Goal: Task Accomplishment & Management: Manage account settings

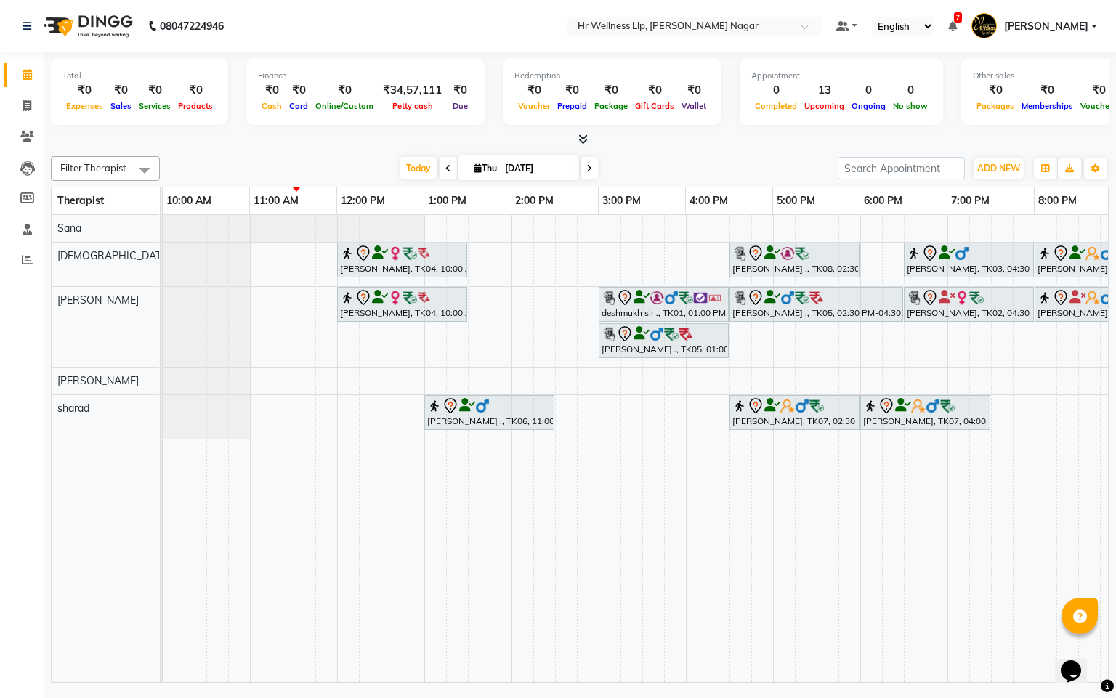
scroll to position [0, 175]
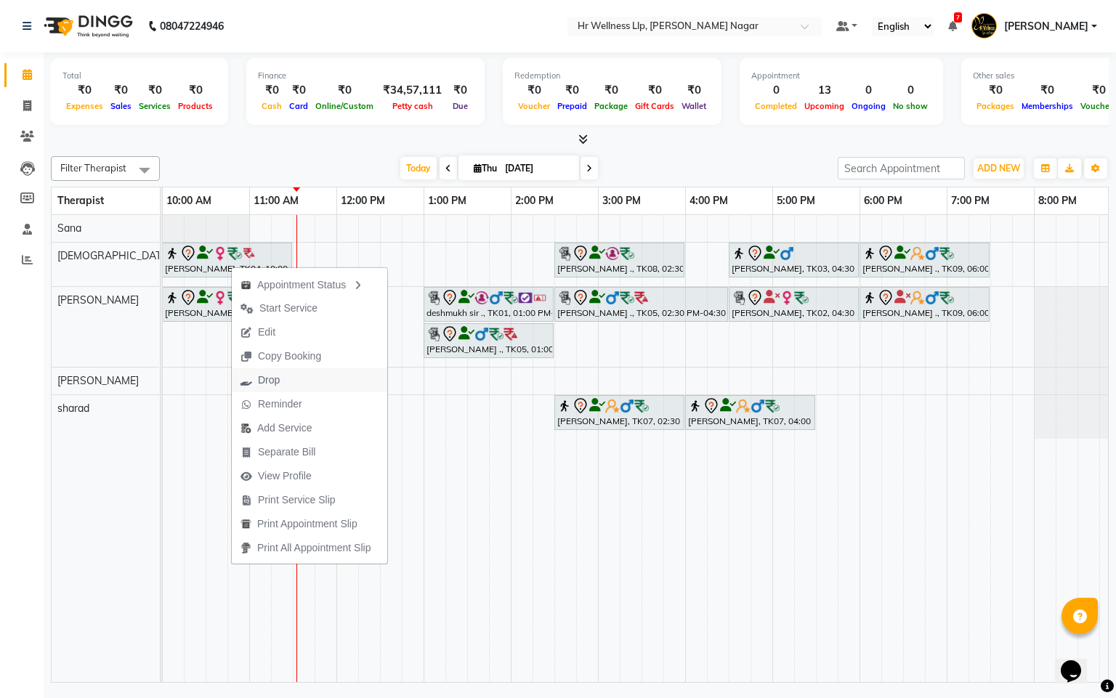
click at [269, 376] on span "Drop" at bounding box center [269, 380] width 22 height 15
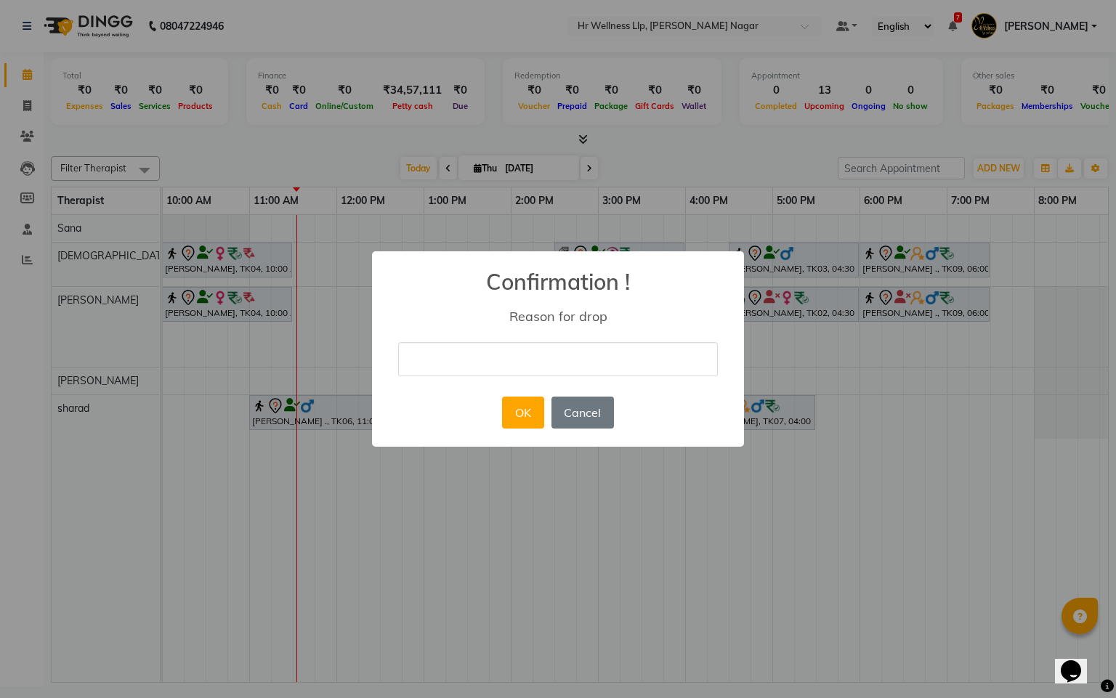
click at [490, 362] on input "text" at bounding box center [558, 359] width 320 height 34
type input "Guest will book next week"
click at [519, 410] on button "OK" at bounding box center [522, 413] width 41 height 32
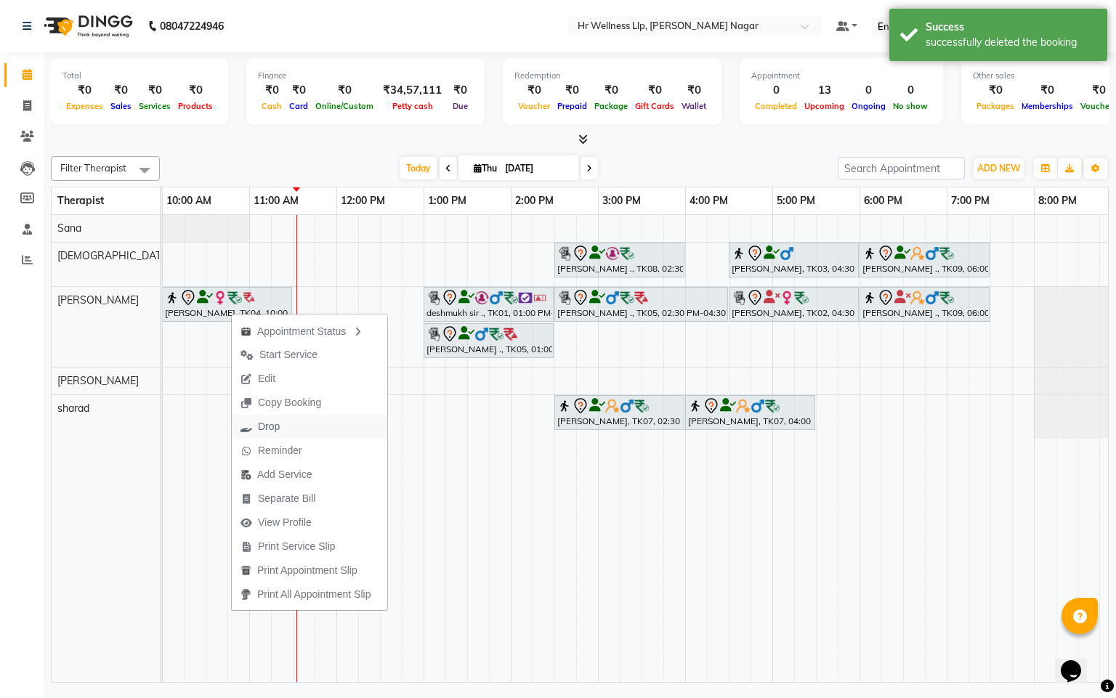
click at [272, 426] on span "Drop" at bounding box center [269, 426] width 22 height 15
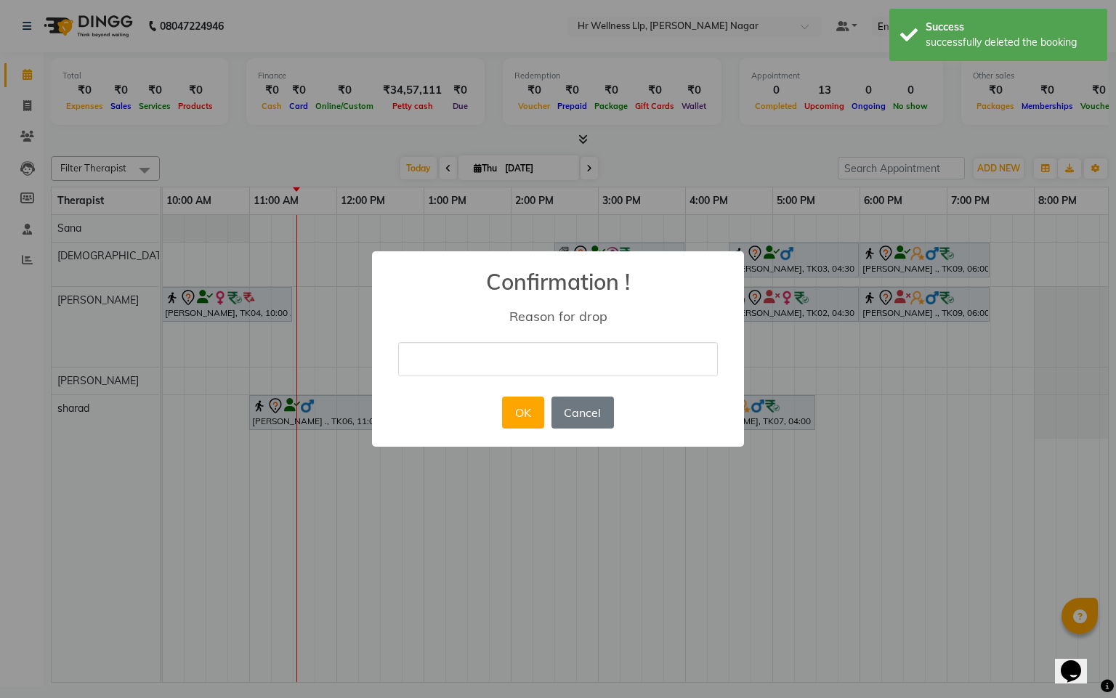
click at [565, 364] on input "text" at bounding box center [558, 359] width 320 height 34
type input "Guest will book next week"
click at [528, 419] on button "OK" at bounding box center [522, 413] width 41 height 32
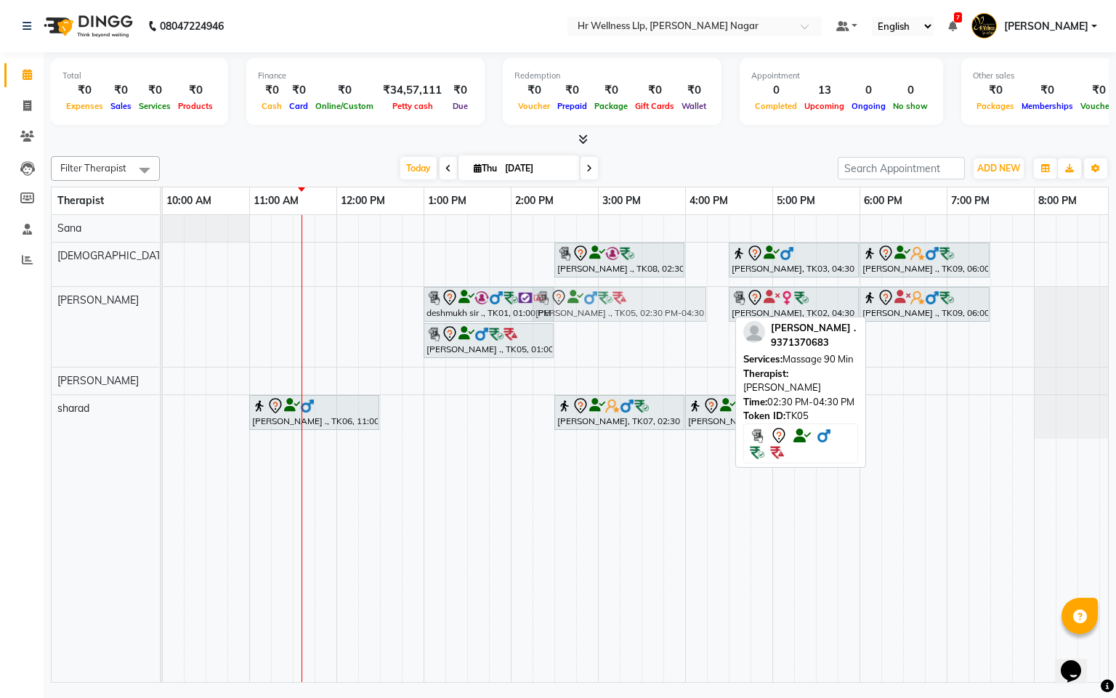
drag, startPoint x: 628, startPoint y: 310, endPoint x: 604, endPoint y: 305, distance: 24.5
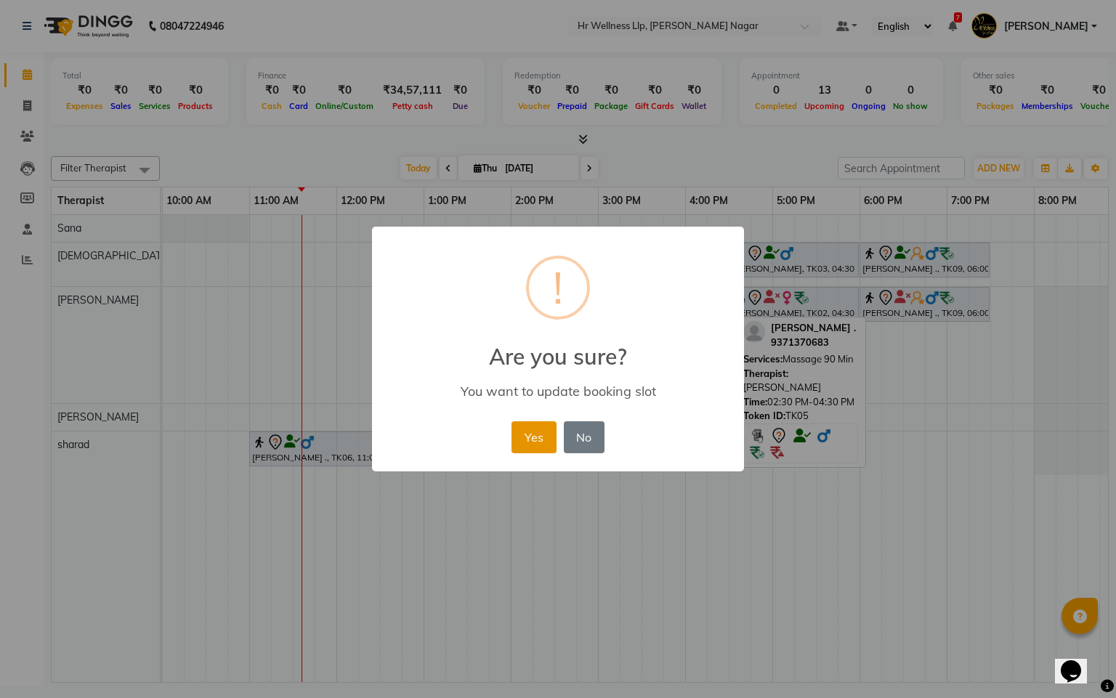
click at [528, 438] on button "Yes" at bounding box center [534, 437] width 44 height 32
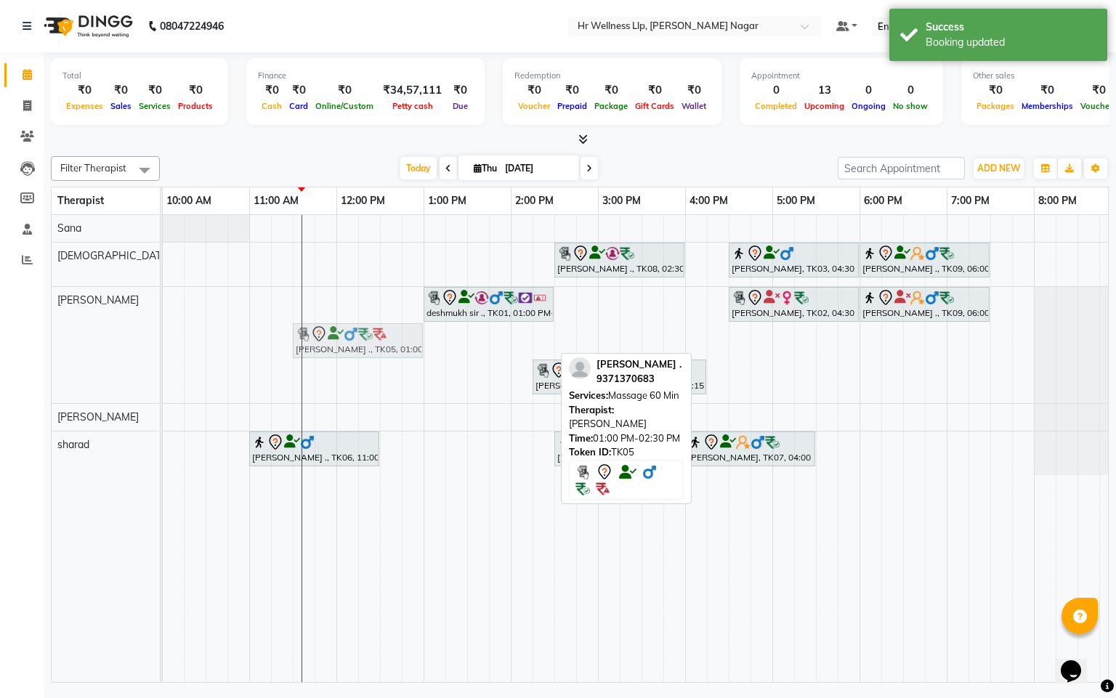
drag, startPoint x: 508, startPoint y: 347, endPoint x: 381, endPoint y: 323, distance: 128.7
click at [381, 323] on div "[PERSON_NAME] ., TK08, 02:30 PM-04:00 PM, Massage 60 Min [PERSON_NAME], TK03, 0…" at bounding box center [554, 448] width 1133 height 467
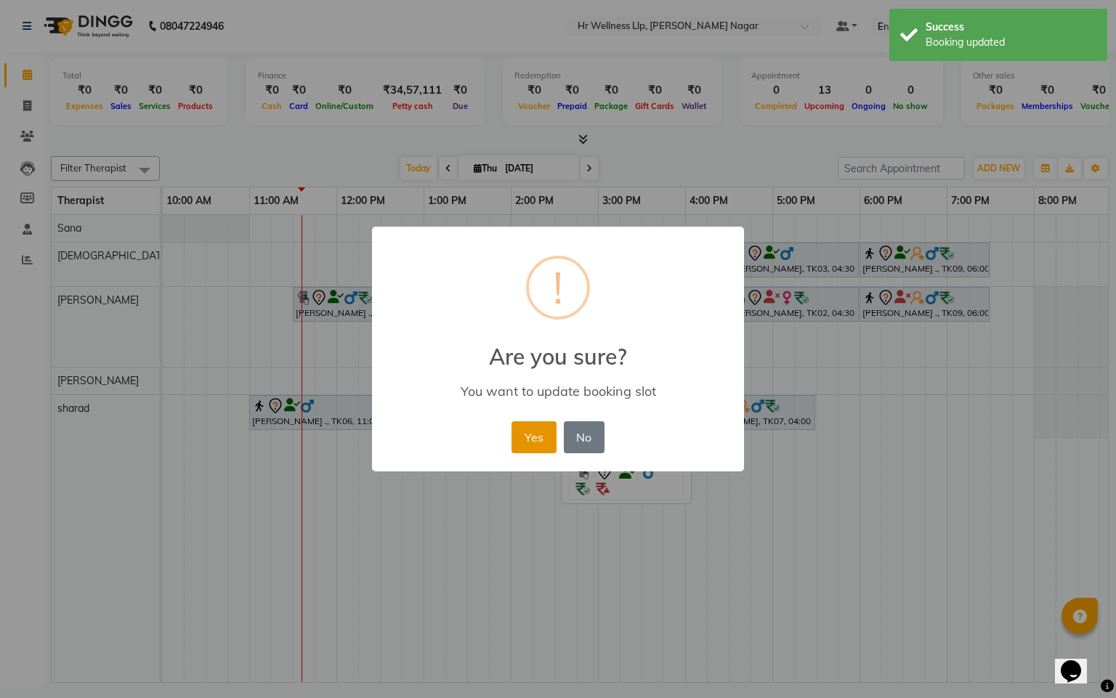
click at [541, 432] on button "Yes" at bounding box center [534, 437] width 44 height 32
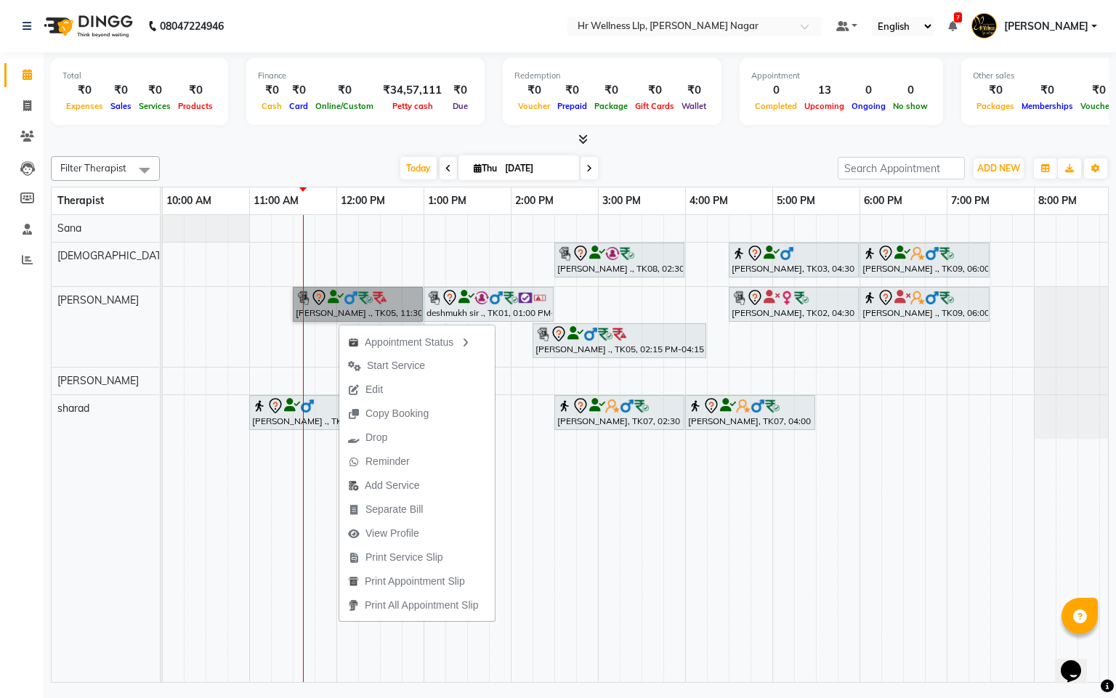
click at [726, 613] on td at bounding box center [718, 448] width 22 height 467
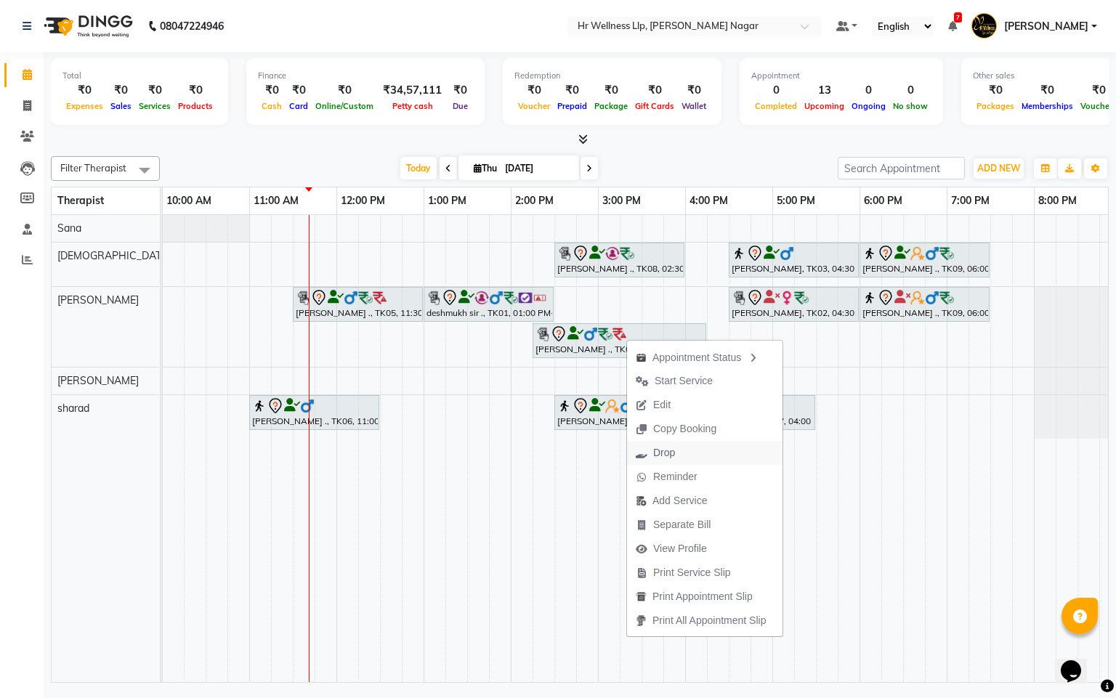
click at [667, 452] on span "Drop" at bounding box center [664, 452] width 22 height 15
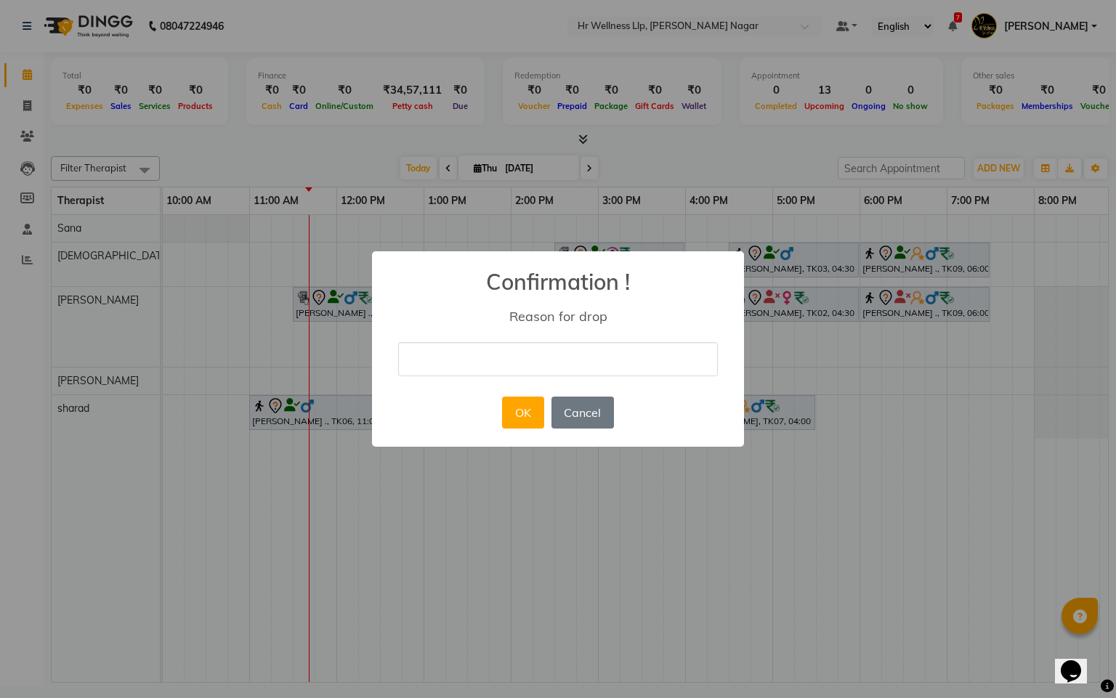
drag, startPoint x: 635, startPoint y: 365, endPoint x: 631, endPoint y: 376, distance: 11.7
click at [635, 365] on input "text" at bounding box center [558, 359] width 320 height 34
type input "Guest will book next week"
click at [519, 424] on button "OK" at bounding box center [522, 413] width 41 height 32
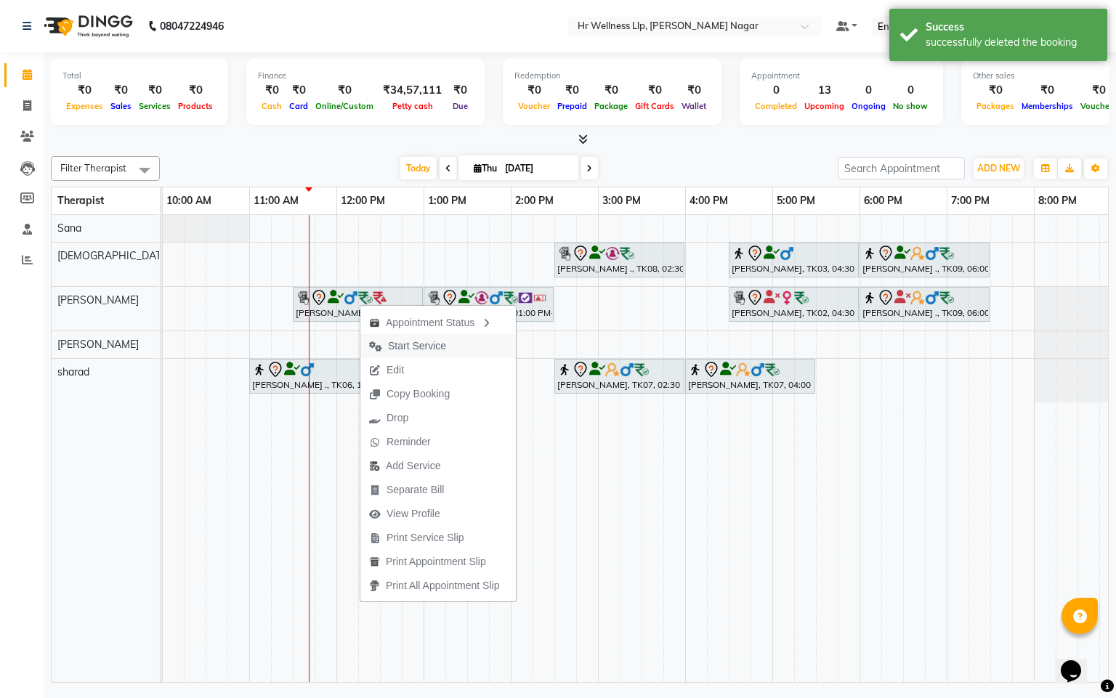
click at [400, 347] on span "Start Service" at bounding box center [417, 346] width 58 height 15
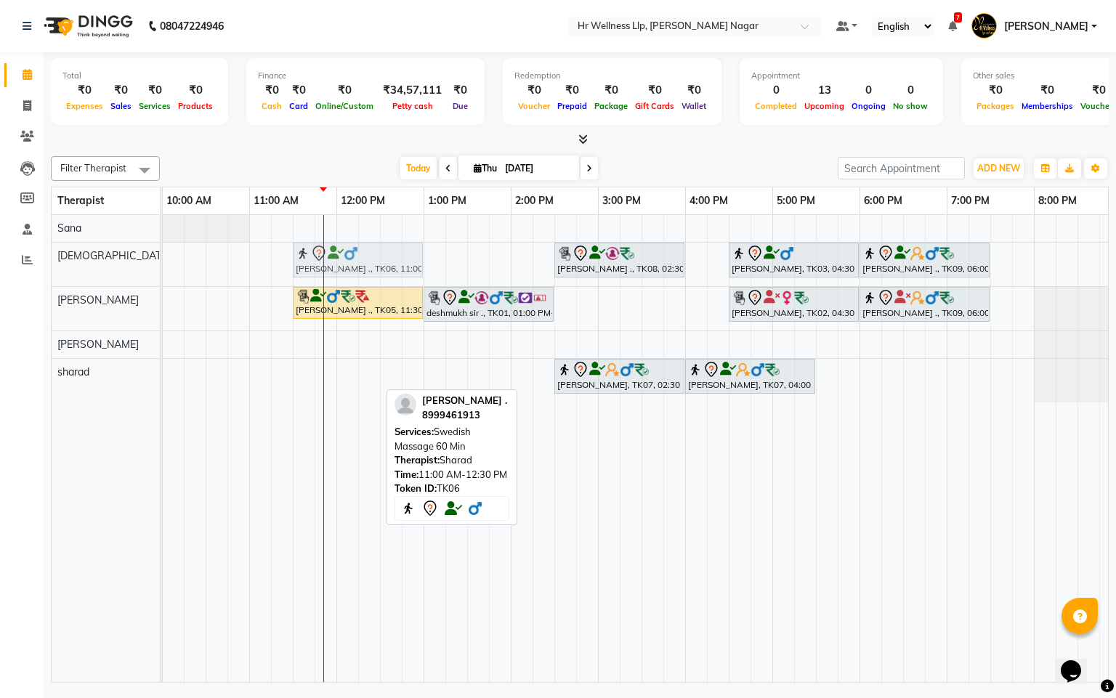
drag, startPoint x: 310, startPoint y: 384, endPoint x: 355, endPoint y: 277, distance: 116.9
click at [355, 277] on tbody "[PERSON_NAME] ., TK08, 02:30 PM-04:00 PM, Massage 60 Min [PERSON_NAME], TK03, 0…" at bounding box center [554, 308] width 1133 height 187
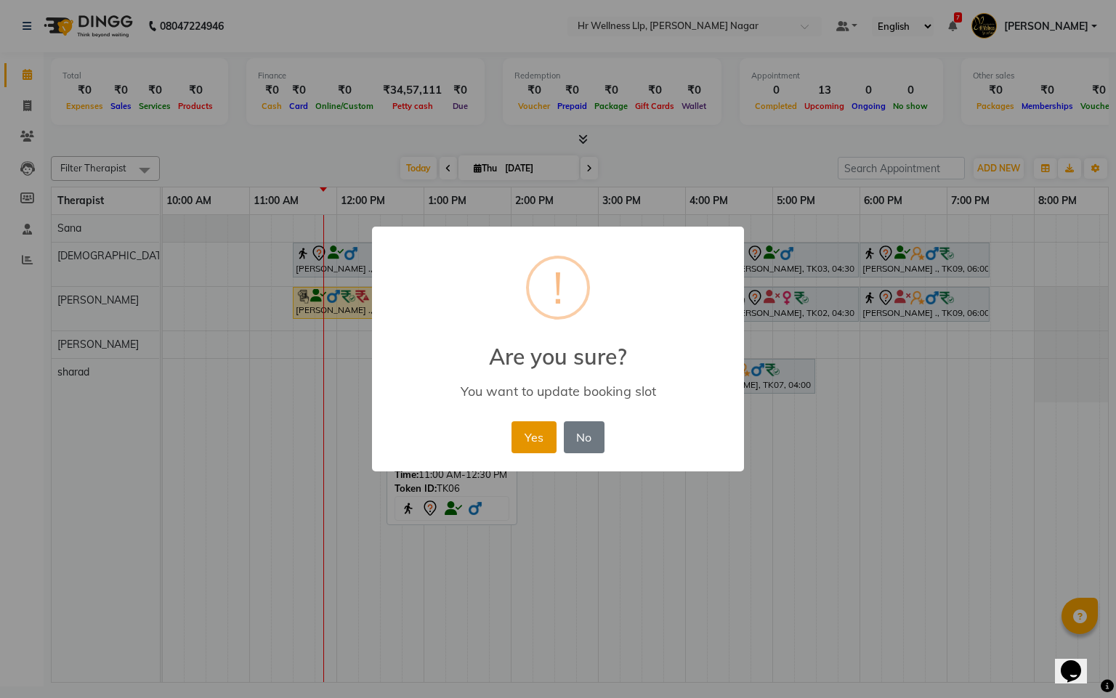
click at [530, 442] on button "Yes" at bounding box center [534, 437] width 44 height 32
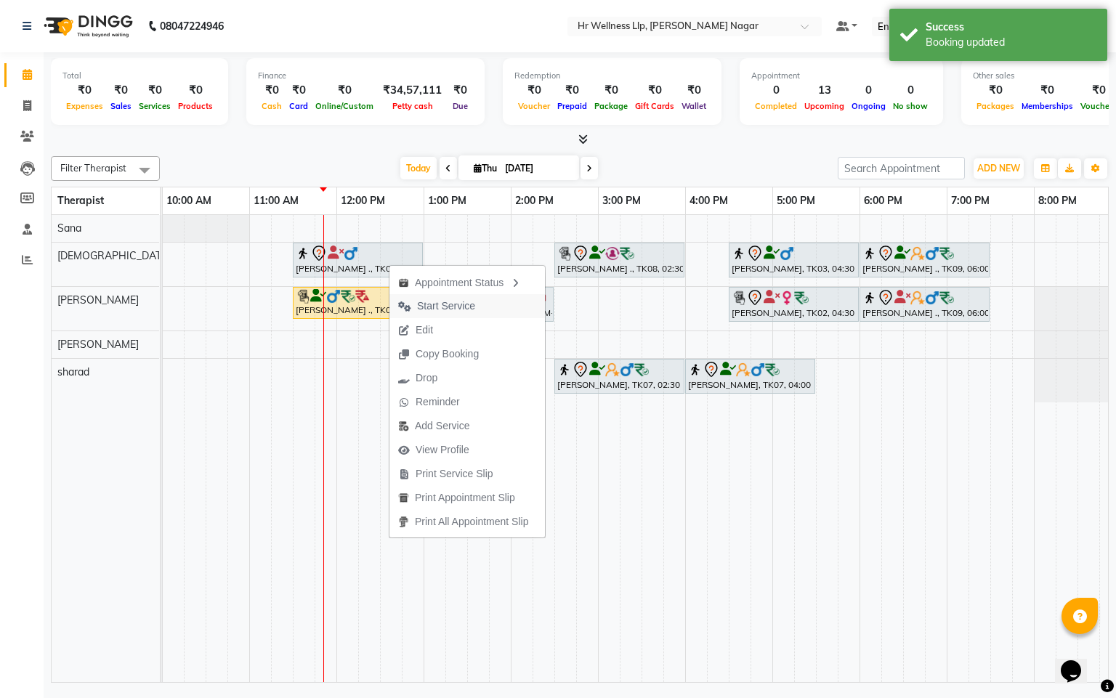
click at [441, 307] on span "Start Service" at bounding box center [446, 306] width 58 height 15
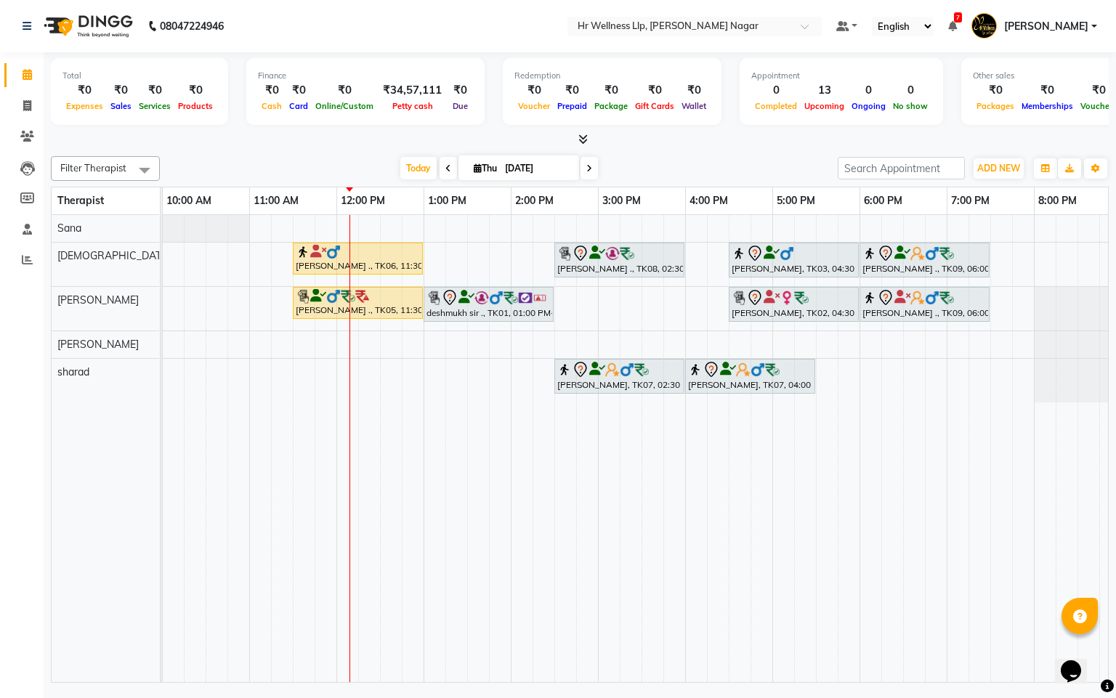
scroll to position [0, 188]
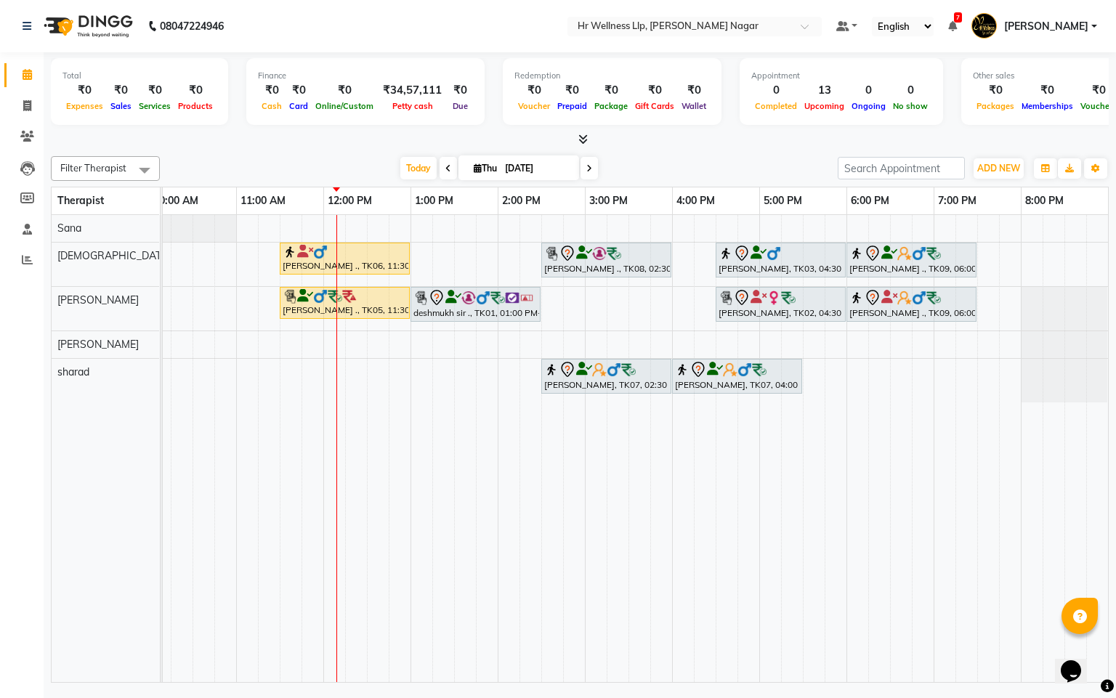
drag, startPoint x: 604, startPoint y: 666, endPoint x: 837, endPoint y: 693, distance: 234.9
click at [837, 693] on div "08047224946 Select Location × Hr Wellness Llp, [PERSON_NAME] Nagar Default Pane…" at bounding box center [558, 349] width 1116 height 698
click at [586, 170] on icon at bounding box center [589, 168] width 6 height 9
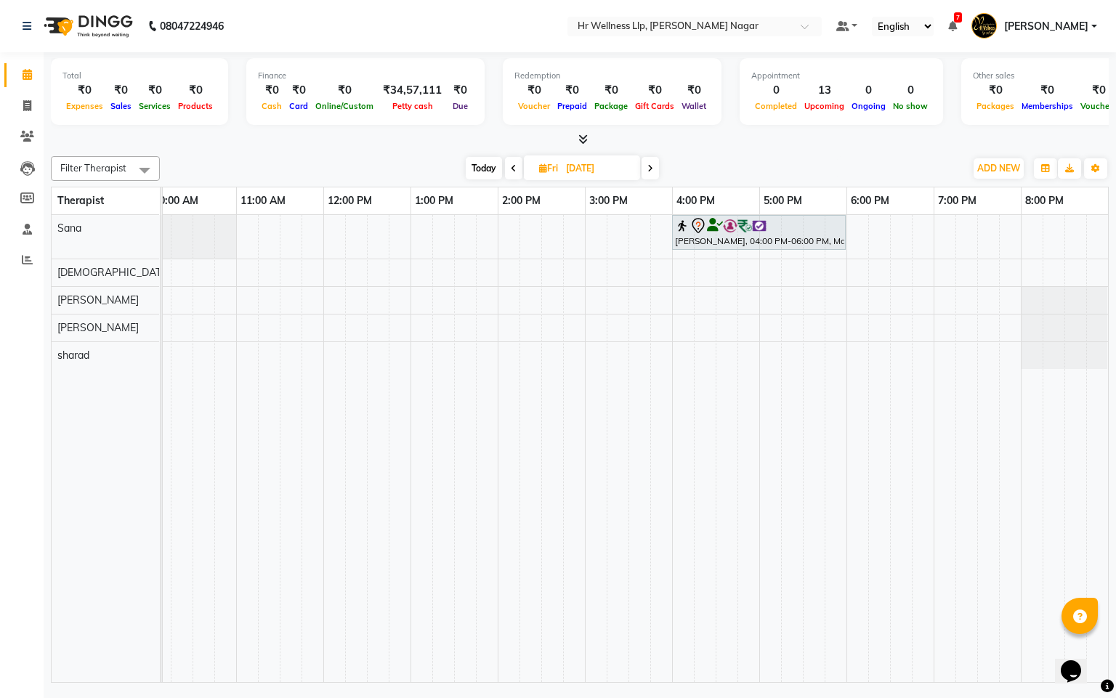
click at [647, 164] on icon at bounding box center [650, 168] width 6 height 9
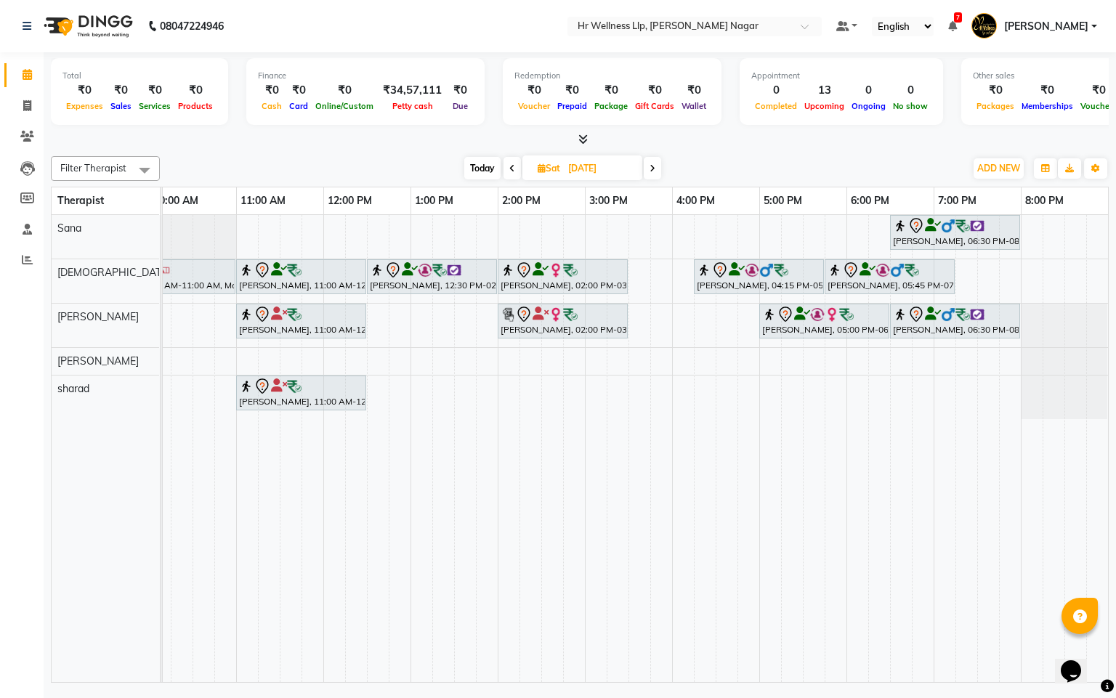
click at [471, 166] on span "Today" at bounding box center [482, 168] width 36 height 23
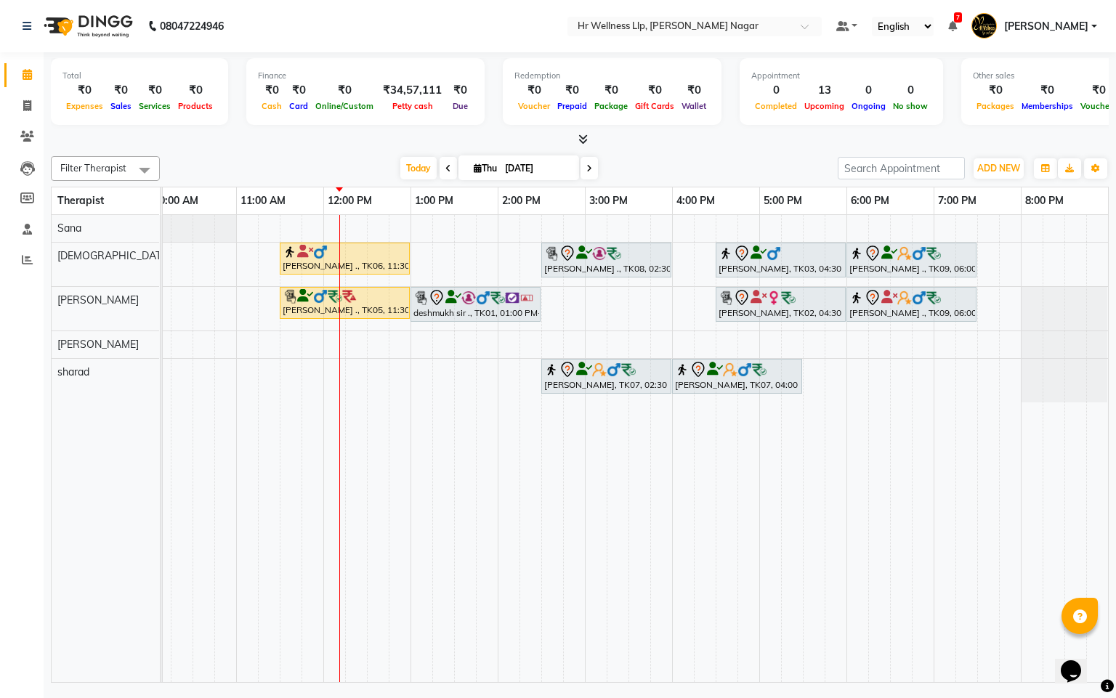
click at [445, 169] on icon at bounding box center [448, 168] width 6 height 9
type input "[DATE]"
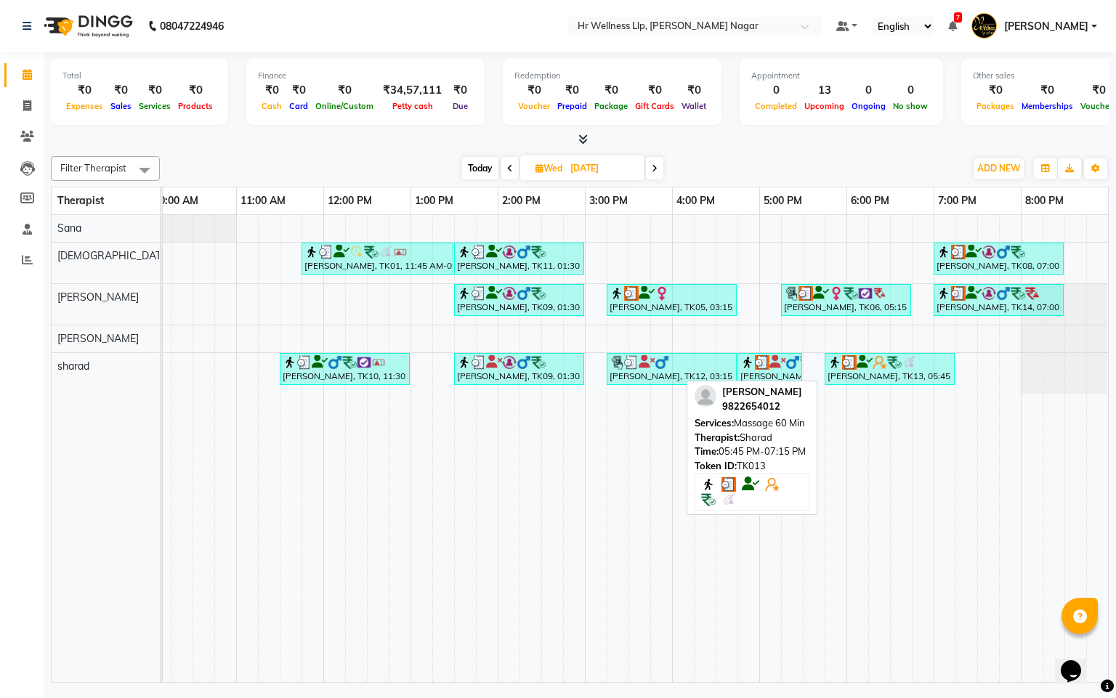
click at [883, 373] on div "[PERSON_NAME], TK13, 05:45 PM-07:15 PM, Massage 60 Min" at bounding box center [889, 369] width 127 height 28
click at [888, 383] on div "[PERSON_NAME], TK13, 05:45 PM-07:15 PM, Massage 60 Min" at bounding box center [889, 369] width 127 height 28
select select "3"
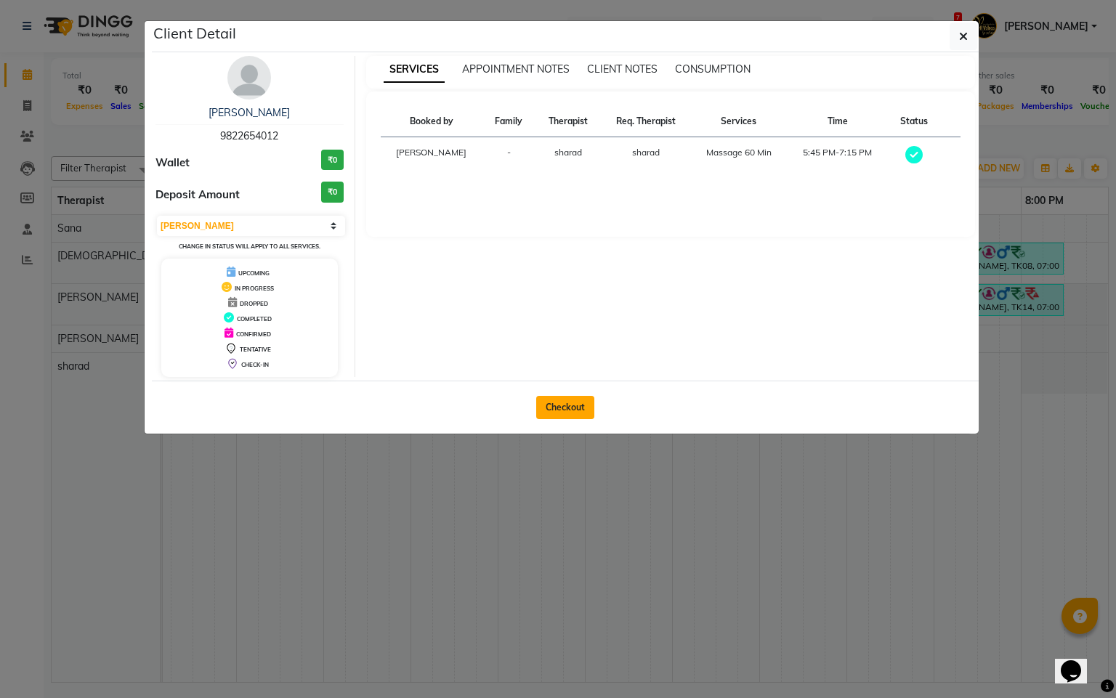
click at [576, 406] on button "Checkout" at bounding box center [565, 407] width 58 height 23
select select "service"
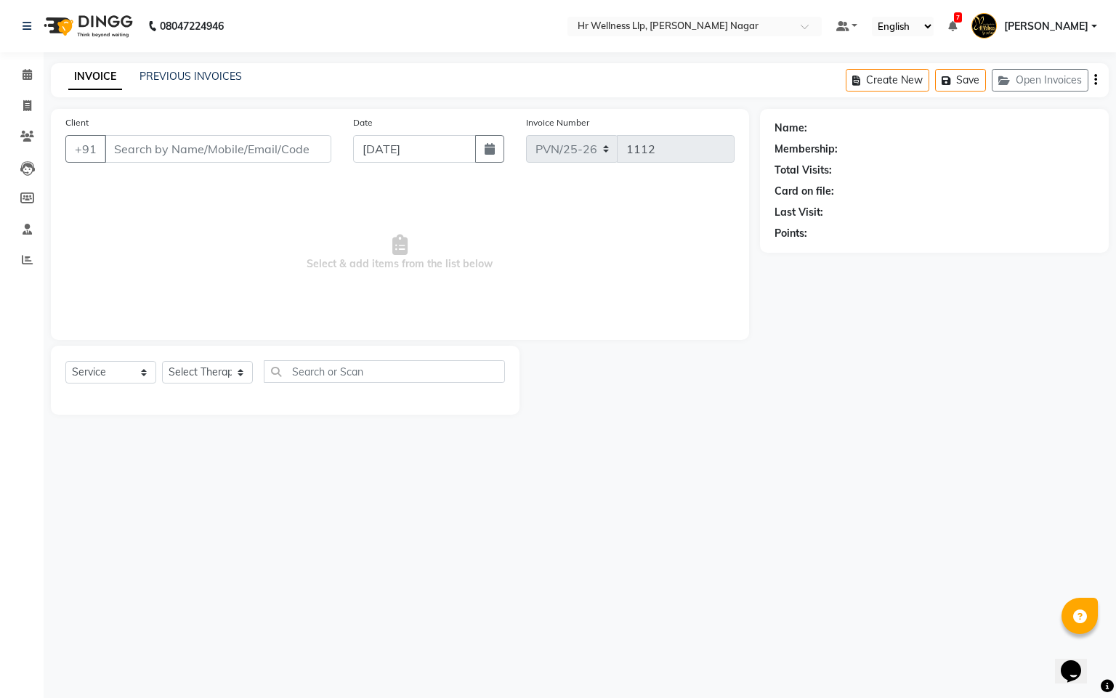
type input "9822654012"
type input "[DATE]"
select select "86679"
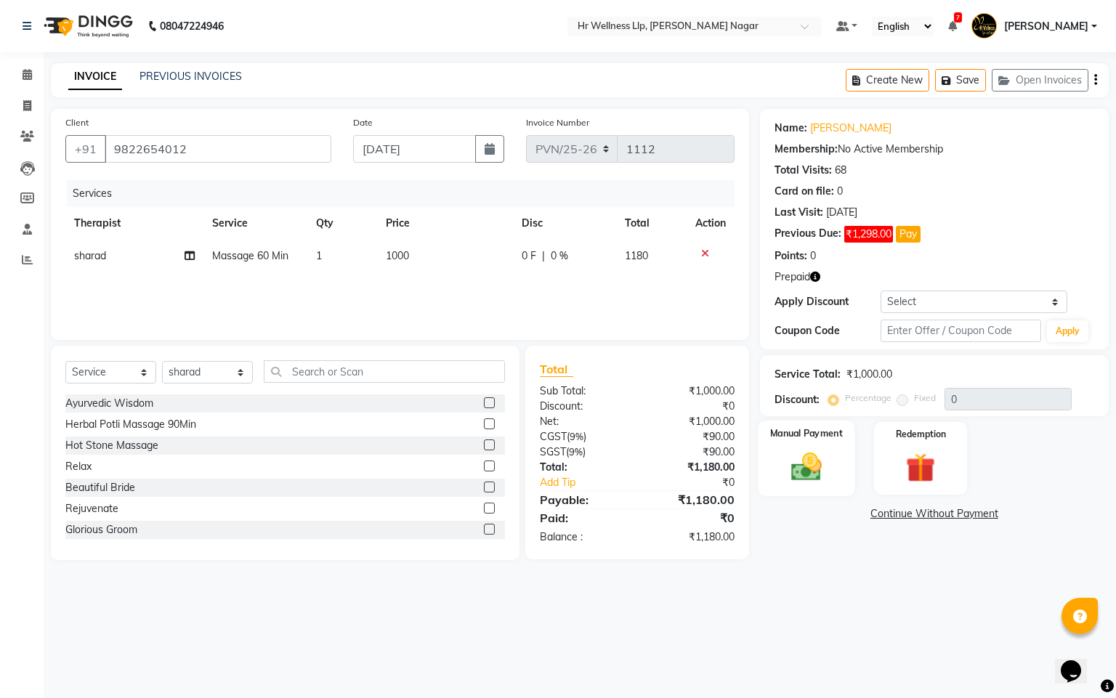
drag, startPoint x: 911, startPoint y: 471, endPoint x: 803, endPoint y: 486, distance: 109.3
click at [909, 472] on img at bounding box center [921, 468] width 48 height 36
click at [945, 512] on span "Prepaid 1" at bounding box center [936, 516] width 47 height 17
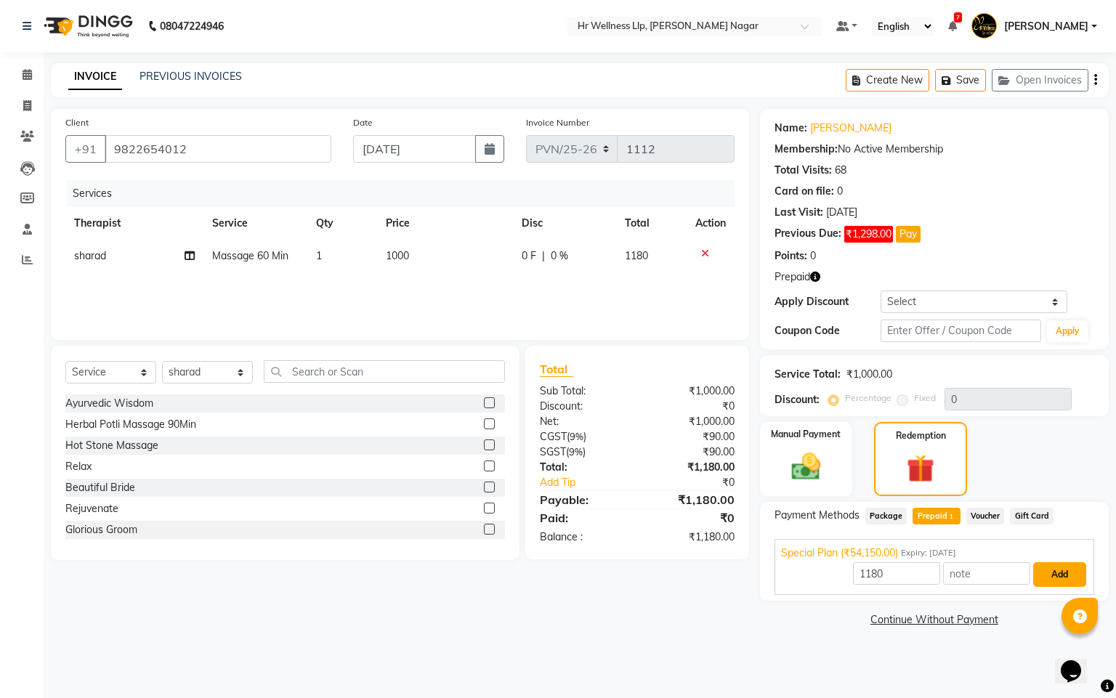
click at [1051, 571] on button "Add" at bounding box center [1059, 574] width 53 height 25
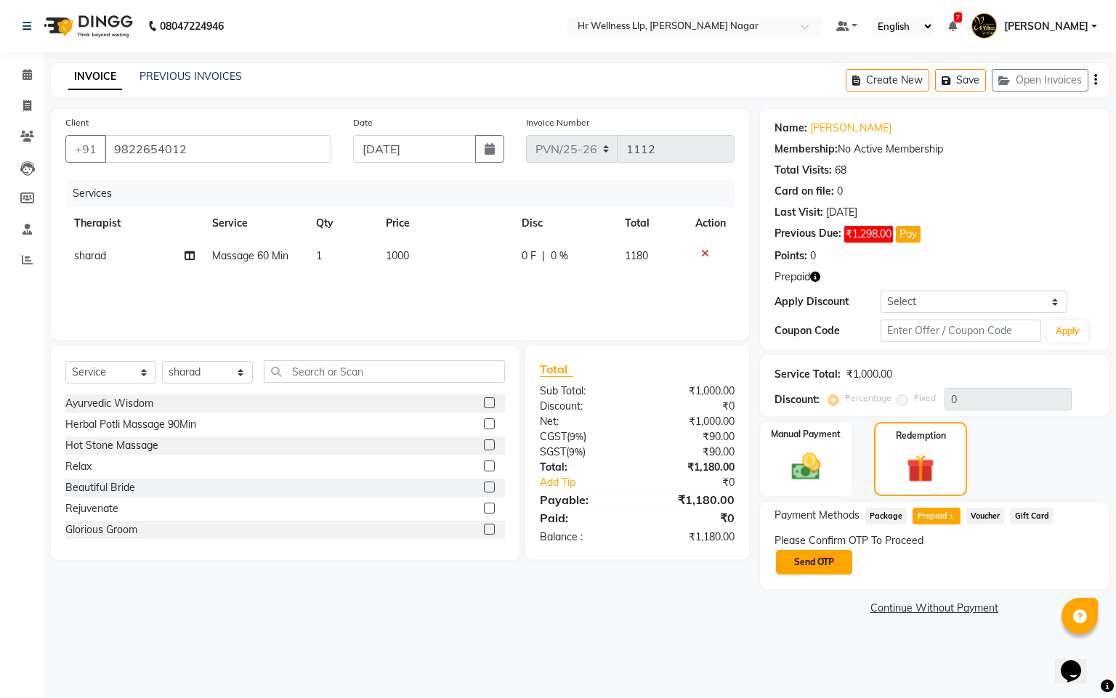
click at [792, 554] on button "Send OTP" at bounding box center [814, 562] width 76 height 25
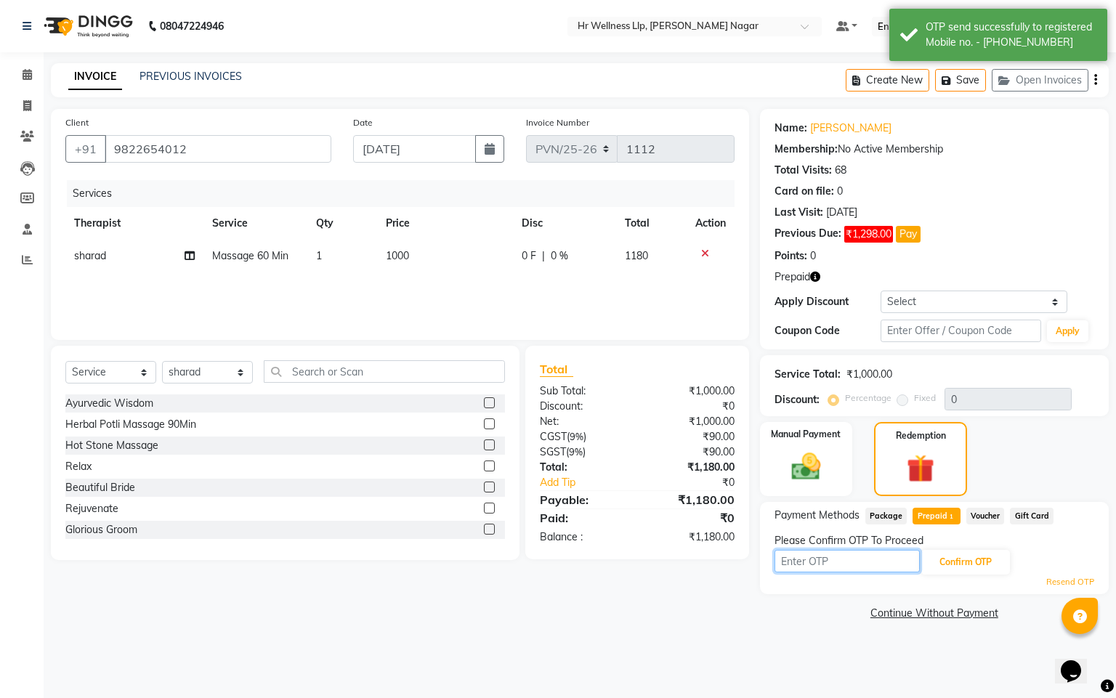
click at [820, 569] on input "text" at bounding box center [847, 561] width 145 height 23
type input "8483"
click at [979, 571] on button "Confirm OTP" at bounding box center [965, 562] width 89 height 25
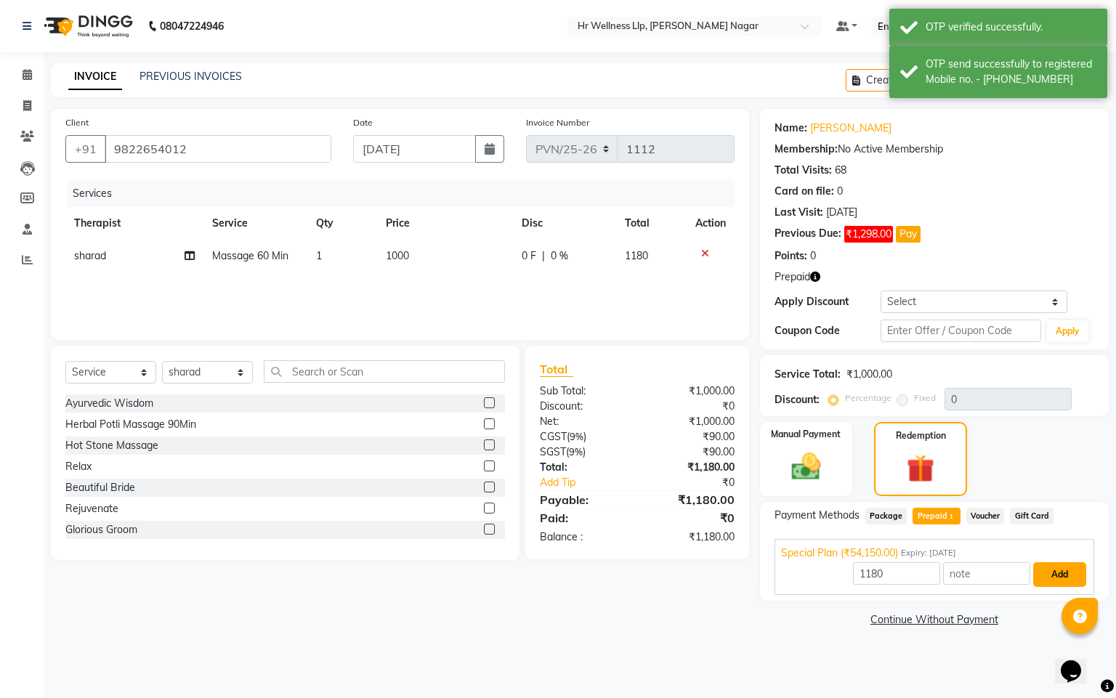
click at [1075, 576] on button "Add" at bounding box center [1059, 574] width 53 height 25
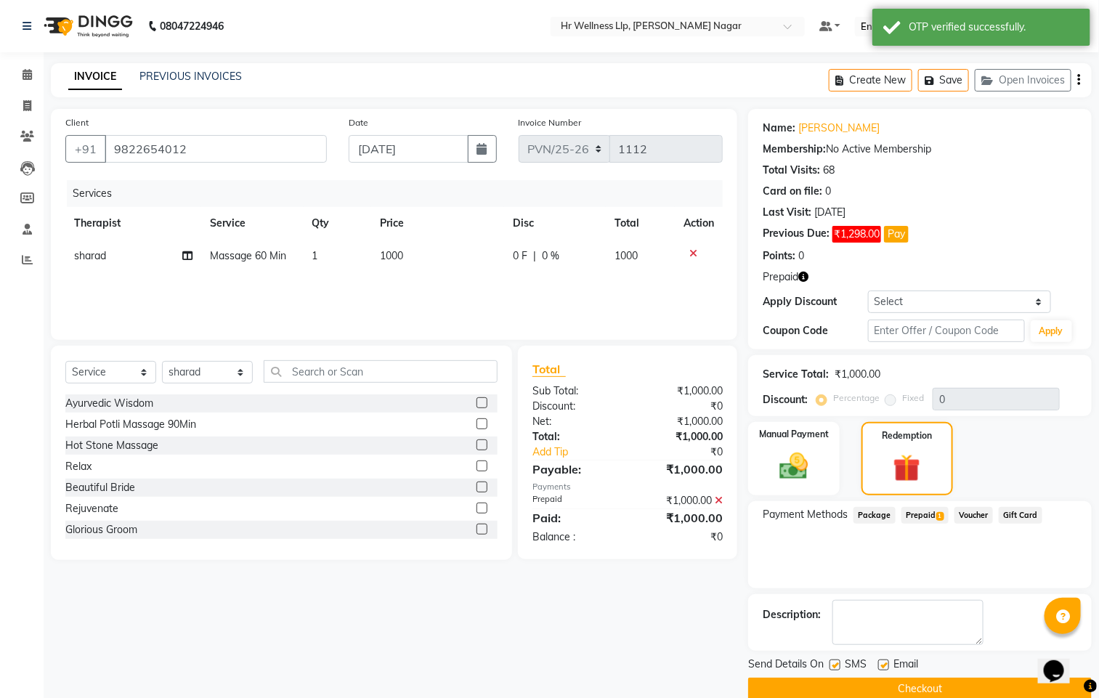
click at [836, 663] on label at bounding box center [835, 665] width 11 height 11
click at [836, 663] on input "checkbox" at bounding box center [834, 665] width 9 height 9
checkbox input "false"
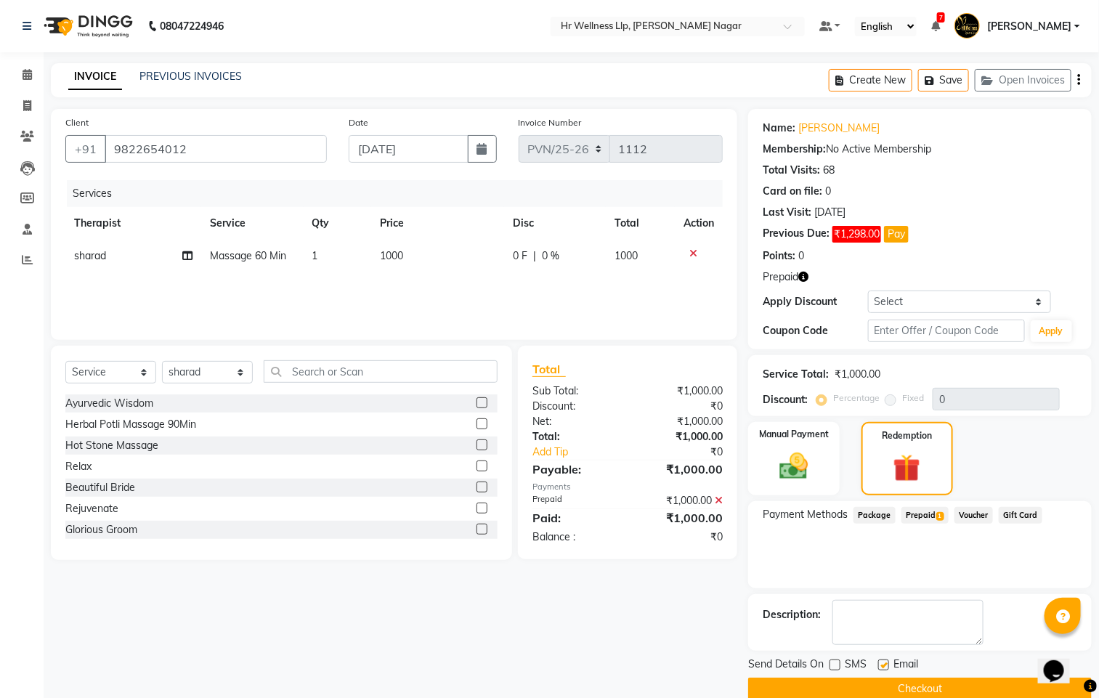
click at [884, 667] on label at bounding box center [883, 665] width 11 height 11
click at [884, 667] on input "checkbox" at bounding box center [882, 665] width 9 height 9
checkbox input "false"
click at [844, 690] on button "Checkout" at bounding box center [920, 689] width 344 height 23
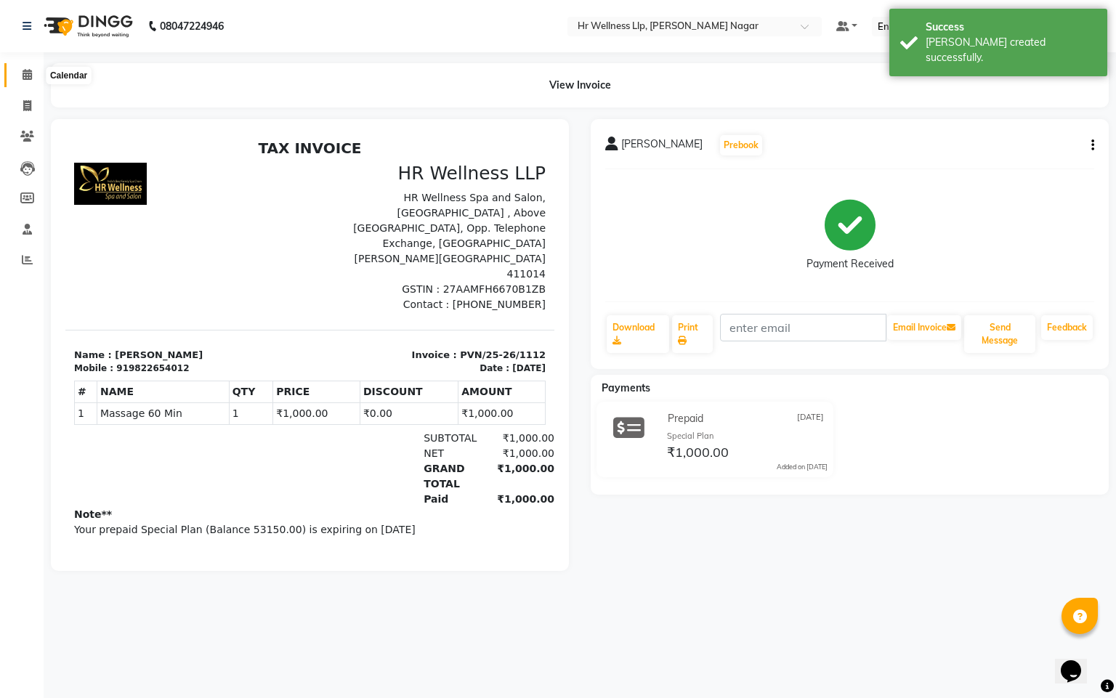
click at [20, 79] on span at bounding box center [27, 75] width 25 height 17
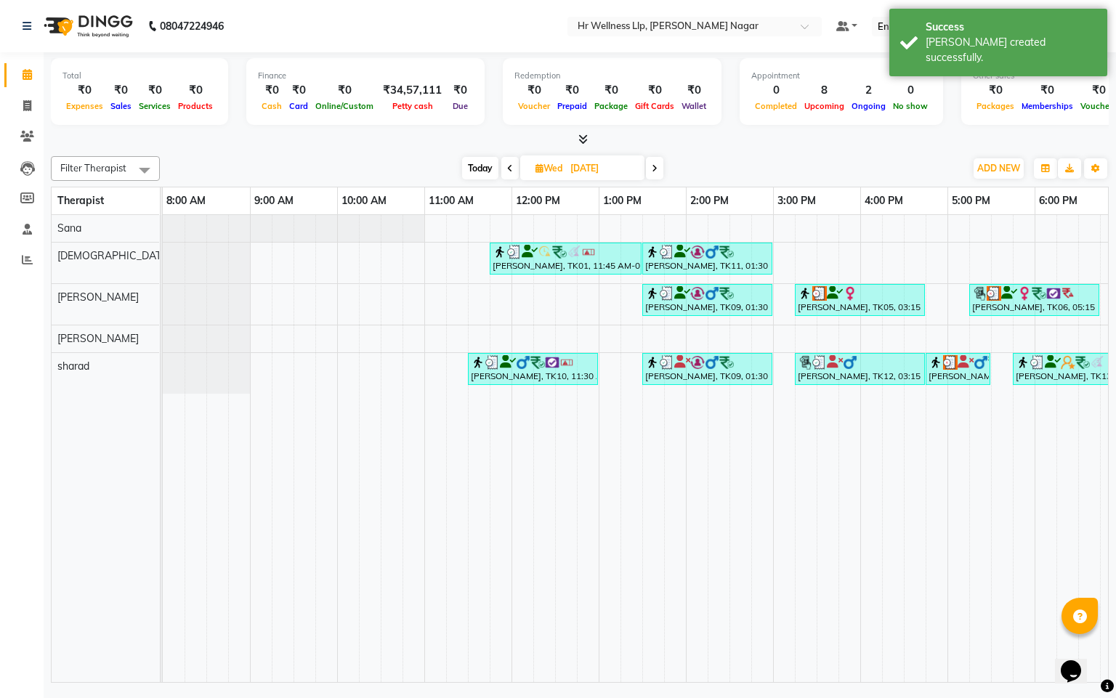
scroll to position [0, 188]
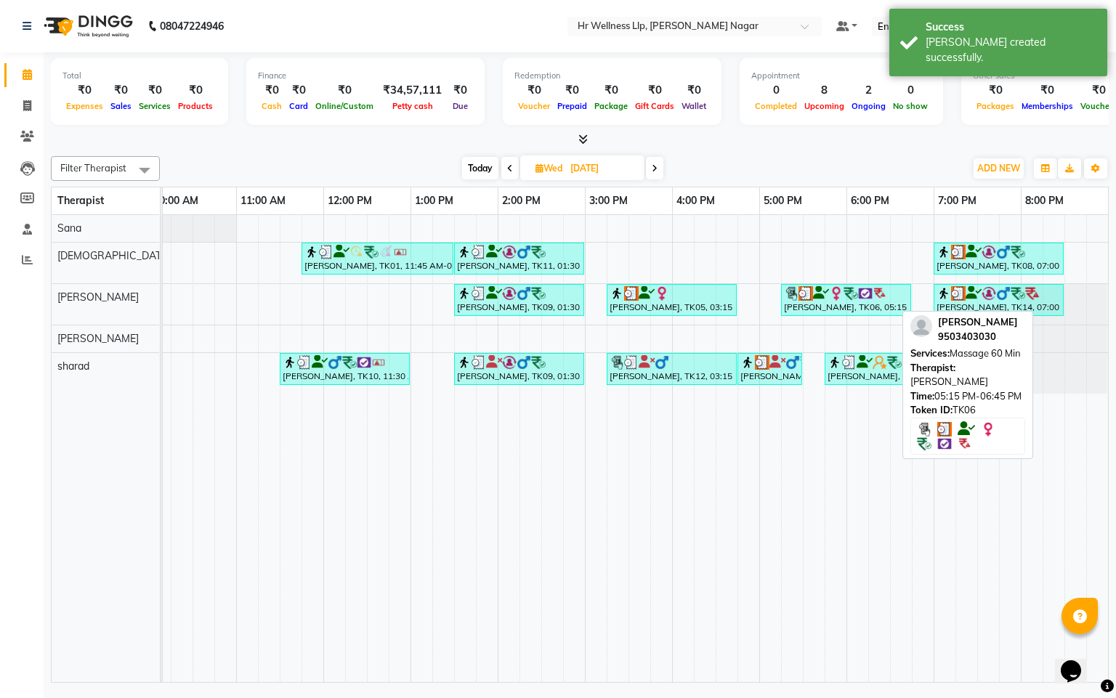
click at [803, 312] on div "[PERSON_NAME], TK06, 05:15 PM-06:45 PM, Massage 60 Min" at bounding box center [846, 300] width 127 height 28
select select "3"
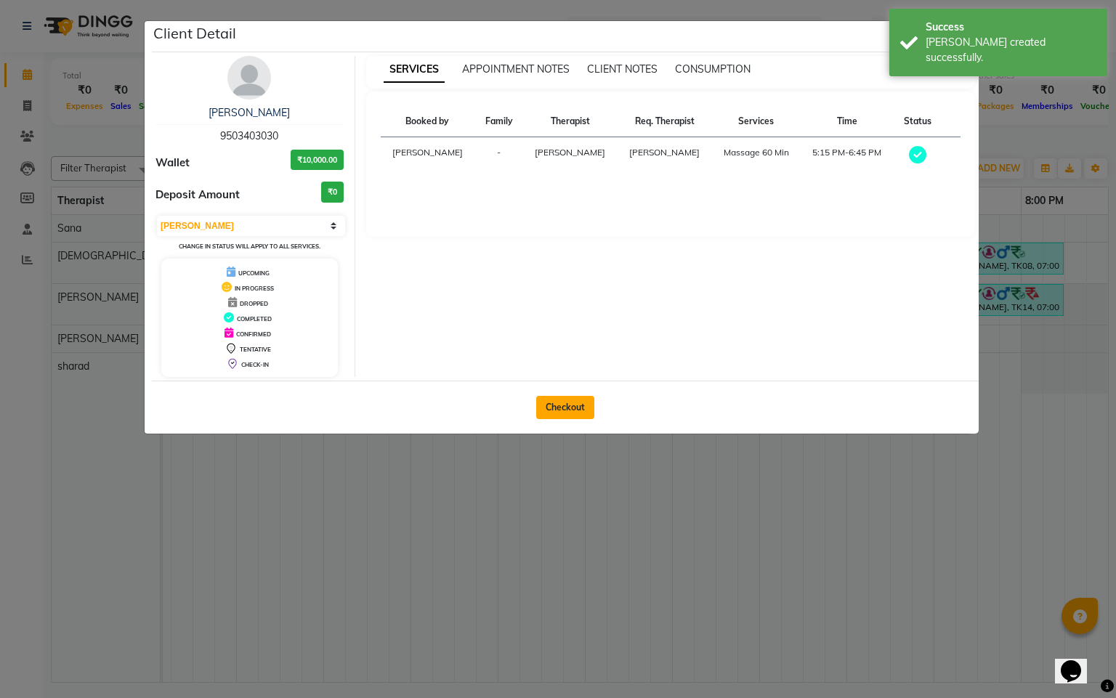
drag, startPoint x: 509, startPoint y: 408, endPoint x: 580, endPoint y: 412, distance: 71.3
click at [521, 411] on div "Checkout" at bounding box center [565, 407] width 827 height 53
click at [581, 412] on button "Checkout" at bounding box center [565, 407] width 58 height 23
select select "service"
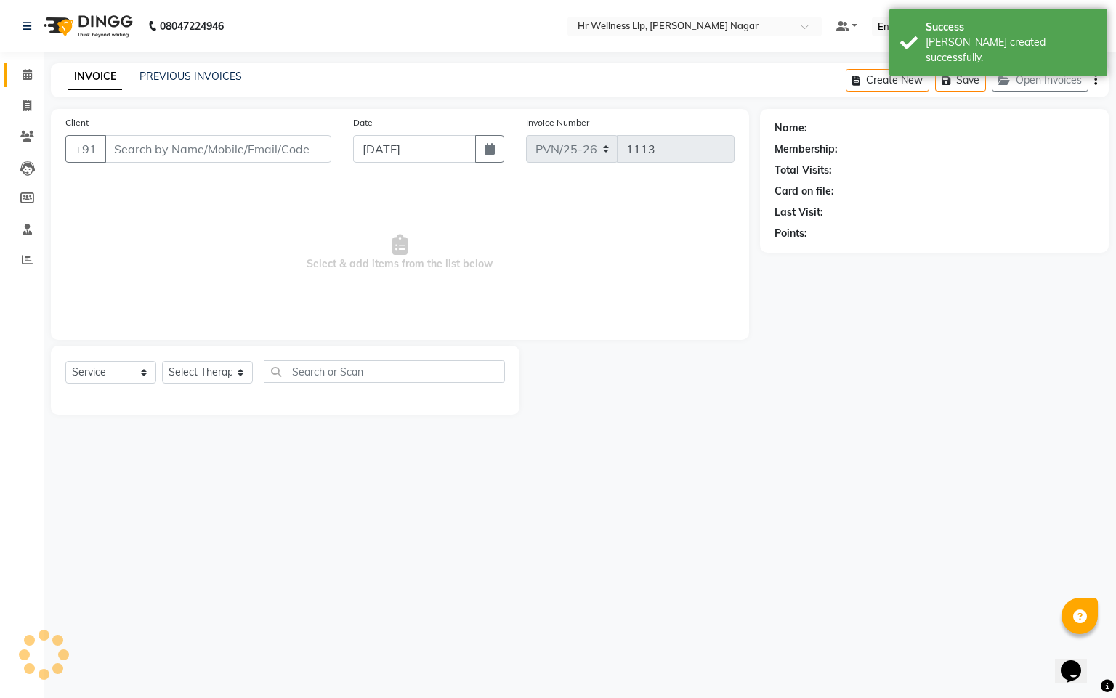
type input "9503403030"
type input "[DATE]"
select select "50266"
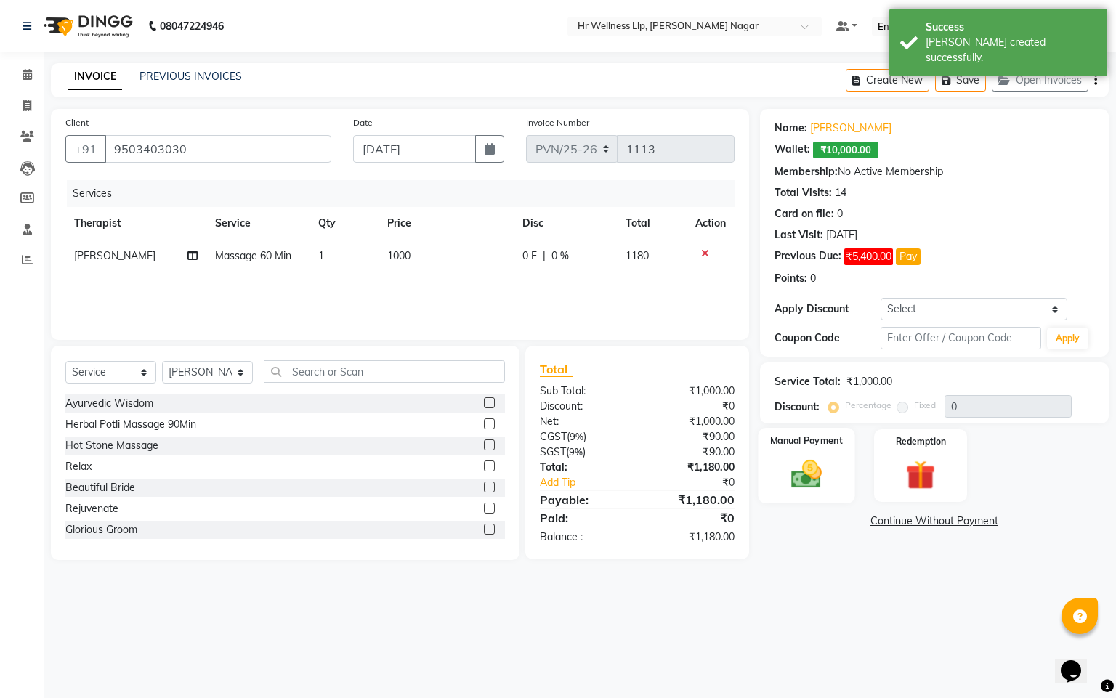
click at [800, 472] on img at bounding box center [805, 474] width 49 height 35
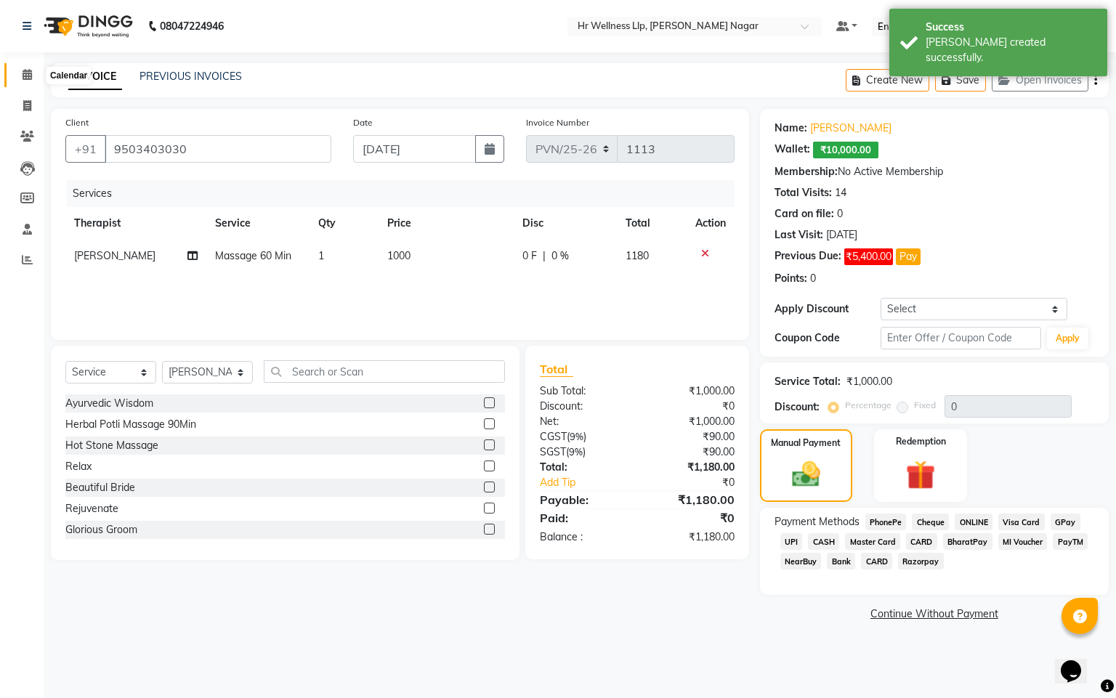
click at [28, 75] on icon at bounding box center [27, 74] width 9 height 11
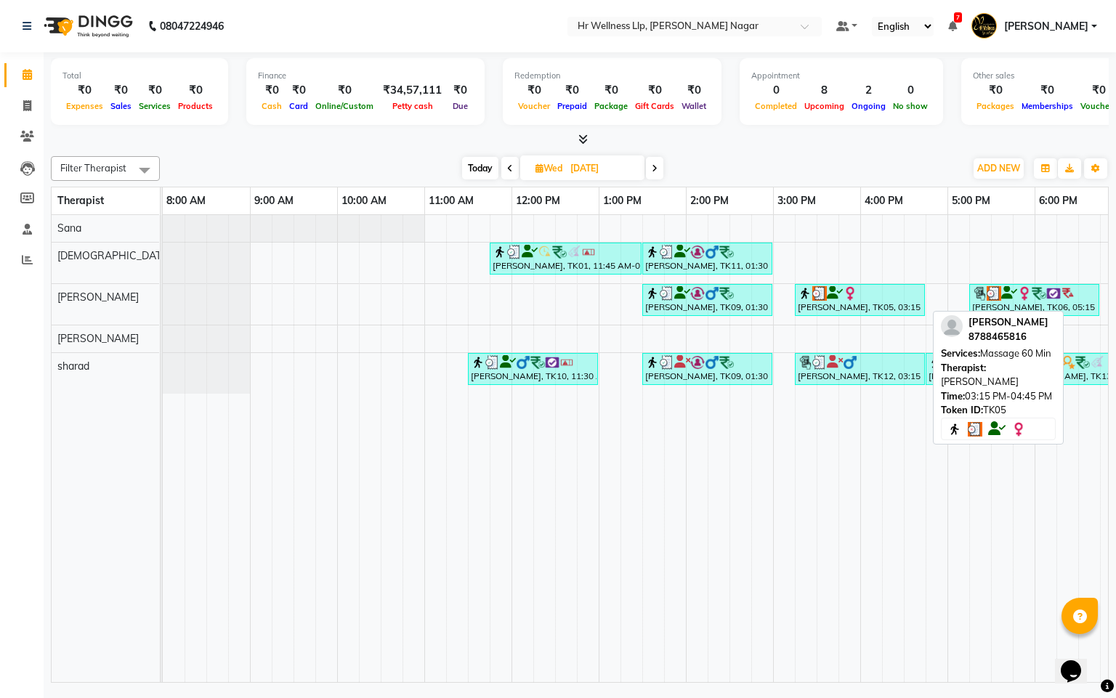
click at [840, 293] on icon at bounding box center [835, 293] width 16 height 1
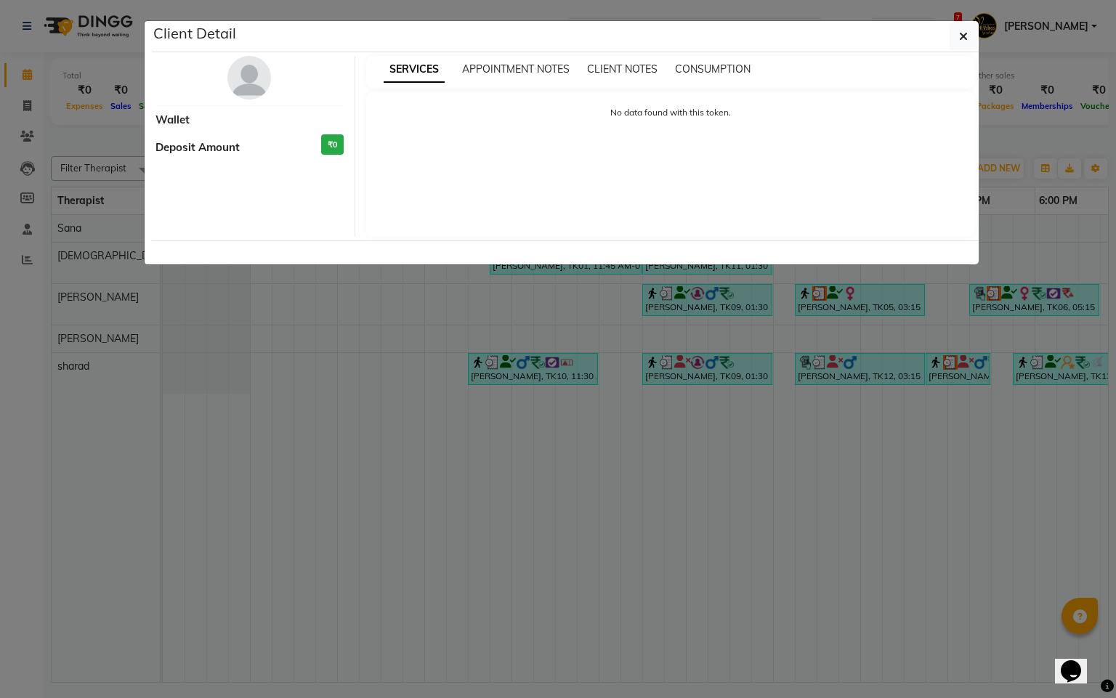
select select "3"
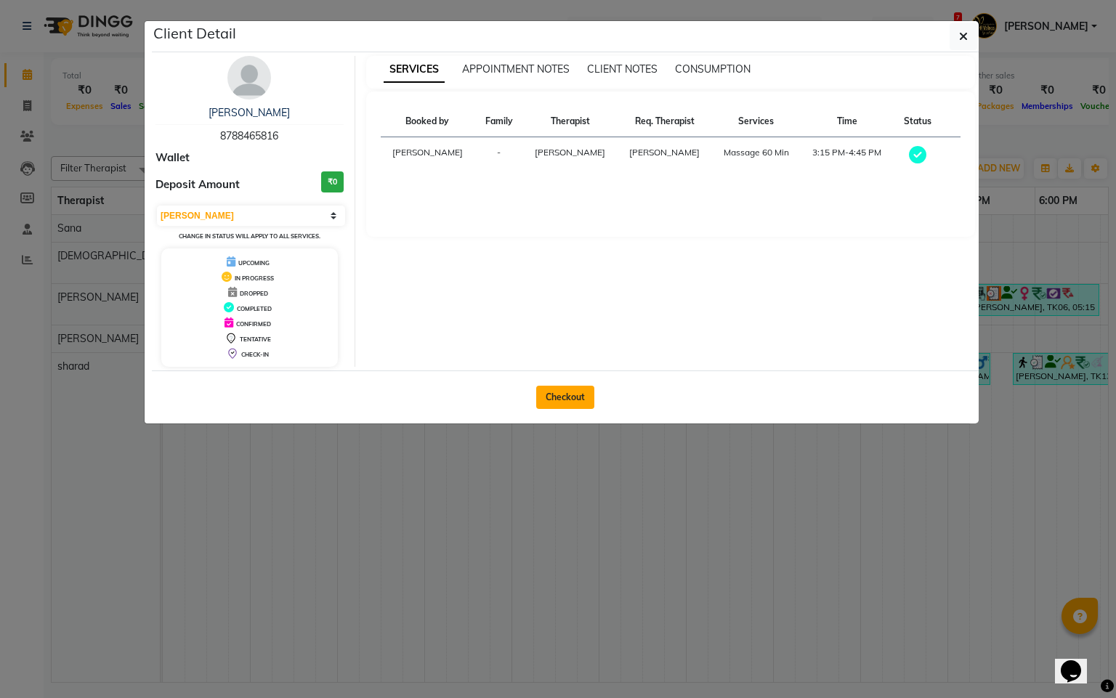
click at [567, 390] on button "Checkout" at bounding box center [565, 397] width 58 height 23
select select "service"
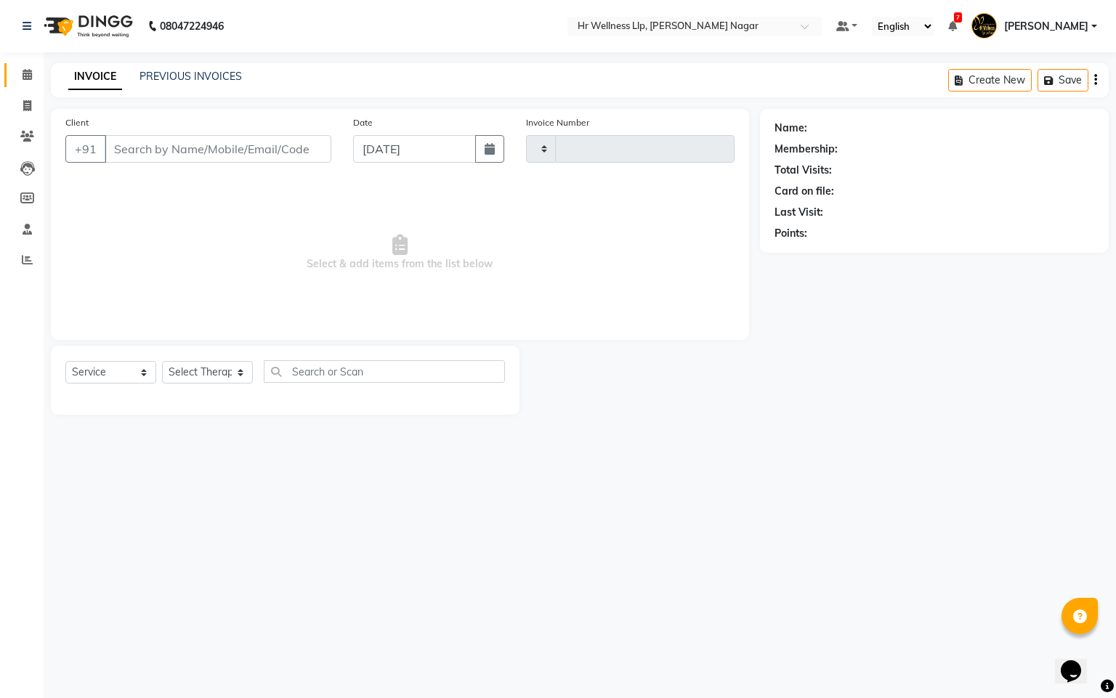
type input "1113"
select select "4289"
type input "8788465816"
type input "[DATE]"
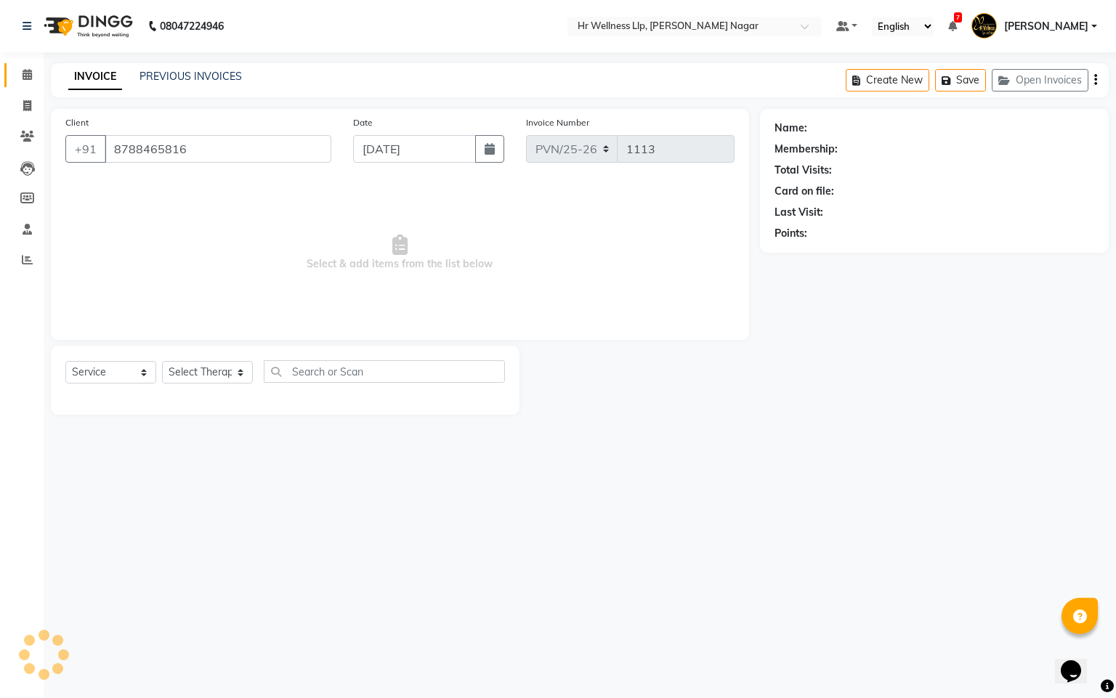
select select "50266"
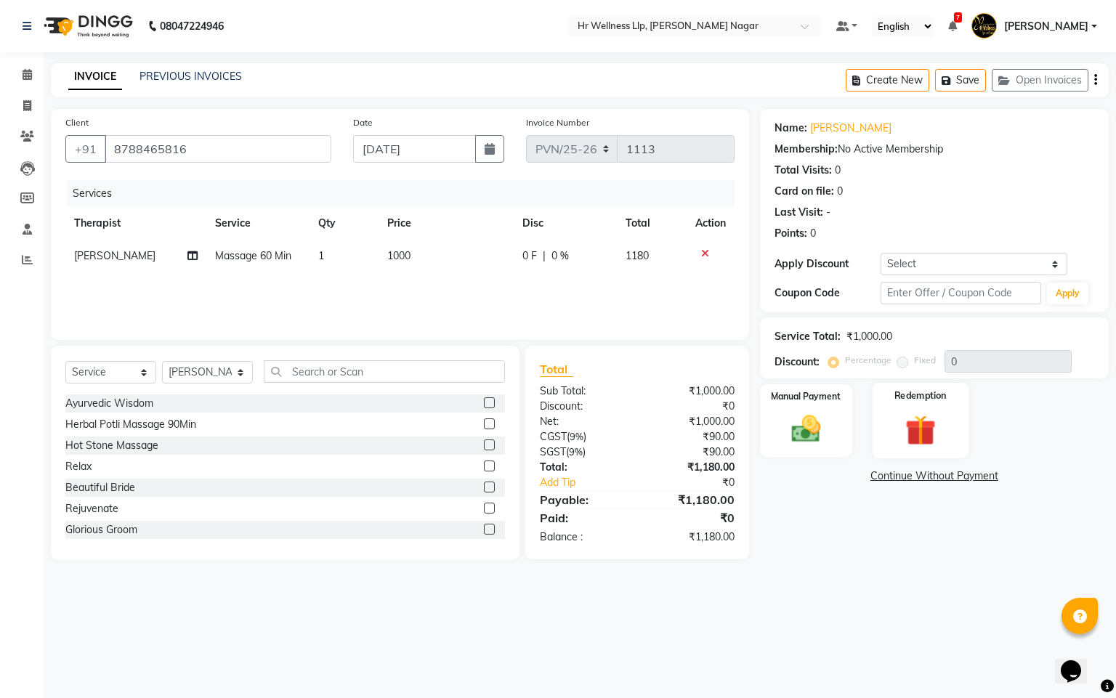
click at [926, 439] on img at bounding box center [920, 431] width 49 height 38
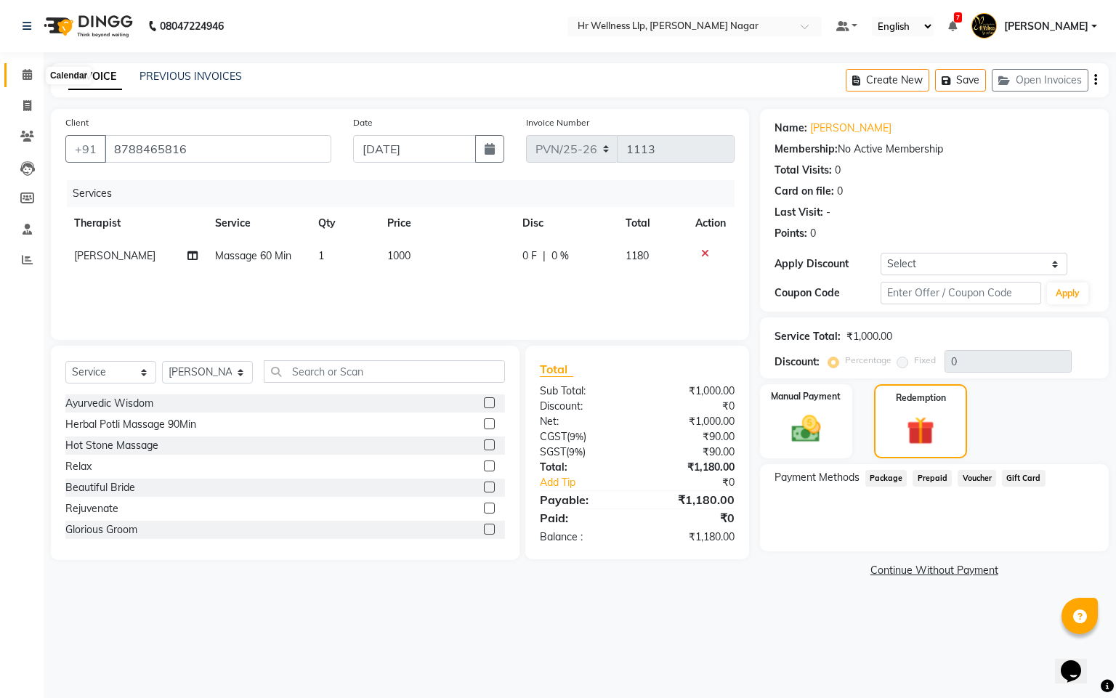
click at [23, 70] on icon at bounding box center [27, 74] width 9 height 11
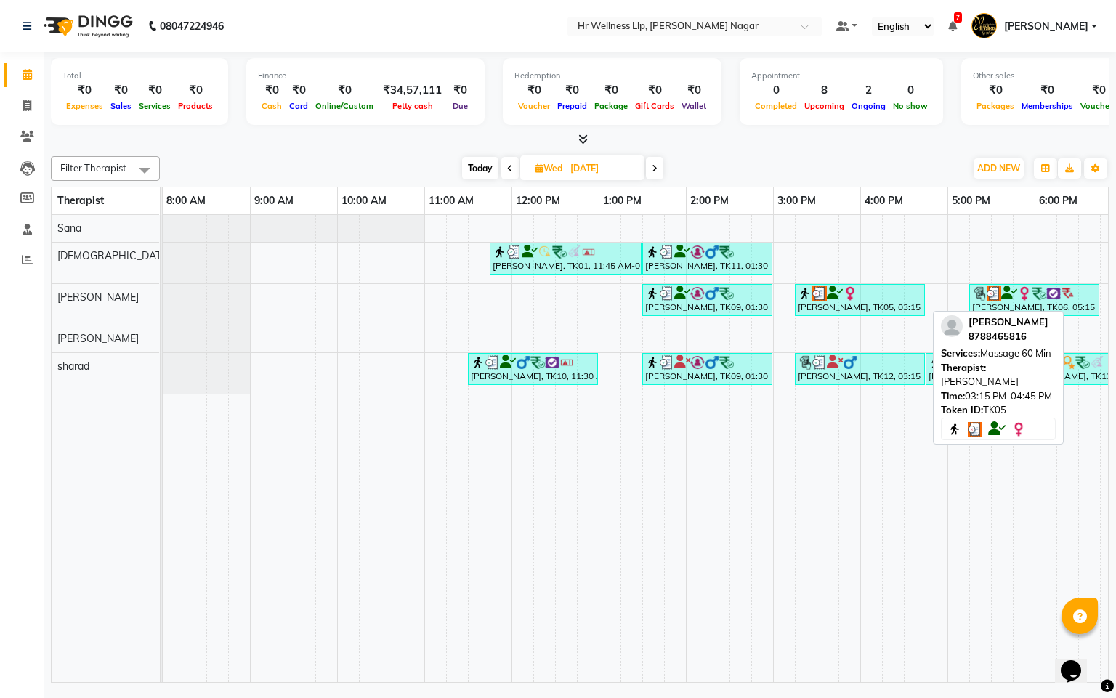
click at [798, 288] on img at bounding box center [805, 293] width 15 height 15
select select "3"
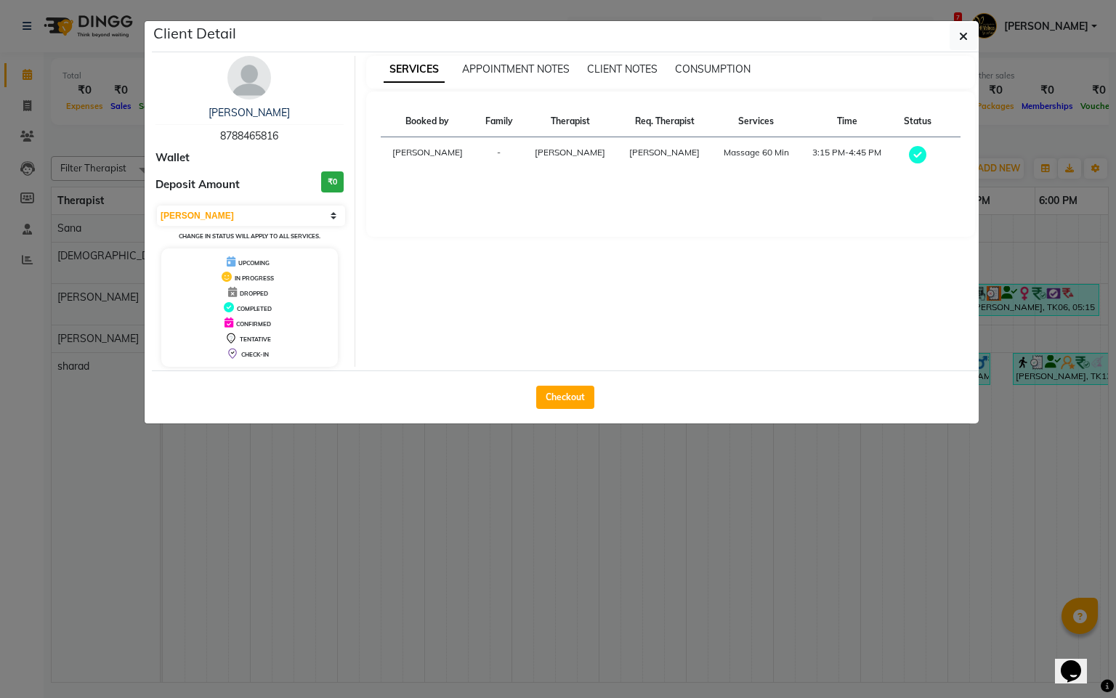
click at [668, 493] on ngb-modal-window "Client Detail [PERSON_NAME] 8788465816 Wallet Deposit Amount ₹0 Select MARK DON…" at bounding box center [558, 349] width 1116 height 698
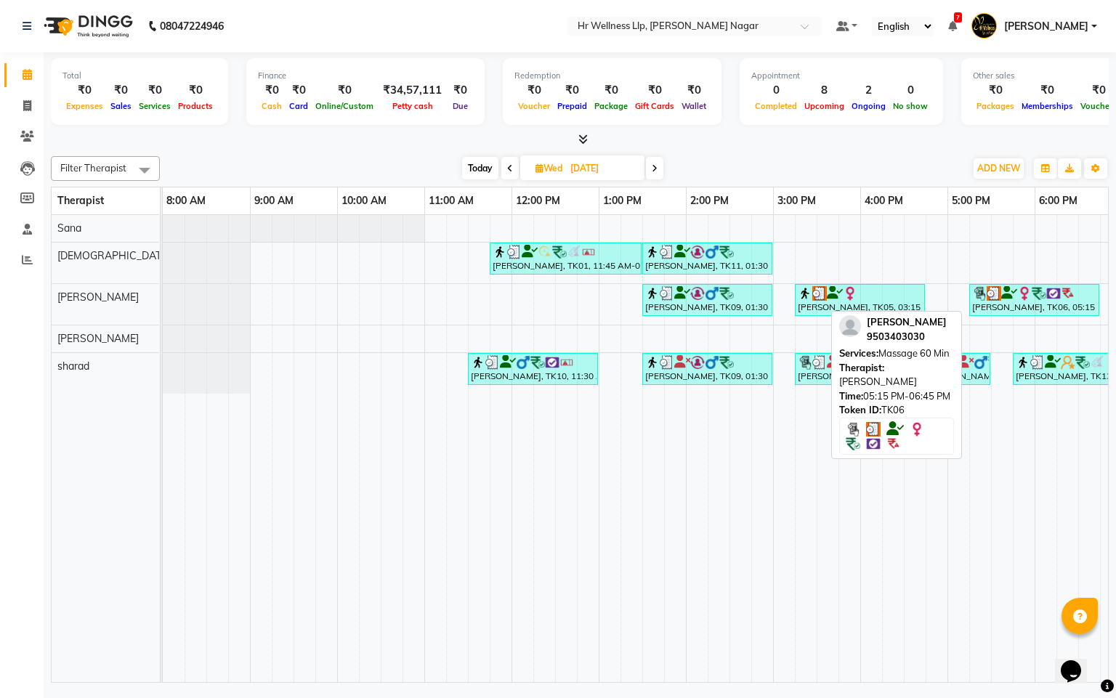
click at [1029, 288] on img at bounding box center [1024, 293] width 15 height 15
select select "3"
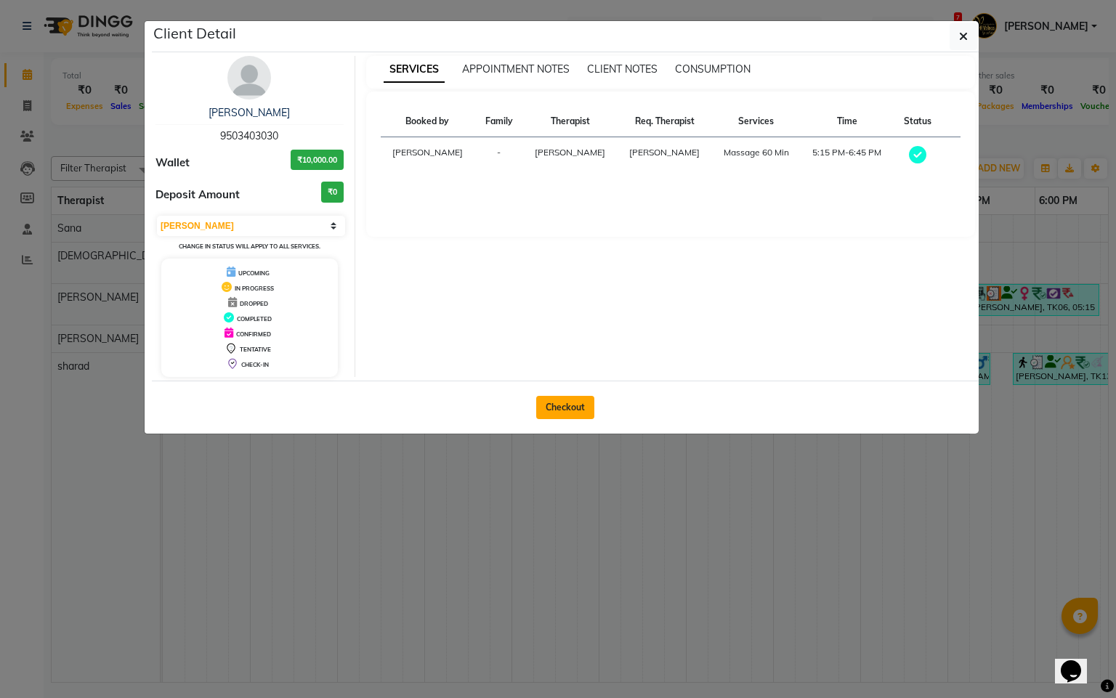
click at [569, 419] on button "Checkout" at bounding box center [565, 407] width 58 height 23
select select "service"
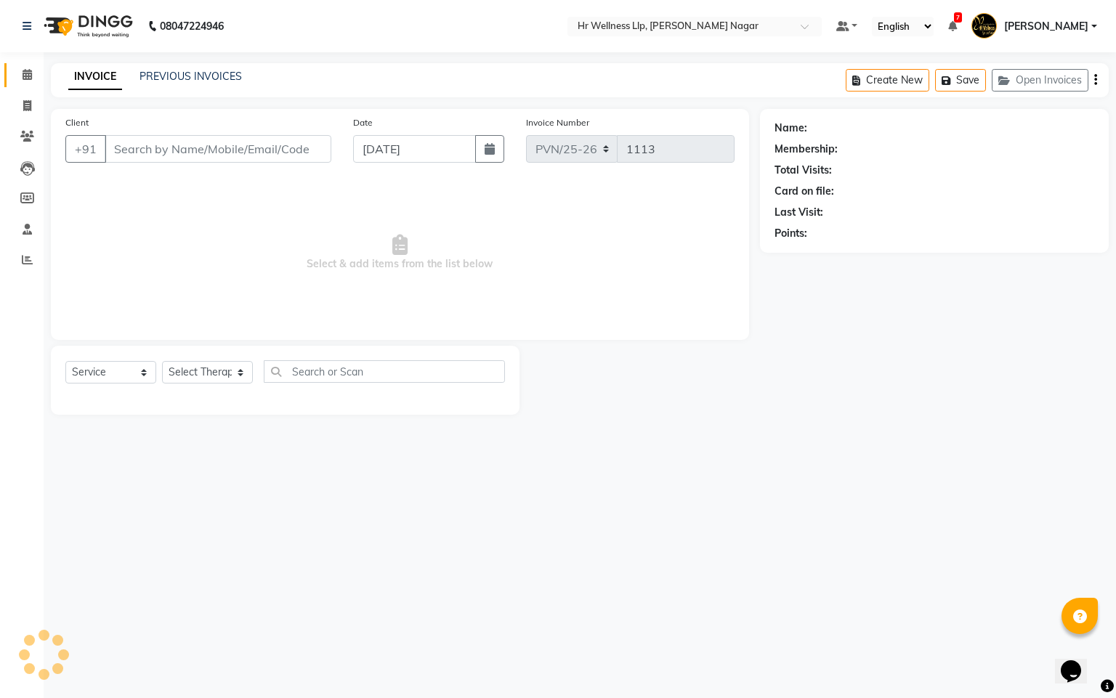
type input "9503403030"
type input "[DATE]"
select select "50266"
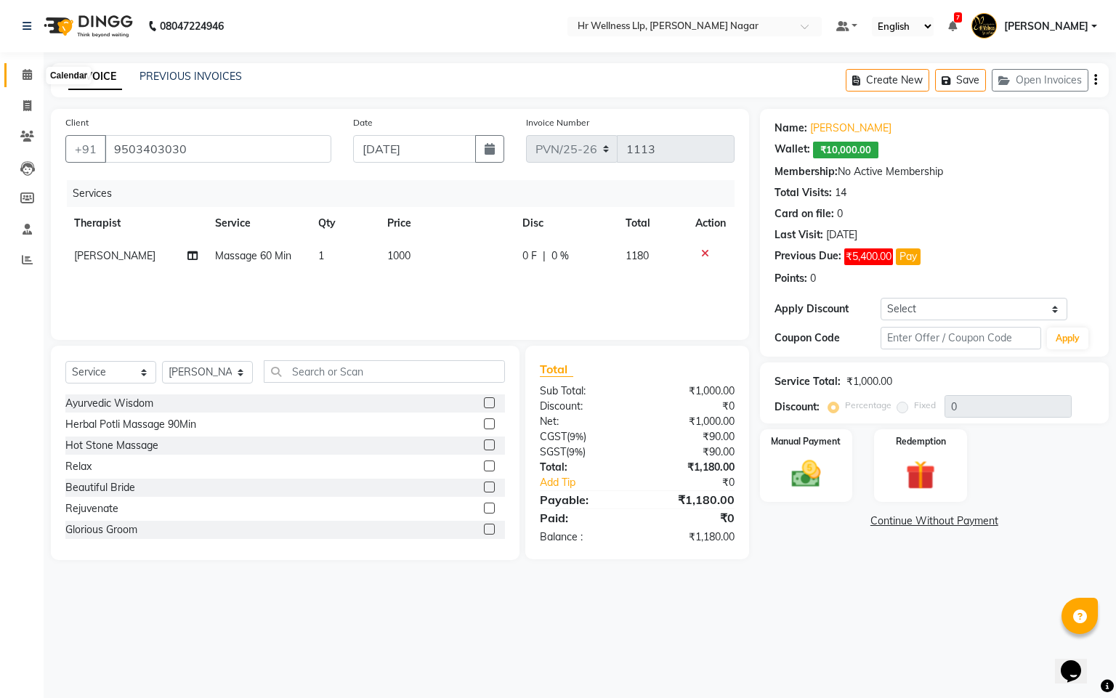
click at [25, 68] on span at bounding box center [27, 75] width 25 height 17
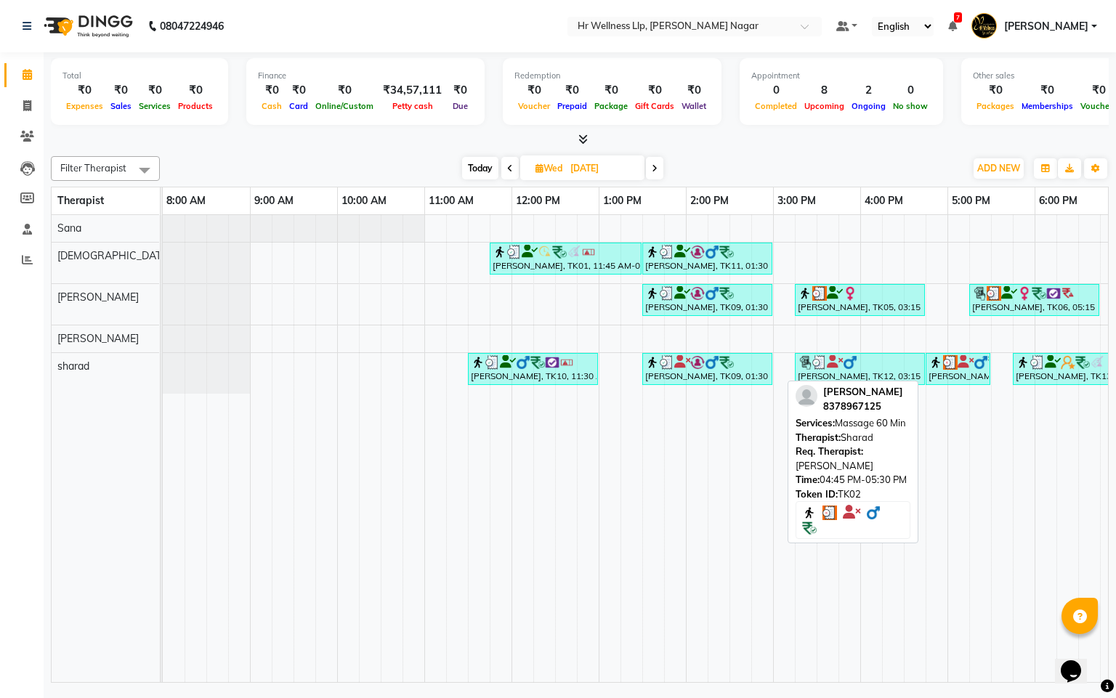
click at [985, 373] on div "[PERSON_NAME], TK02, 04:45 PM-05:30 PM, Massage 60 Min" at bounding box center [958, 369] width 62 height 28
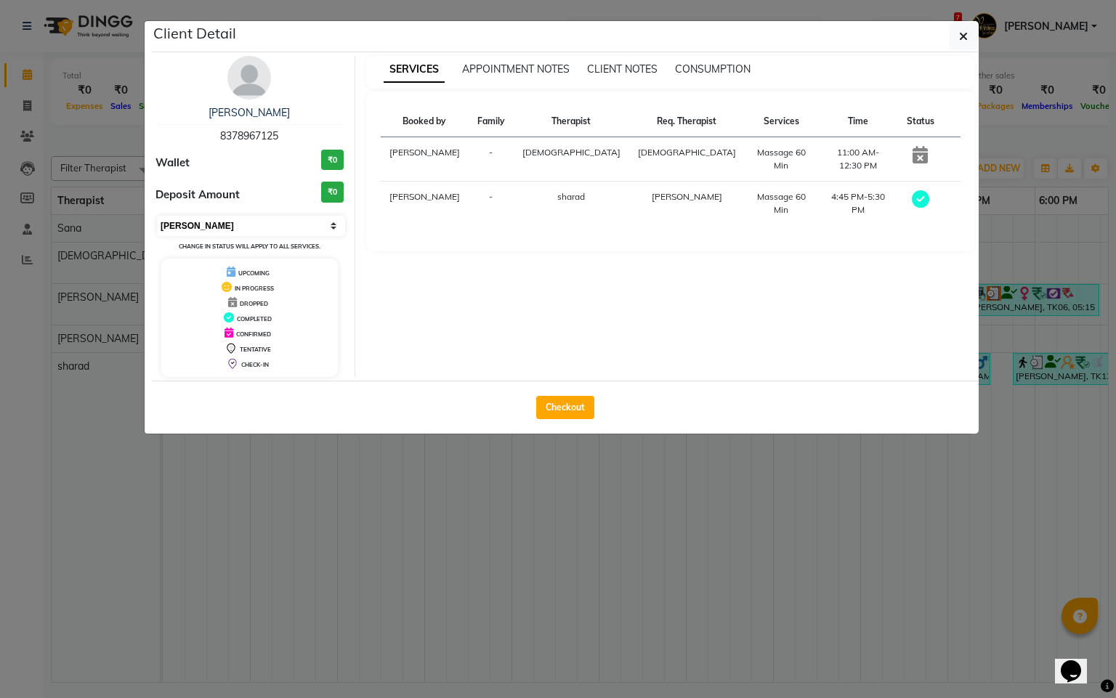
click at [199, 222] on select "Select MARK DONE UPCOMING" at bounding box center [251, 226] width 188 height 20
select select "5"
click at [157, 217] on select "Select MARK DONE UPCOMING" at bounding box center [251, 226] width 188 height 20
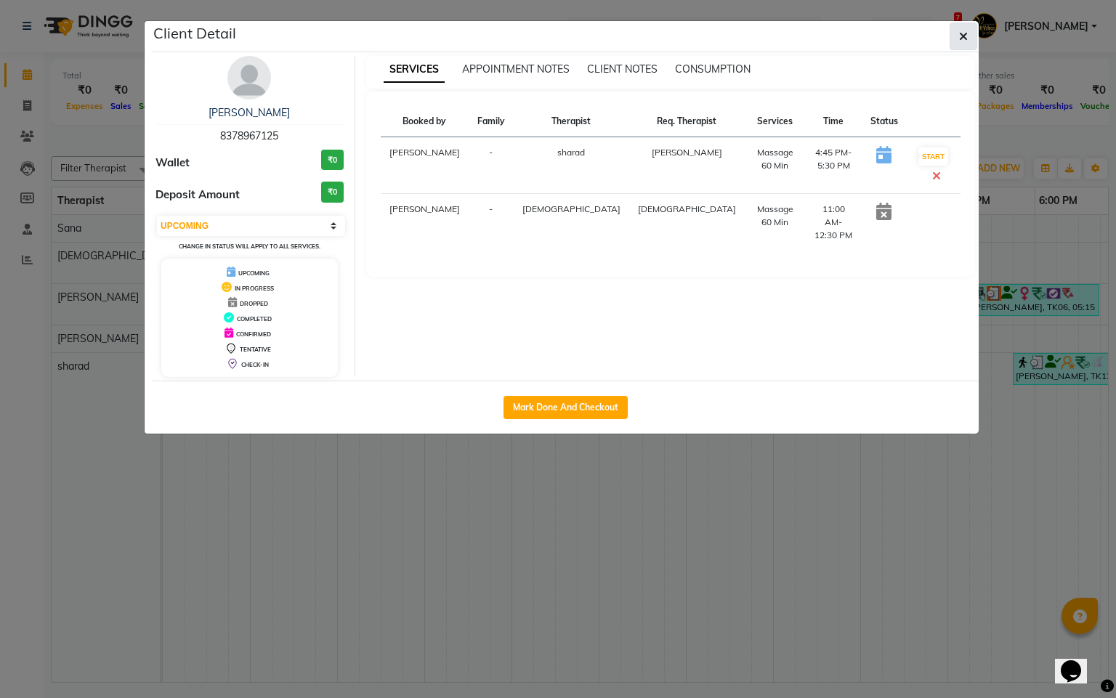
click at [961, 37] on icon "button" at bounding box center [963, 37] width 9 height 12
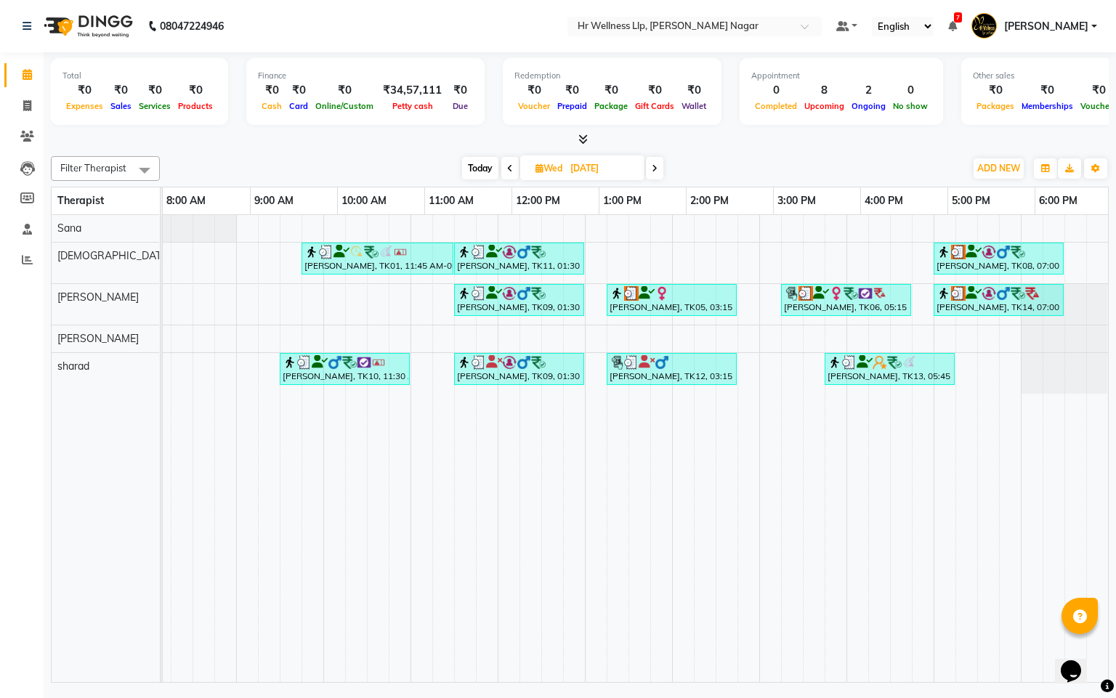
scroll to position [0, 188]
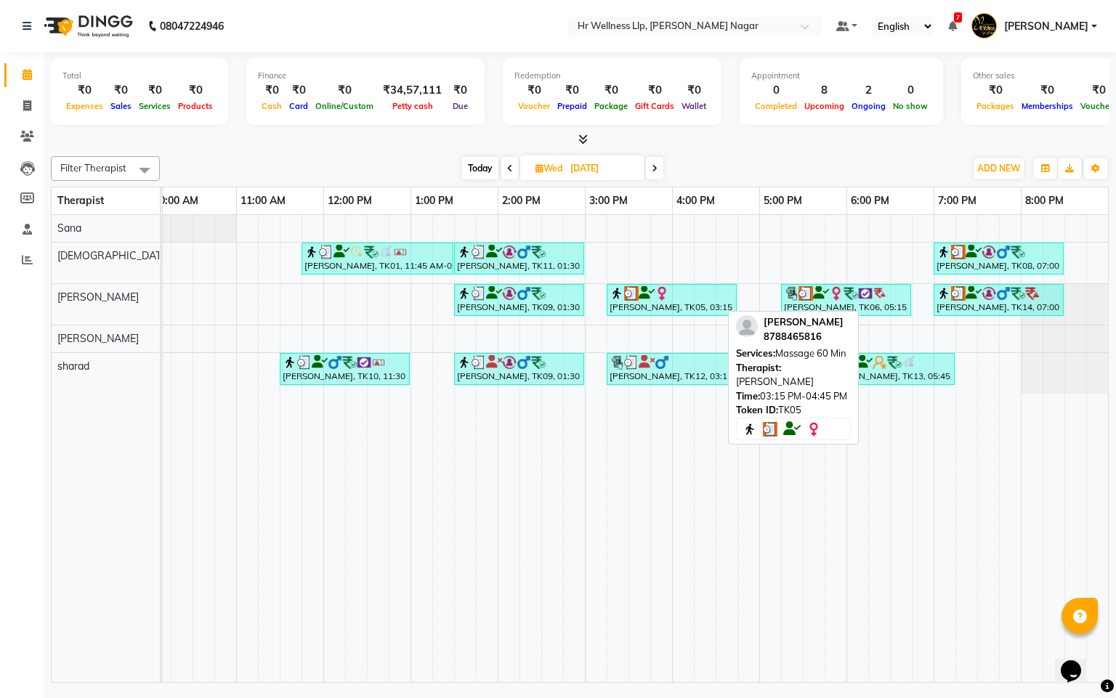
click at [639, 294] on icon at bounding box center [647, 293] width 16 height 1
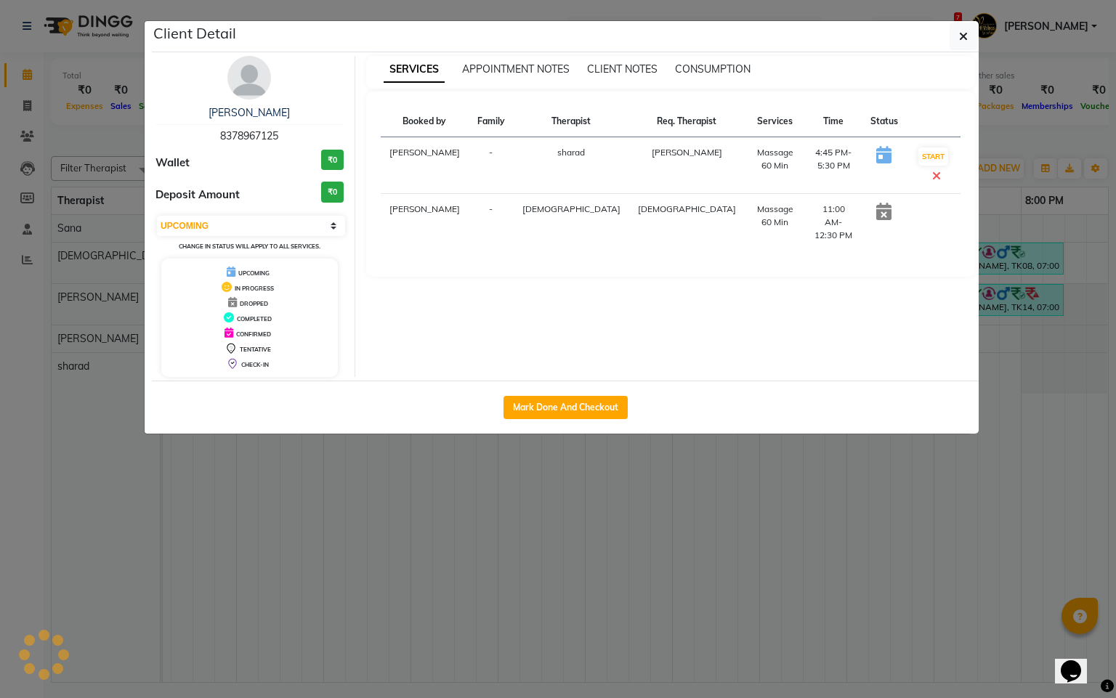
select select "3"
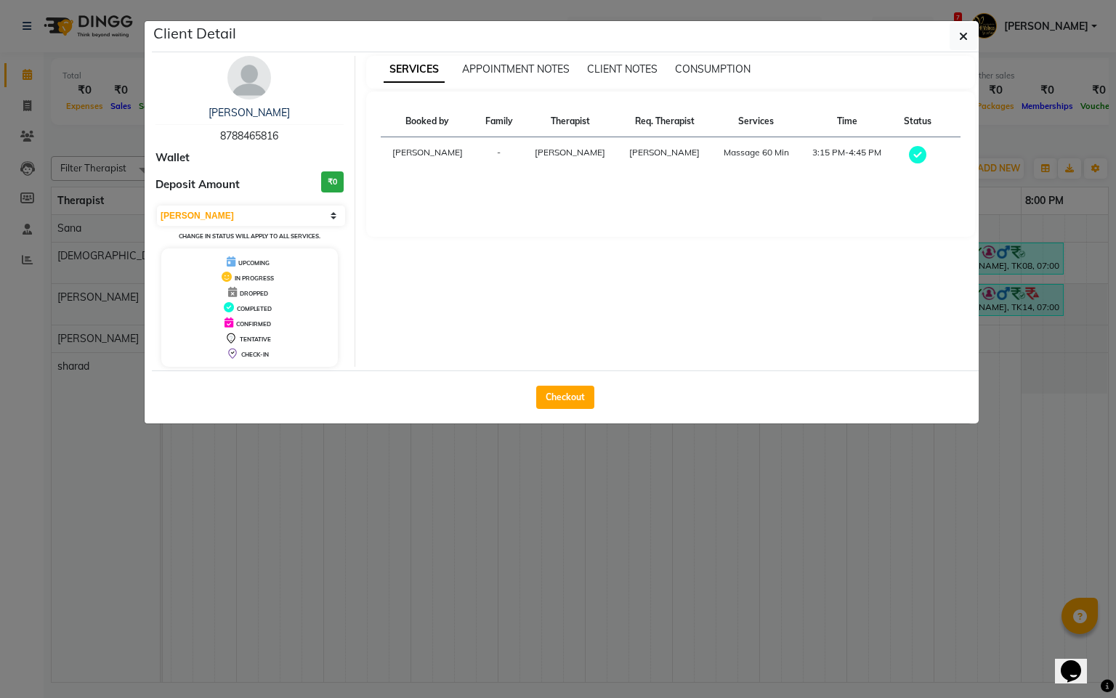
click at [809, 514] on ngb-modal-window "Client Detail [PERSON_NAME] 8788465816 Wallet Deposit Amount ₹0 Select MARK DON…" at bounding box center [558, 349] width 1116 height 698
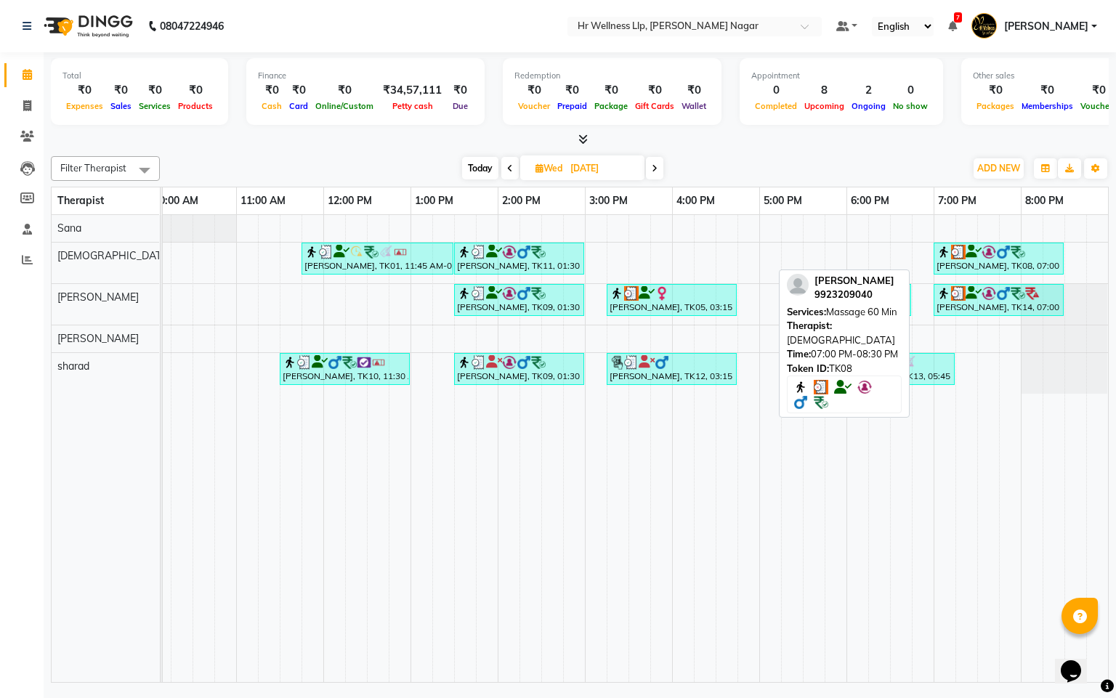
click at [982, 258] on img at bounding box center [989, 252] width 15 height 15
select select "3"
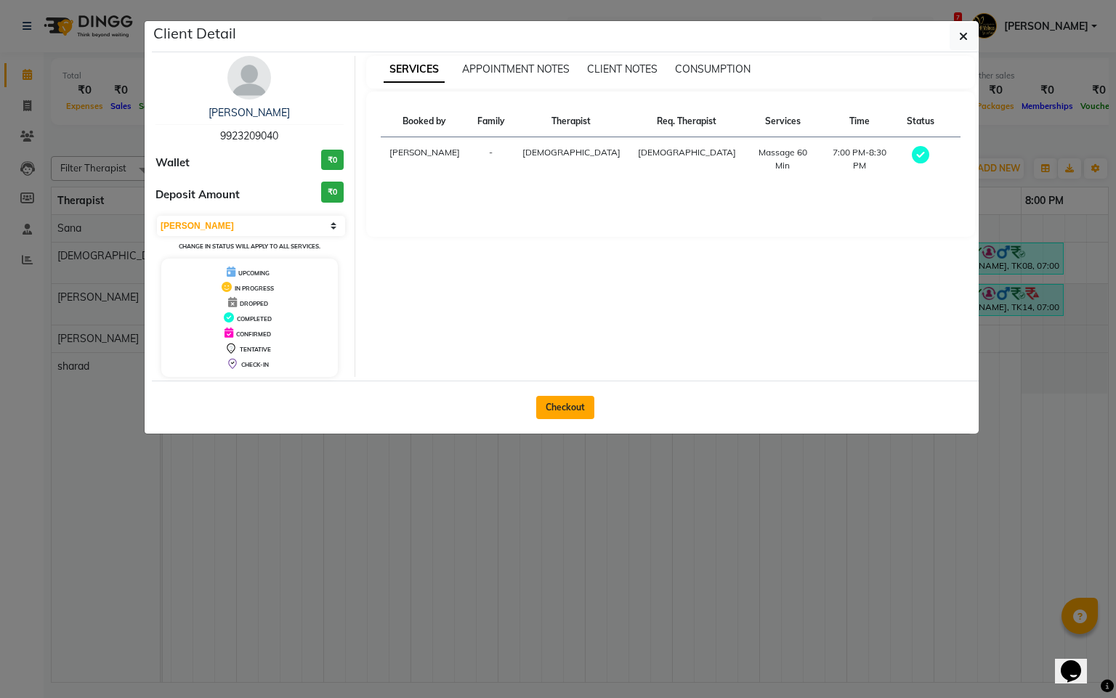
click at [560, 413] on button "Checkout" at bounding box center [565, 407] width 58 height 23
select select "service"
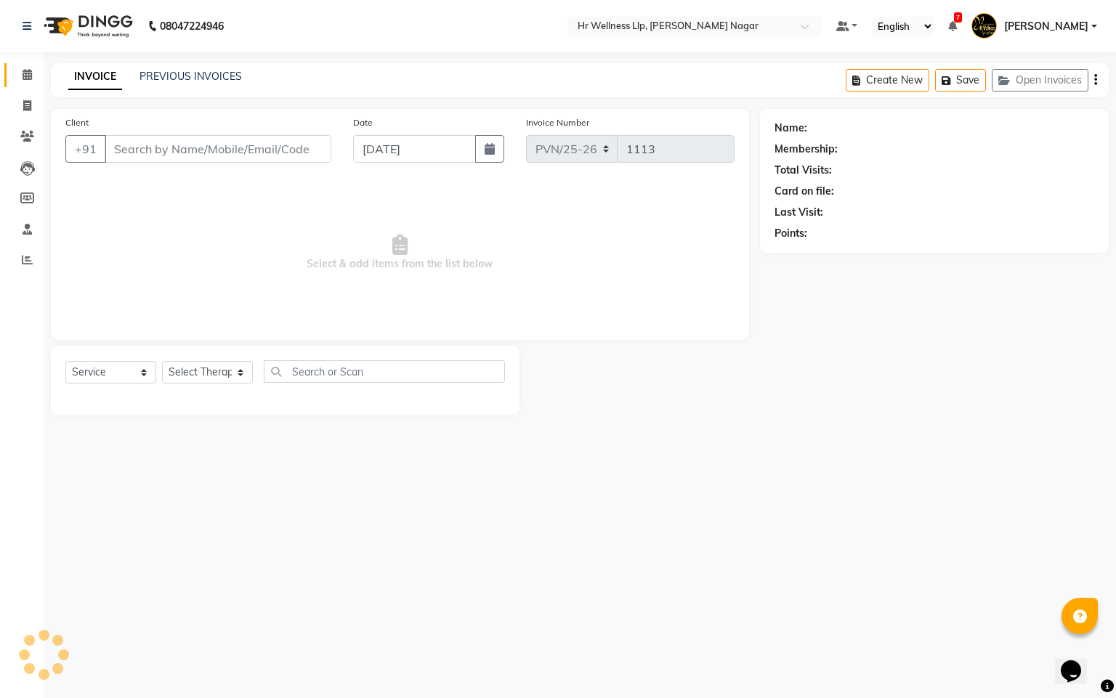
type input "9923209040"
type input "[DATE]"
select select "19732"
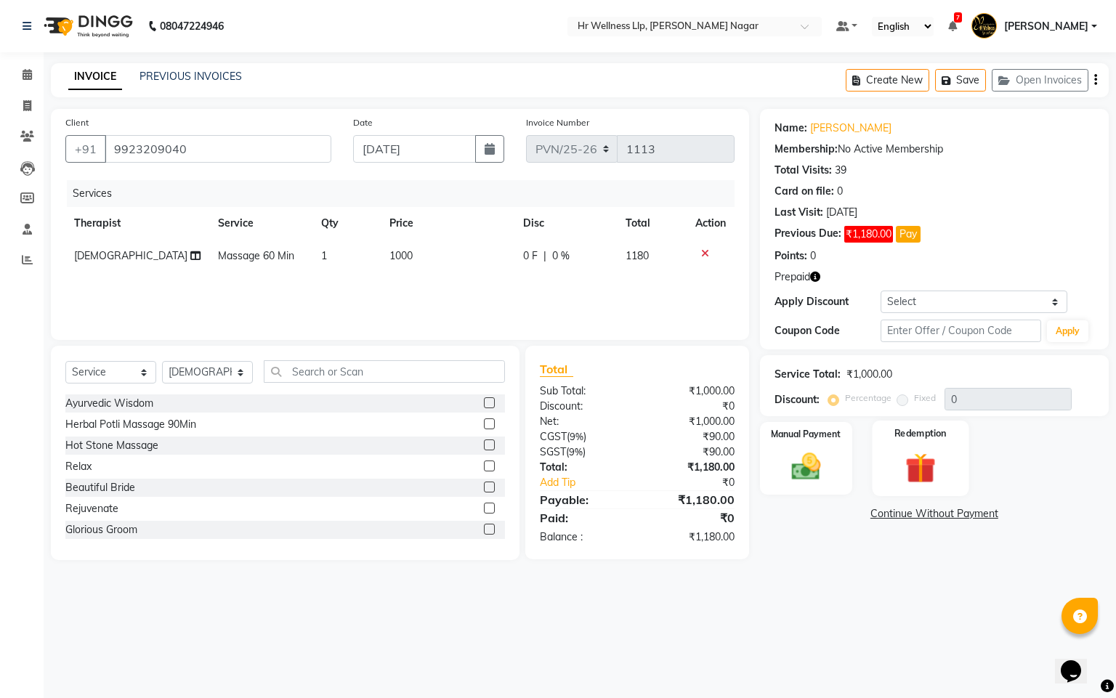
click at [923, 469] on img at bounding box center [920, 469] width 49 height 38
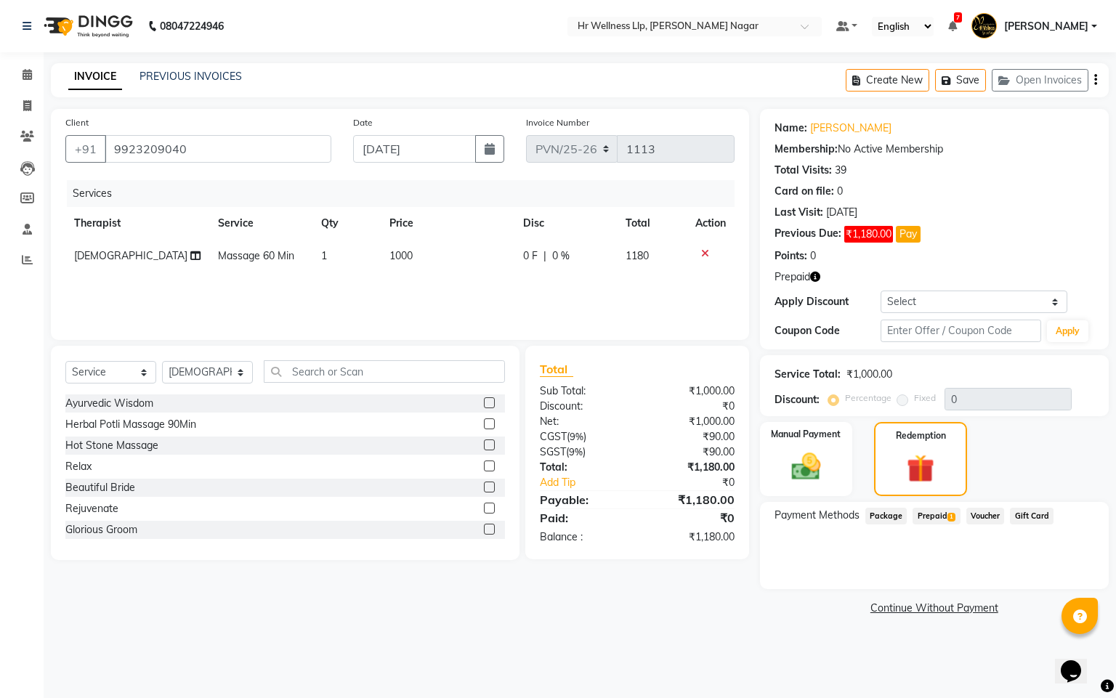
click at [927, 519] on span "Prepaid 1" at bounding box center [936, 516] width 47 height 17
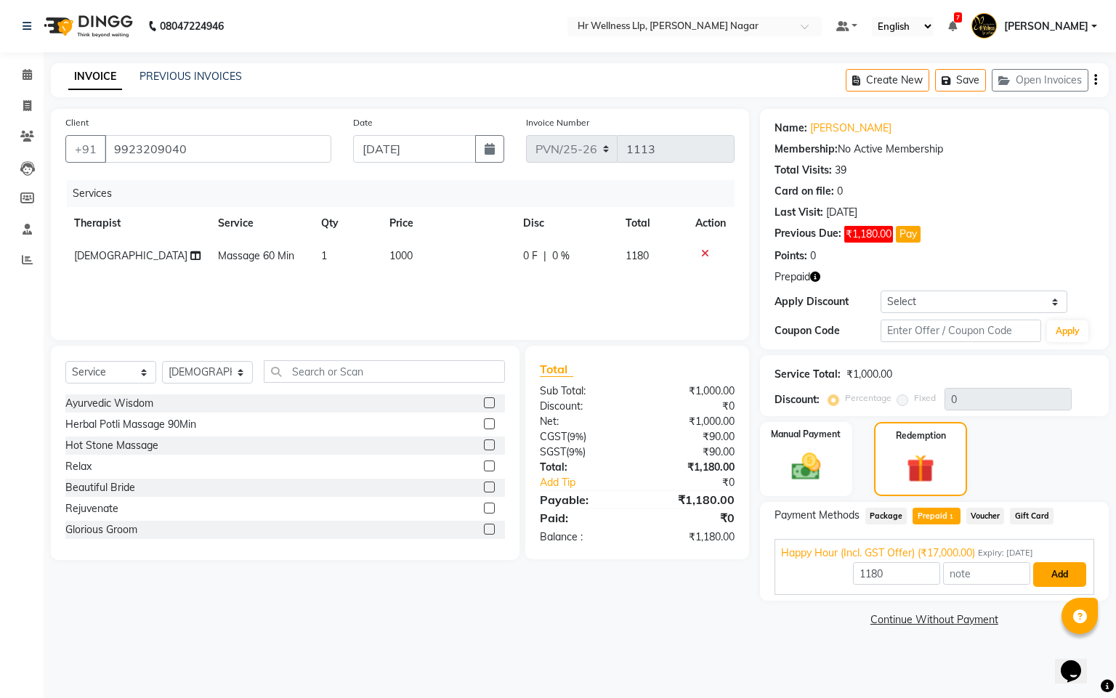
click at [1051, 572] on button "Add" at bounding box center [1059, 574] width 53 height 25
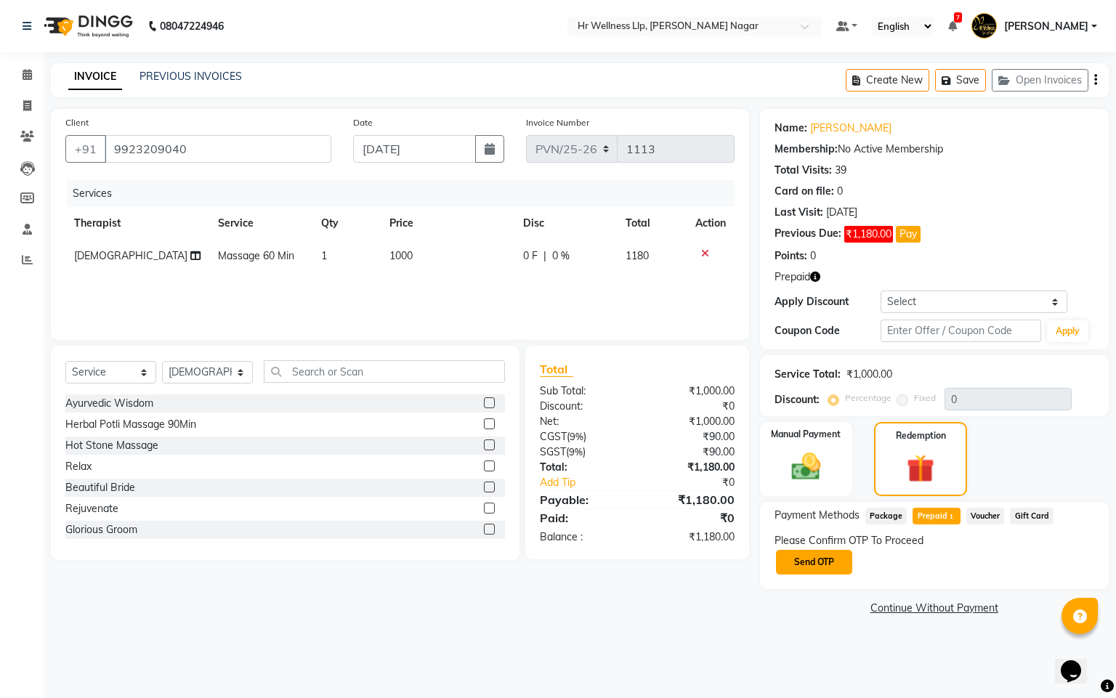
click at [825, 562] on button "Send OTP" at bounding box center [814, 562] width 76 height 25
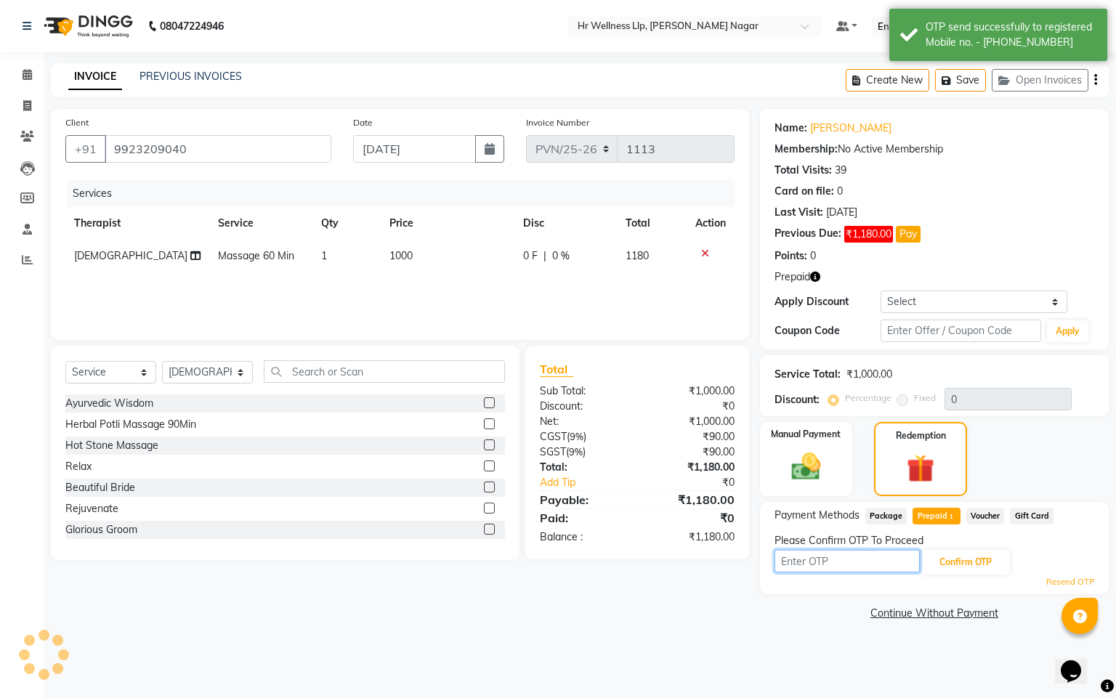
click at [825, 562] on input "text" at bounding box center [847, 561] width 145 height 23
type input "8"
type input "8483"
click at [1001, 565] on button "Confirm OTP" at bounding box center [965, 562] width 89 height 25
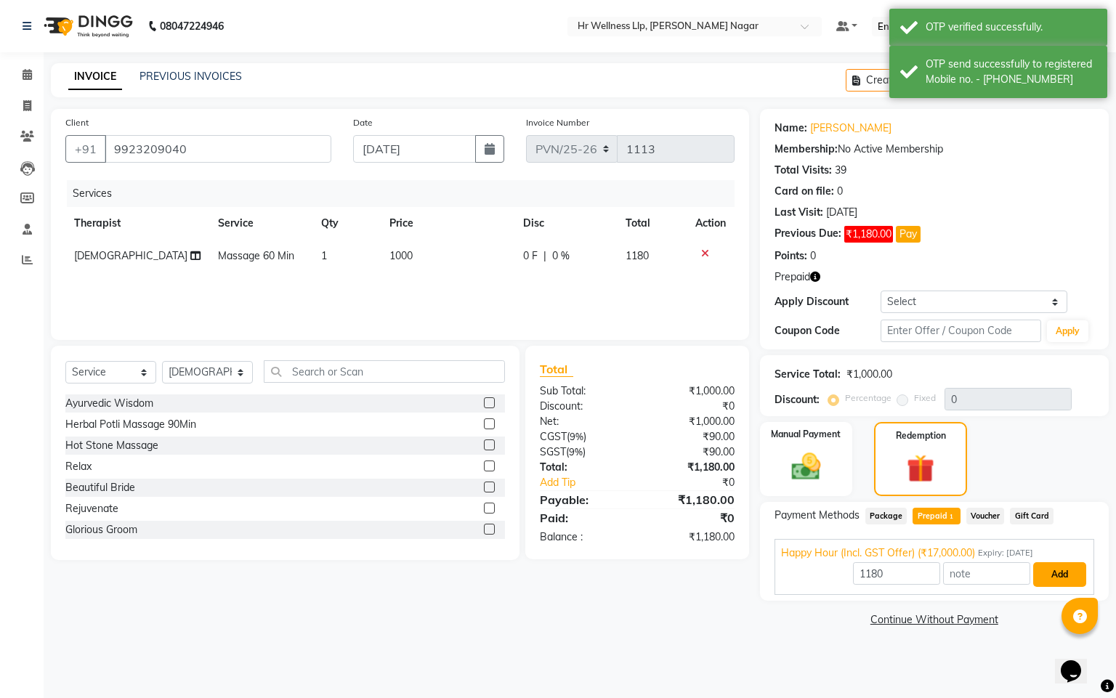
click at [1046, 569] on button "Add" at bounding box center [1059, 574] width 53 height 25
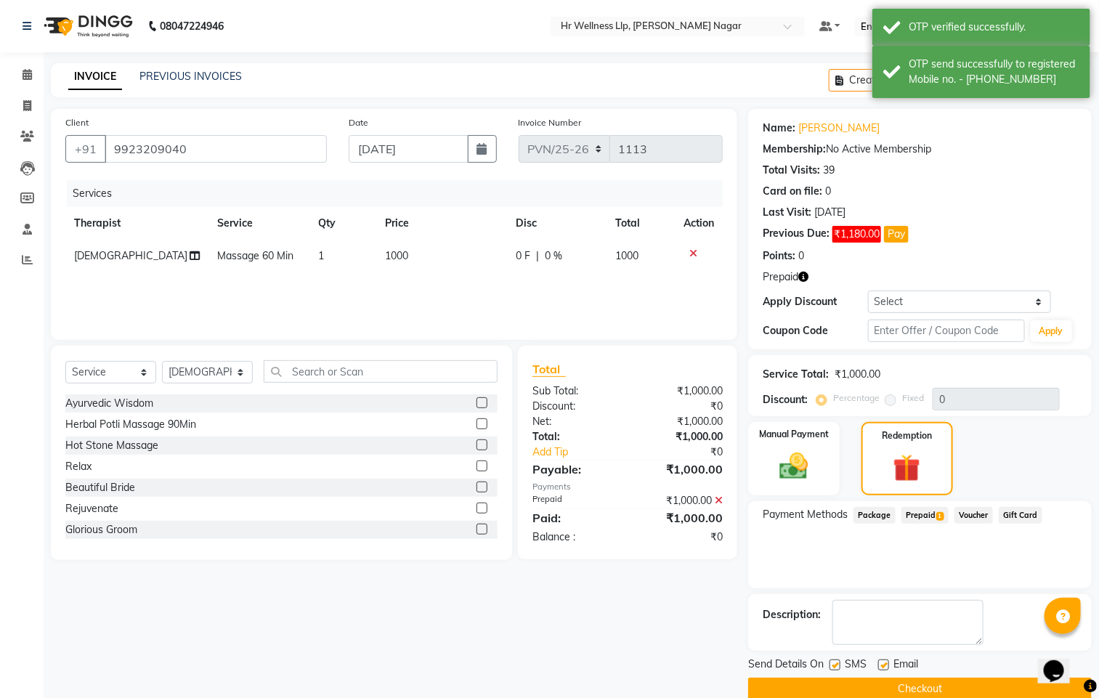
click at [827, 666] on div "Send Details On SMS Email" at bounding box center [920, 666] width 344 height 18
drag, startPoint x: 833, startPoint y: 666, endPoint x: 855, endPoint y: 674, distance: 23.5
click at [833, 668] on label at bounding box center [835, 665] width 11 height 11
click at [833, 668] on input "checkbox" at bounding box center [834, 665] width 9 height 9
checkbox input "false"
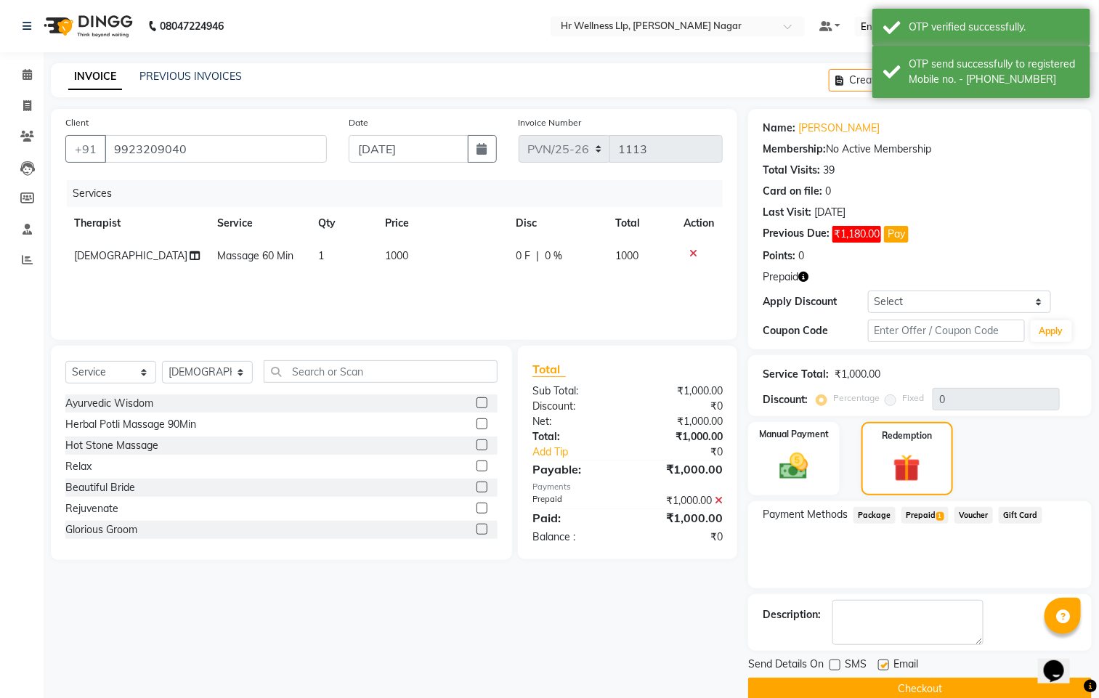
click at [886, 660] on label at bounding box center [883, 665] width 11 height 11
click at [886, 661] on input "checkbox" at bounding box center [882, 665] width 9 height 9
click at [885, 665] on label at bounding box center [883, 665] width 11 height 11
click at [885, 665] on input "checkbox" at bounding box center [882, 665] width 9 height 9
checkbox input "true"
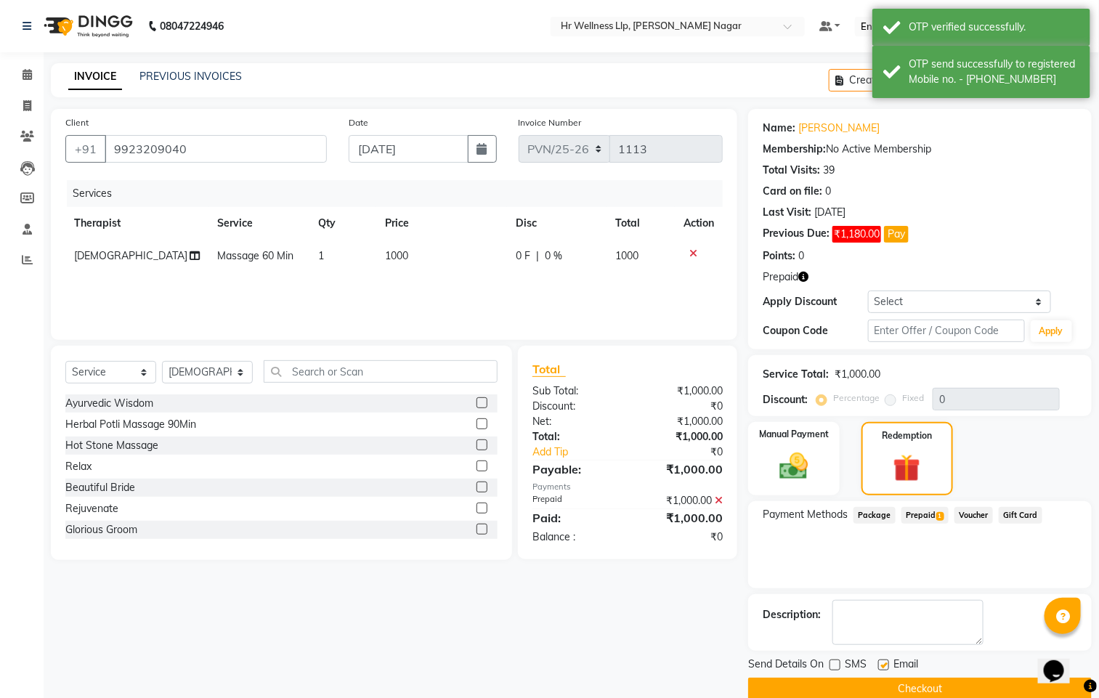
click at [868, 683] on button "Checkout" at bounding box center [920, 689] width 344 height 23
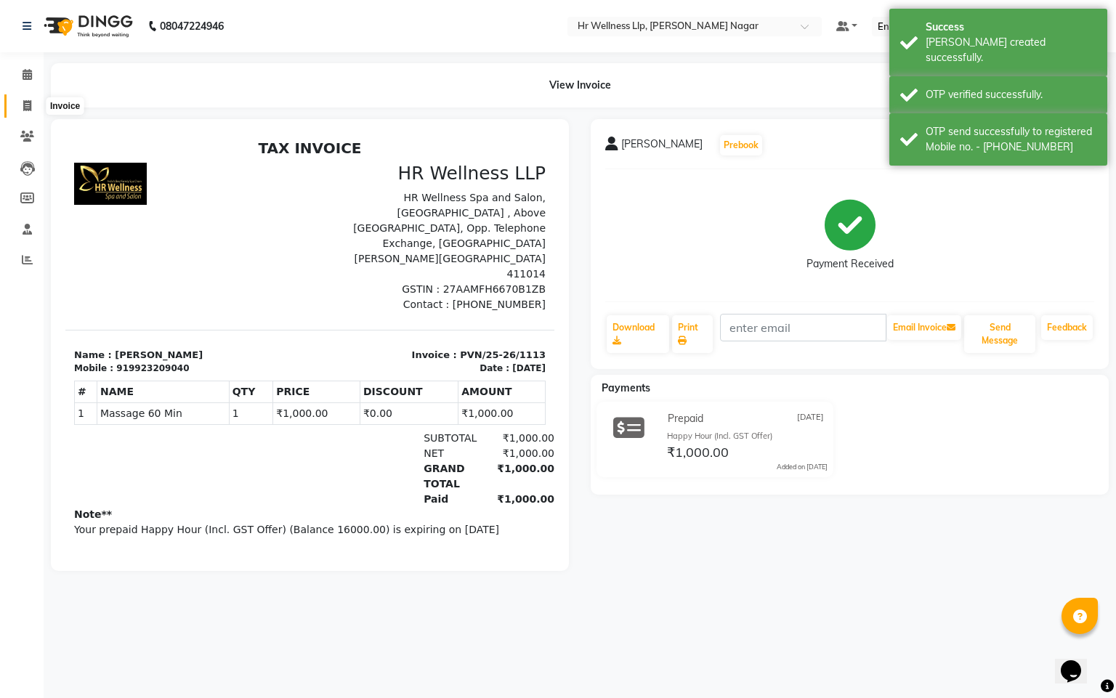
click at [17, 107] on span at bounding box center [27, 106] width 25 height 17
select select "service"
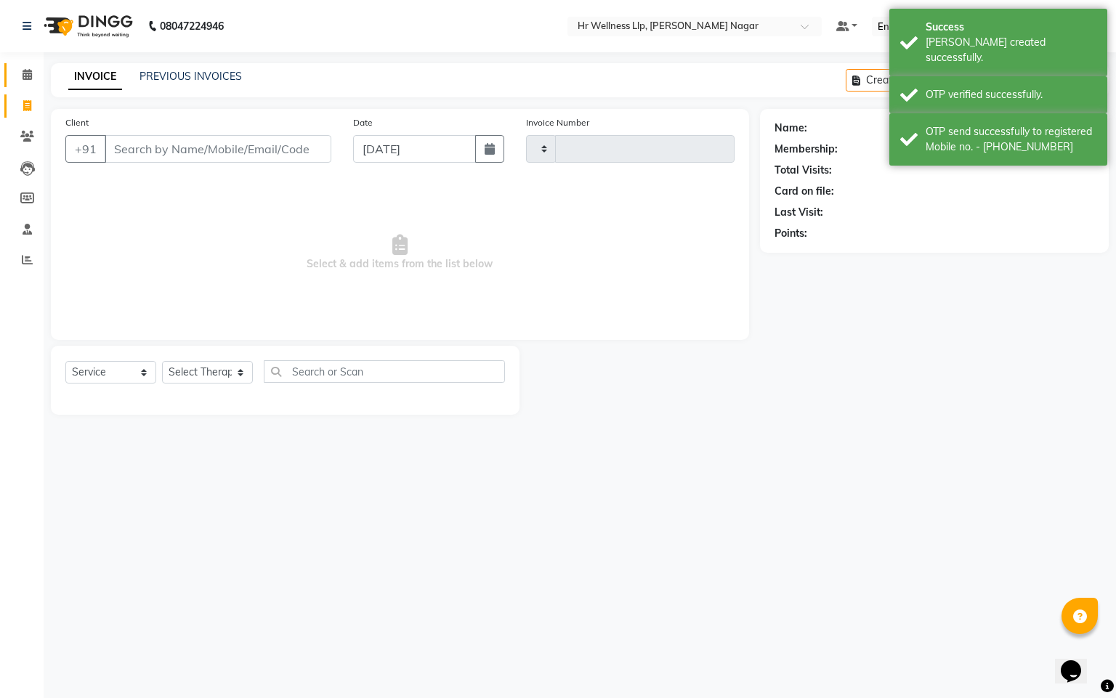
type input "1114"
select select "4289"
click at [31, 69] on icon at bounding box center [27, 74] width 9 height 11
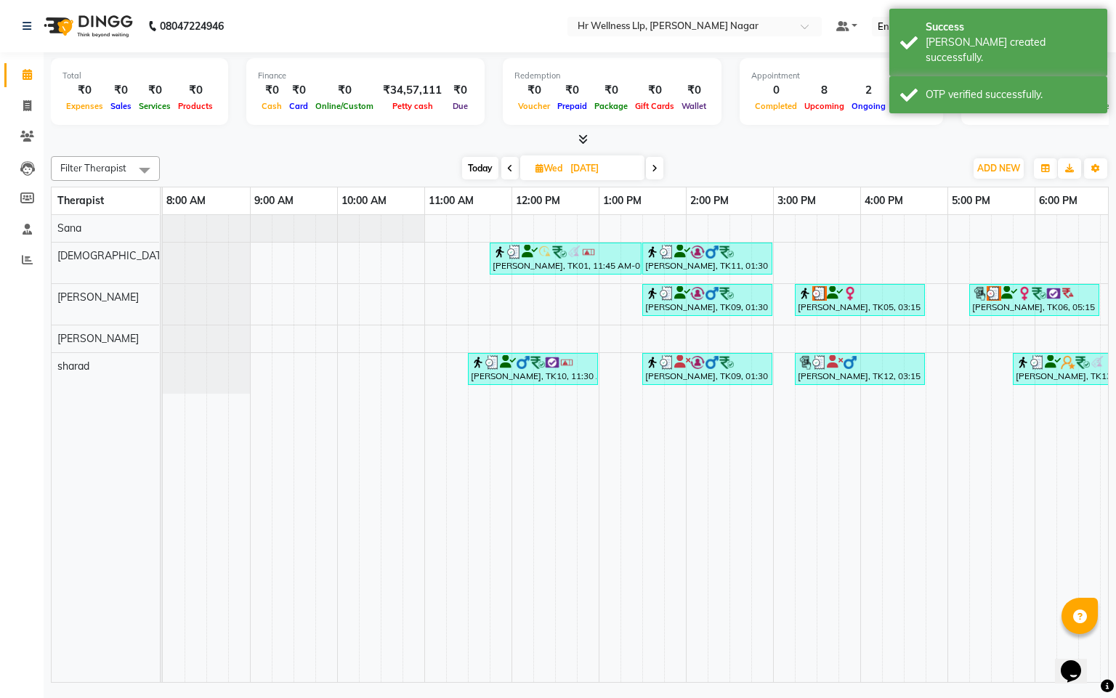
scroll to position [0, 188]
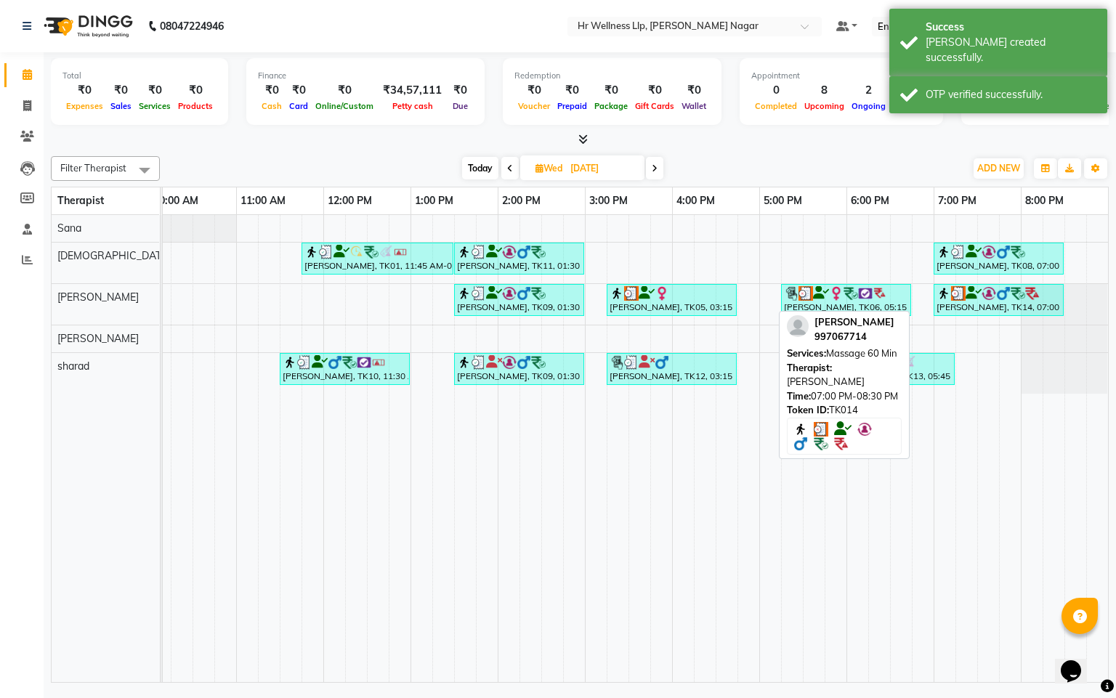
click at [953, 308] on div "[PERSON_NAME], TK14, 07:00 PM-08:30 PM, Massage 60 Min" at bounding box center [998, 300] width 127 height 28
select select "3"
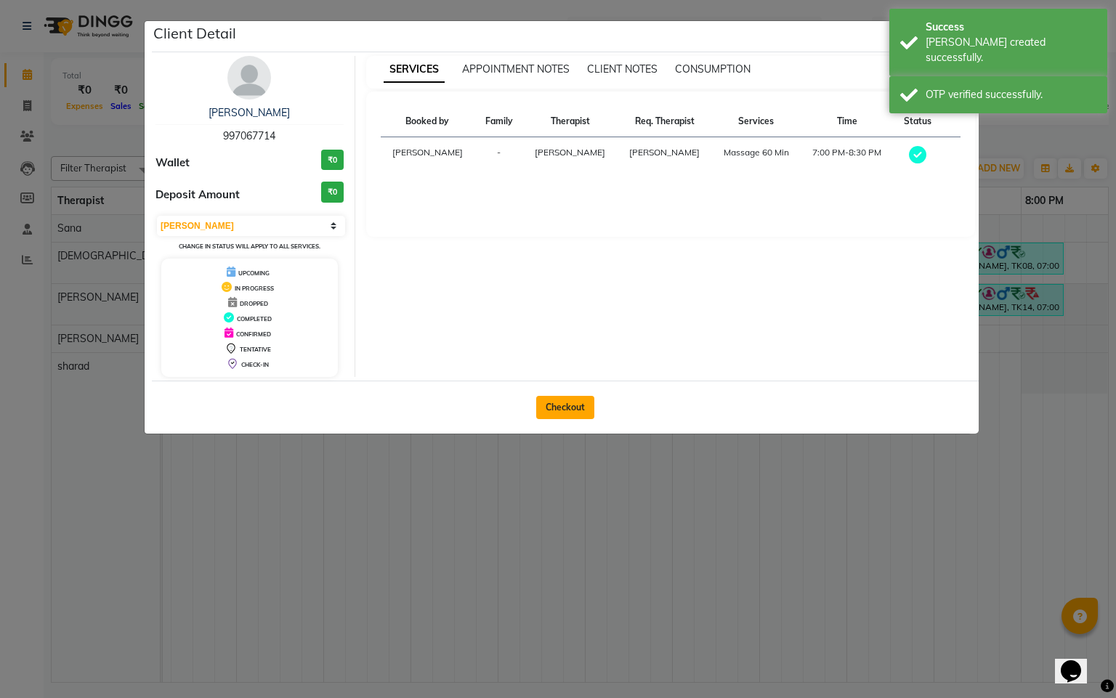
click at [567, 402] on button "Checkout" at bounding box center [565, 407] width 58 height 23
select select "service"
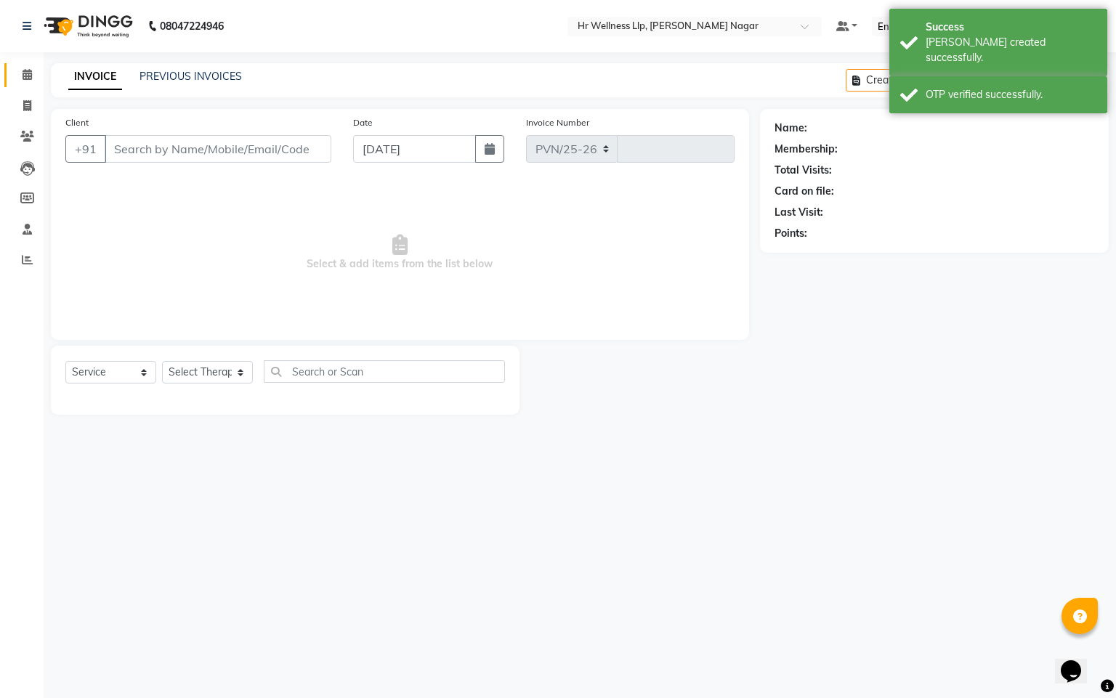
select select "4289"
type input "1114"
type input "997067714"
type input "[DATE]"
select select "50266"
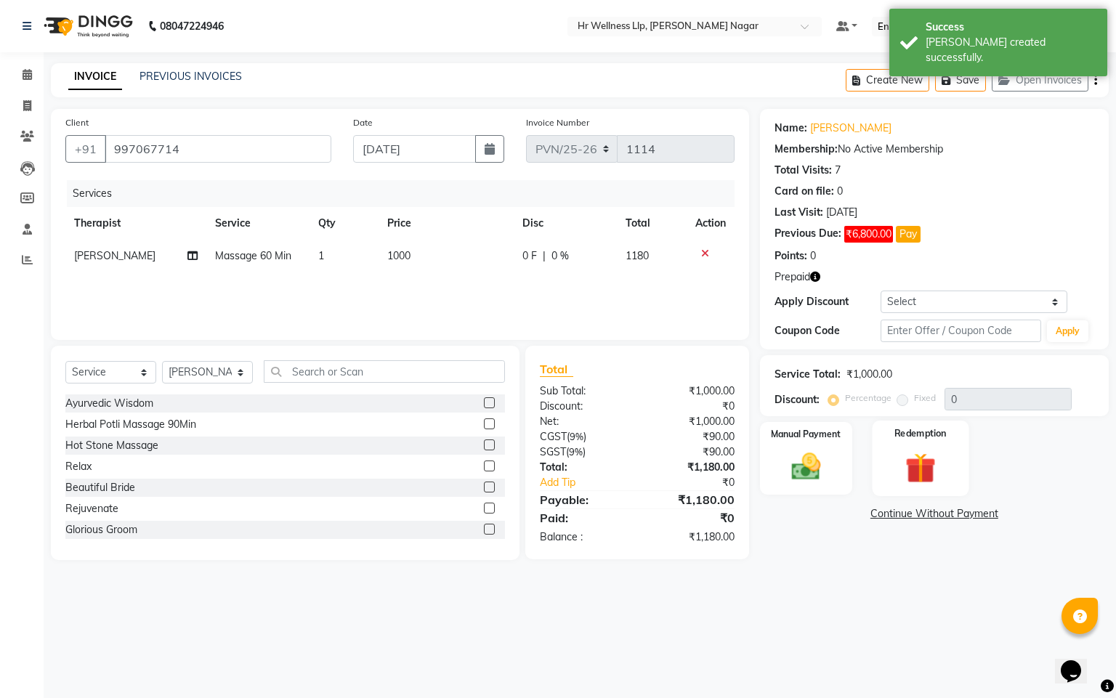
click at [925, 474] on img at bounding box center [920, 469] width 49 height 38
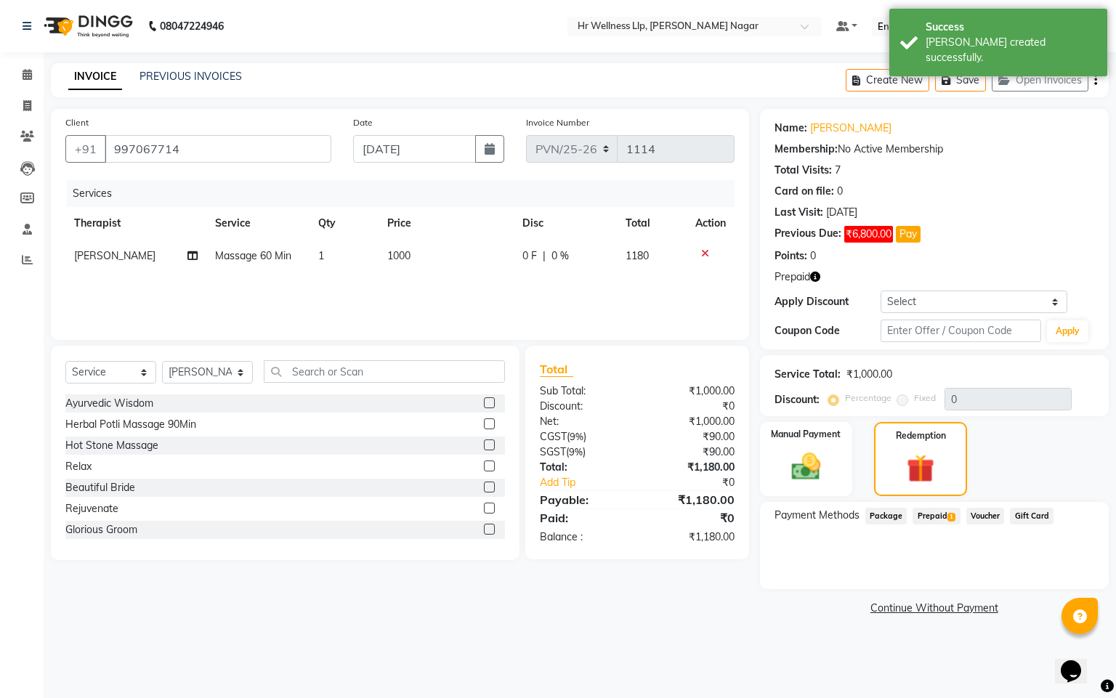
click at [949, 513] on span "1" at bounding box center [951, 517] width 8 height 9
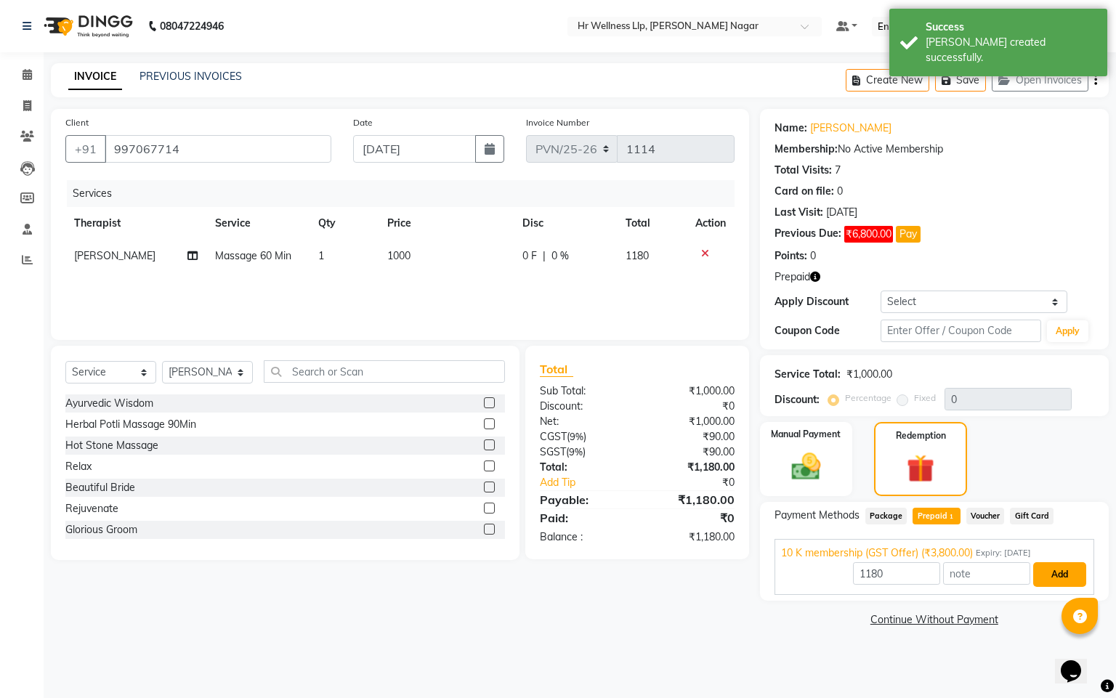
click at [1045, 575] on button "Add" at bounding box center [1059, 574] width 53 height 25
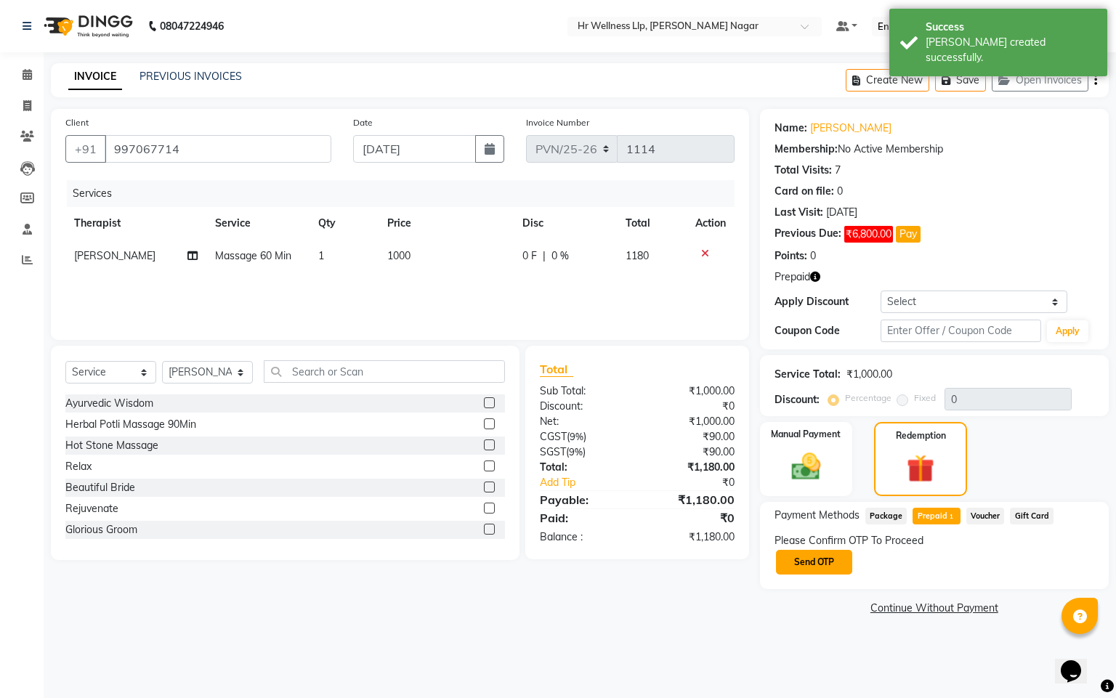
click at [829, 574] on button "Send OTP" at bounding box center [814, 562] width 76 height 25
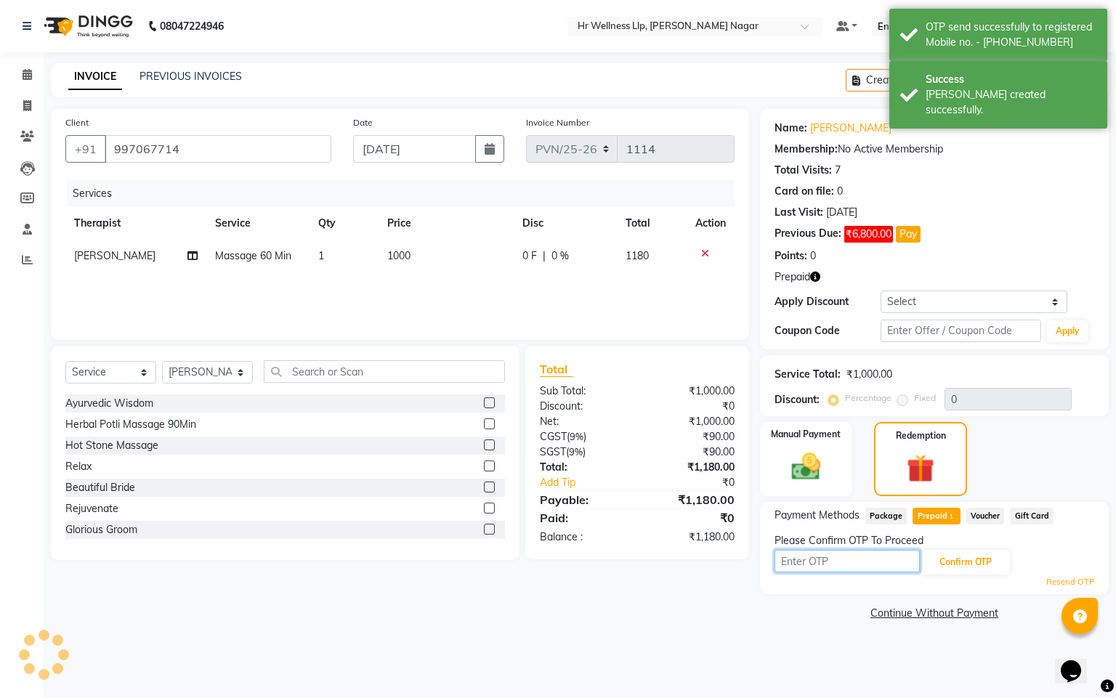
click at [828, 572] on input "text" at bounding box center [847, 561] width 145 height 23
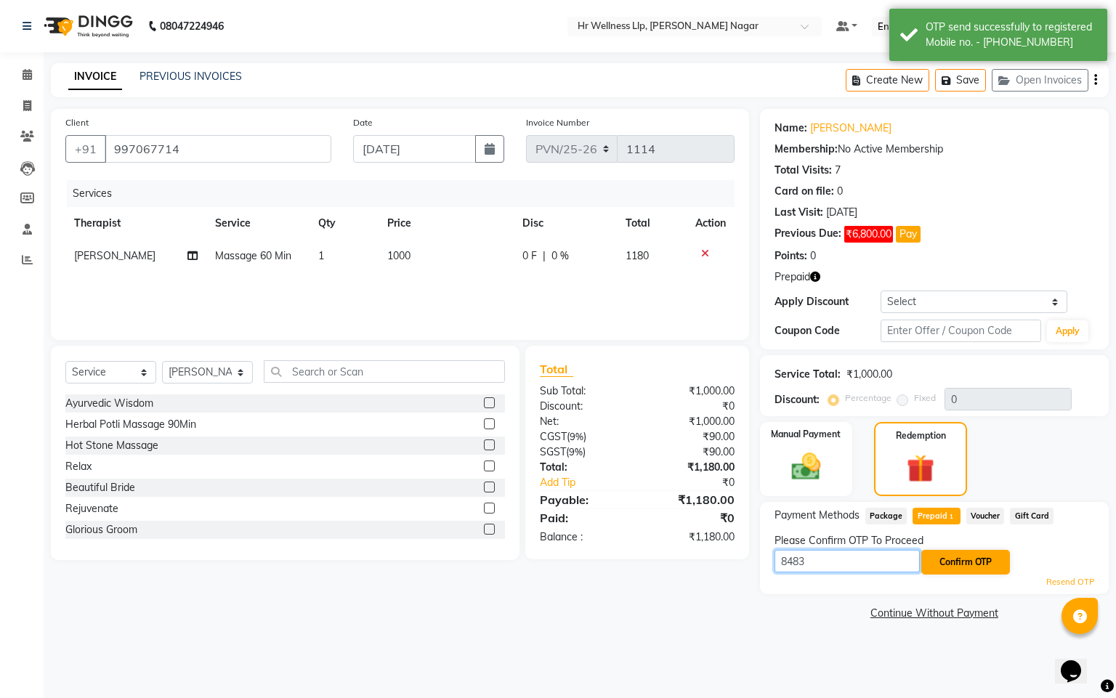
type input "8483"
click at [974, 570] on button "Confirm OTP" at bounding box center [965, 562] width 89 height 25
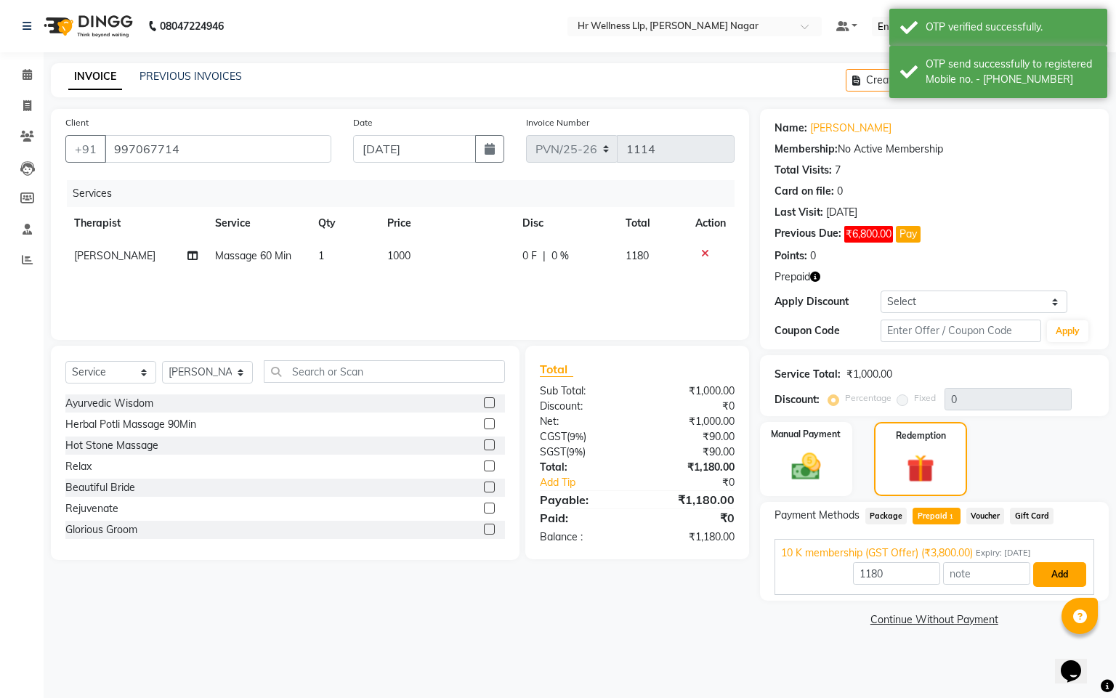
click at [1051, 583] on button "Add" at bounding box center [1059, 574] width 53 height 25
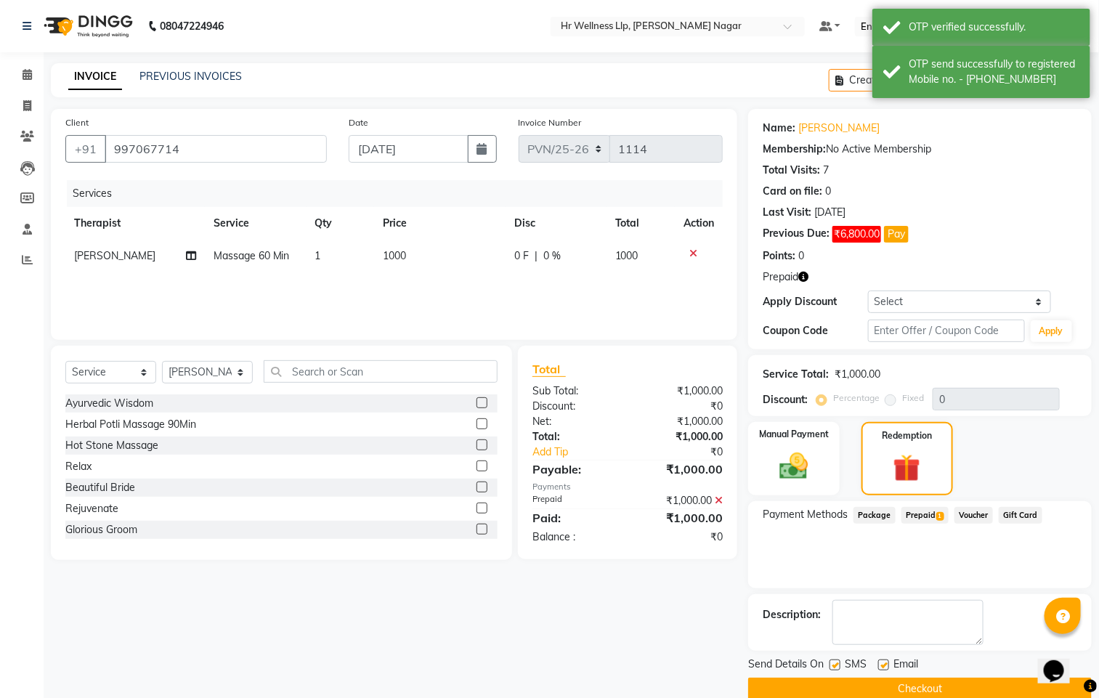
drag, startPoint x: 838, startPoint y: 663, endPoint x: 849, endPoint y: 666, distance: 11.1
click at [838, 665] on label at bounding box center [835, 665] width 11 height 11
click at [838, 665] on input "checkbox" at bounding box center [834, 665] width 9 height 9
checkbox input "false"
click at [883, 669] on label at bounding box center [883, 665] width 11 height 11
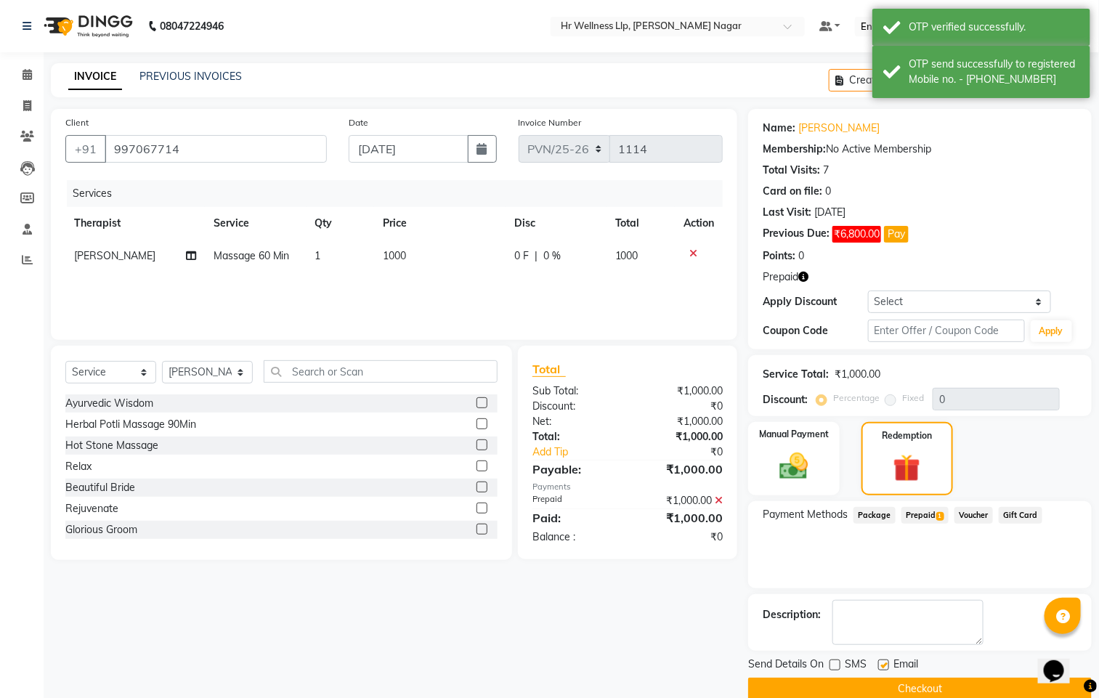
click at [883, 669] on input "checkbox" at bounding box center [882, 665] width 9 height 9
checkbox input "false"
click at [850, 687] on button "Checkout" at bounding box center [920, 689] width 344 height 23
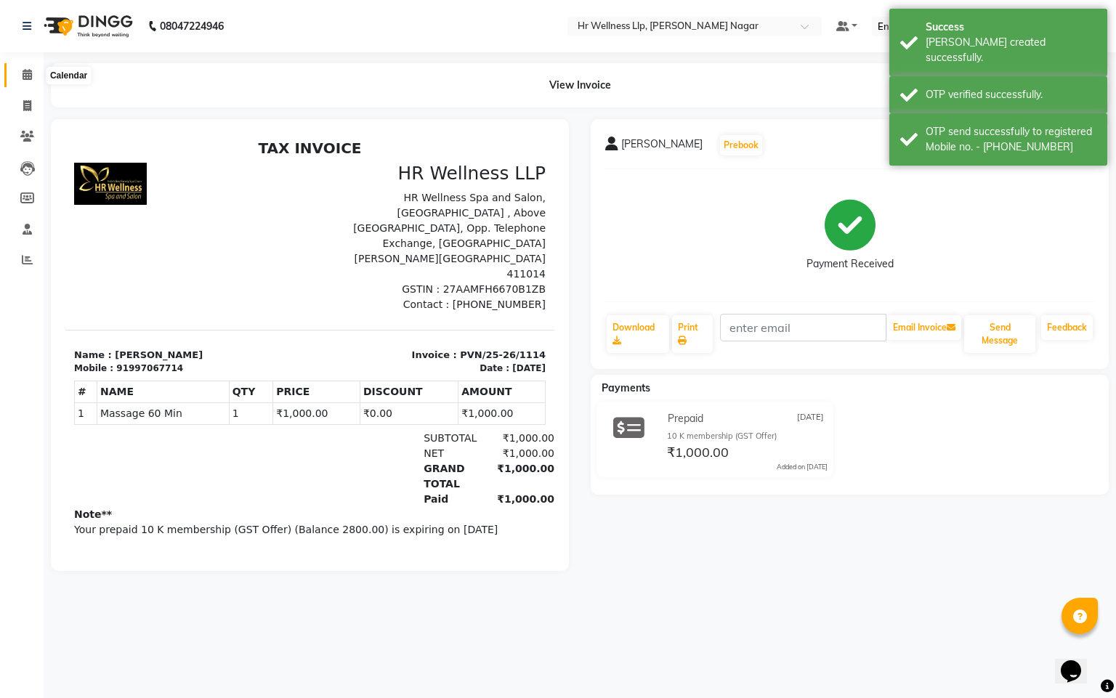
click at [26, 79] on icon at bounding box center [27, 74] width 9 height 11
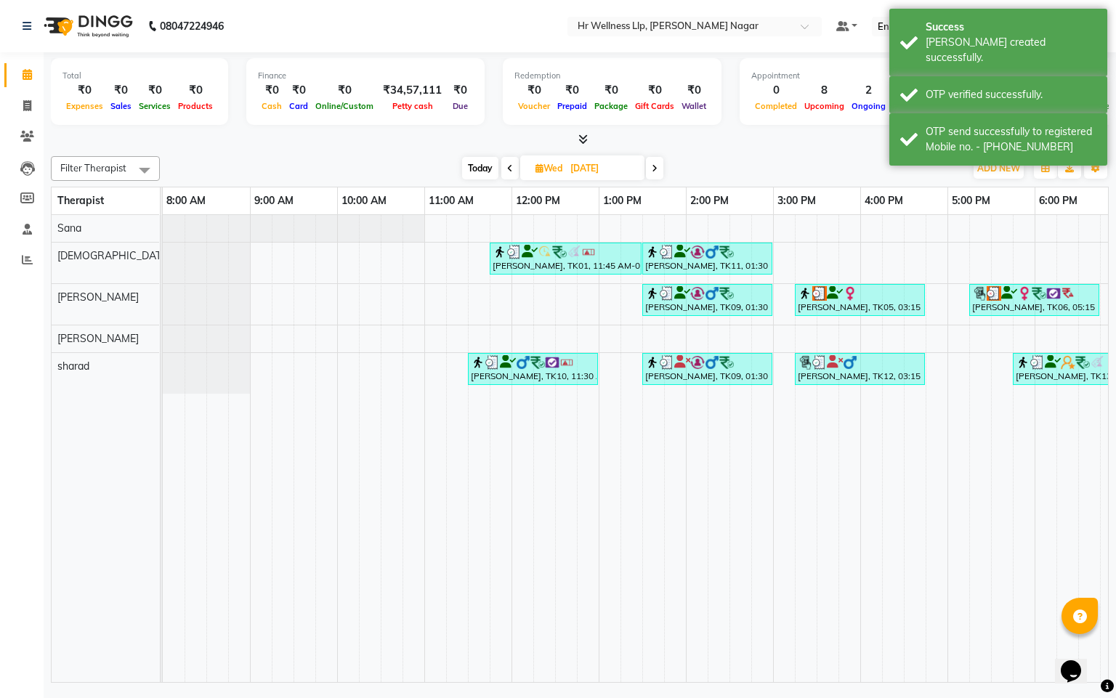
scroll to position [0, 188]
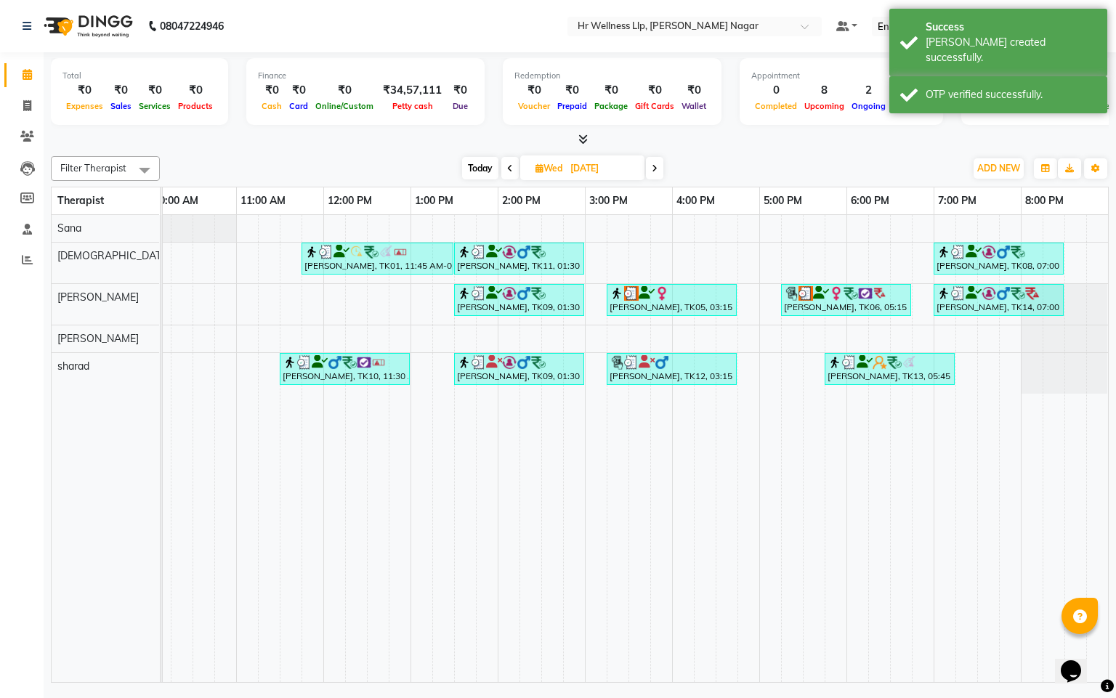
click at [650, 170] on span at bounding box center [654, 168] width 17 height 23
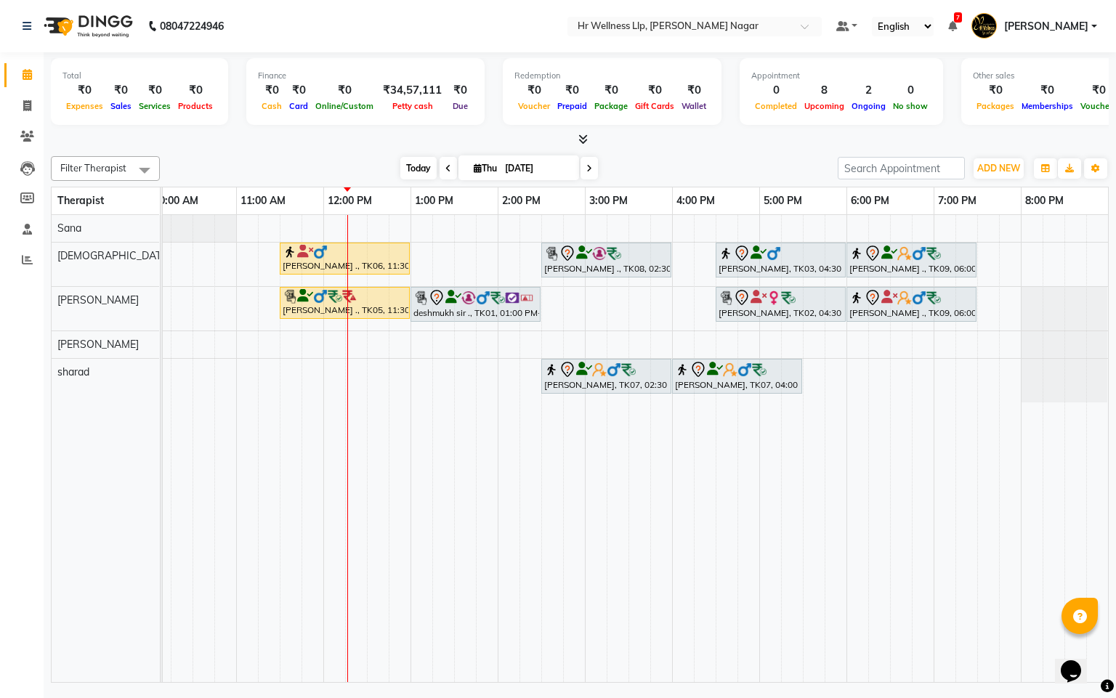
click at [400, 174] on span "Today" at bounding box center [418, 168] width 36 height 23
click at [445, 169] on icon at bounding box center [448, 168] width 6 height 9
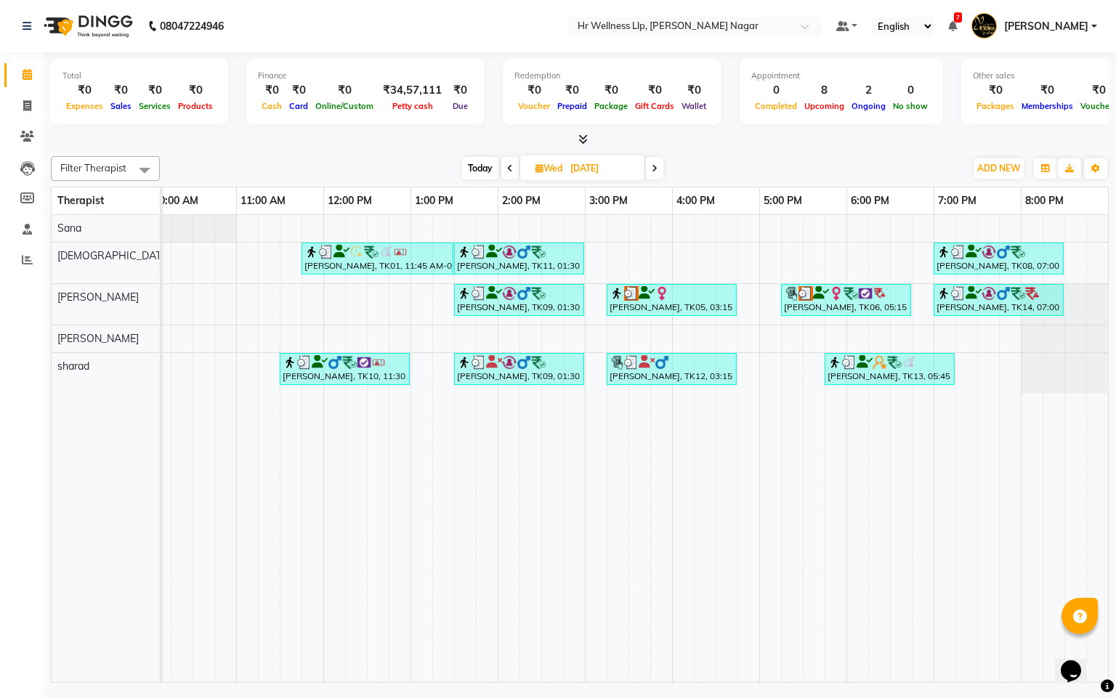
click at [507, 170] on icon at bounding box center [510, 168] width 6 height 9
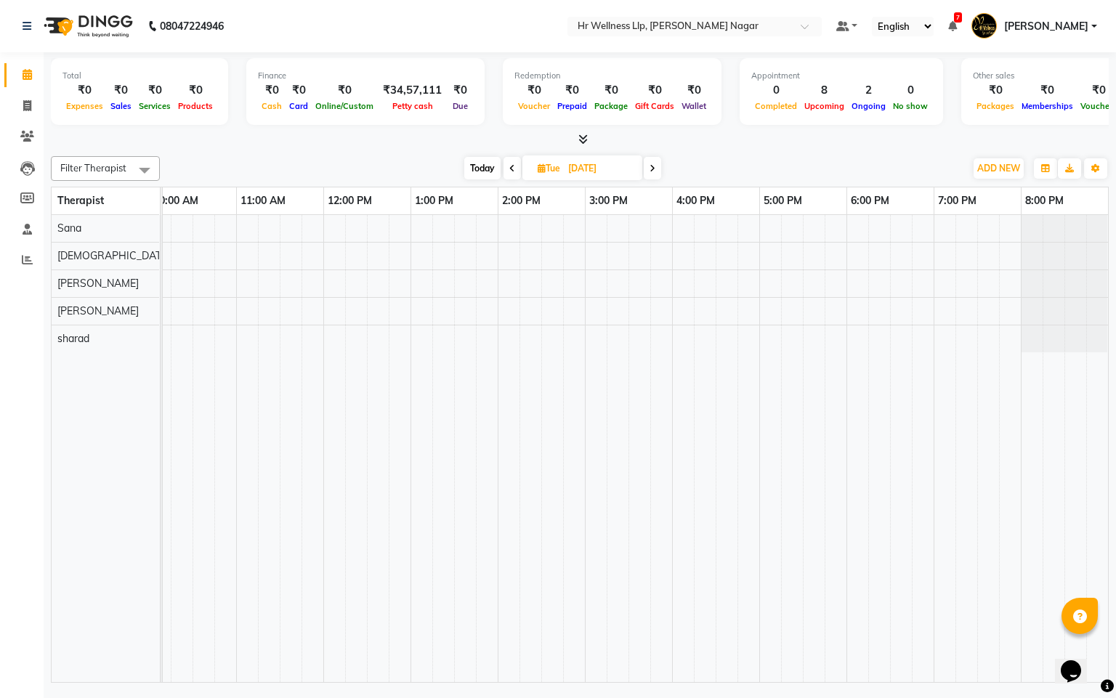
click at [650, 174] on span at bounding box center [652, 168] width 17 height 23
type input "[DATE]"
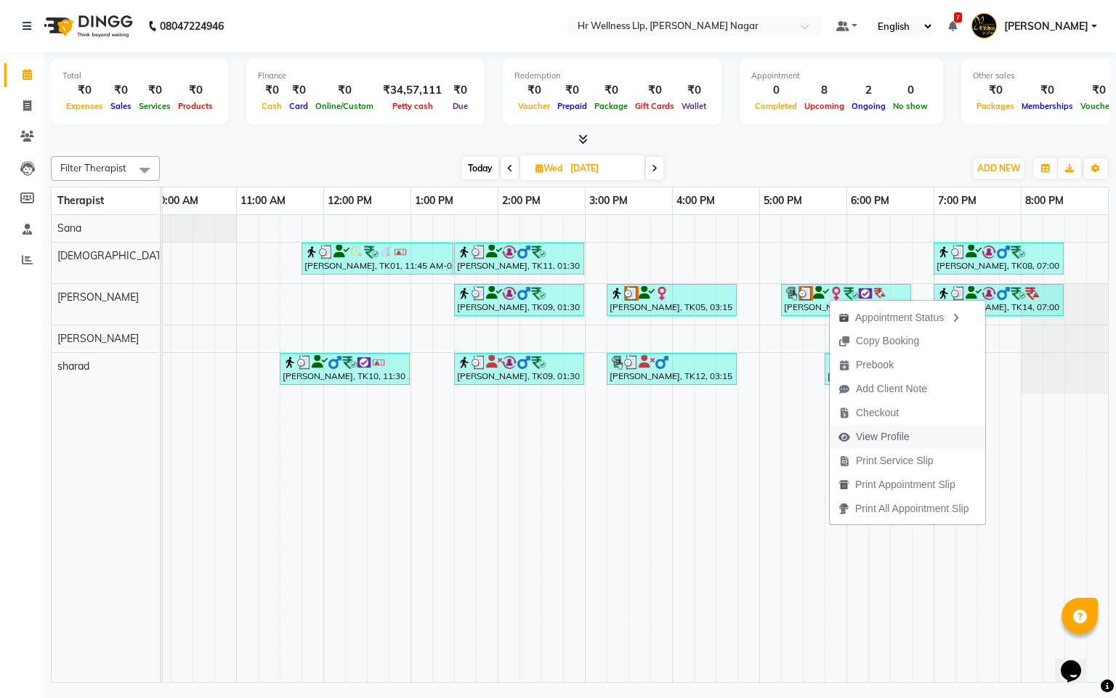
click at [899, 445] on span "View Profile" at bounding box center [883, 436] width 54 height 15
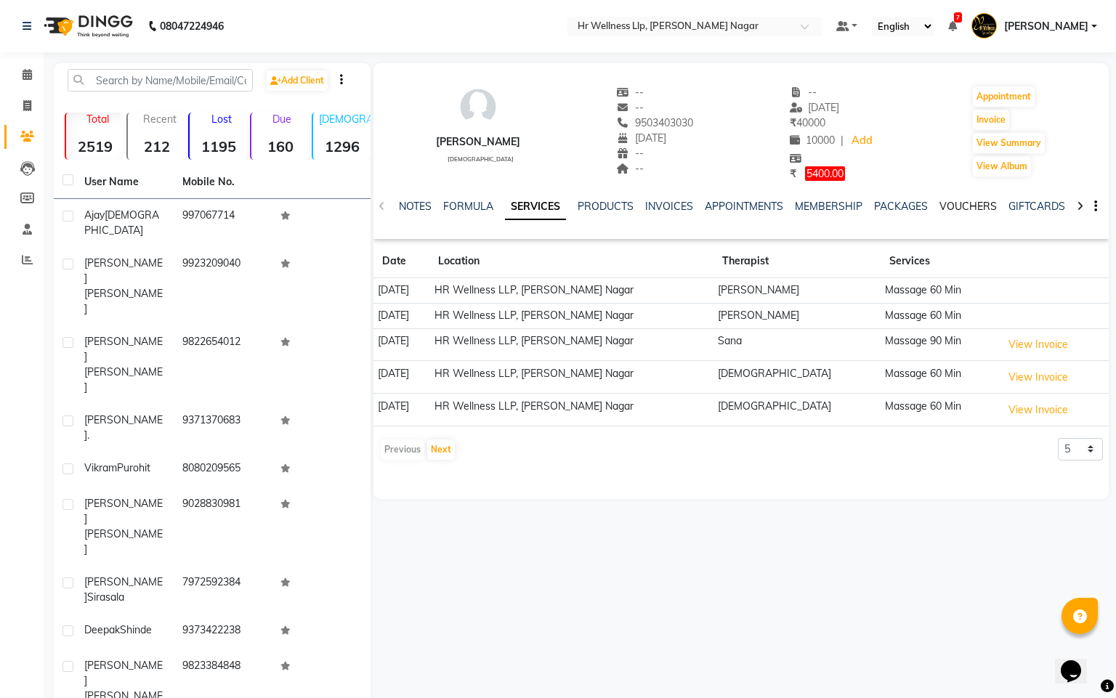
click at [979, 205] on link "VOUCHERS" at bounding box center [967, 206] width 57 height 13
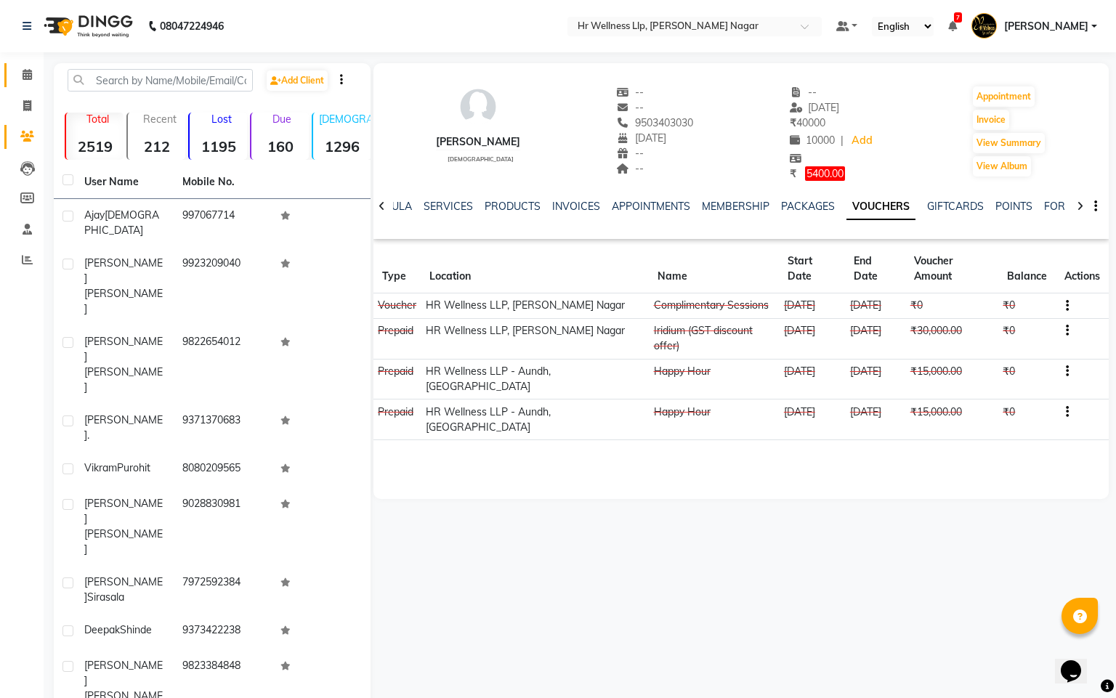
click at [35, 65] on link "Calendar" at bounding box center [21, 75] width 35 height 24
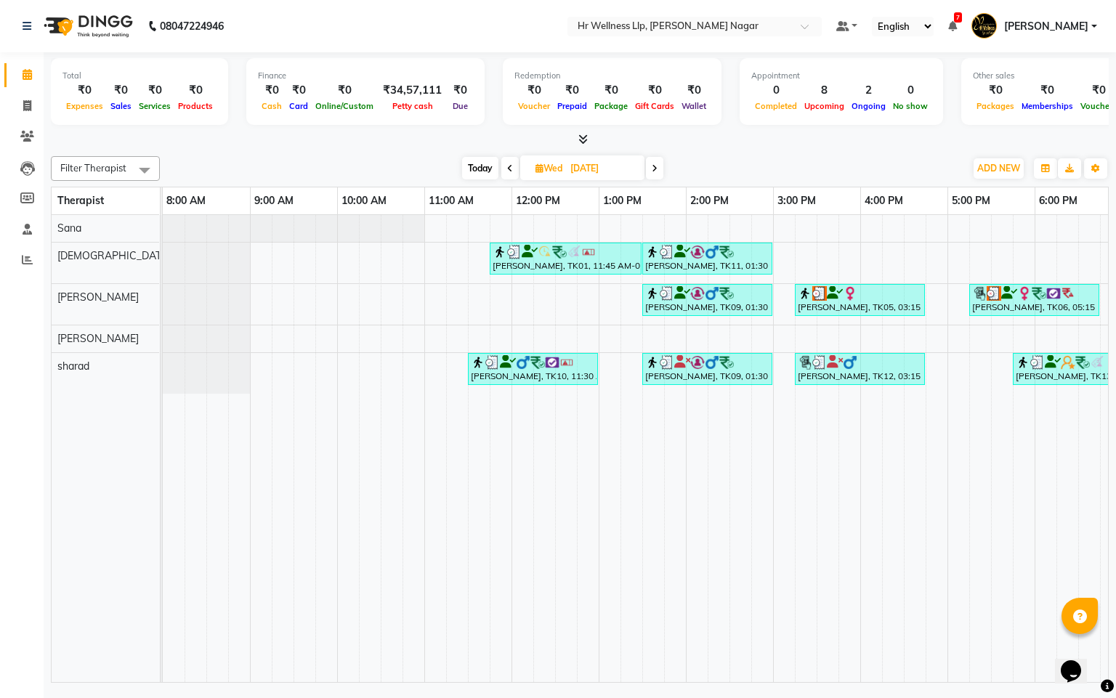
scroll to position [0, 188]
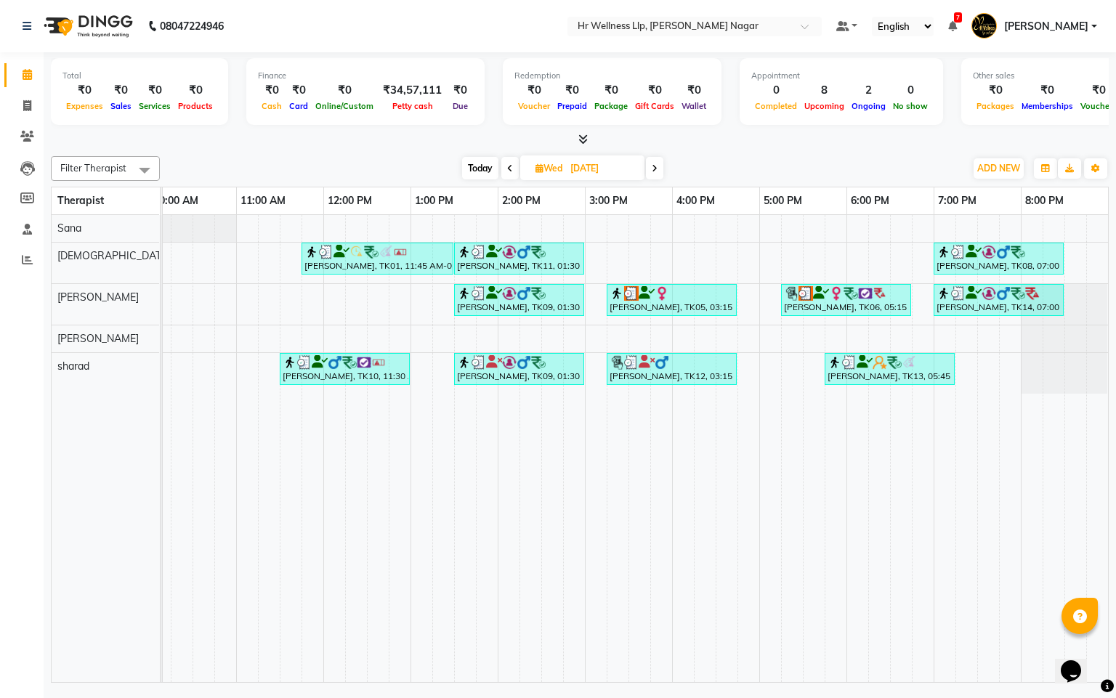
click at [507, 171] on icon at bounding box center [510, 168] width 6 height 9
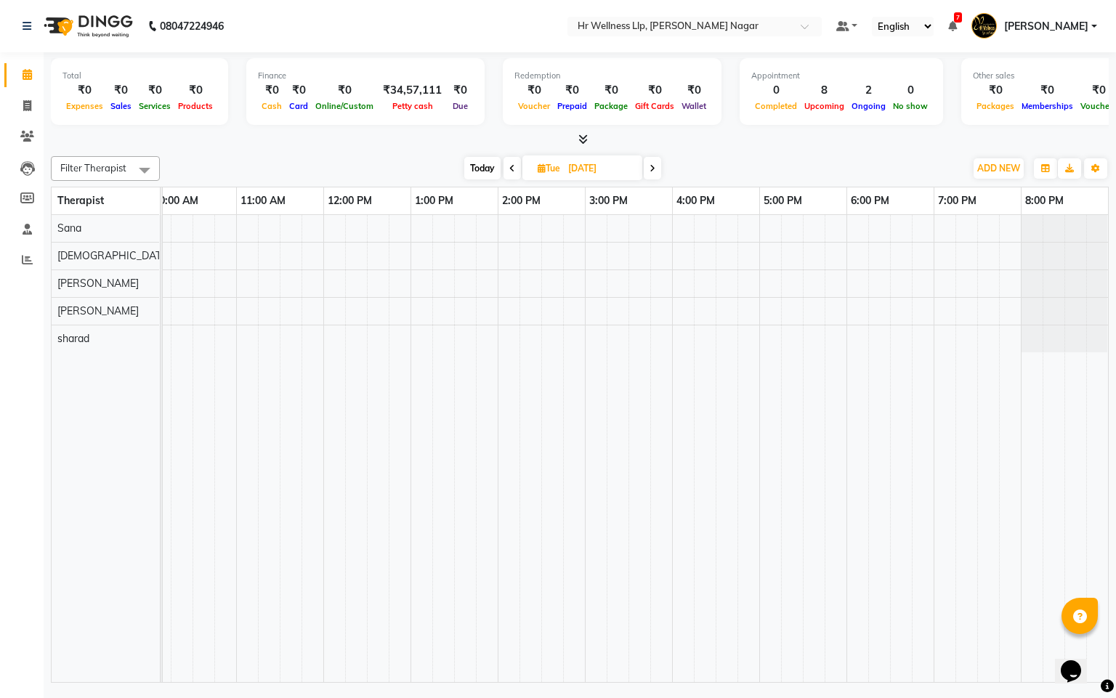
click at [506, 171] on span at bounding box center [512, 168] width 17 height 23
type input "[DATE]"
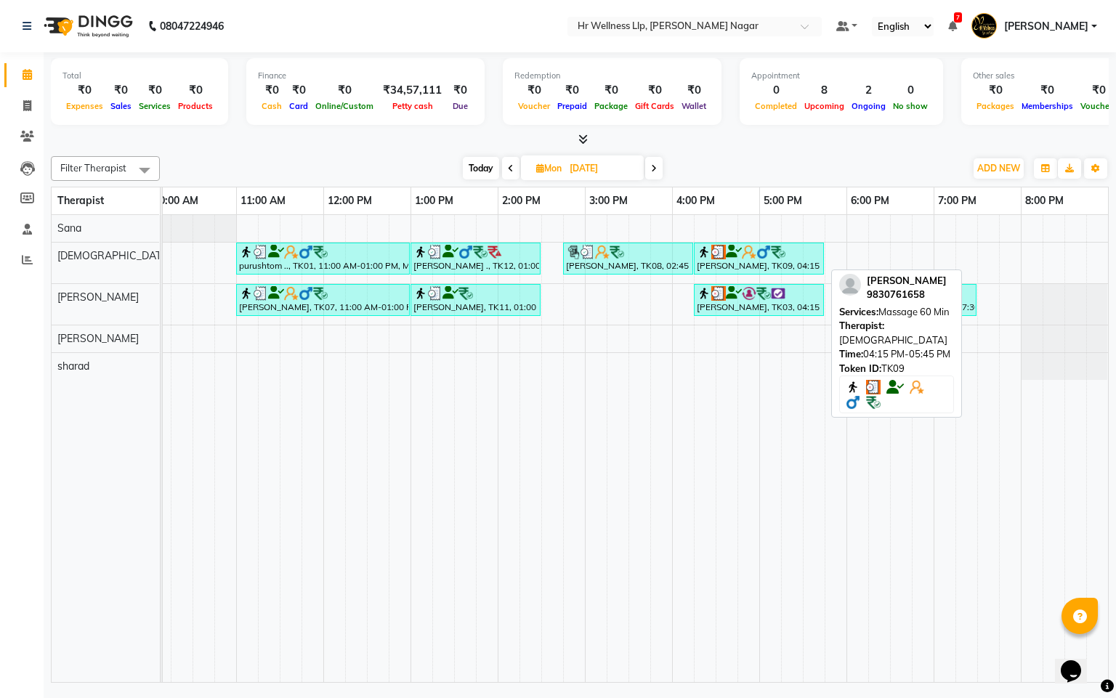
click at [783, 271] on div "[PERSON_NAME], TK09, 04:15 PM-05:45 PM, Massage 60 Min" at bounding box center [758, 259] width 127 height 28
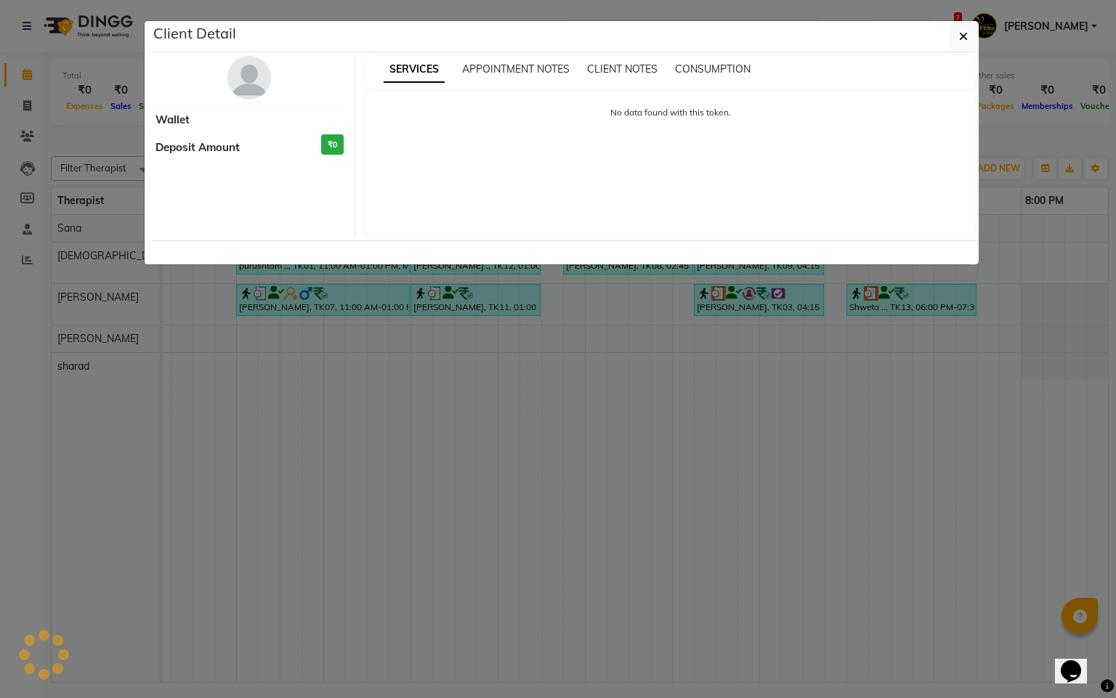
select select "3"
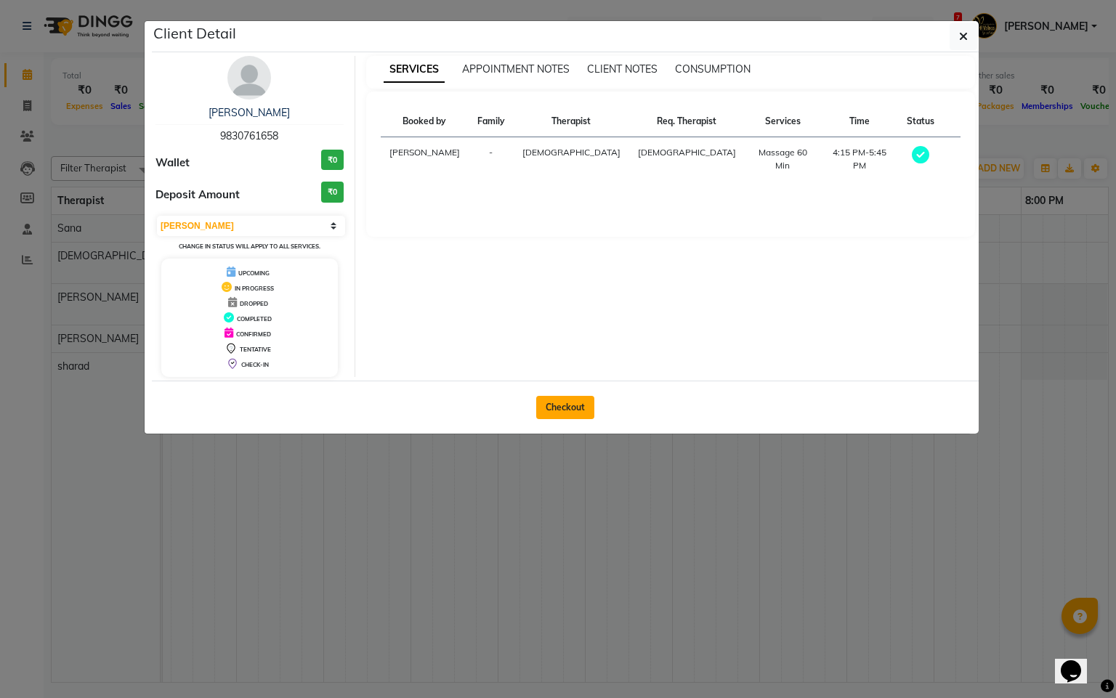
click at [563, 402] on button "Checkout" at bounding box center [565, 407] width 58 height 23
select select "service"
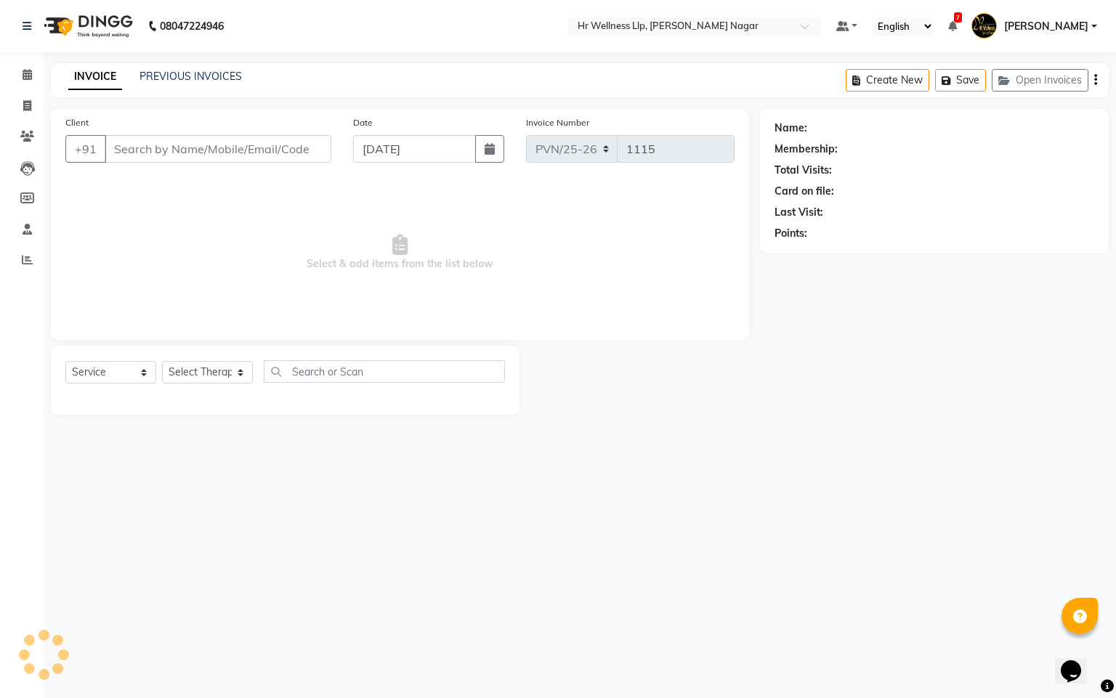
type input "9830761658"
type input "[DATE]"
select select "19732"
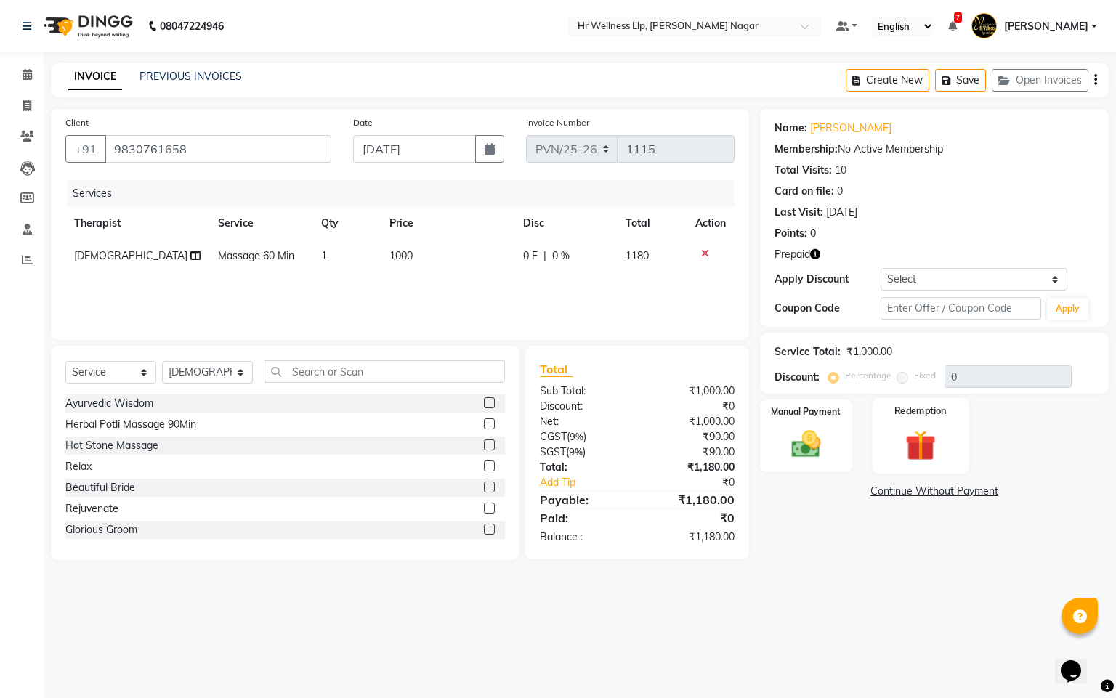
click at [933, 443] on img at bounding box center [920, 446] width 49 height 38
click at [939, 496] on span "Prepaid 1" at bounding box center [936, 493] width 47 height 17
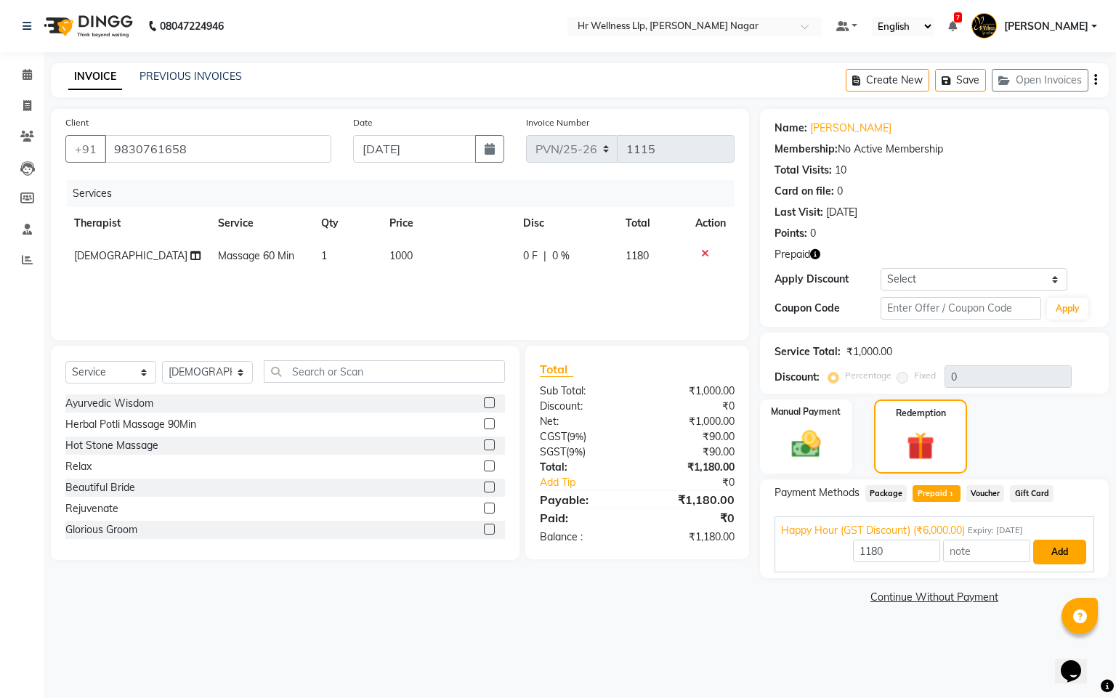
click at [1066, 549] on button "Add" at bounding box center [1059, 552] width 53 height 25
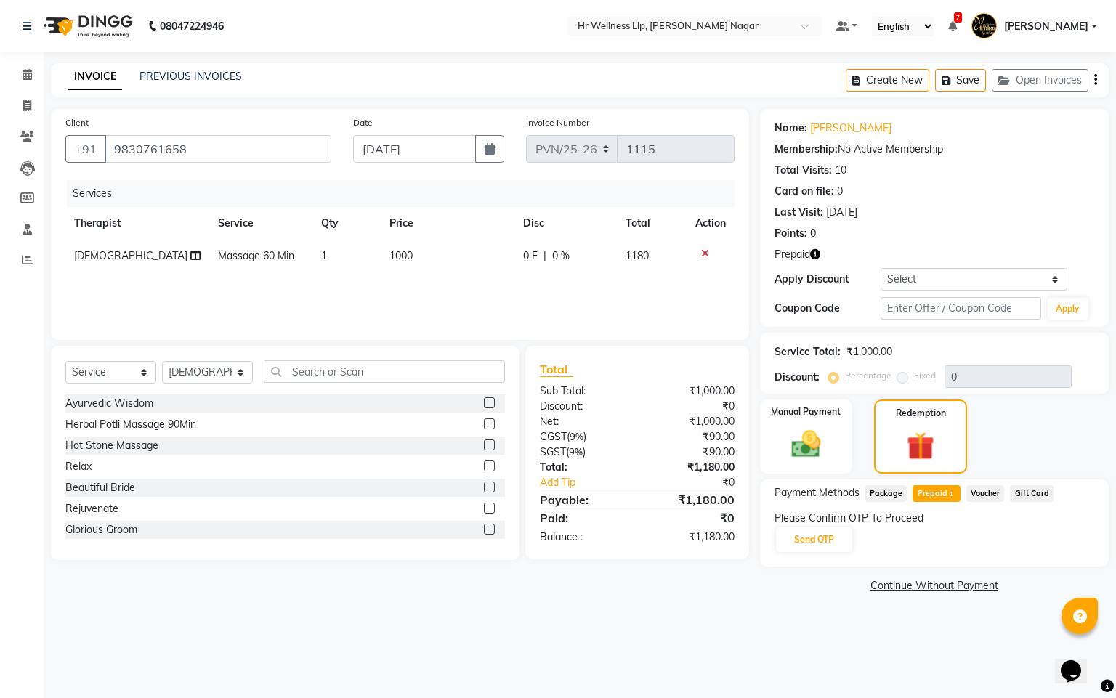
drag, startPoint x: 811, startPoint y: 519, endPoint x: 844, endPoint y: 559, distance: 51.6
click at [811, 521] on div "Please Confirm OTP To Proceed" at bounding box center [935, 518] width 320 height 15
click at [838, 538] on button "Send OTP" at bounding box center [814, 539] width 76 height 25
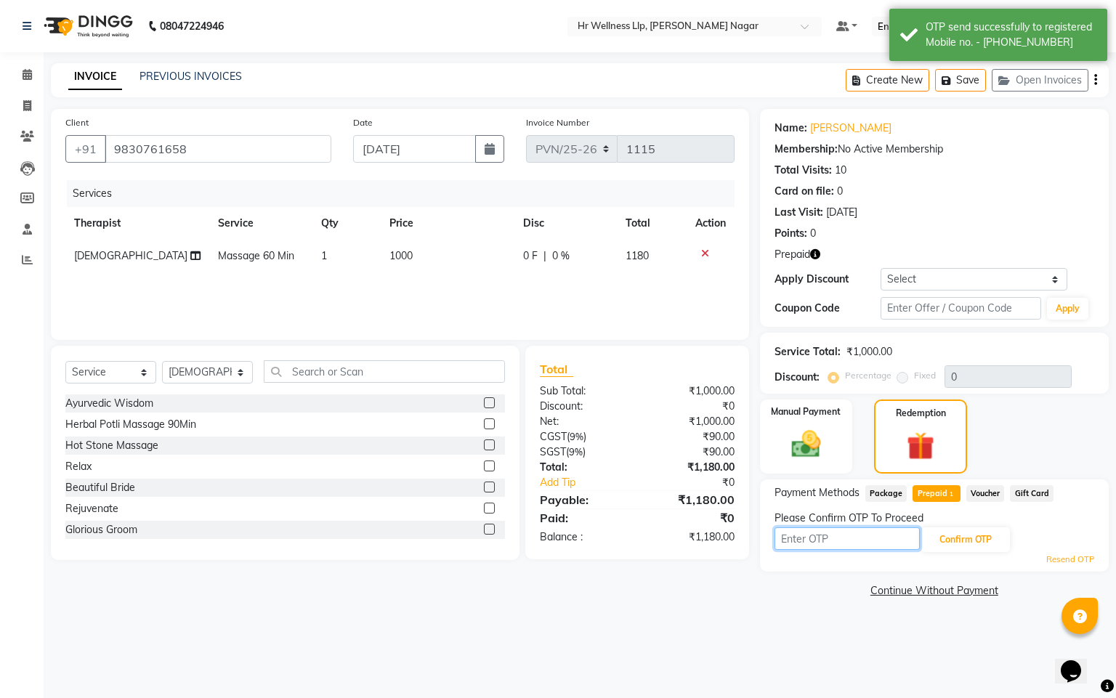
click at [838, 538] on input "text" at bounding box center [847, 538] width 145 height 23
click at [826, 536] on input "38486" at bounding box center [847, 538] width 145 height 23
type input "3"
type input "8"
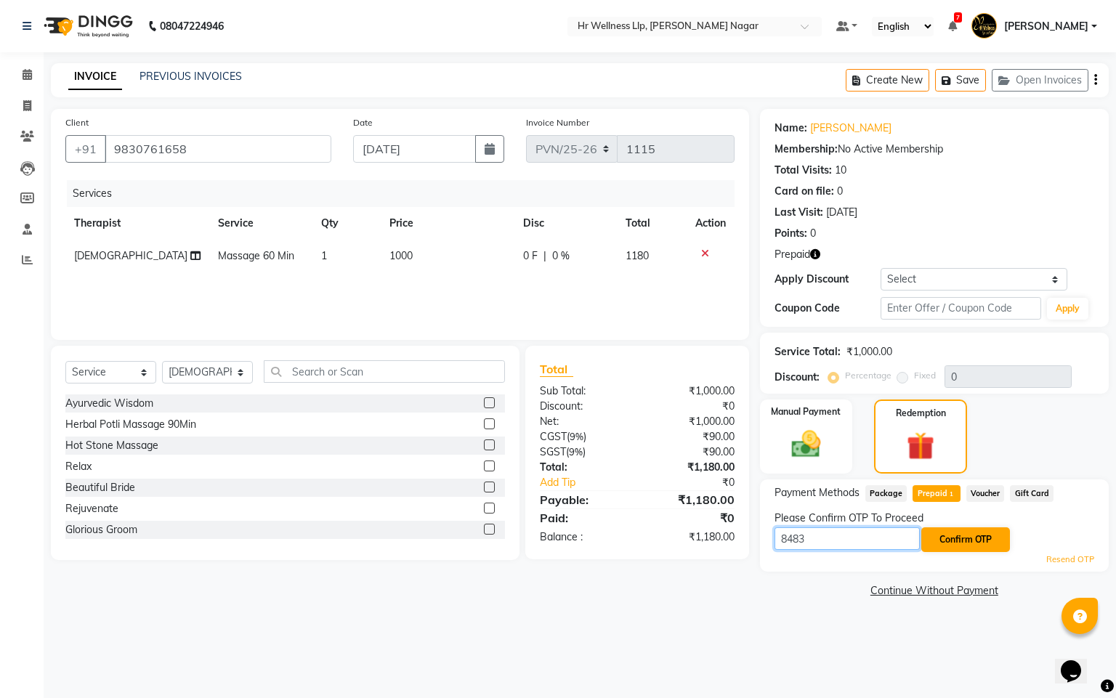
type input "8483"
click at [966, 537] on button "Confirm OTP" at bounding box center [965, 539] width 89 height 25
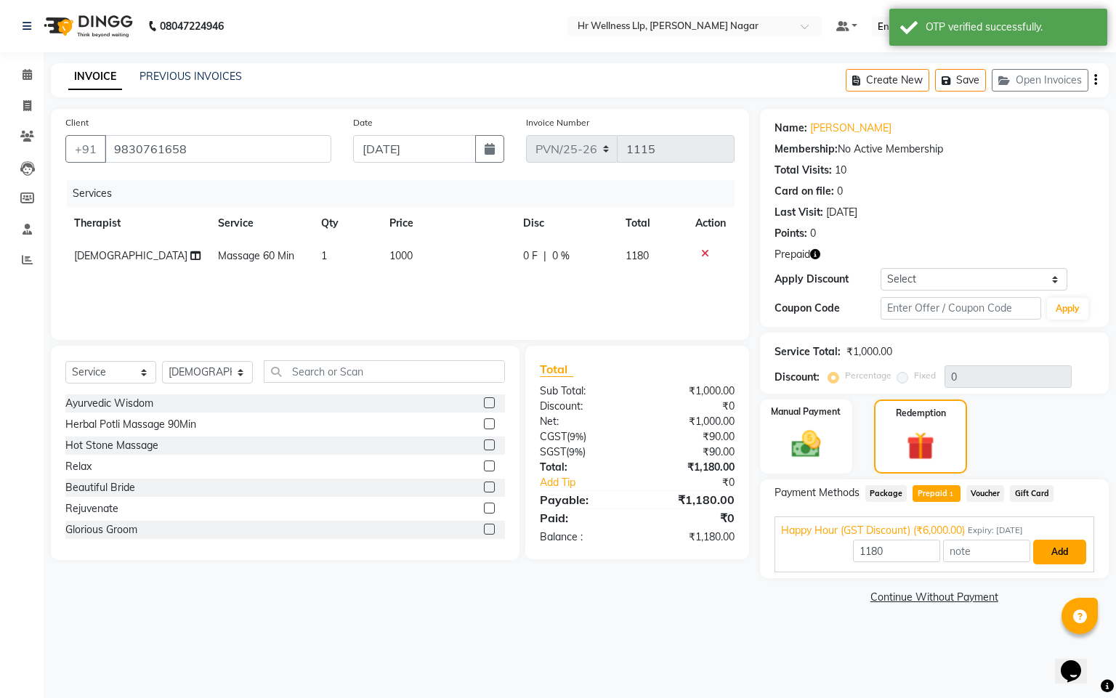
click at [1062, 557] on button "Add" at bounding box center [1059, 552] width 53 height 25
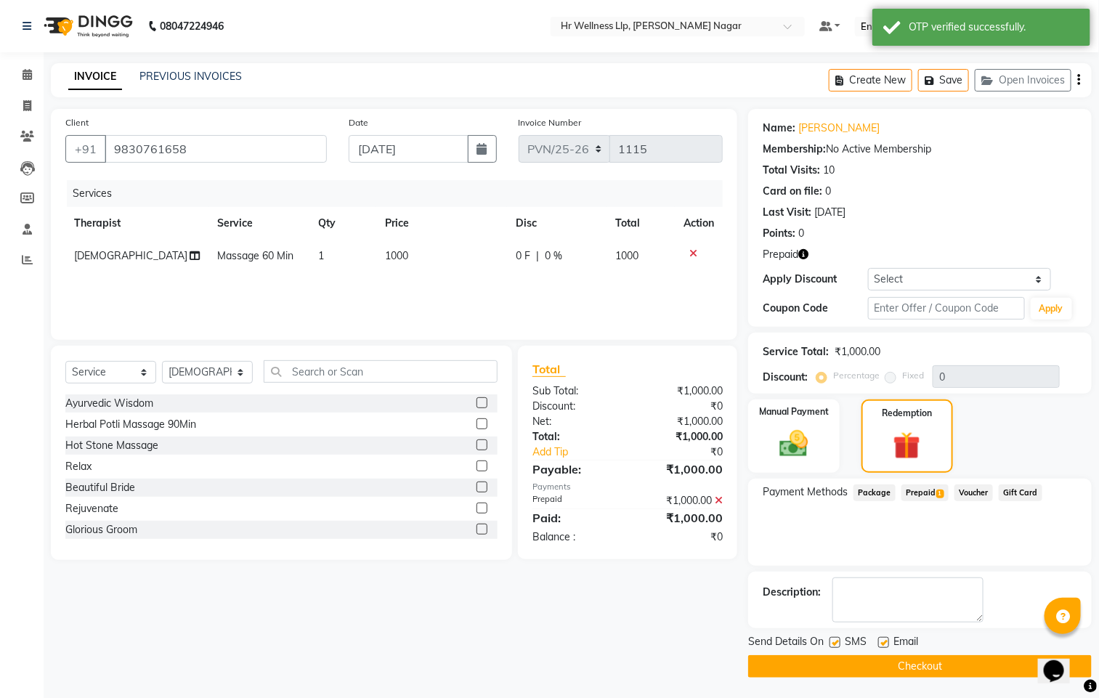
click at [833, 641] on label at bounding box center [835, 642] width 11 height 11
click at [833, 641] on input "checkbox" at bounding box center [834, 643] width 9 height 9
checkbox input "false"
click at [887, 641] on label at bounding box center [883, 642] width 11 height 11
click at [887, 641] on input "checkbox" at bounding box center [882, 643] width 9 height 9
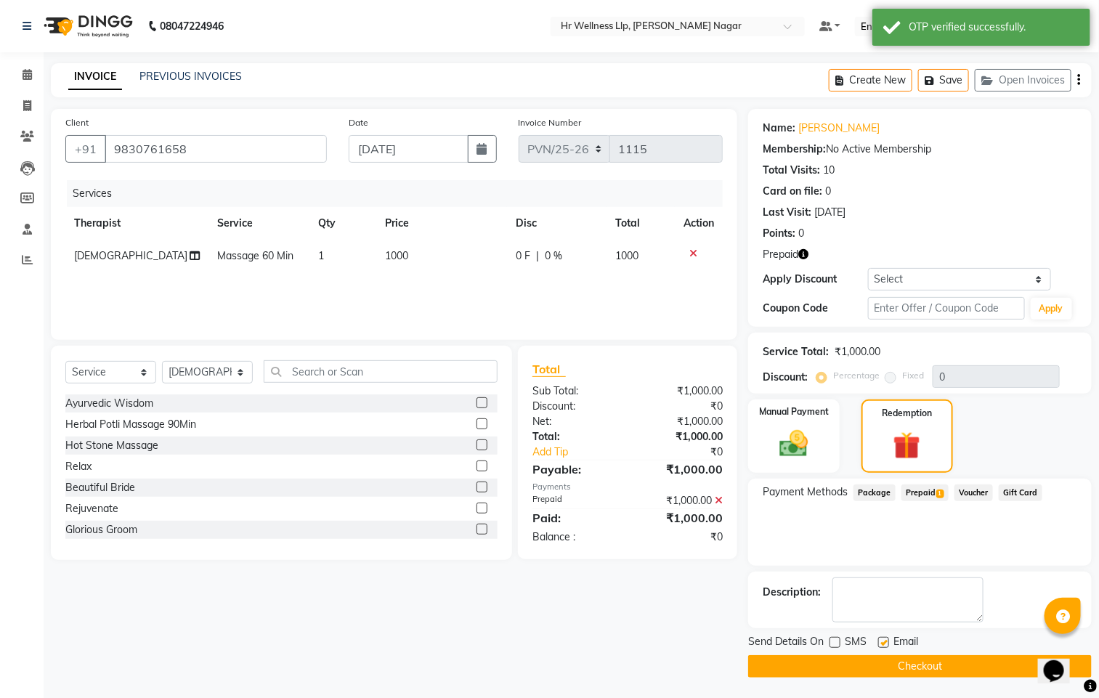
checkbox input "false"
click at [885, 661] on button "Checkout" at bounding box center [920, 666] width 344 height 23
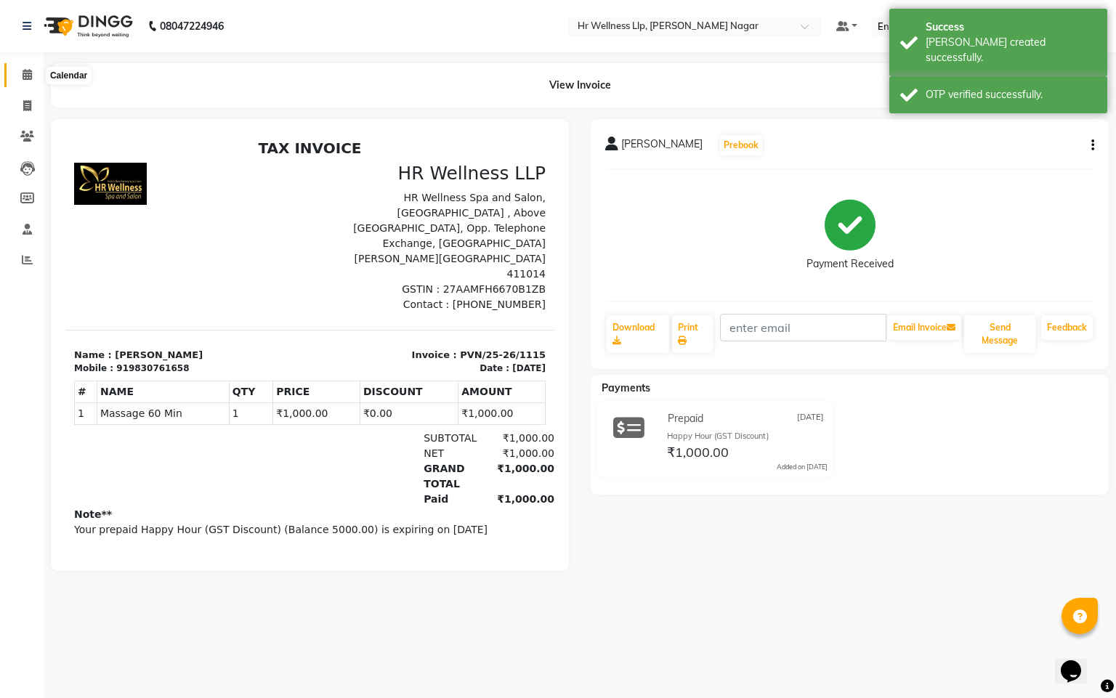
click at [27, 81] on span at bounding box center [27, 75] width 25 height 17
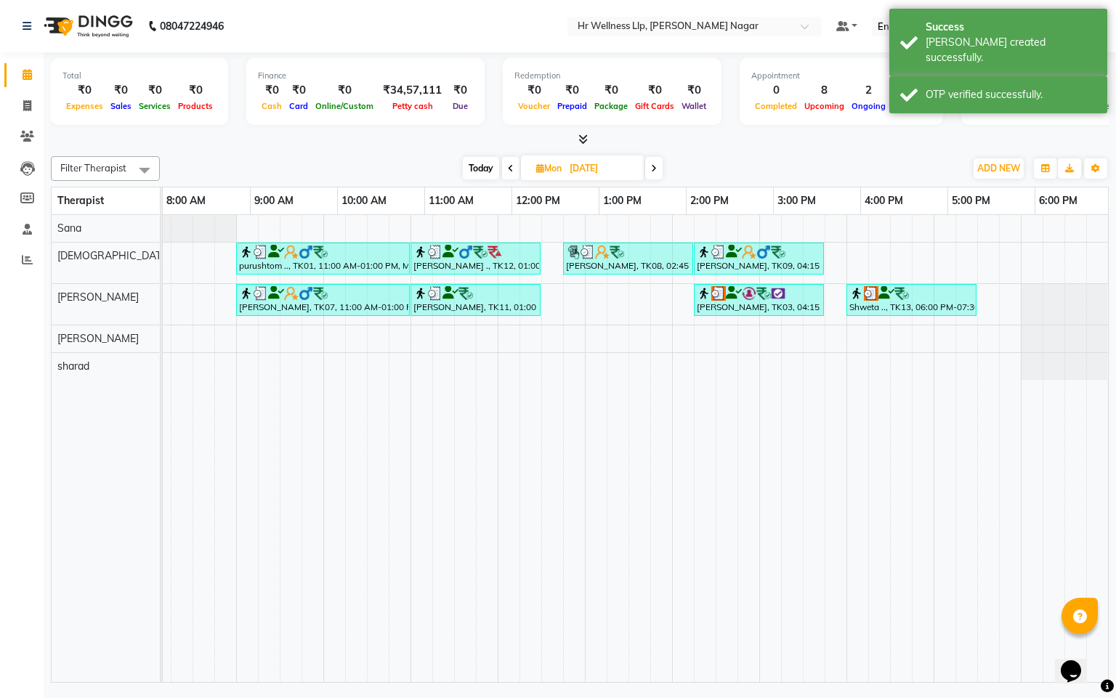
scroll to position [0, 188]
click at [875, 320] on div "purushtom .., TK01, 11:00 AM-01:00 PM, Massage 90 Min [PERSON_NAME] ., TK12, 01…" at bounding box center [541, 448] width 1133 height 467
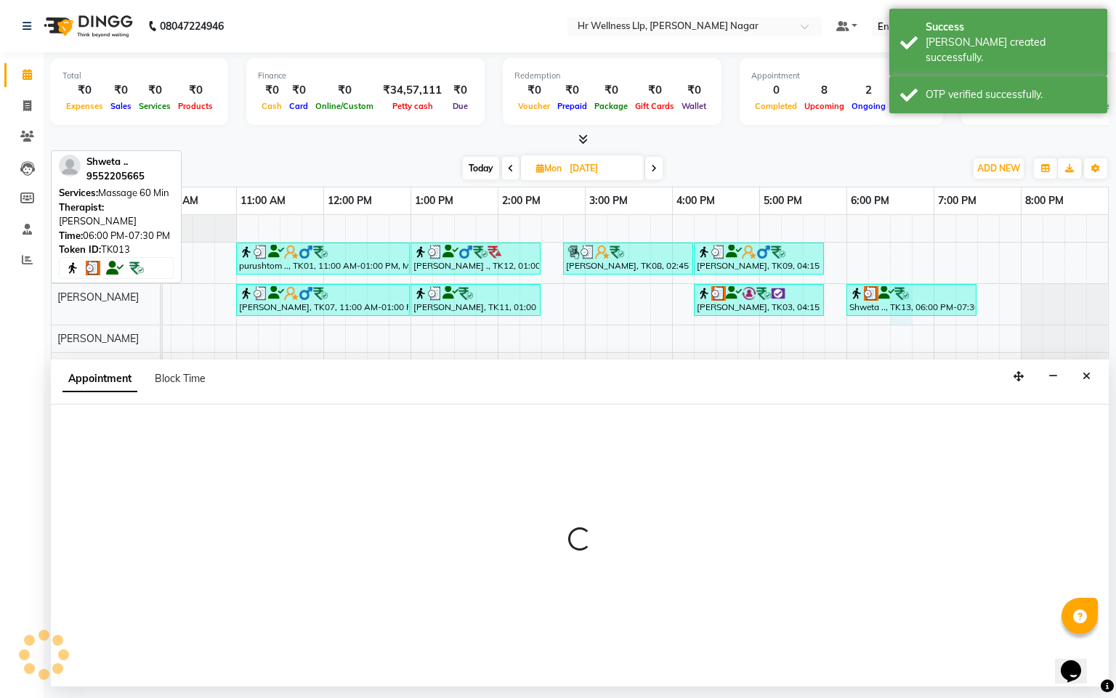
select select "50266"
select select "1110"
select select "tentative"
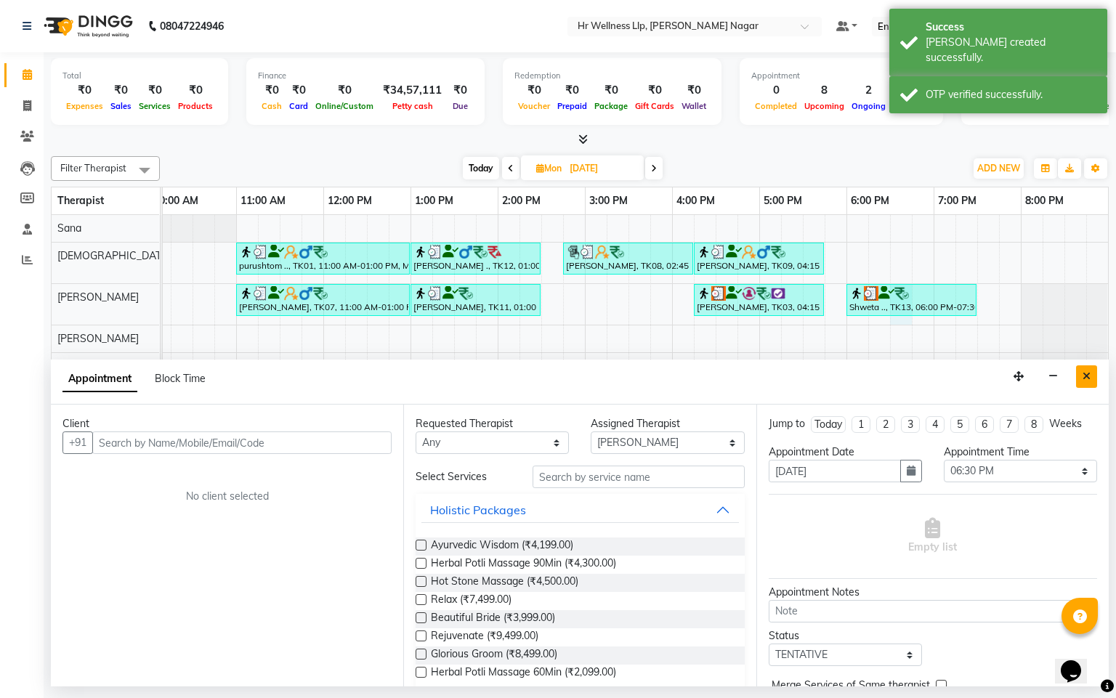
click at [1095, 373] on button "Close" at bounding box center [1086, 376] width 21 height 23
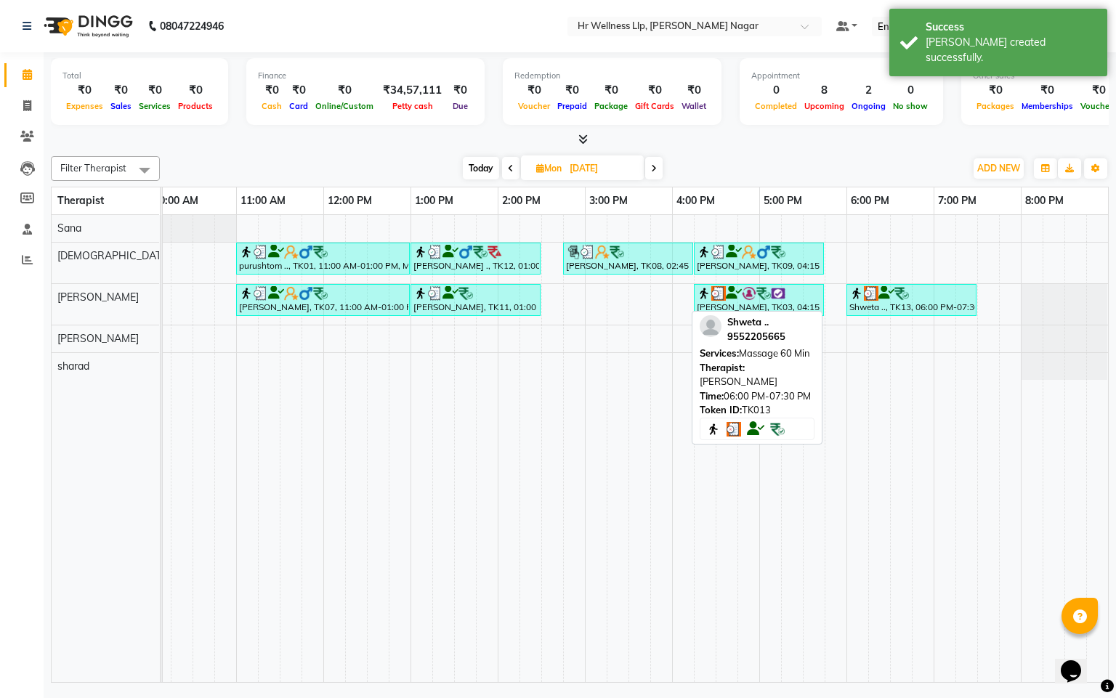
click at [872, 312] on div "Shweta .., TK13, 06:00 PM-07:30 PM, Massage 60 Min" at bounding box center [911, 300] width 127 height 28
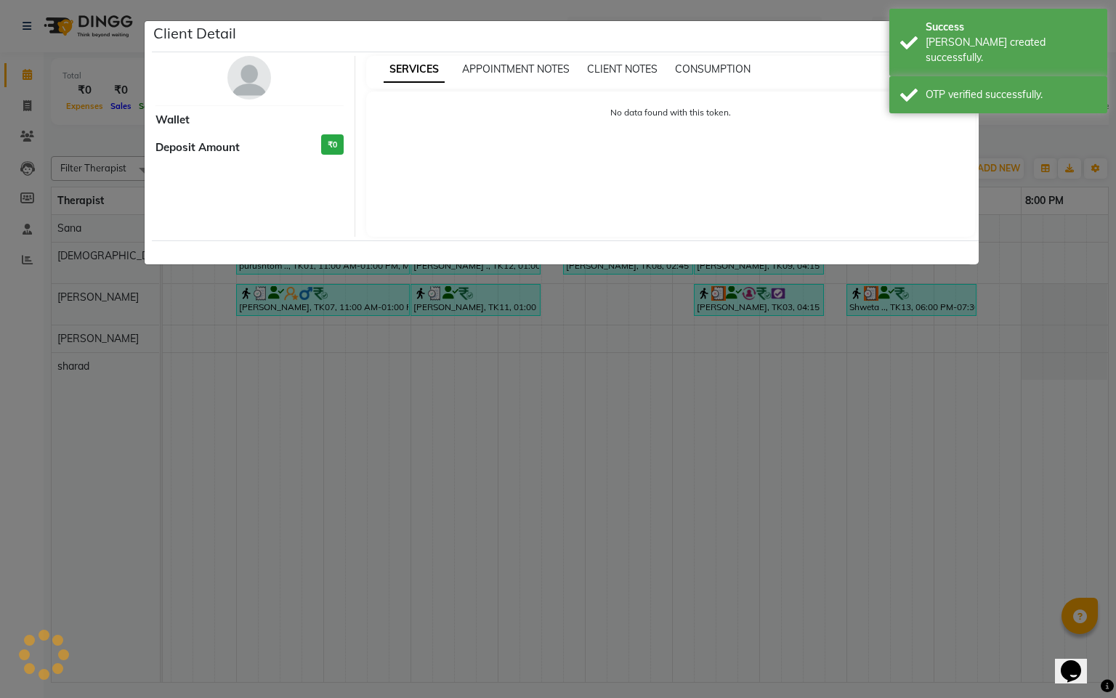
select select "3"
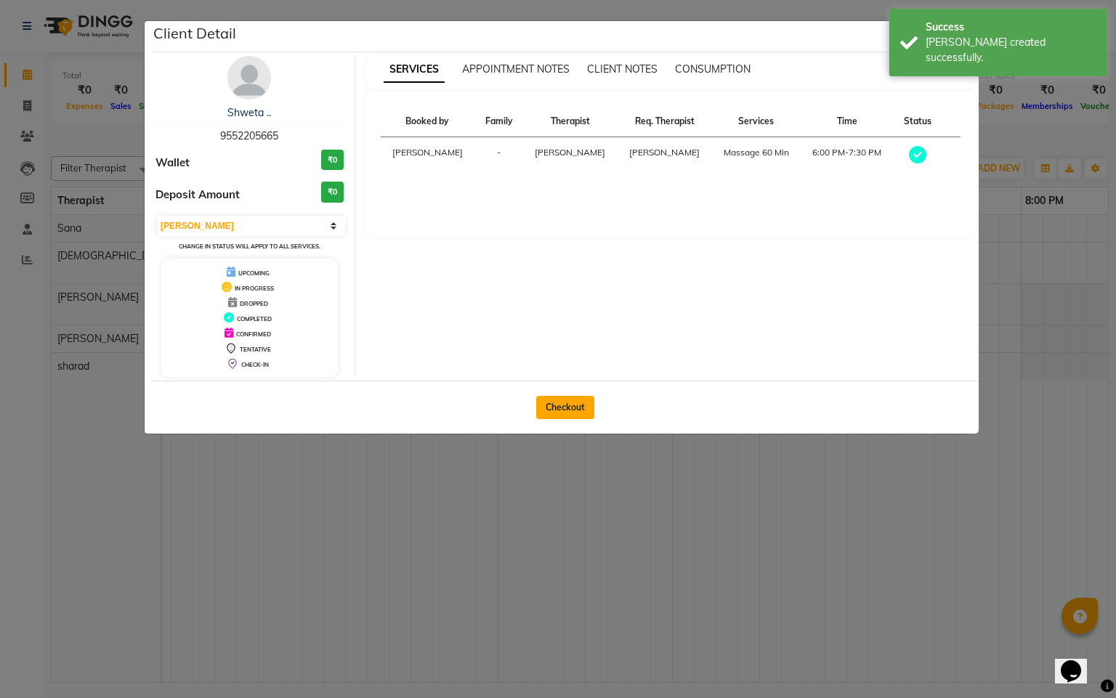
click at [576, 411] on button "Checkout" at bounding box center [565, 407] width 58 height 23
select select "service"
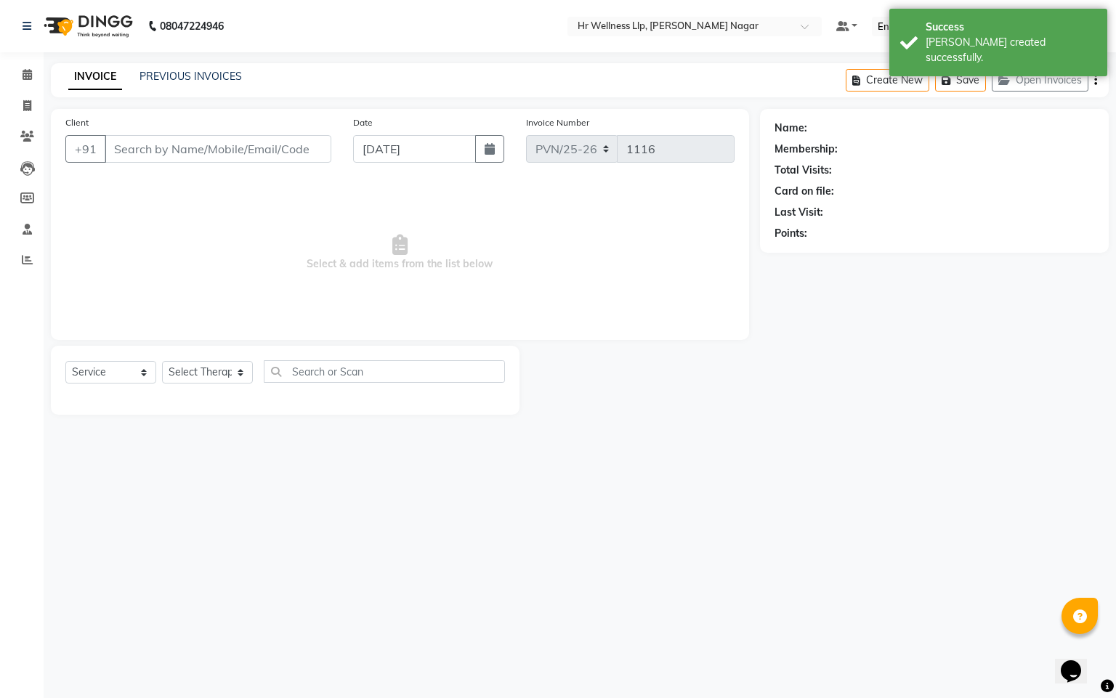
type input "9552205665"
type input "[DATE]"
select select "50266"
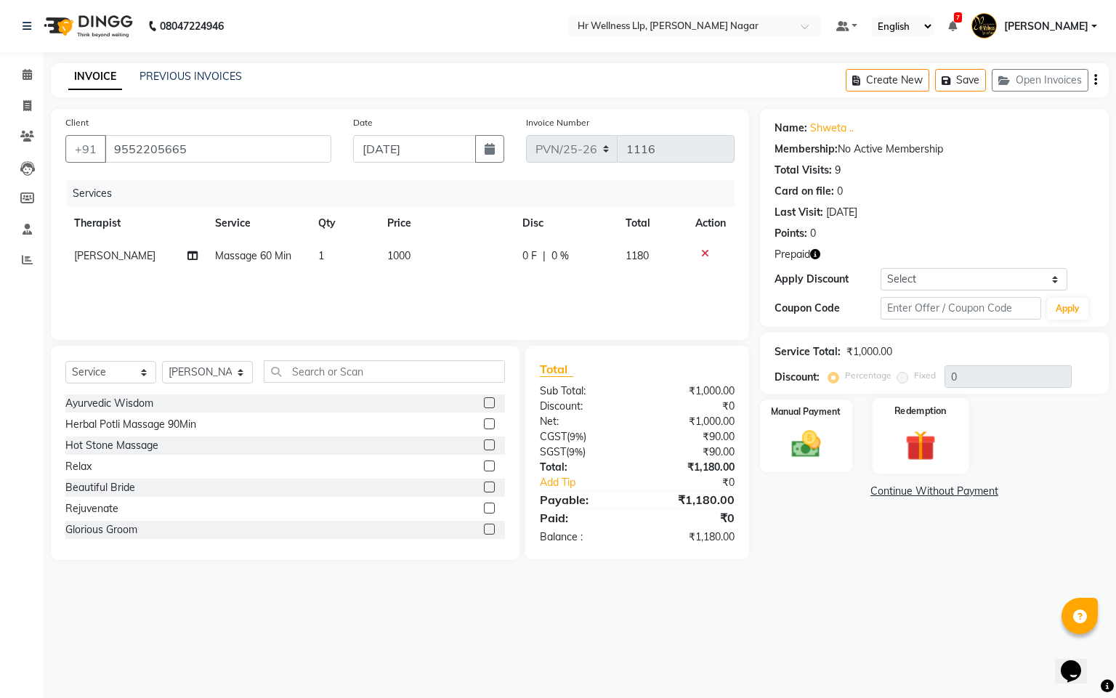
click at [938, 445] on img at bounding box center [920, 446] width 49 height 38
click at [944, 495] on span "Prepaid 1" at bounding box center [936, 493] width 47 height 17
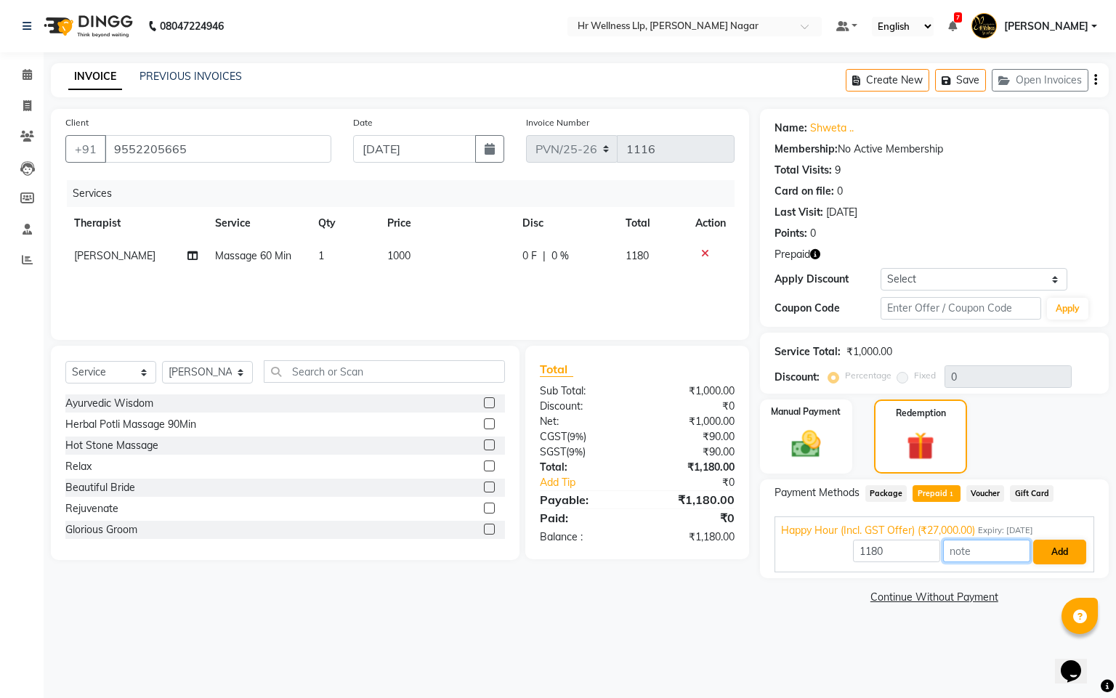
drag, startPoint x: 1027, startPoint y: 547, endPoint x: 1051, endPoint y: 551, distance: 24.4
click at [1038, 549] on div "1180 Add" at bounding box center [934, 552] width 307 height 28
click at [1051, 551] on button "Add" at bounding box center [1059, 552] width 53 height 25
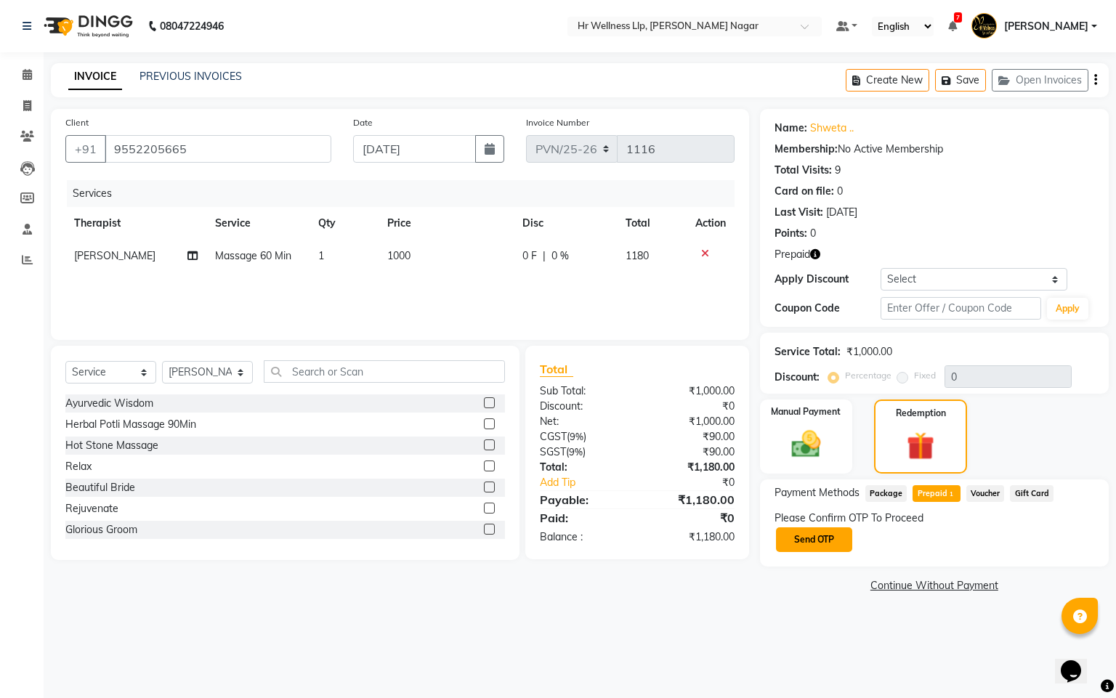
click at [840, 547] on button "Send OTP" at bounding box center [814, 539] width 76 height 25
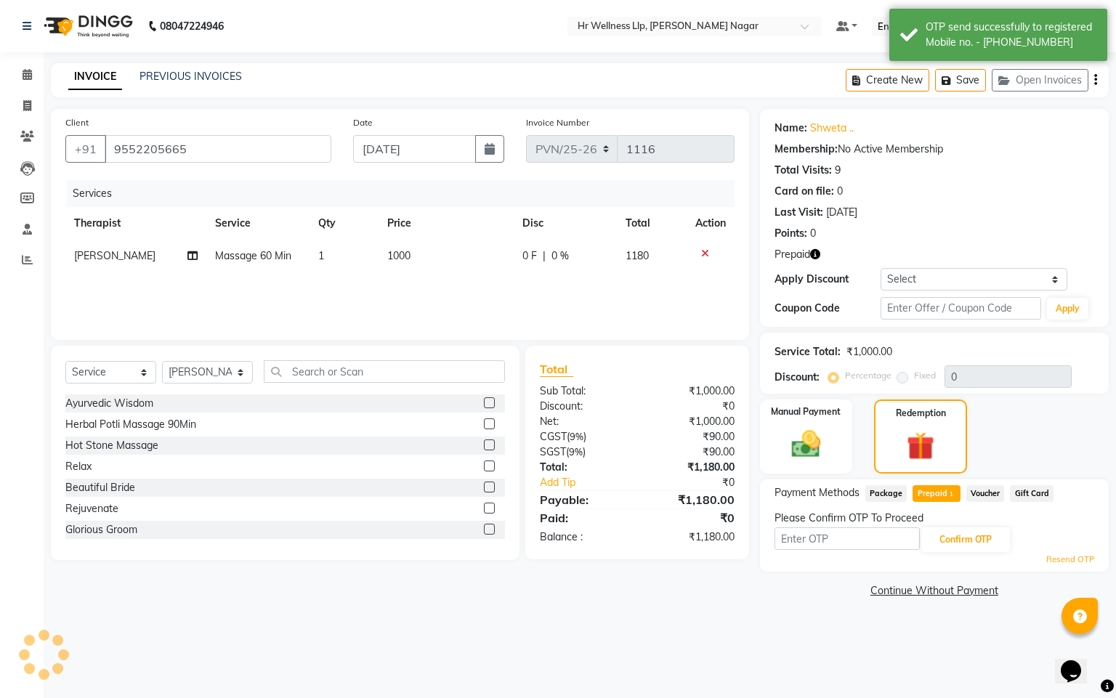
click at [838, 541] on input "text" at bounding box center [847, 538] width 145 height 23
type input "8483"
click at [958, 537] on button "Confirm OTP" at bounding box center [965, 539] width 89 height 25
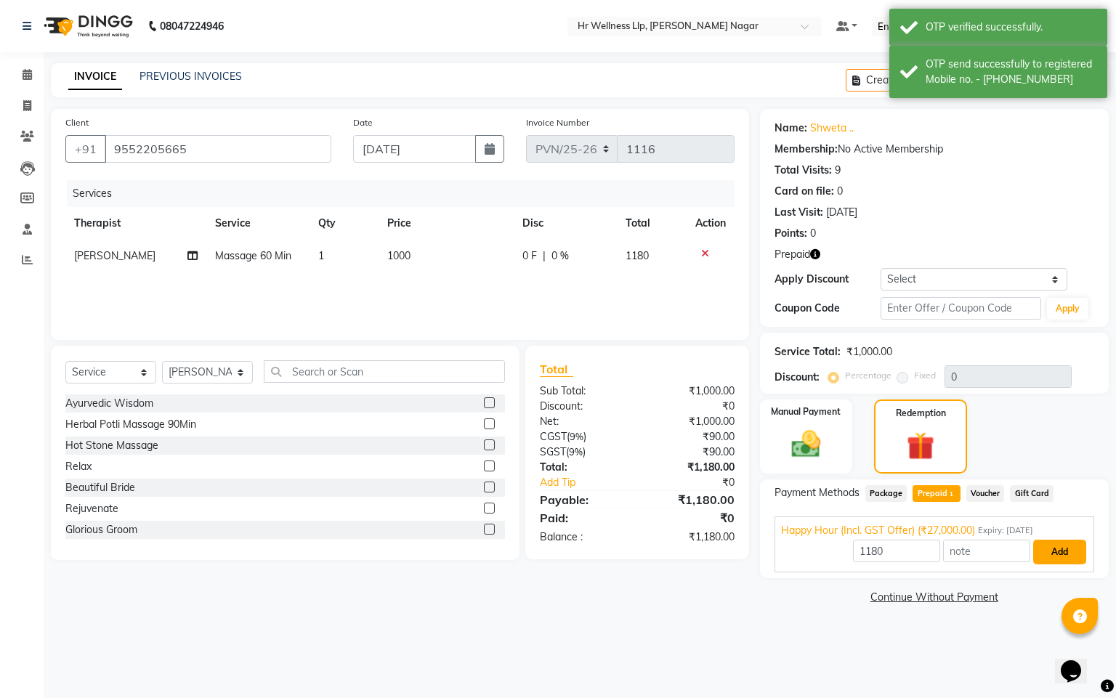
click at [1051, 556] on button "Add" at bounding box center [1059, 552] width 53 height 25
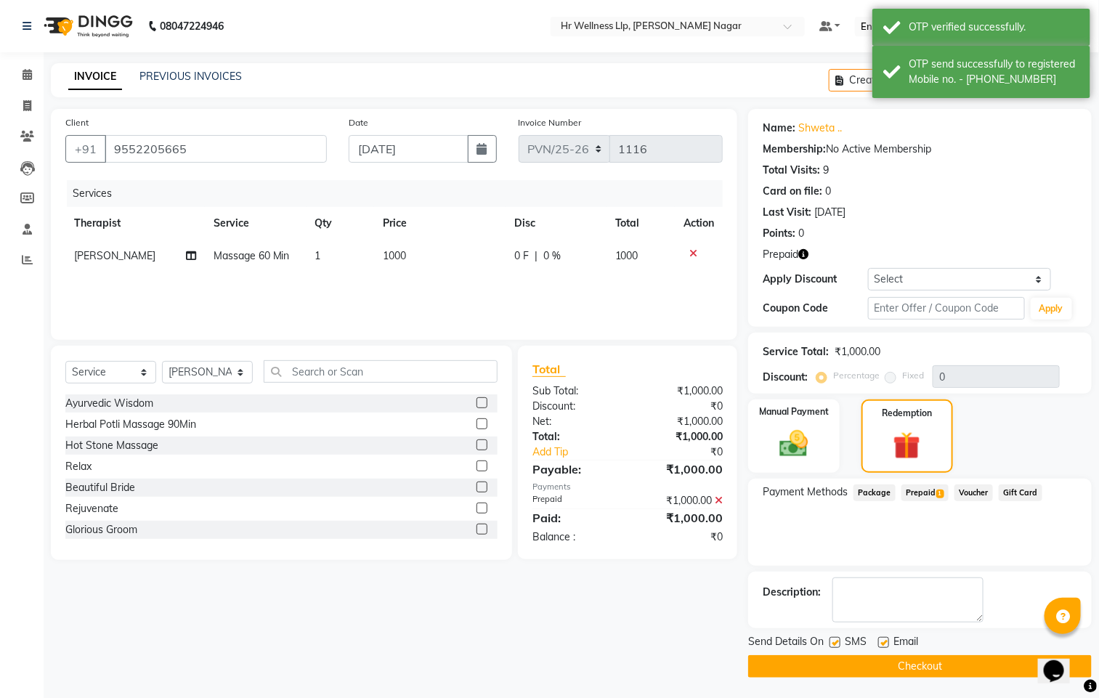
click at [831, 645] on label at bounding box center [835, 642] width 11 height 11
click at [831, 645] on input "checkbox" at bounding box center [834, 643] width 9 height 9
checkbox input "false"
click at [884, 641] on label at bounding box center [883, 642] width 11 height 11
click at [884, 641] on input "checkbox" at bounding box center [882, 643] width 9 height 9
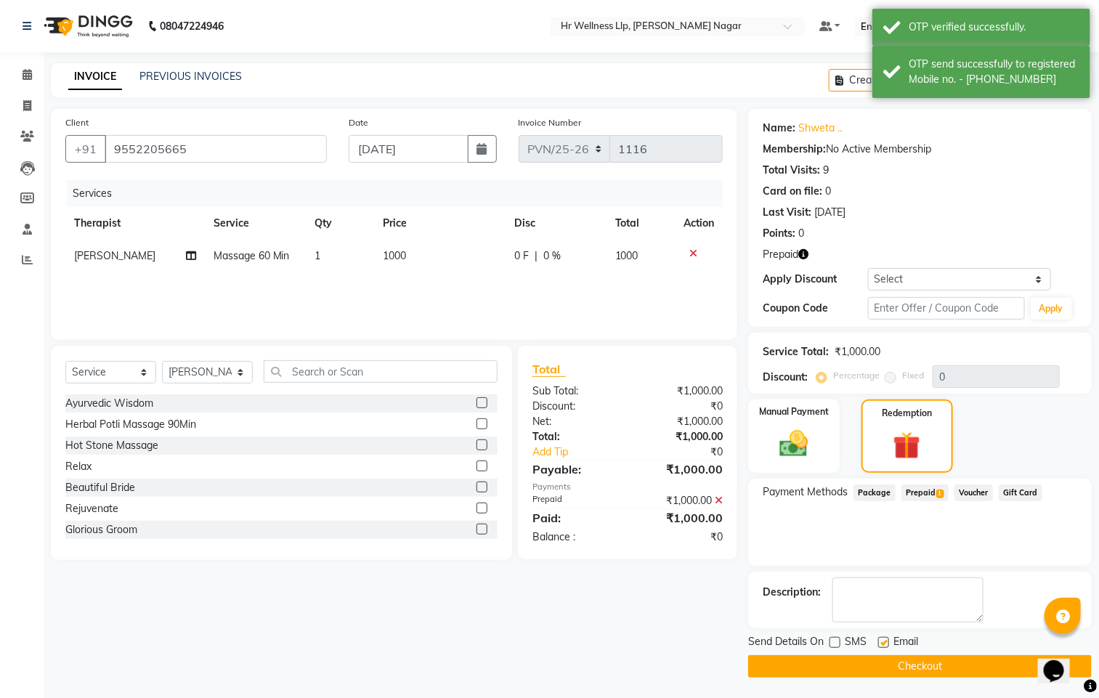
checkbox input "false"
click at [881, 656] on button "Checkout" at bounding box center [920, 666] width 344 height 23
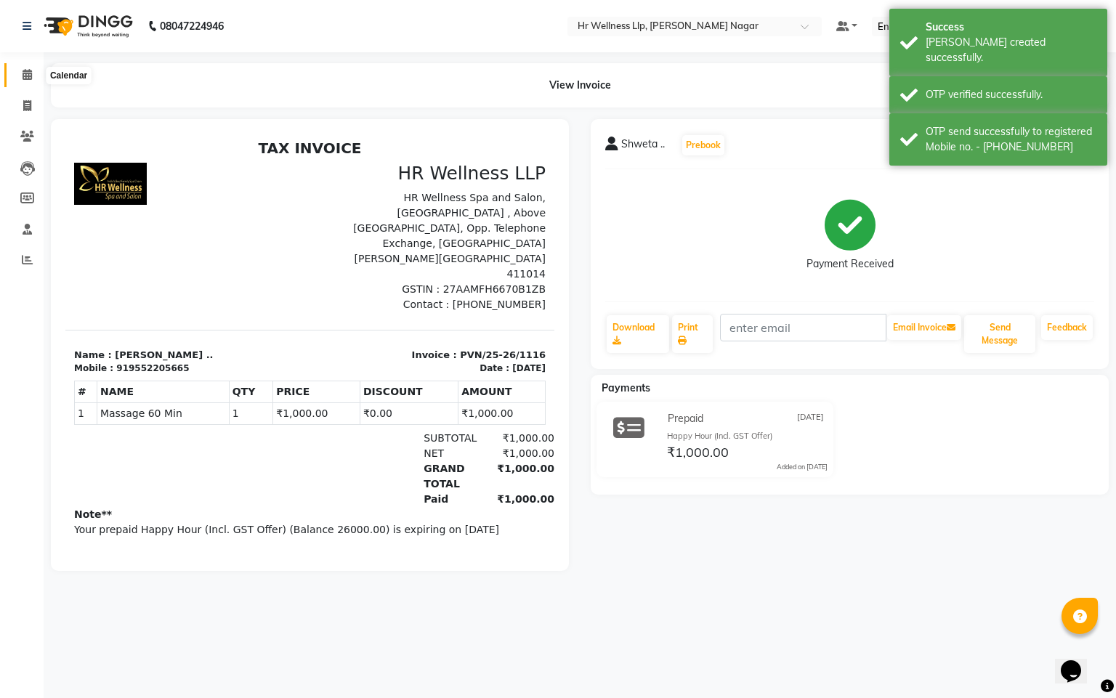
click at [24, 78] on icon at bounding box center [27, 74] width 9 height 11
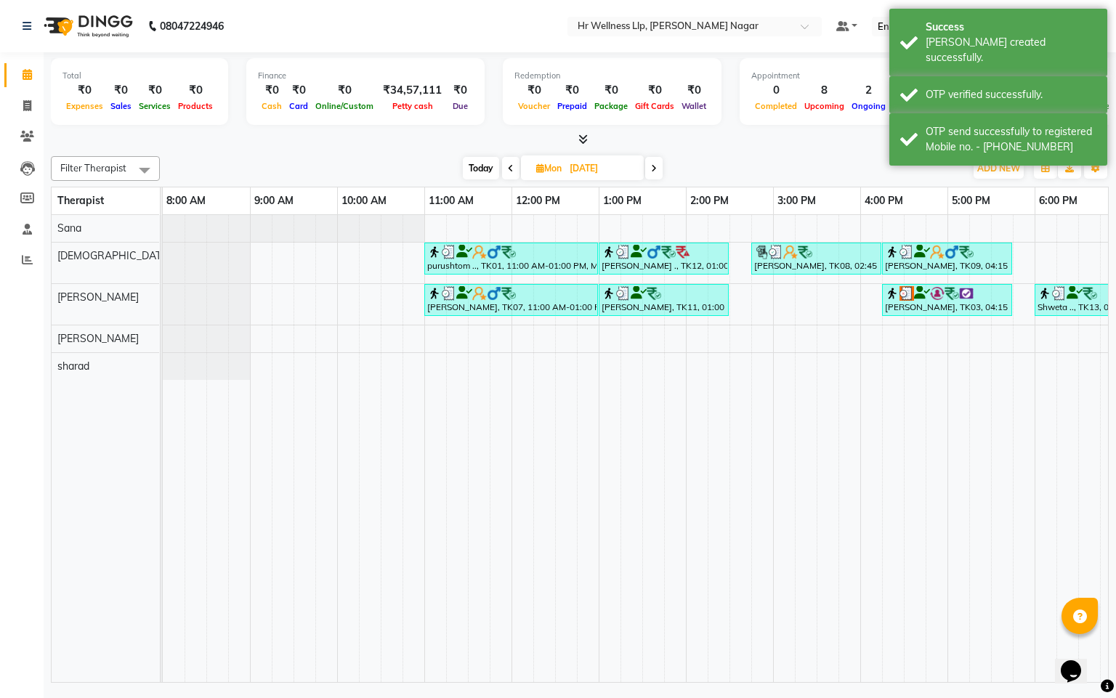
scroll to position [0, 188]
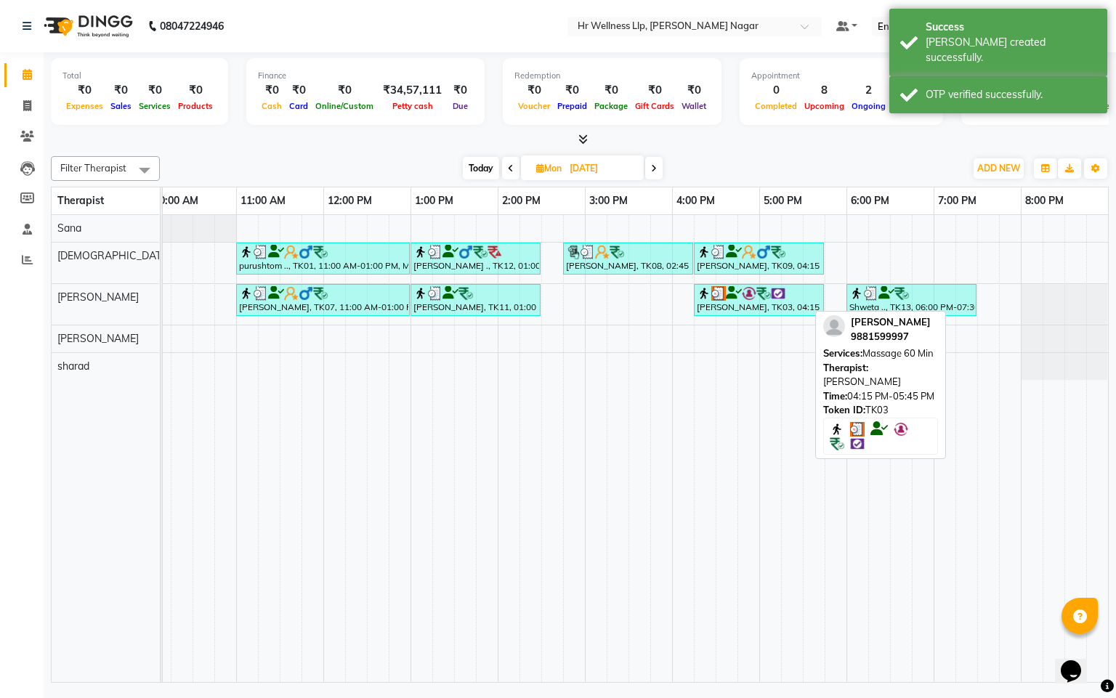
click at [726, 294] on icon at bounding box center [734, 293] width 16 height 1
select select "3"
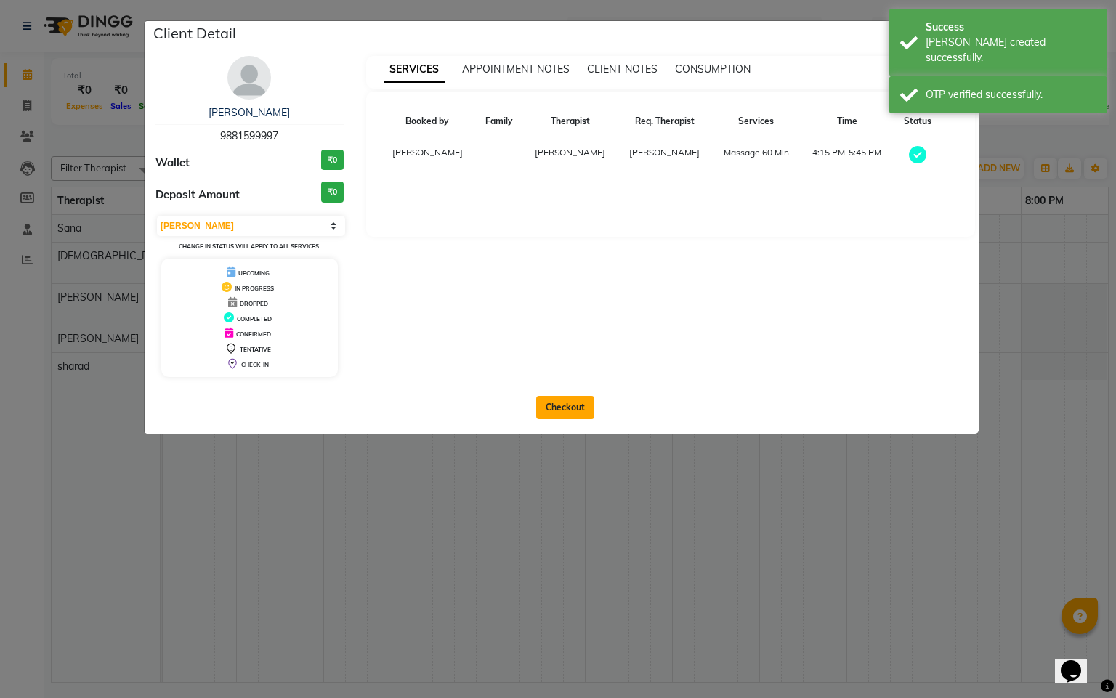
click at [565, 410] on button "Checkout" at bounding box center [565, 407] width 58 height 23
select select "service"
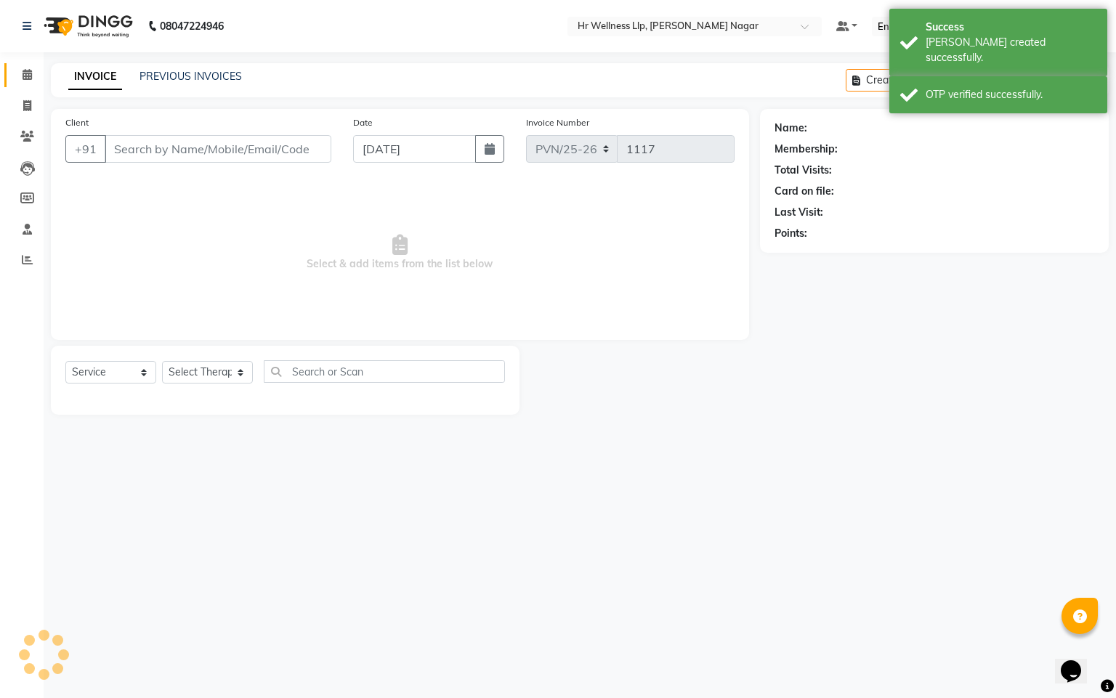
type input "9881599997"
type input "[DATE]"
select select "50266"
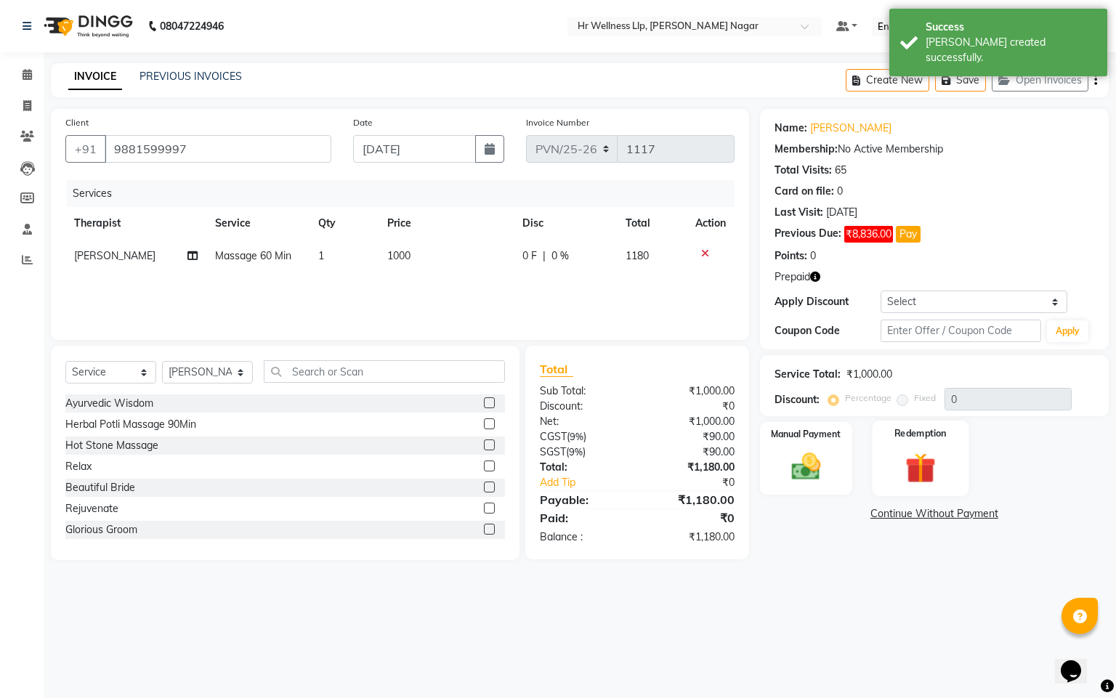
click at [918, 467] on img at bounding box center [920, 469] width 49 height 38
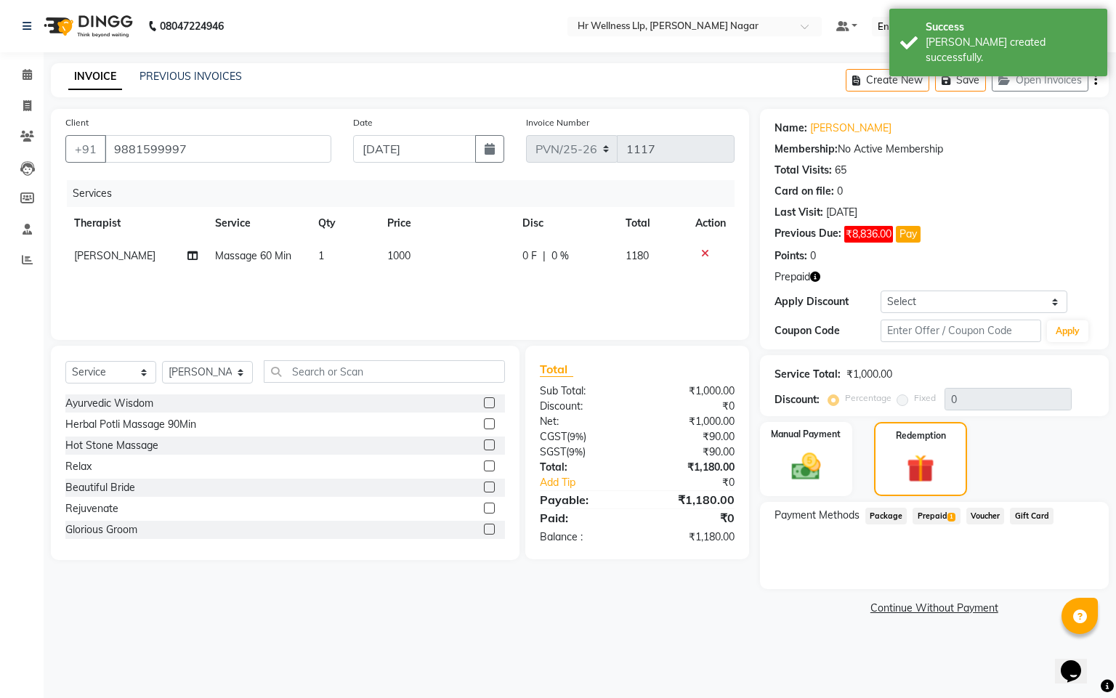
click at [936, 506] on div "Payment Methods Package Prepaid 1 Voucher Gift Card" at bounding box center [934, 545] width 349 height 87
click at [942, 517] on span "Prepaid 1" at bounding box center [936, 516] width 47 height 17
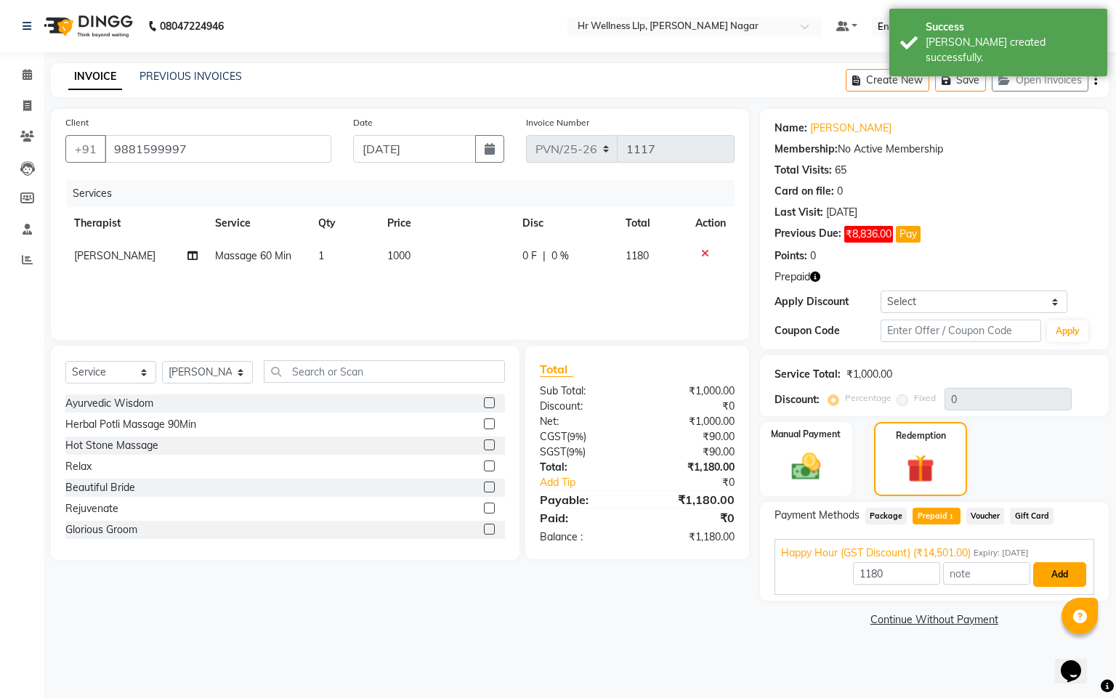
click at [1062, 573] on button "Add" at bounding box center [1059, 574] width 53 height 25
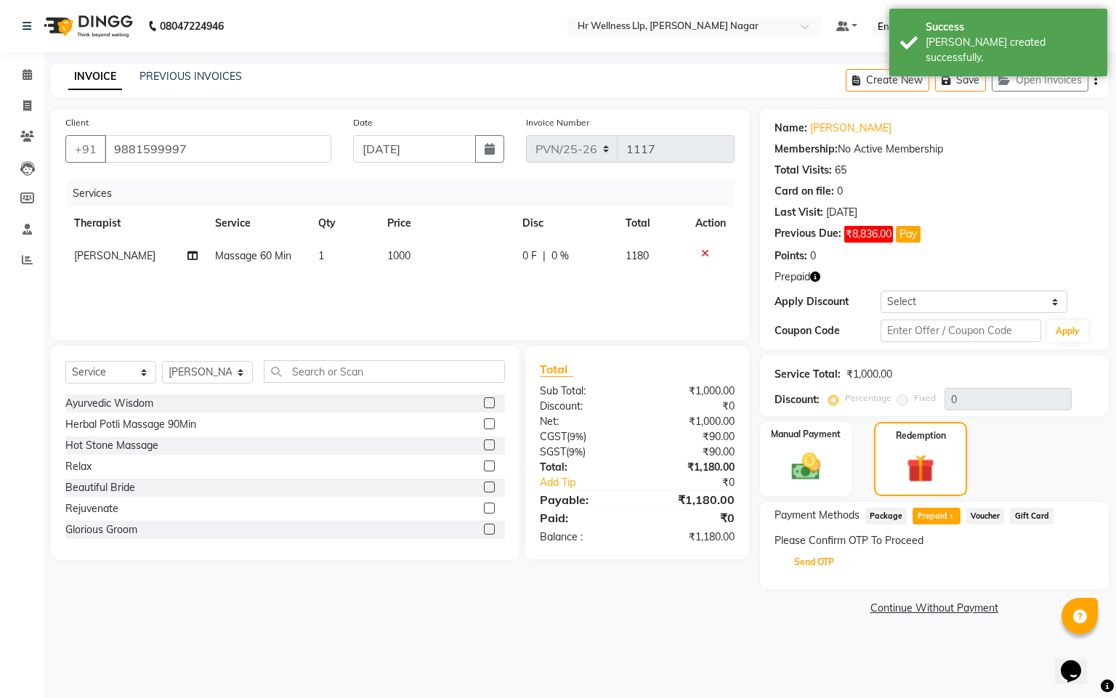
click at [805, 567] on button "Send OTP" at bounding box center [814, 562] width 76 height 25
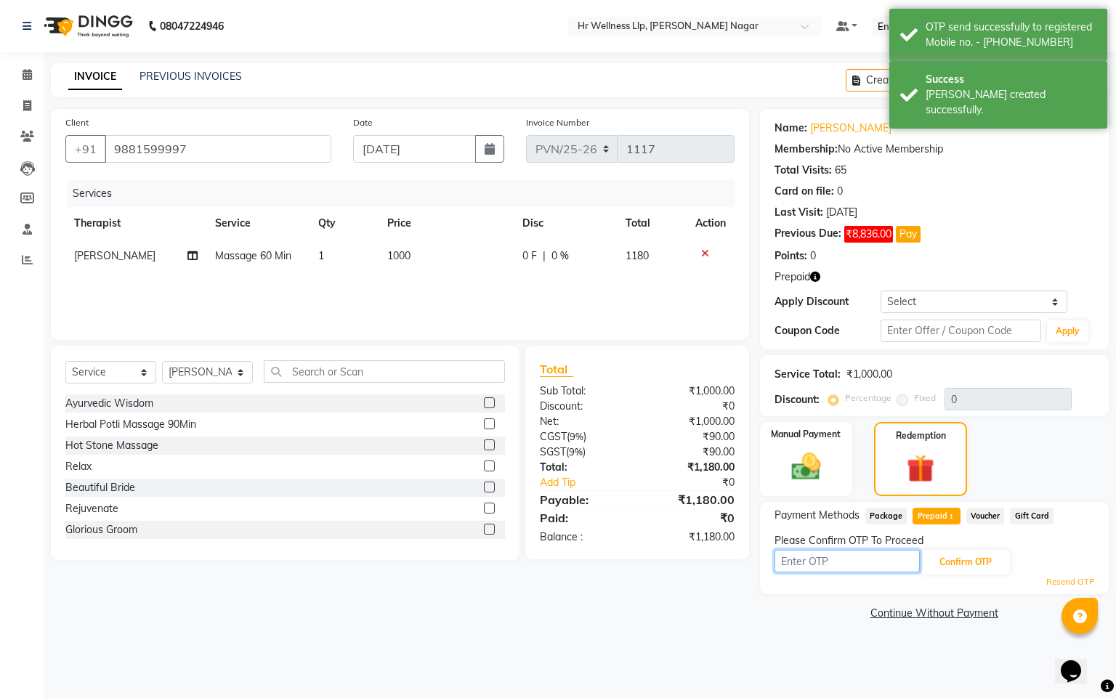
click at [844, 558] on input "text" at bounding box center [847, 561] width 145 height 23
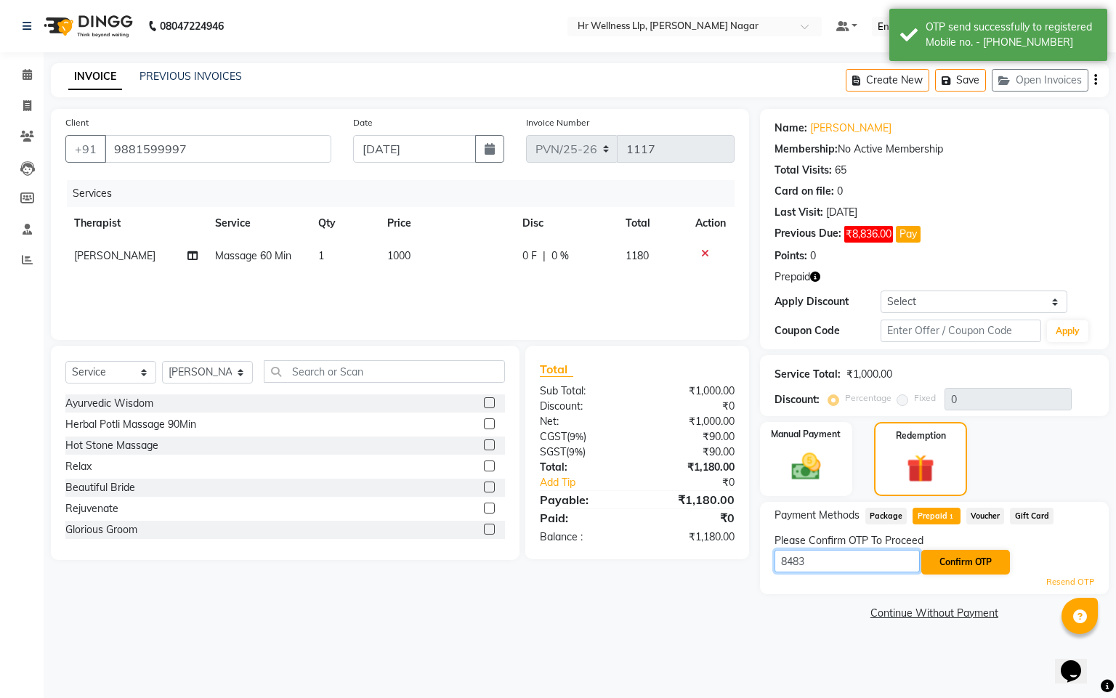
type input "8483"
click at [940, 570] on button "Confirm OTP" at bounding box center [965, 562] width 89 height 25
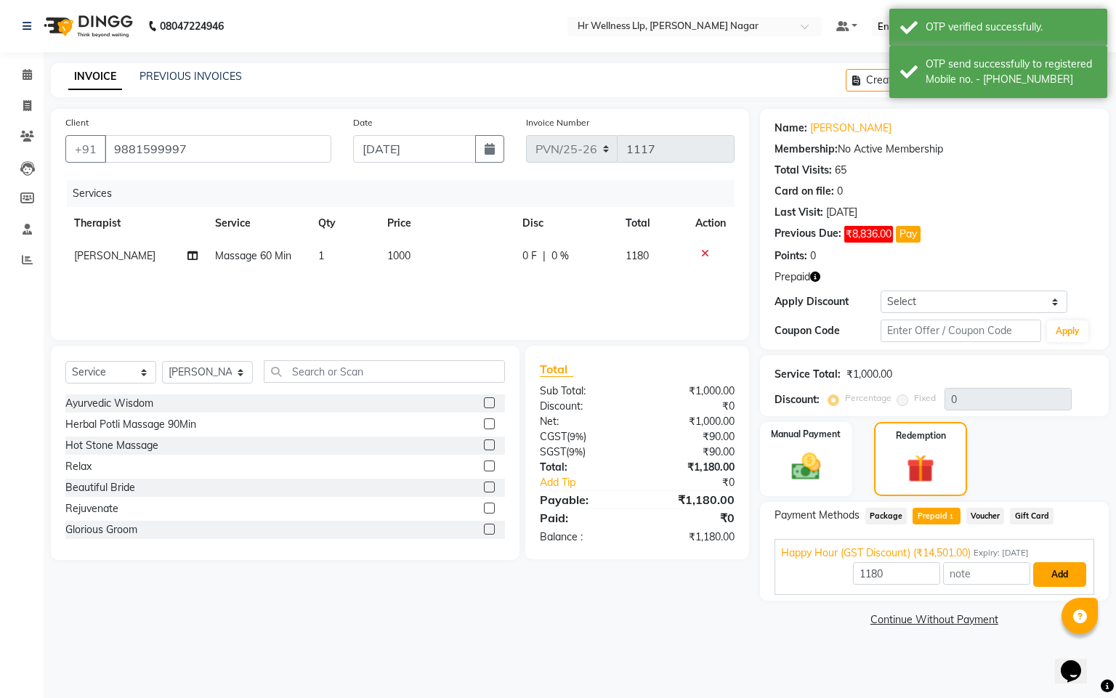
click at [1058, 582] on button "Add" at bounding box center [1059, 574] width 53 height 25
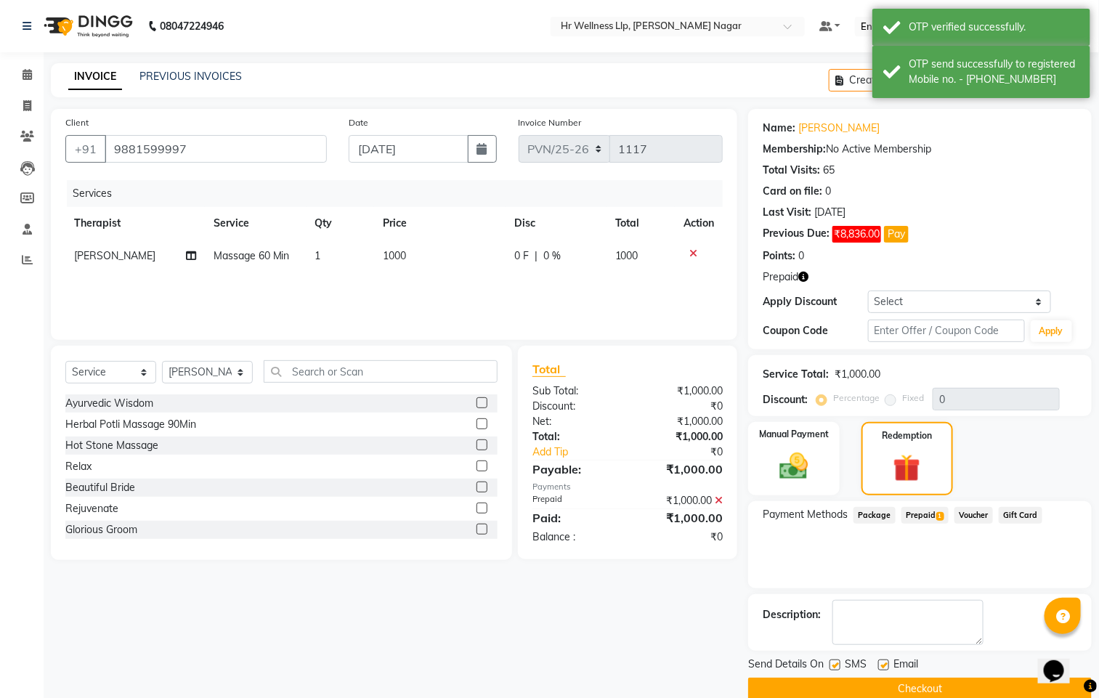
click at [837, 663] on label at bounding box center [835, 665] width 11 height 11
click at [837, 663] on input "checkbox" at bounding box center [834, 665] width 9 height 9
checkbox input "false"
click at [877, 667] on div "SMS" at bounding box center [854, 666] width 49 height 18
drag, startPoint x: 886, startPoint y: 667, endPoint x: 881, endPoint y: 687, distance: 20.3
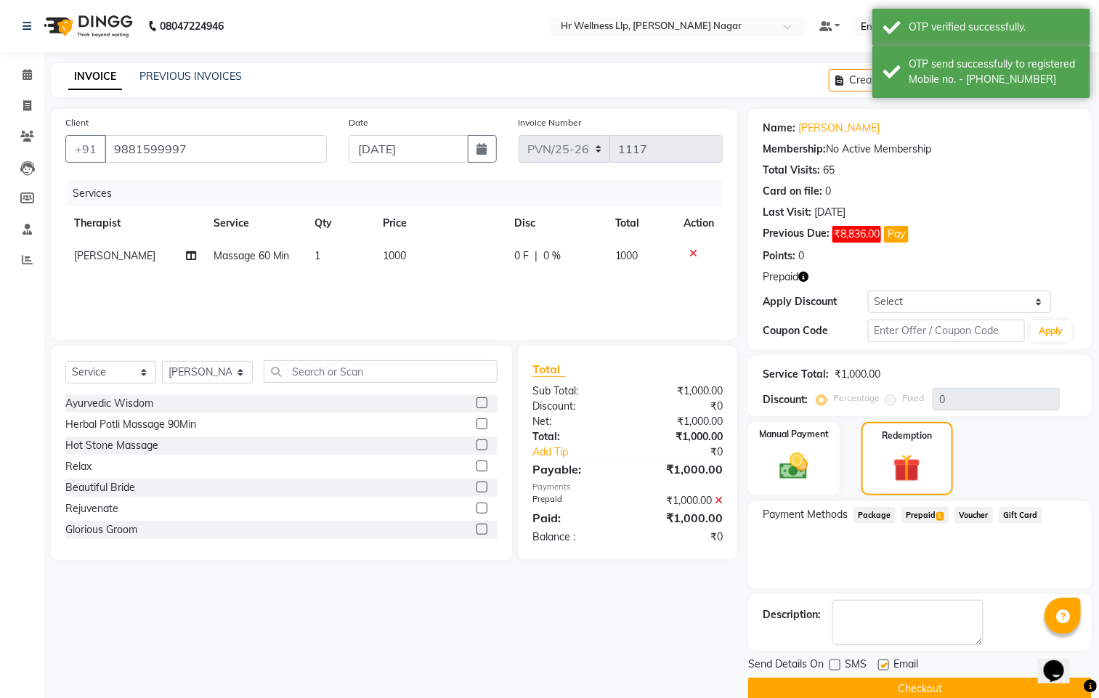
click at [886, 668] on label at bounding box center [883, 665] width 11 height 11
click at [886, 668] on input "checkbox" at bounding box center [882, 665] width 9 height 9
checkbox input "false"
click at [881, 687] on button "Checkout" at bounding box center [920, 689] width 344 height 23
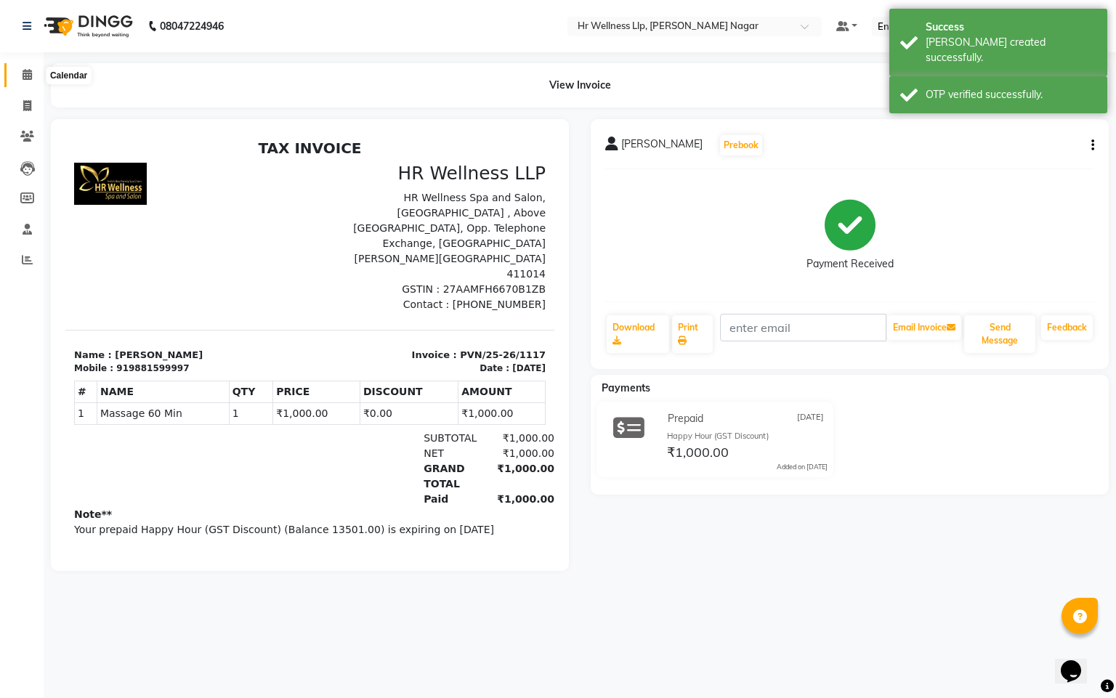
click at [23, 77] on icon at bounding box center [27, 74] width 9 height 11
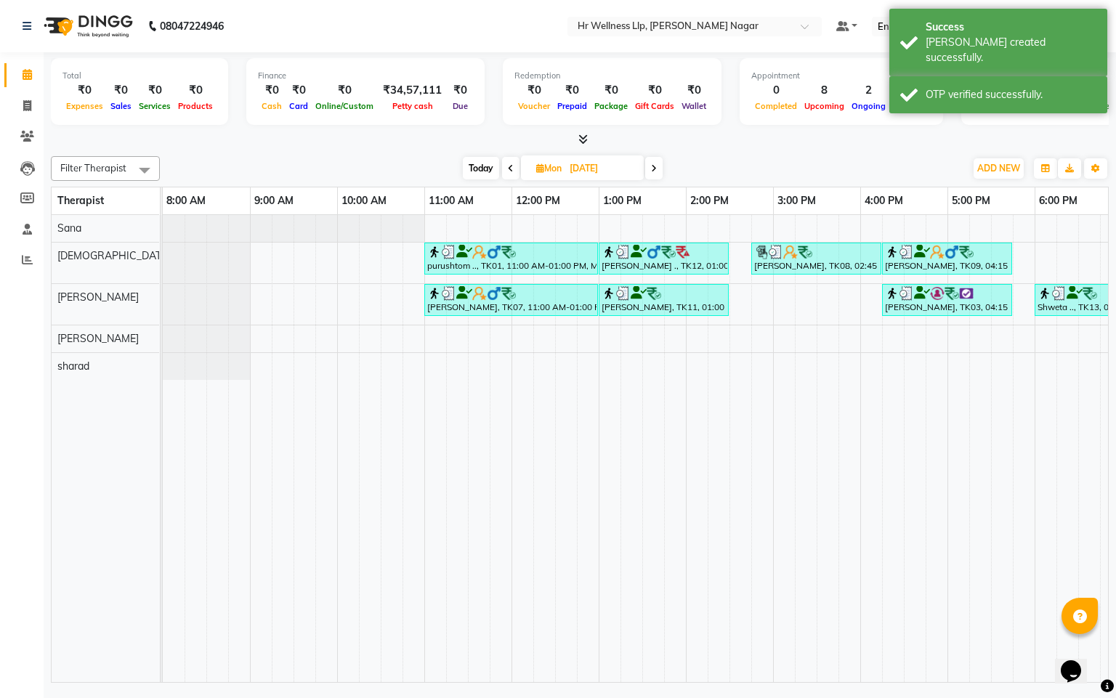
drag, startPoint x: 591, startPoint y: 674, endPoint x: 960, endPoint y: 741, distance: 374.5
click at [960, 698] on html "08047224946 Select Location × Hr Wellness Llp, [PERSON_NAME] Nagar Default Pane…" at bounding box center [558, 349] width 1116 height 698
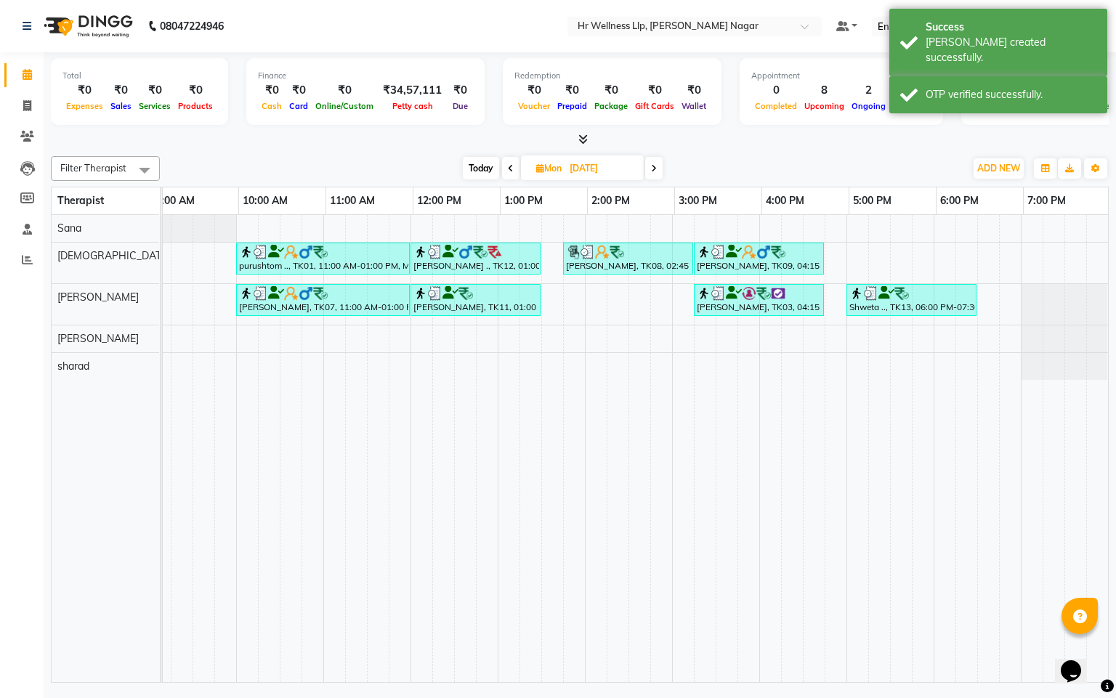
scroll to position [0, 188]
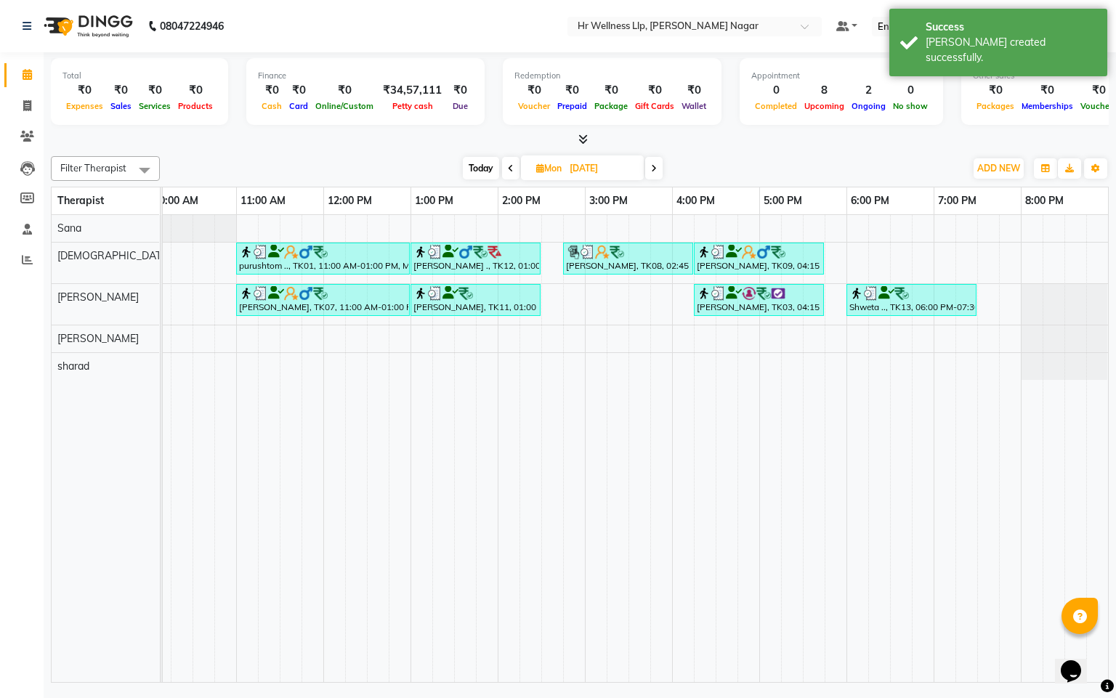
click at [499, 172] on div "[DATE] [DATE]" at bounding box center [562, 169] width 203 height 22
click at [509, 166] on icon at bounding box center [511, 168] width 6 height 9
type input "[DATE]"
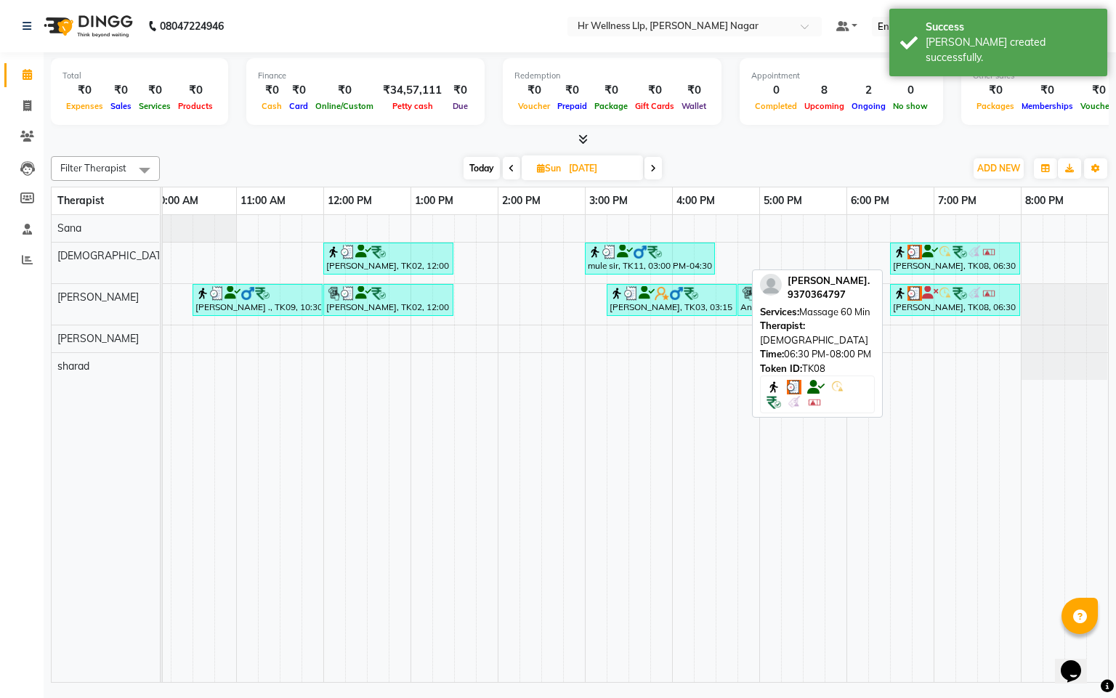
click at [931, 252] on icon at bounding box center [930, 251] width 16 height 1
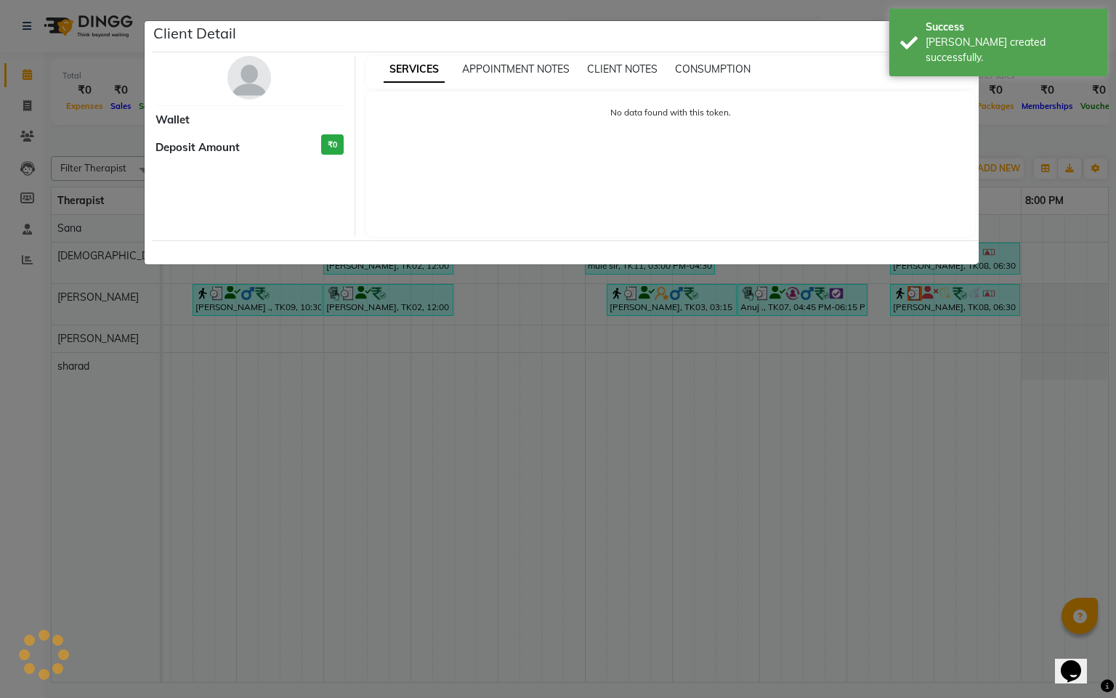
select select "3"
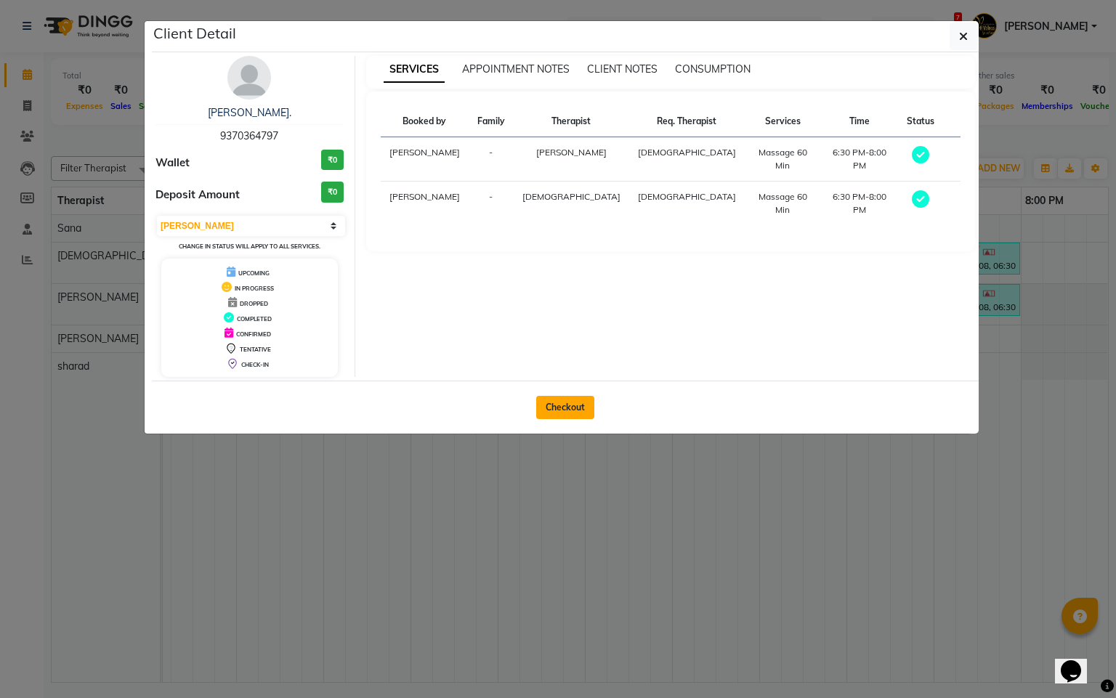
click at [565, 416] on button "Checkout" at bounding box center [565, 407] width 58 height 23
select select "service"
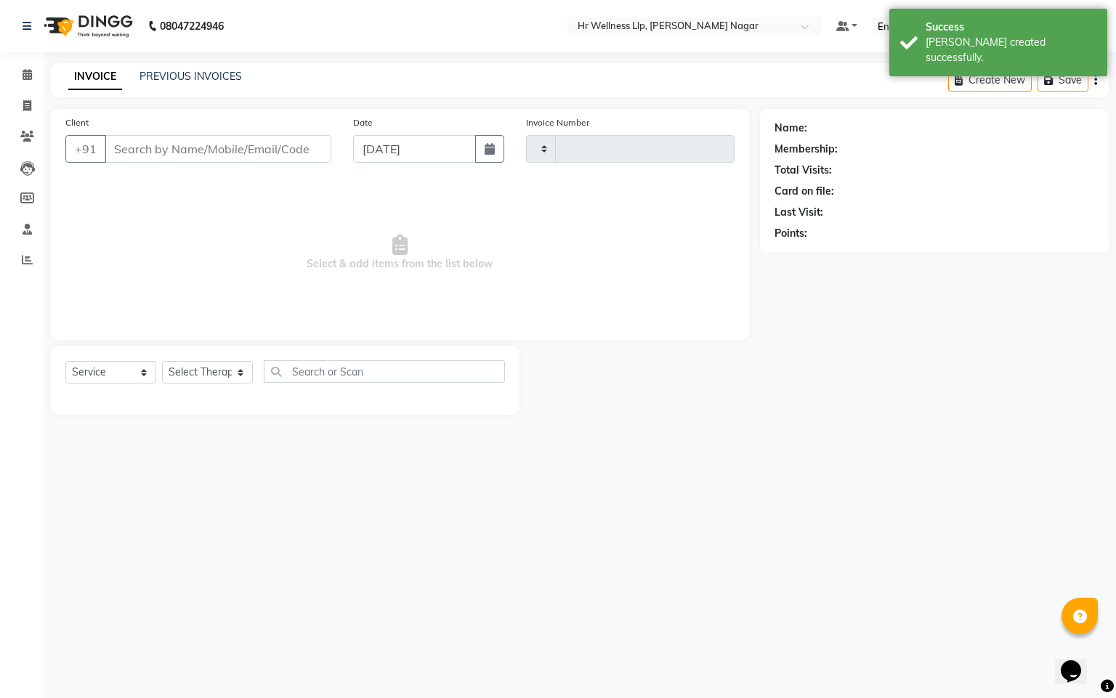
type input "1118"
select select "4289"
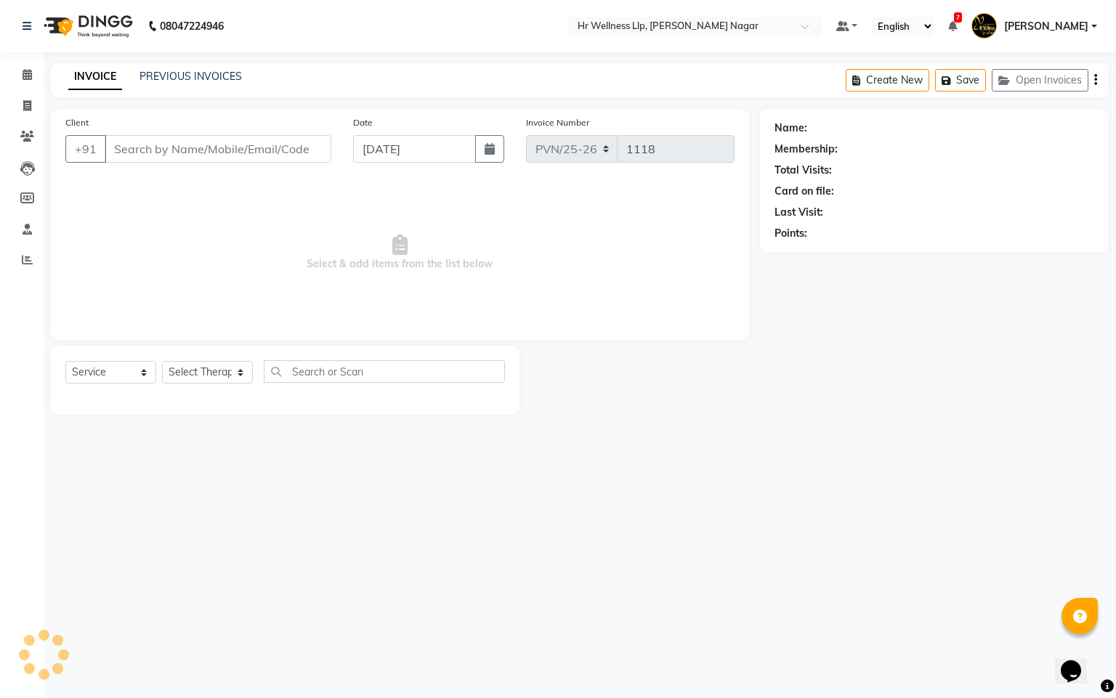
type input "9370364797"
type input "[DATE]"
select select "50266"
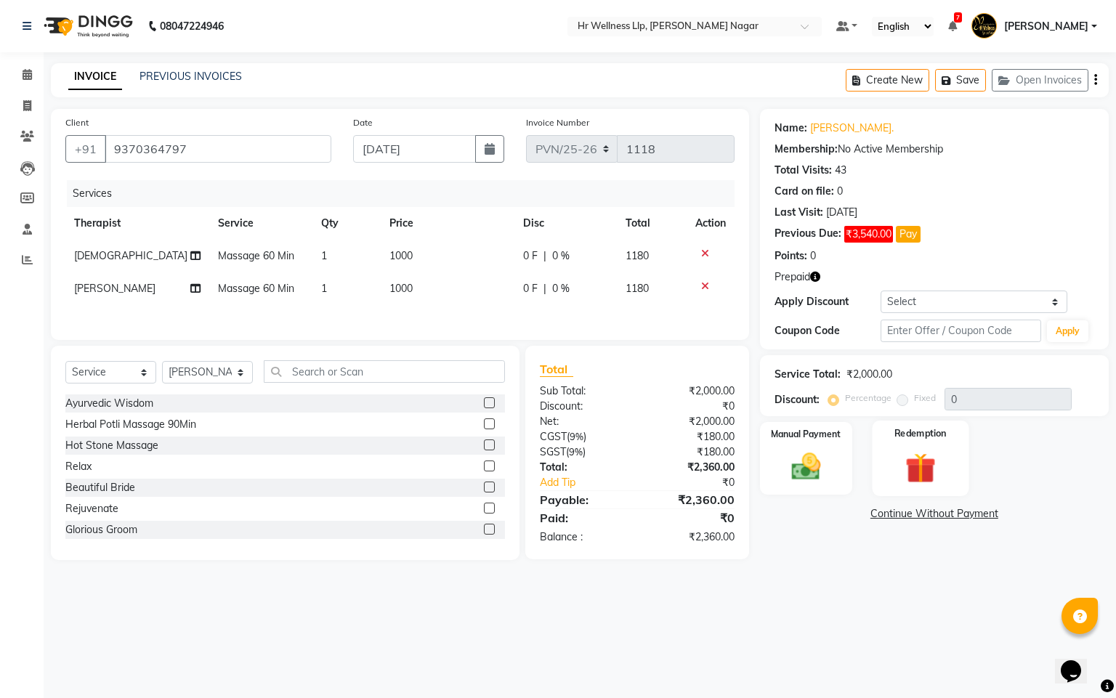
click at [931, 450] on img at bounding box center [920, 469] width 49 height 38
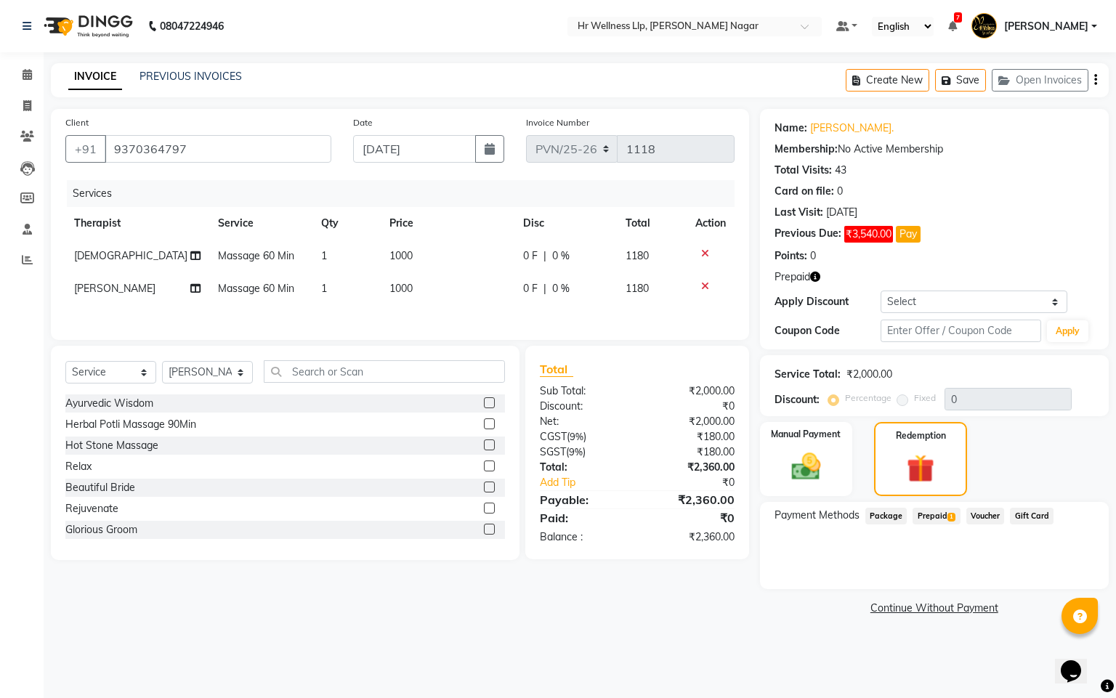
click at [933, 509] on span "Prepaid 1" at bounding box center [936, 516] width 47 height 17
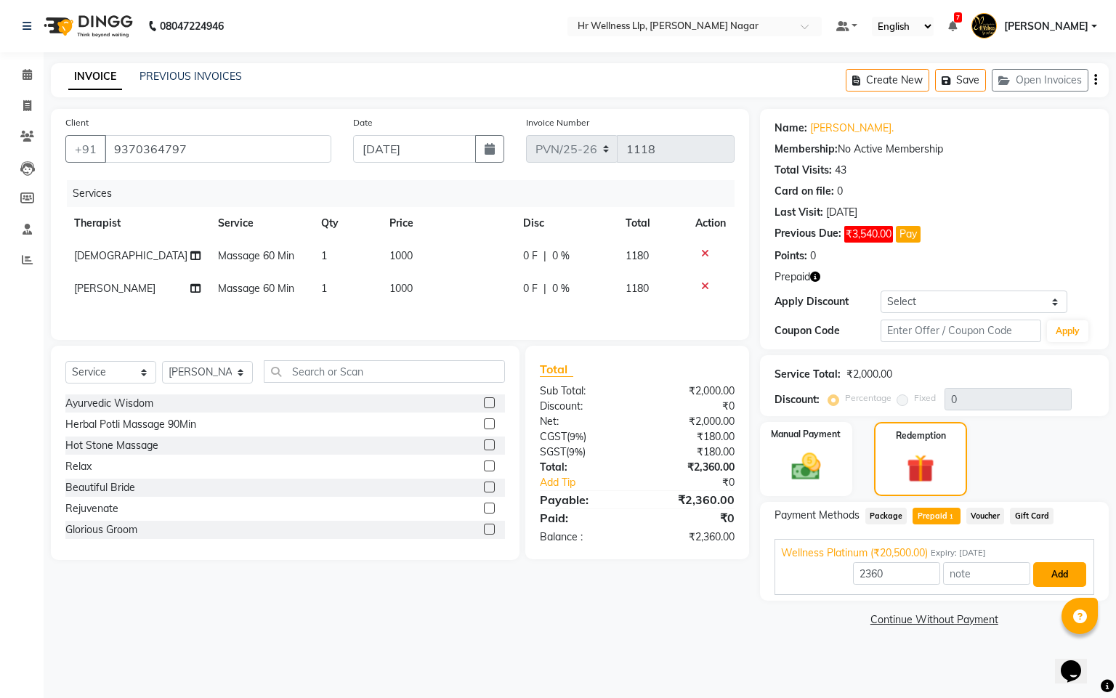
click at [1070, 586] on button "Add" at bounding box center [1059, 574] width 53 height 25
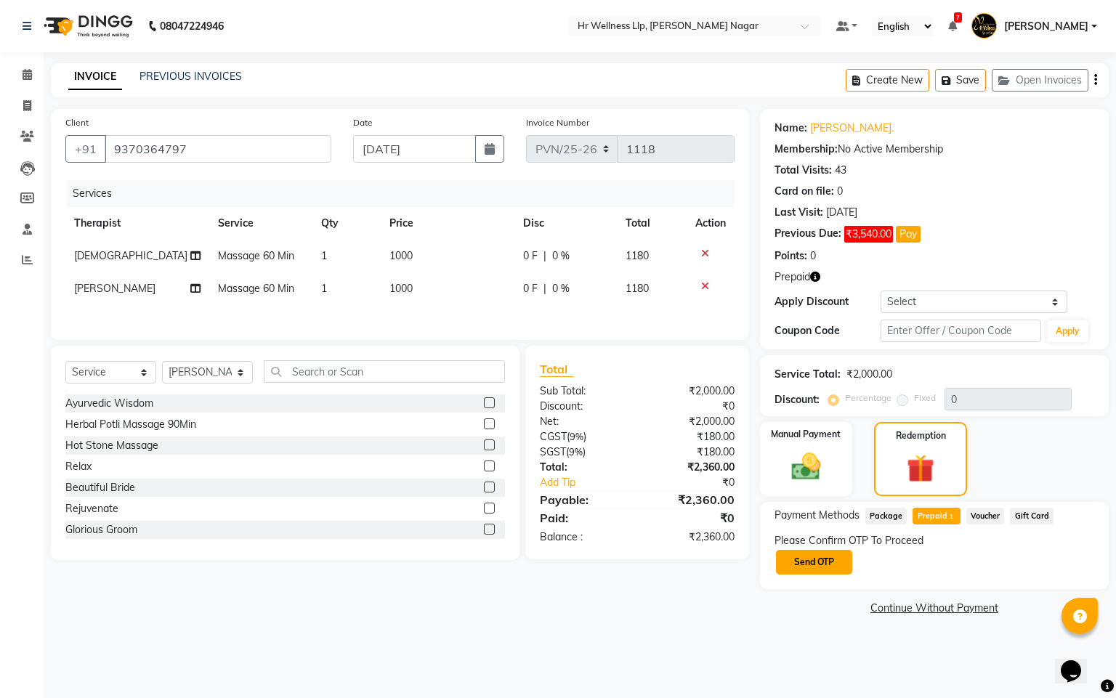
click at [838, 574] on button "Send OTP" at bounding box center [814, 562] width 76 height 25
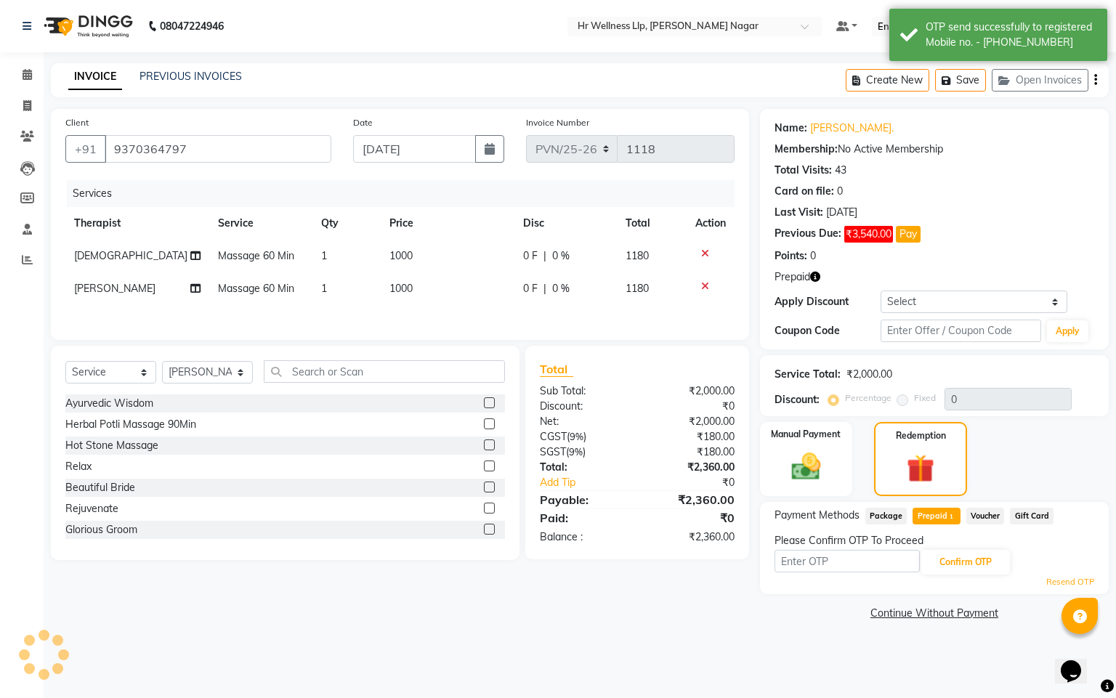
click at [833, 565] on input "text" at bounding box center [847, 561] width 145 height 23
type input "8483"
click at [923, 567] on button "Confirm OTP" at bounding box center [965, 562] width 89 height 25
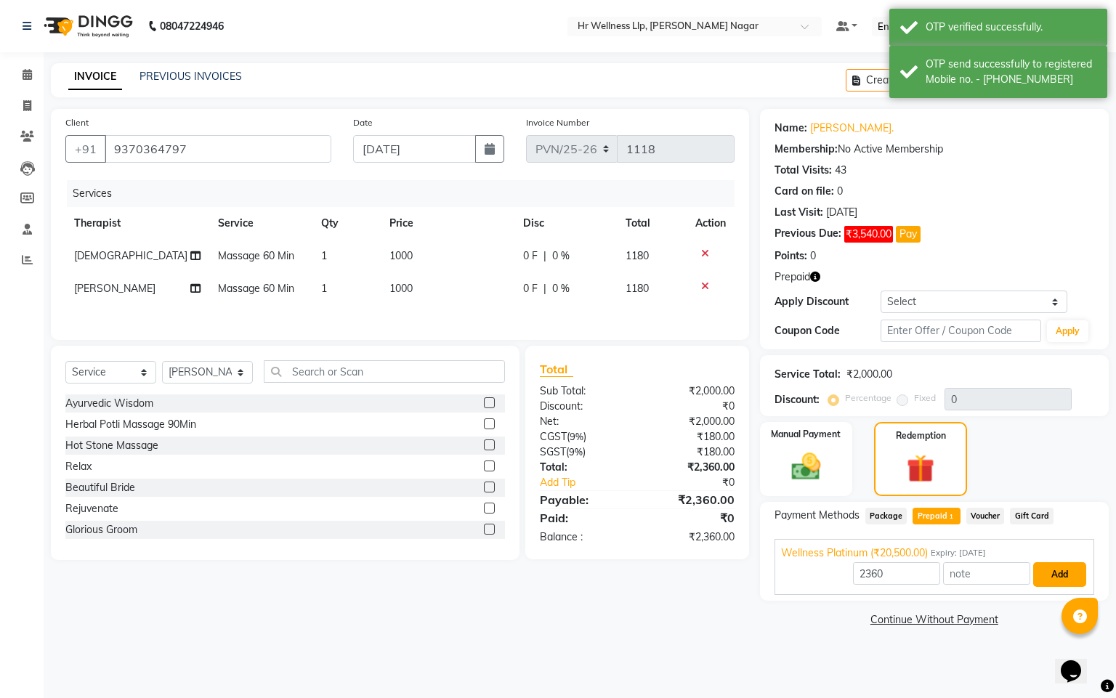
click at [1051, 574] on button "Add" at bounding box center [1059, 574] width 53 height 25
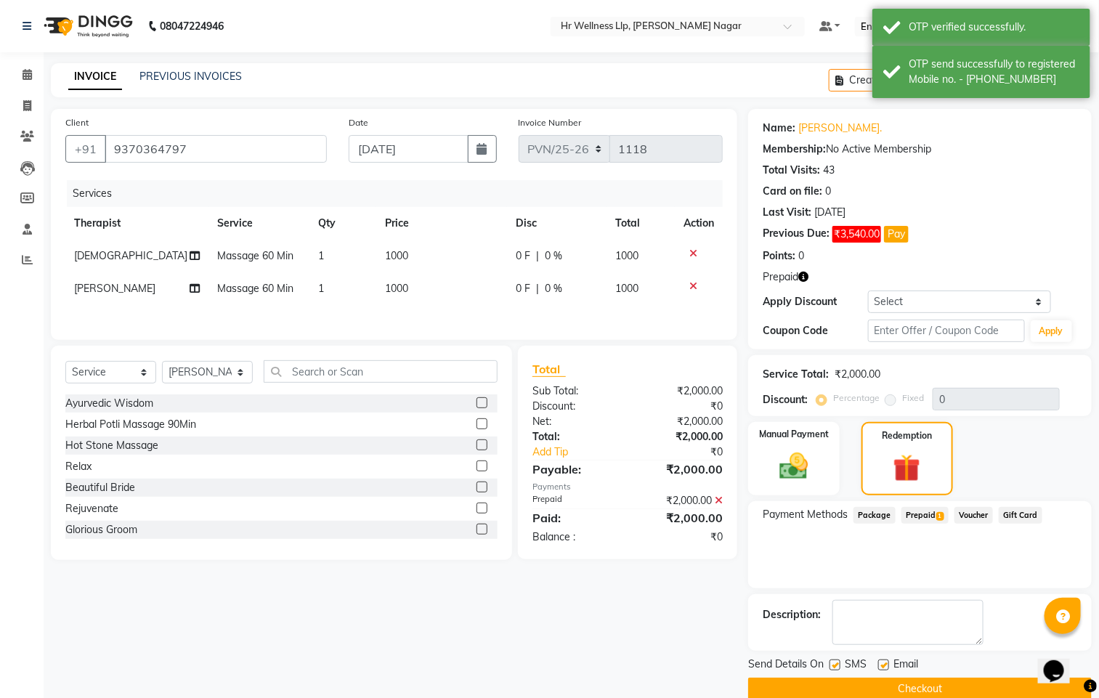
click at [836, 663] on label at bounding box center [835, 665] width 11 height 11
click at [836, 663] on input "checkbox" at bounding box center [834, 665] width 9 height 9
checkbox input "false"
click at [890, 667] on div "Email" at bounding box center [904, 666] width 52 height 18
drag, startPoint x: 886, startPoint y: 667, endPoint x: 885, endPoint y: 681, distance: 13.8
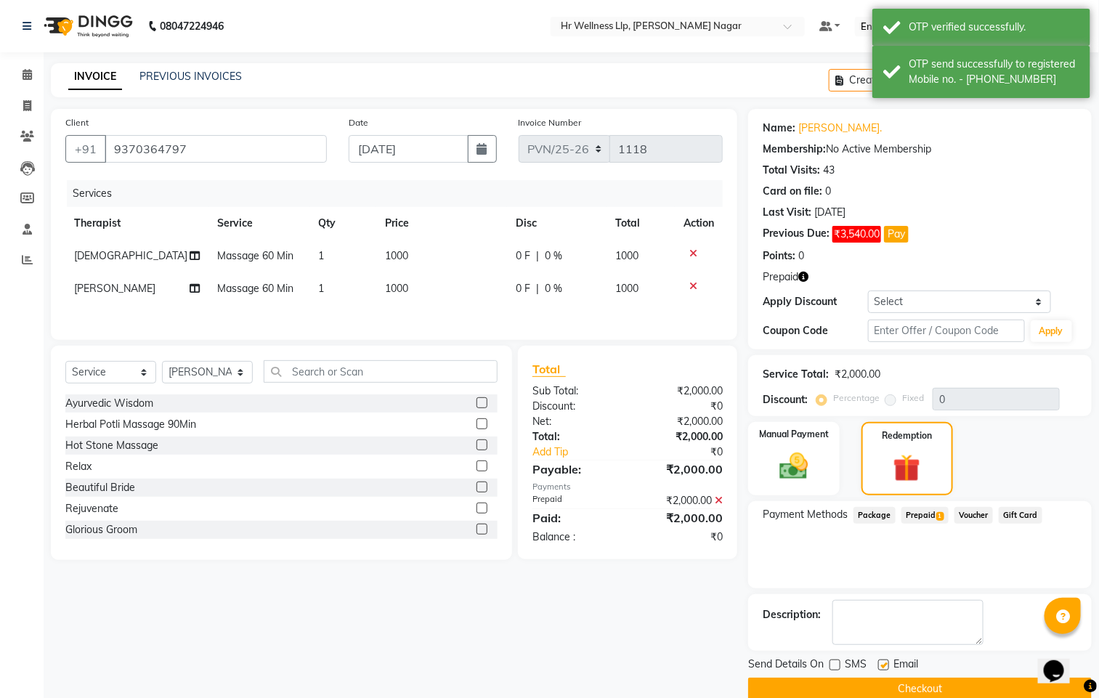
click at [885, 667] on label at bounding box center [883, 665] width 11 height 11
click at [885, 667] on input "checkbox" at bounding box center [882, 665] width 9 height 9
checkbox input "false"
click at [885, 681] on button "Checkout" at bounding box center [920, 689] width 344 height 23
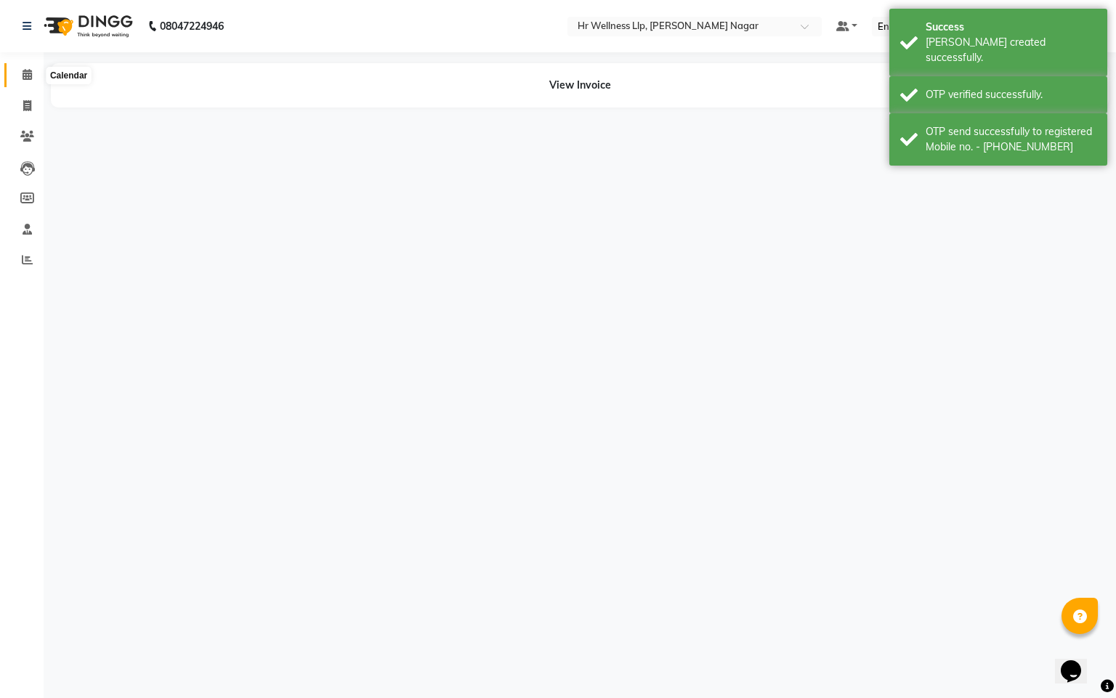
click at [26, 81] on span at bounding box center [27, 75] width 25 height 17
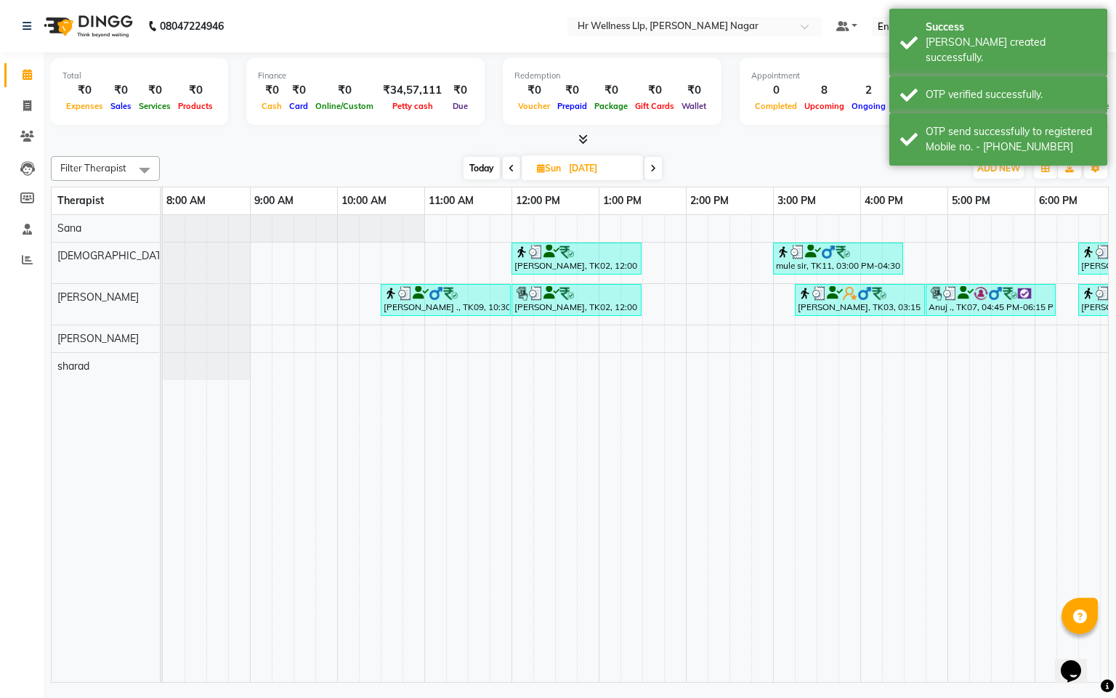
click at [508, 174] on span at bounding box center [511, 168] width 17 height 23
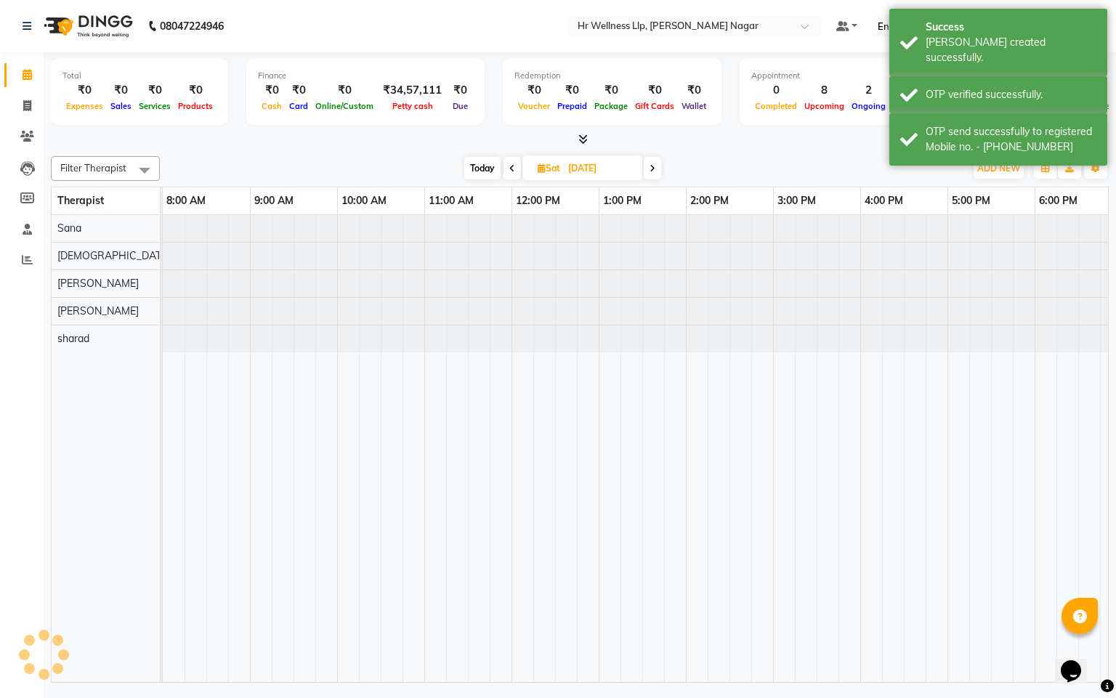
scroll to position [0, 188]
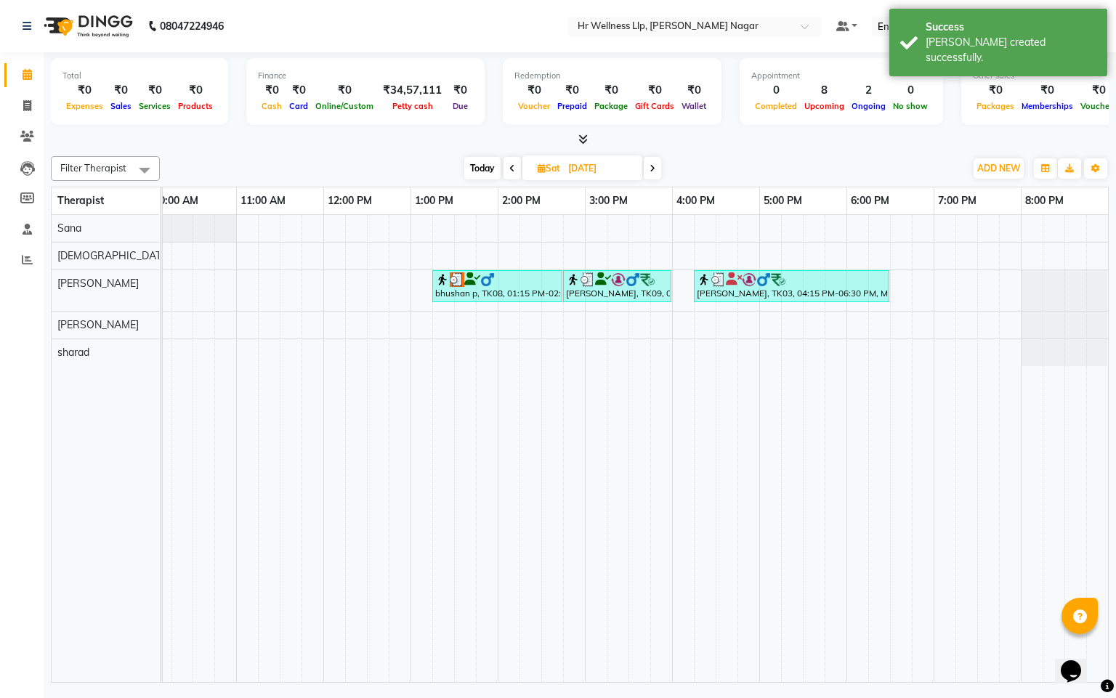
click at [511, 161] on span at bounding box center [512, 168] width 17 height 23
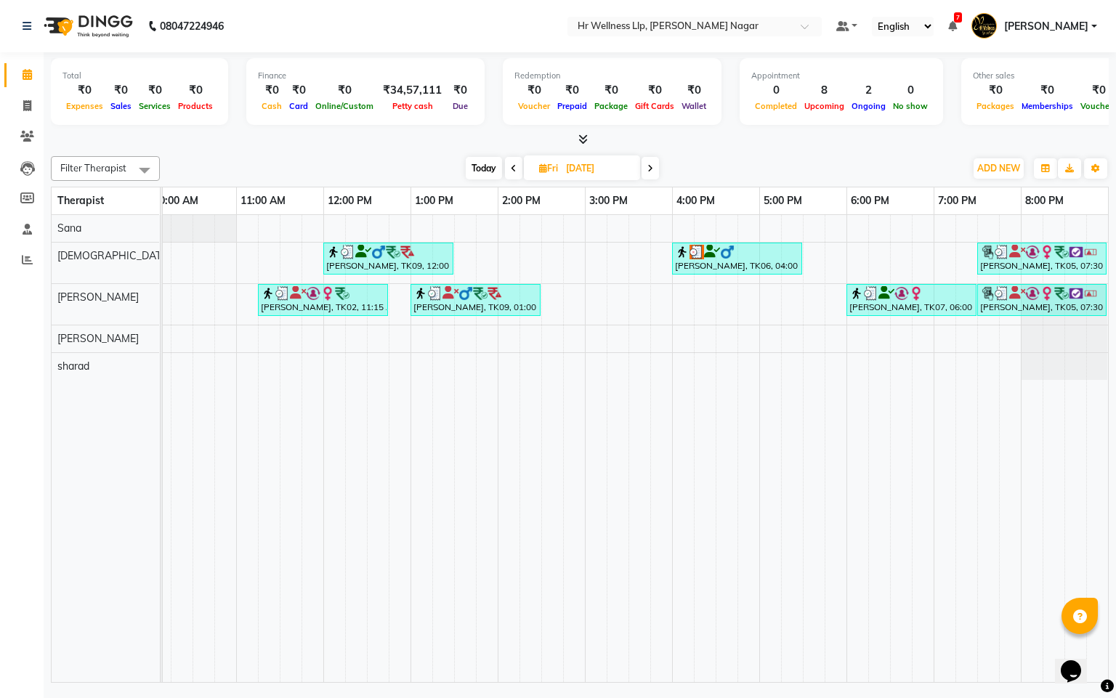
click at [508, 164] on span at bounding box center [513, 168] width 17 height 23
type input "[DATE]"
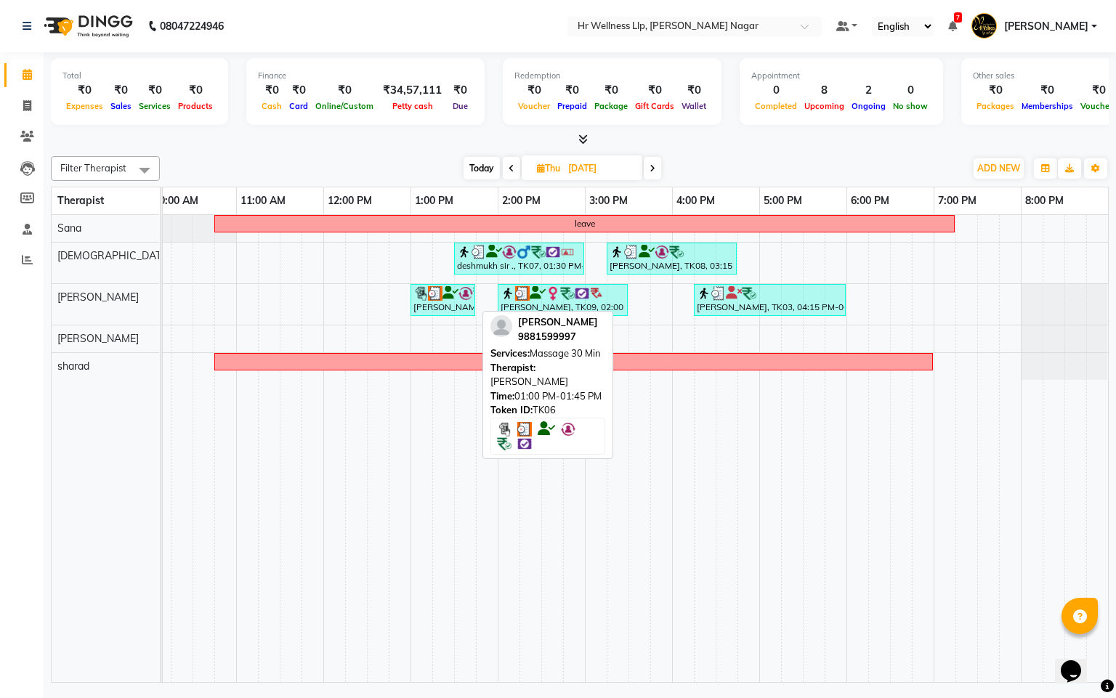
click at [426, 305] on div "[PERSON_NAME], TK06, 01:00 PM-01:45 PM, Massage 30 Min" at bounding box center [443, 300] width 62 height 28
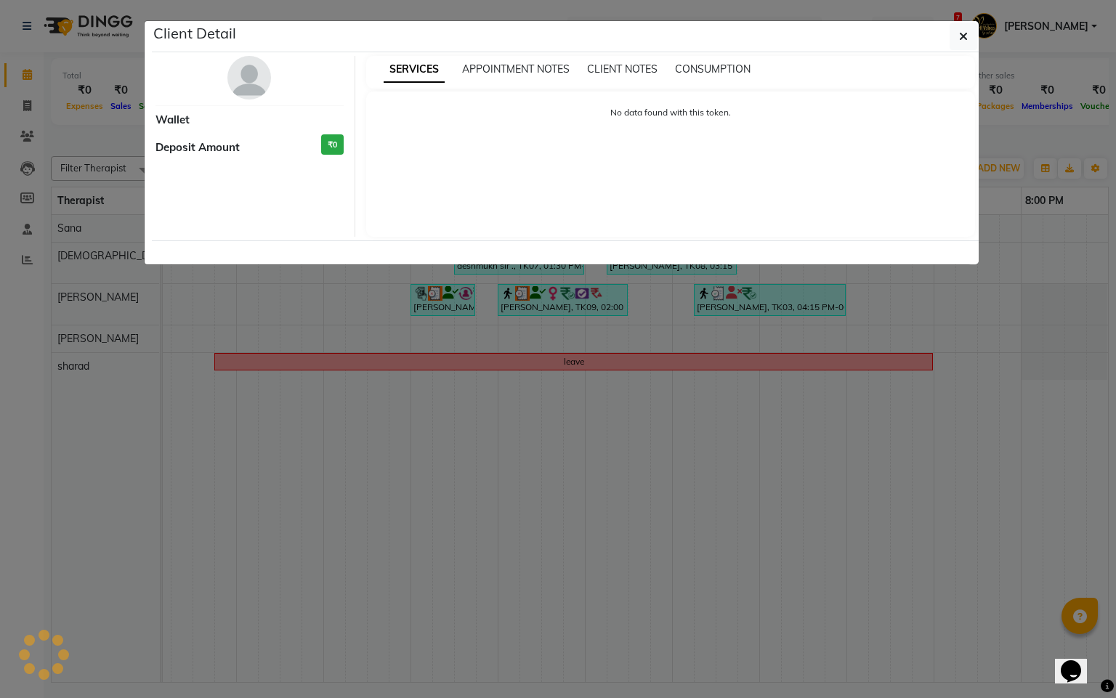
select select "3"
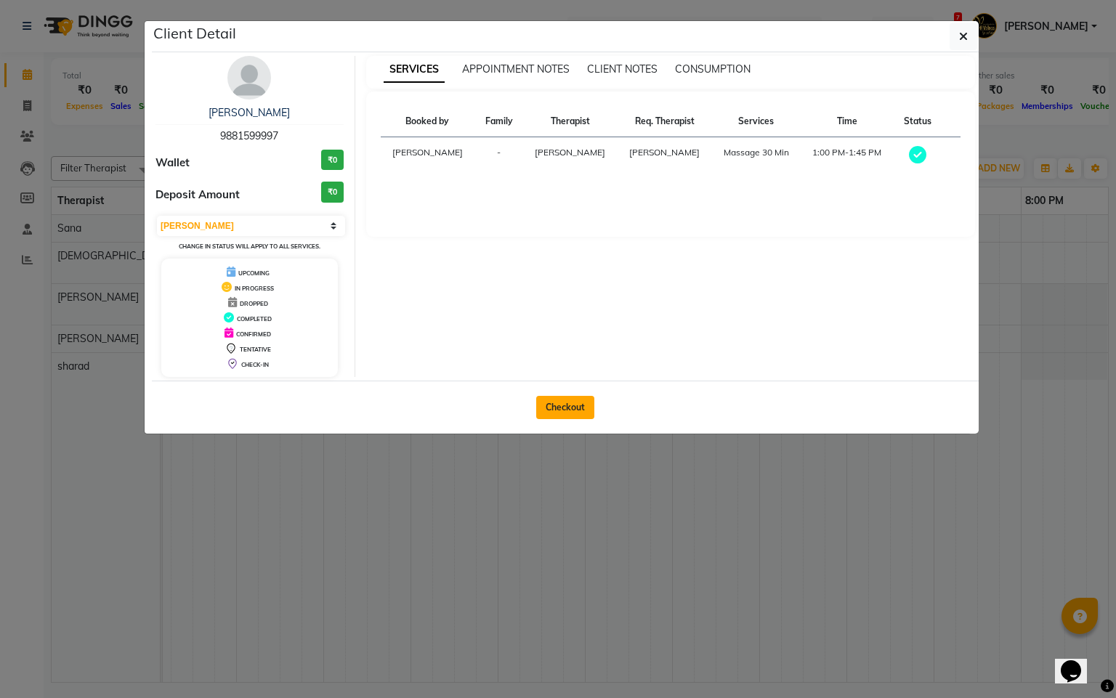
click at [554, 404] on button "Checkout" at bounding box center [565, 407] width 58 height 23
select select "service"
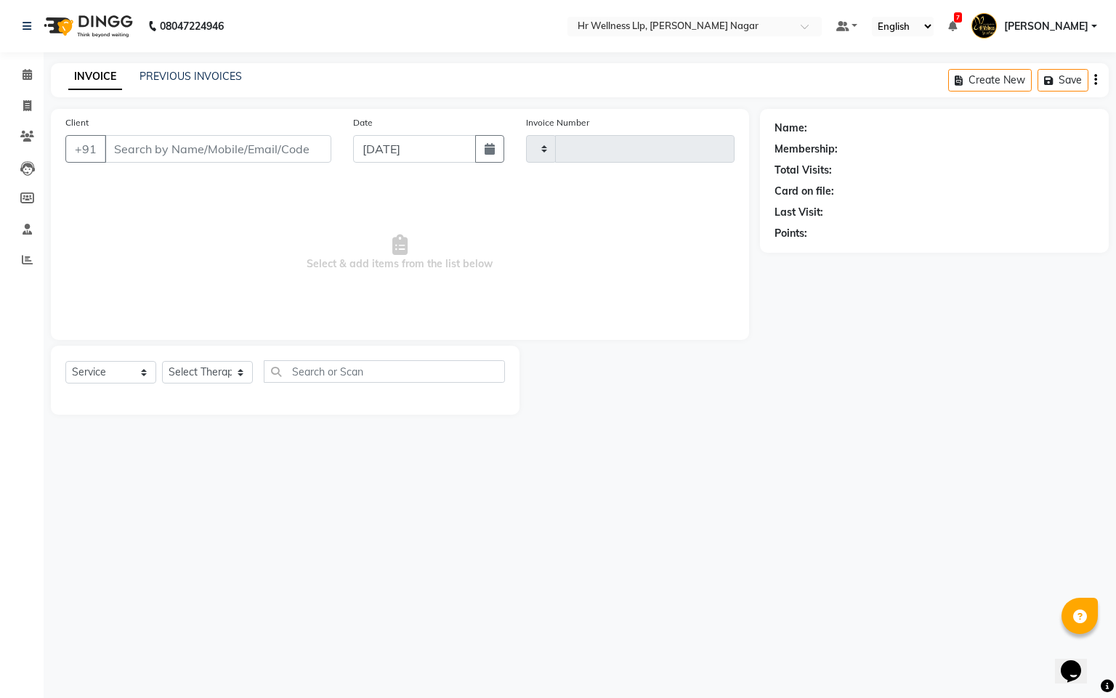
type input "1119"
select select "4289"
type input "9881599997"
type input "[DATE]"
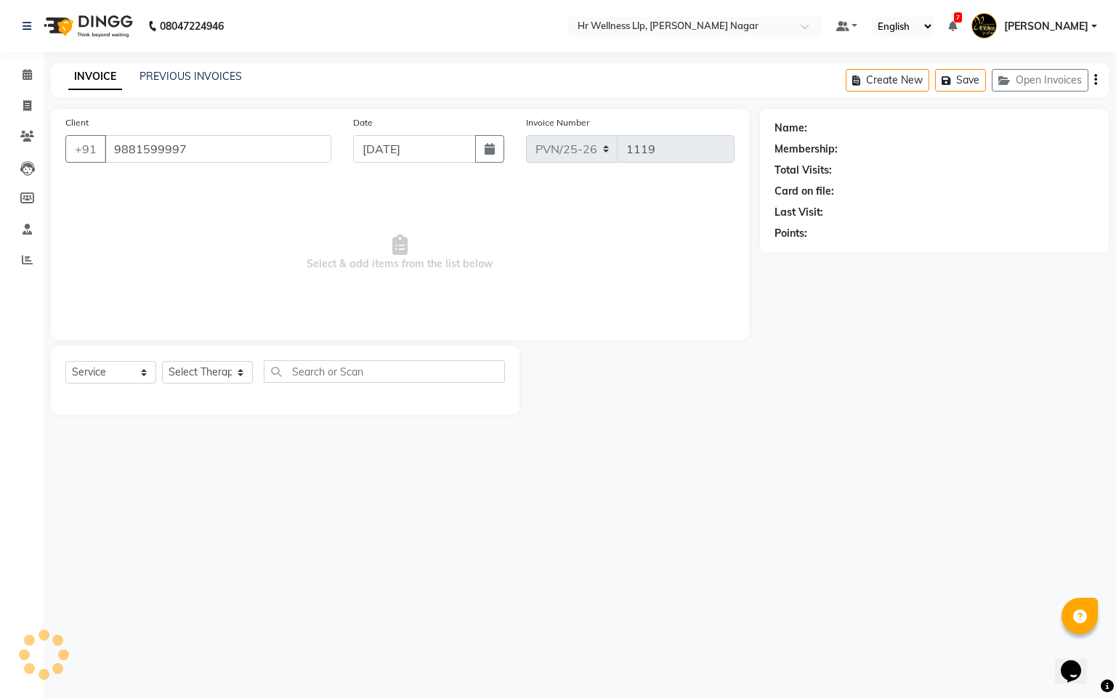
select select "50266"
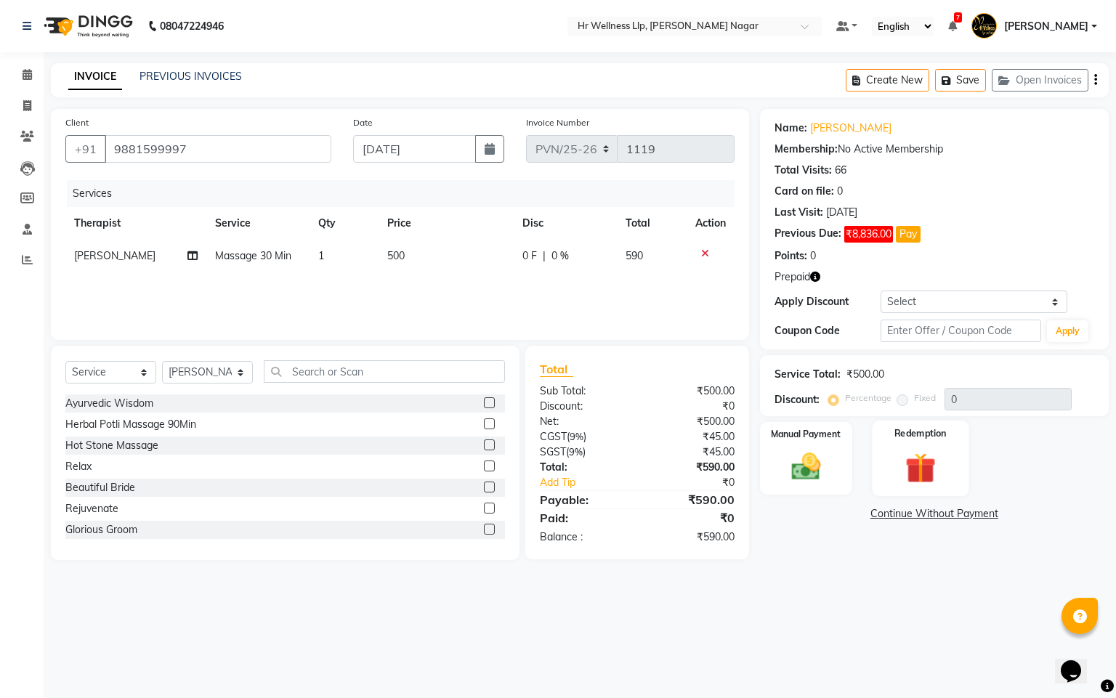
click at [918, 482] on img at bounding box center [920, 469] width 49 height 38
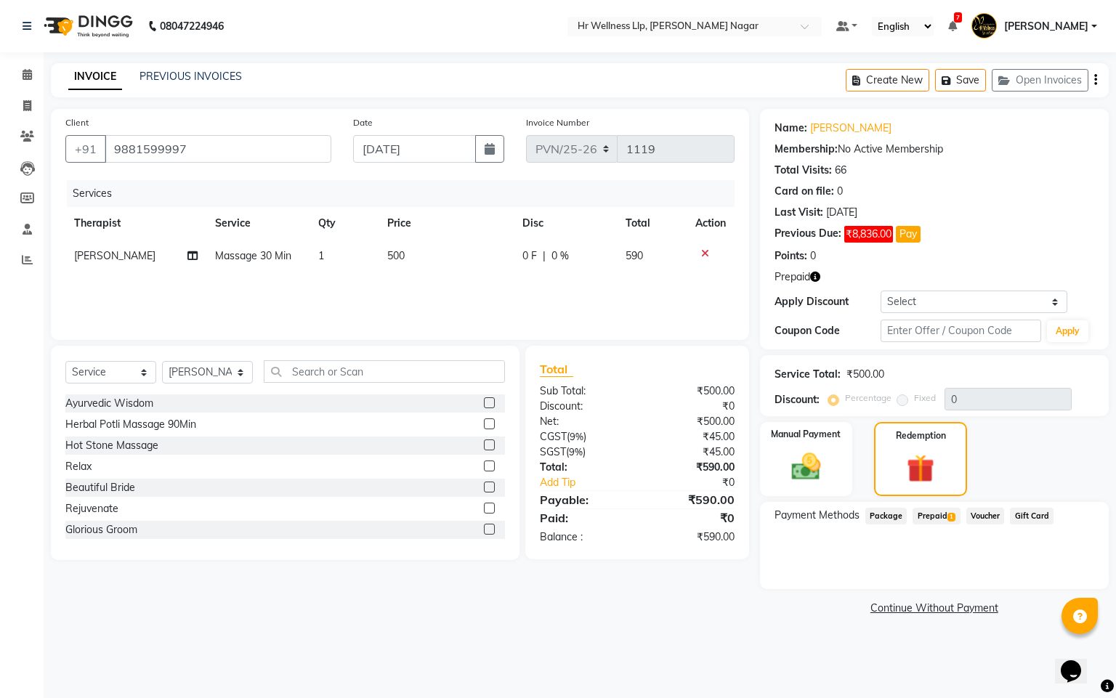
click at [929, 519] on span "Prepaid 1" at bounding box center [936, 516] width 47 height 17
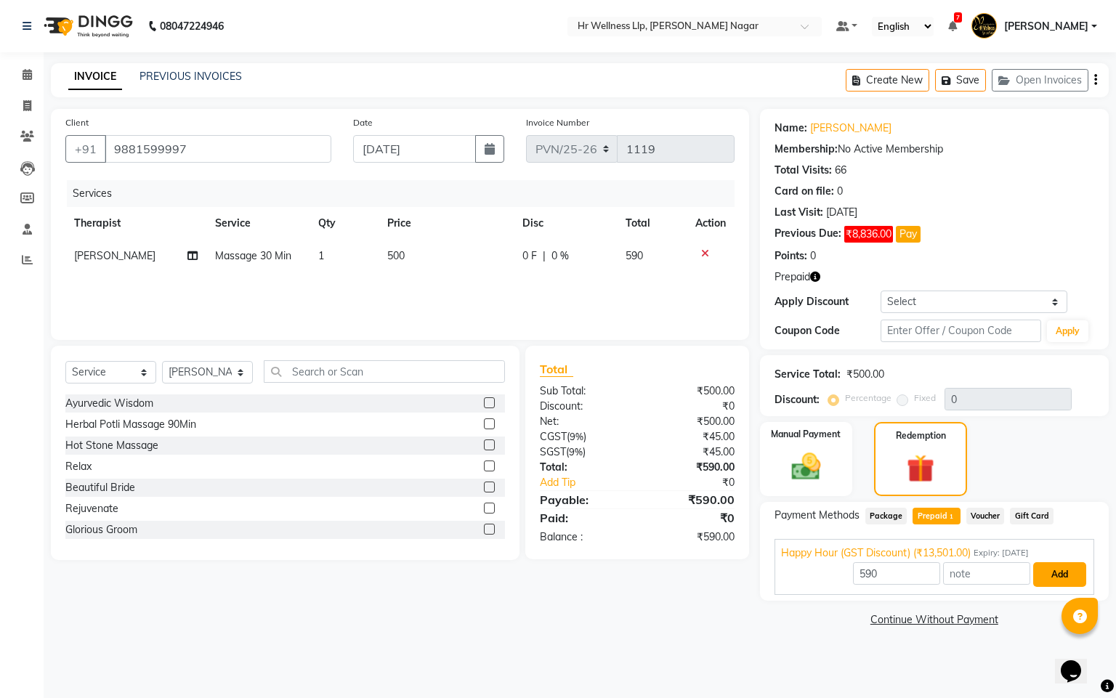
click at [1075, 576] on button "Add" at bounding box center [1059, 574] width 53 height 25
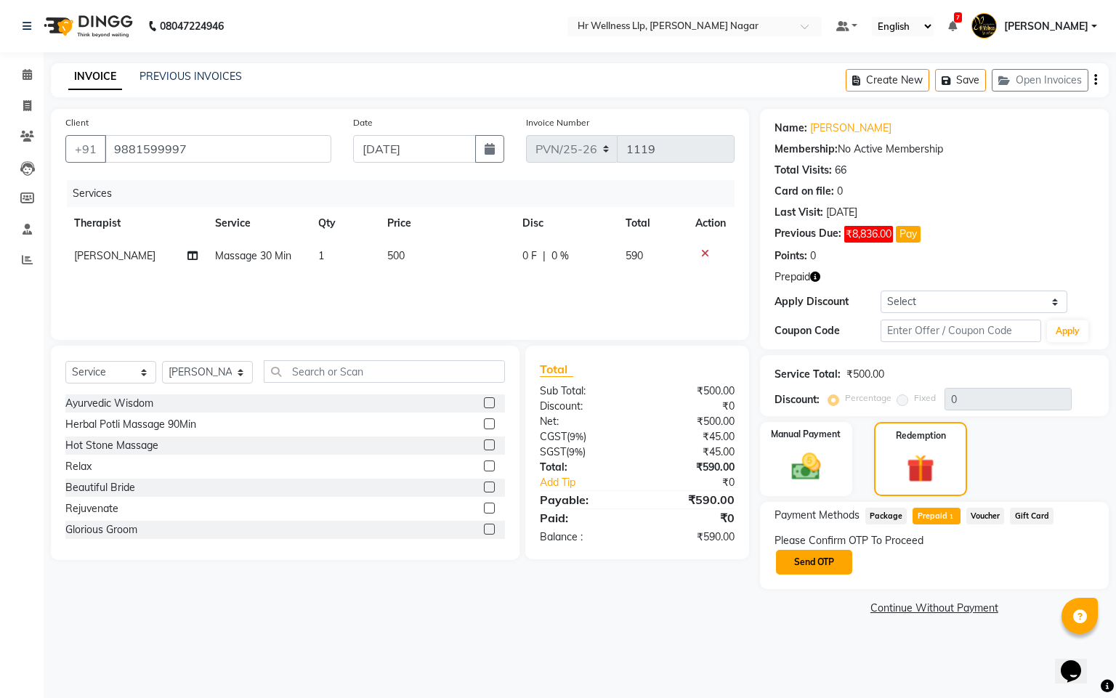
drag, startPoint x: 790, startPoint y: 567, endPoint x: 820, endPoint y: 565, distance: 29.9
click at [794, 567] on button "Send OTP" at bounding box center [814, 562] width 76 height 25
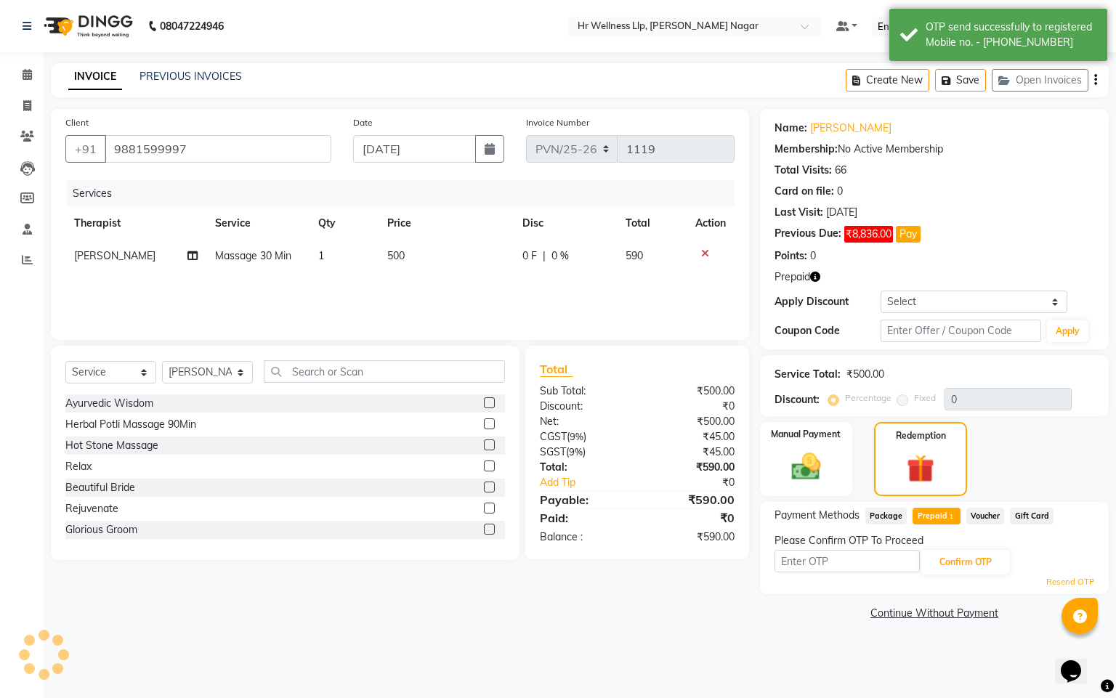
click at [824, 565] on input "text" at bounding box center [847, 561] width 145 height 23
type input "8483"
drag, startPoint x: 968, startPoint y: 565, endPoint x: 1018, endPoint y: 591, distance: 56.5
click at [970, 567] on button "Confirm OTP" at bounding box center [965, 562] width 89 height 25
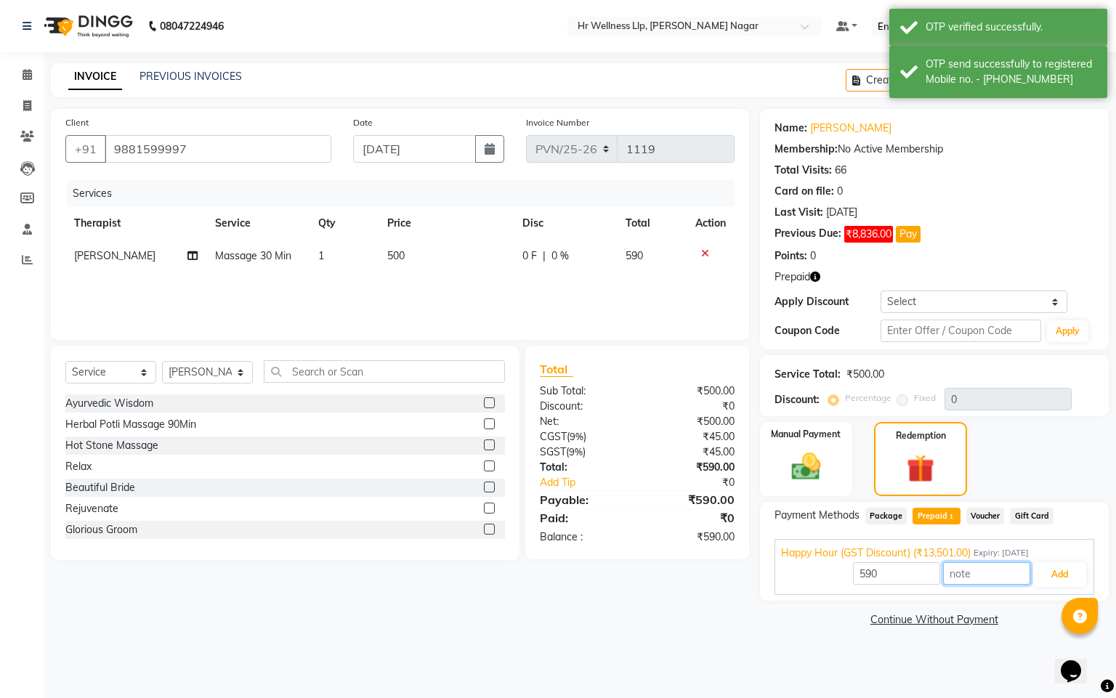
click at [982, 580] on input "text" at bounding box center [986, 573] width 87 height 23
click at [1068, 584] on button "Add" at bounding box center [1059, 574] width 53 height 25
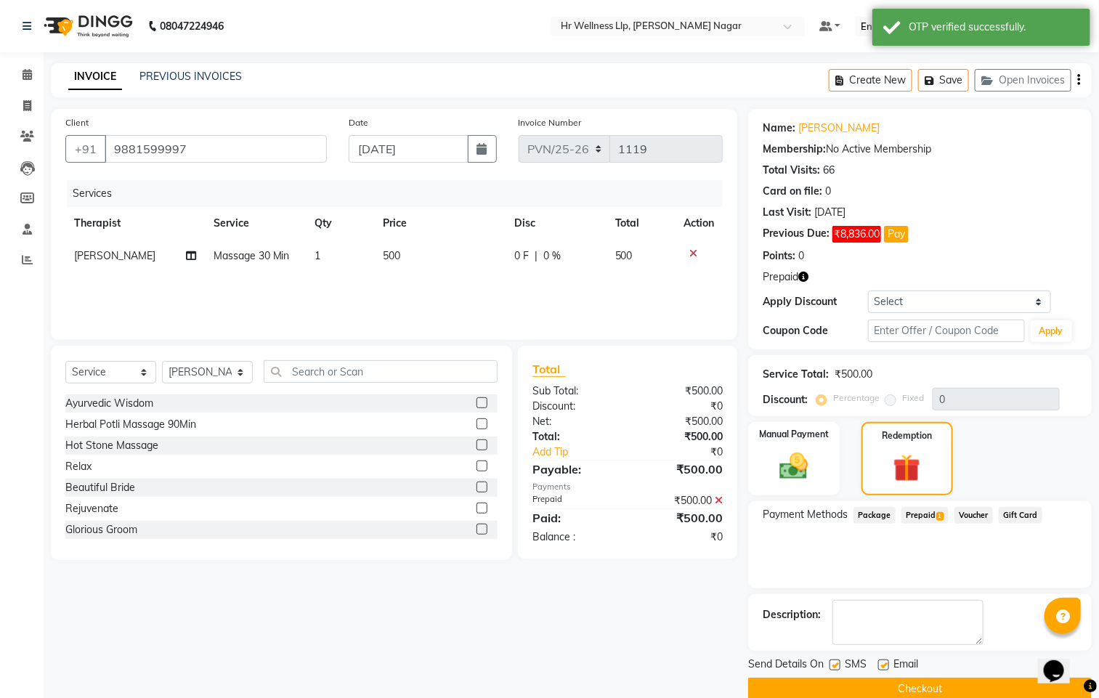
click at [837, 663] on label at bounding box center [835, 665] width 11 height 11
click at [837, 663] on input "checkbox" at bounding box center [834, 665] width 9 height 9
checkbox input "false"
click at [892, 665] on div "Email" at bounding box center [904, 666] width 52 height 18
click at [888, 665] on label at bounding box center [883, 665] width 11 height 11
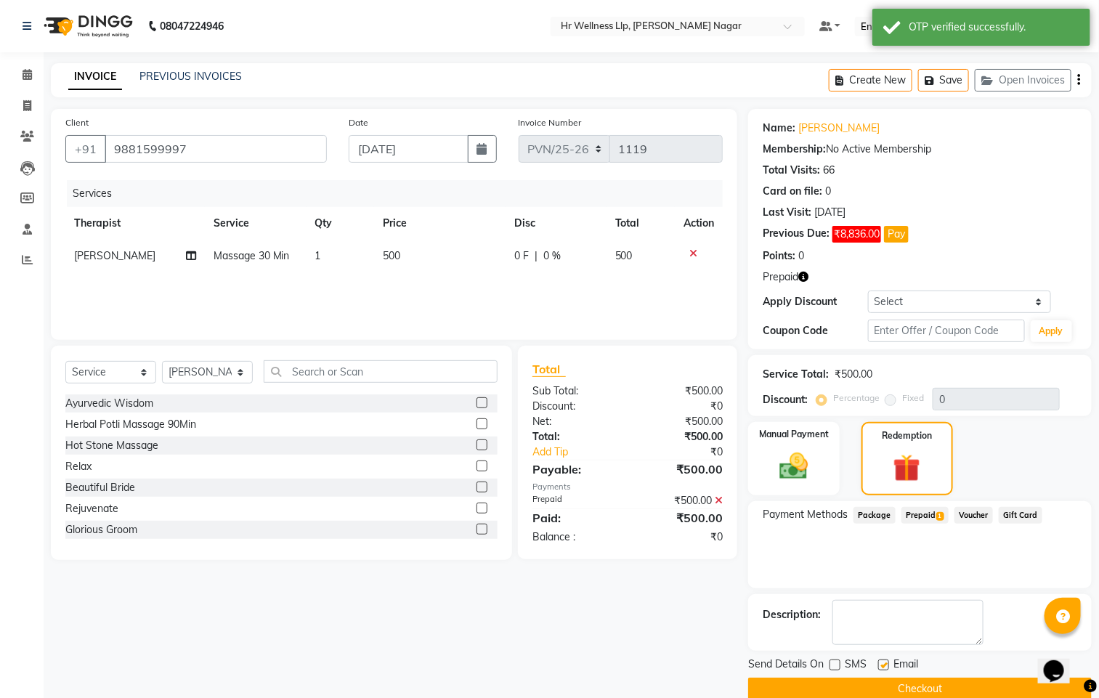
click at [888, 665] on input "checkbox" at bounding box center [882, 665] width 9 height 9
checkbox input "false"
drag, startPoint x: 886, startPoint y: 683, endPoint x: 751, endPoint y: 663, distance: 136.7
click at [886, 684] on button "Checkout" at bounding box center [920, 689] width 344 height 23
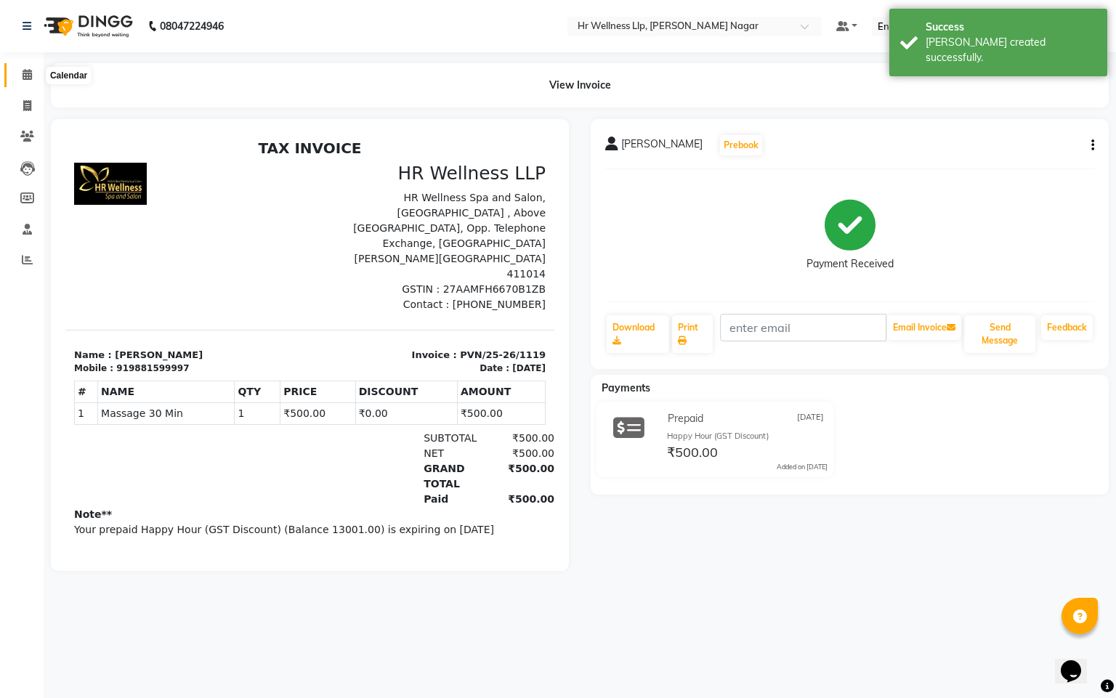
click at [17, 70] on span at bounding box center [27, 75] width 25 height 17
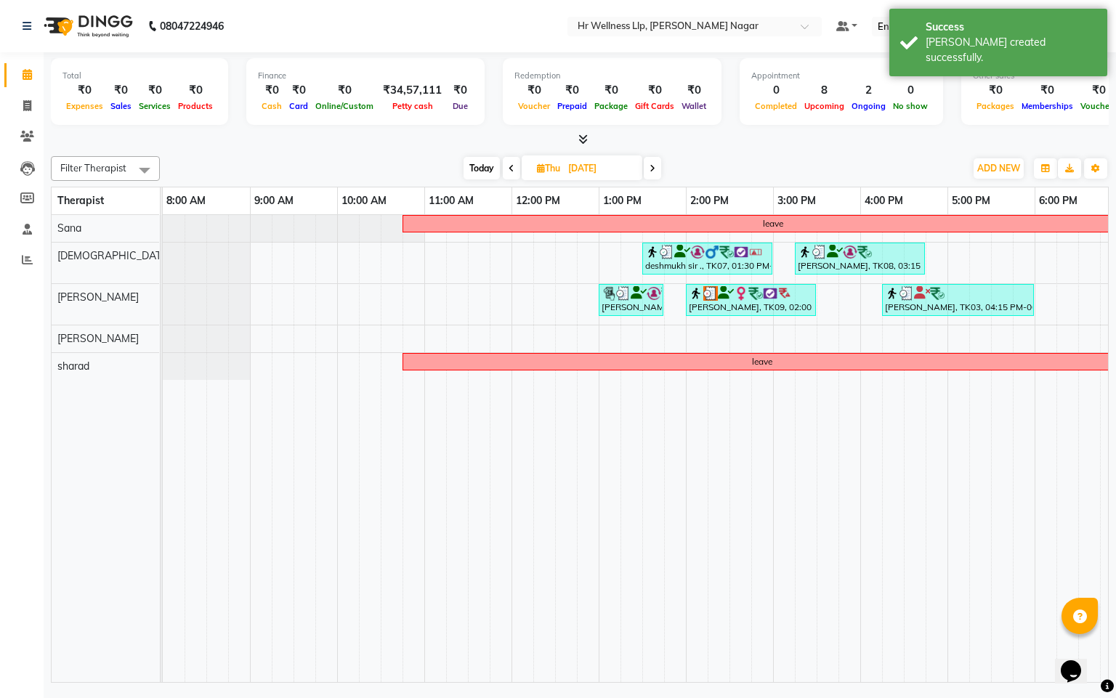
click at [514, 166] on span at bounding box center [511, 168] width 17 height 23
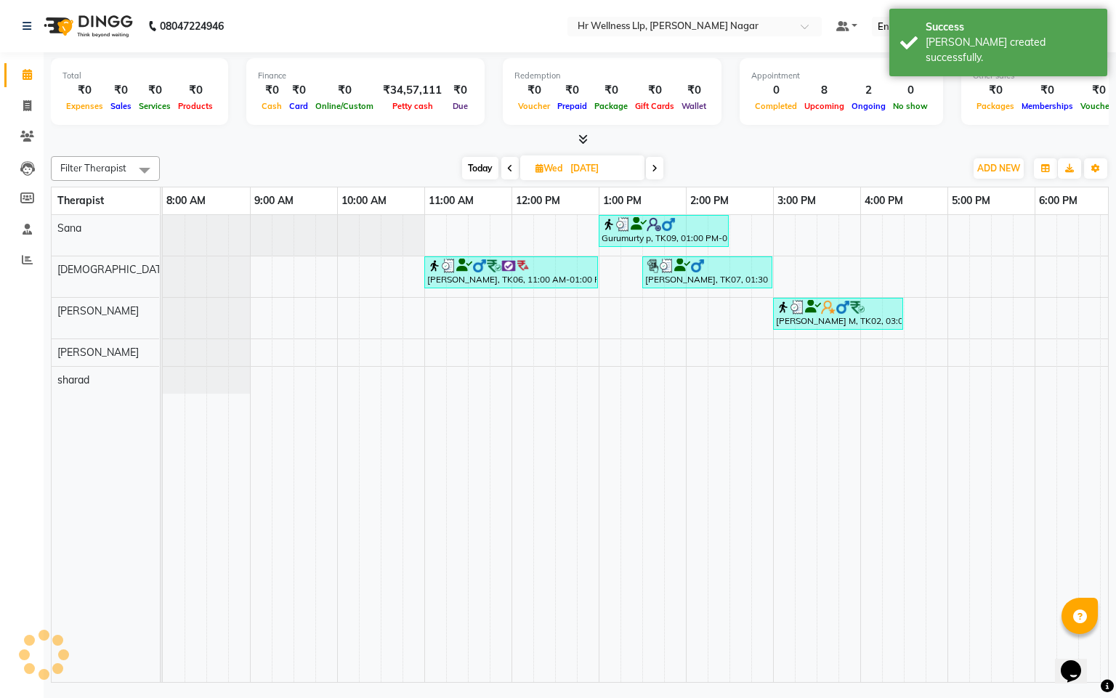
scroll to position [0, 188]
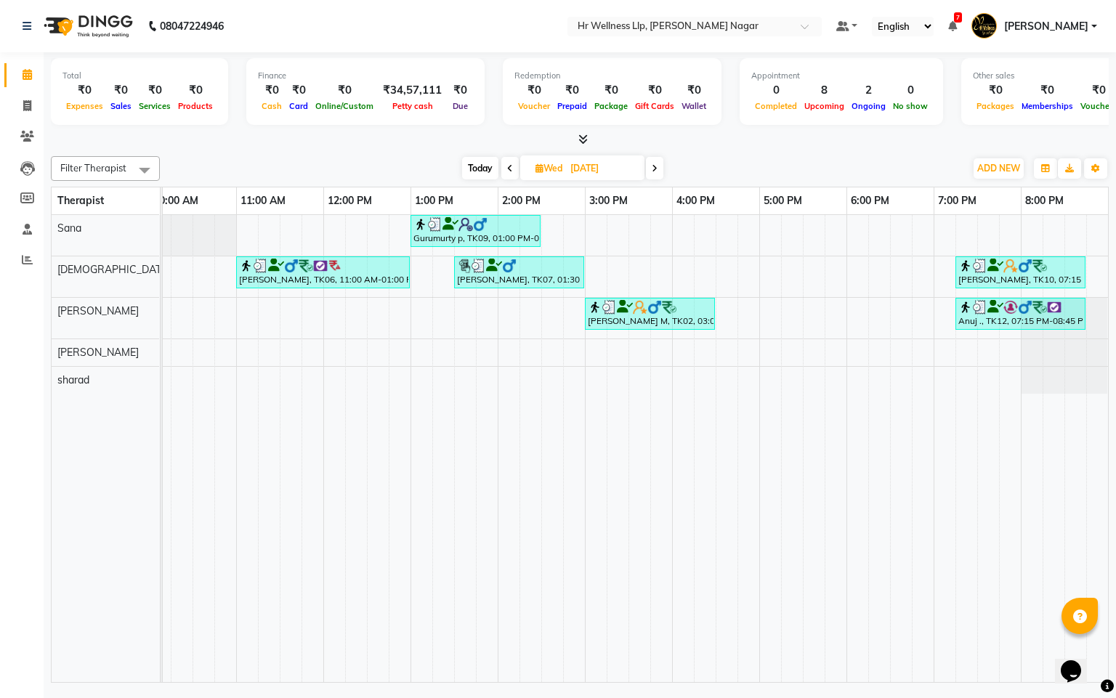
click at [469, 173] on span "Today" at bounding box center [480, 168] width 36 height 23
type input "[DATE]"
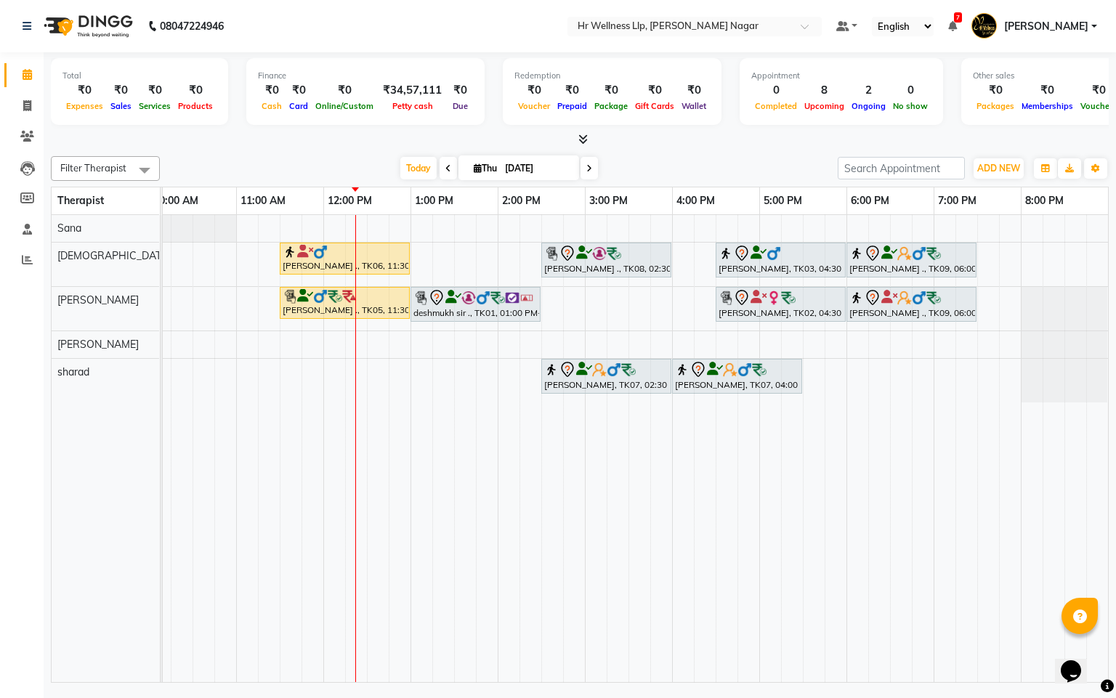
click at [474, 166] on icon at bounding box center [478, 167] width 8 height 9
select select "9"
select select "2025"
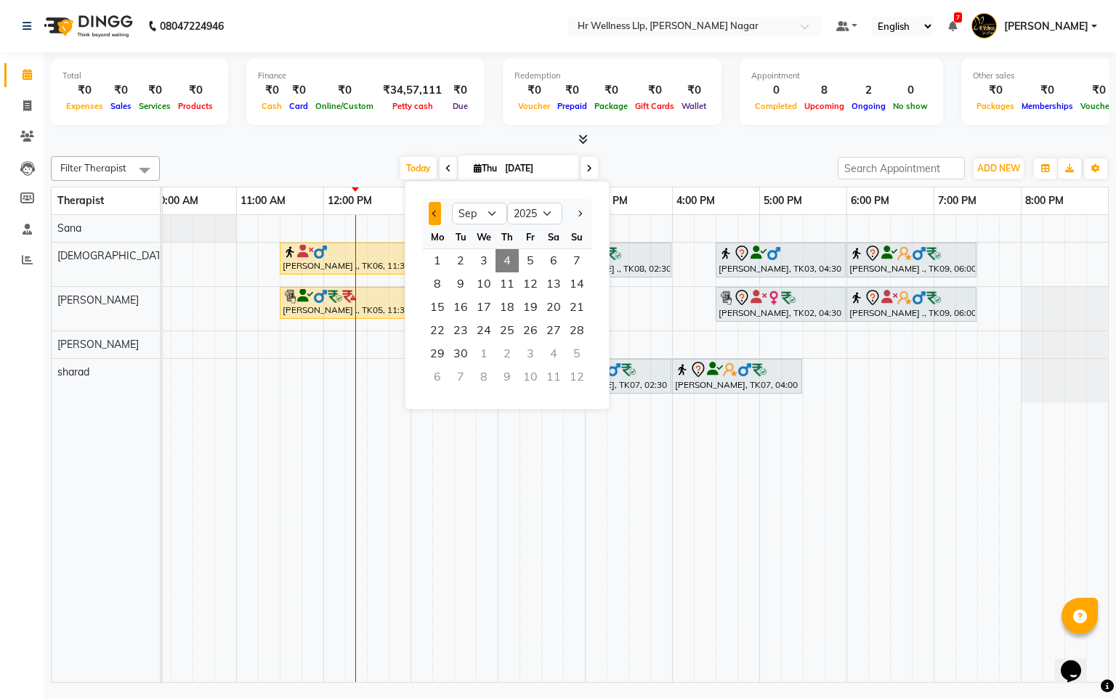
click at [429, 214] on button "Previous month" at bounding box center [435, 213] width 12 height 23
select select "8"
click at [429, 202] on button "Previous month" at bounding box center [435, 213] width 12 height 23
select select "6"
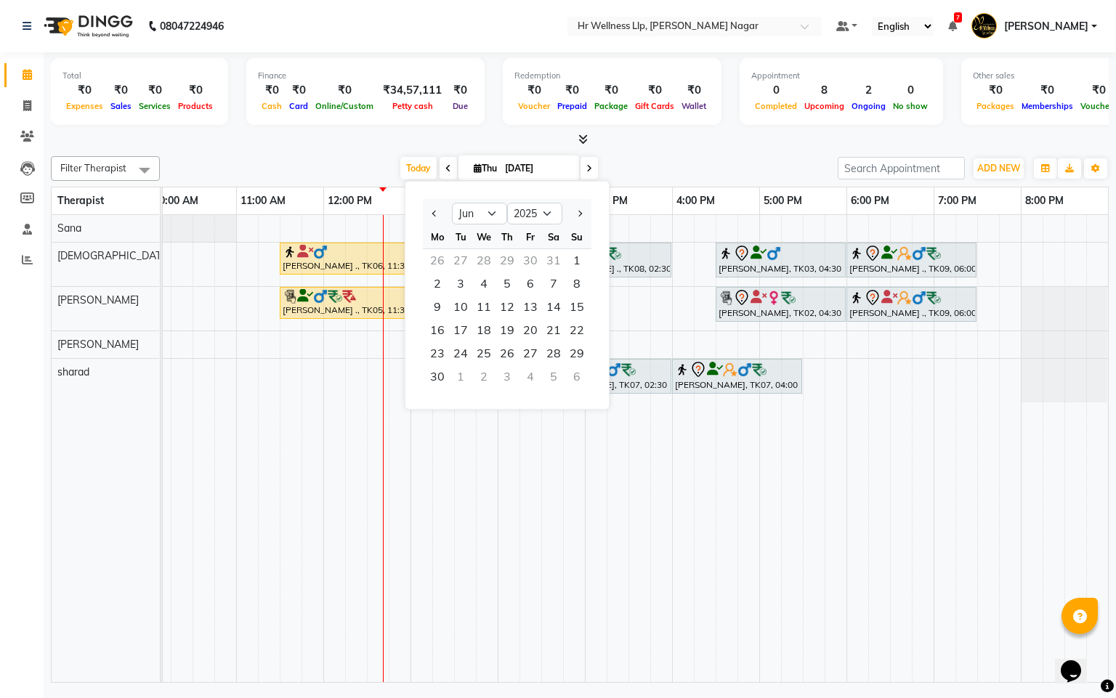
click at [477, 600] on td at bounding box center [487, 448] width 22 height 467
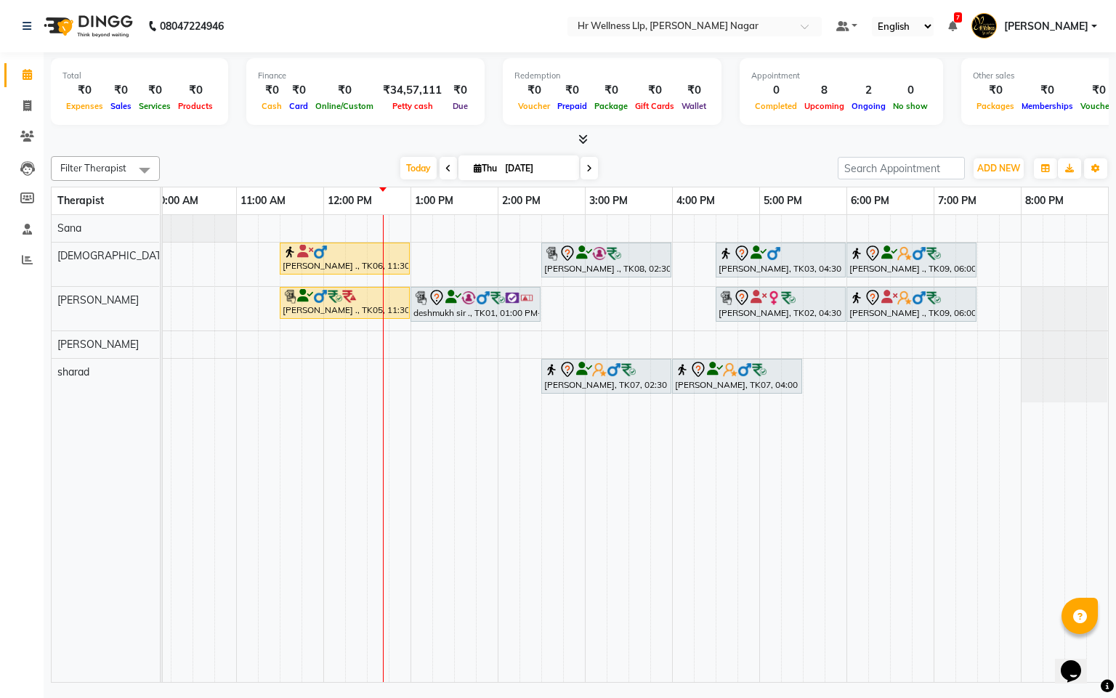
click at [587, 166] on icon at bounding box center [589, 168] width 6 height 9
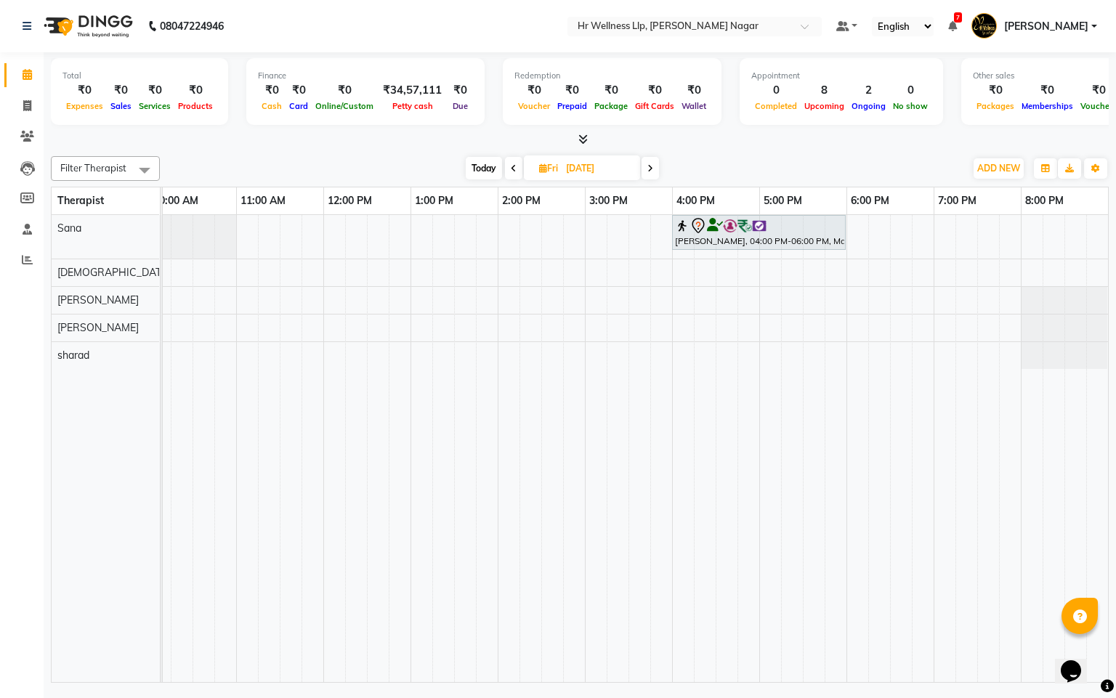
click at [485, 168] on span "Today" at bounding box center [484, 168] width 36 height 23
type input "[DATE]"
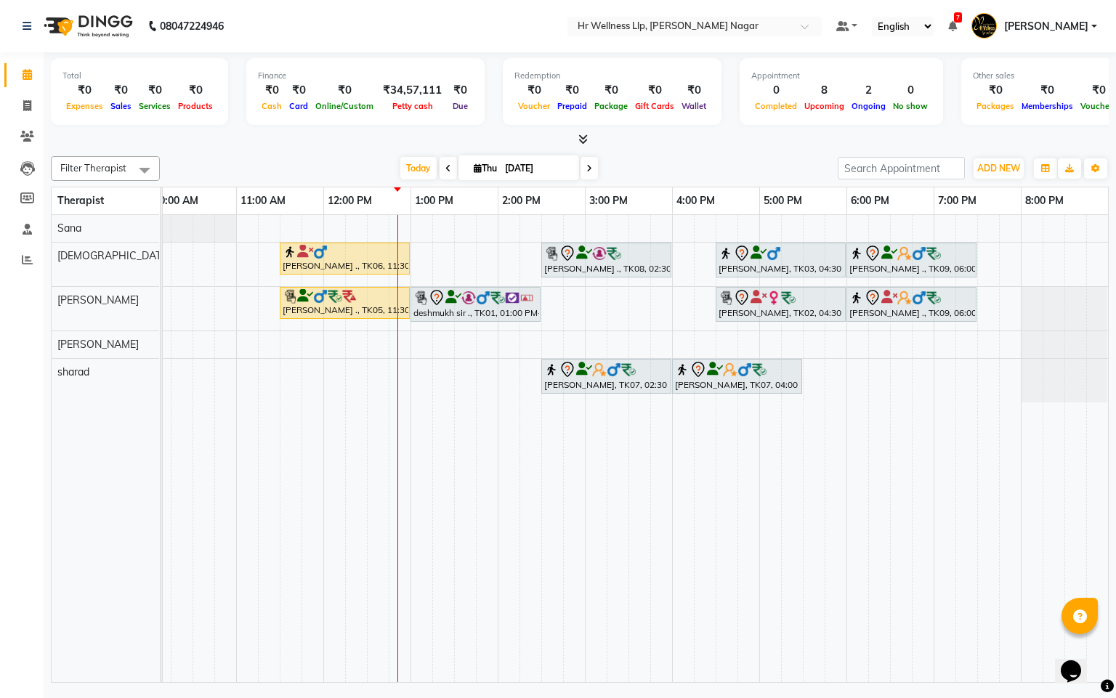
drag, startPoint x: 475, startPoint y: 164, endPoint x: 465, endPoint y: 172, distance: 12.9
click at [474, 164] on icon at bounding box center [478, 167] width 8 height 9
select select "9"
select select "2025"
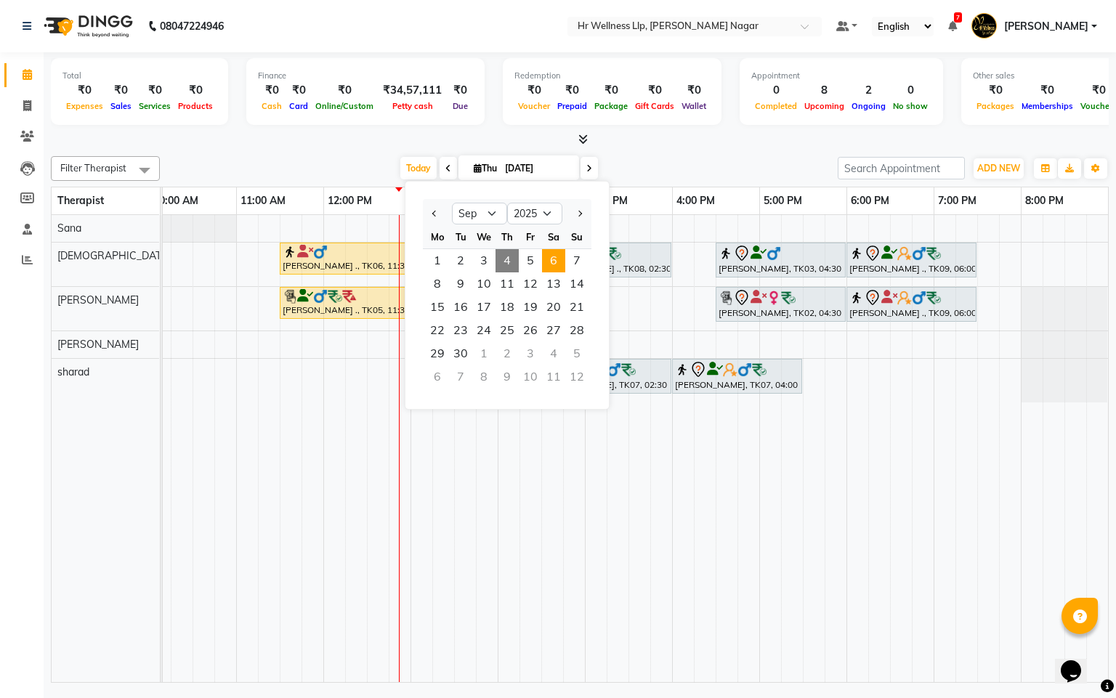
click at [557, 266] on span "6" at bounding box center [553, 260] width 23 height 23
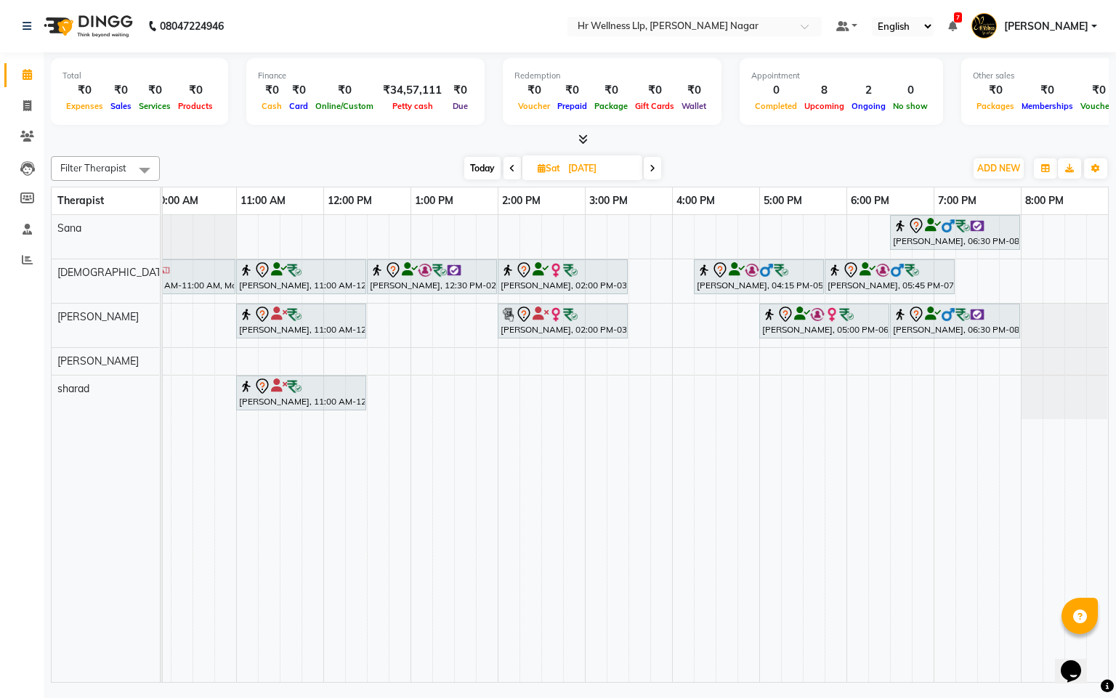
click at [657, 169] on span at bounding box center [652, 168] width 17 height 23
type input "[DATE]"
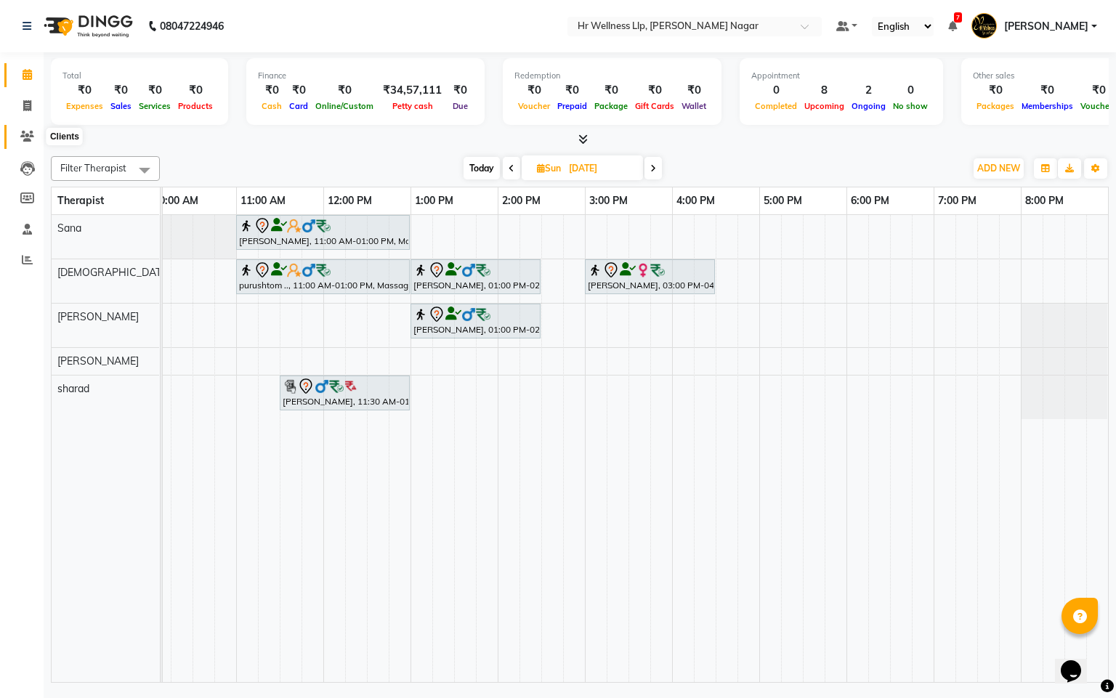
click at [22, 133] on icon at bounding box center [27, 136] width 14 height 11
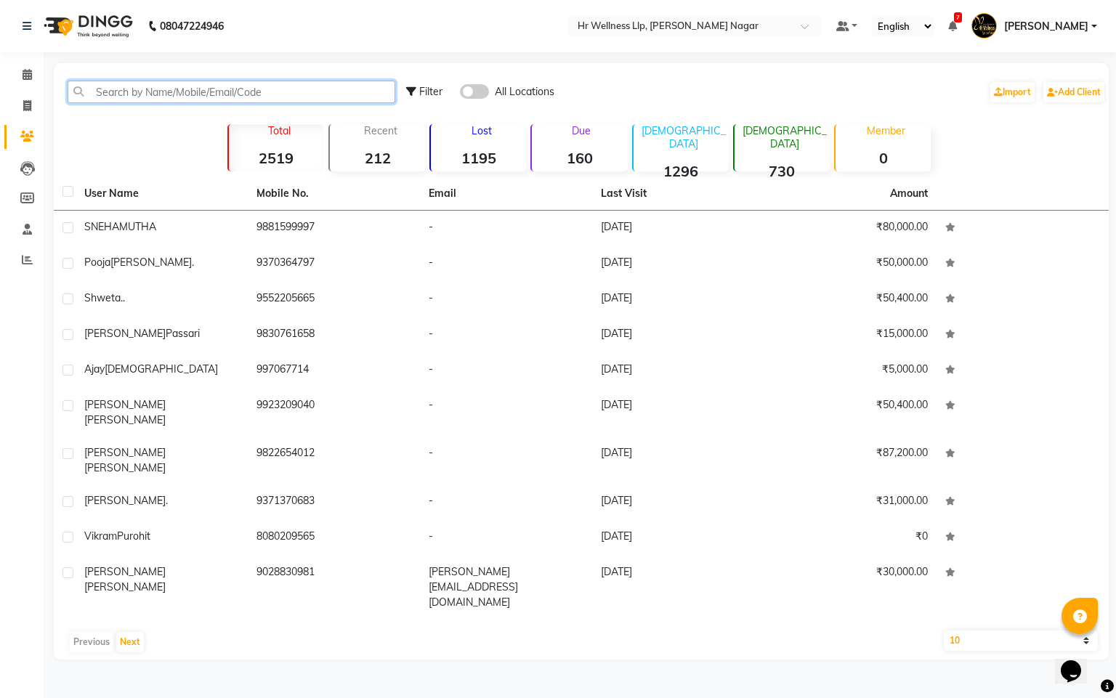
click at [330, 100] on input "text" at bounding box center [232, 92] width 328 height 23
click at [164, 81] on input "text" at bounding box center [232, 92] width 328 height 23
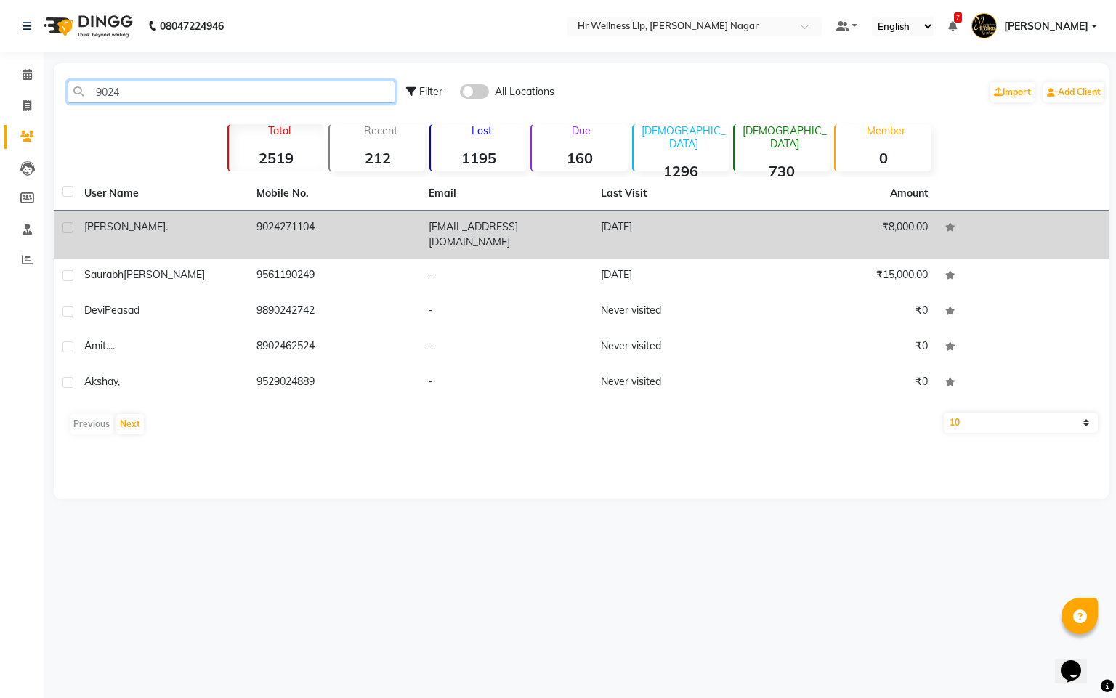
type input "9024"
click at [543, 233] on td "[EMAIL_ADDRESS][DOMAIN_NAME]" at bounding box center [506, 235] width 172 height 48
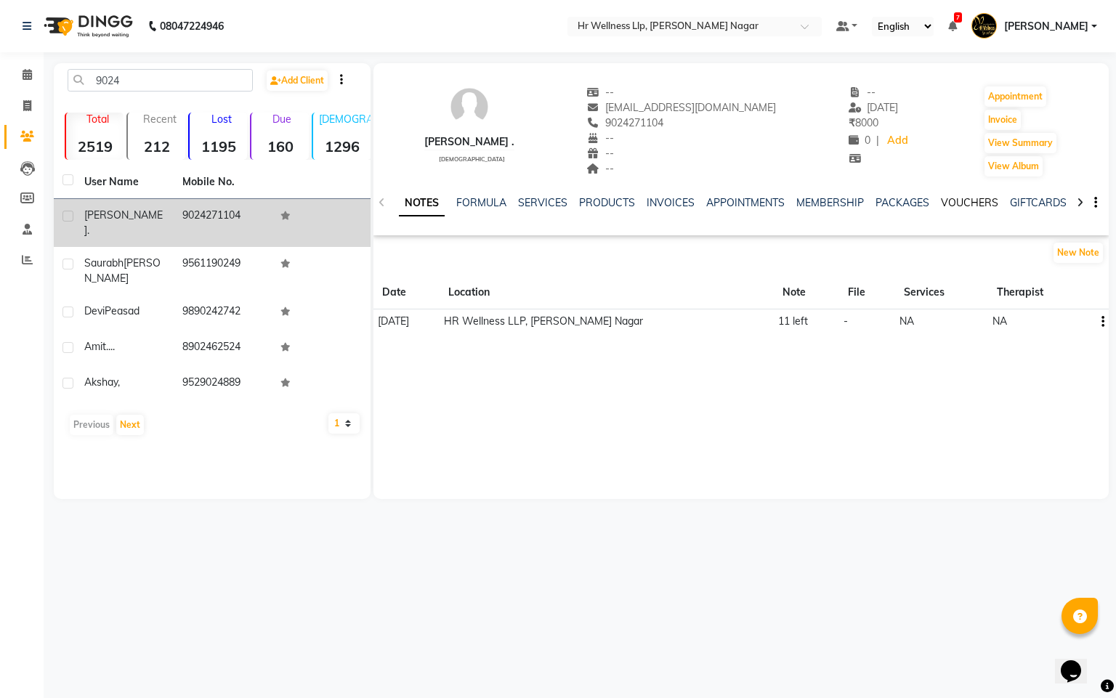
click at [970, 203] on link "VOUCHERS" at bounding box center [969, 202] width 57 height 13
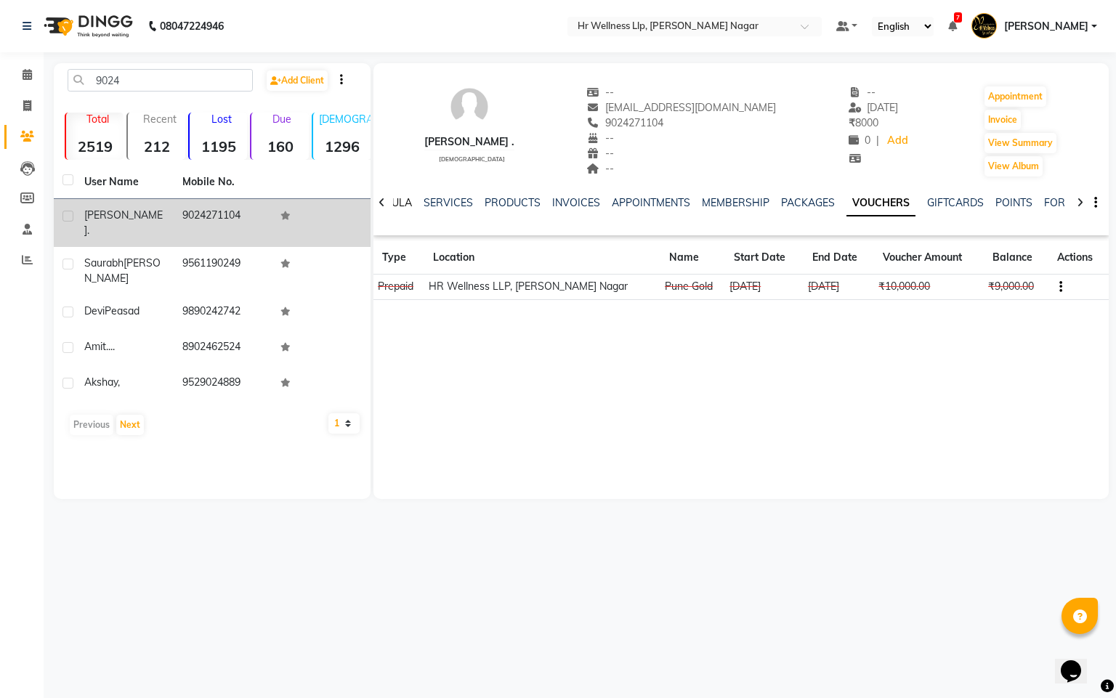
click at [400, 207] on link "FORMULA" at bounding box center [387, 202] width 50 height 13
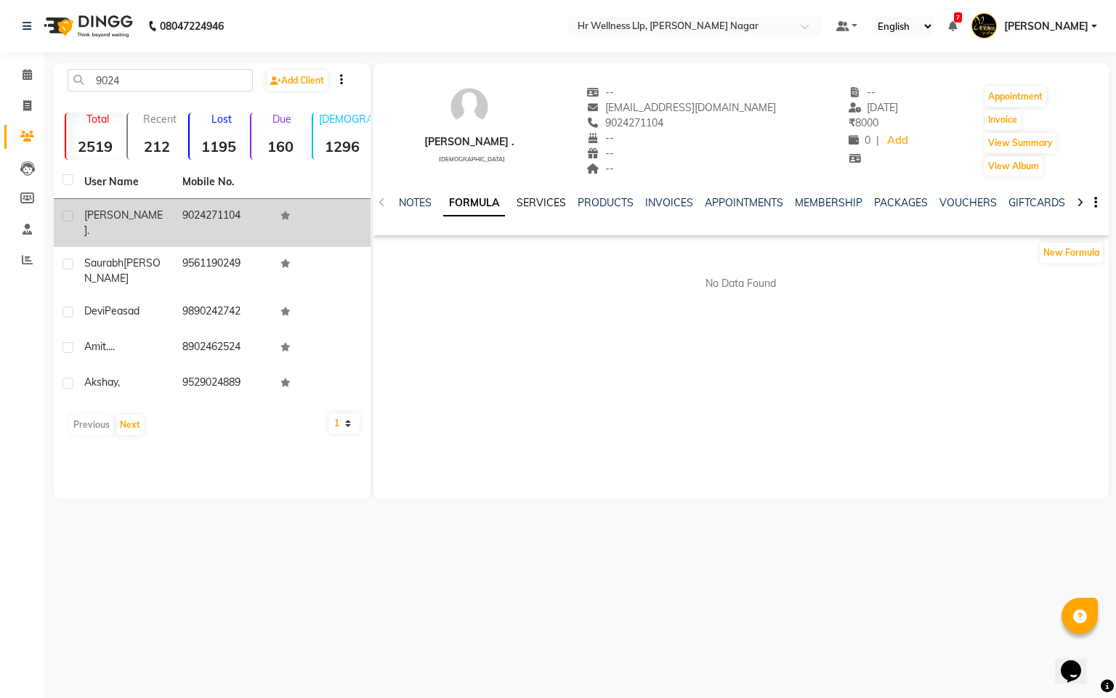
click at [552, 201] on link "SERVICES" at bounding box center [541, 202] width 49 height 13
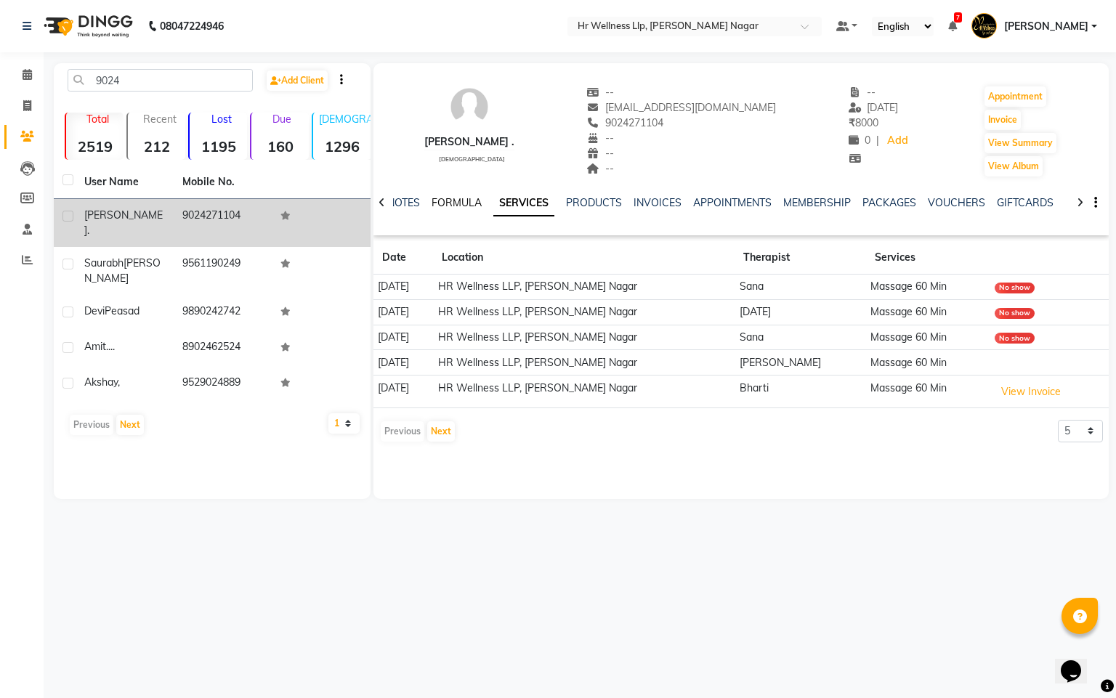
click at [463, 198] on link "FORMULA" at bounding box center [457, 202] width 50 height 13
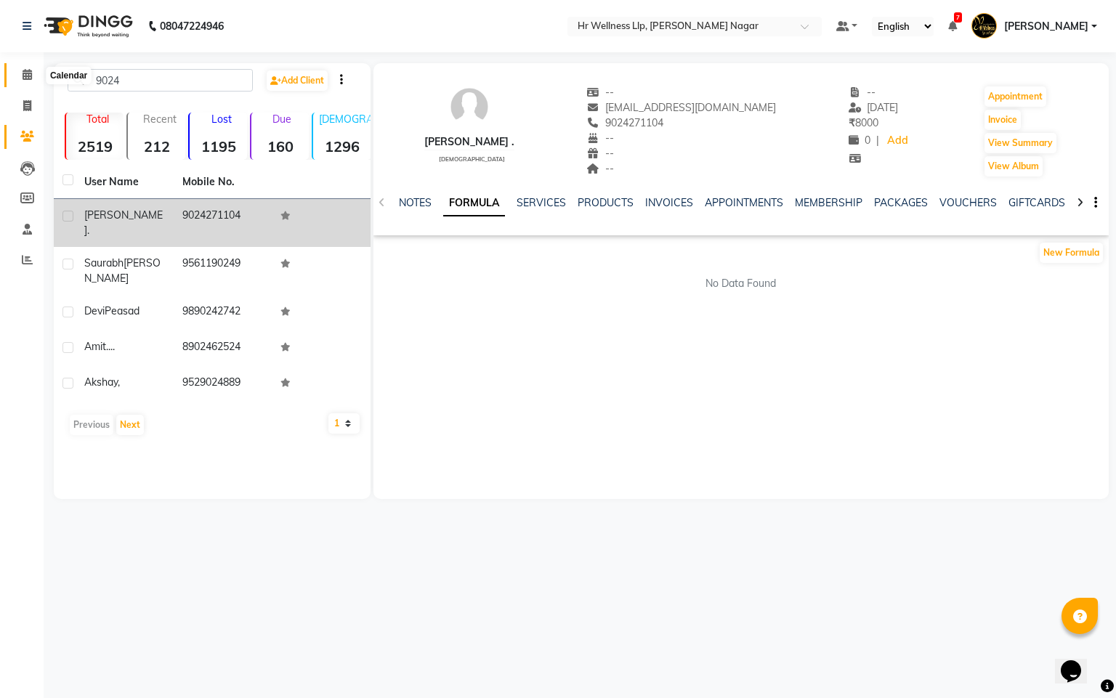
click at [18, 70] on span at bounding box center [27, 75] width 25 height 17
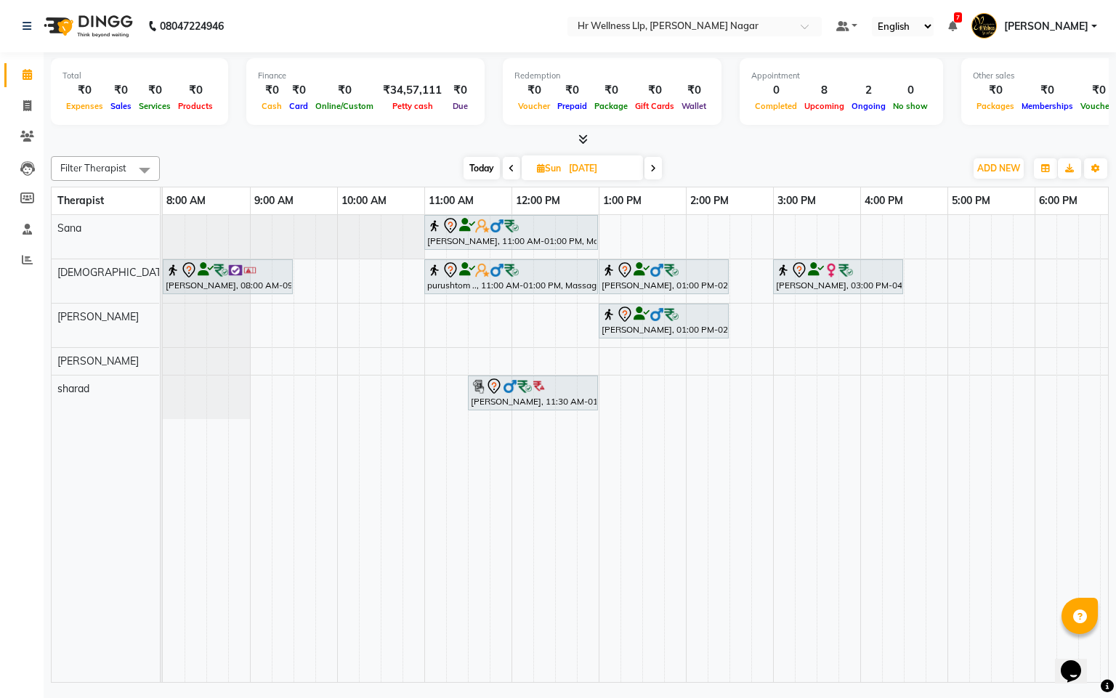
click at [467, 174] on span "Today" at bounding box center [482, 168] width 36 height 23
type input "[DATE]"
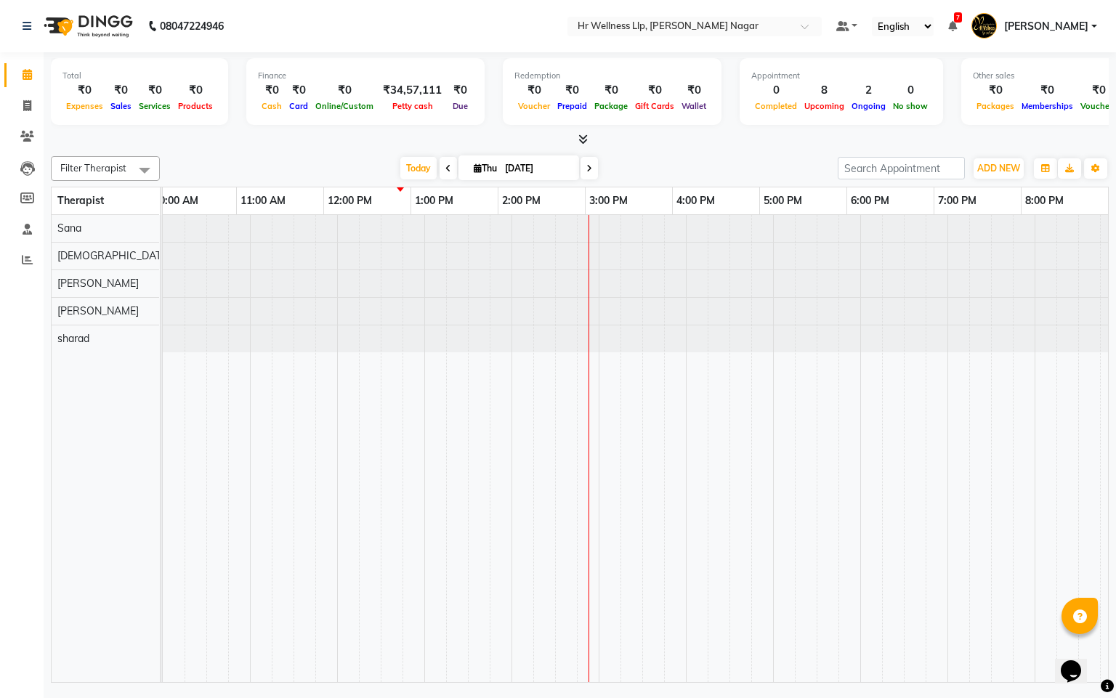
scroll to position [0, 188]
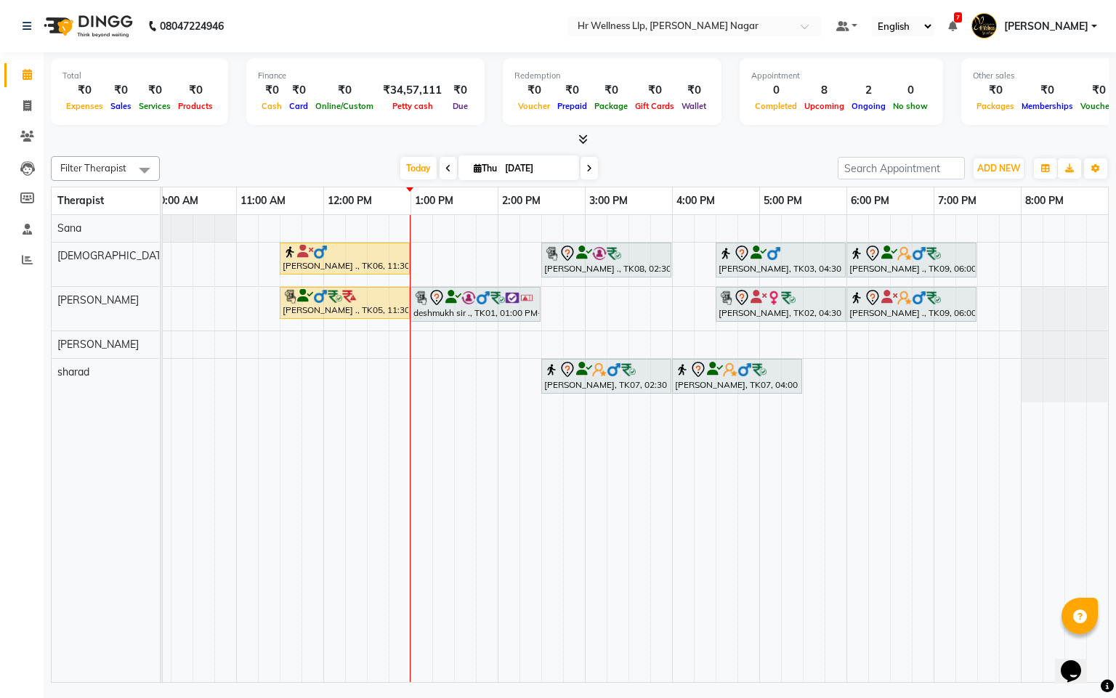
click at [474, 166] on icon at bounding box center [478, 167] width 8 height 9
select select "9"
select select "2025"
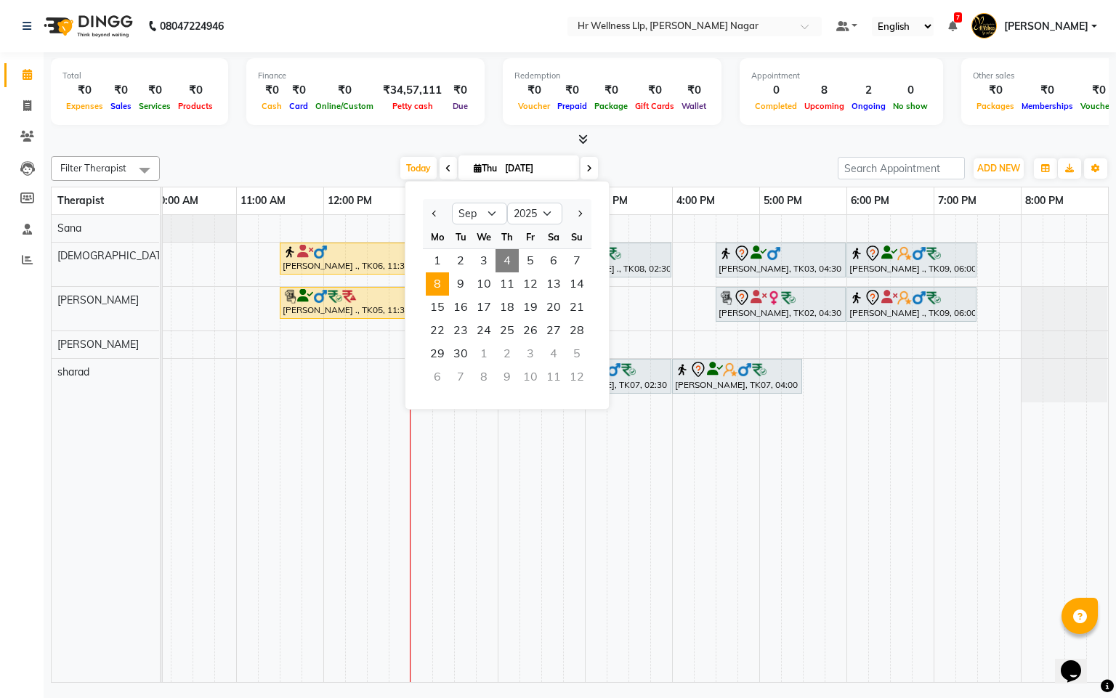
click at [443, 288] on span "8" at bounding box center [437, 283] width 23 height 23
type input "[DATE]"
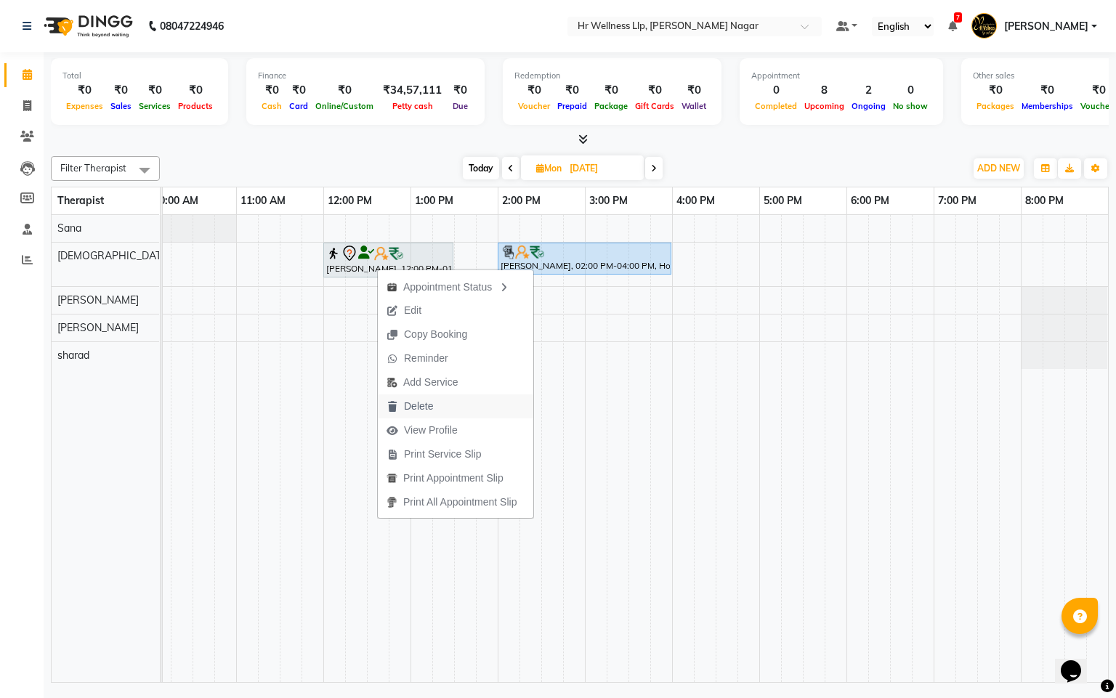
click at [429, 403] on span "Delete" at bounding box center [418, 406] width 29 height 15
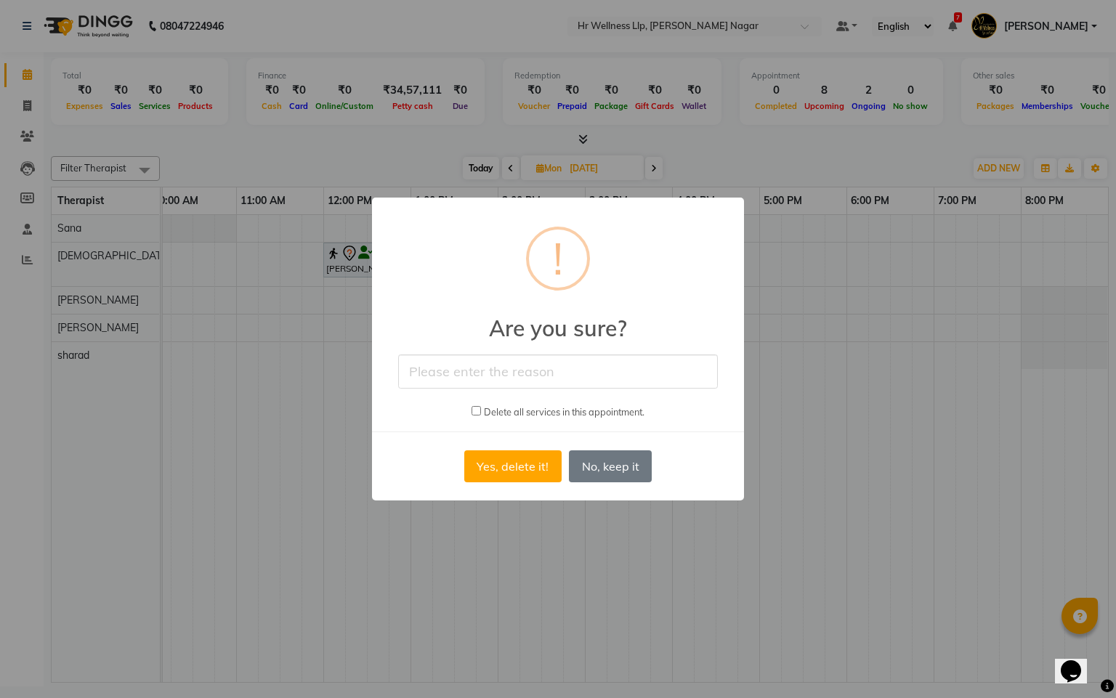
click at [538, 369] on input "text" at bounding box center [558, 372] width 320 height 34
type input "Guest will book next week"
click at [506, 448] on div "Yes, delete it! No No, keep it" at bounding box center [558, 466] width 195 height 39
click at [502, 473] on button "Yes, delete it!" at bounding box center [512, 466] width 97 height 32
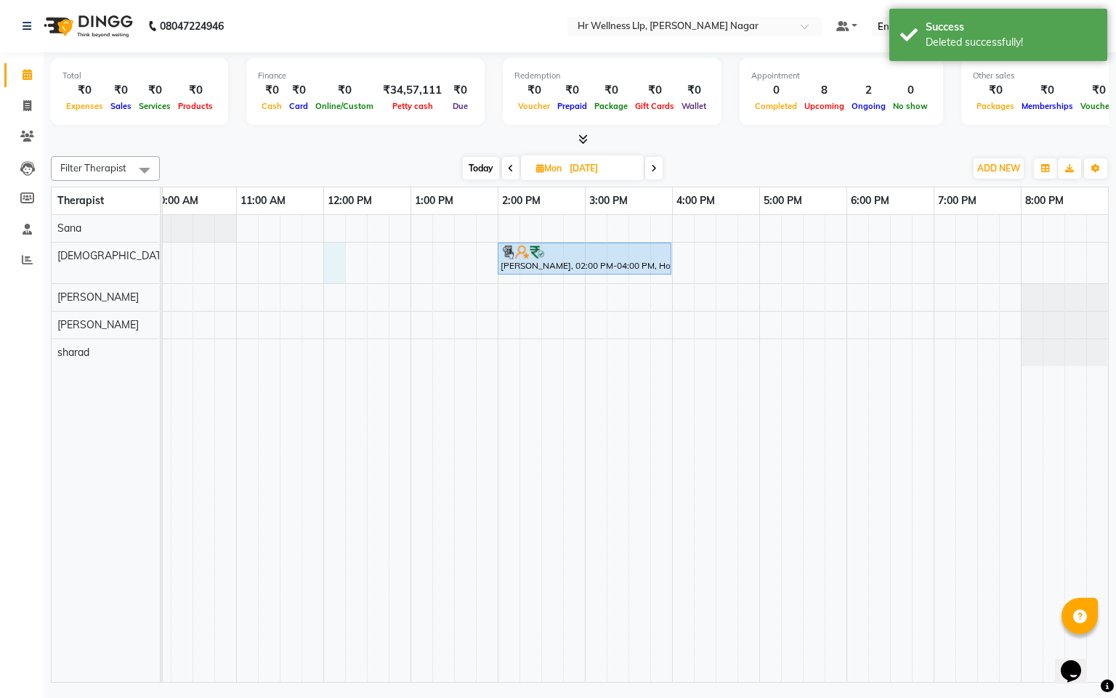
click at [336, 247] on div "[PERSON_NAME], 02:00 PM-04:00 PM, Hot Stone Massage" at bounding box center [541, 448] width 1133 height 467
select select "19732"
select select "tentative"
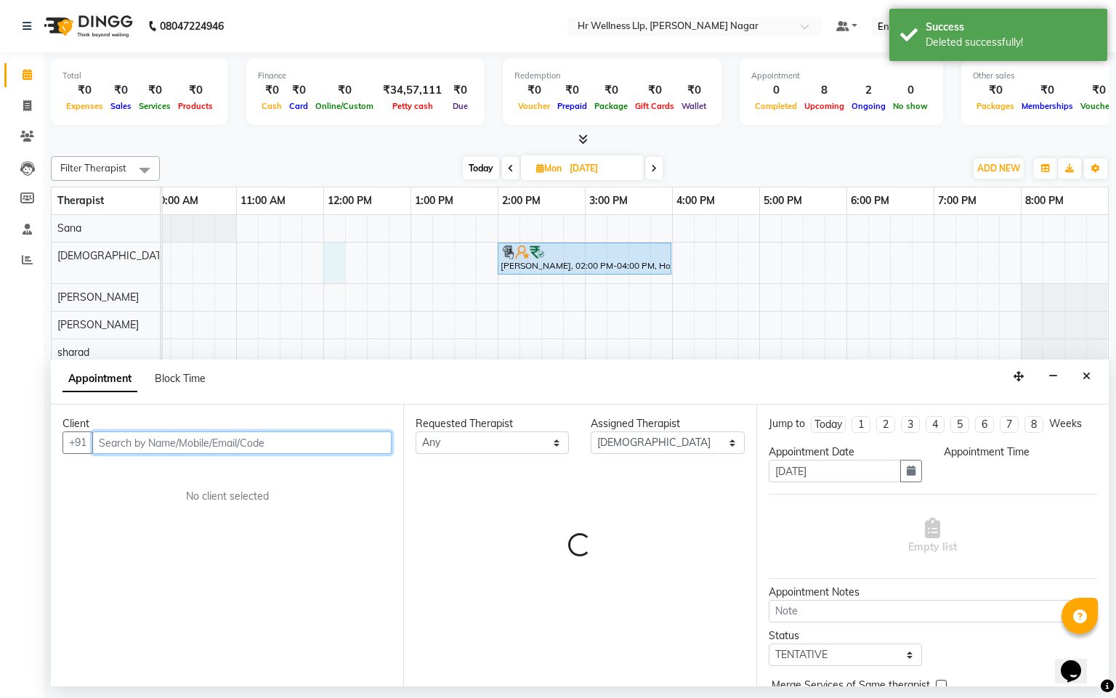
select select "720"
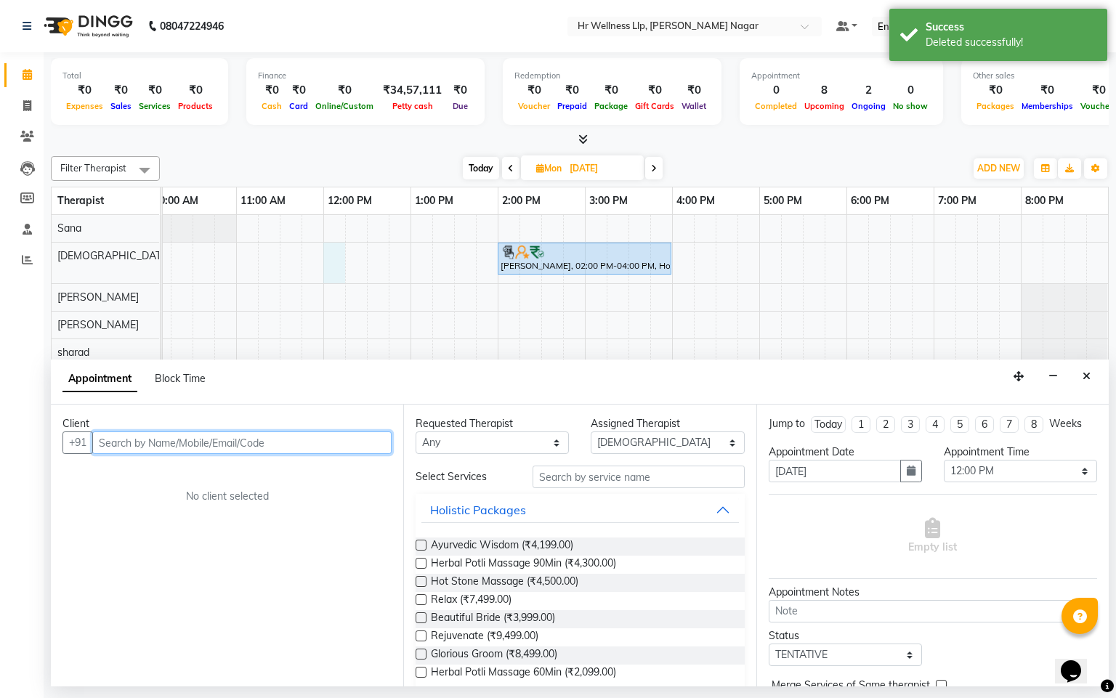
click at [299, 432] on input "text" at bounding box center [241, 443] width 299 height 23
click at [299, 437] on input "text" at bounding box center [241, 443] width 299 height 23
paste input "99225 74170"
click at [138, 441] on input "99225 74170" at bounding box center [211, 443] width 239 height 23
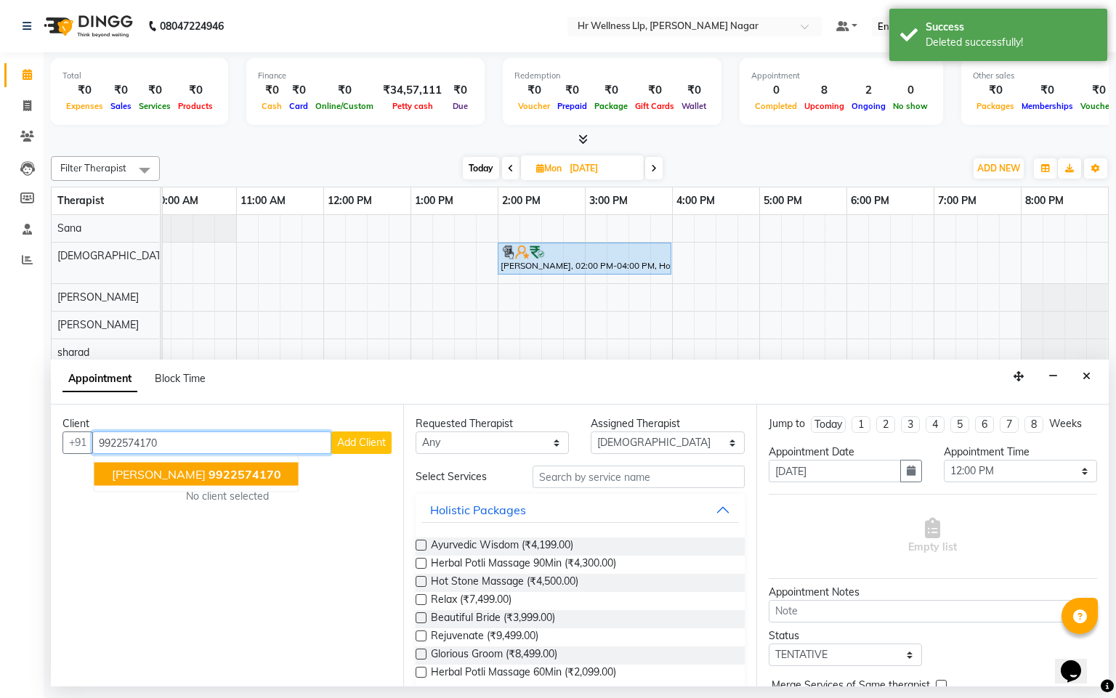
click at [196, 488] on ngb-typeahead-window "[PERSON_NAME] 9922574170" at bounding box center [197, 474] width 206 height 36
click at [230, 482] on span "9922574170" at bounding box center [245, 474] width 73 height 15
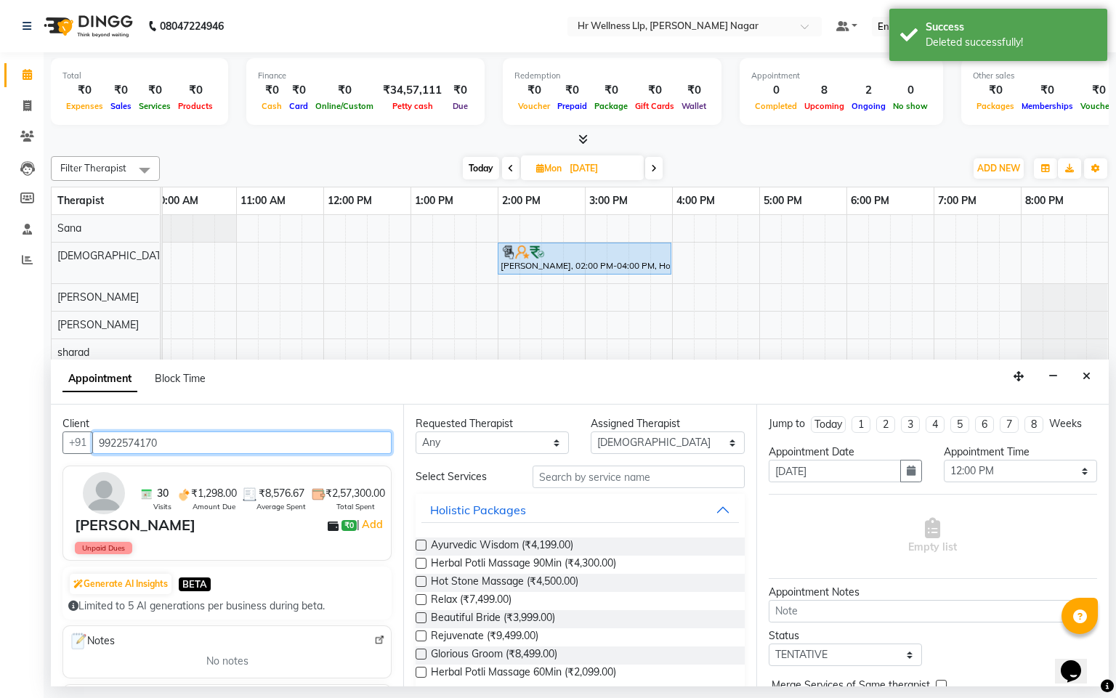
type input "9922574170"
click at [452, 452] on select "Any Krishna [PERSON_NAME] [PERSON_NAME] Sana [PERSON_NAME]" at bounding box center [492, 443] width 153 height 23
select select "19732"
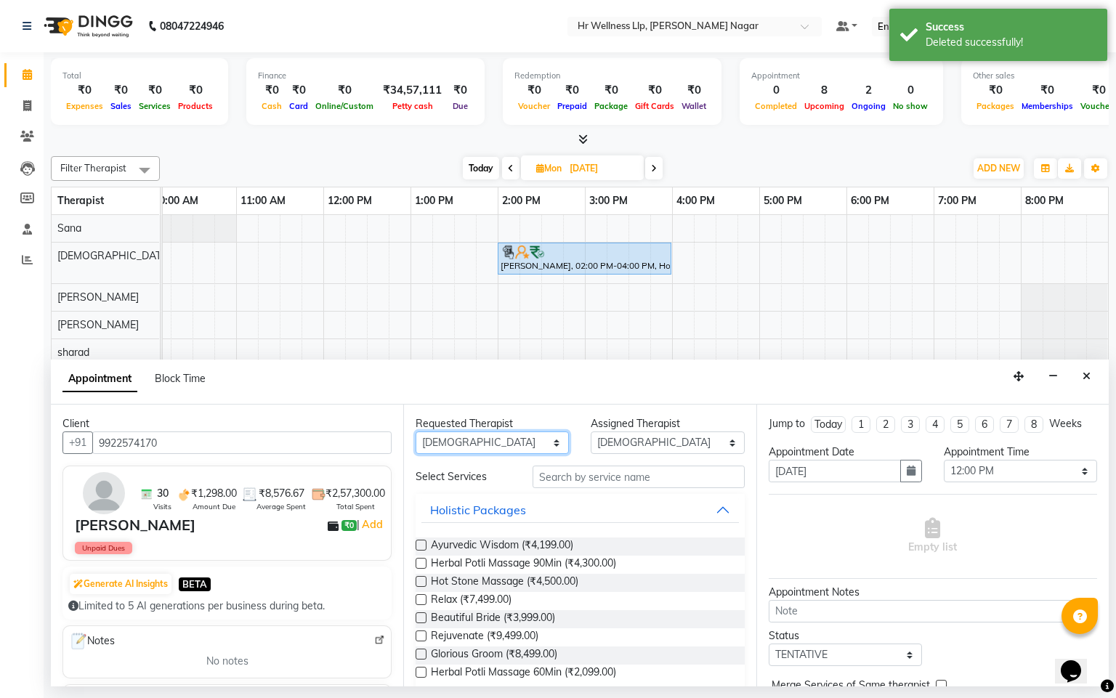
click at [416, 432] on select "Any Krishna [PERSON_NAME] [PERSON_NAME] Sana [PERSON_NAME]" at bounding box center [492, 443] width 153 height 23
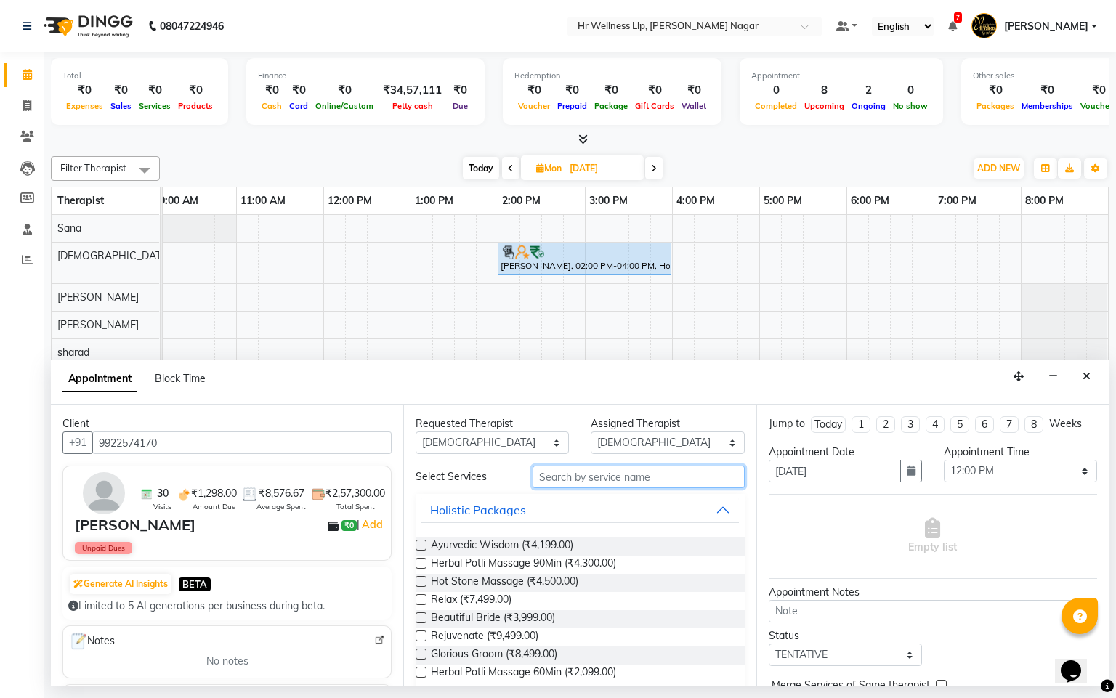
click at [554, 477] on input "text" at bounding box center [639, 477] width 212 height 23
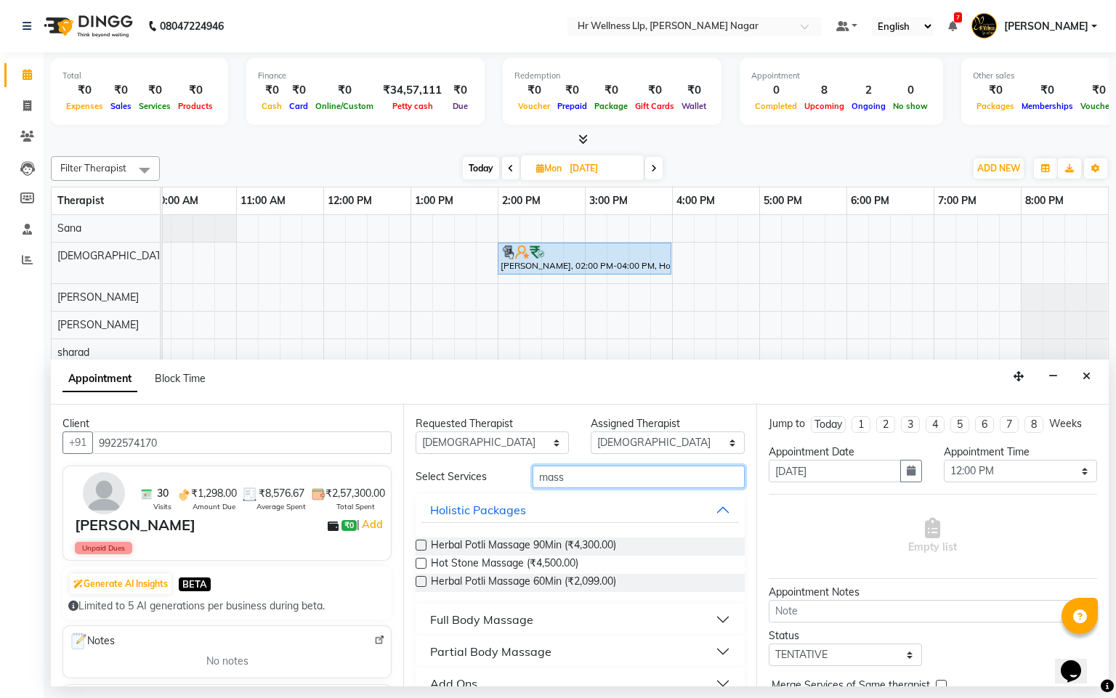
type input "mass"
click at [527, 615] on div "Full Body Massage" at bounding box center [481, 619] width 103 height 17
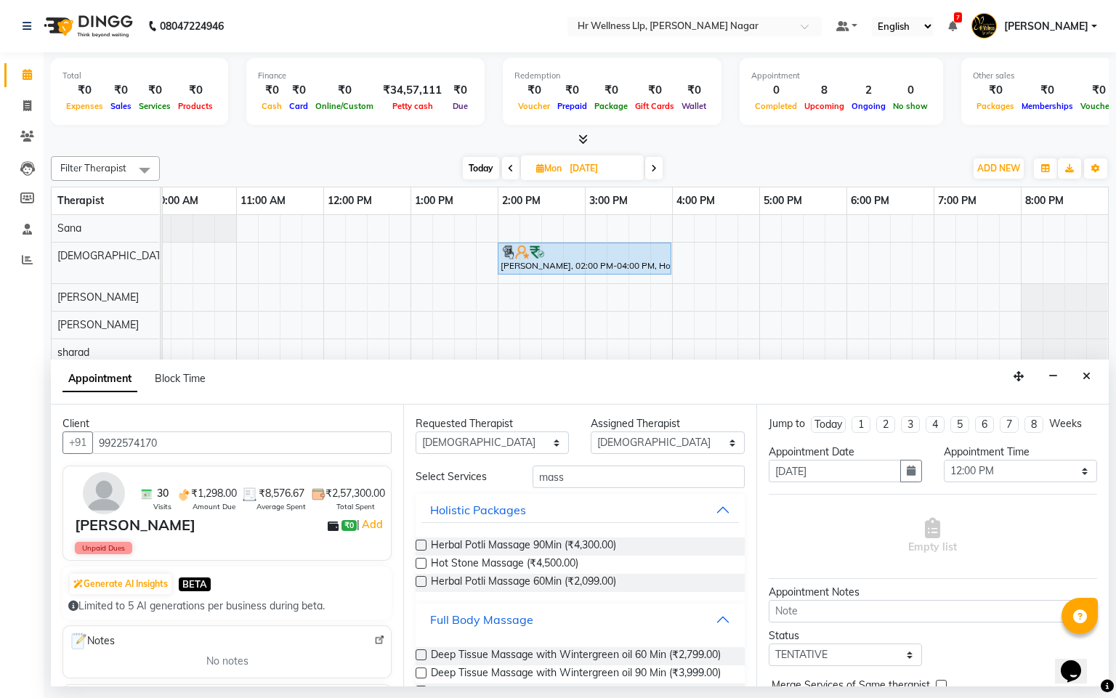
scroll to position [650, 0]
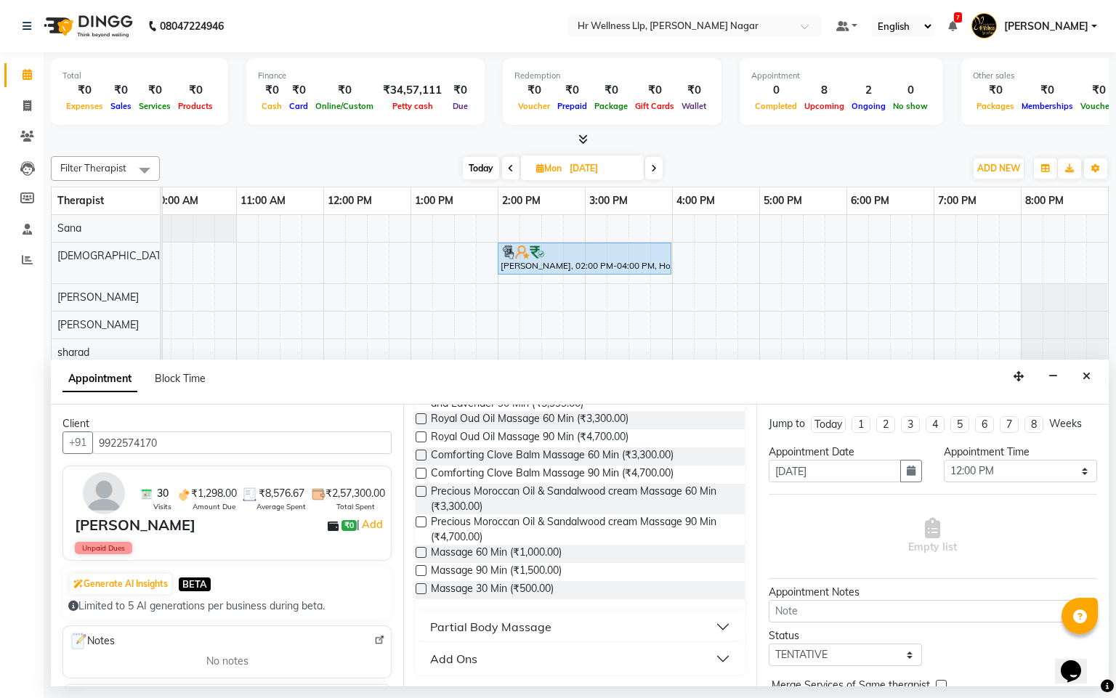
click at [423, 550] on label at bounding box center [421, 552] width 11 height 11
click at [423, 550] on input "checkbox" at bounding box center [420, 553] width 9 height 9
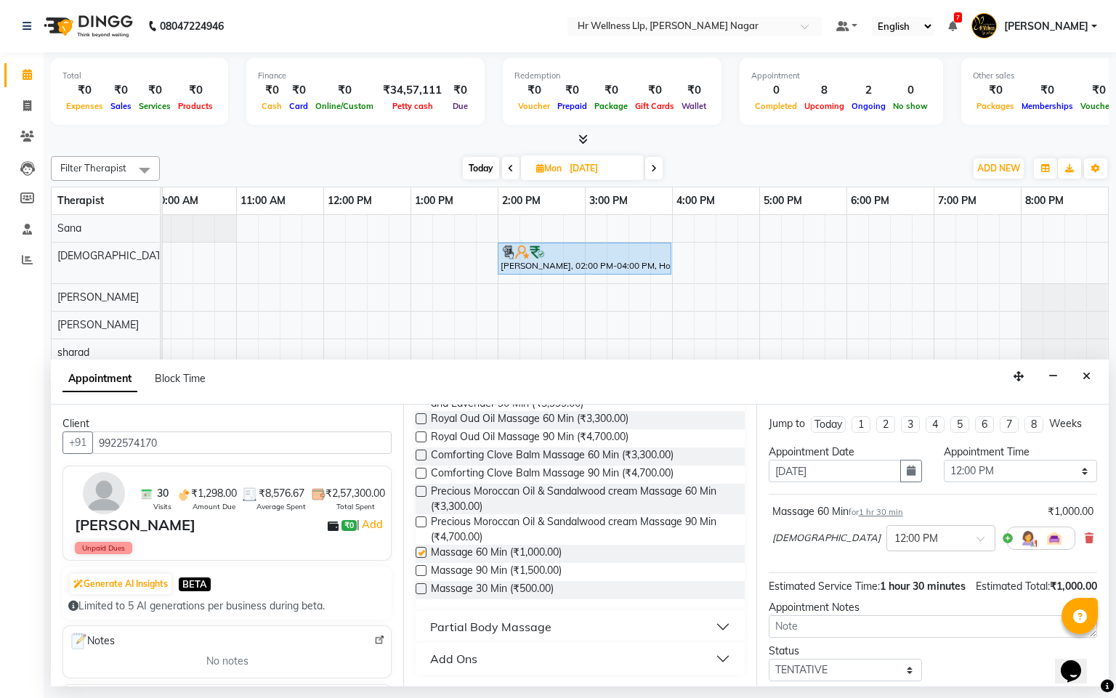
checkbox input "false"
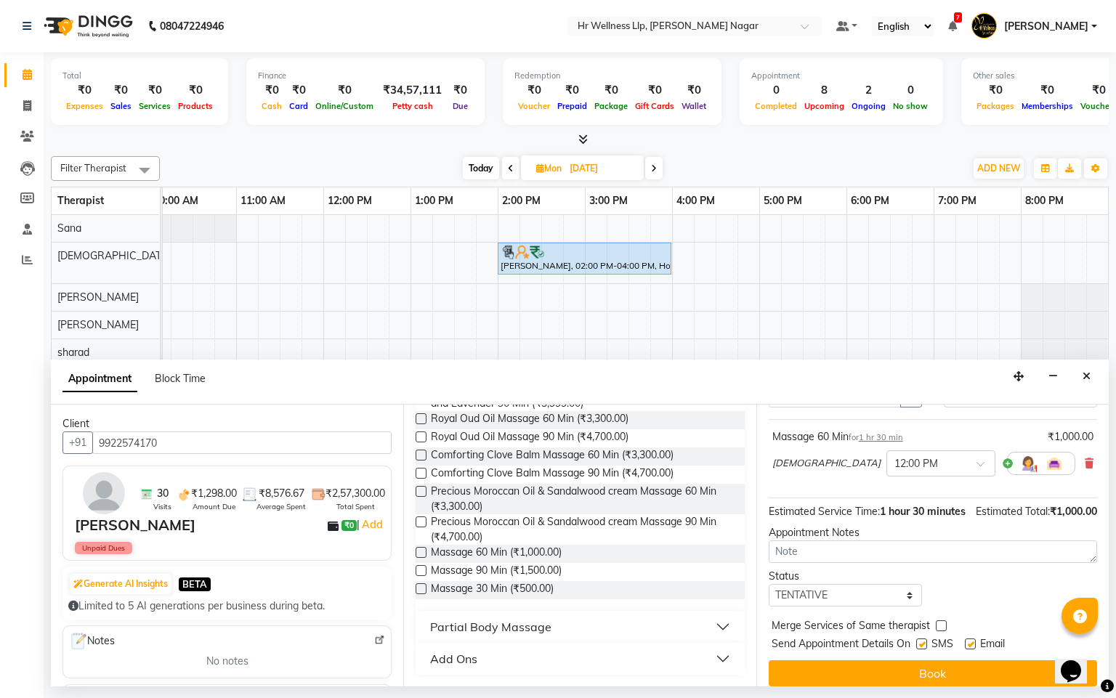
scroll to position [109, 0]
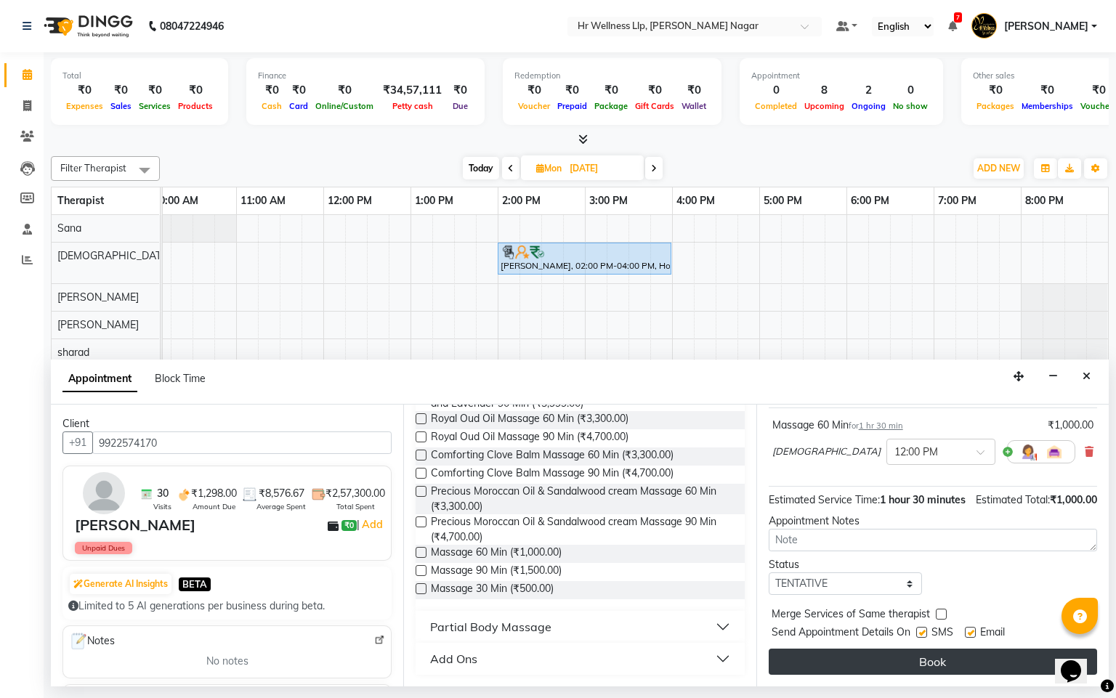
click at [926, 667] on button "Book" at bounding box center [933, 662] width 328 height 26
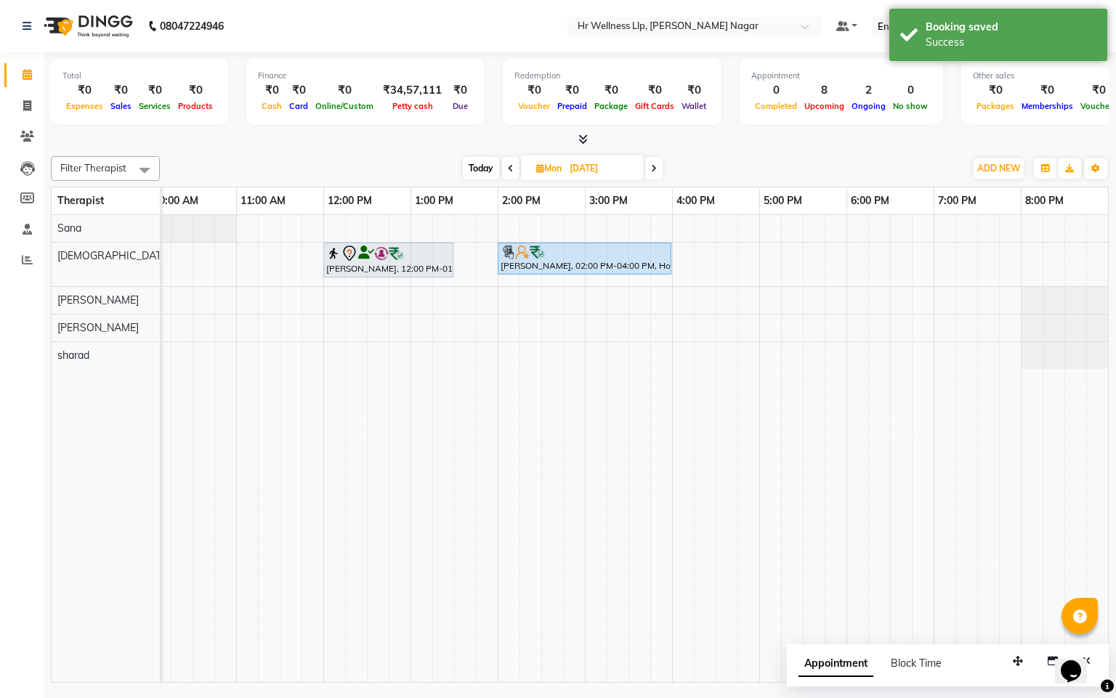
drag, startPoint x: 405, startPoint y: 663, endPoint x: 306, endPoint y: 674, distance: 100.1
click at [303, 671] on div "[PERSON_NAME], 12:00 PM-01:30 PM, Massage 60 Min [PERSON_NAME], 02:00 PM-04:00 …" at bounding box center [635, 448] width 945 height 467
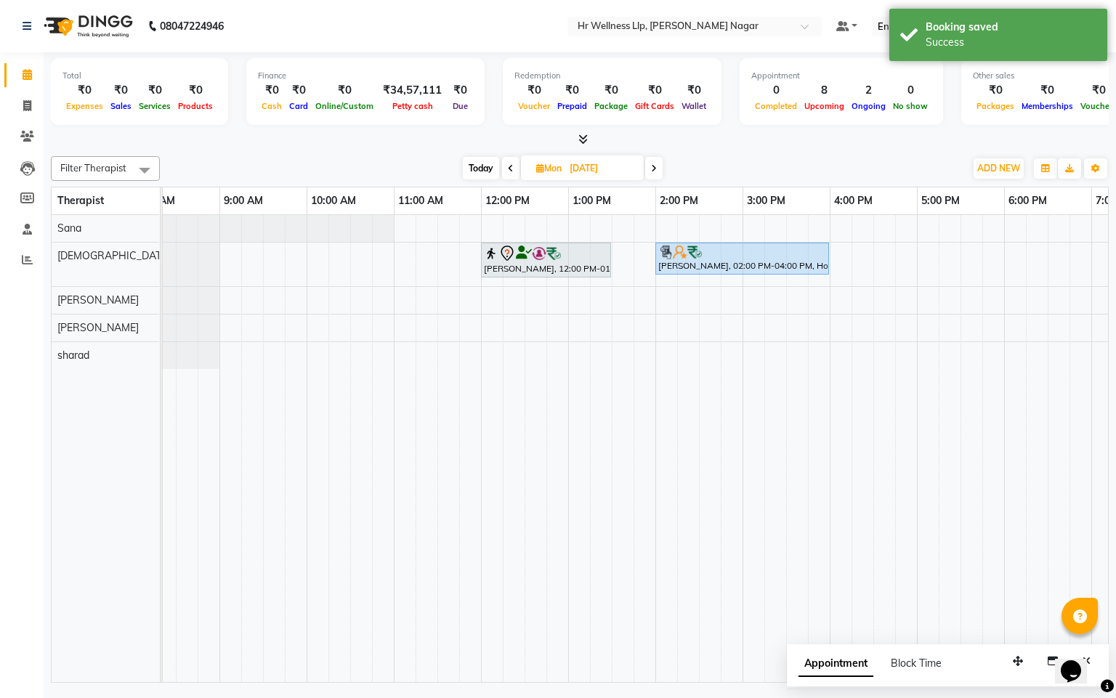
scroll to position [0, 9]
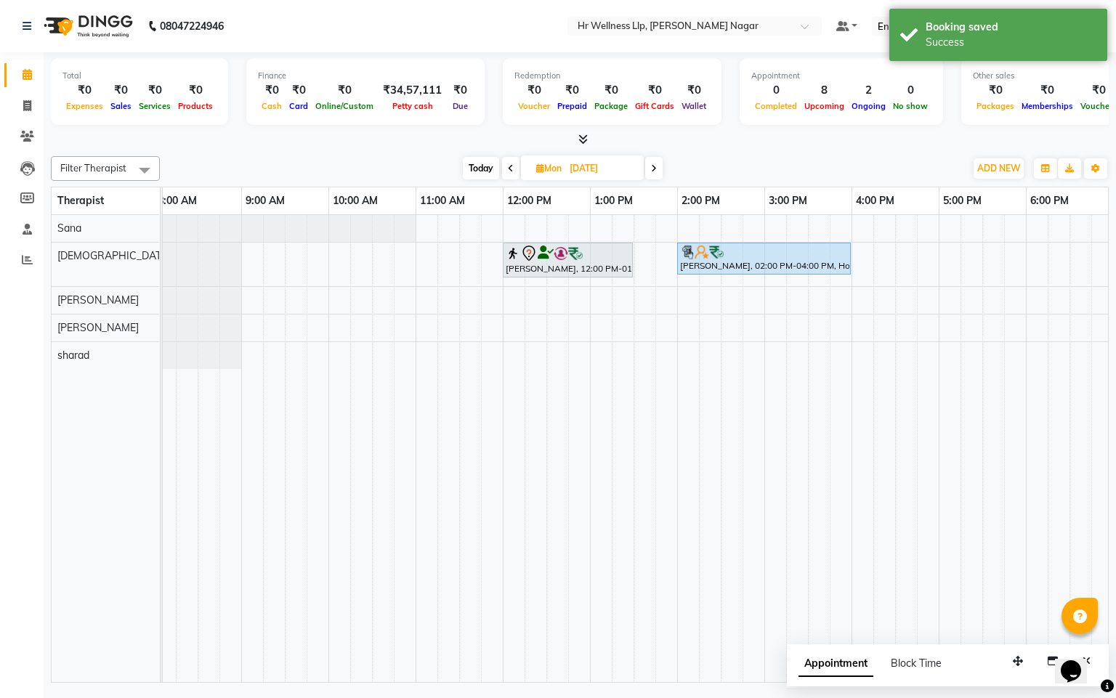
click at [334, 272] on div "[PERSON_NAME], 12:00 PM-01:30 PM, Massage 60 Min [PERSON_NAME], 02:00 PM-04:00 …" at bounding box center [720, 448] width 1133 height 467
select select "19732"
select select "tentative"
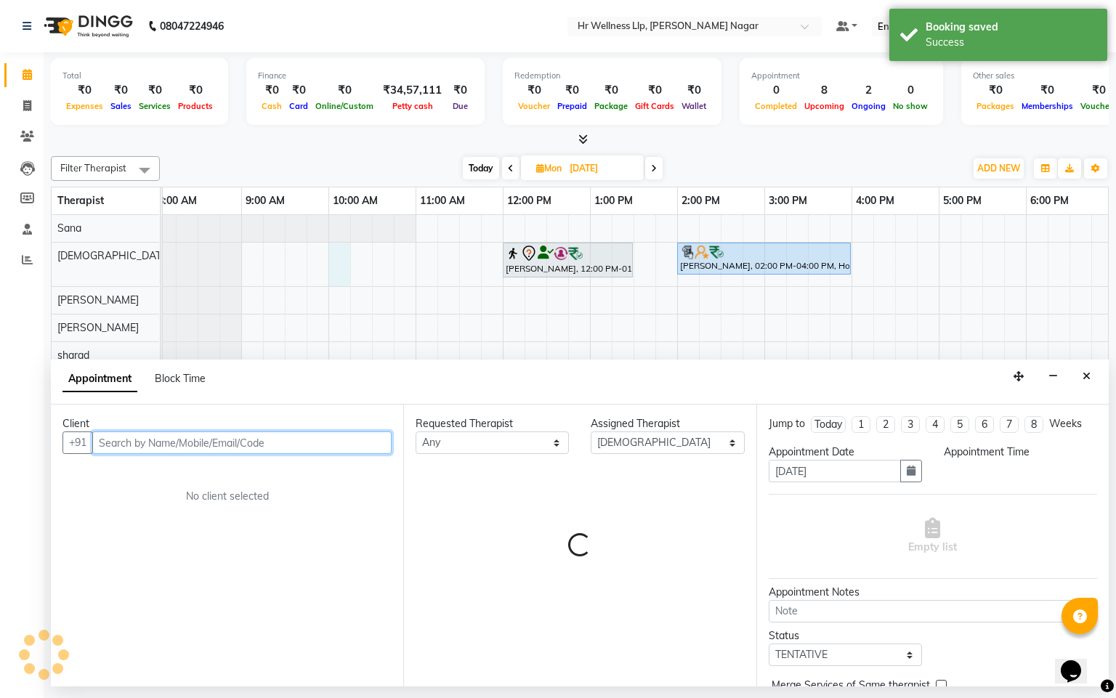
select select "600"
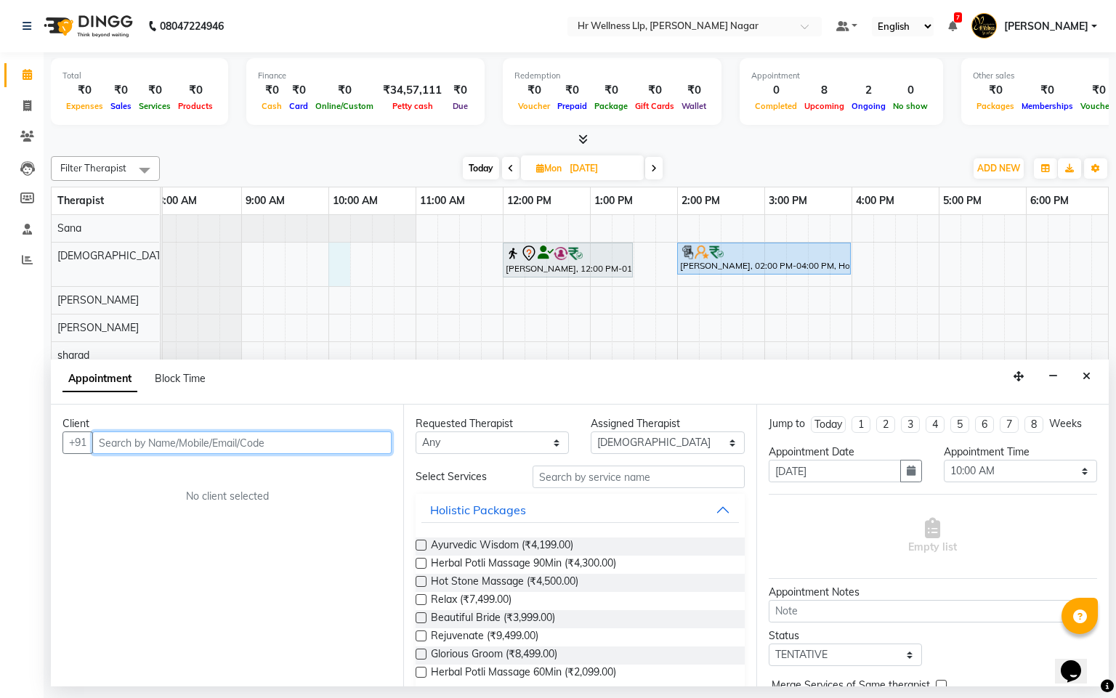
click at [186, 432] on input "text" at bounding box center [241, 443] width 299 height 23
type input "s"
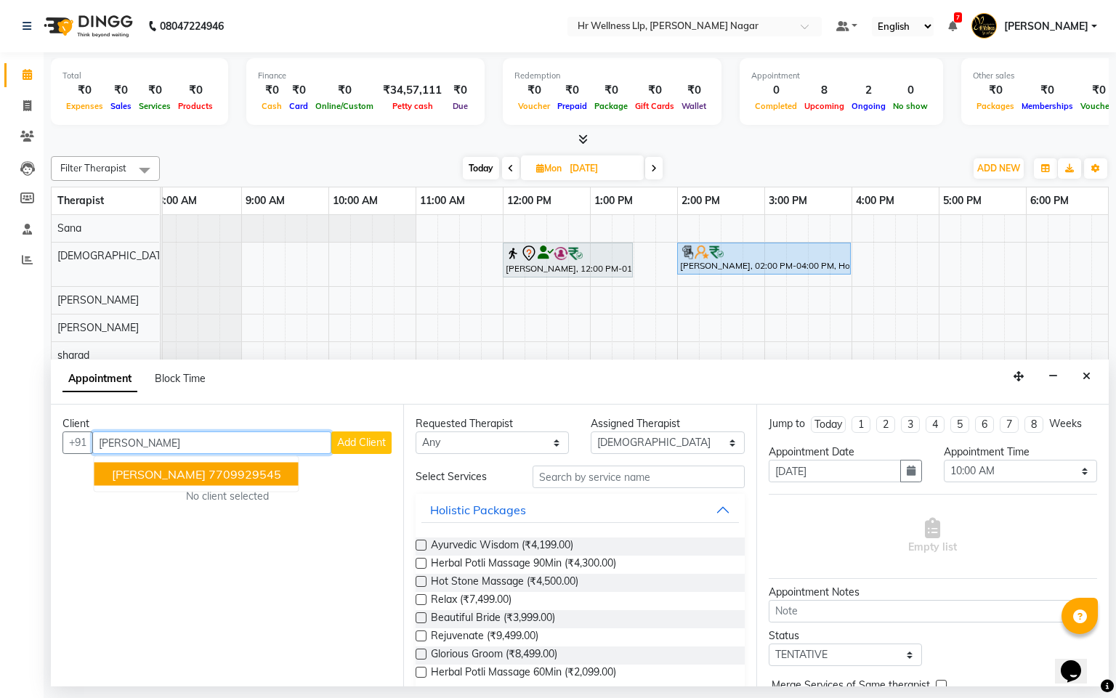
click at [225, 482] on ngb-highlight "7709929545" at bounding box center [245, 474] width 73 height 15
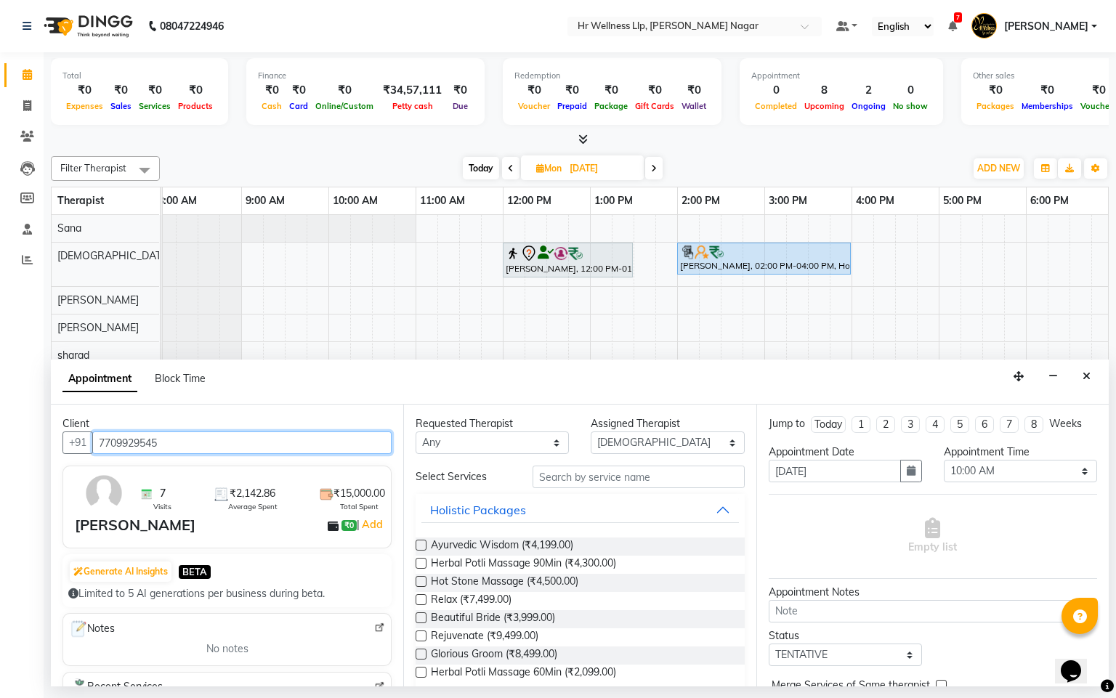
type input "7709929545"
drag, startPoint x: 428, startPoint y: 447, endPoint x: 434, endPoint y: 453, distance: 8.7
click at [428, 447] on select "Any Krishna [PERSON_NAME] [PERSON_NAME] Sana [PERSON_NAME]" at bounding box center [492, 443] width 153 height 23
select select "19732"
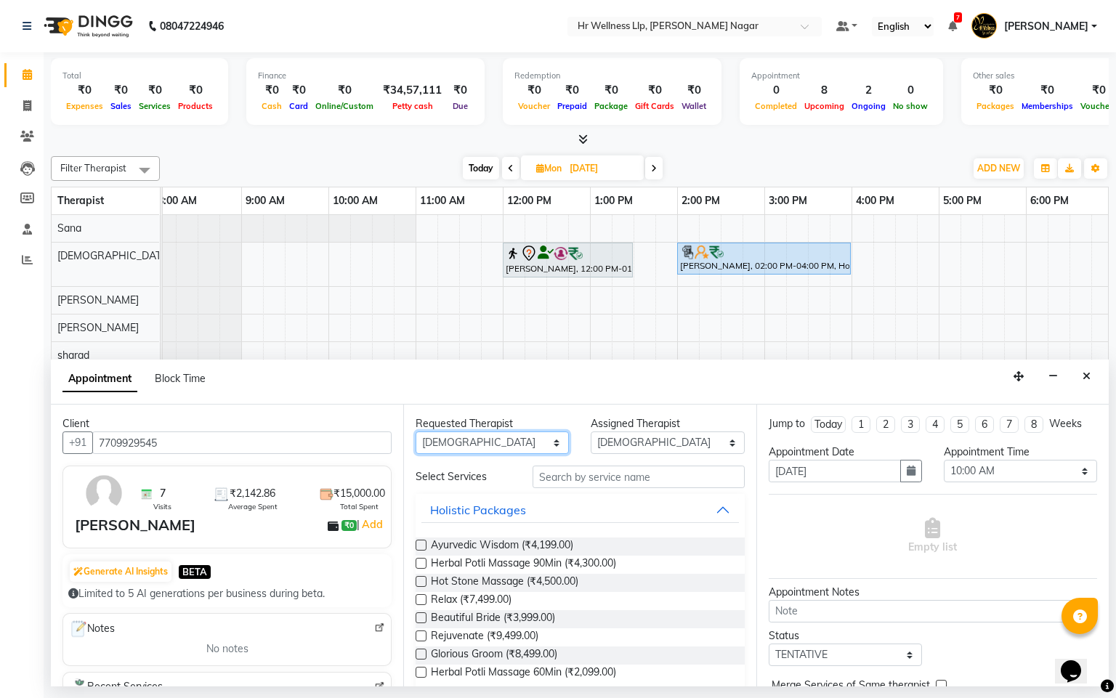
click at [416, 432] on select "Any Krishna [PERSON_NAME] [PERSON_NAME] Sana [PERSON_NAME]" at bounding box center [492, 443] width 153 height 23
click at [567, 473] on input "text" at bounding box center [639, 477] width 212 height 23
type input "m"
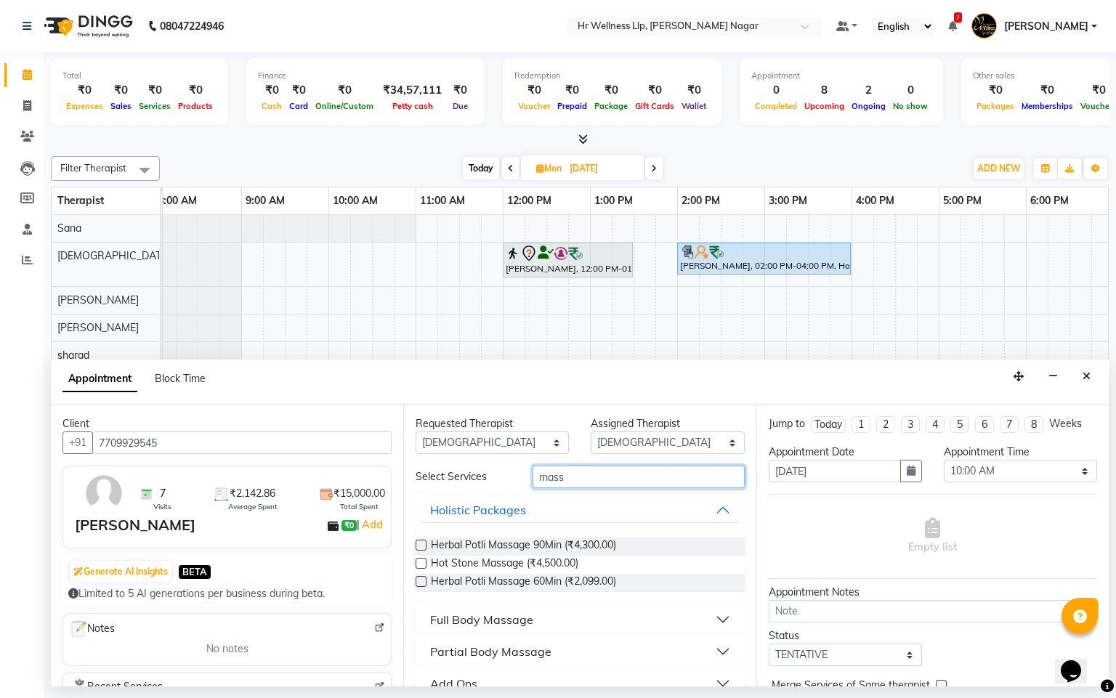
type input "mass"
drag, startPoint x: 515, startPoint y: 617, endPoint x: 696, endPoint y: 570, distance: 187.0
click at [514, 618] on div "Full Body Massage" at bounding box center [481, 619] width 103 height 17
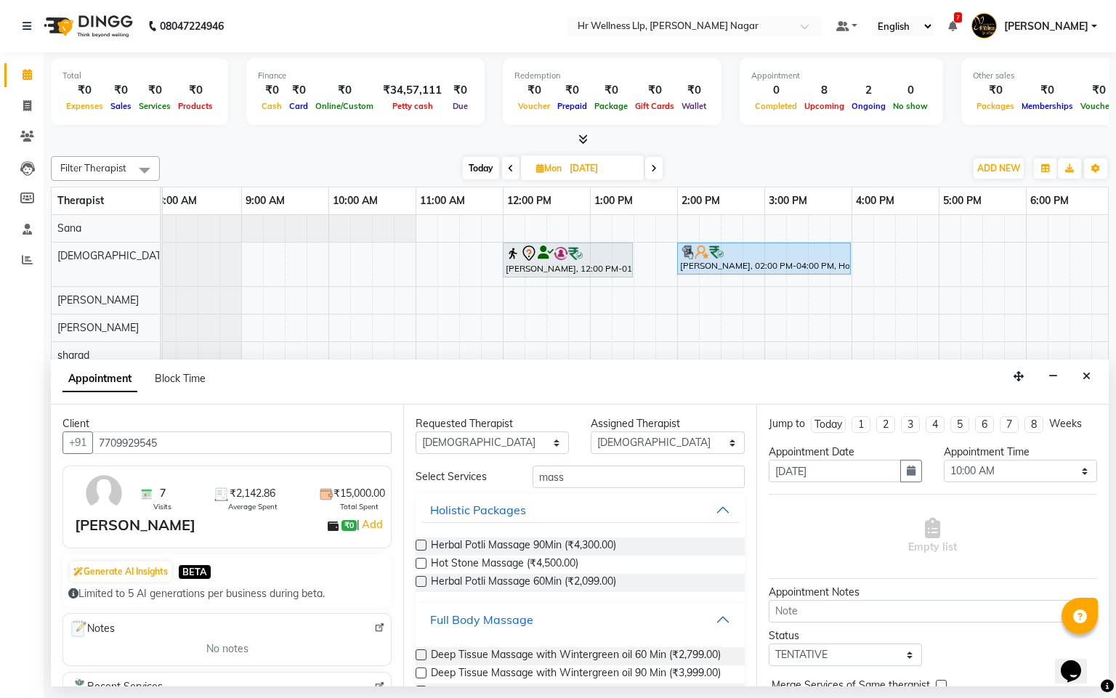
scroll to position [650, 0]
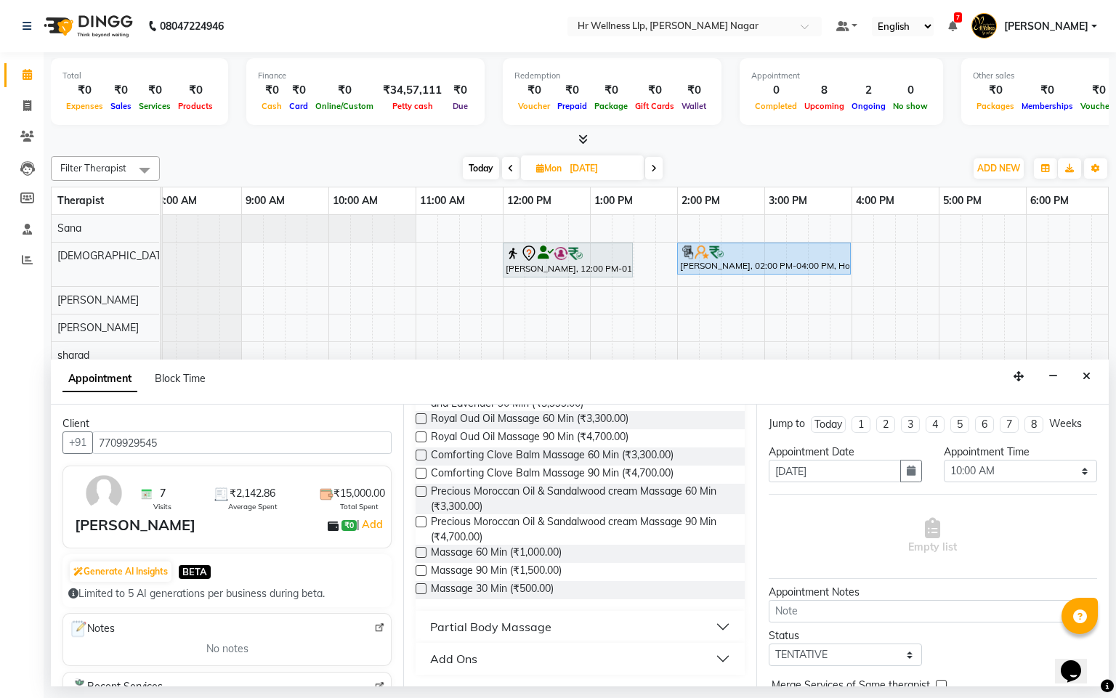
click at [416, 551] on label at bounding box center [421, 552] width 11 height 11
click at [416, 551] on input "checkbox" at bounding box center [420, 553] width 9 height 9
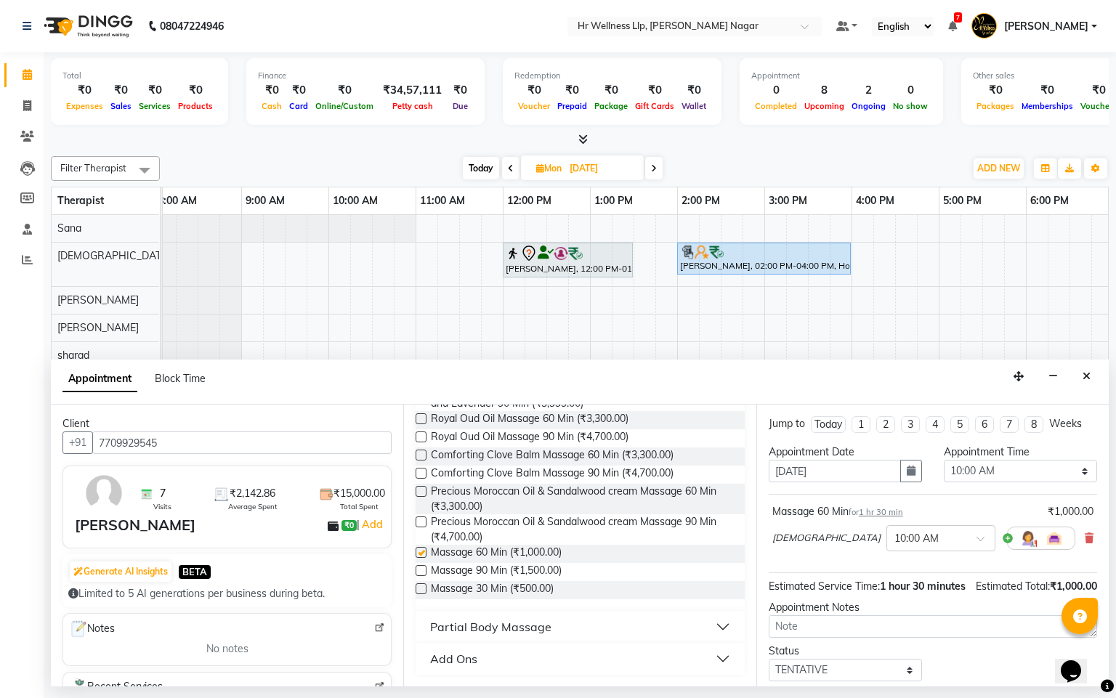
checkbox input "false"
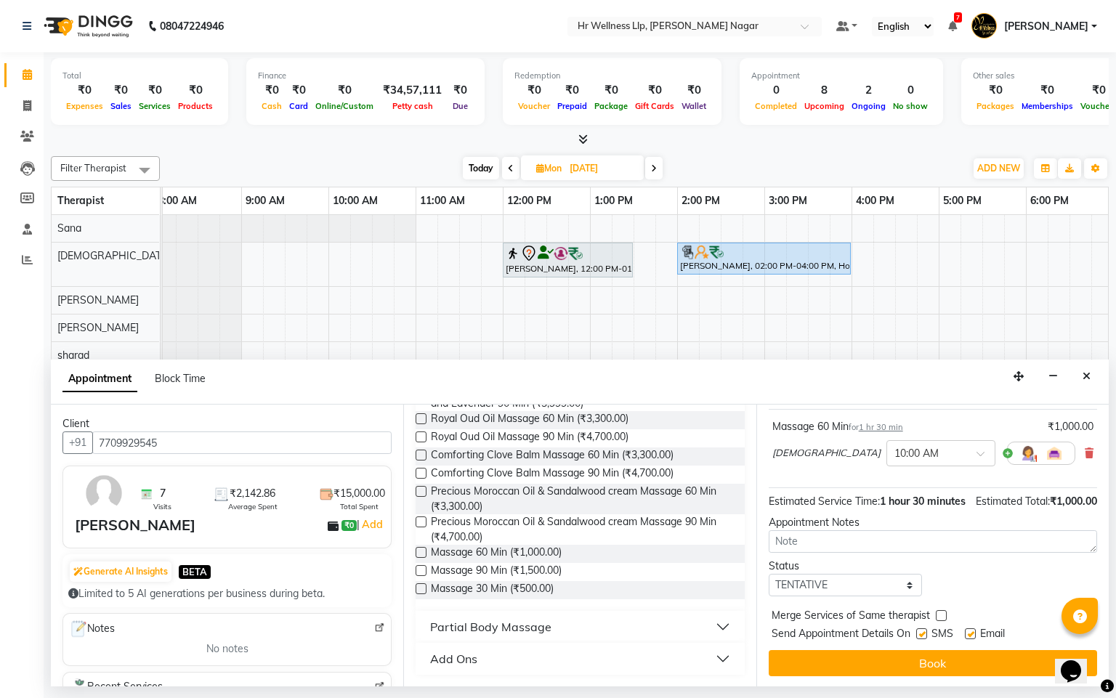
scroll to position [118, 0]
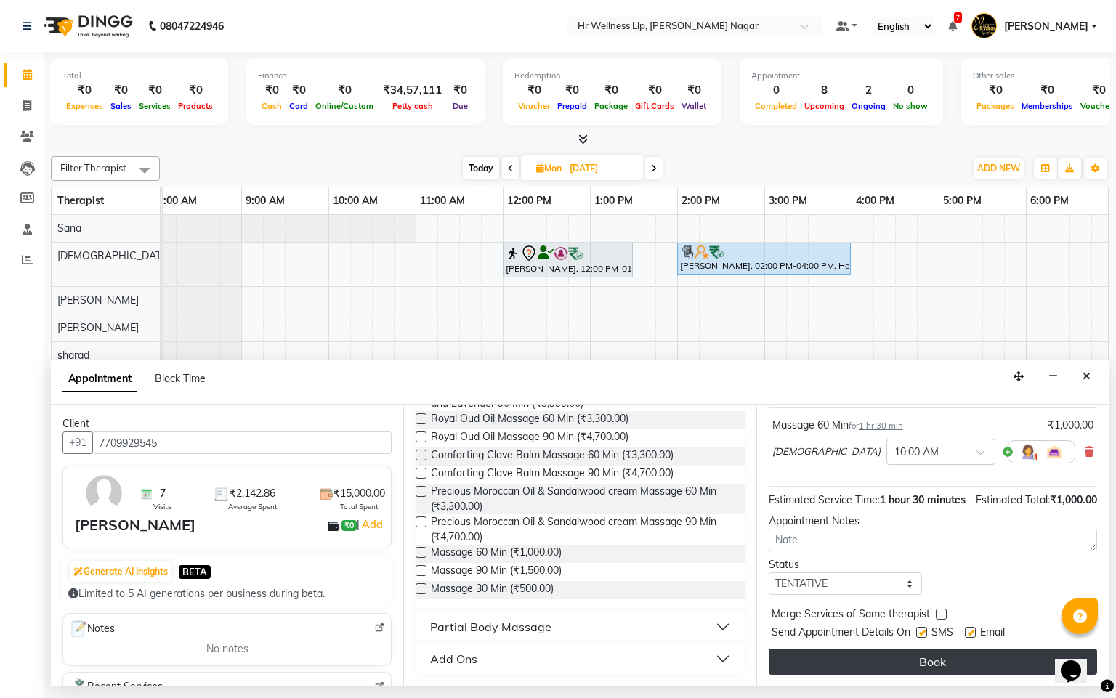
click at [984, 652] on button "Book" at bounding box center [933, 662] width 328 height 26
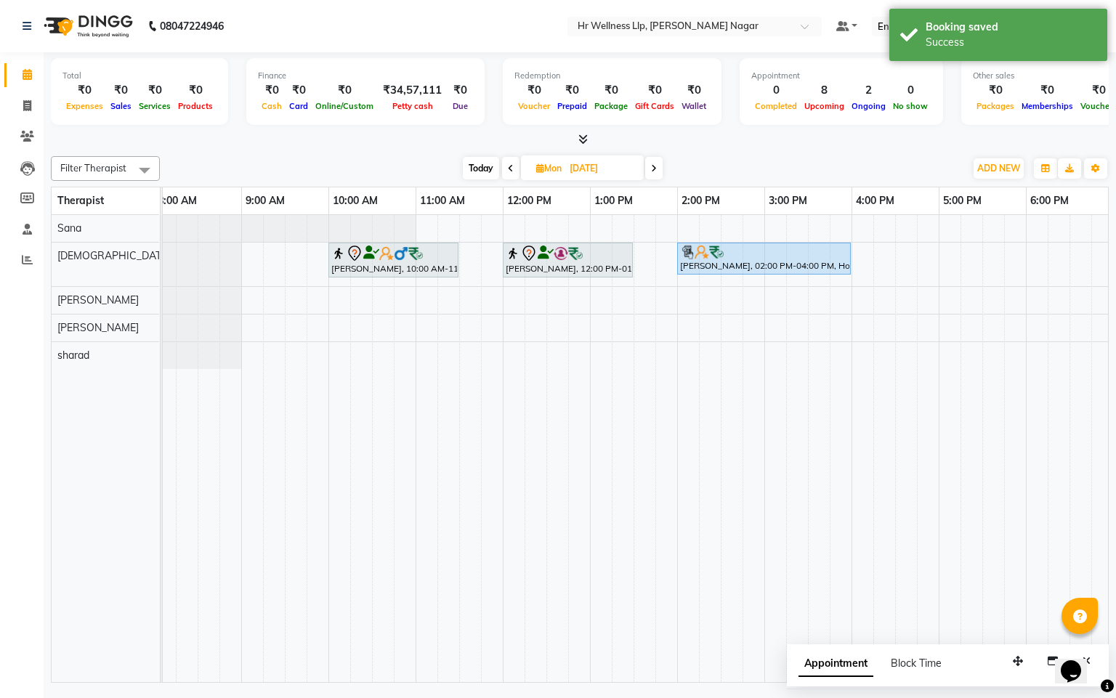
click at [477, 175] on span "Today" at bounding box center [481, 168] width 36 height 23
type input "[DATE]"
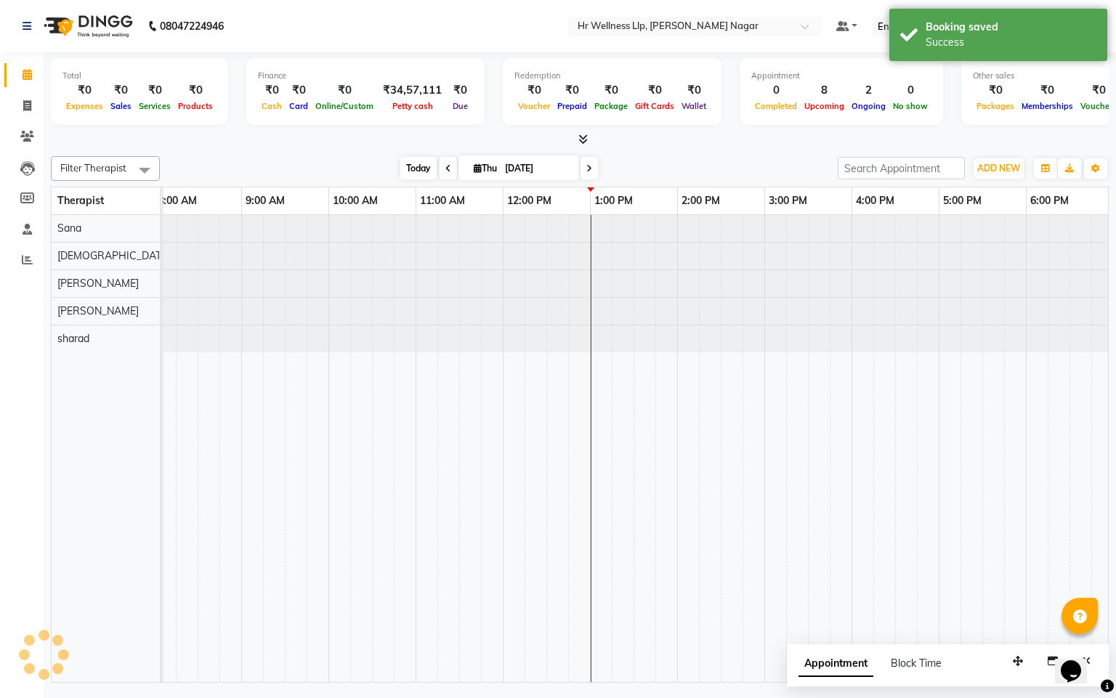
scroll to position [0, 188]
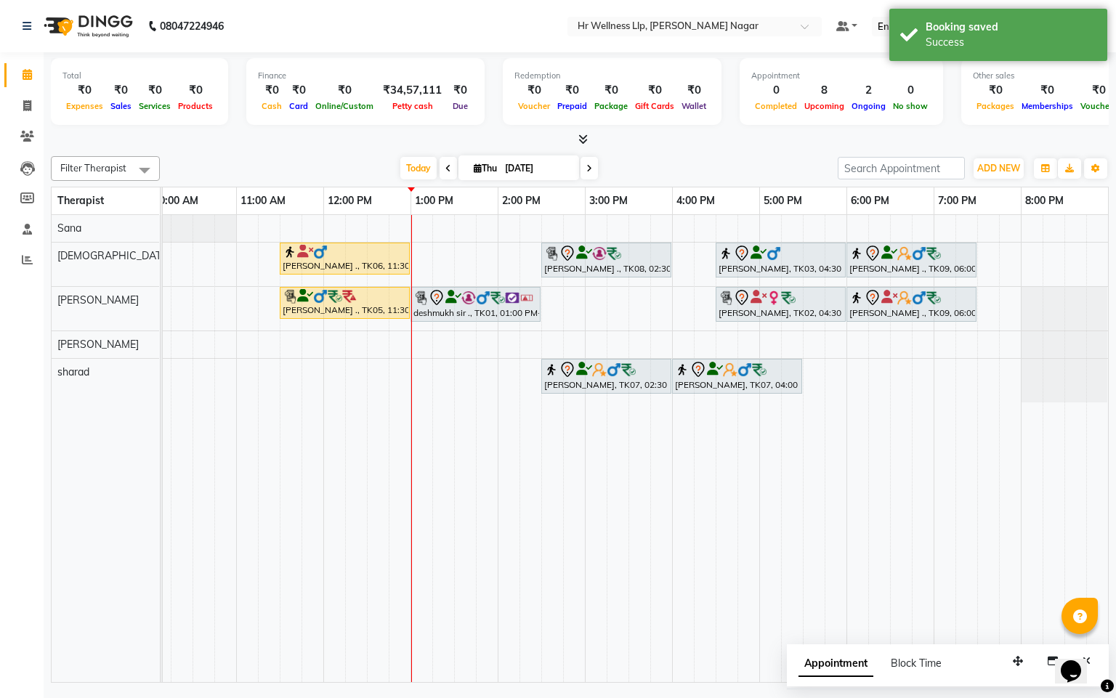
click at [429, 255] on div "[PERSON_NAME] ., TK06, 11:30 AM-01:00 PM, Swedish Massage 60 Min [PERSON_NAME] …" at bounding box center [541, 448] width 1133 height 467
select select "19732"
select select "tentative"
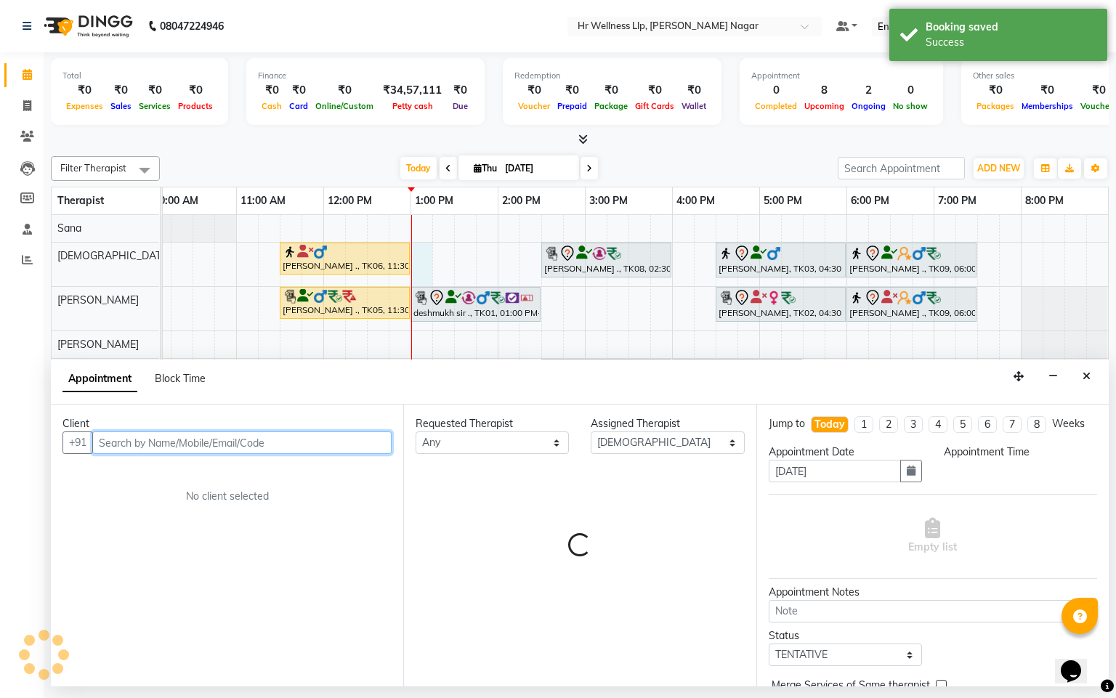
select select "780"
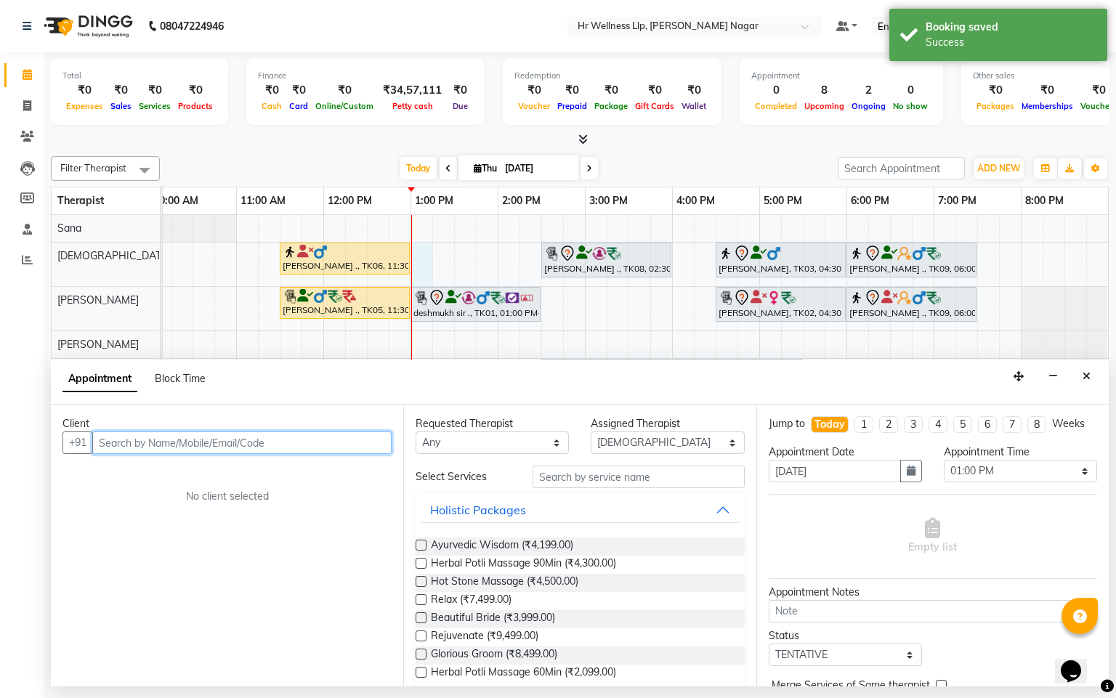
click at [183, 450] on input "text" at bounding box center [241, 443] width 299 height 23
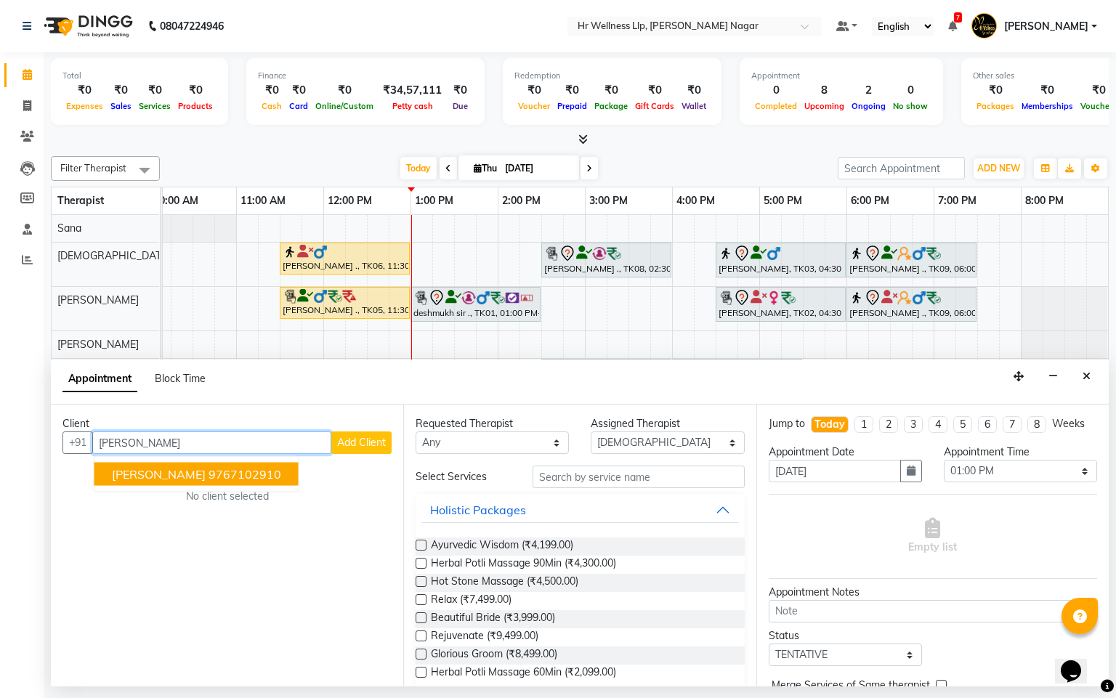
click at [209, 477] on ngb-highlight "9767102910" at bounding box center [245, 474] width 73 height 15
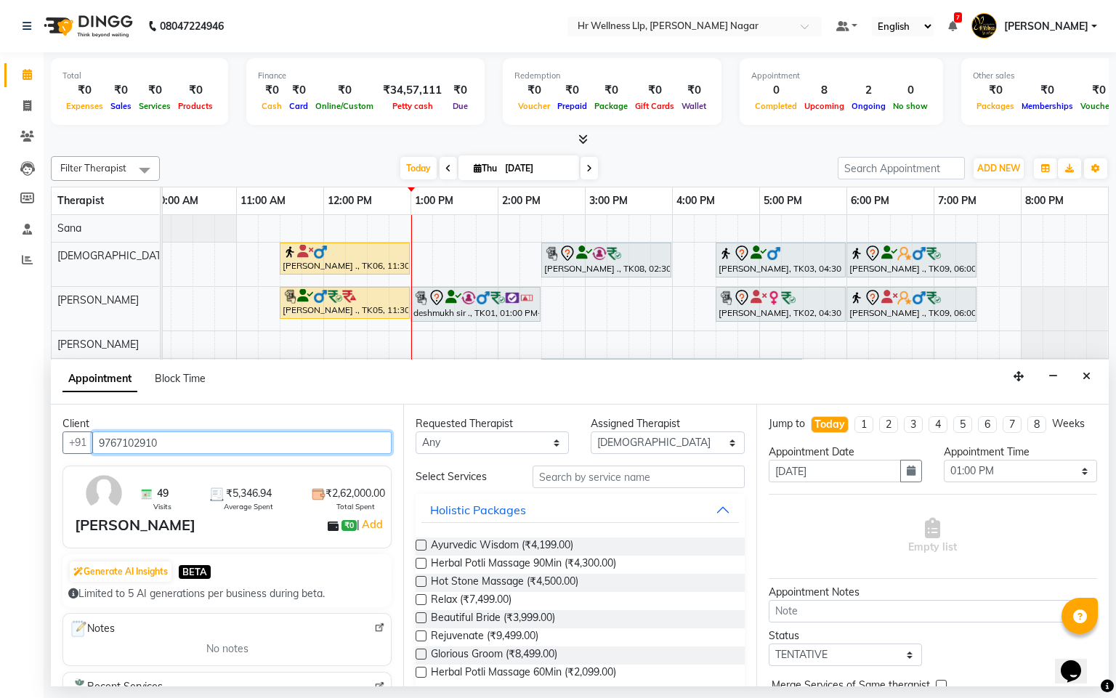
type input "9767102910"
click at [434, 436] on select "Any Krishna [PERSON_NAME] [PERSON_NAME] Sana [PERSON_NAME]" at bounding box center [492, 443] width 153 height 23
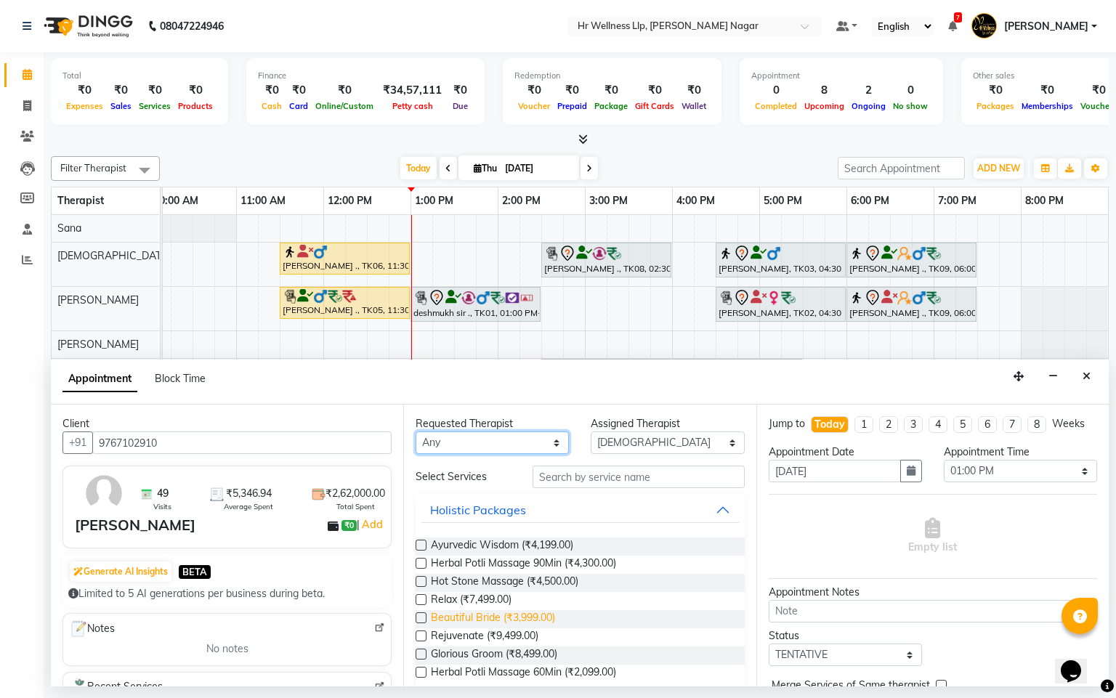
select select "19732"
click at [416, 432] on select "Any Krishna [PERSON_NAME] [PERSON_NAME] Sana [PERSON_NAME]" at bounding box center [492, 443] width 153 height 23
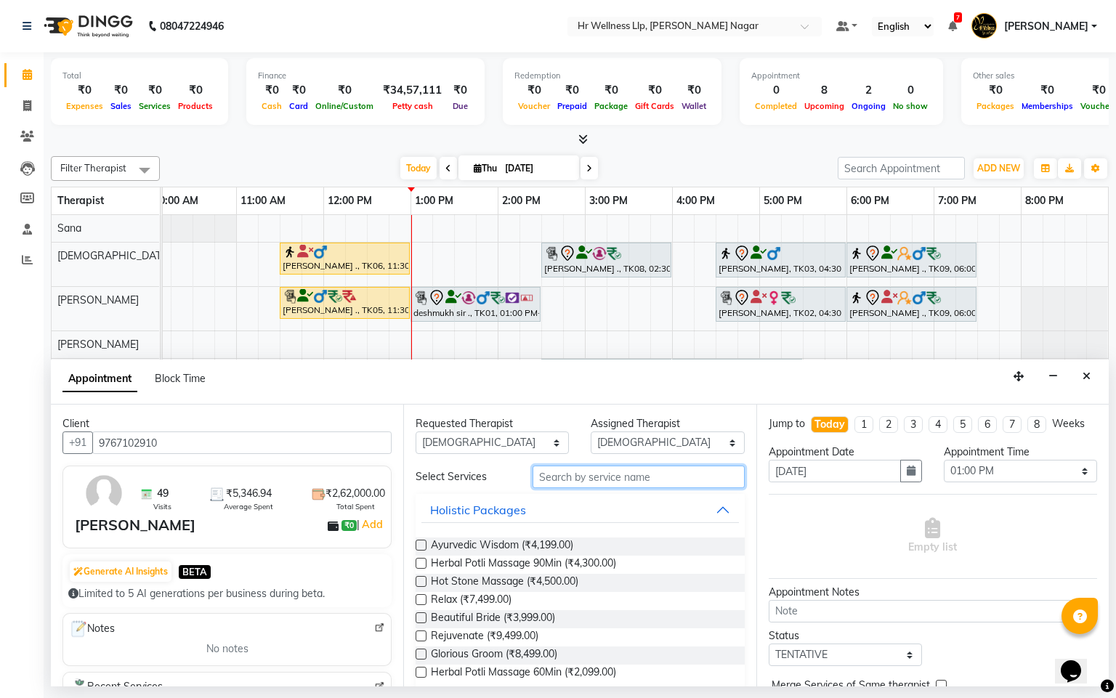
click at [583, 486] on input "text" at bounding box center [639, 477] width 212 height 23
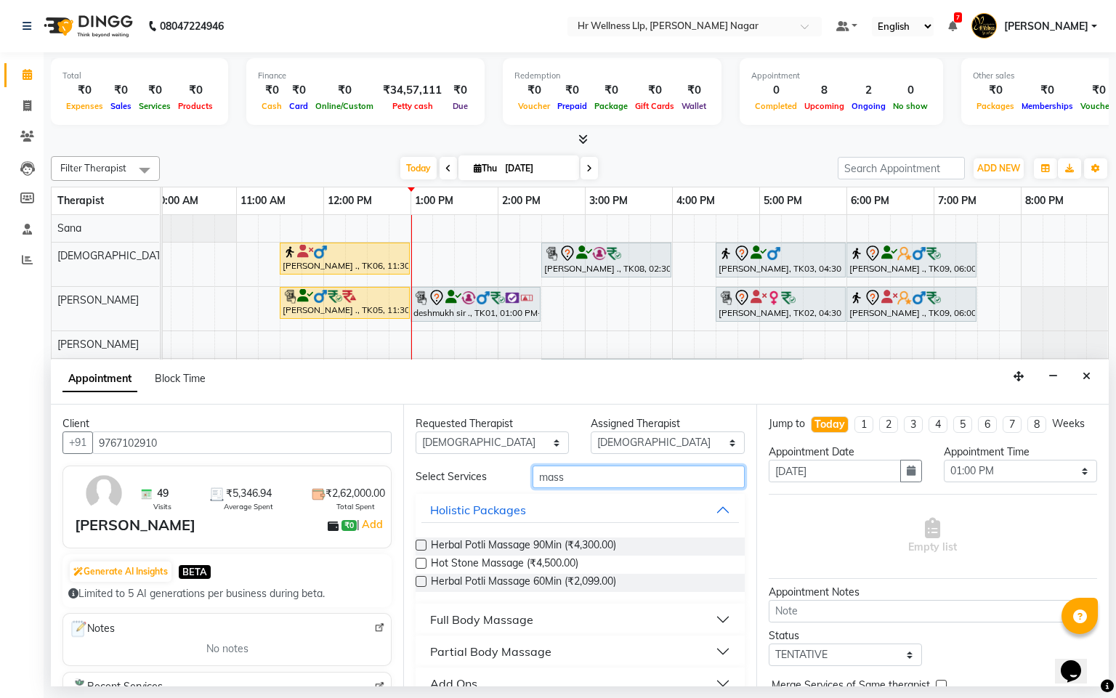
type input "mass"
click at [501, 610] on button "Full Body Massage" at bounding box center [579, 620] width 317 height 26
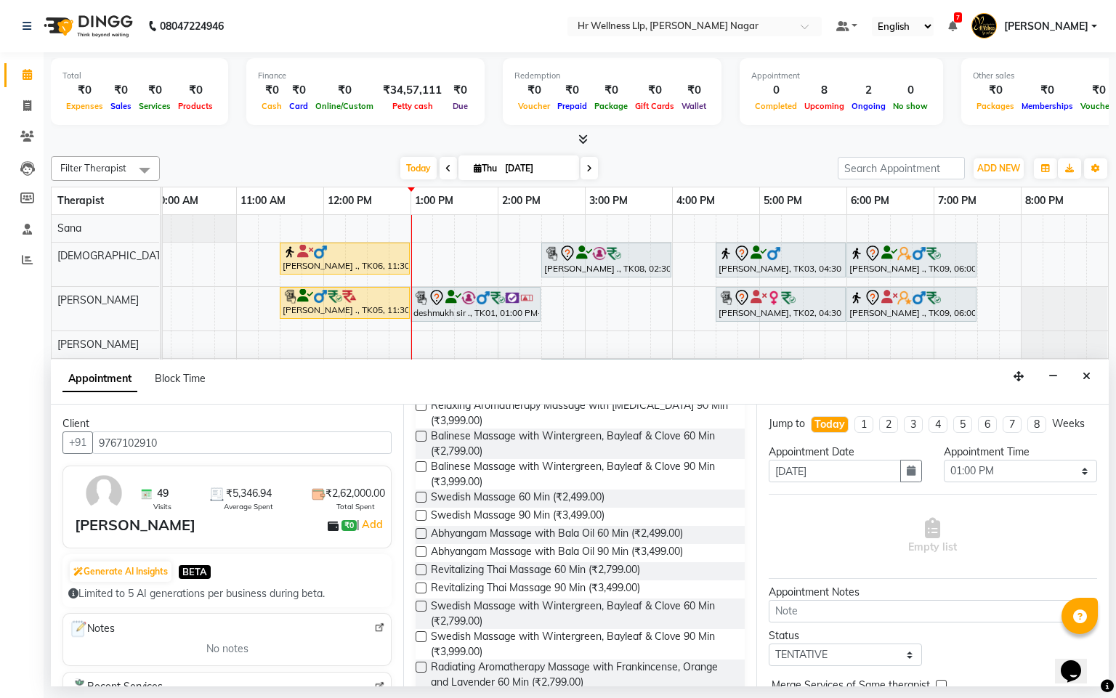
scroll to position [650, 0]
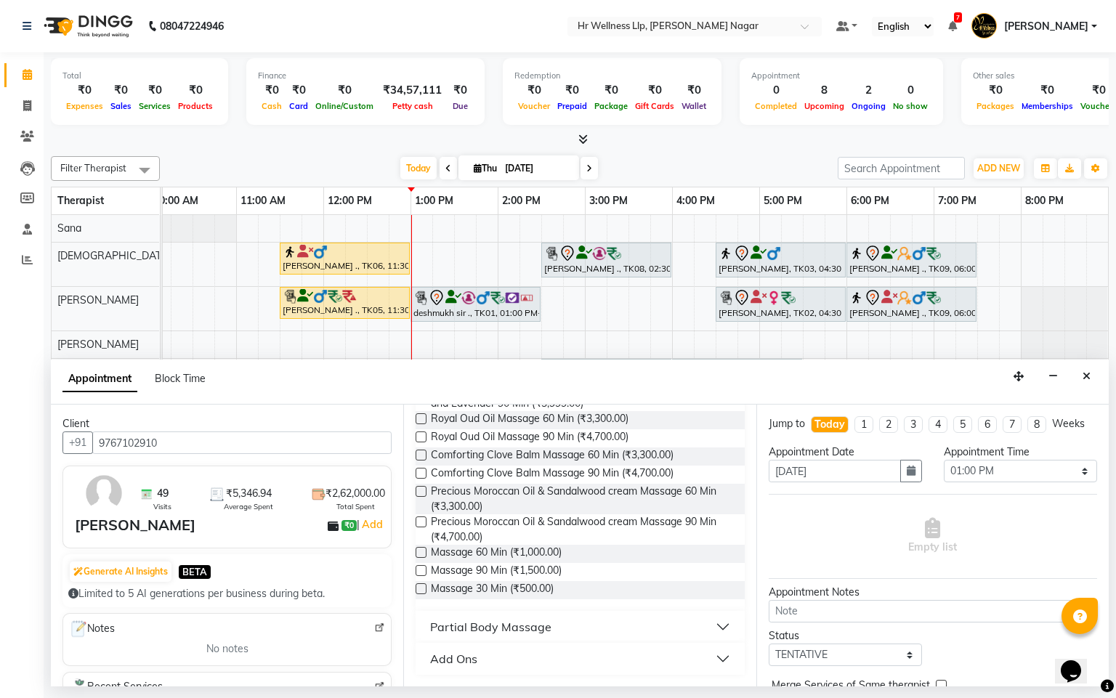
click at [419, 554] on label at bounding box center [421, 552] width 11 height 11
click at [419, 554] on input "checkbox" at bounding box center [420, 553] width 9 height 9
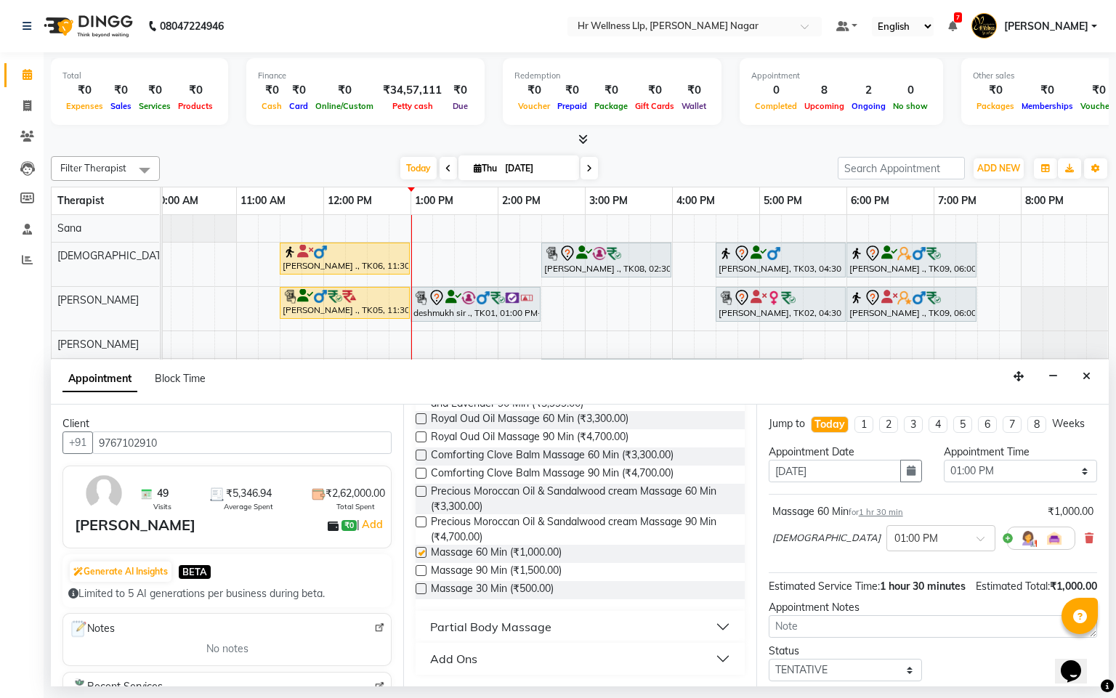
checkbox input "false"
click at [1085, 543] on icon at bounding box center [1089, 538] width 9 height 10
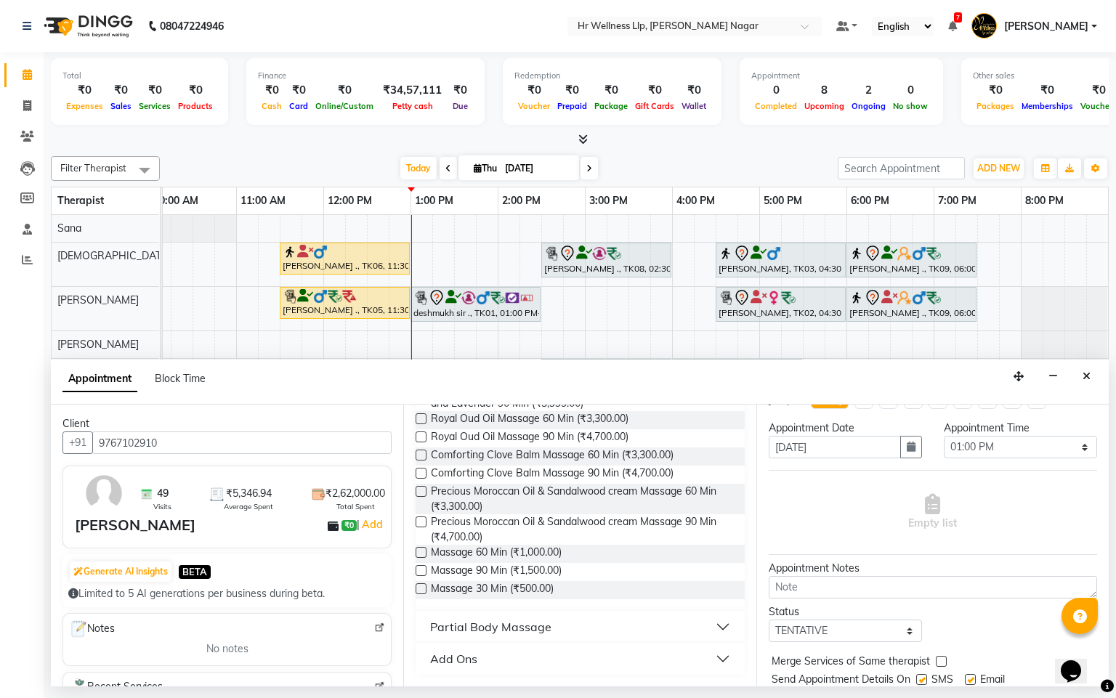
scroll to position [0, 0]
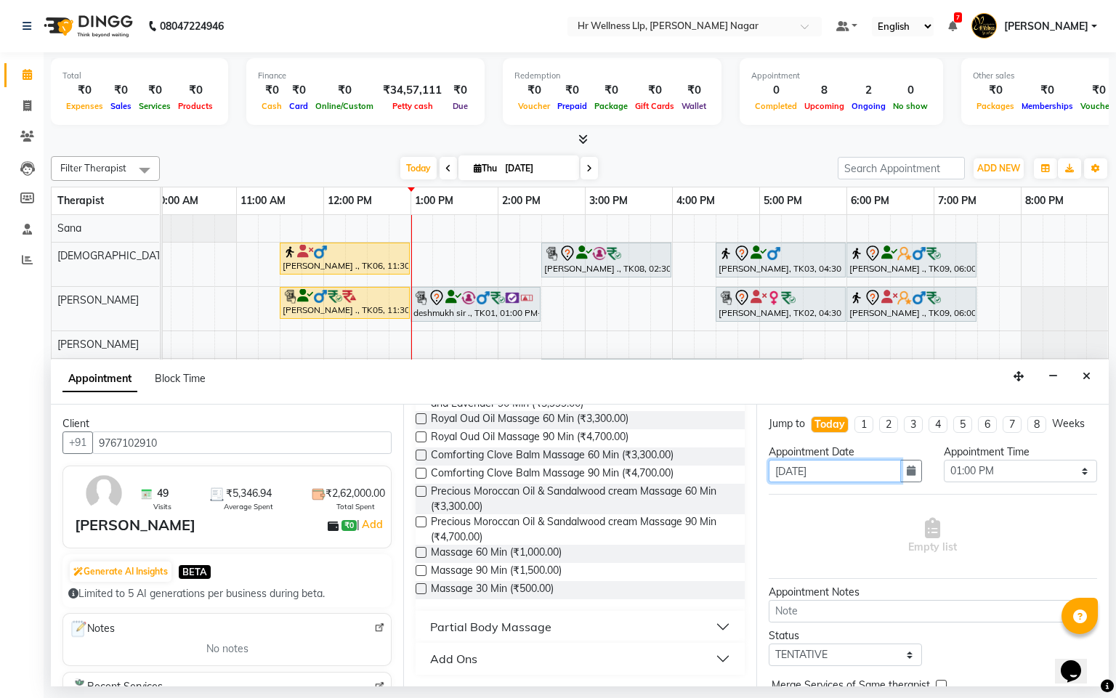
click at [839, 482] on input "[DATE]" at bounding box center [835, 471] width 132 height 23
click at [421, 573] on label at bounding box center [421, 570] width 11 height 11
click at [421, 573] on input "checkbox" at bounding box center [420, 571] width 9 height 9
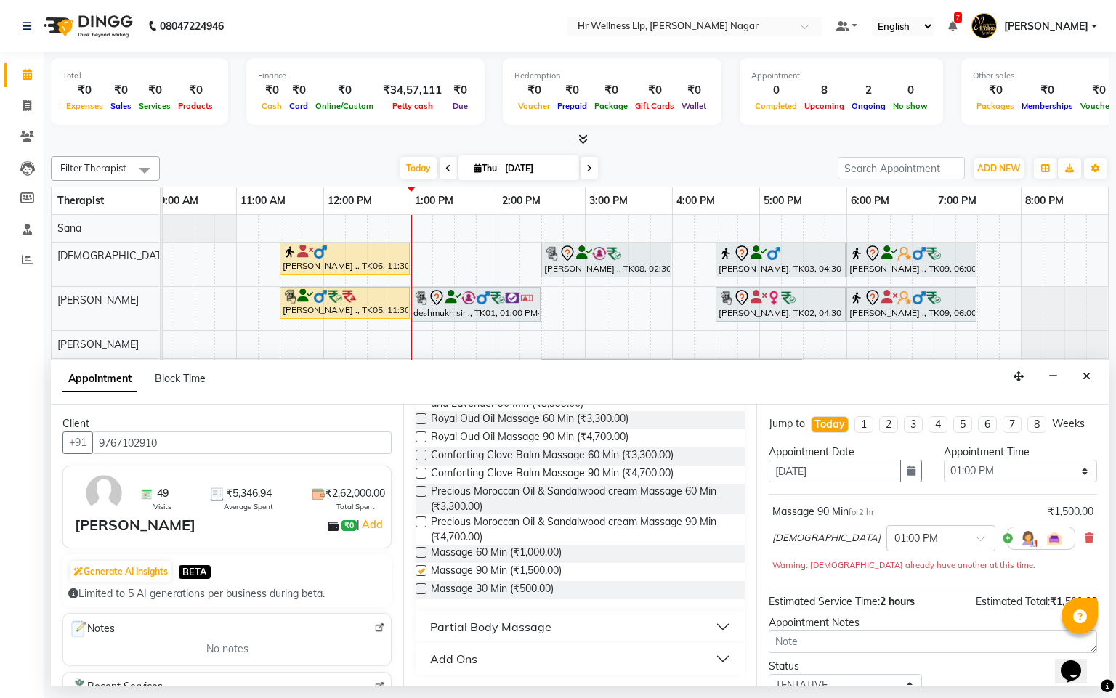
checkbox input "false"
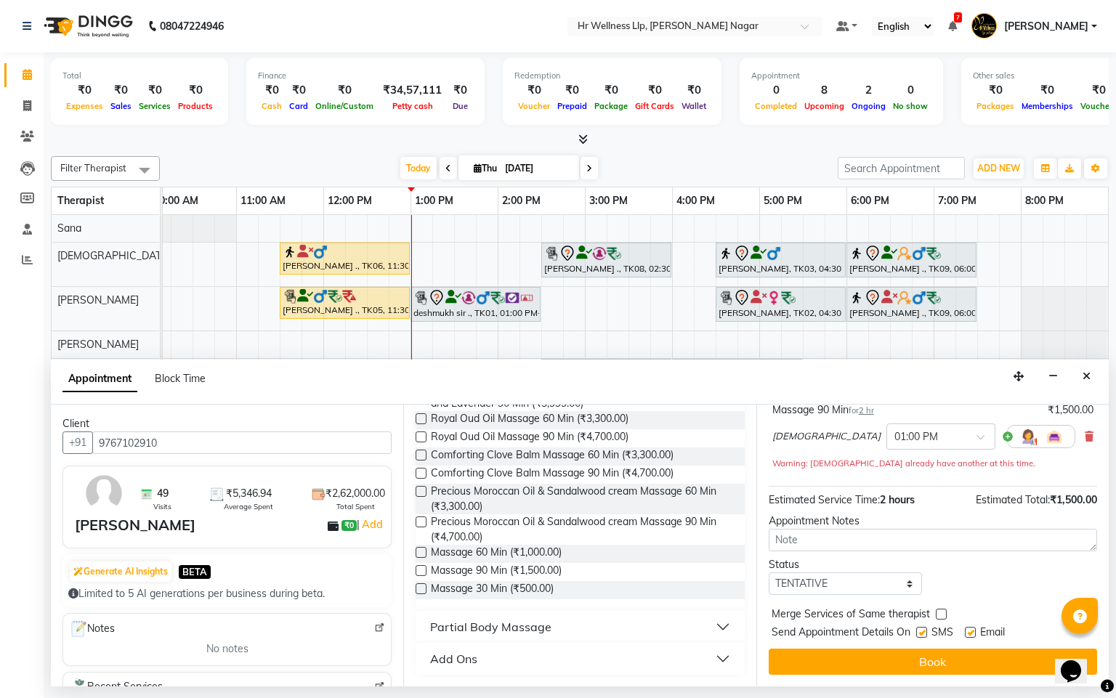
scroll to position [109, 0]
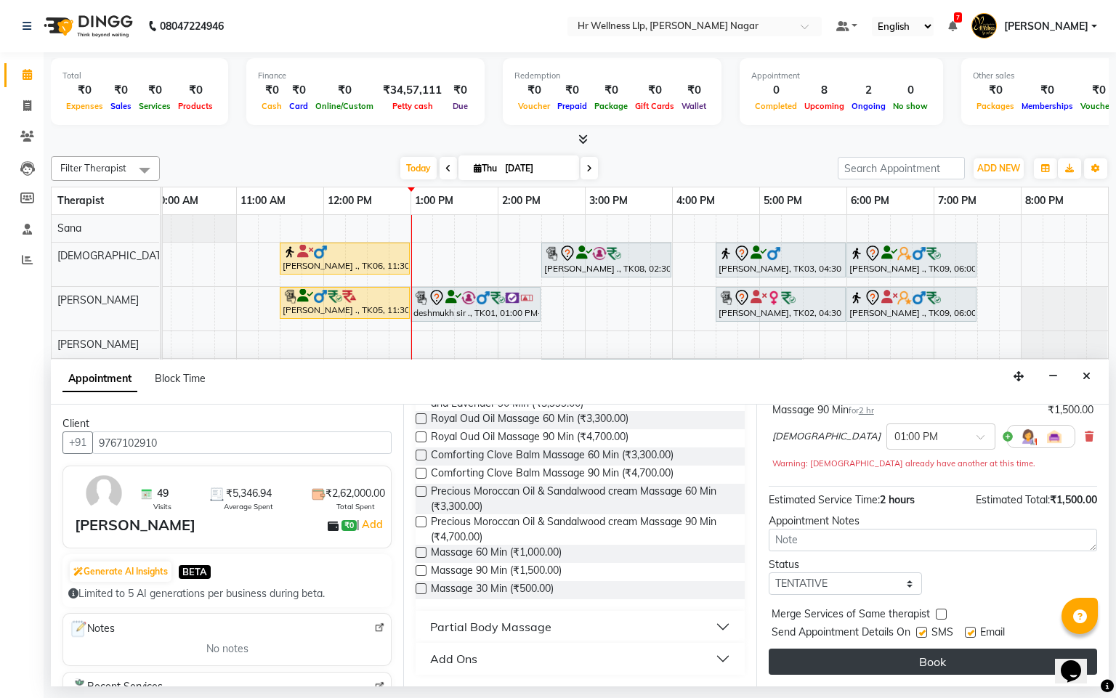
click at [910, 663] on button "Book" at bounding box center [933, 662] width 328 height 26
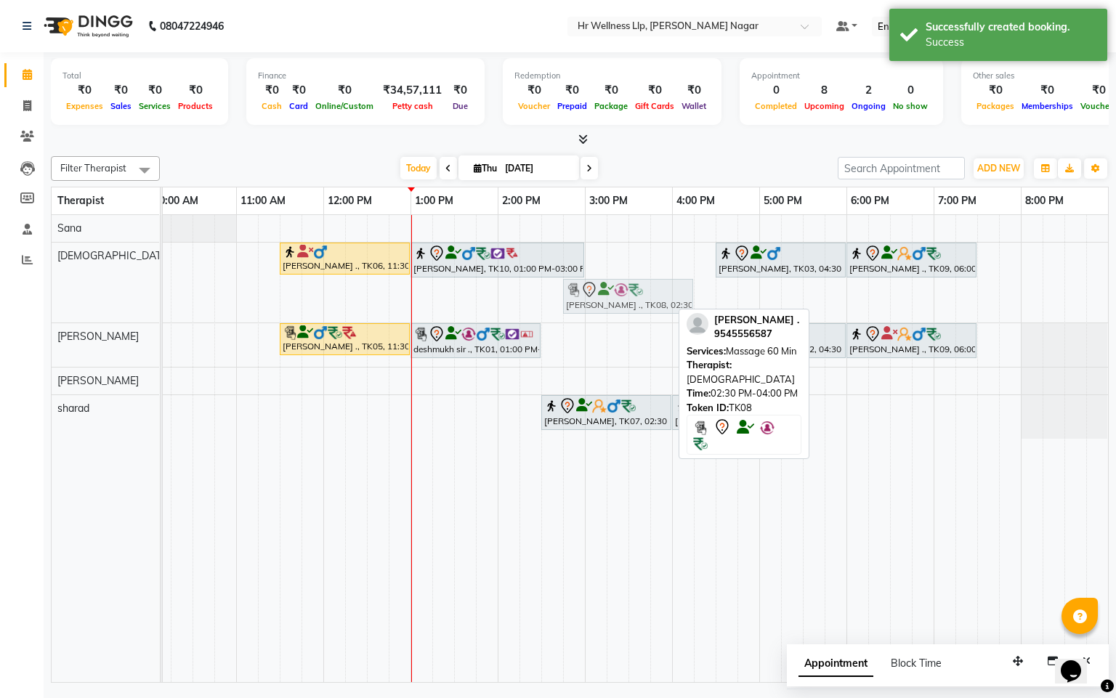
drag, startPoint x: 580, startPoint y: 296, endPoint x: 610, endPoint y: 277, distance: 36.3
click at [610, 277] on div "[PERSON_NAME] ., TK06, 11:30 AM-01:00 PM, Swedish Massage 60 Min [PERSON_NAME],…" at bounding box center [541, 448] width 1133 height 467
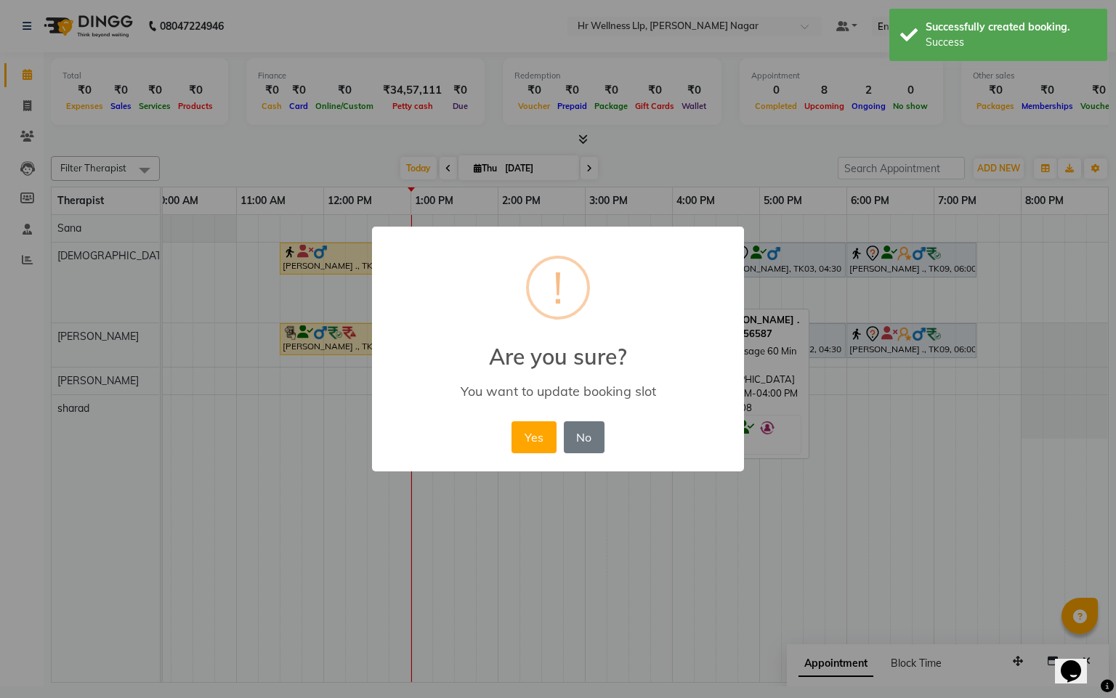
click at [543, 415] on div "× ! Are you sure? You want to update booking slot Yes No No" at bounding box center [558, 350] width 372 height 246
click at [543, 425] on button "Yes" at bounding box center [534, 437] width 44 height 32
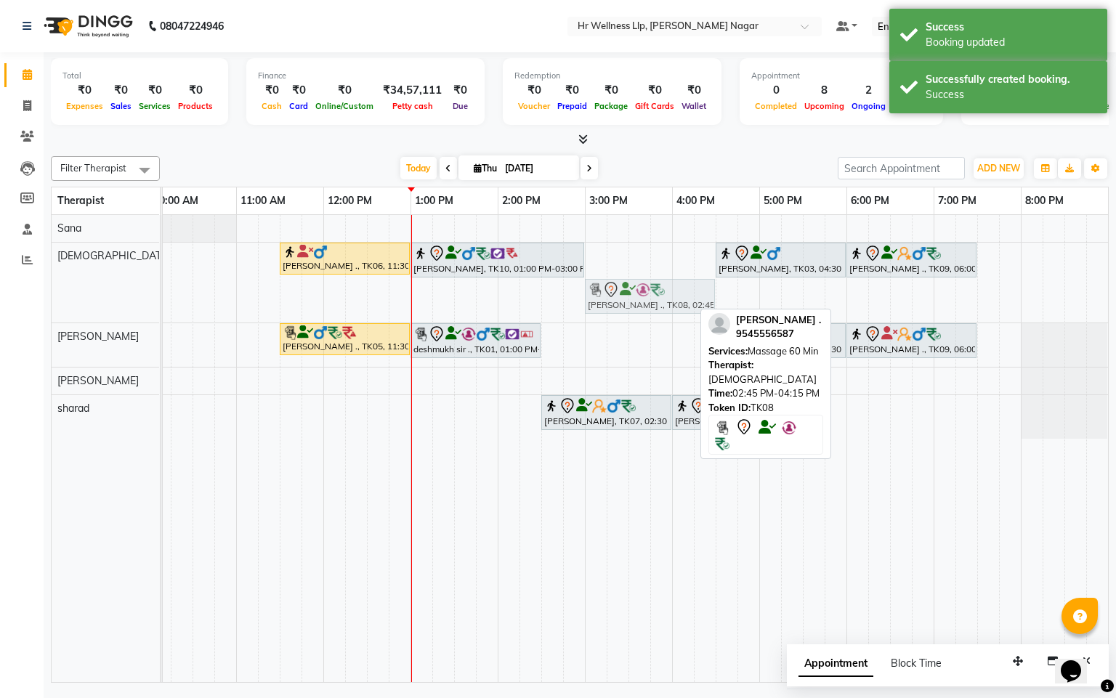
drag, startPoint x: 626, startPoint y: 301, endPoint x: 646, endPoint y: 269, distance: 37.5
click at [646, 269] on div "[PERSON_NAME] ., TK06, 11:30 AM-01:00 PM, Swedish Massage 60 Min [PERSON_NAME],…" at bounding box center [541, 448] width 1133 height 467
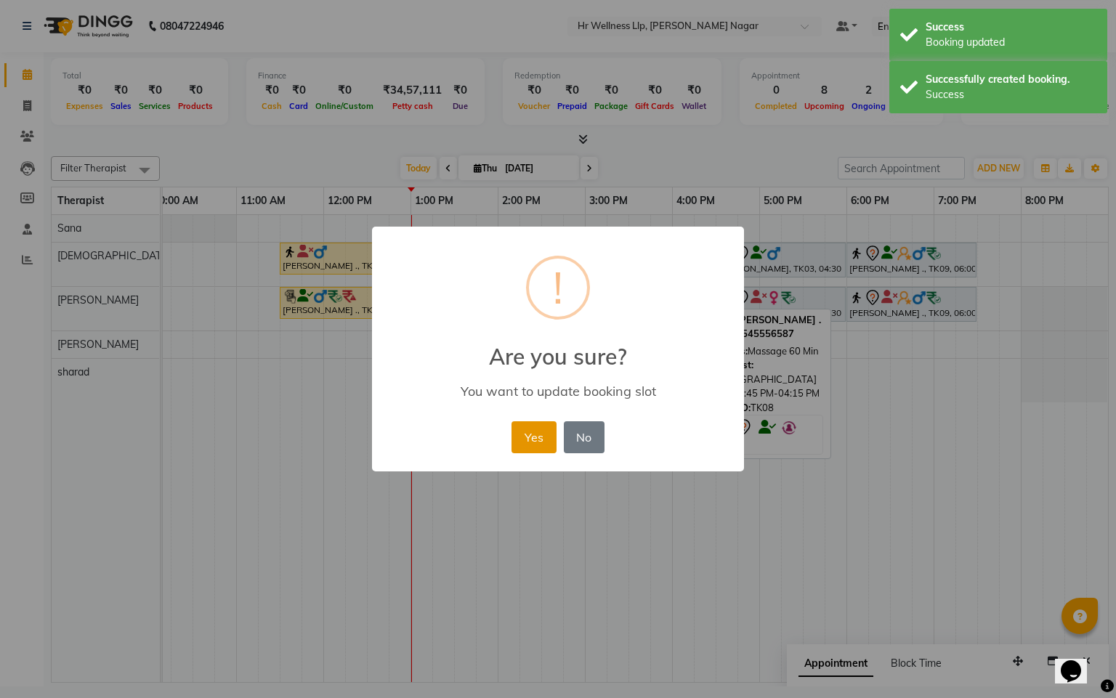
click at [528, 448] on button "Yes" at bounding box center [534, 437] width 44 height 32
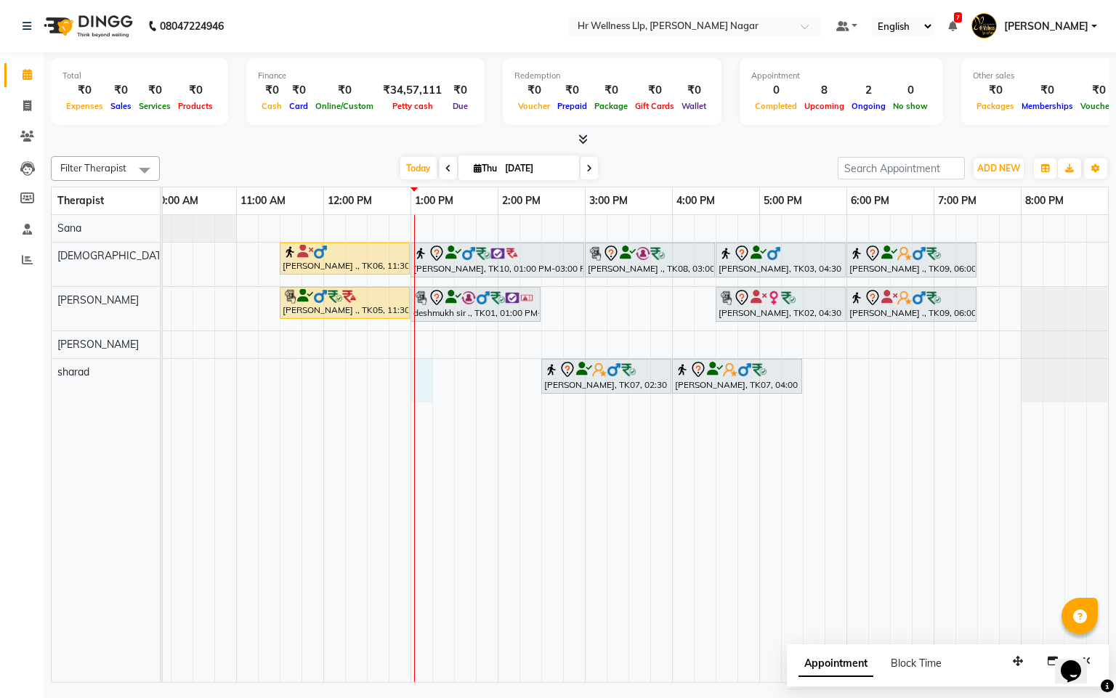
click at [423, 393] on div "[PERSON_NAME] ., TK06, 11:30 AM-01:00 PM, Swedish Massage 60 Min [PERSON_NAME],…" at bounding box center [541, 448] width 1133 height 467
select select "86679"
select select "tentative"
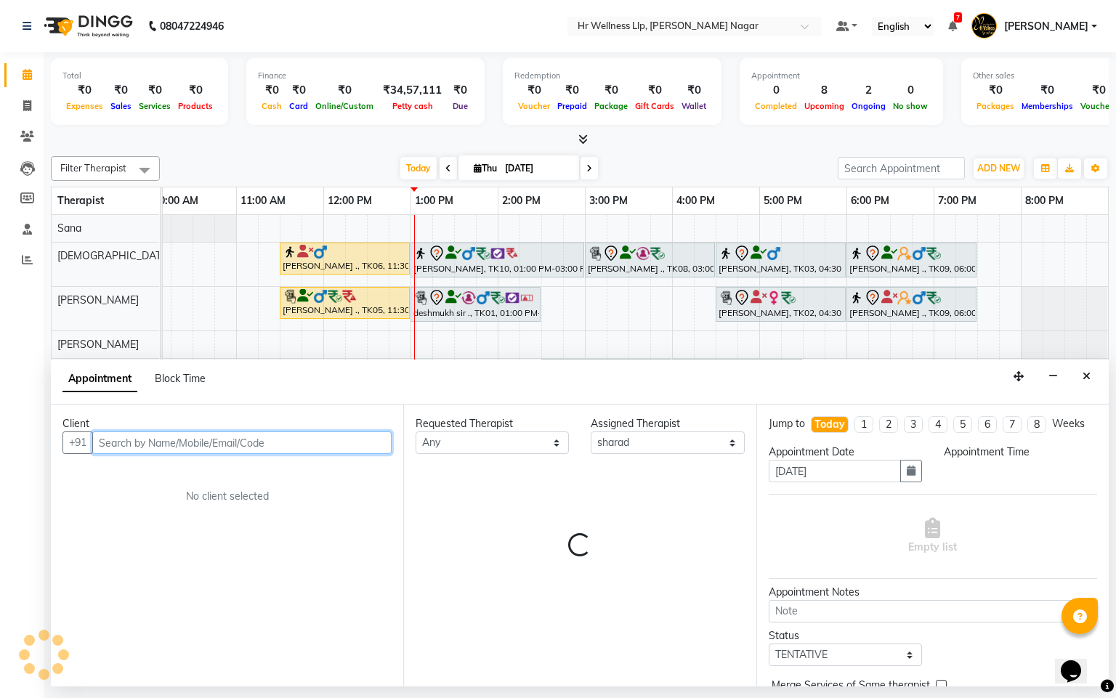
select select "780"
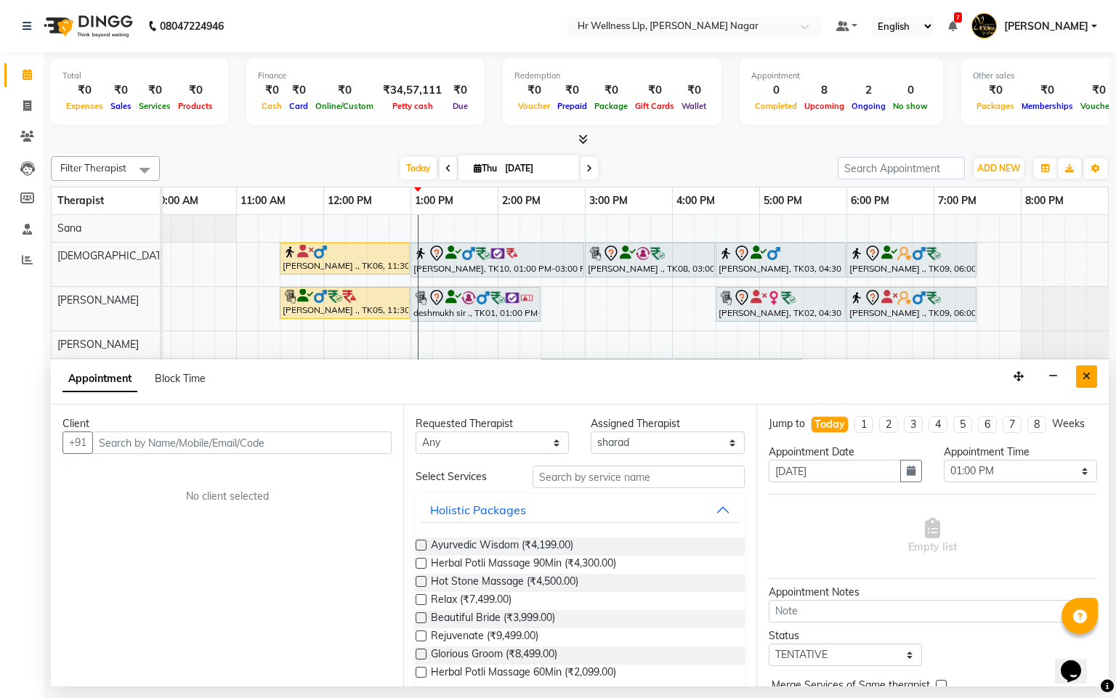
click at [1086, 382] on button "Close" at bounding box center [1086, 376] width 21 height 23
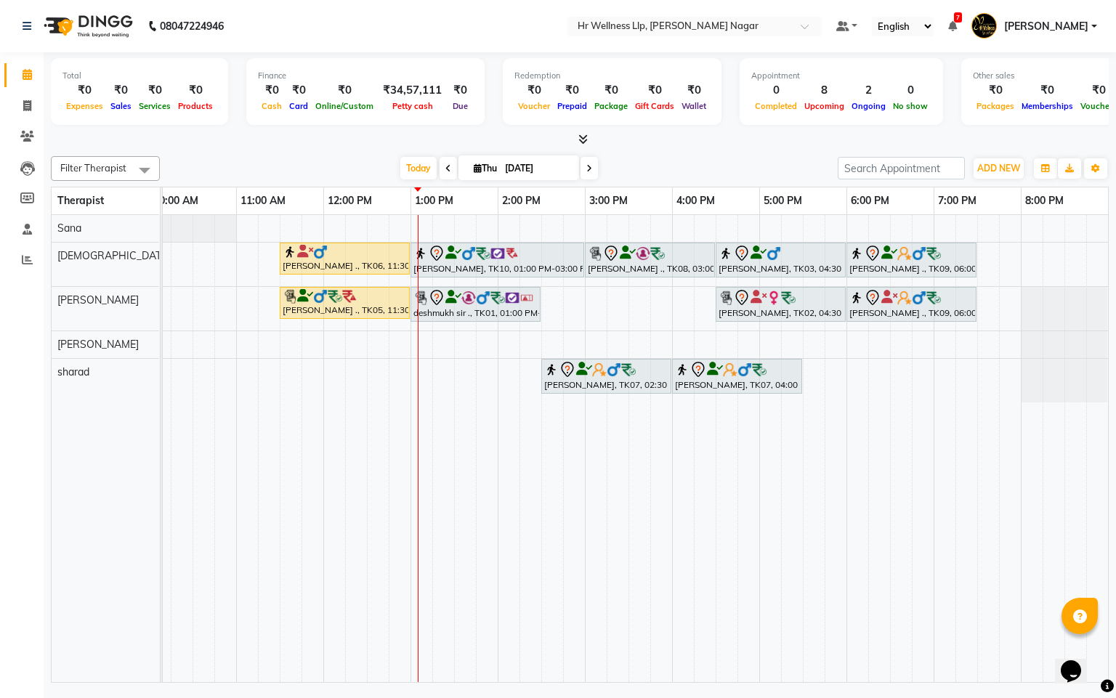
click at [474, 168] on icon at bounding box center [478, 167] width 8 height 9
select select "9"
select select "2025"
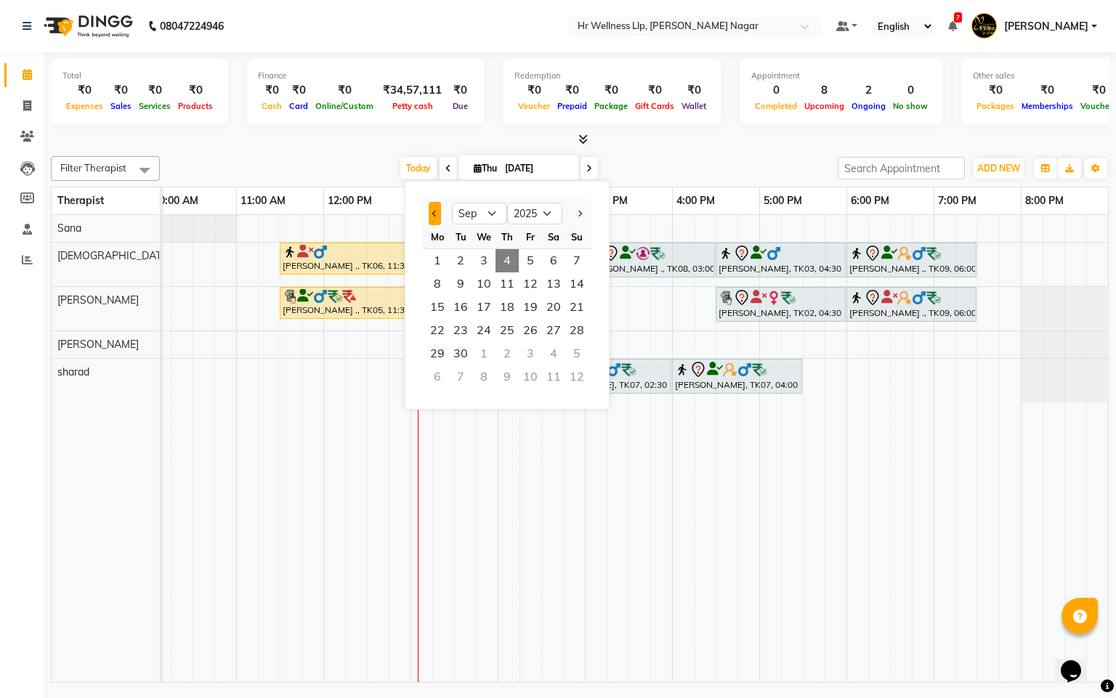
click at [432, 214] on button "Previous month" at bounding box center [435, 213] width 12 height 23
select select "8"
click at [504, 282] on span "7" at bounding box center [507, 283] width 23 height 23
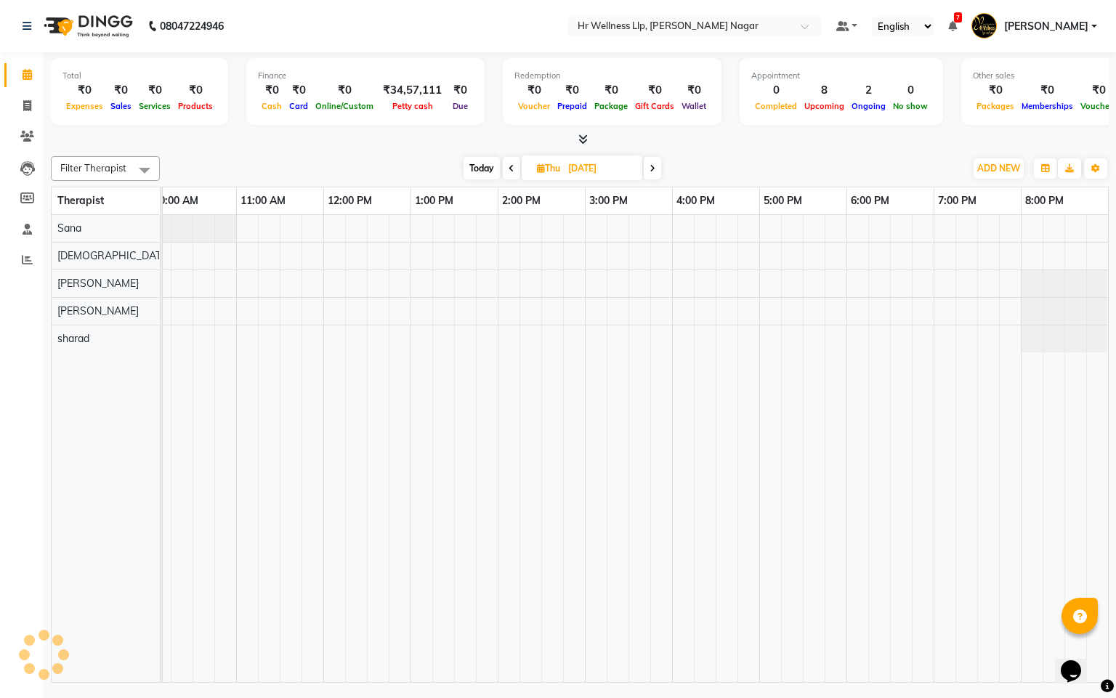
scroll to position [0, 188]
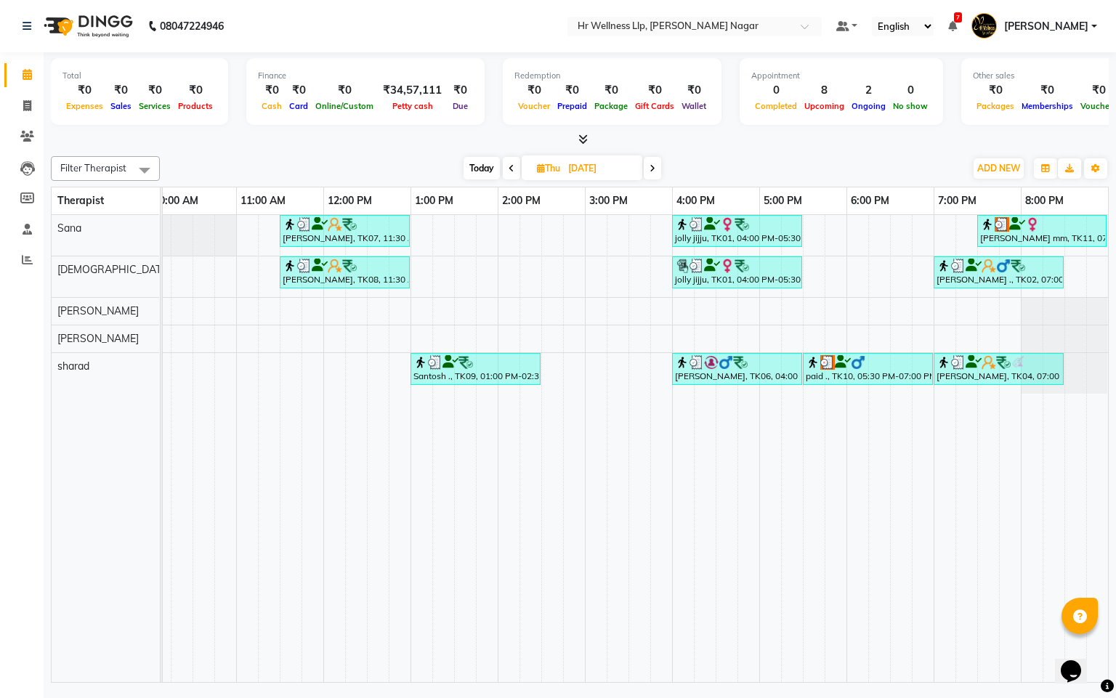
click at [504, 166] on span at bounding box center [511, 168] width 17 height 23
type input "[DATE]"
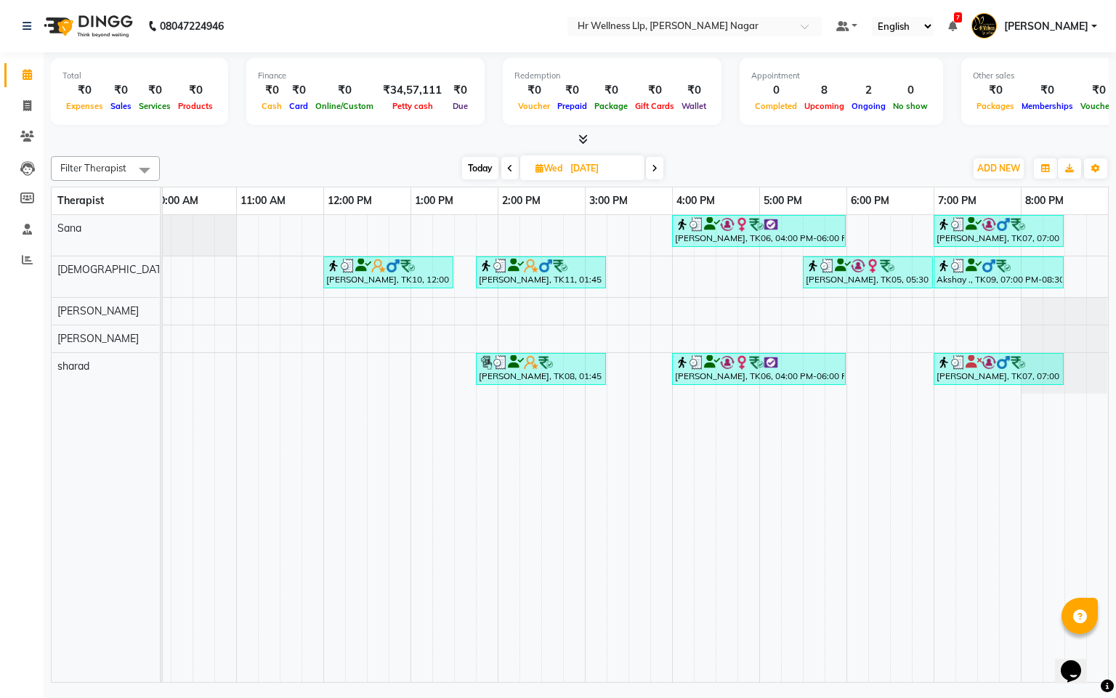
click at [535, 164] on icon at bounding box center [539, 167] width 8 height 9
select select "8"
select select "2025"
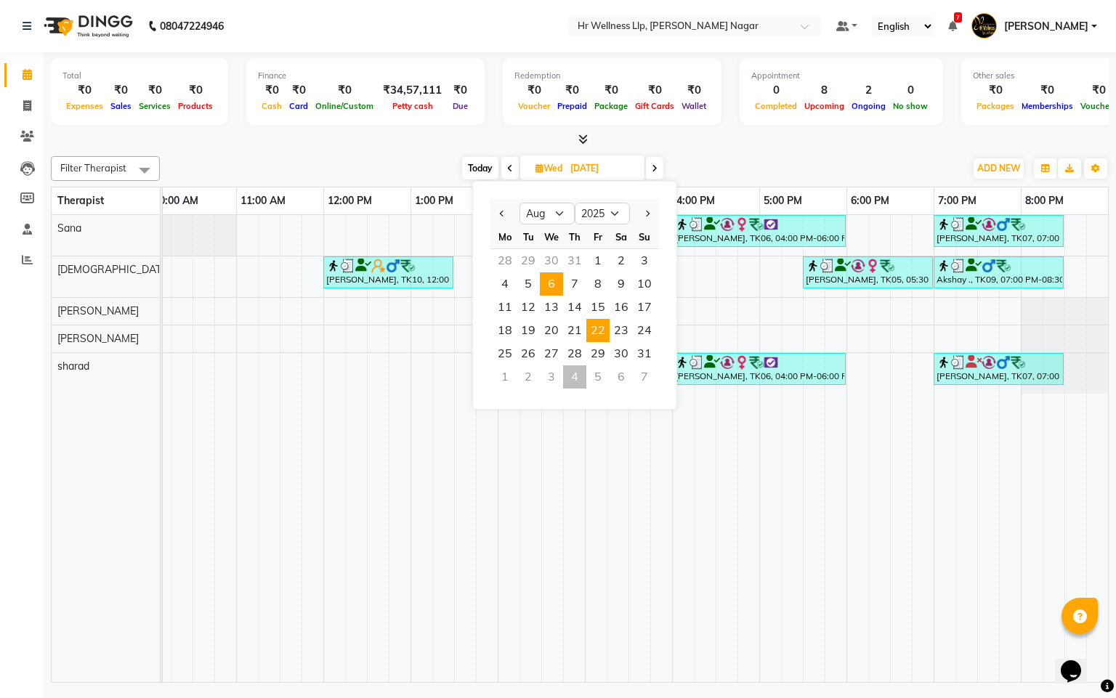
click at [606, 338] on span "22" at bounding box center [597, 330] width 23 height 23
type input "[DATE]"
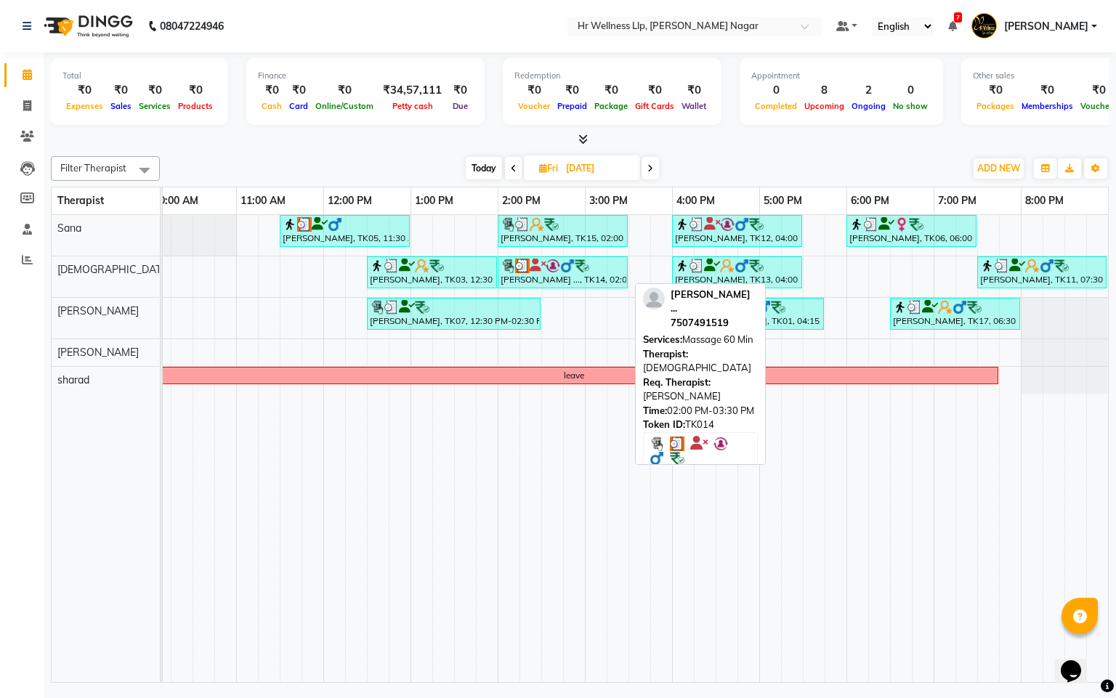
click at [556, 279] on div "[PERSON_NAME] ..., TK14, 02:00 PM-03:30 PM, Massage 60 Min" at bounding box center [562, 273] width 127 height 28
click at [578, 257] on link "[PERSON_NAME] ..., TK14, 02:00 PM-03:30 PM, Massage 60 Min" at bounding box center [563, 272] width 130 height 32
select select "3"
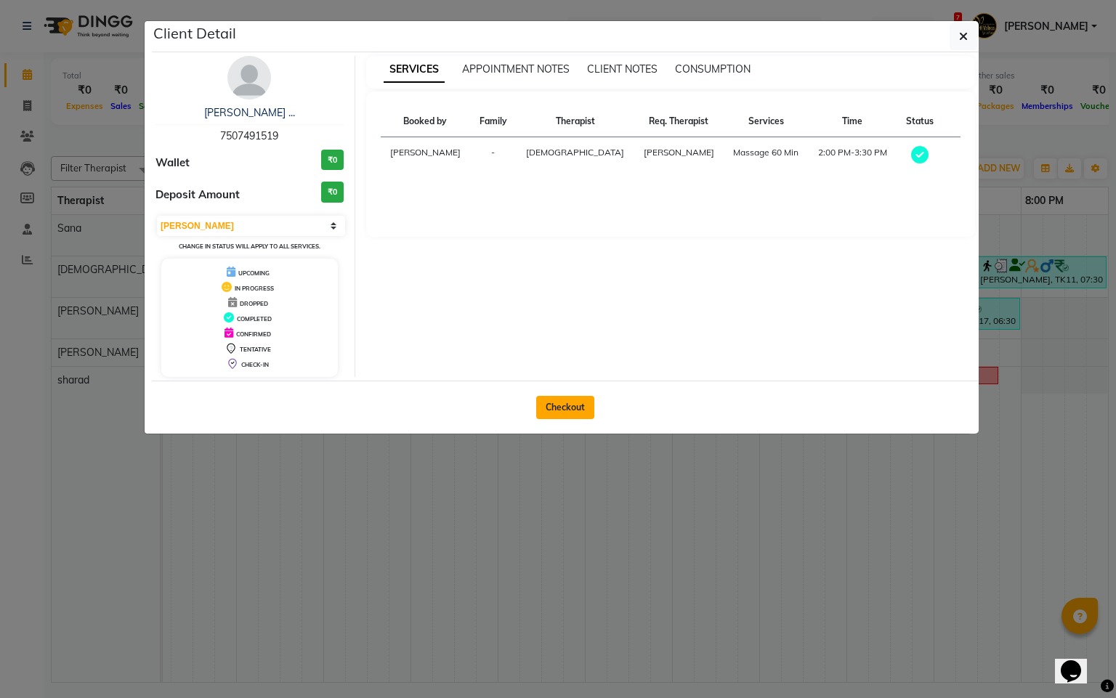
click at [573, 419] on button "Checkout" at bounding box center [565, 407] width 58 height 23
select select "service"
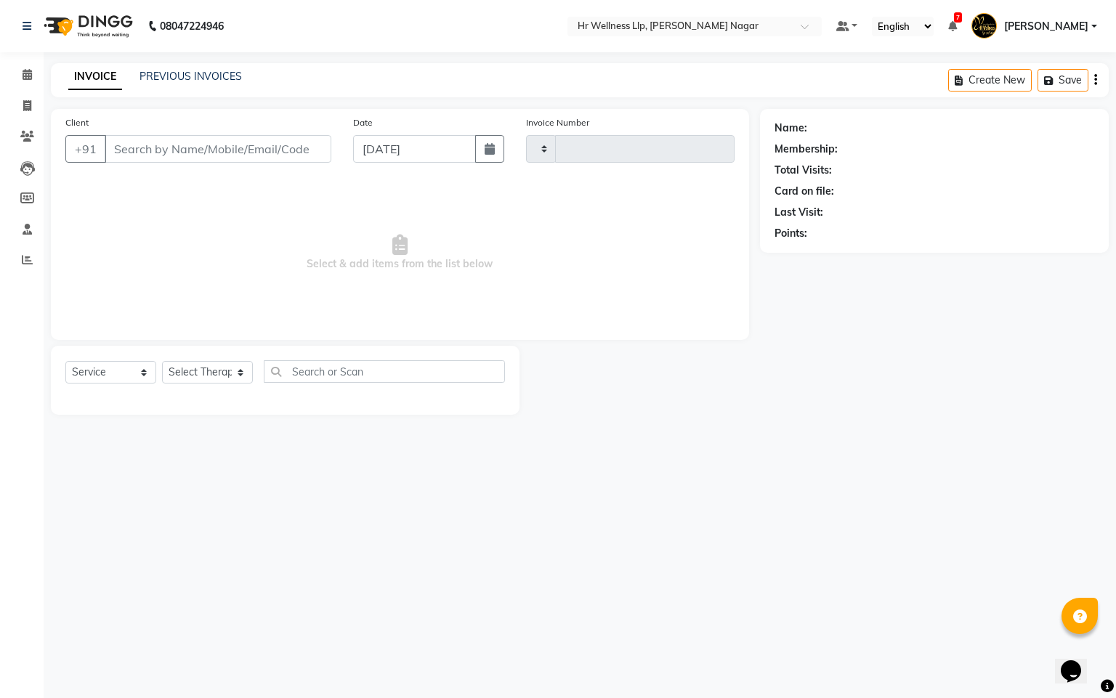
type input "1120"
select select "4289"
type input "7507491519"
type input "[DATE]"
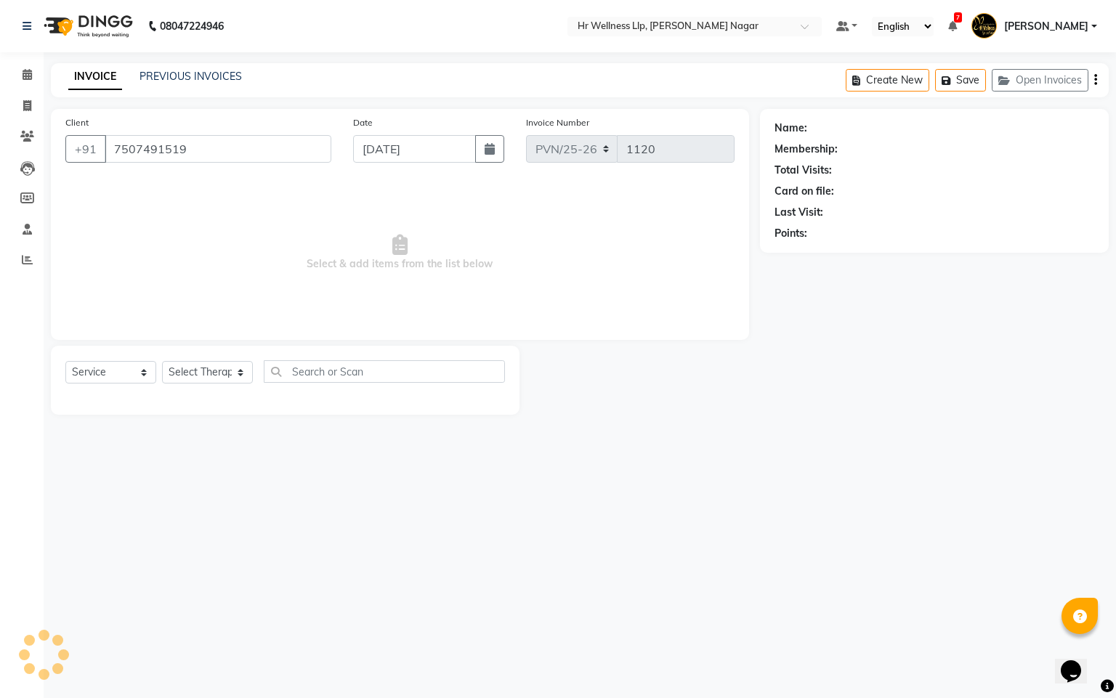
select select "19732"
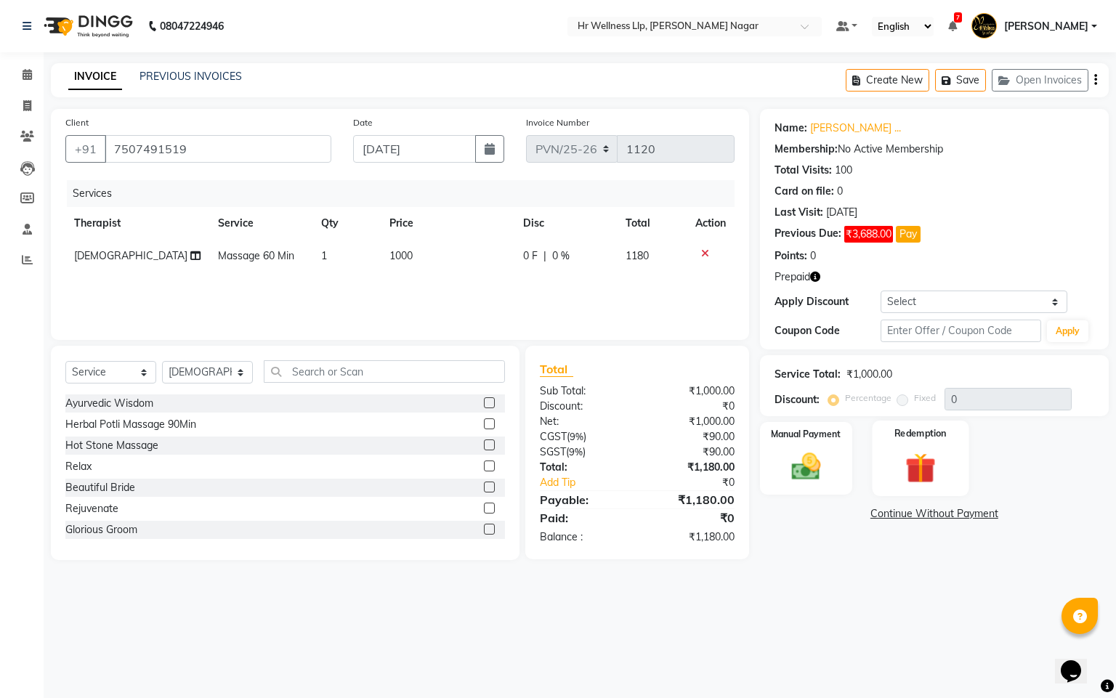
click at [929, 465] on img at bounding box center [920, 469] width 49 height 38
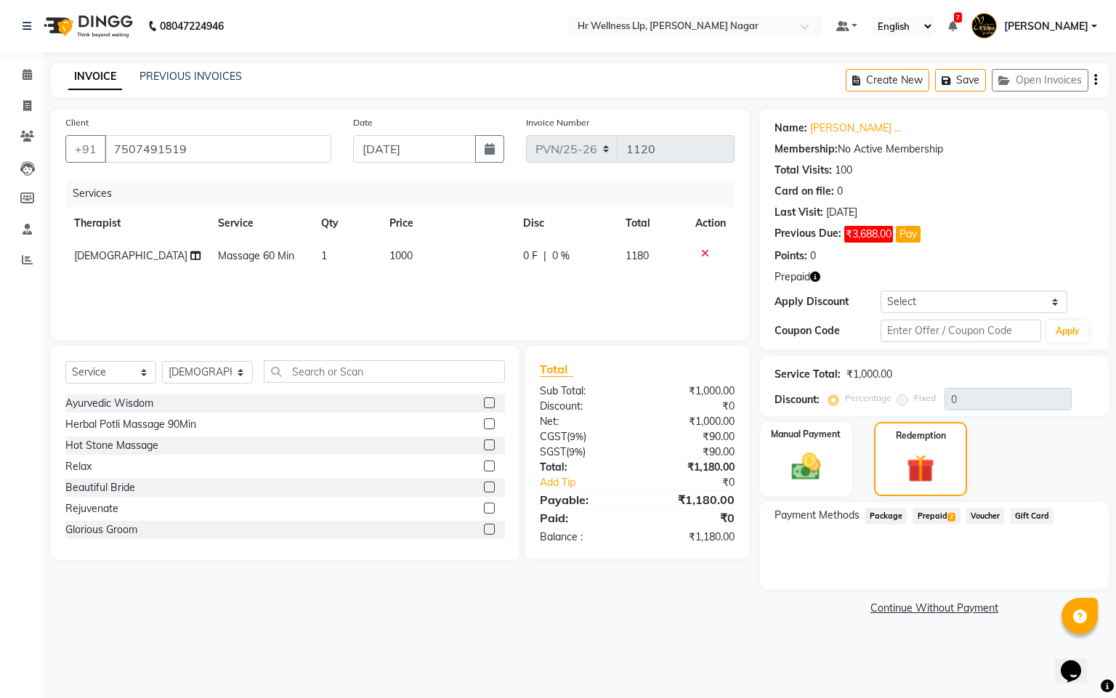
click at [945, 519] on span "Prepaid 2" at bounding box center [936, 516] width 47 height 17
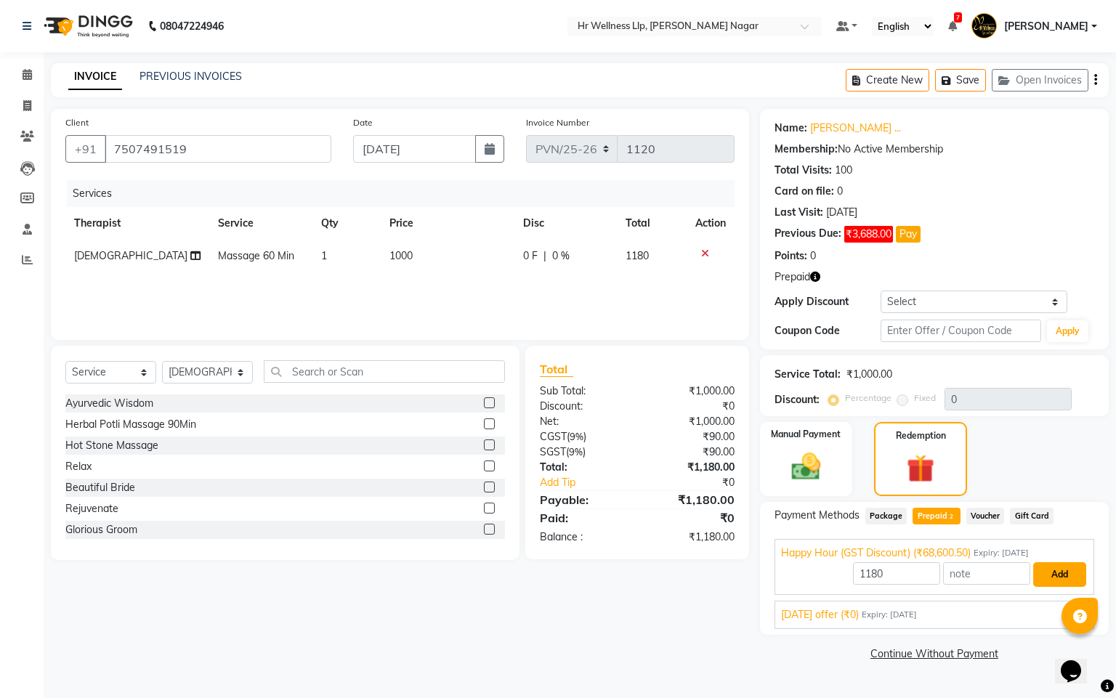
click at [1062, 573] on button "Add" at bounding box center [1059, 574] width 53 height 25
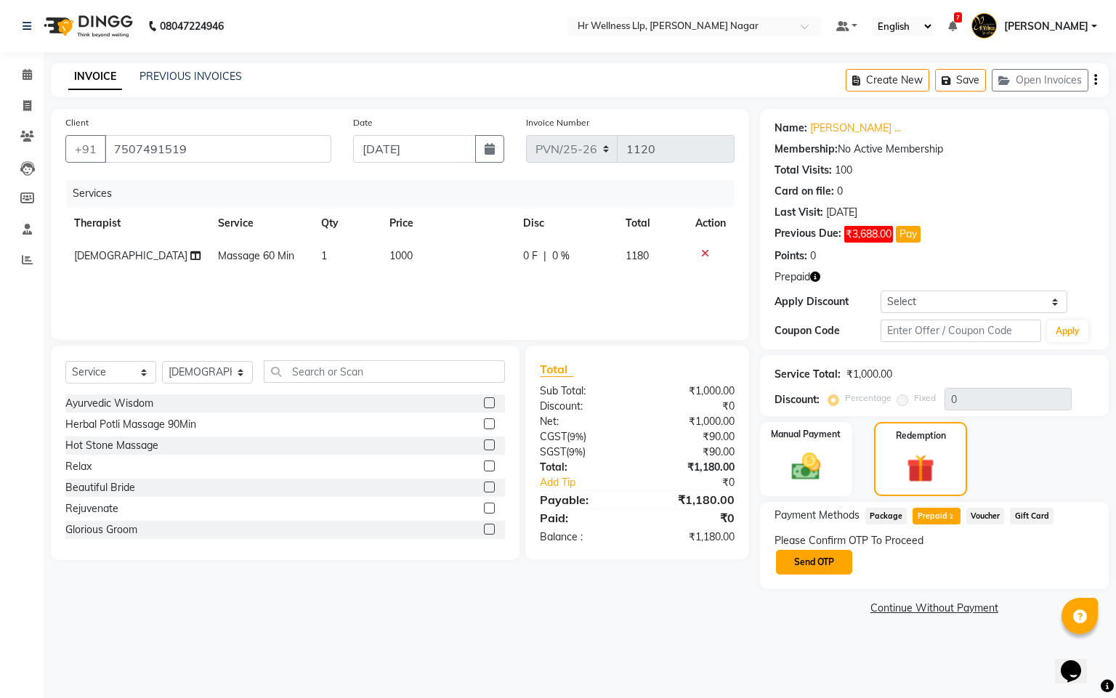
click at [825, 560] on button "Send OTP" at bounding box center [814, 562] width 76 height 25
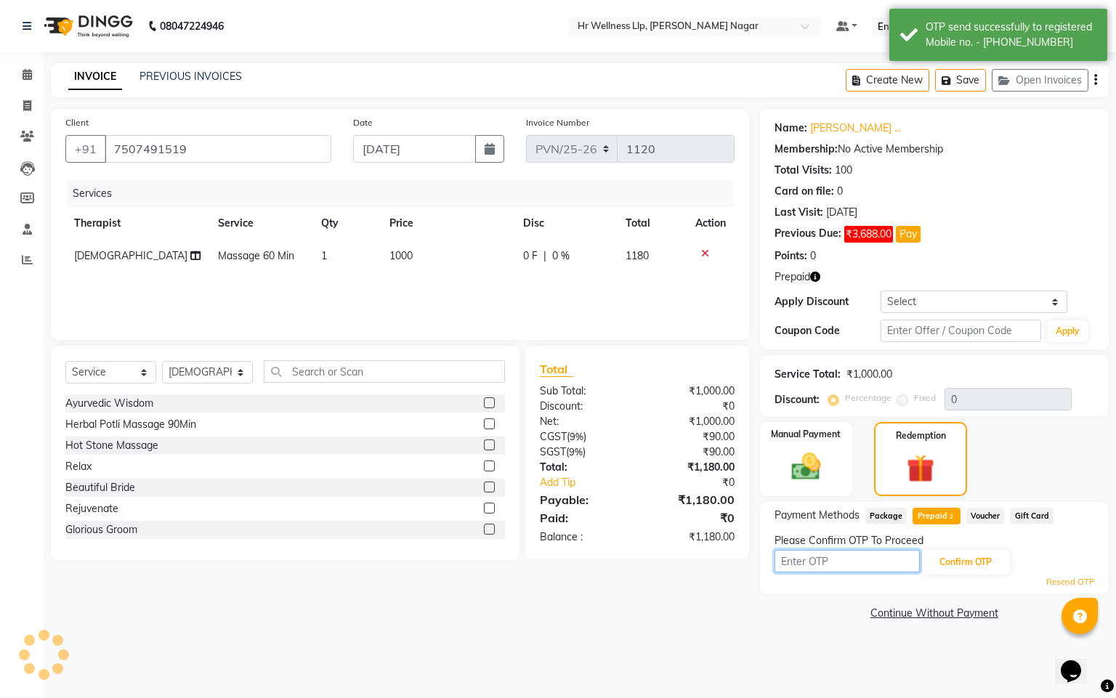
click at [825, 560] on input "text" at bounding box center [847, 561] width 145 height 23
click at [937, 554] on button "Confirm OTP" at bounding box center [965, 562] width 89 height 25
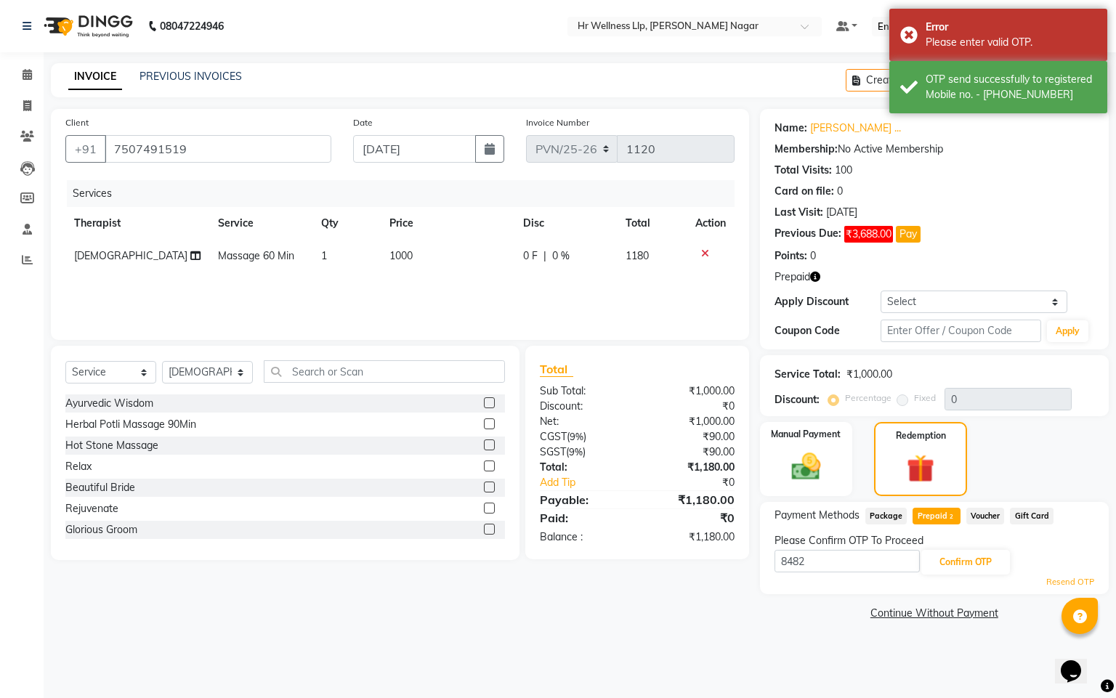
click at [979, 575] on div "8482 Confirm OTP" at bounding box center [935, 563] width 320 height 28
click at [848, 550] on input "8482" at bounding box center [847, 561] width 145 height 23
type input "8483"
click at [958, 567] on button "Confirm OTP" at bounding box center [965, 562] width 89 height 25
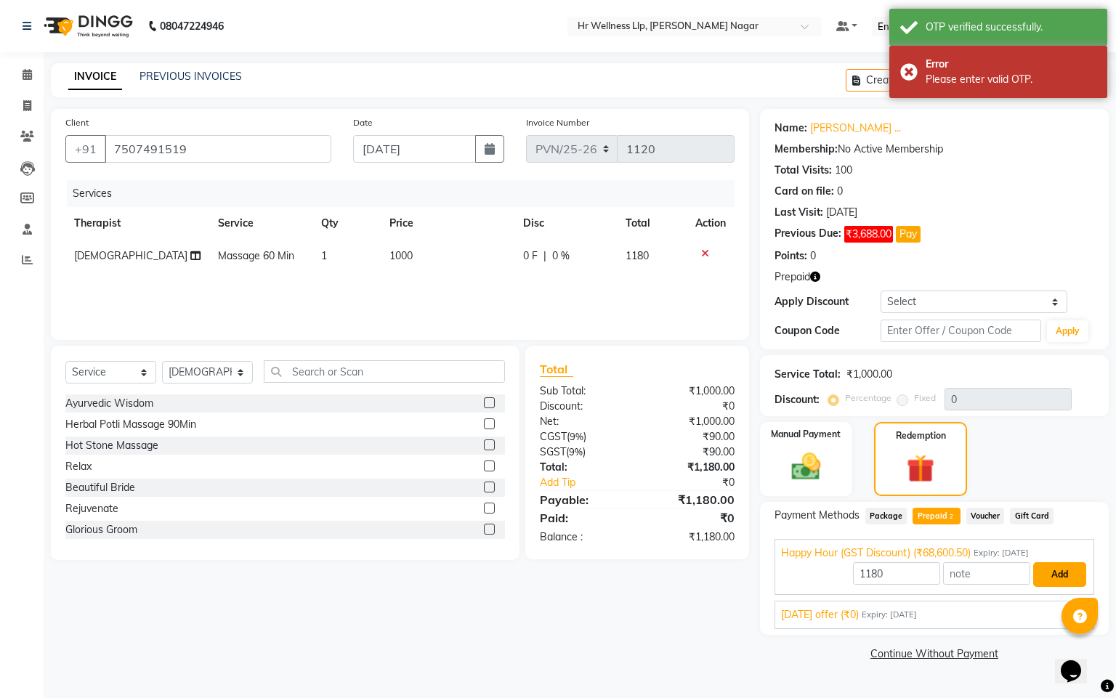
click at [1038, 576] on button "Add" at bounding box center [1059, 574] width 53 height 25
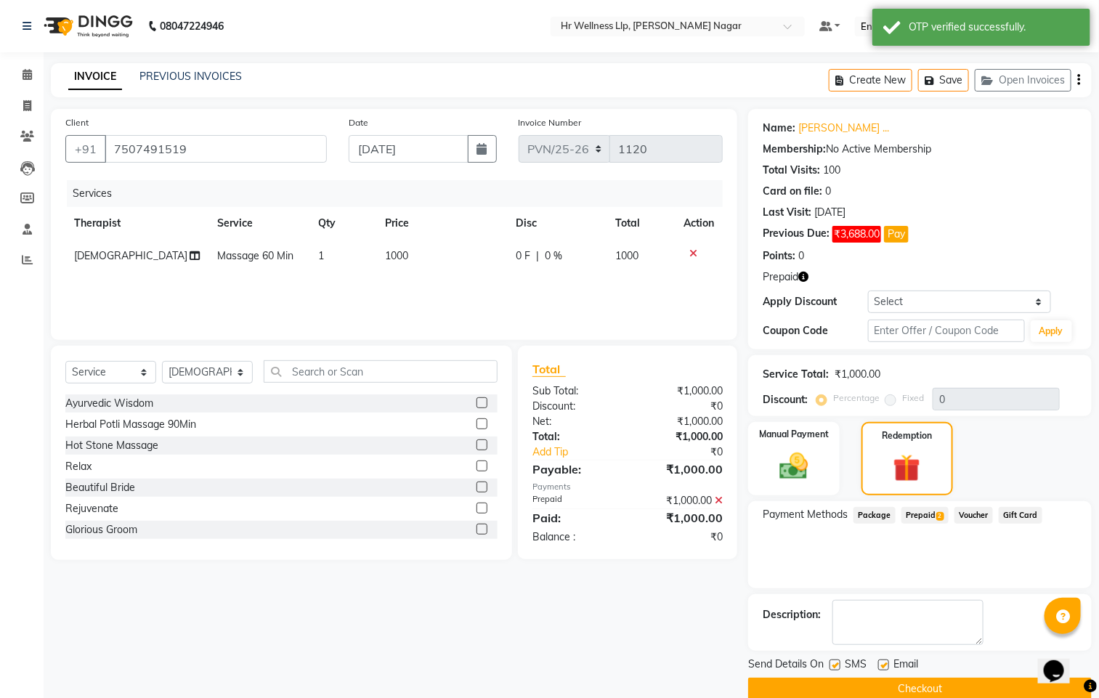
click at [833, 665] on label at bounding box center [835, 665] width 11 height 11
click at [833, 665] on input "checkbox" at bounding box center [834, 665] width 9 height 9
checkbox input "false"
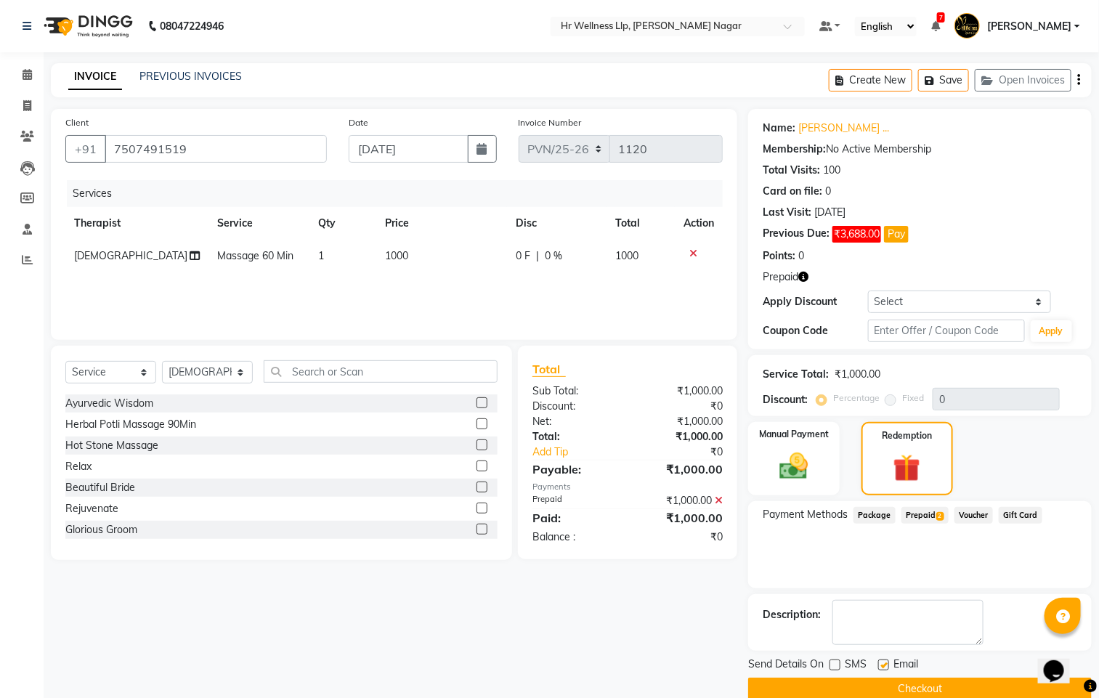
click at [879, 669] on label at bounding box center [883, 665] width 11 height 11
click at [879, 669] on input "checkbox" at bounding box center [882, 665] width 9 height 9
checkbox input "false"
click at [870, 690] on button "Checkout" at bounding box center [920, 689] width 344 height 23
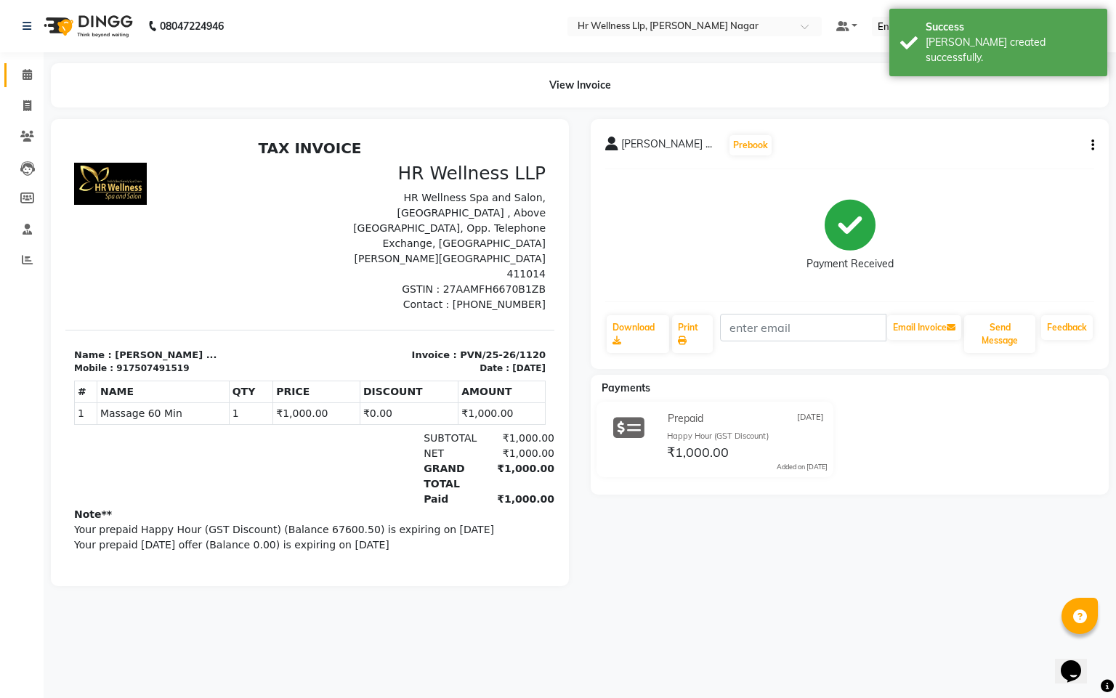
click at [28, 85] on link "Calendar" at bounding box center [21, 75] width 35 height 24
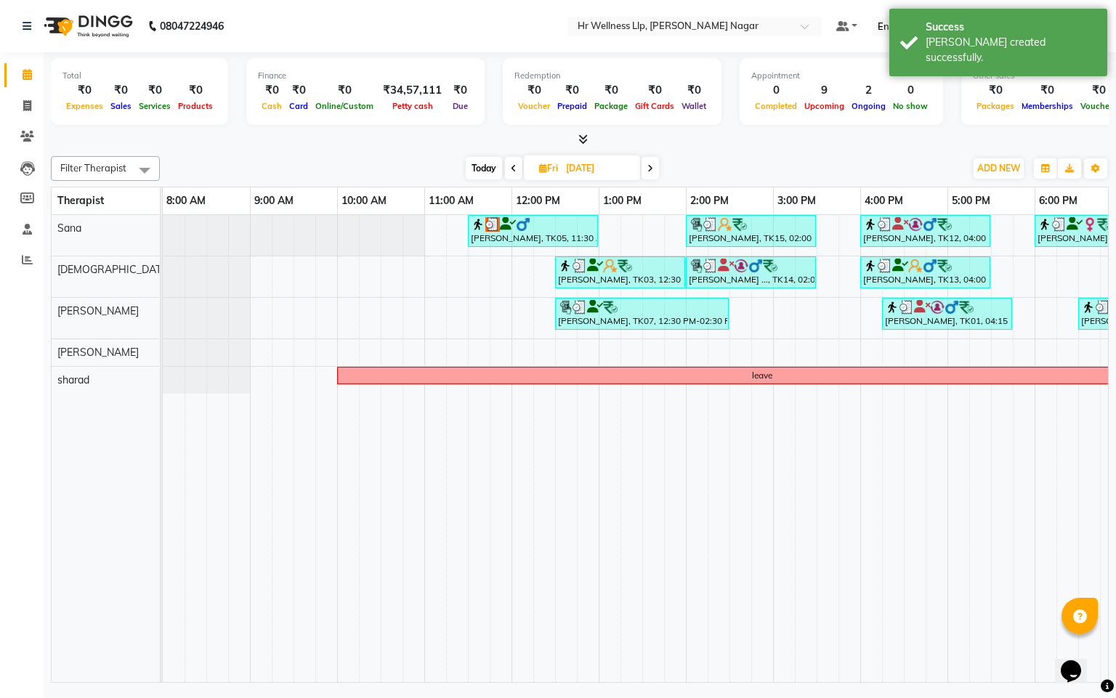
scroll to position [0, 188]
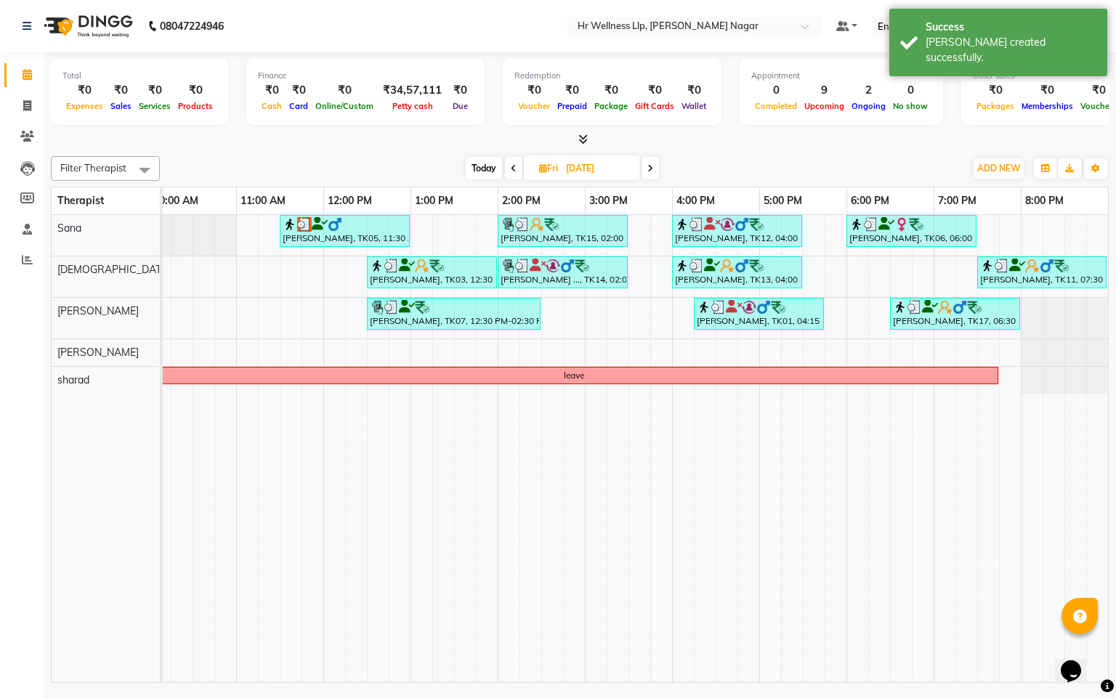
click at [505, 164] on span at bounding box center [513, 168] width 17 height 23
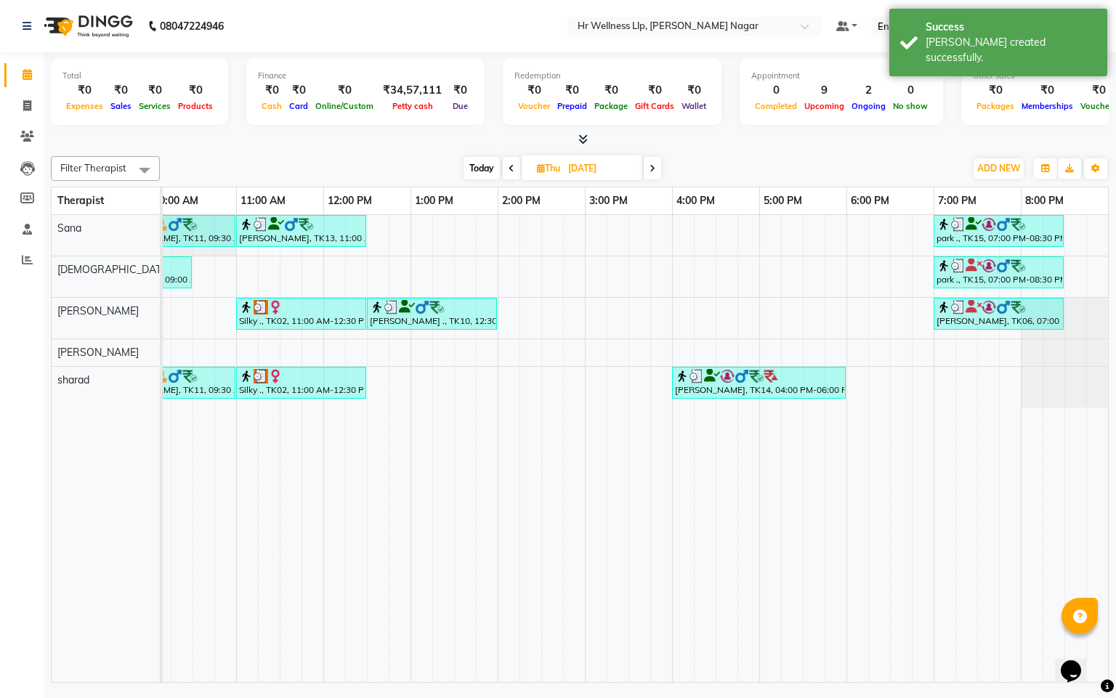
scroll to position [0, 0]
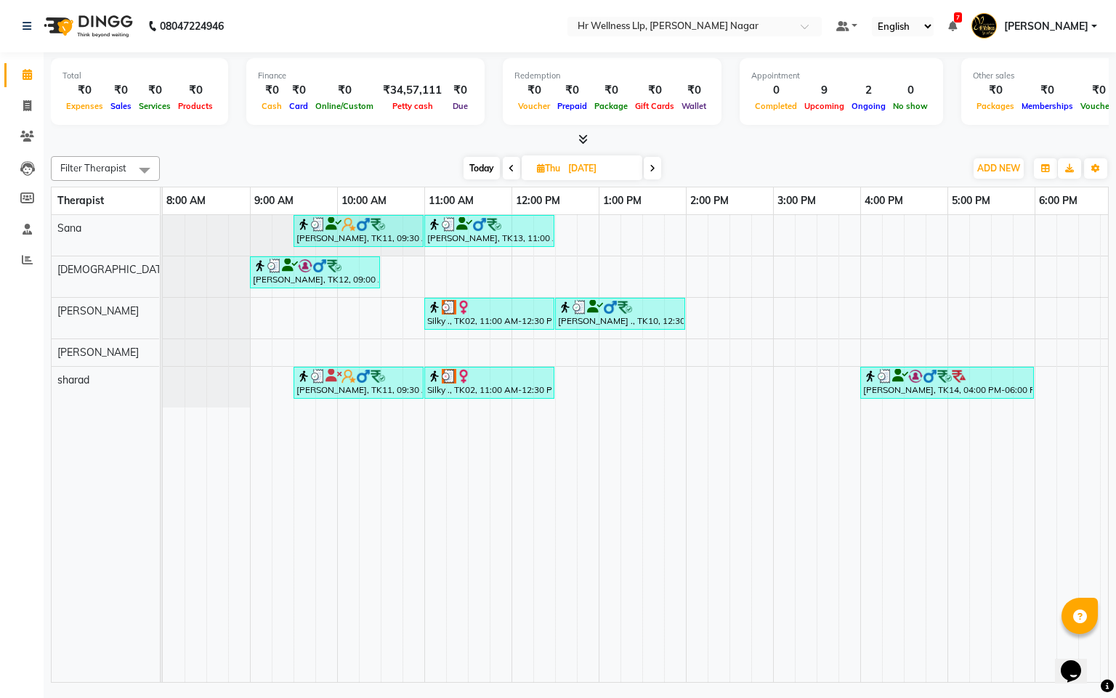
click at [504, 172] on span at bounding box center [511, 168] width 17 height 23
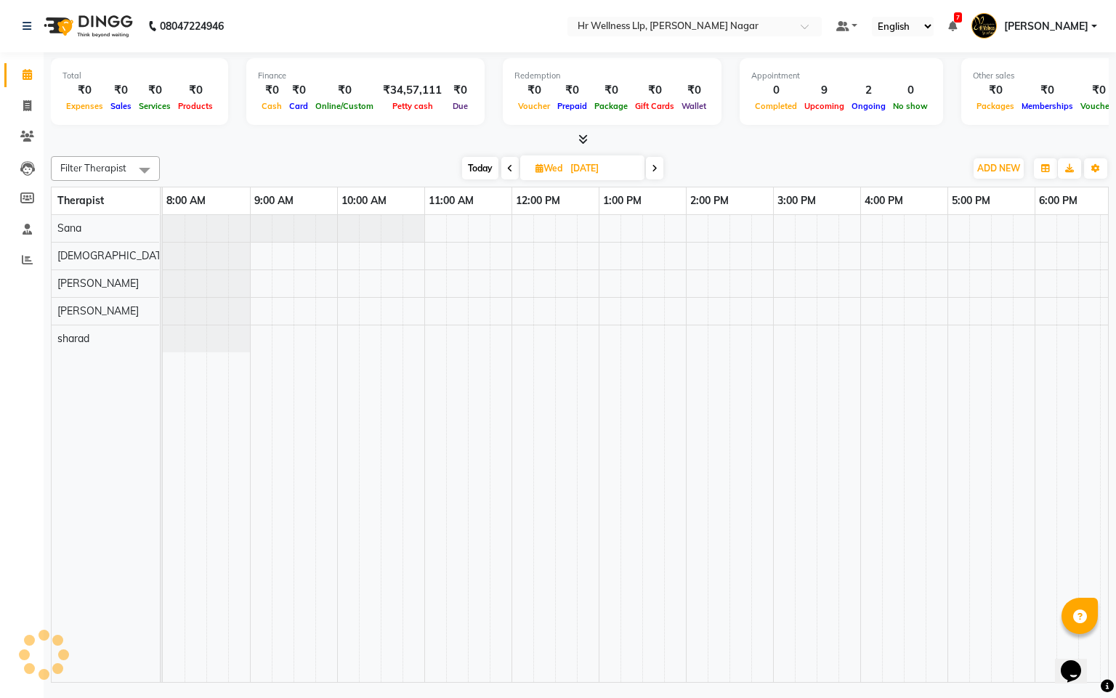
scroll to position [0, 188]
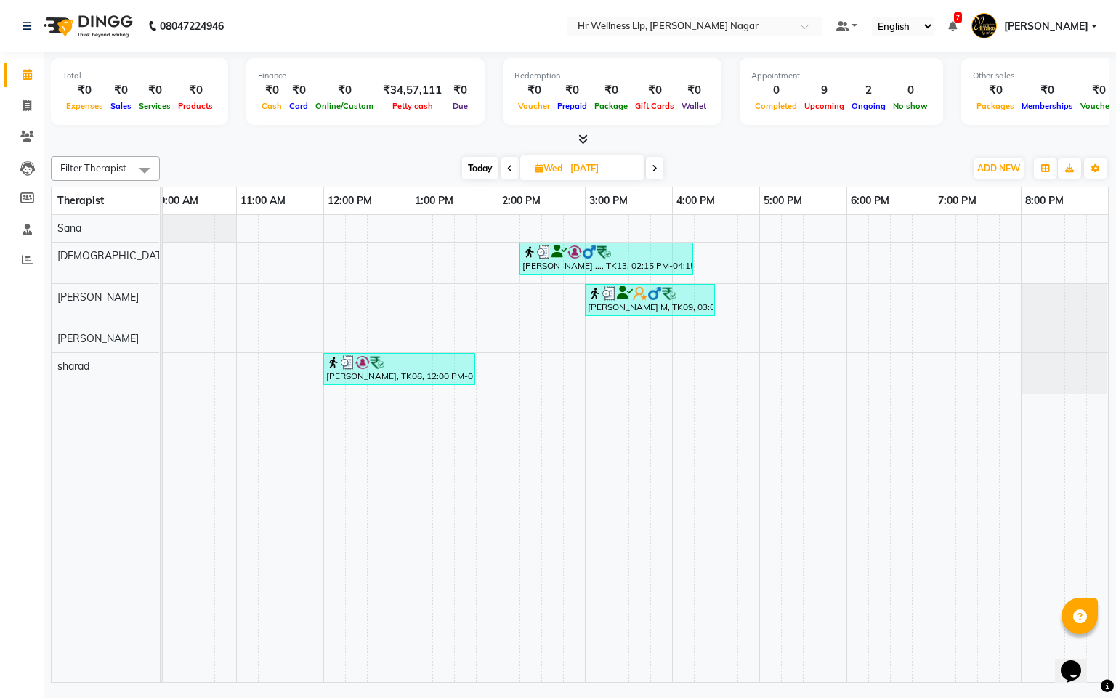
click at [504, 172] on span at bounding box center [509, 168] width 17 height 23
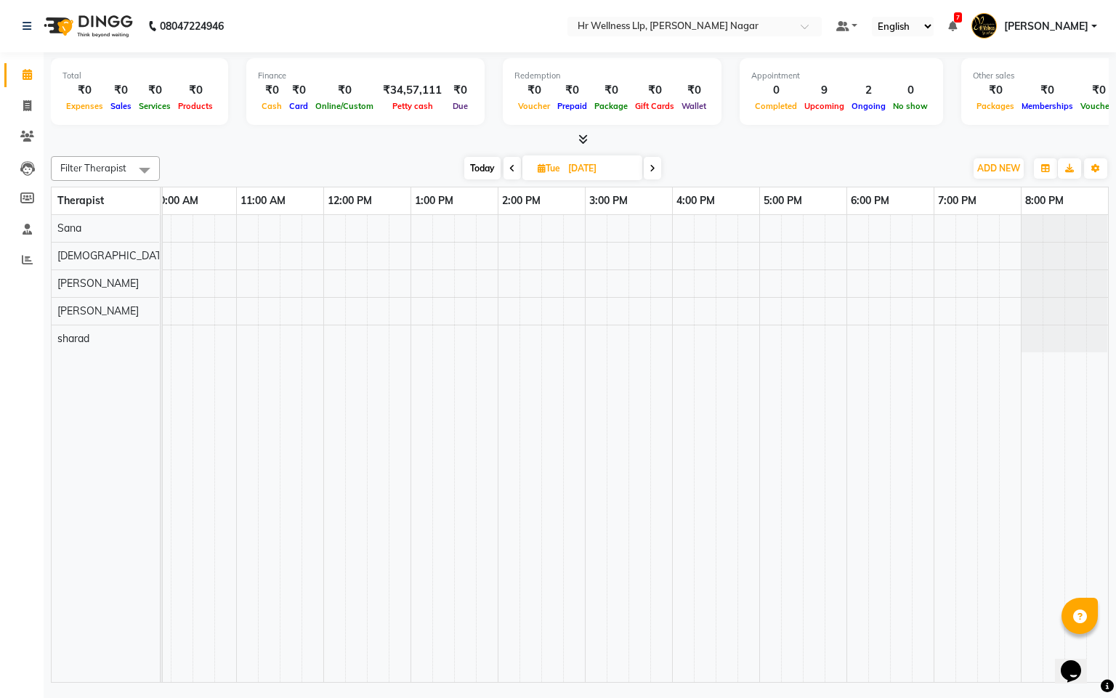
click at [504, 172] on span at bounding box center [512, 168] width 17 height 23
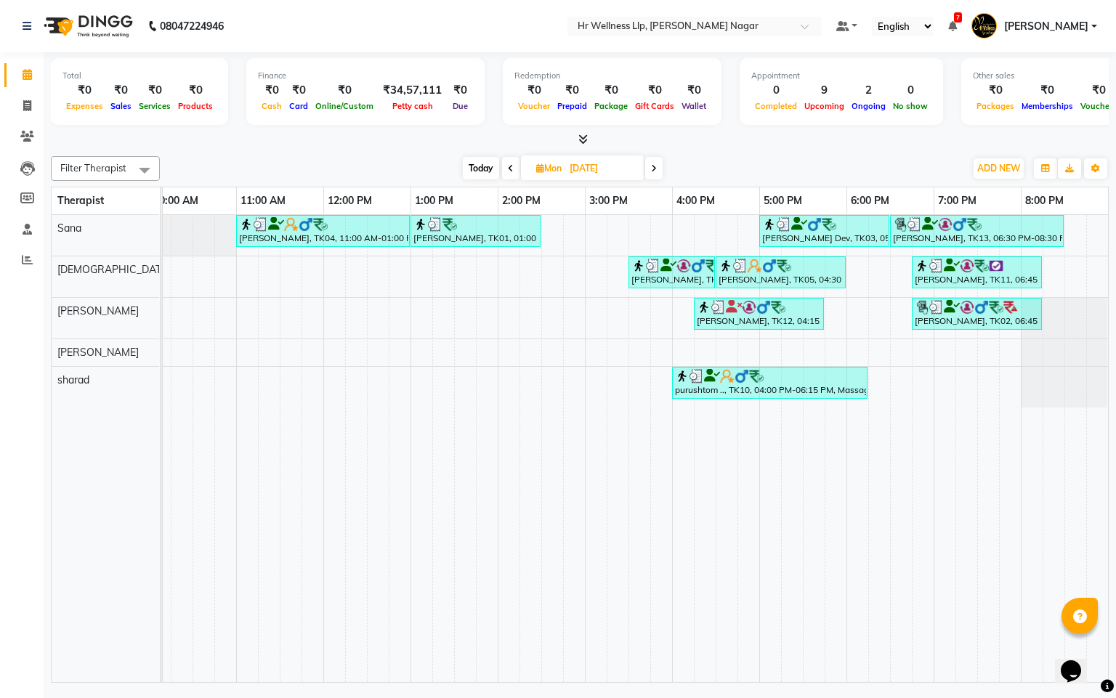
click at [504, 172] on span at bounding box center [510, 168] width 17 height 23
type input "[DATE]"
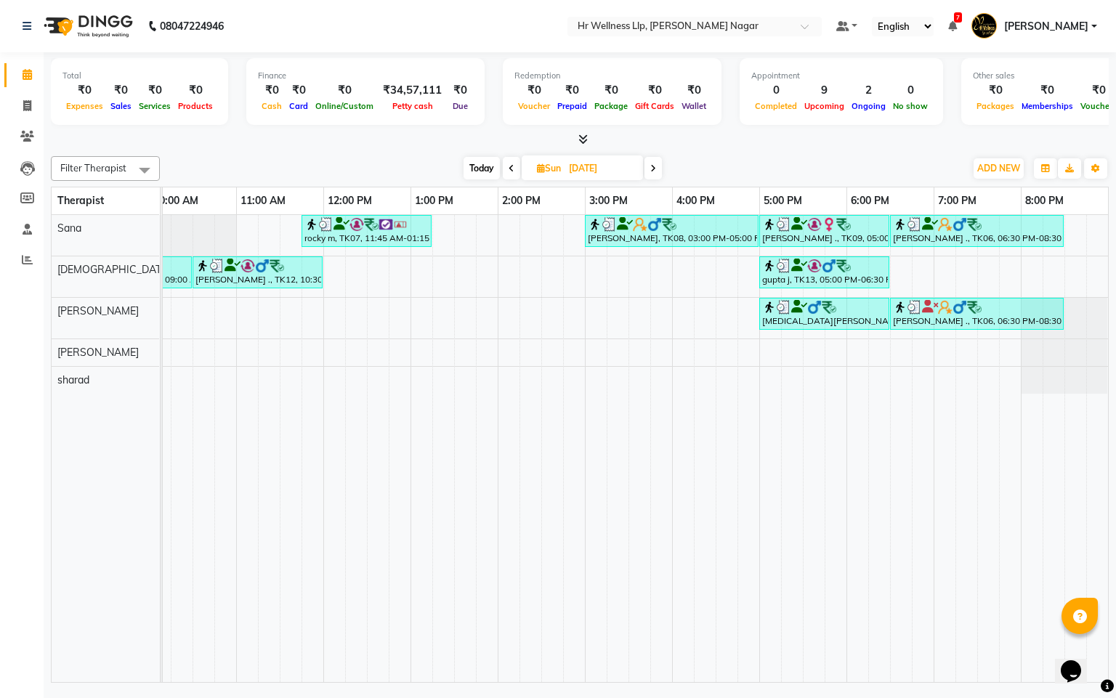
click at [537, 166] on icon at bounding box center [541, 167] width 8 height 9
select select "8"
select select "2025"
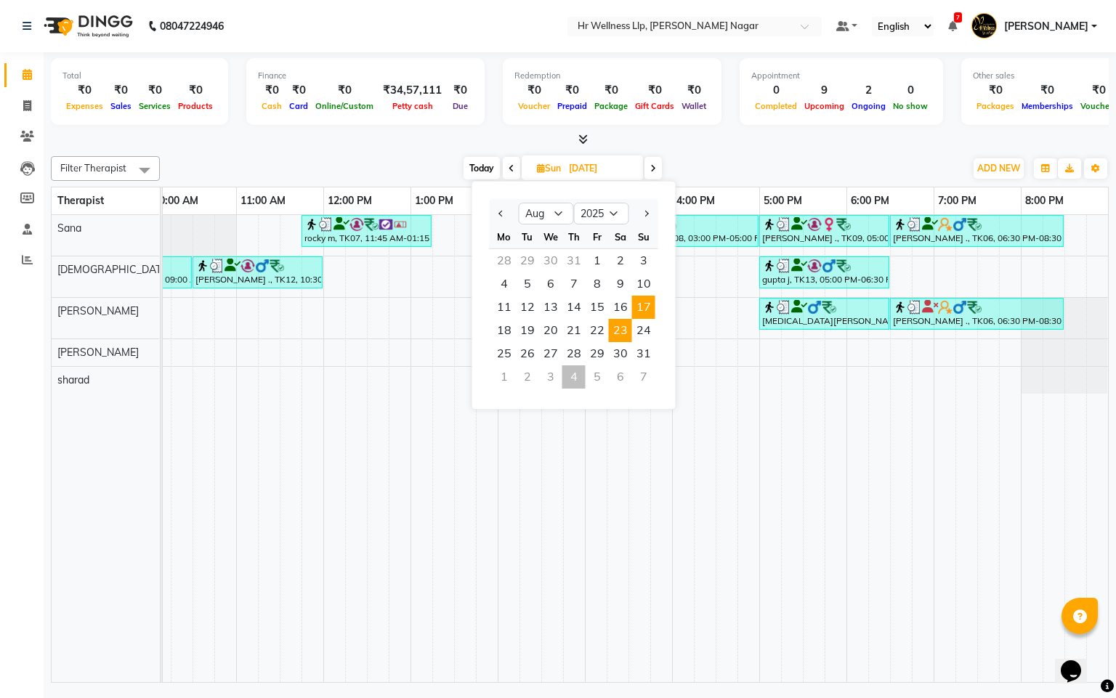
click at [609, 328] on span "23" at bounding box center [620, 330] width 23 height 23
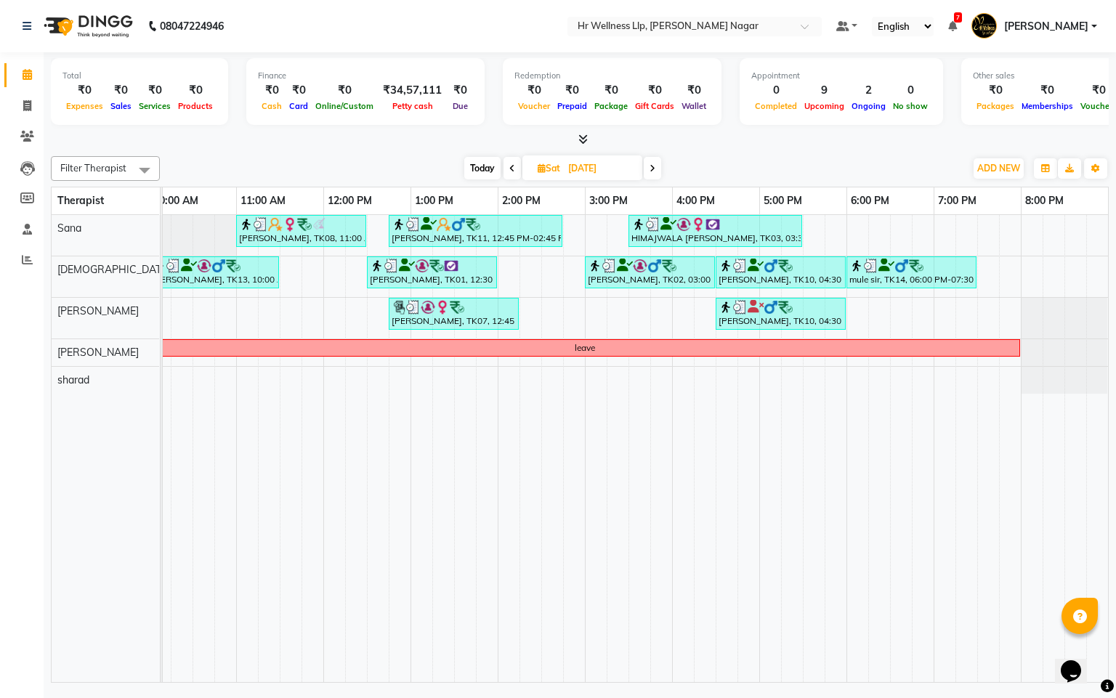
click at [650, 171] on icon at bounding box center [653, 168] width 6 height 9
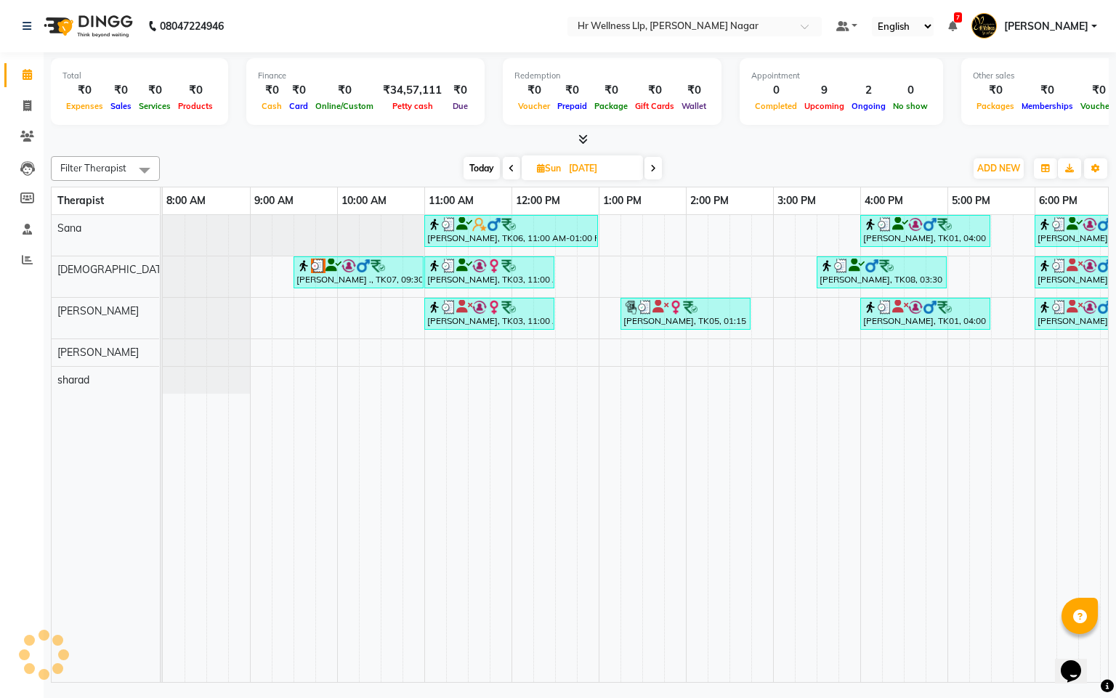
scroll to position [0, 0]
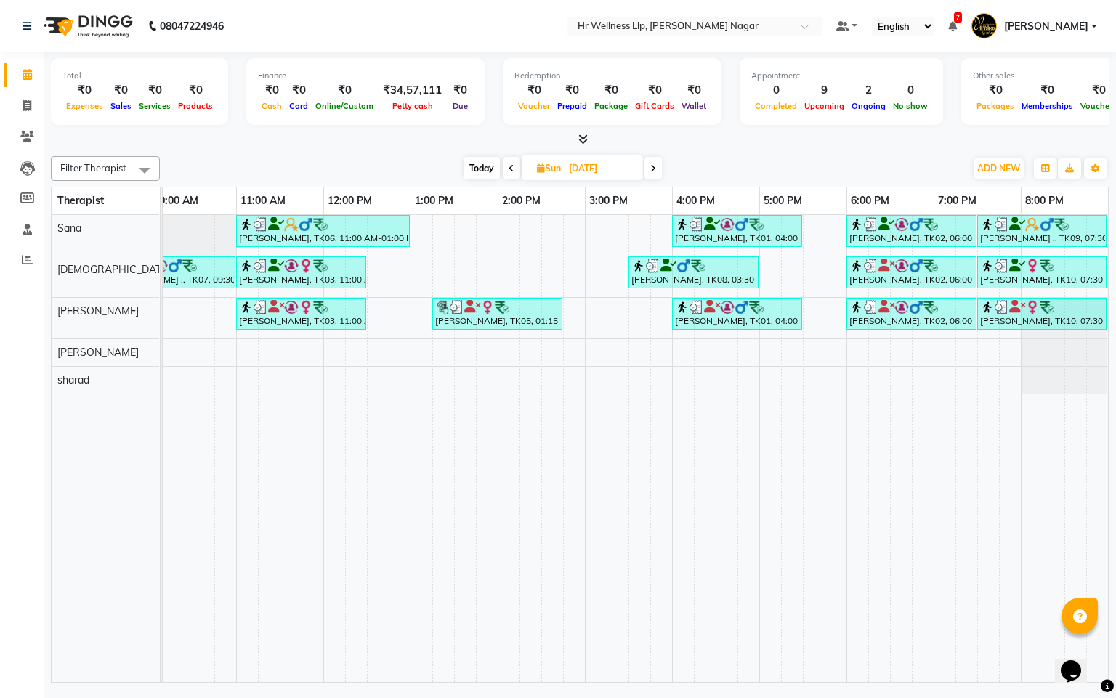
click at [650, 171] on span at bounding box center [652, 168] width 17 height 23
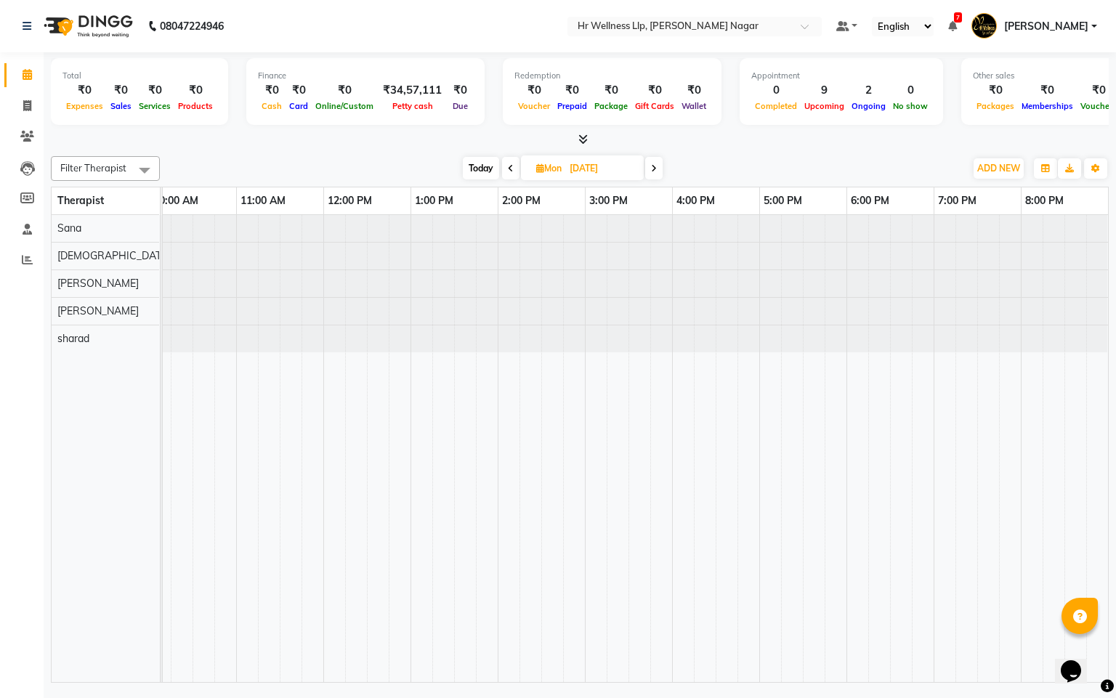
scroll to position [0, 188]
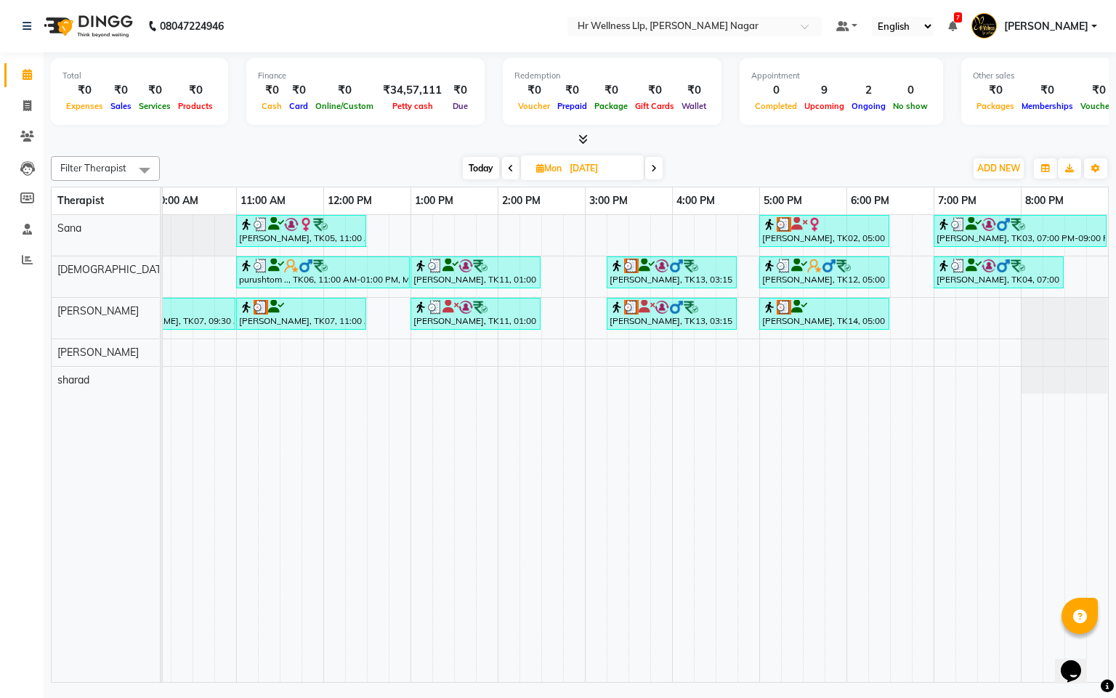
click at [650, 171] on span at bounding box center [653, 168] width 17 height 23
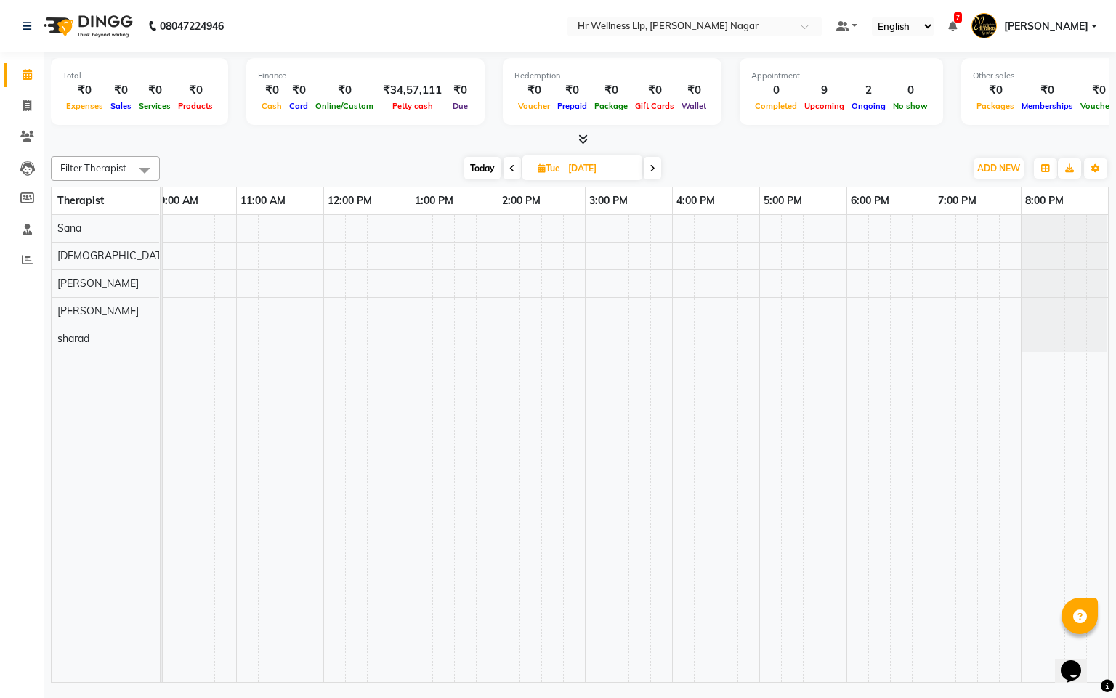
click at [506, 160] on span at bounding box center [512, 168] width 17 height 23
type input "[DATE]"
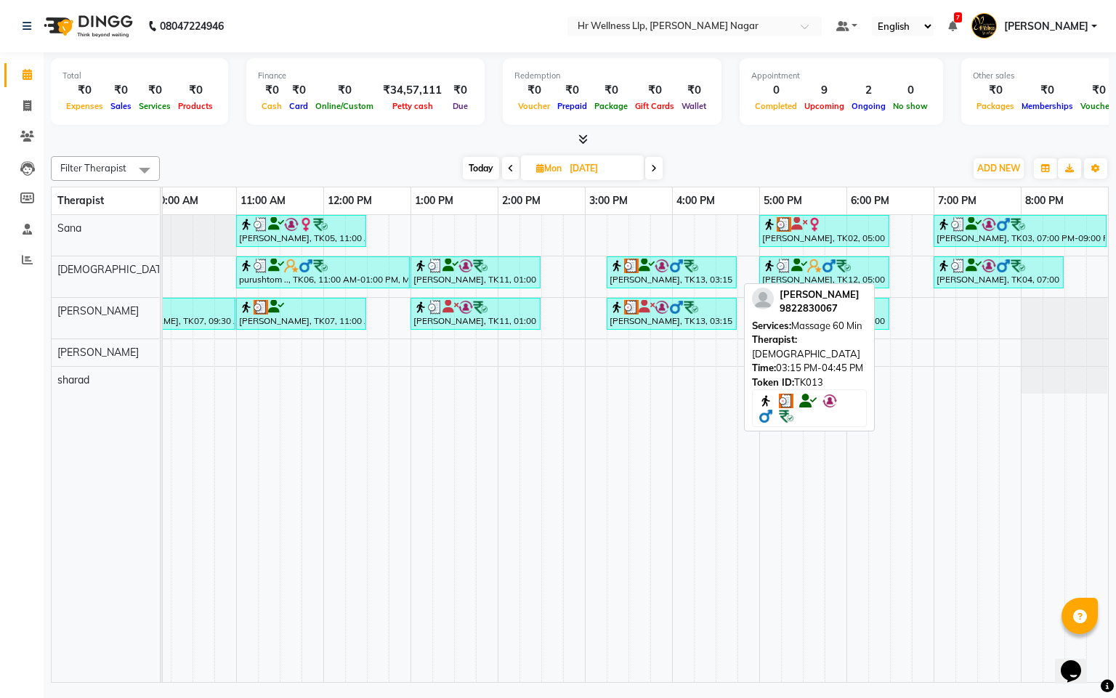
click at [650, 281] on div "[PERSON_NAME], TK13, 03:15 PM-04:45 PM, Massage 60 Min" at bounding box center [671, 273] width 127 height 28
select select "3"
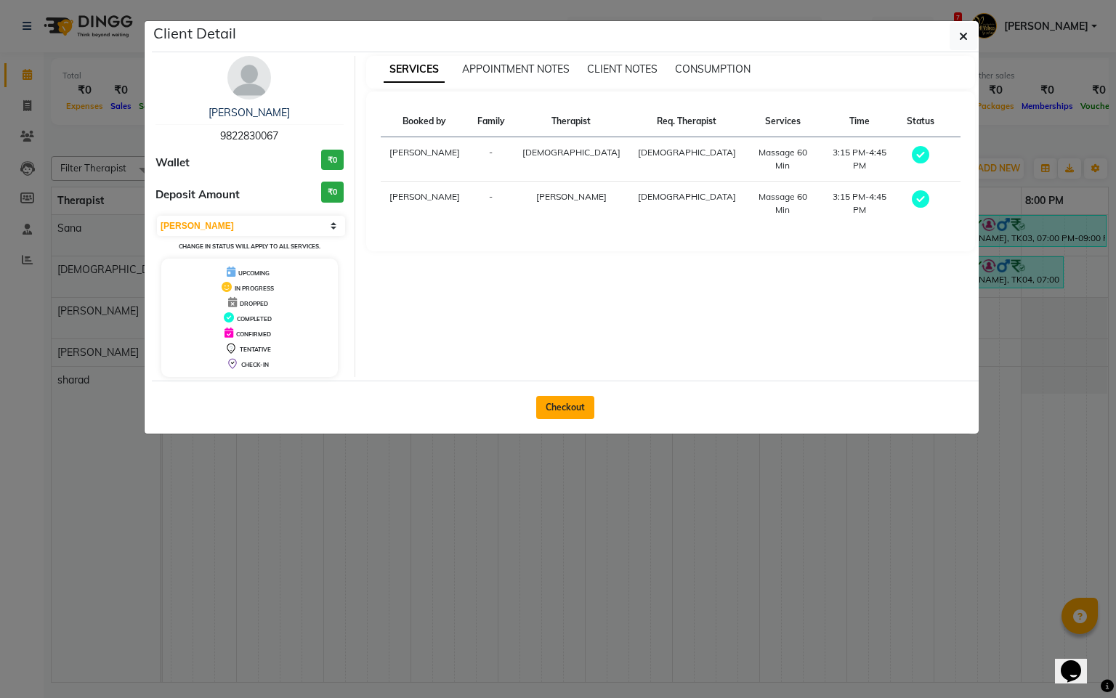
click at [585, 414] on button "Checkout" at bounding box center [565, 407] width 58 height 23
select select "service"
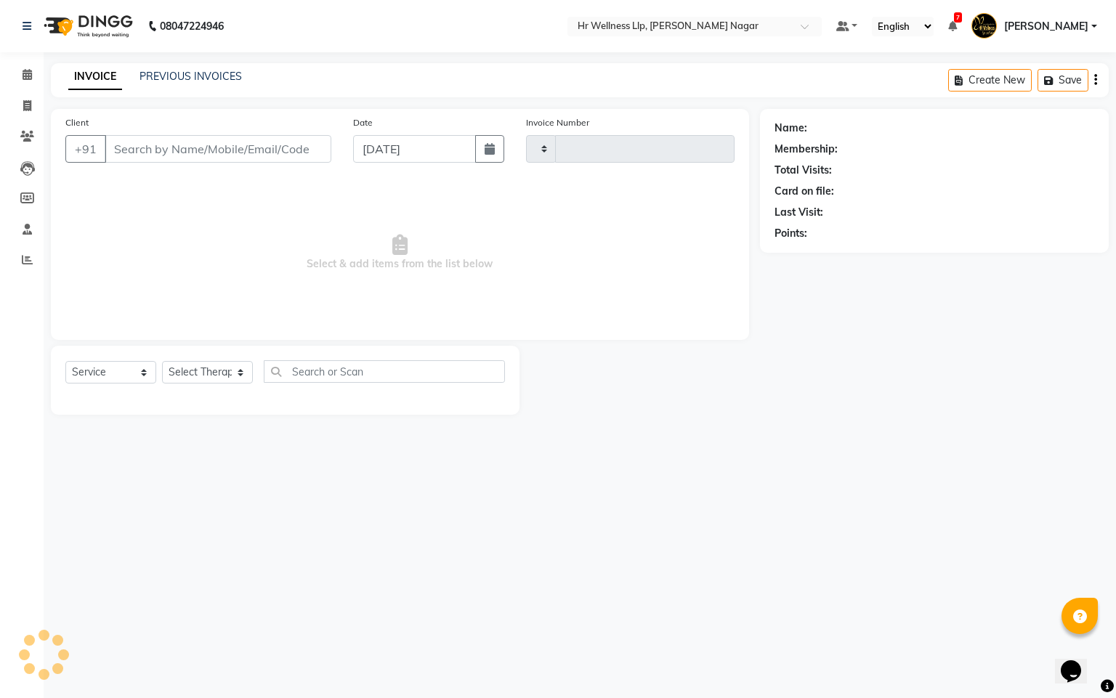
type input "1121"
select select "4289"
type input "9822830067"
type input "[DATE]"
select select "19732"
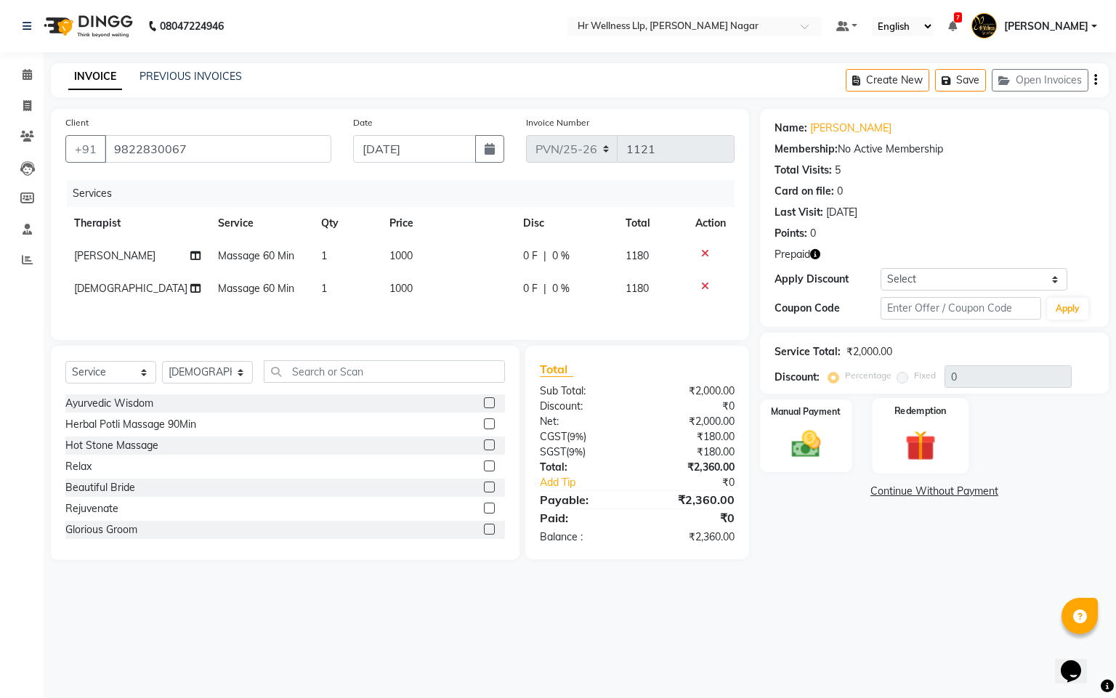
click at [912, 452] on img at bounding box center [920, 446] width 49 height 38
click at [931, 491] on span "Prepaid 1" at bounding box center [936, 493] width 47 height 17
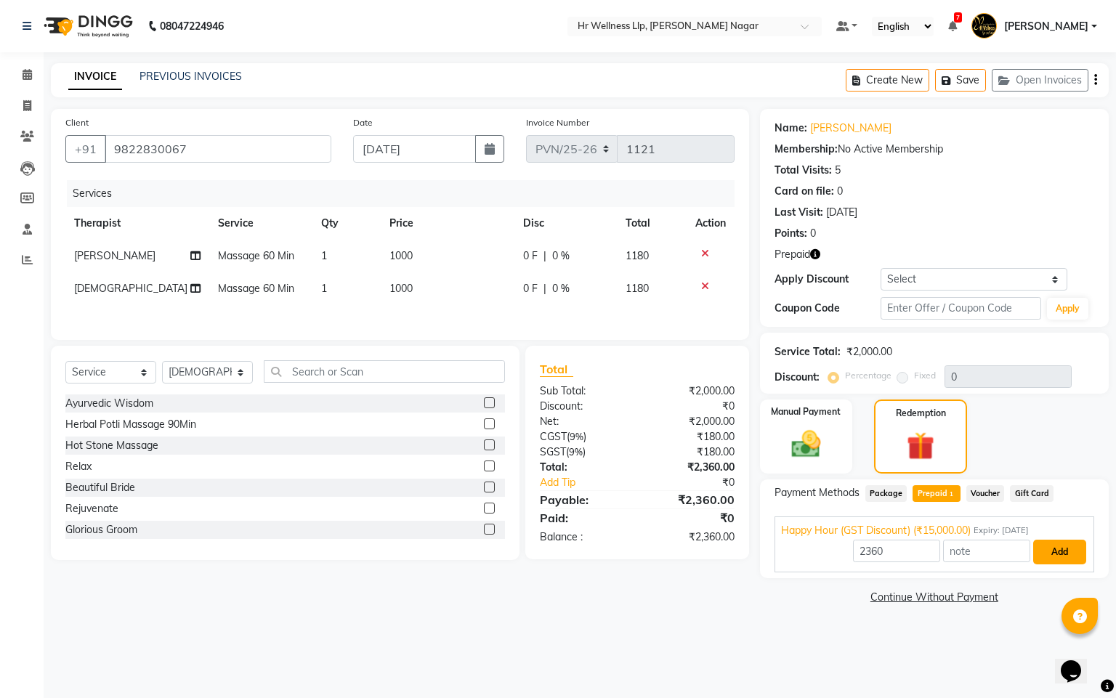
click at [1047, 550] on button "Add" at bounding box center [1059, 552] width 53 height 25
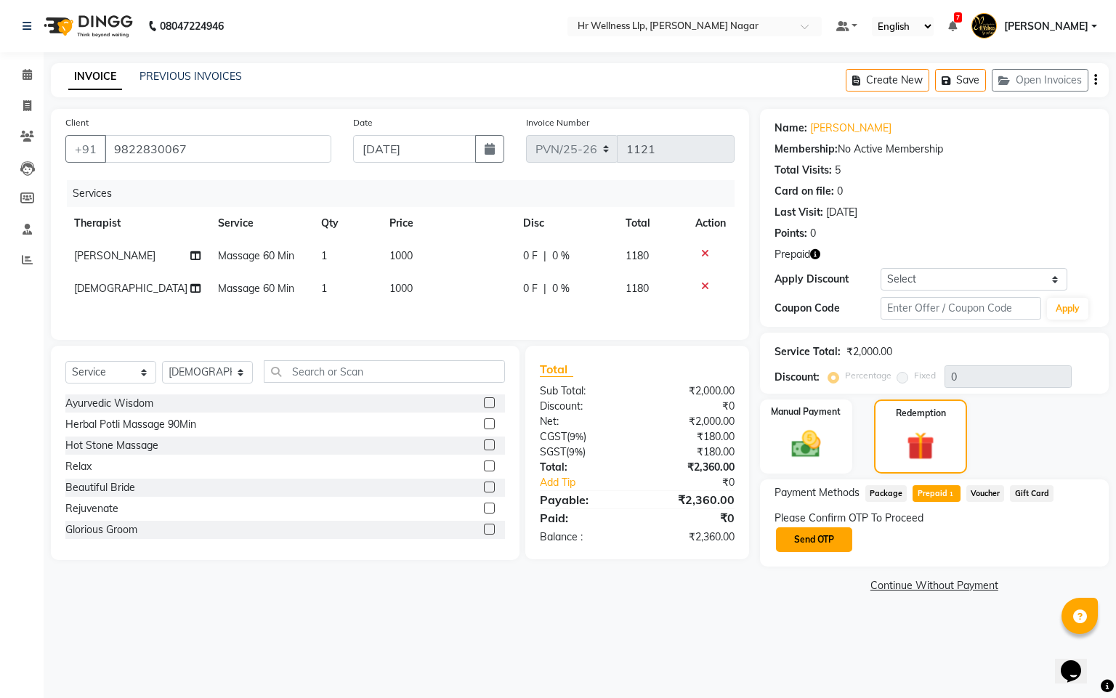
click at [833, 543] on button "Send OTP" at bounding box center [814, 539] width 76 height 25
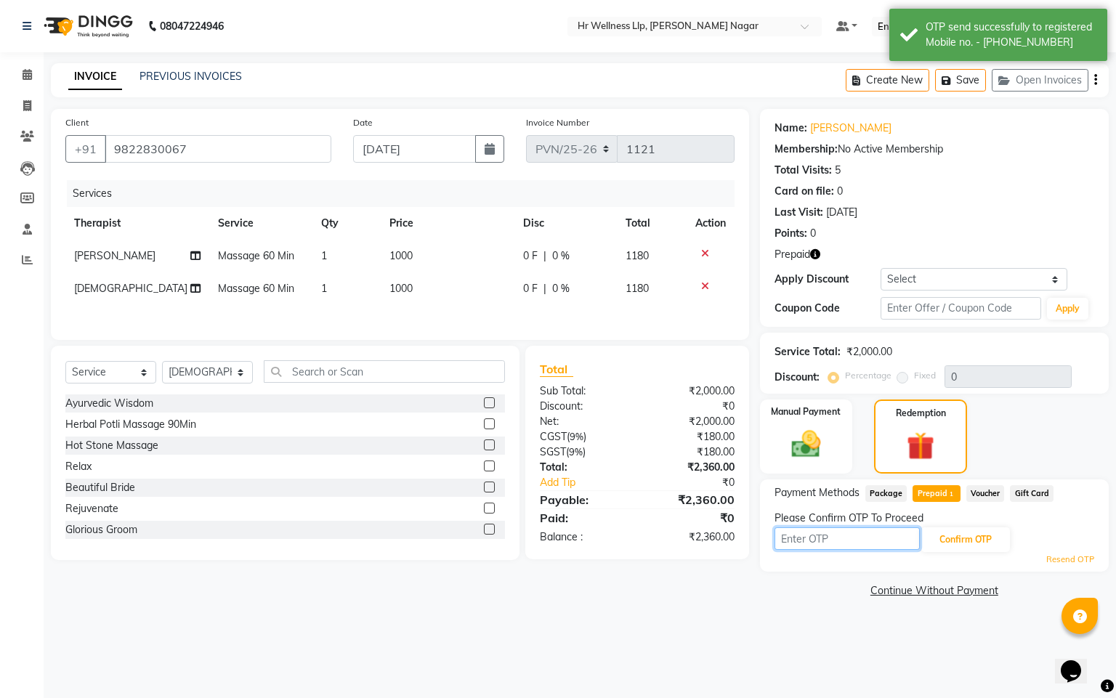
click at [833, 543] on input "text" at bounding box center [847, 538] width 145 height 23
type input "8483"
click at [964, 546] on button "Confirm OTP" at bounding box center [965, 539] width 89 height 25
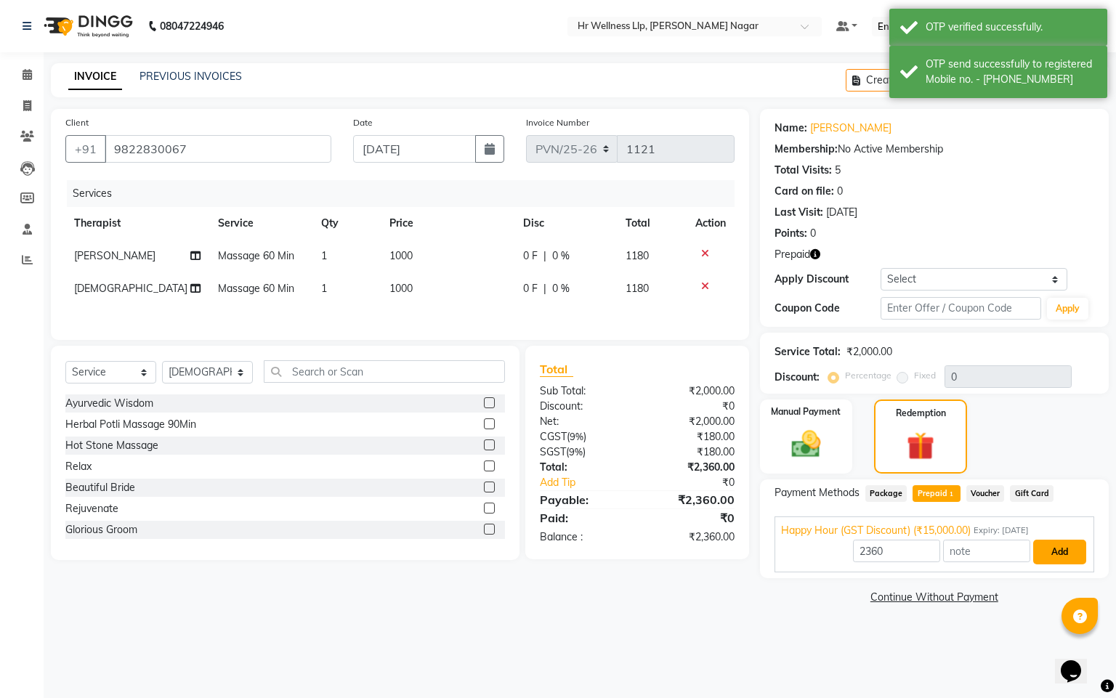
click at [1067, 546] on button "Add" at bounding box center [1059, 552] width 53 height 25
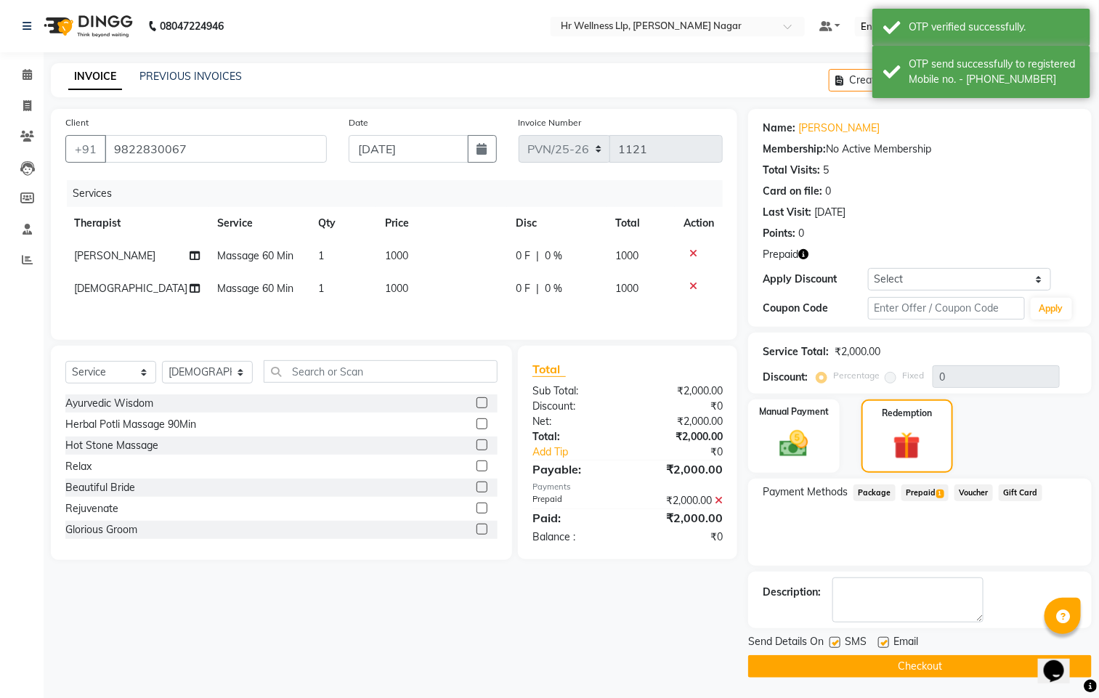
click at [833, 642] on label at bounding box center [835, 642] width 11 height 11
click at [833, 642] on input "checkbox" at bounding box center [834, 643] width 9 height 9
checkbox input "false"
click at [887, 641] on label at bounding box center [883, 642] width 11 height 11
click at [887, 641] on input "checkbox" at bounding box center [882, 643] width 9 height 9
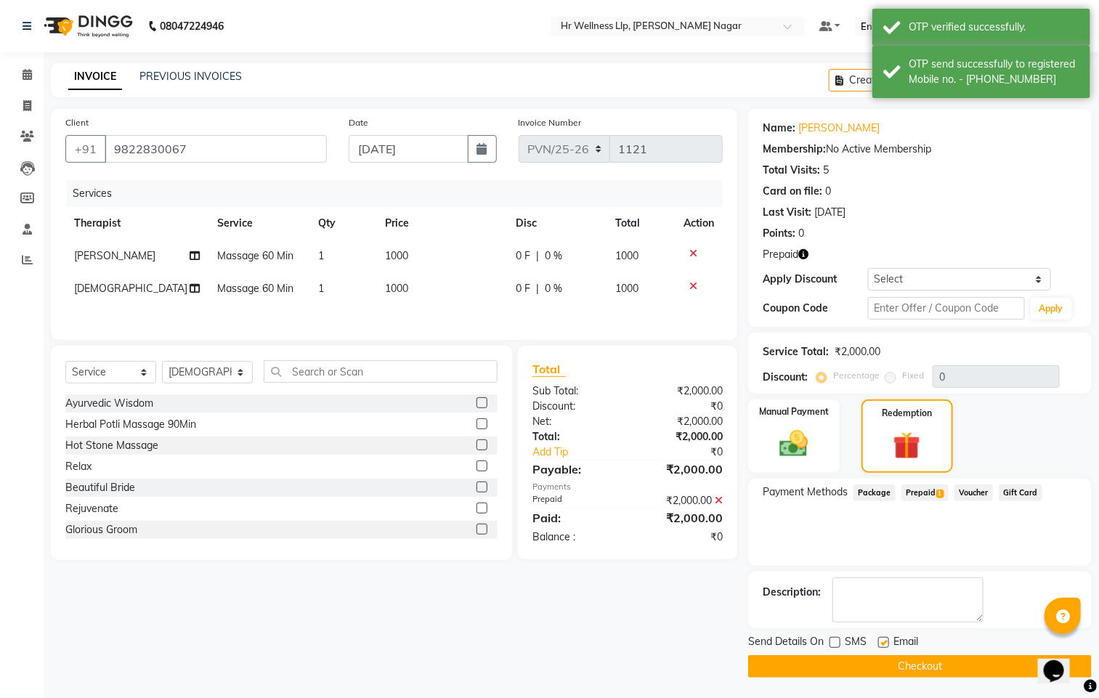
checkbox input "false"
click at [877, 667] on button "Checkout" at bounding box center [920, 666] width 344 height 23
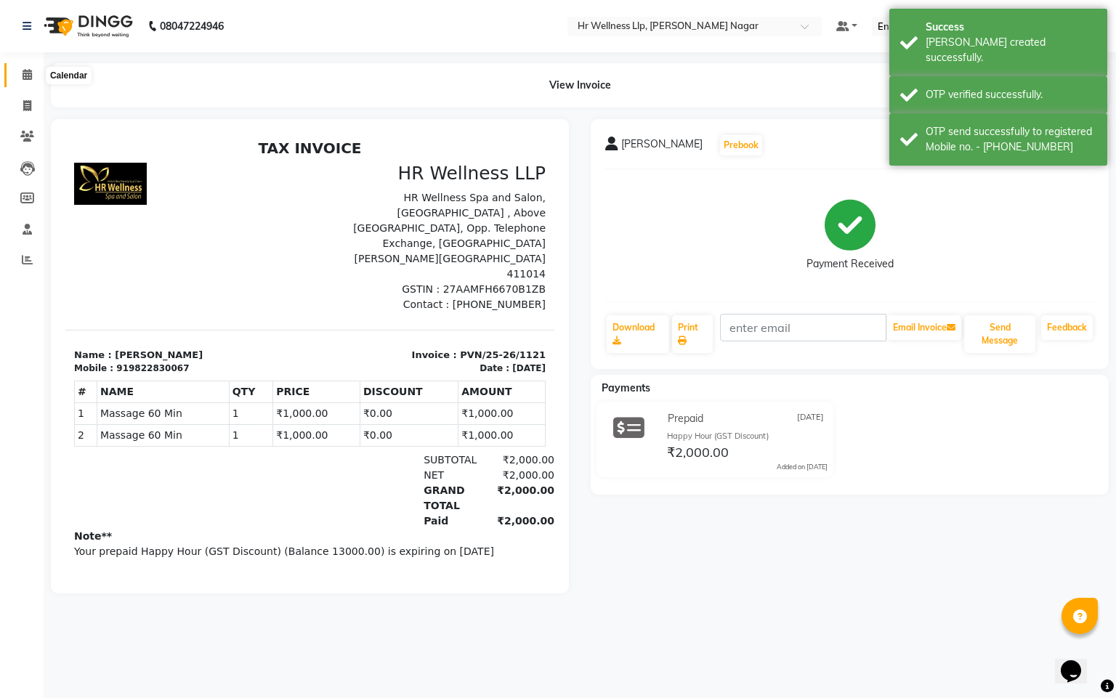
click at [33, 74] on span at bounding box center [27, 75] width 25 height 17
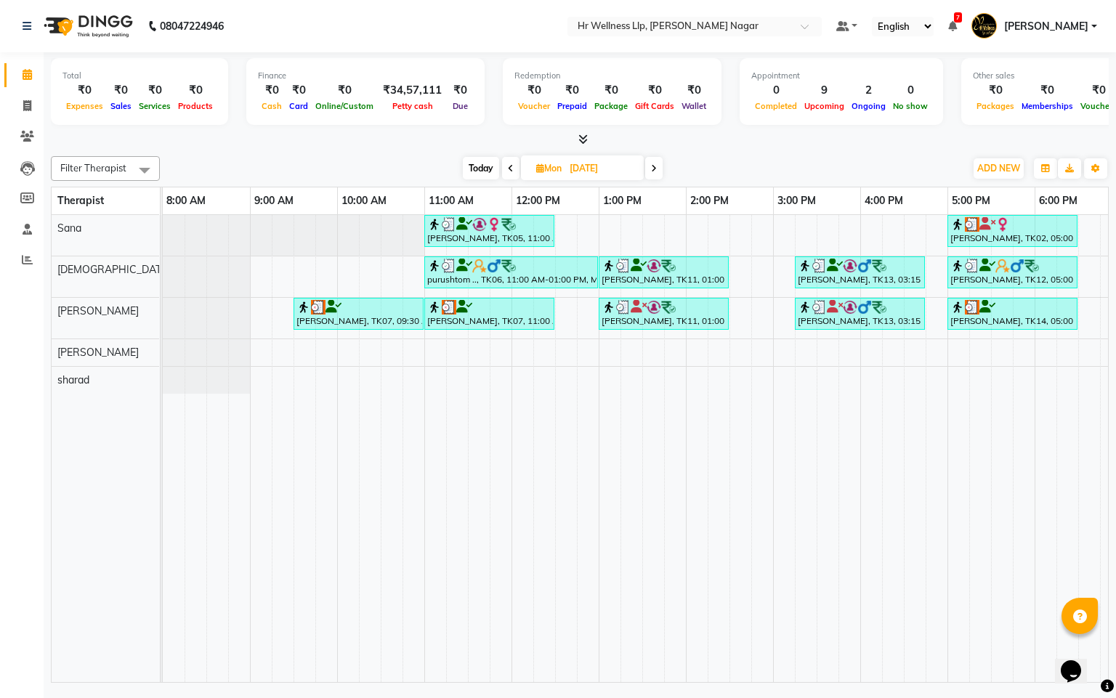
click at [469, 169] on span "Today" at bounding box center [481, 168] width 36 height 23
type input "[DATE]"
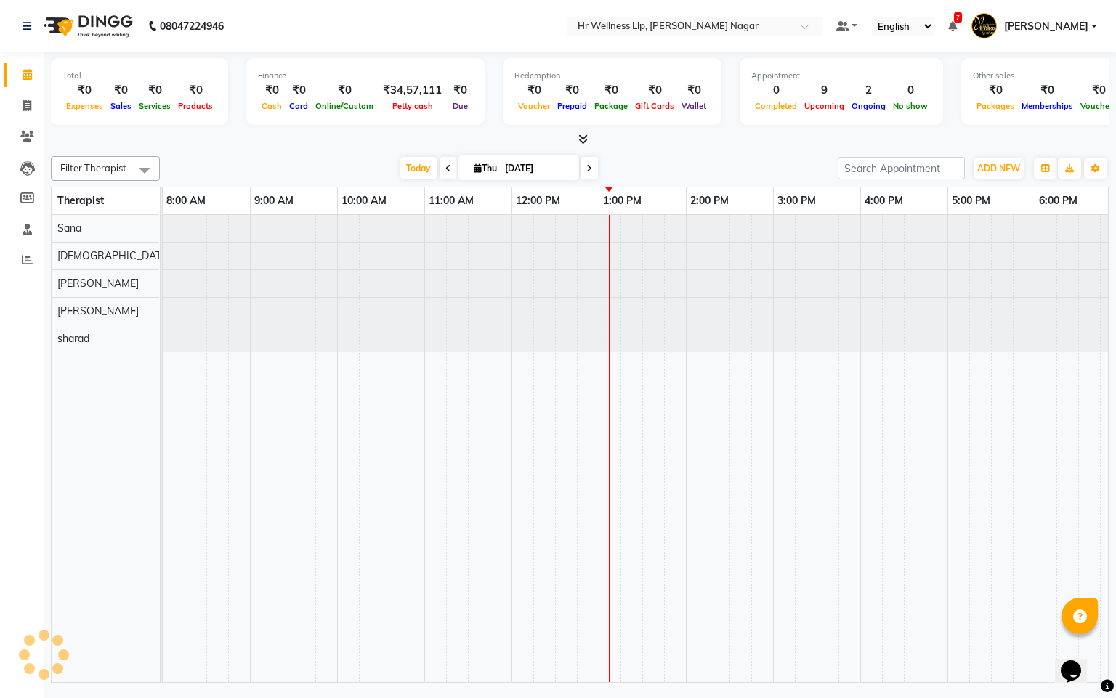
scroll to position [0, 188]
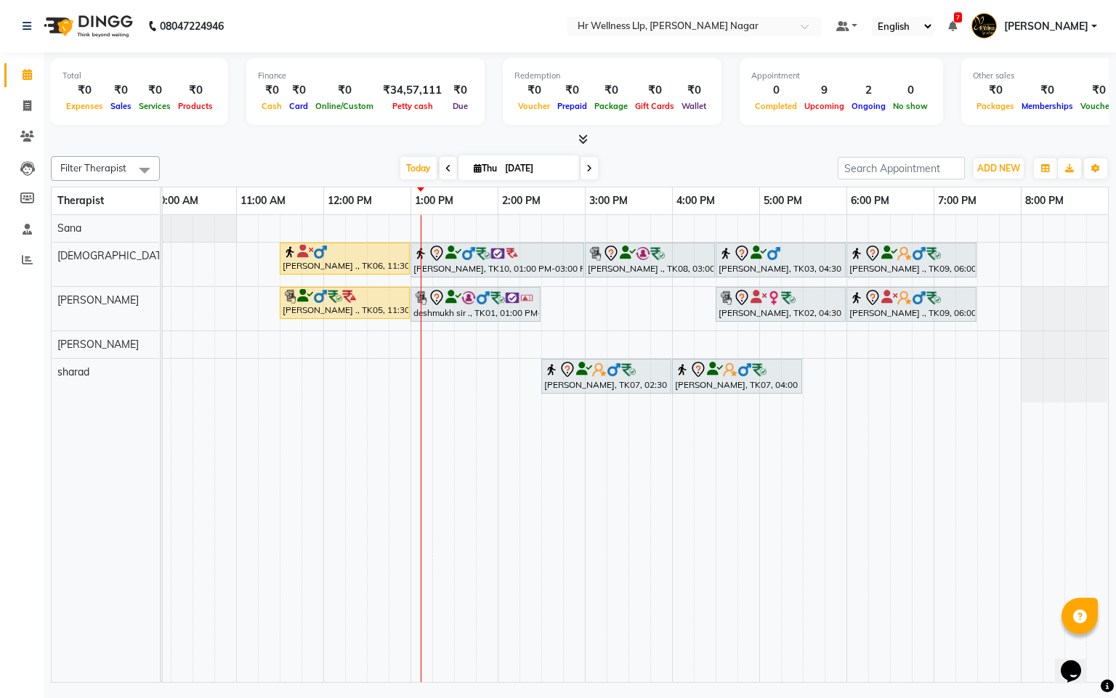
click at [475, 168] on icon at bounding box center [478, 167] width 8 height 9
select select "9"
select select "2025"
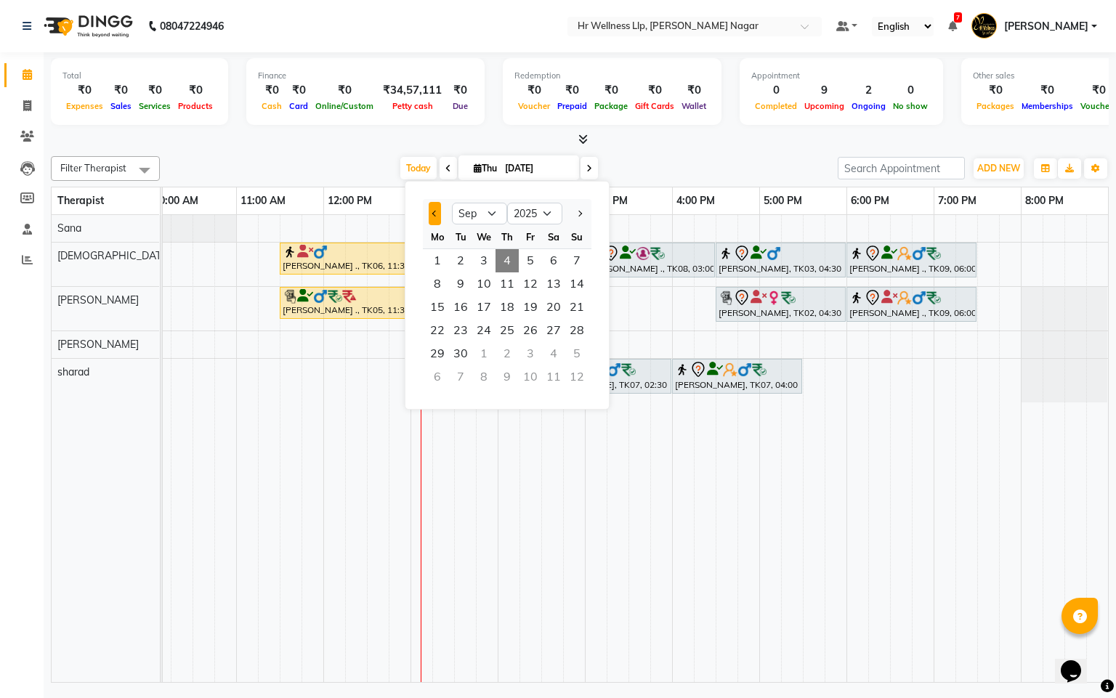
click at [432, 218] on button "Previous month" at bounding box center [435, 213] width 12 height 23
click at [432, 220] on button "Previous month" at bounding box center [435, 213] width 12 height 23
select select "7"
click at [461, 270] on span "1" at bounding box center [460, 260] width 23 height 23
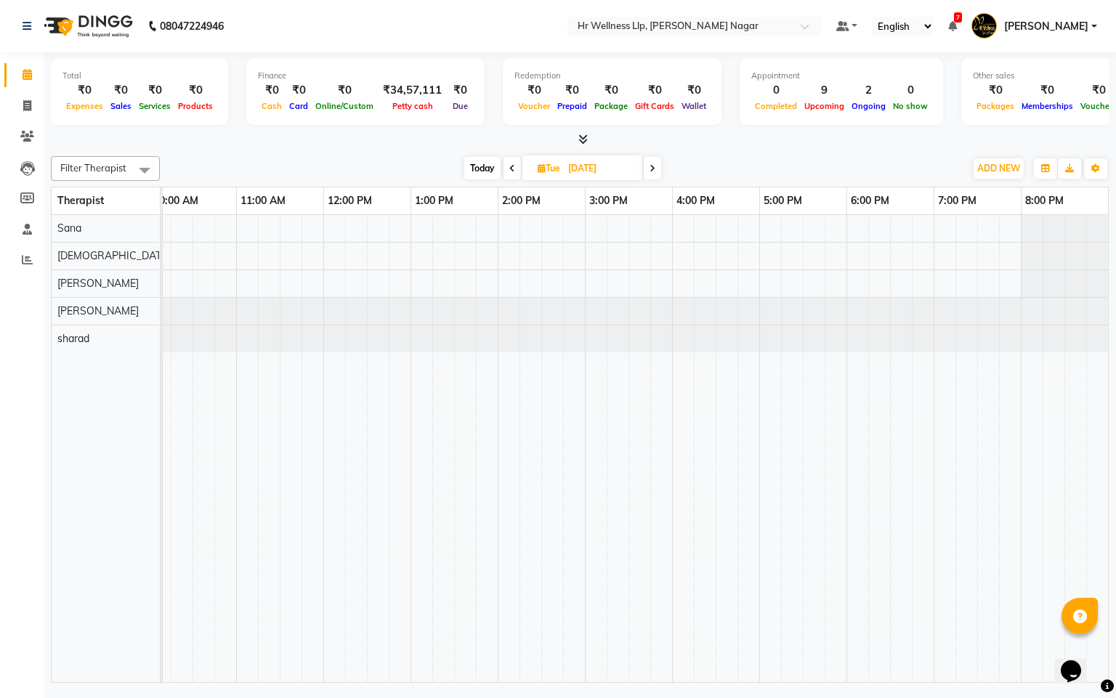
click at [658, 162] on span at bounding box center [652, 168] width 17 height 23
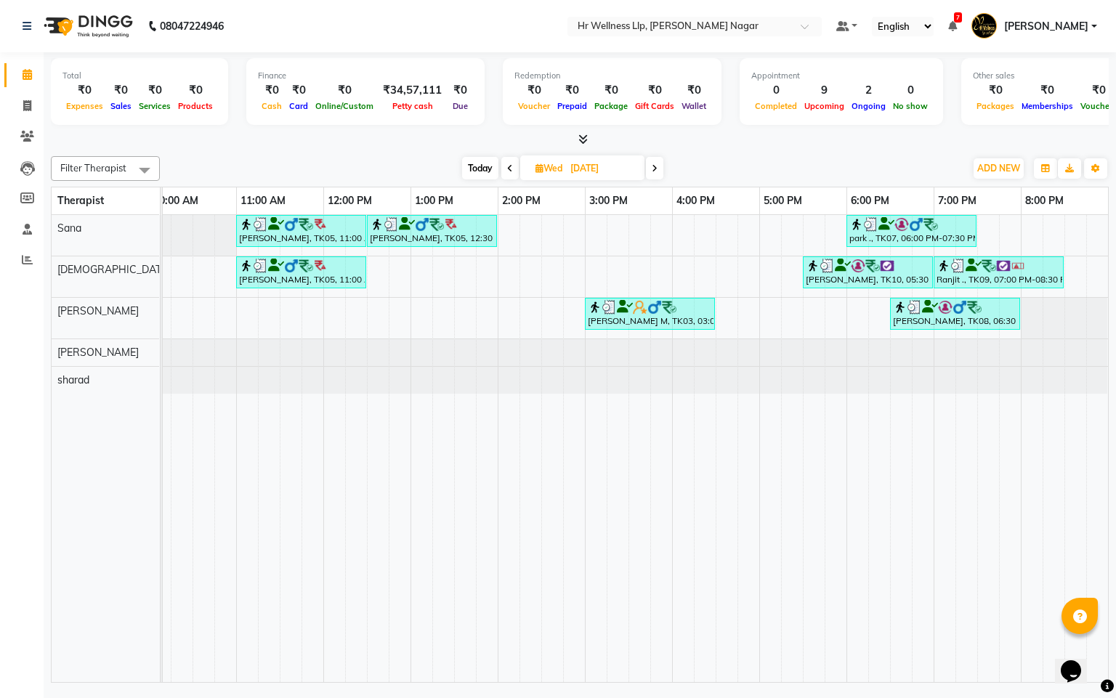
click at [656, 164] on icon at bounding box center [655, 168] width 6 height 9
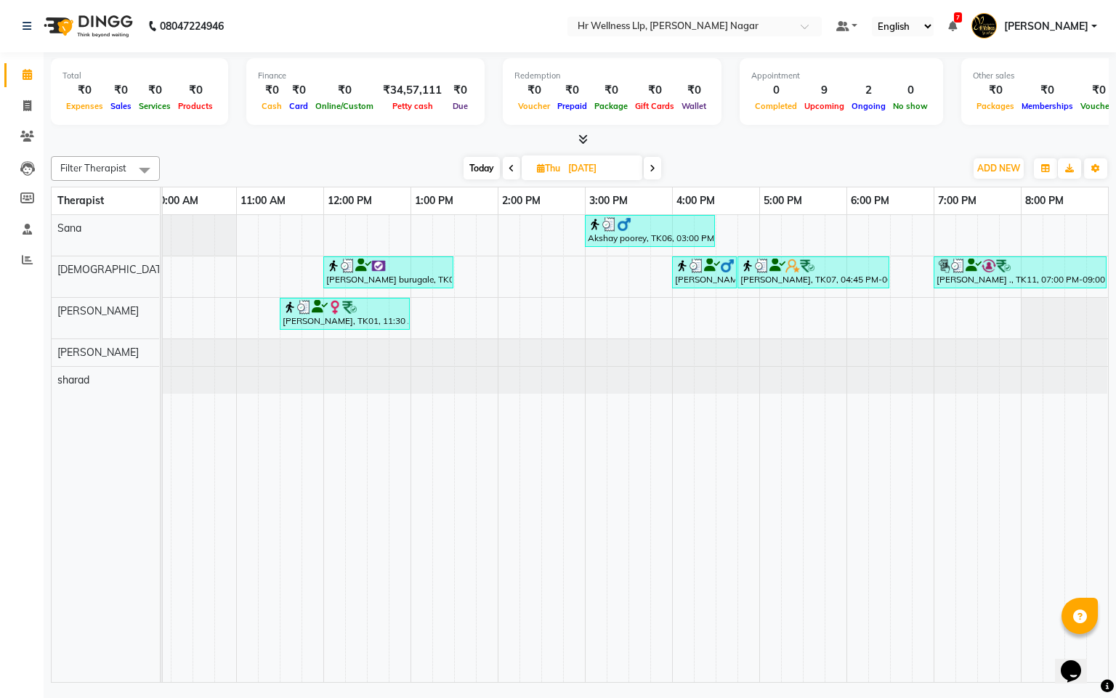
click at [655, 164] on icon at bounding box center [653, 168] width 6 height 9
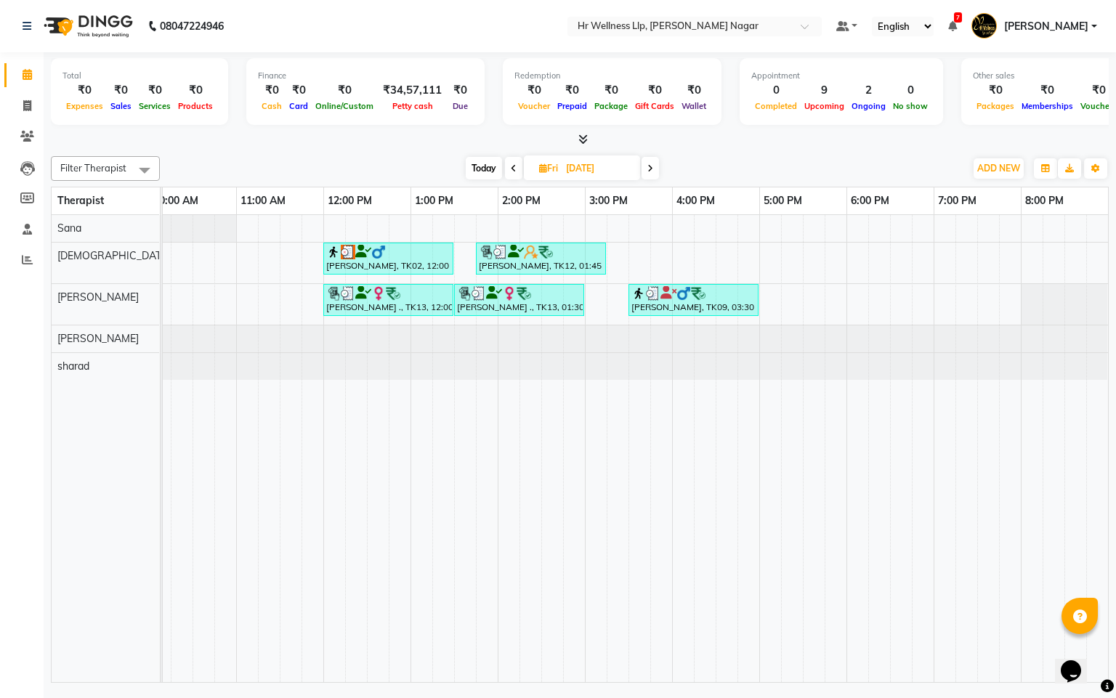
click at [656, 164] on span at bounding box center [650, 168] width 17 height 23
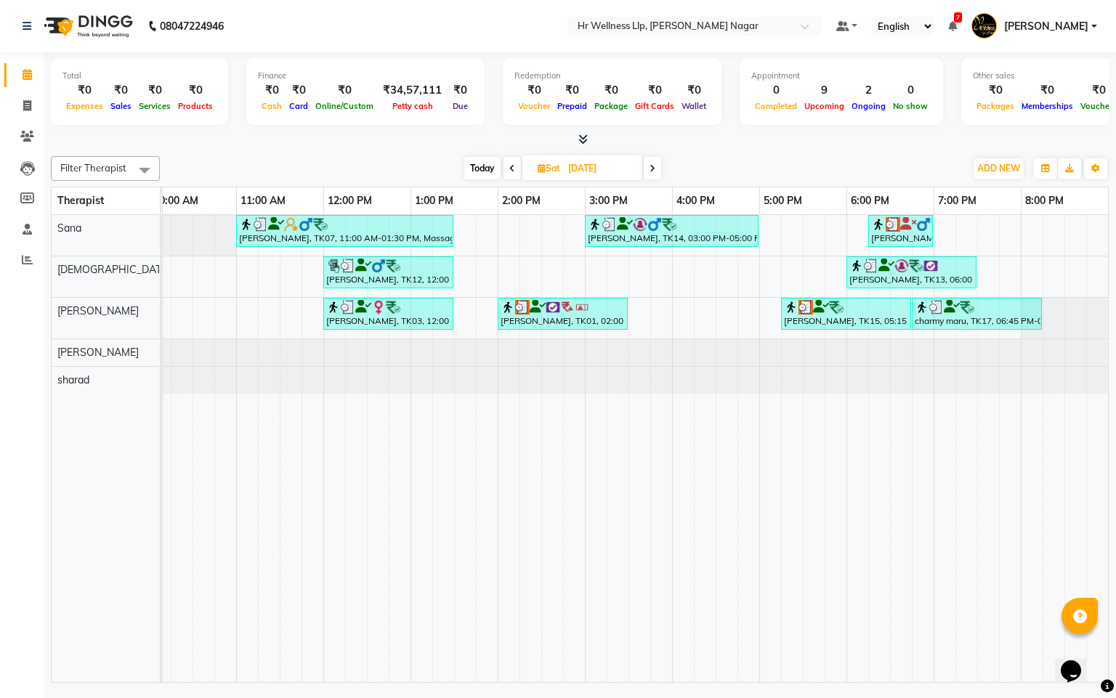
click at [504, 169] on span at bounding box center [512, 168] width 17 height 23
type input "[DATE]"
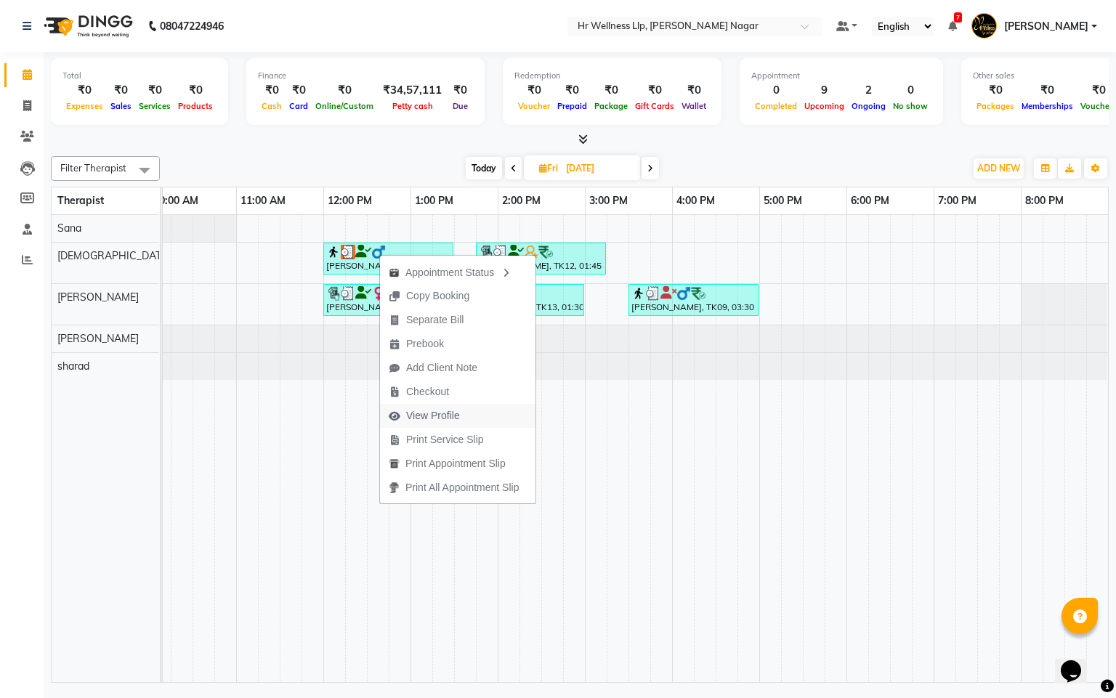
click at [424, 412] on span "View Profile" at bounding box center [433, 415] width 54 height 15
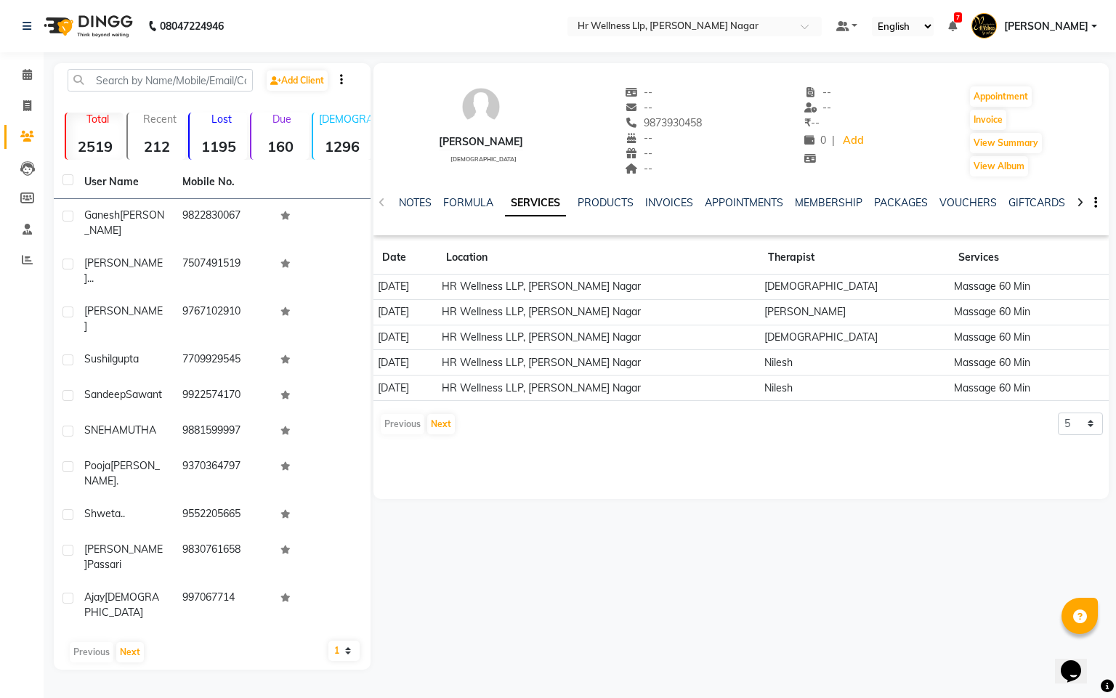
click at [945, 195] on div "VOUCHERS" at bounding box center [967, 202] width 57 height 15
click at [947, 201] on link "VOUCHERS" at bounding box center [967, 202] width 57 height 13
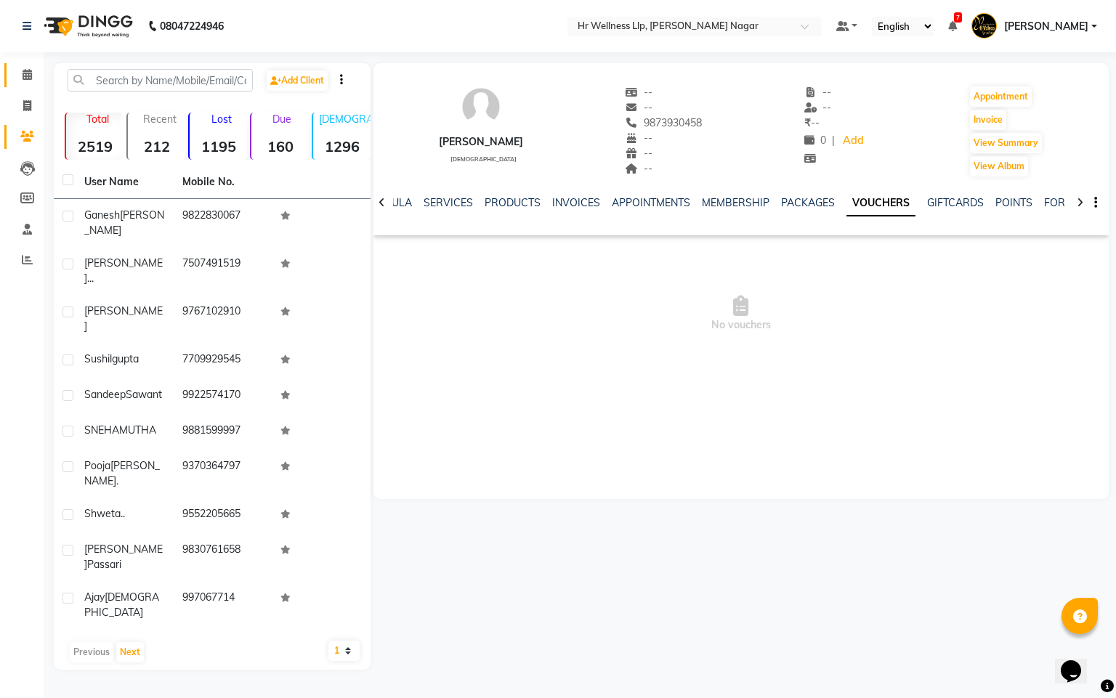
click at [20, 65] on link "Calendar" at bounding box center [21, 75] width 35 height 24
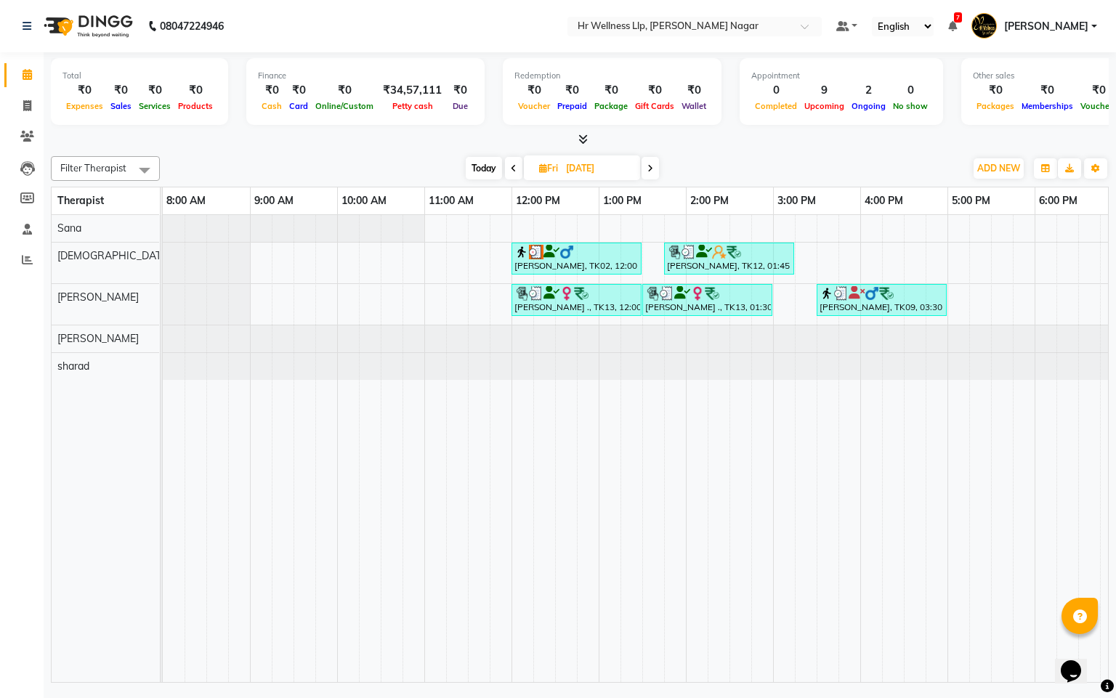
click at [650, 162] on span at bounding box center [650, 168] width 17 height 23
type input "[DATE]"
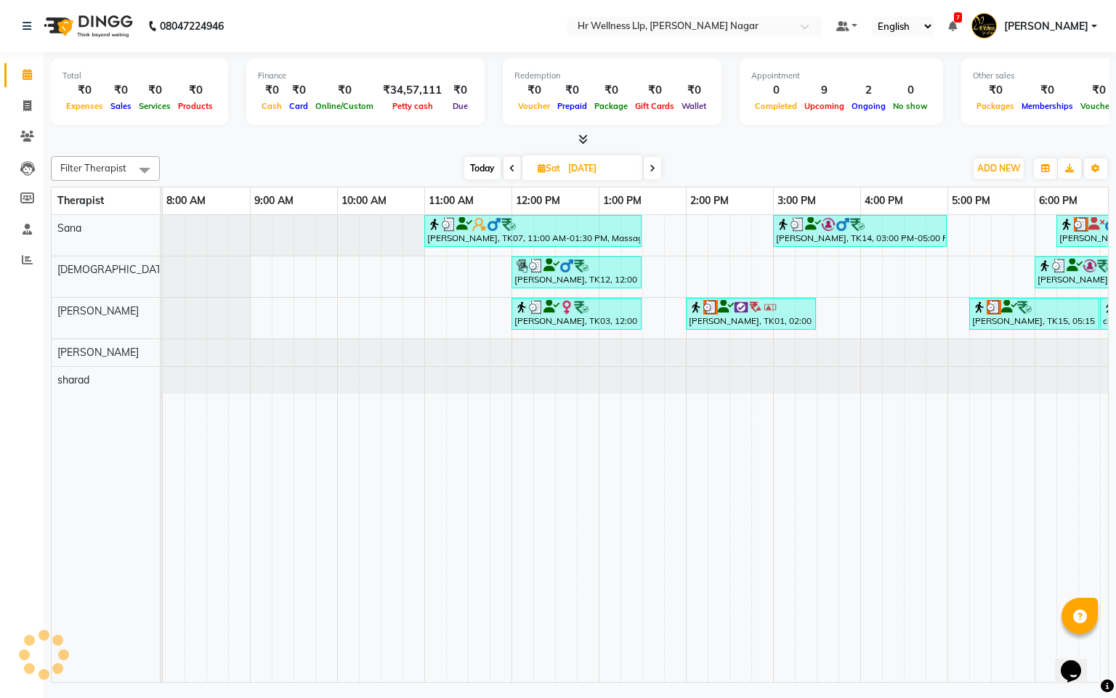
scroll to position [0, 188]
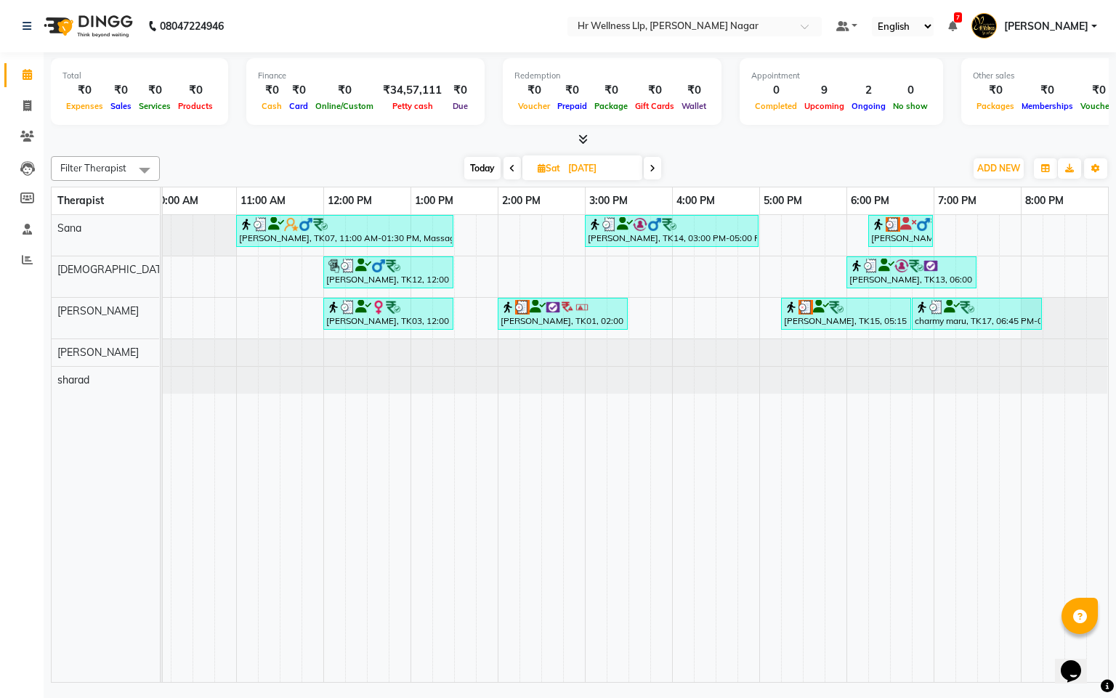
click at [560, 299] on div "[PERSON_NAME], TK07, 11:00 AM-01:30 PM, Massage 90 Min [PERSON_NAME], TK14, 03:…" at bounding box center [541, 448] width 1133 height 467
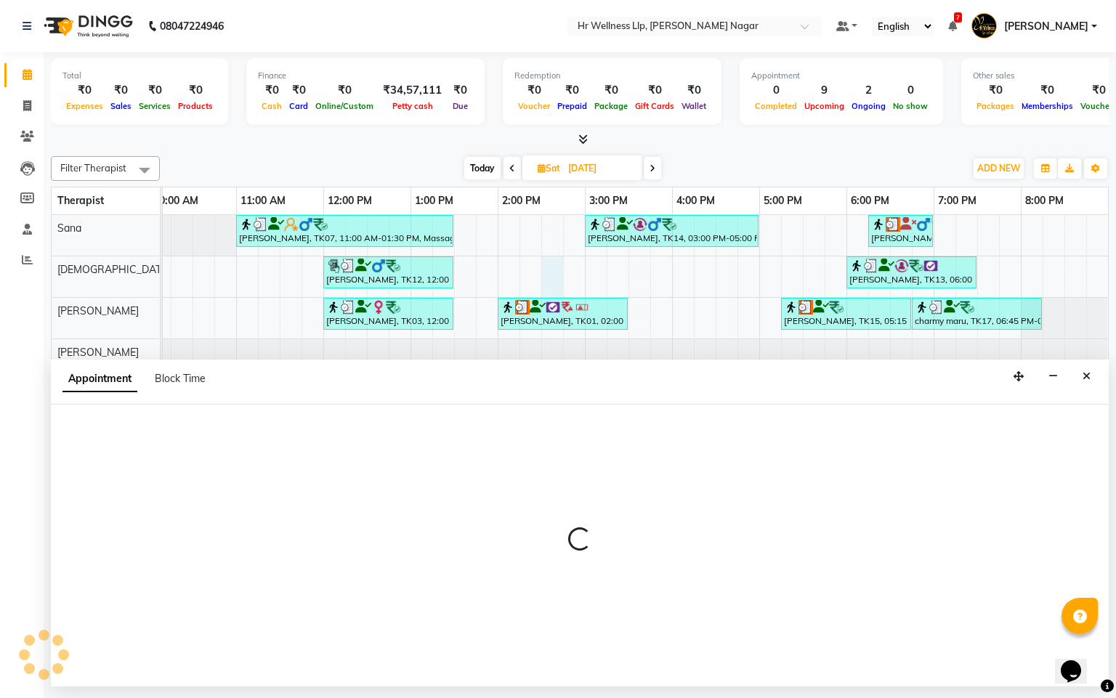
select select "19732"
select select "870"
select select "tentative"
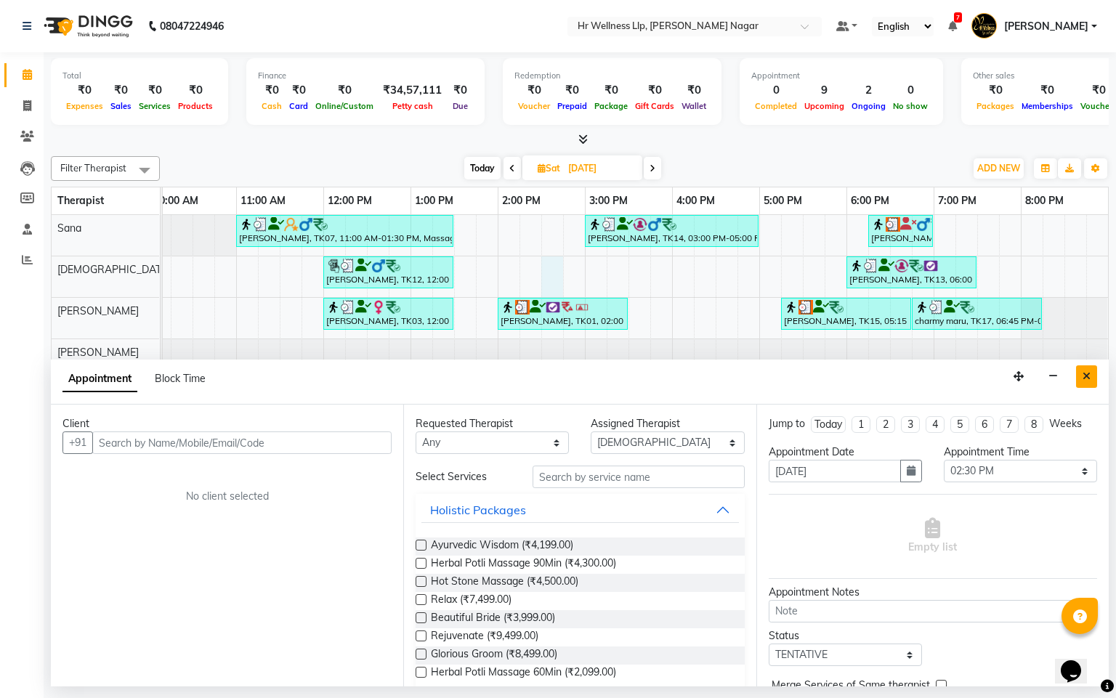
click at [1088, 368] on button "Close" at bounding box center [1086, 376] width 21 height 23
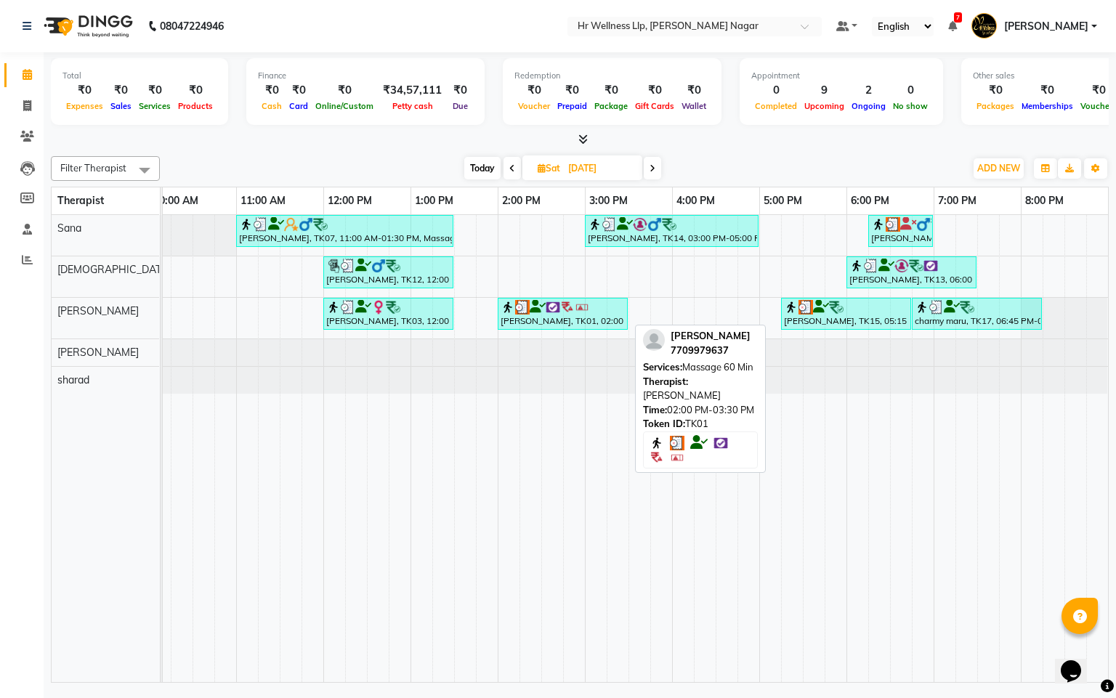
click at [557, 299] on div "[PERSON_NAME], TK07, 11:00 AM-01:30 PM, Massage 90 Min [PERSON_NAME], TK14, 03:…" at bounding box center [541, 448] width 1133 height 467
select select "19732"
select select "tentative"
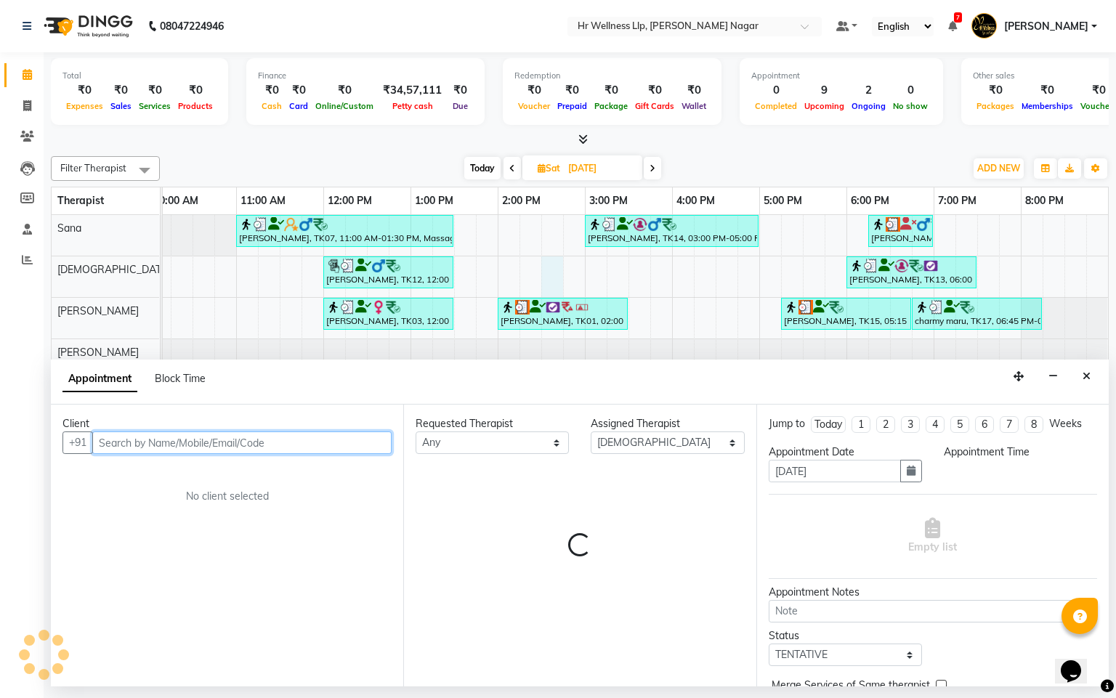
select select "870"
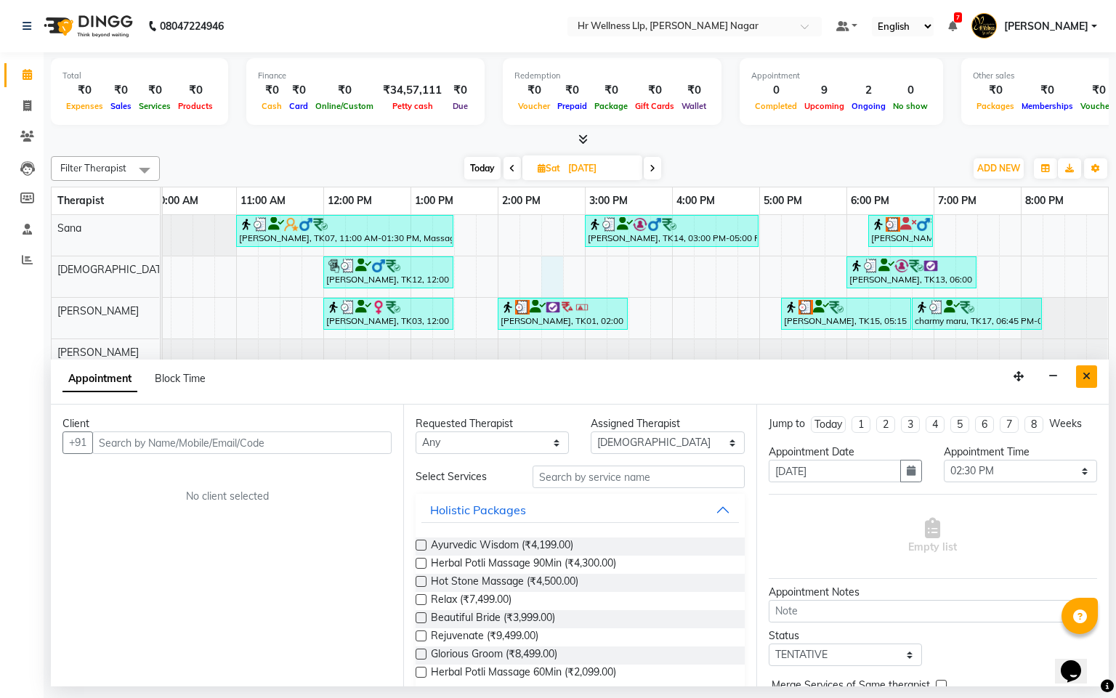
click at [1093, 379] on button "Close" at bounding box center [1086, 376] width 21 height 23
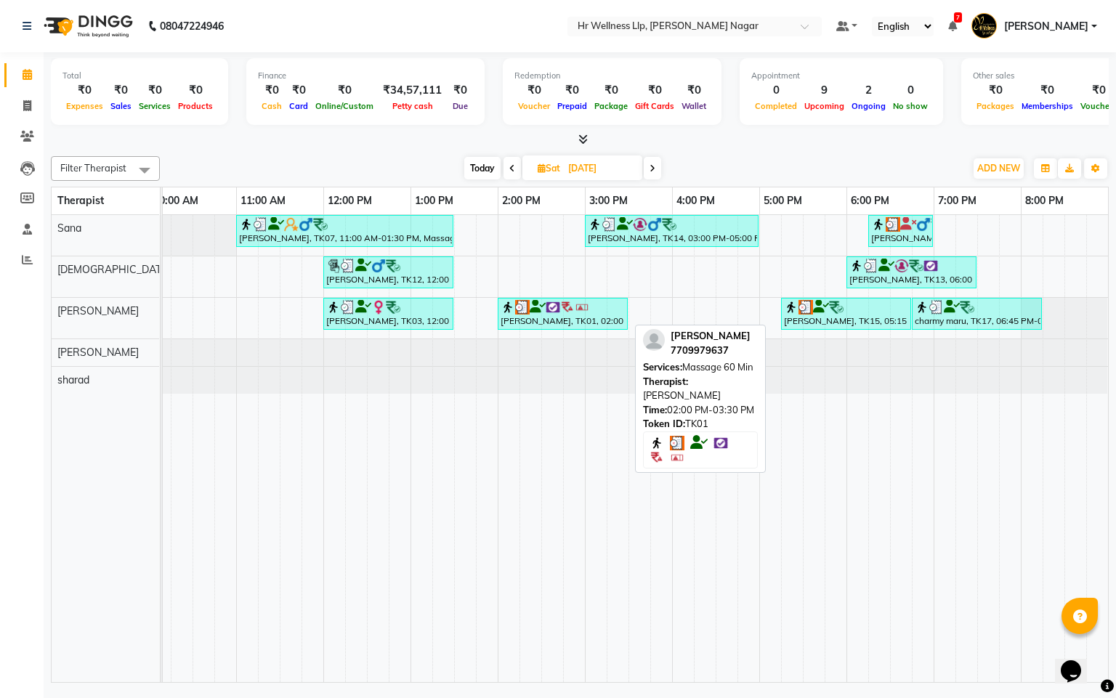
click at [609, 316] on div "[PERSON_NAME], TK01, 02:00 PM-03:30 PM, Massage 60 Min" at bounding box center [562, 314] width 127 height 28
select select "3"
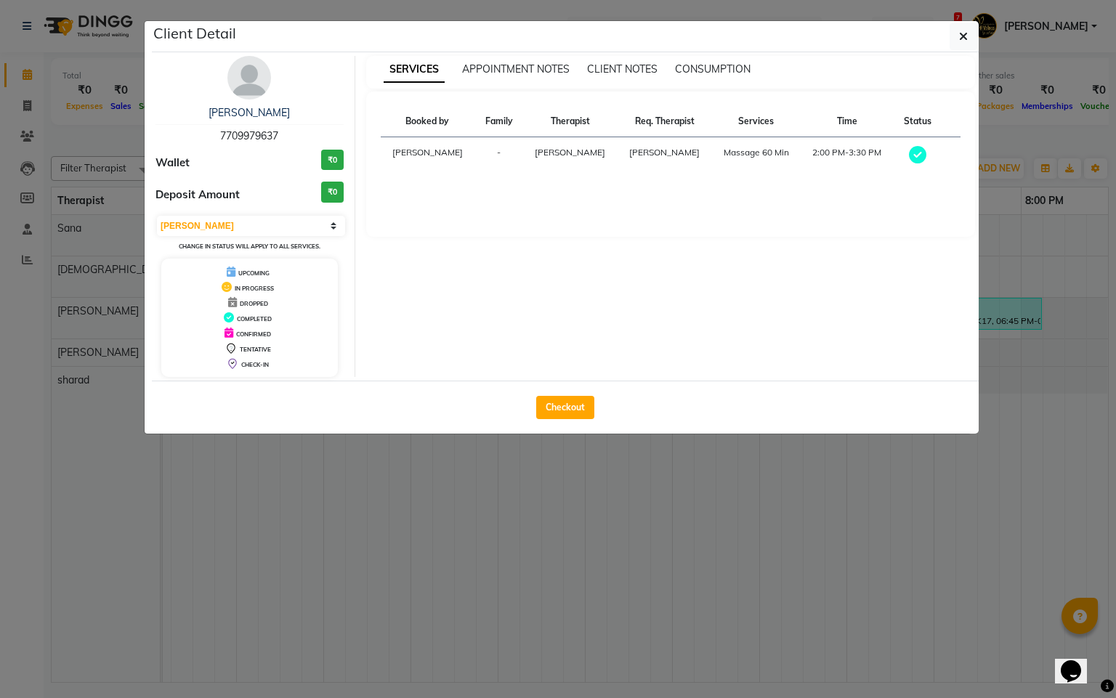
click at [563, 469] on ngb-modal-window "Client Detail Harsh [PERSON_NAME] 7709979637 Wallet ₹0 Deposit Amount ₹0 Select…" at bounding box center [558, 349] width 1116 height 698
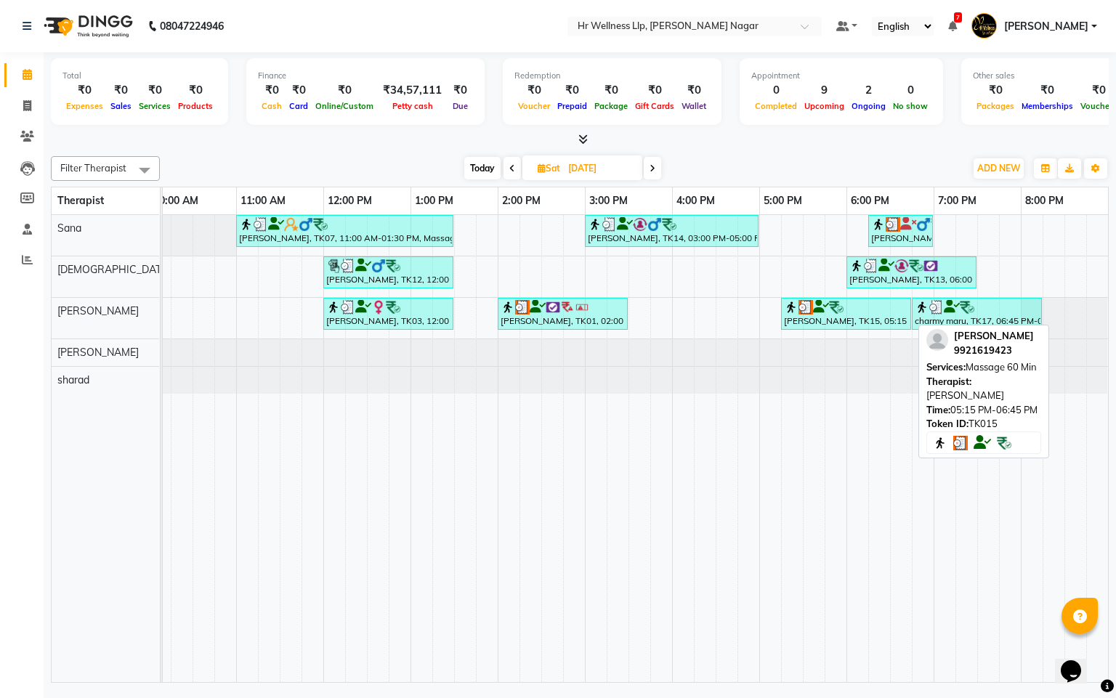
click at [807, 327] on div "[PERSON_NAME], TK15, 05:15 PM-06:45 PM, Massage 60 Min" at bounding box center [846, 314] width 127 height 28
select select "3"
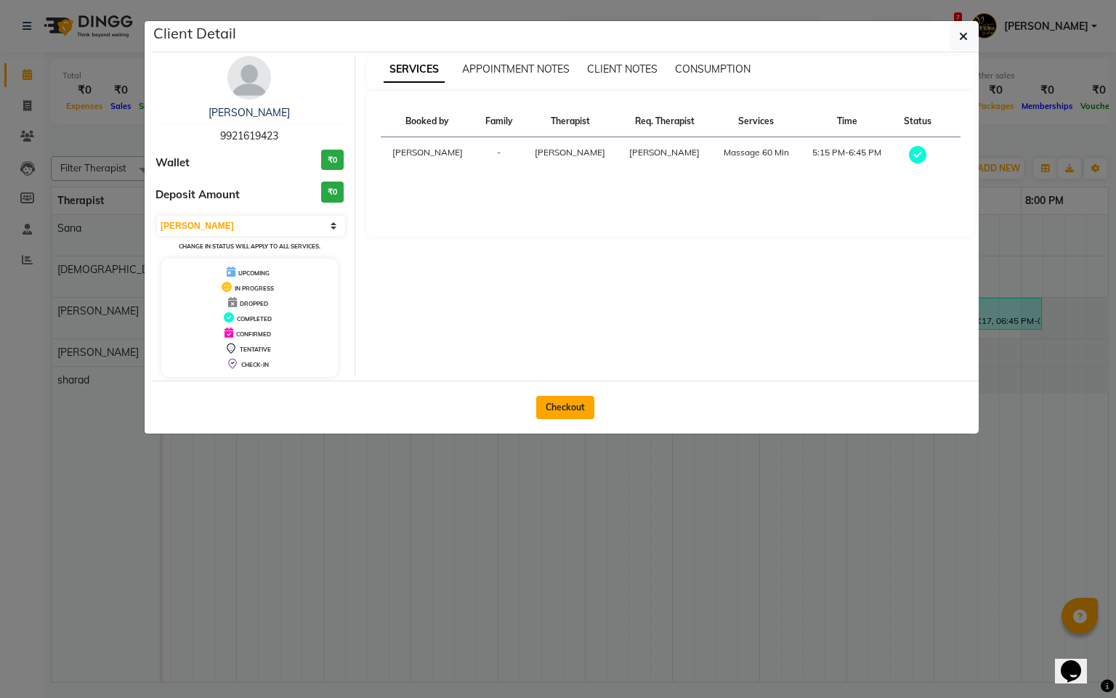
click at [569, 410] on button "Checkout" at bounding box center [565, 407] width 58 height 23
select select "service"
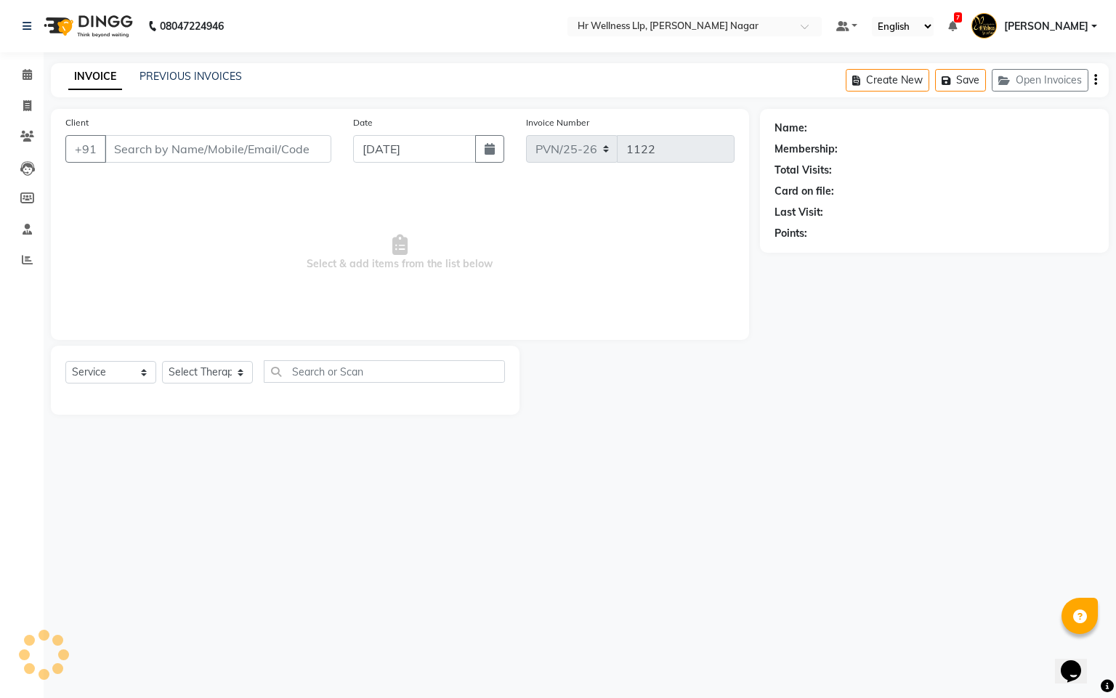
type input "9921619423"
type input "[DATE]"
select select "50266"
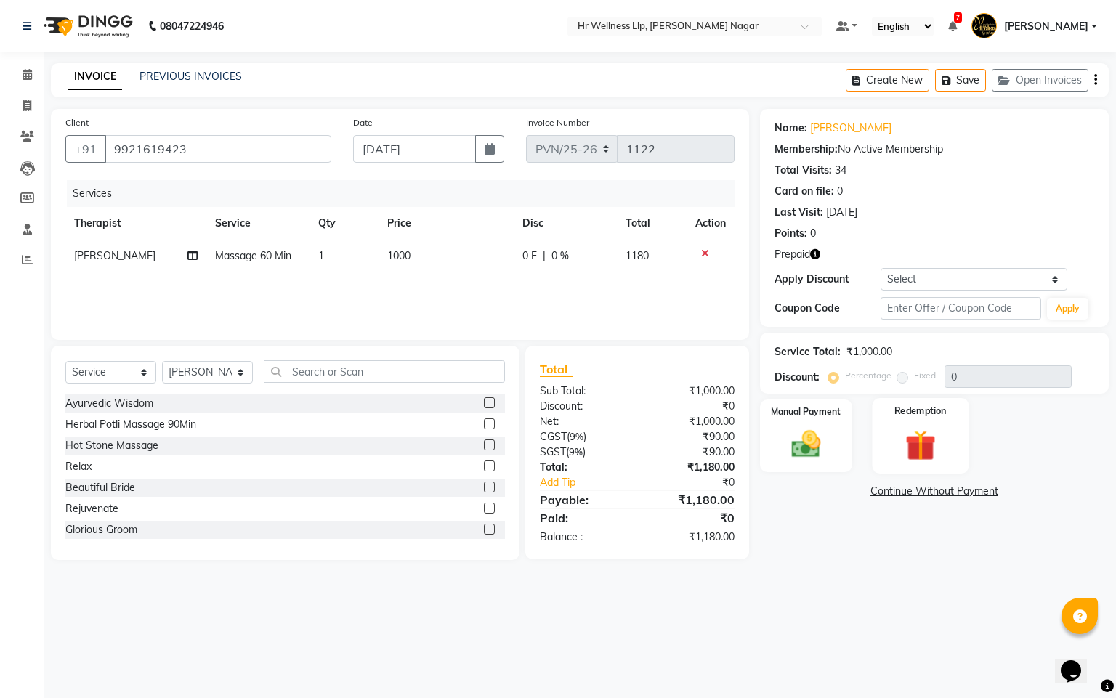
click at [918, 451] on img at bounding box center [920, 446] width 49 height 38
click at [929, 491] on span "Prepaid 1" at bounding box center [936, 493] width 47 height 17
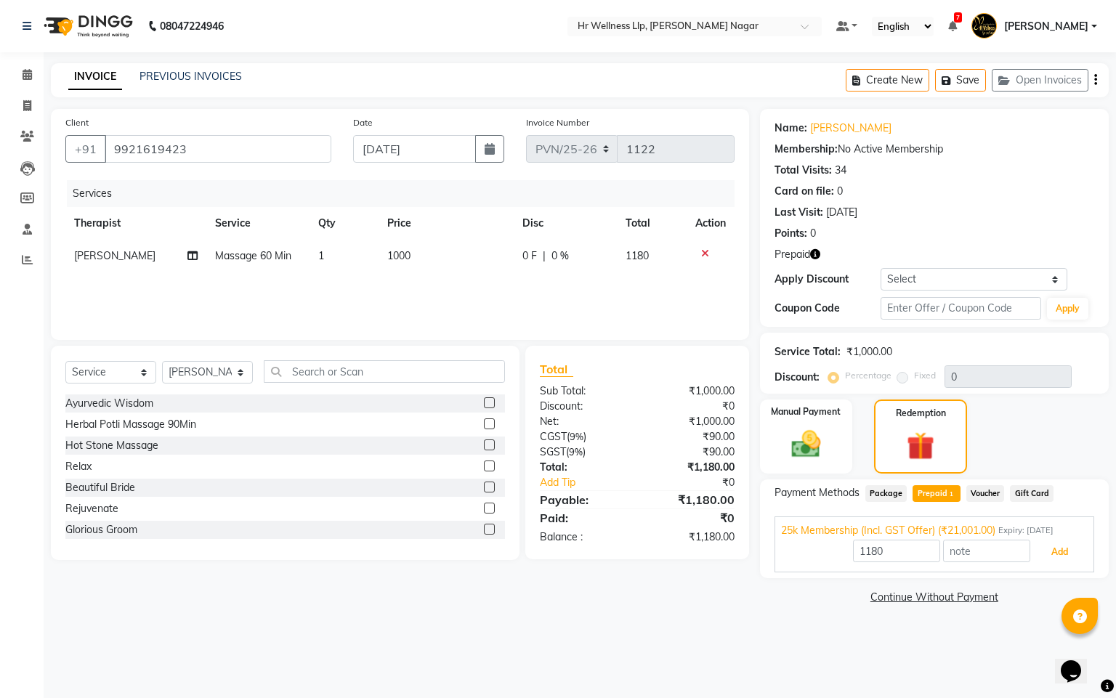
drag, startPoint x: 1044, startPoint y: 549, endPoint x: 851, endPoint y: 554, distance: 193.3
click at [1038, 549] on button "Add" at bounding box center [1059, 552] width 53 height 25
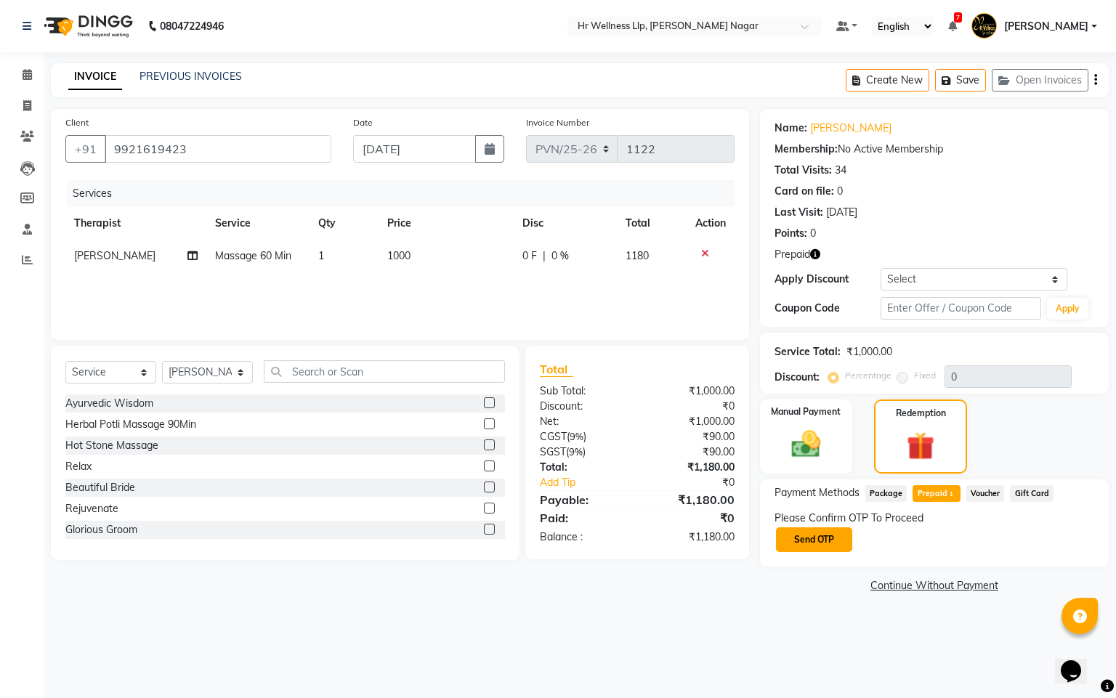
click at [792, 532] on button "Send OTP" at bounding box center [814, 539] width 76 height 25
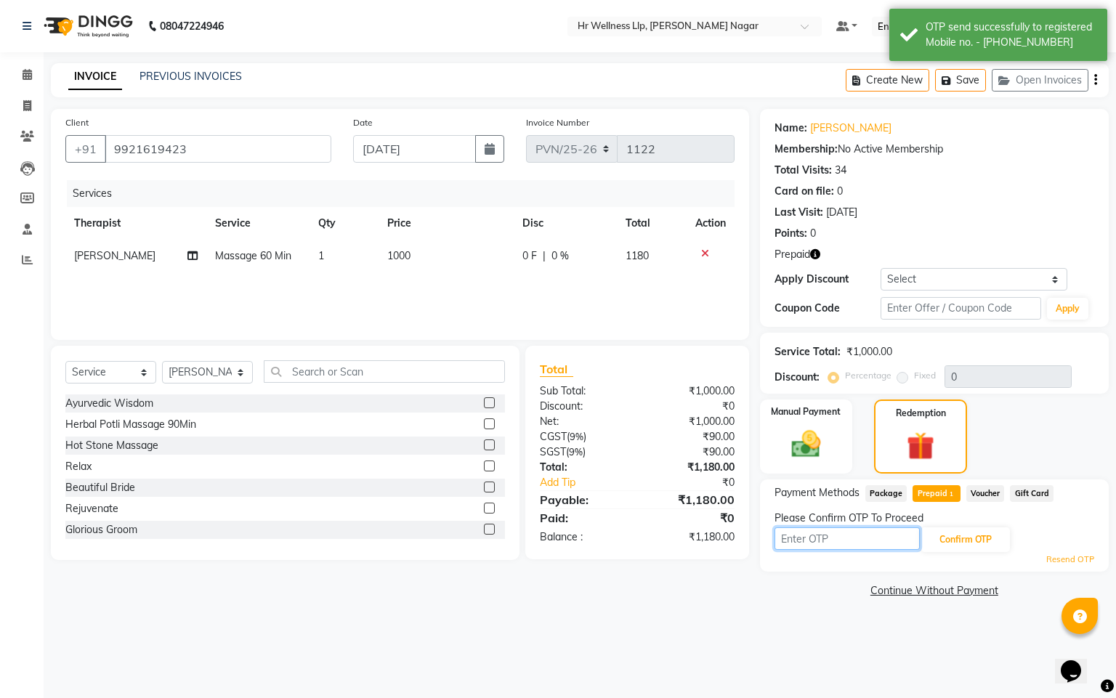
click at [807, 541] on input "text" at bounding box center [847, 538] width 145 height 23
click at [996, 535] on button "Confirm OTP" at bounding box center [965, 539] width 89 height 25
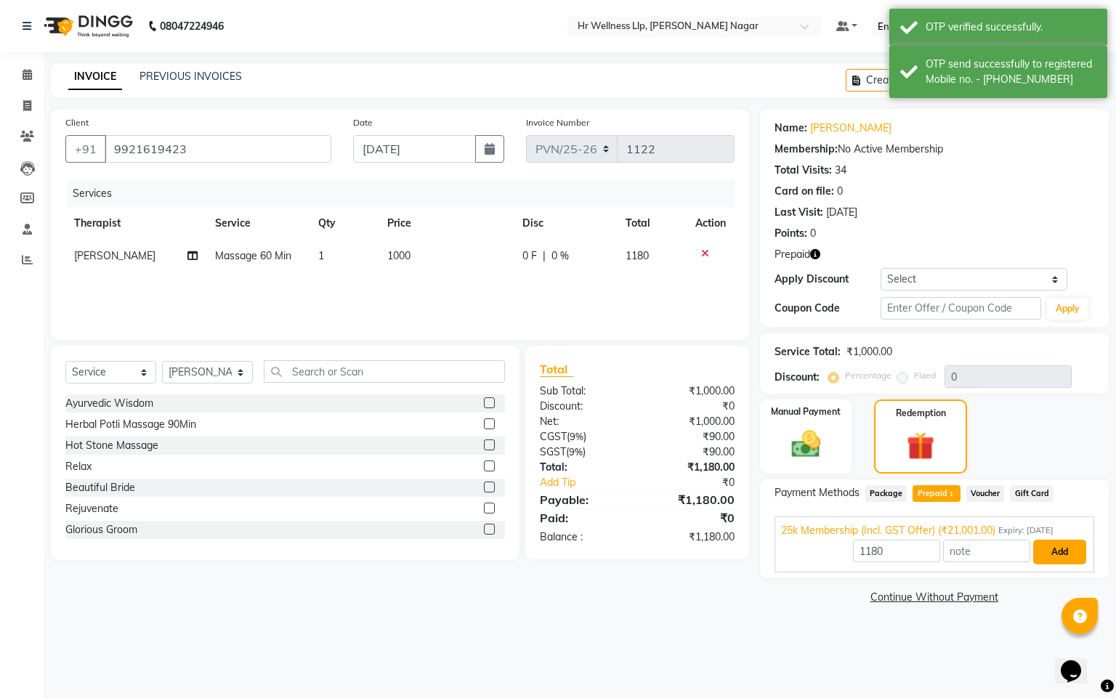
click at [1062, 548] on button "Add" at bounding box center [1059, 552] width 53 height 25
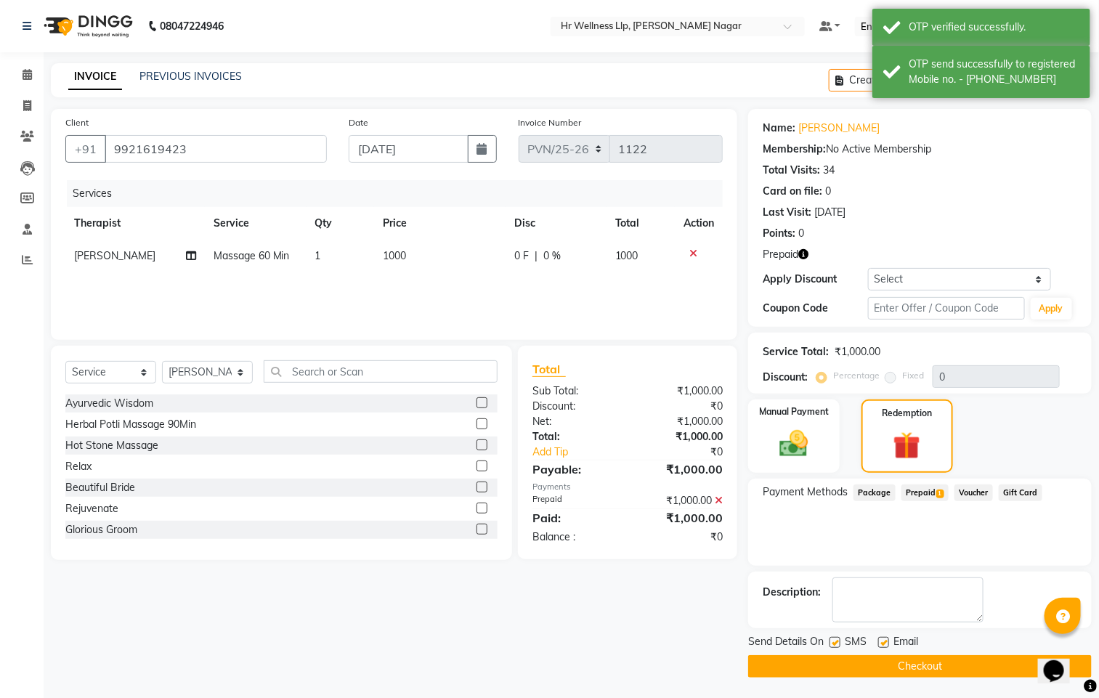
click at [831, 642] on label at bounding box center [835, 642] width 11 height 11
click at [831, 642] on input "checkbox" at bounding box center [834, 643] width 9 height 9
click at [888, 646] on label at bounding box center [883, 642] width 11 height 11
click at [888, 646] on input "checkbox" at bounding box center [882, 643] width 9 height 9
click at [884, 645] on label at bounding box center [883, 642] width 11 height 11
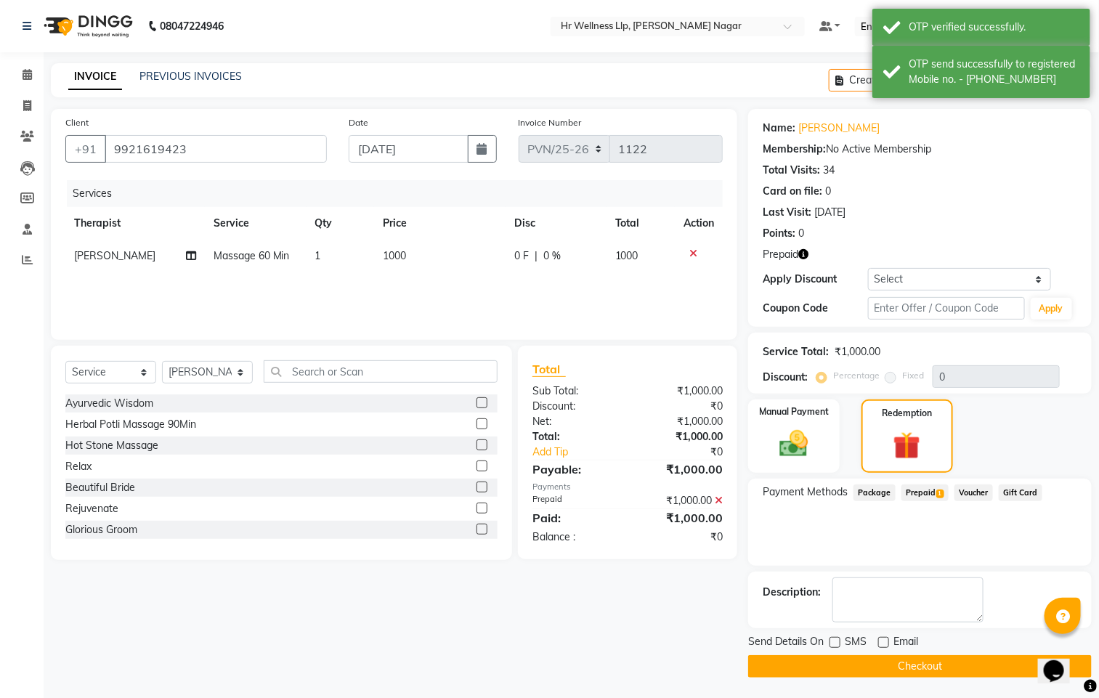
click at [884, 645] on input "checkbox" at bounding box center [882, 643] width 9 height 9
click at [884, 646] on label at bounding box center [883, 642] width 11 height 11
click at [884, 646] on input "checkbox" at bounding box center [882, 643] width 9 height 9
click at [868, 672] on button "Checkout" at bounding box center [920, 666] width 344 height 23
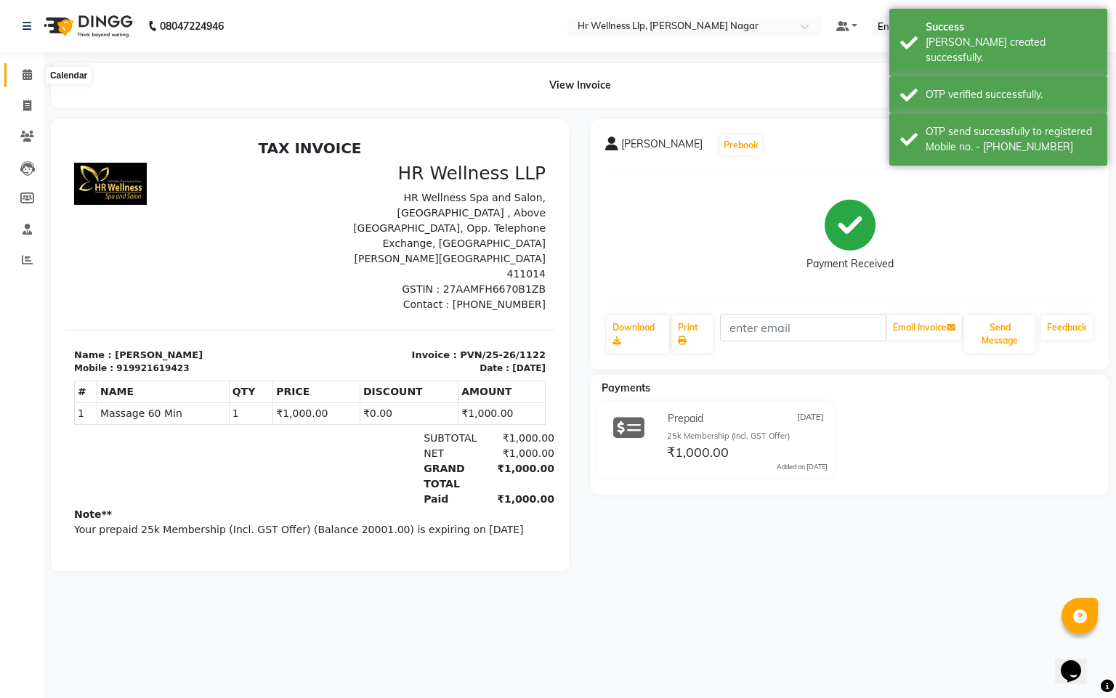
click at [35, 76] on span at bounding box center [27, 75] width 25 height 17
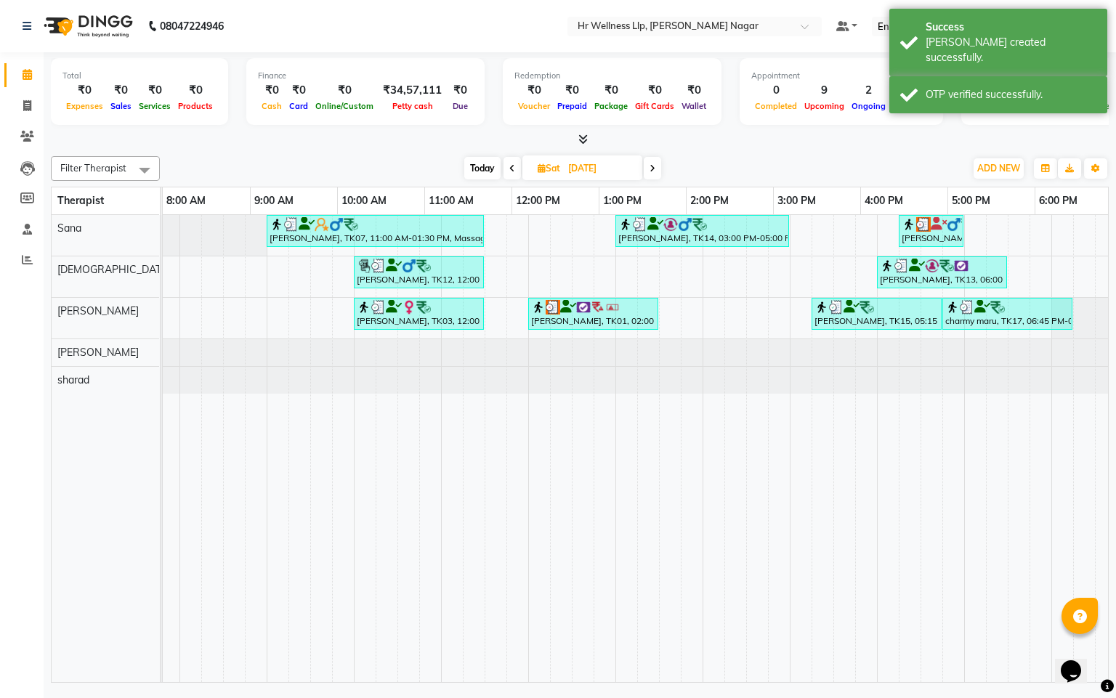
scroll to position [0, 188]
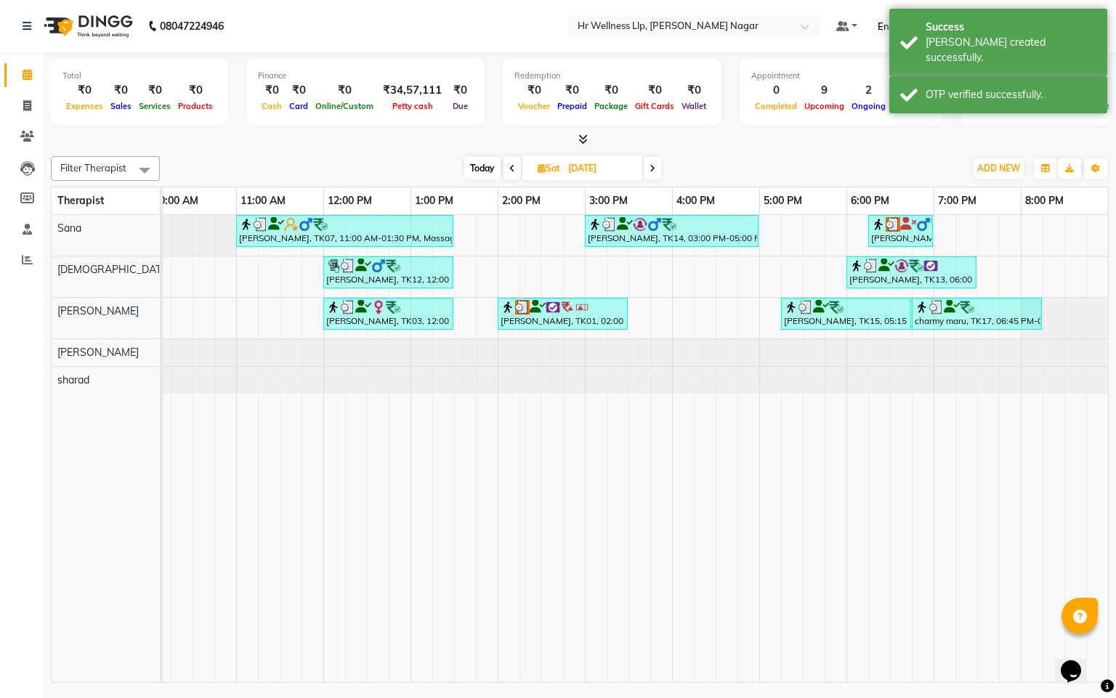
click at [509, 170] on icon at bounding box center [512, 168] width 6 height 9
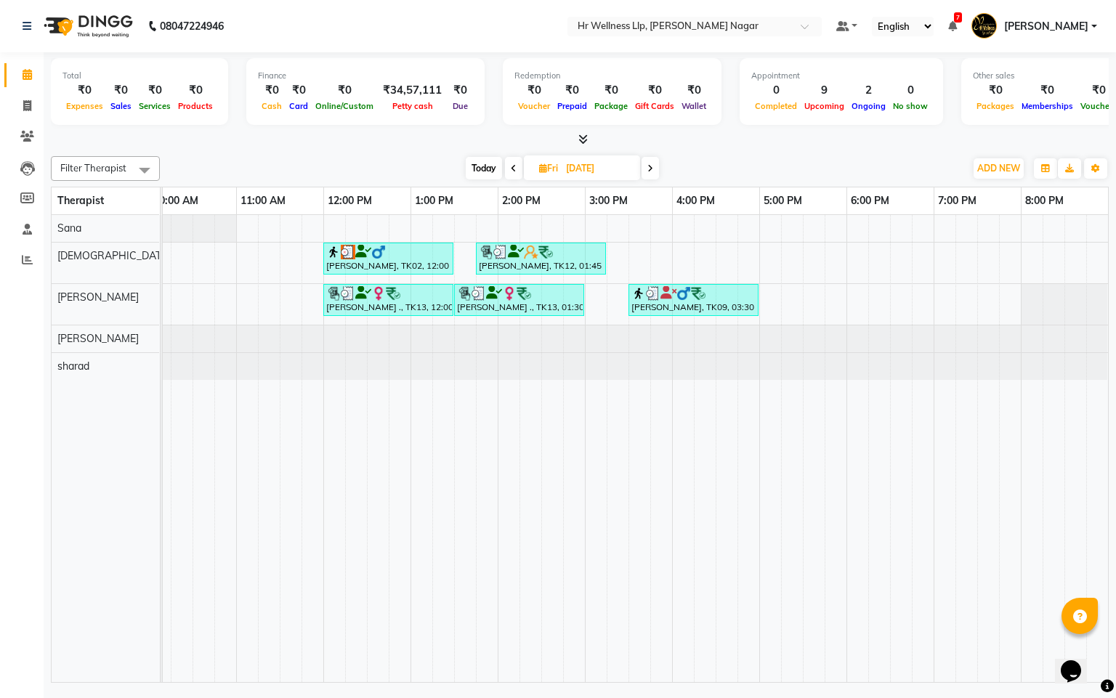
click at [645, 170] on span at bounding box center [650, 168] width 17 height 23
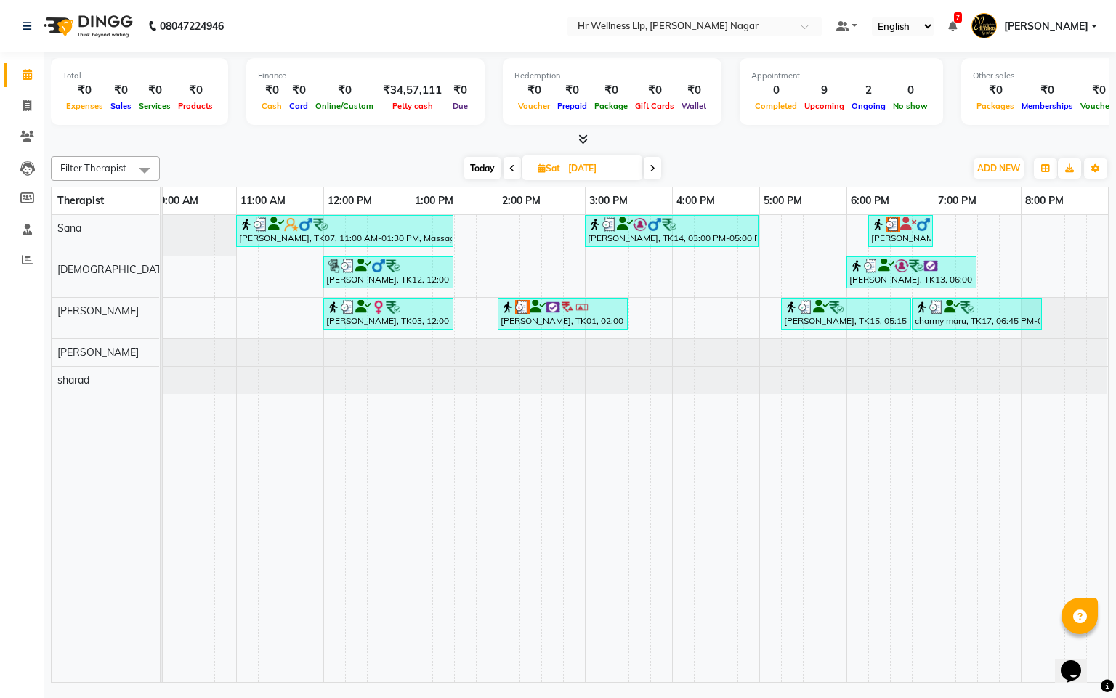
click at [647, 169] on span at bounding box center [652, 168] width 17 height 23
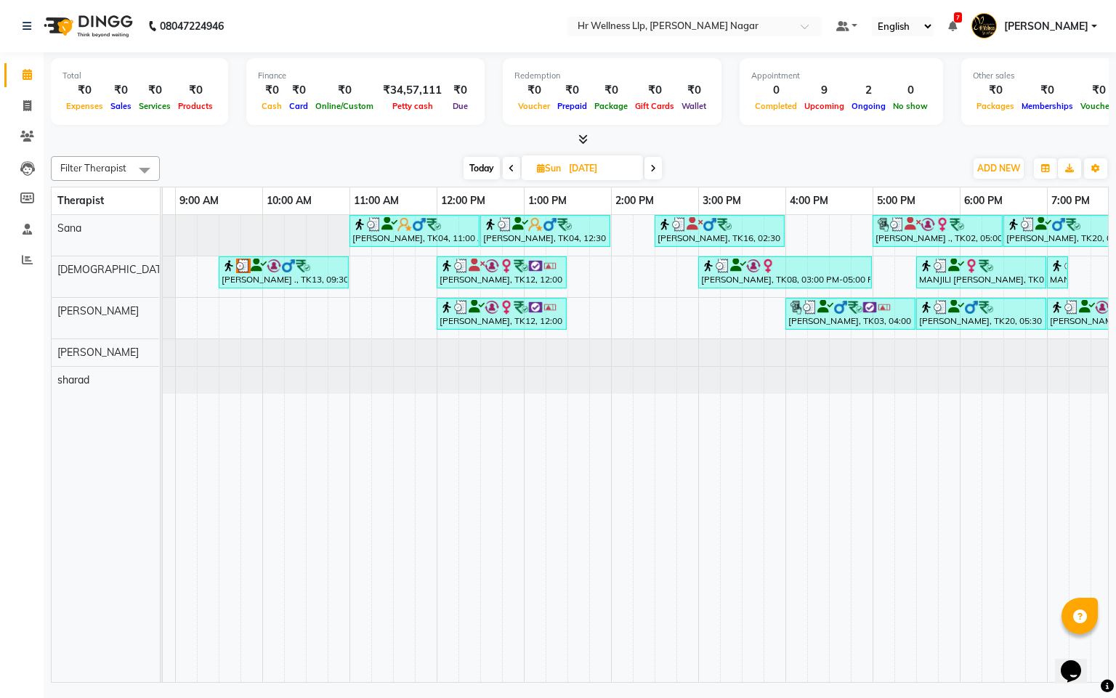
scroll to position [0, 0]
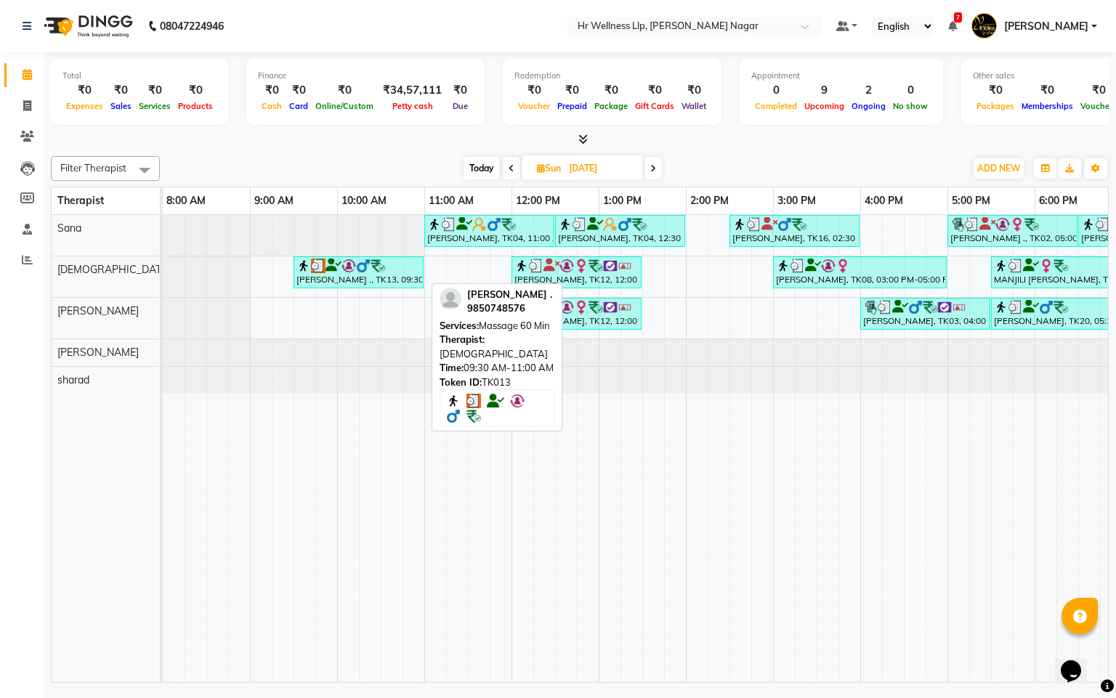
click at [376, 277] on div "[PERSON_NAME] ., TK13, 09:30 AM-11:00 AM, Massage 60 Min" at bounding box center [358, 273] width 127 height 28
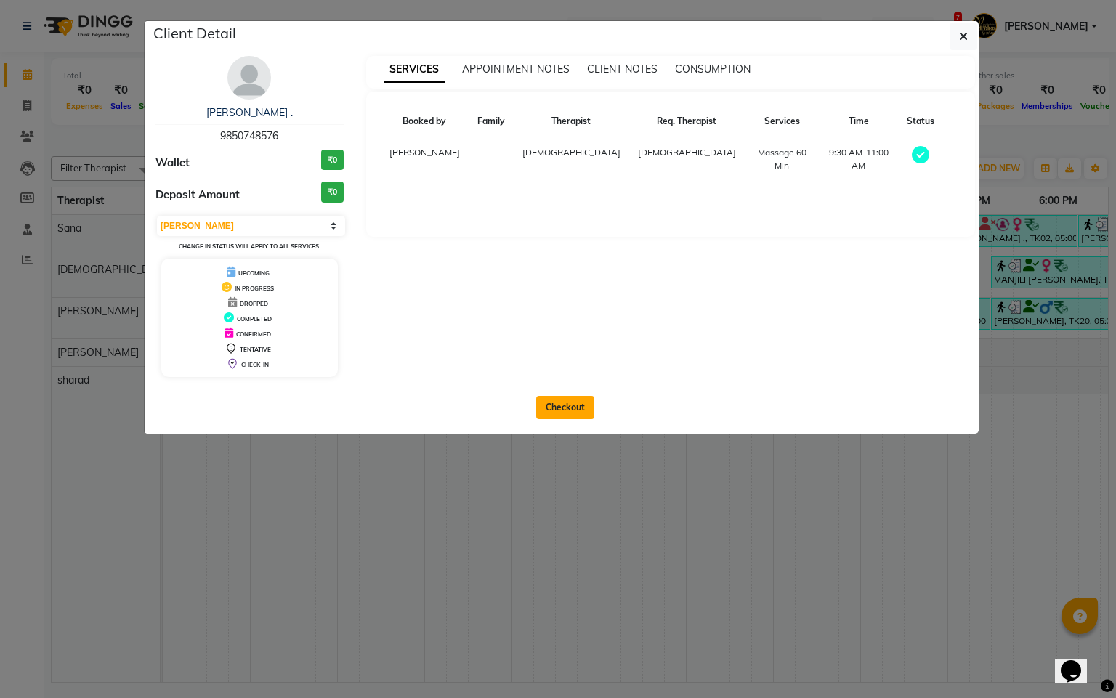
click at [551, 406] on button "Checkout" at bounding box center [565, 407] width 58 height 23
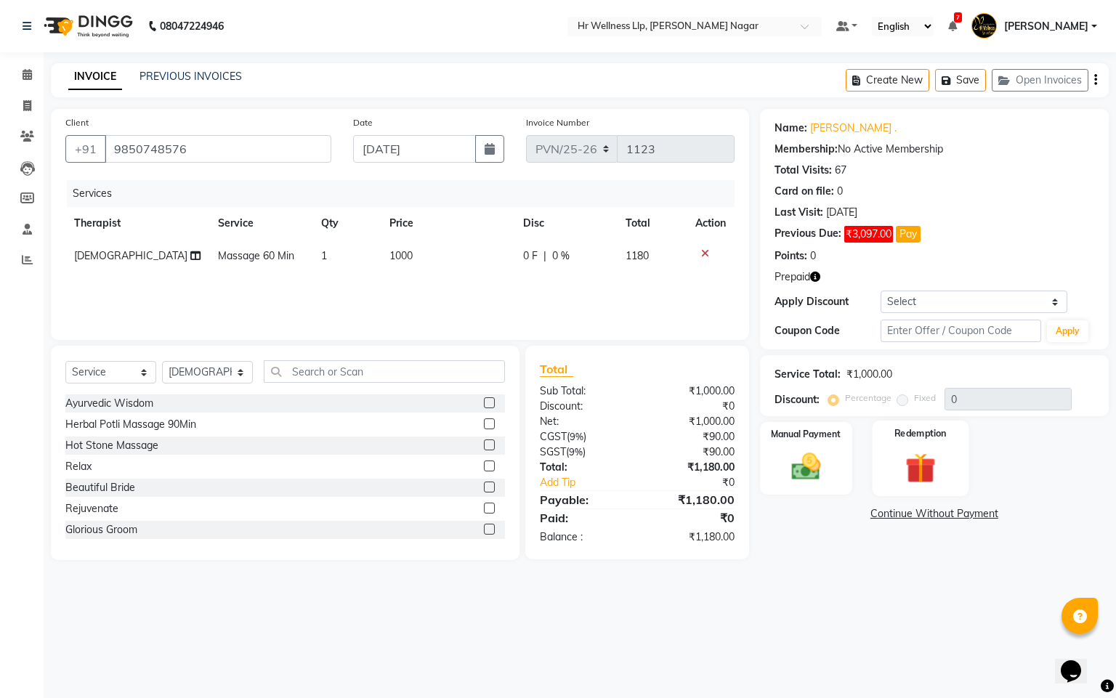
click at [922, 484] on img at bounding box center [920, 469] width 49 height 38
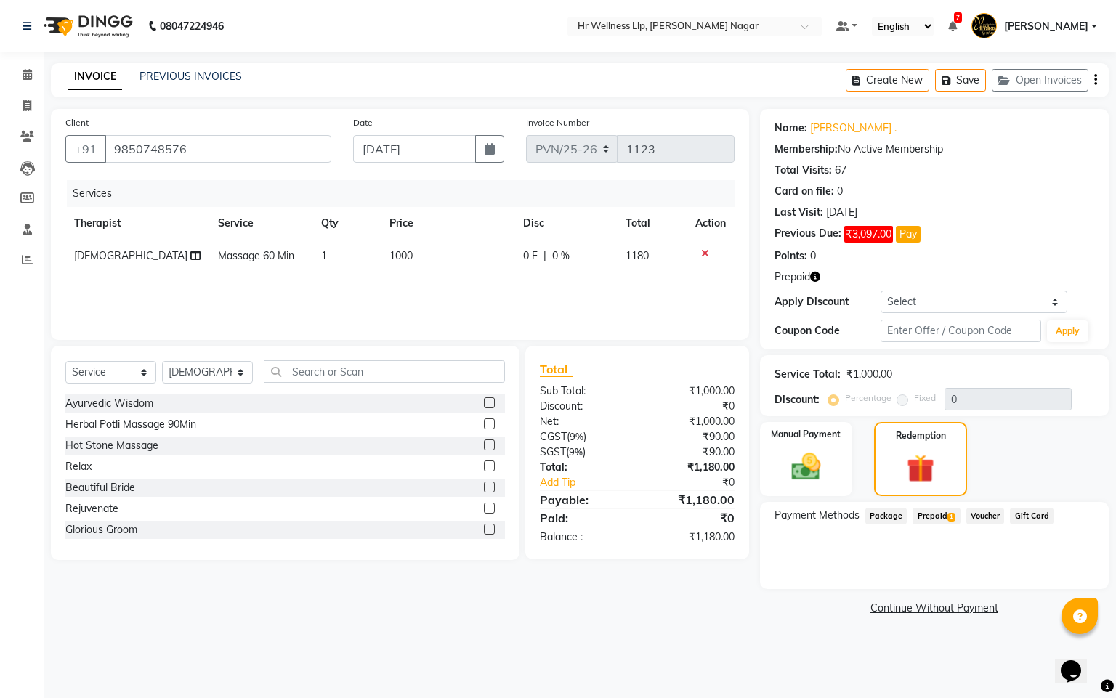
click at [953, 513] on span "Prepaid 1" at bounding box center [936, 516] width 47 height 17
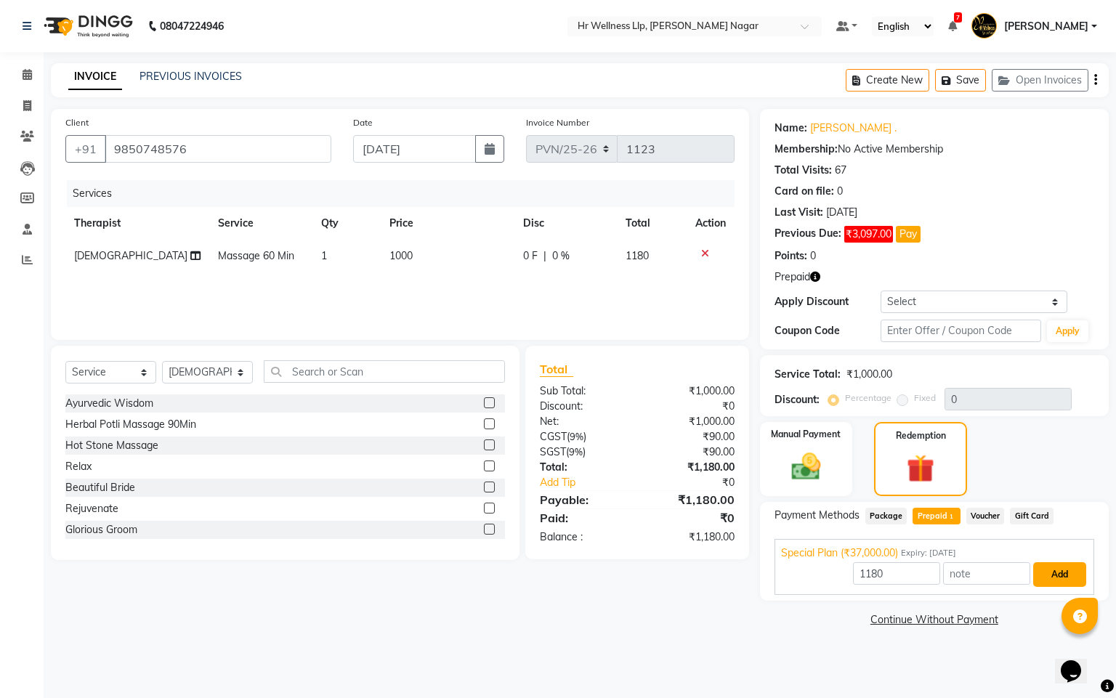
click at [1062, 563] on button "Add" at bounding box center [1059, 574] width 53 height 25
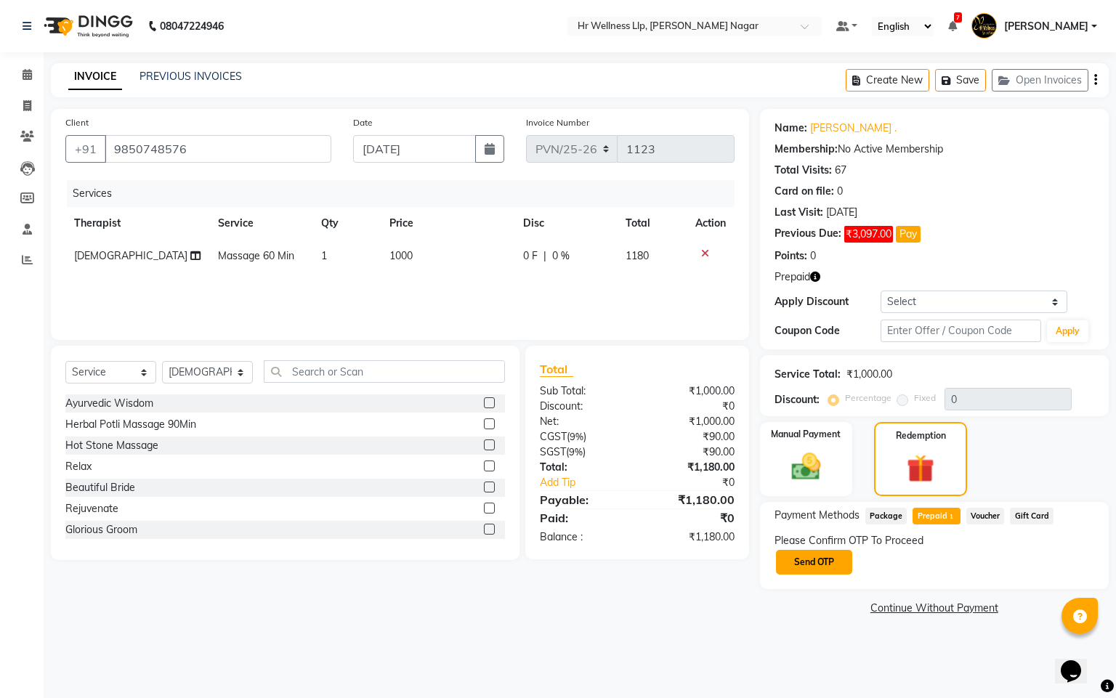
click at [793, 572] on button "Send OTP" at bounding box center [814, 562] width 76 height 25
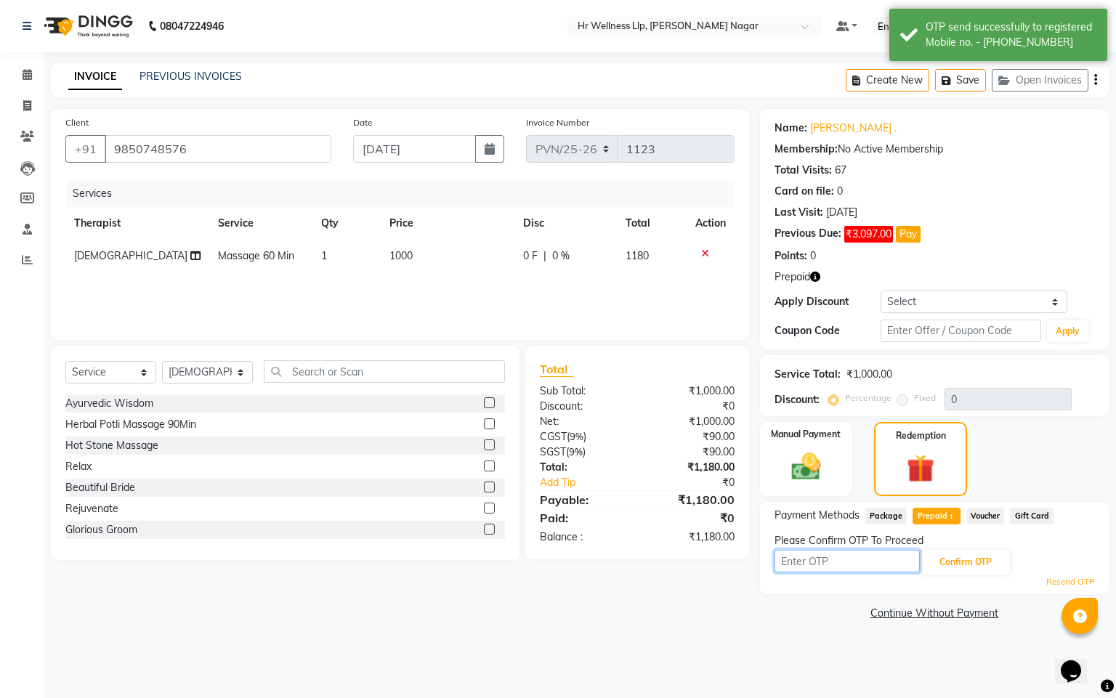
click at [785, 567] on input "text" at bounding box center [847, 561] width 145 height 23
click at [955, 557] on button "Confirm OTP" at bounding box center [965, 562] width 89 height 25
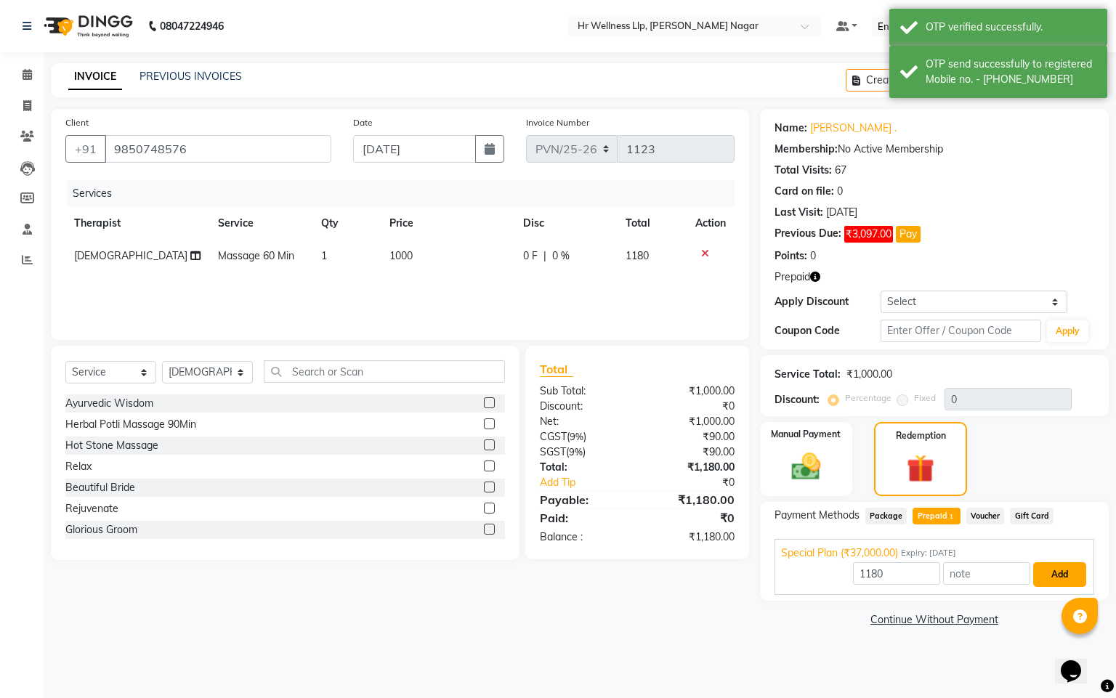
click at [1054, 575] on button "Add" at bounding box center [1059, 574] width 53 height 25
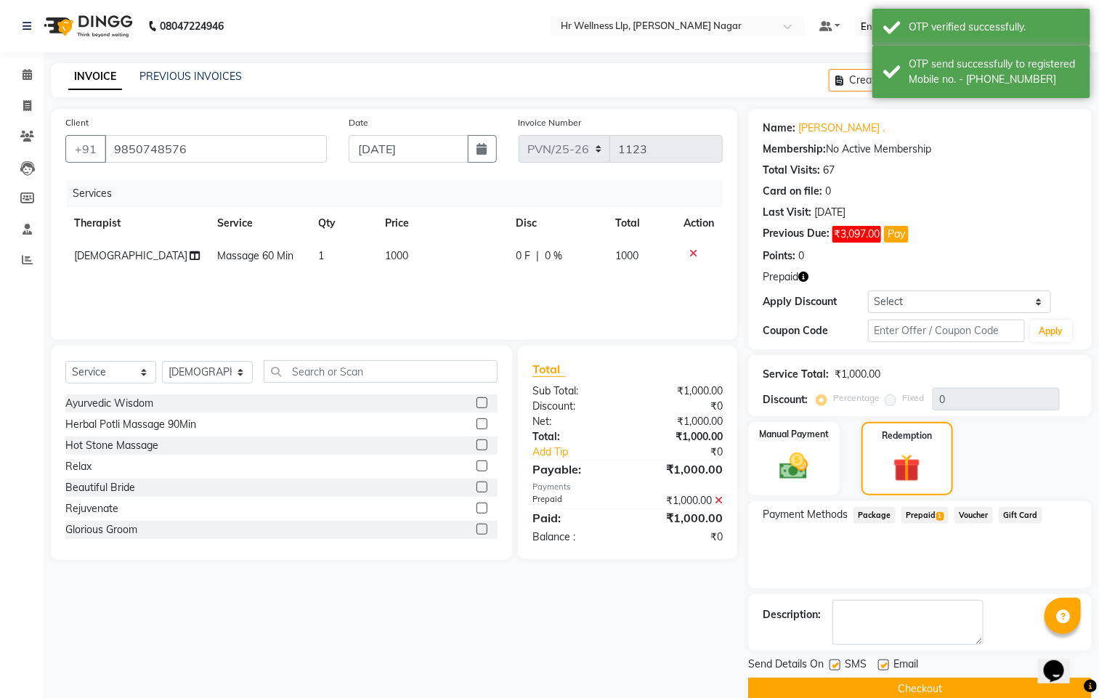
click at [833, 663] on label at bounding box center [835, 665] width 11 height 11
click at [833, 663] on input "checkbox" at bounding box center [834, 665] width 9 height 9
click at [884, 659] on div "Email" at bounding box center [904, 666] width 52 height 18
click at [886, 661] on label at bounding box center [883, 665] width 11 height 11
click at [886, 661] on input "checkbox" at bounding box center [882, 665] width 9 height 9
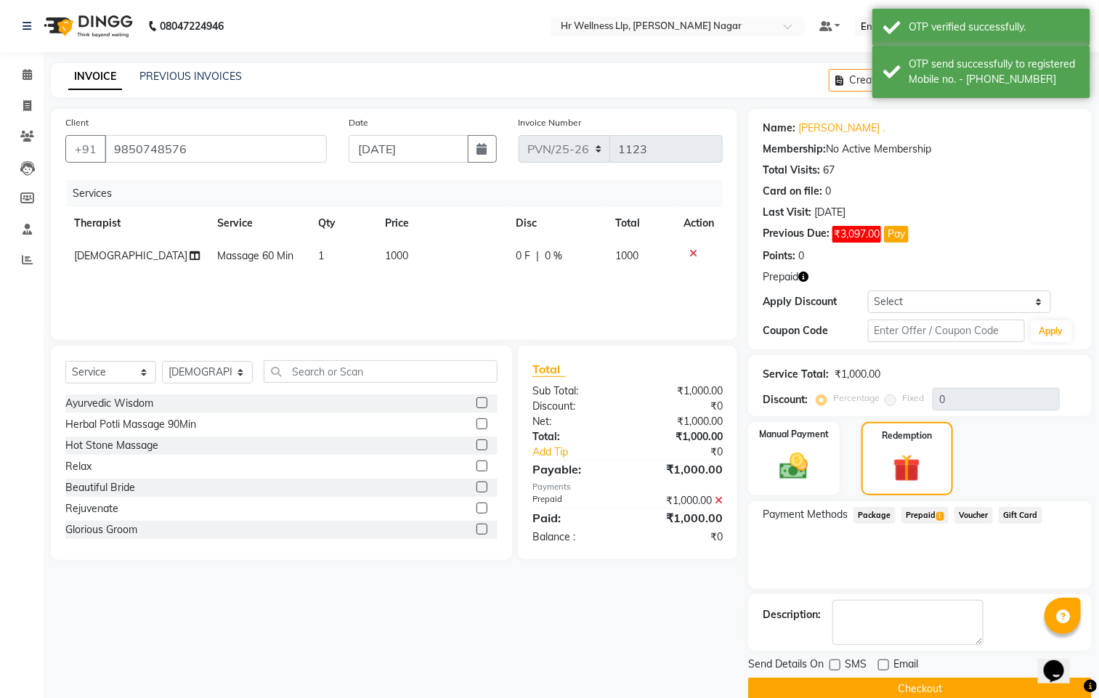
click at [877, 685] on button "Checkout" at bounding box center [920, 689] width 344 height 23
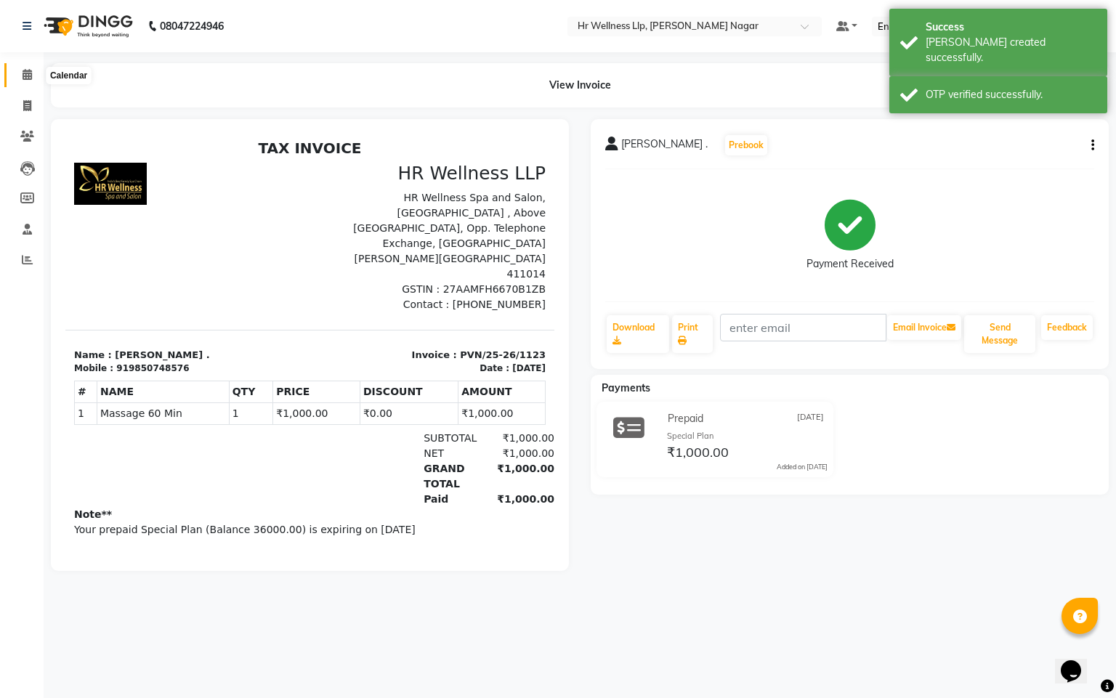
click at [31, 74] on icon at bounding box center [27, 74] width 9 height 11
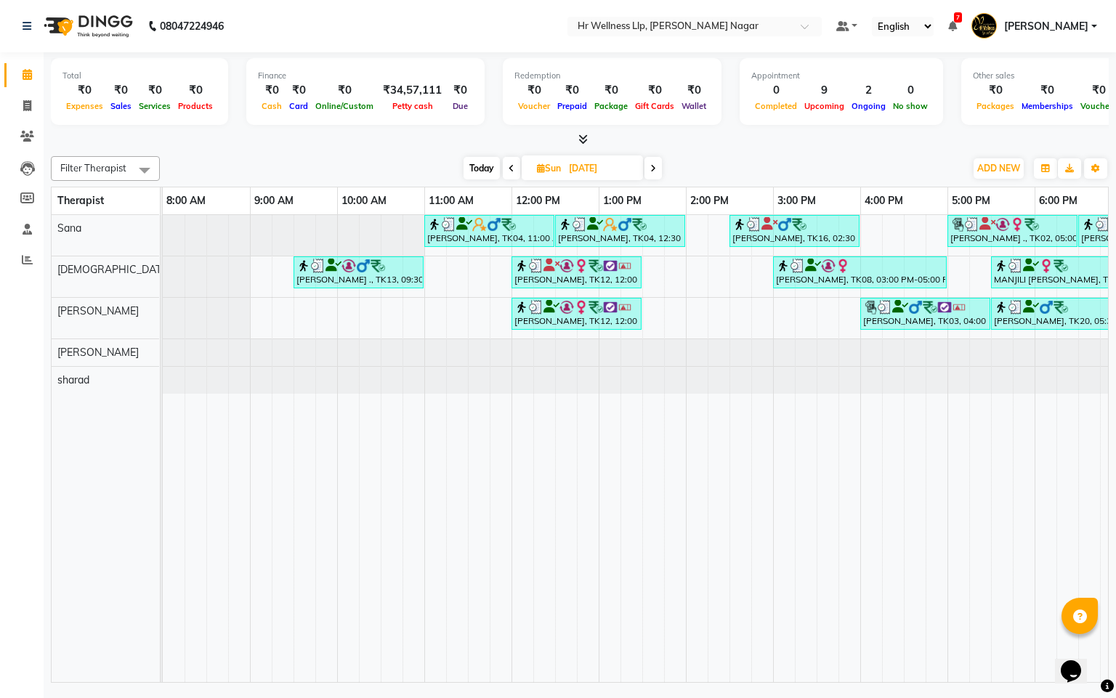
click at [519, 169] on div "[DATE] [DATE]" at bounding box center [562, 169] width 201 height 22
click at [515, 166] on span at bounding box center [511, 168] width 17 height 23
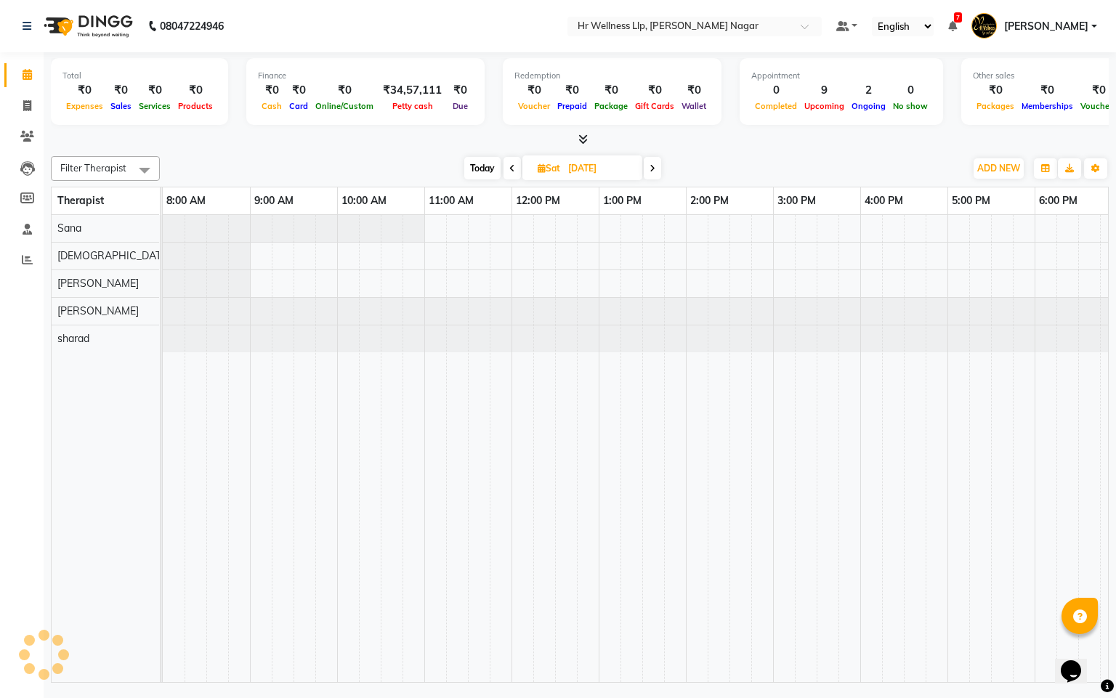
scroll to position [0, 188]
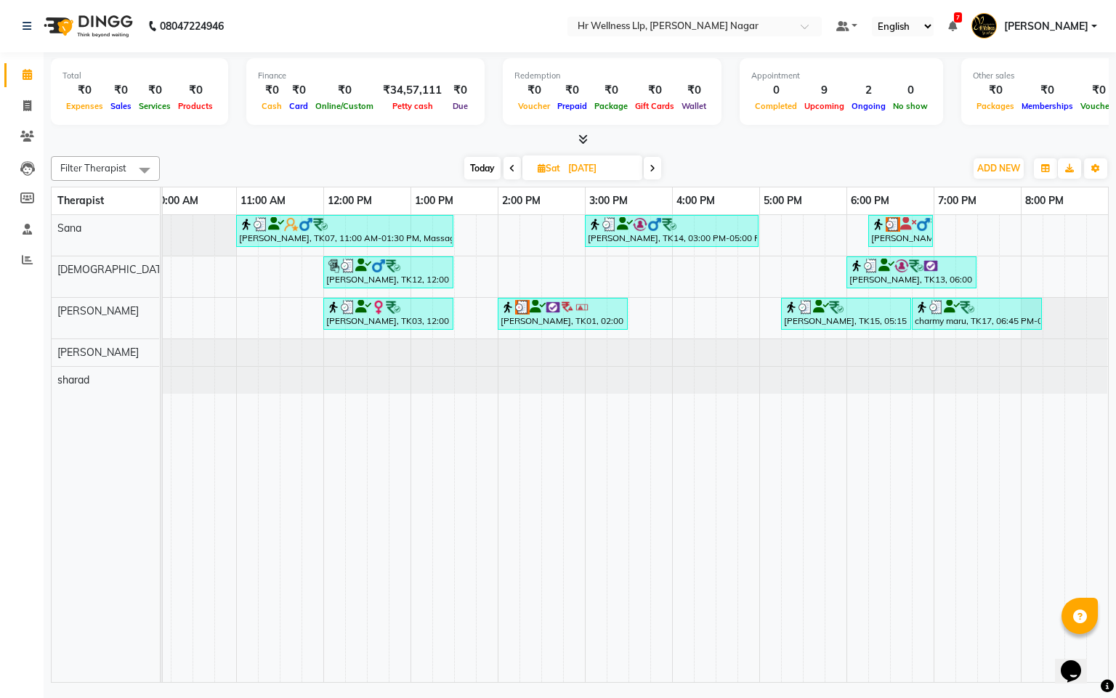
click at [652, 161] on span at bounding box center [652, 168] width 17 height 23
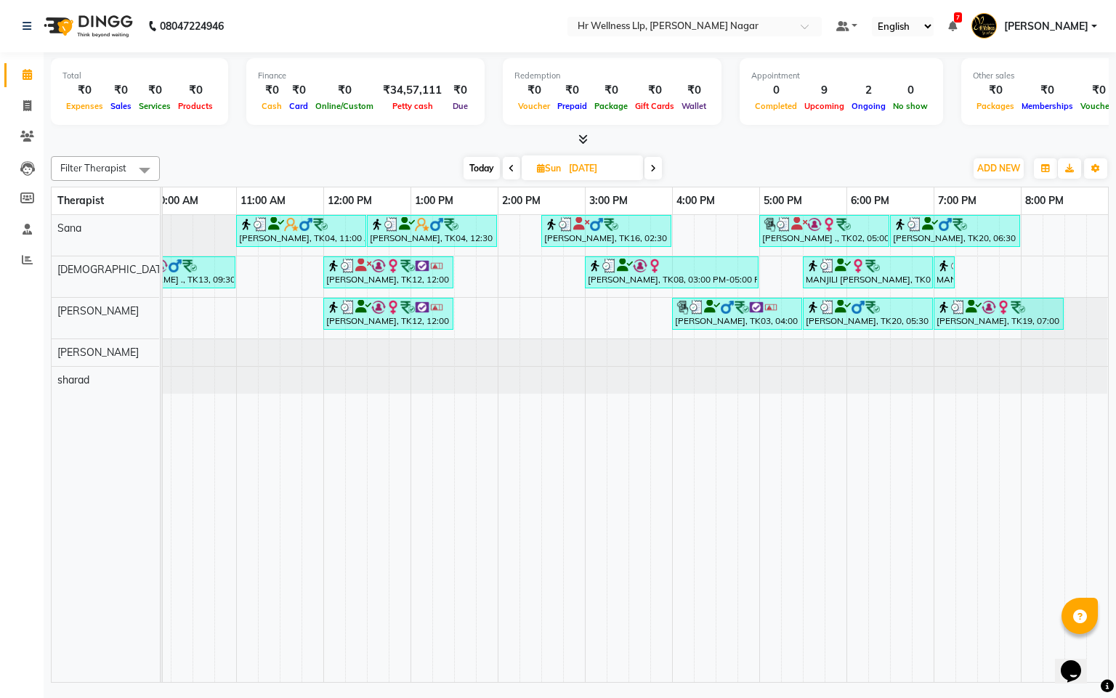
click at [655, 168] on icon at bounding box center [653, 168] width 6 height 9
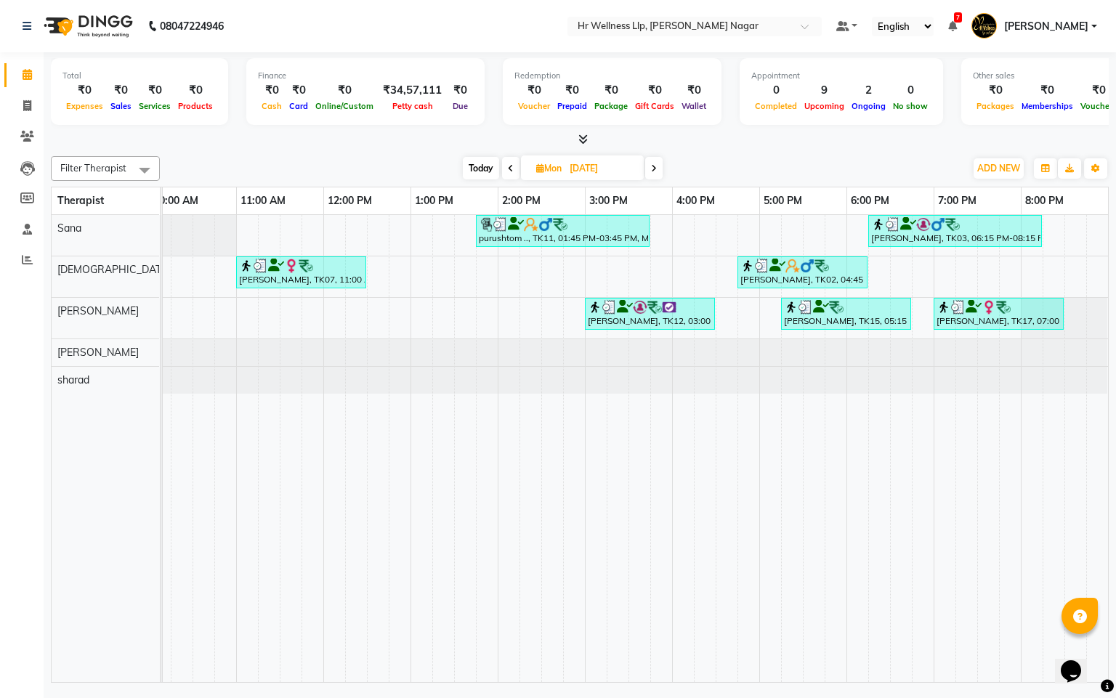
click at [652, 175] on span at bounding box center [653, 168] width 17 height 23
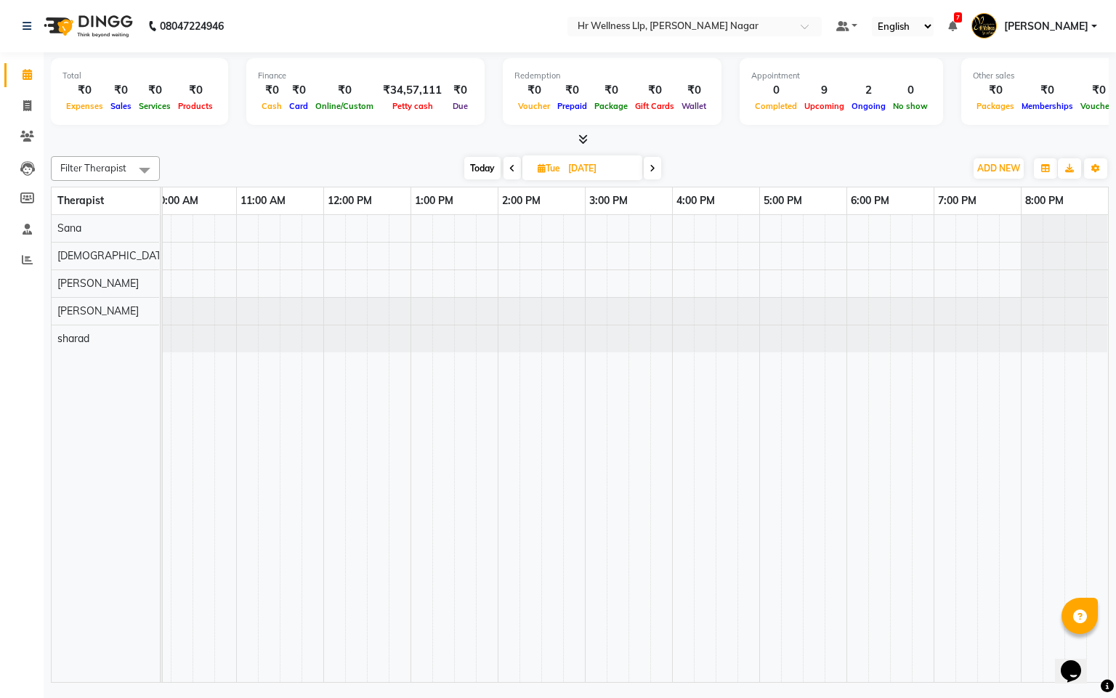
click at [652, 175] on span at bounding box center [652, 168] width 17 height 23
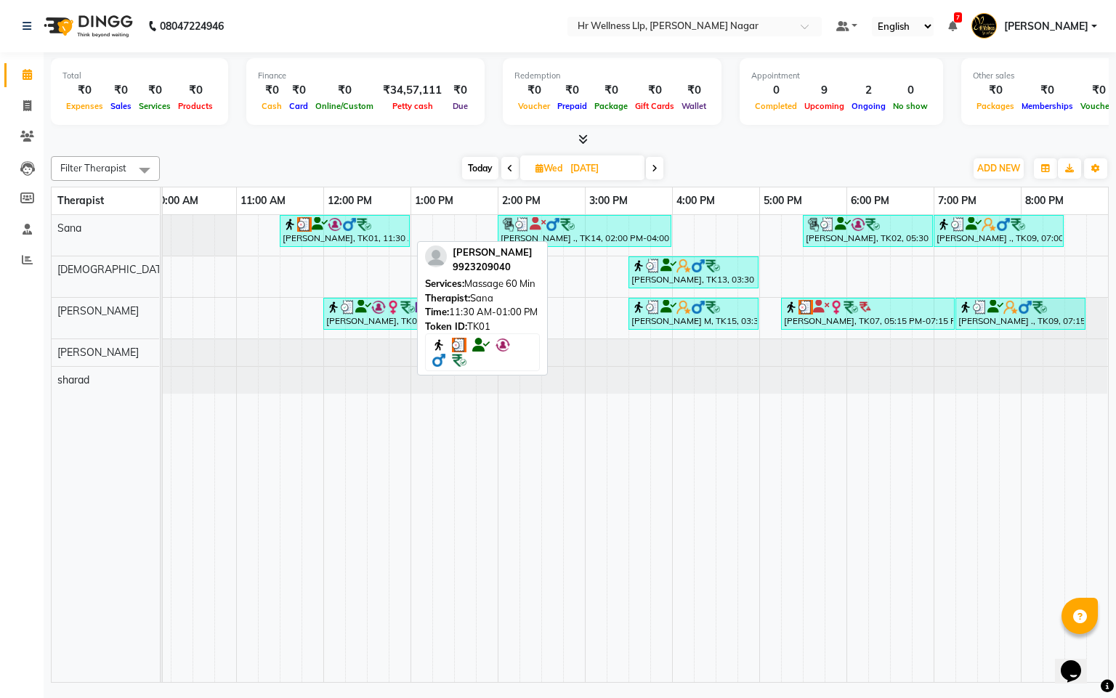
click at [364, 227] on img at bounding box center [364, 224] width 15 height 15
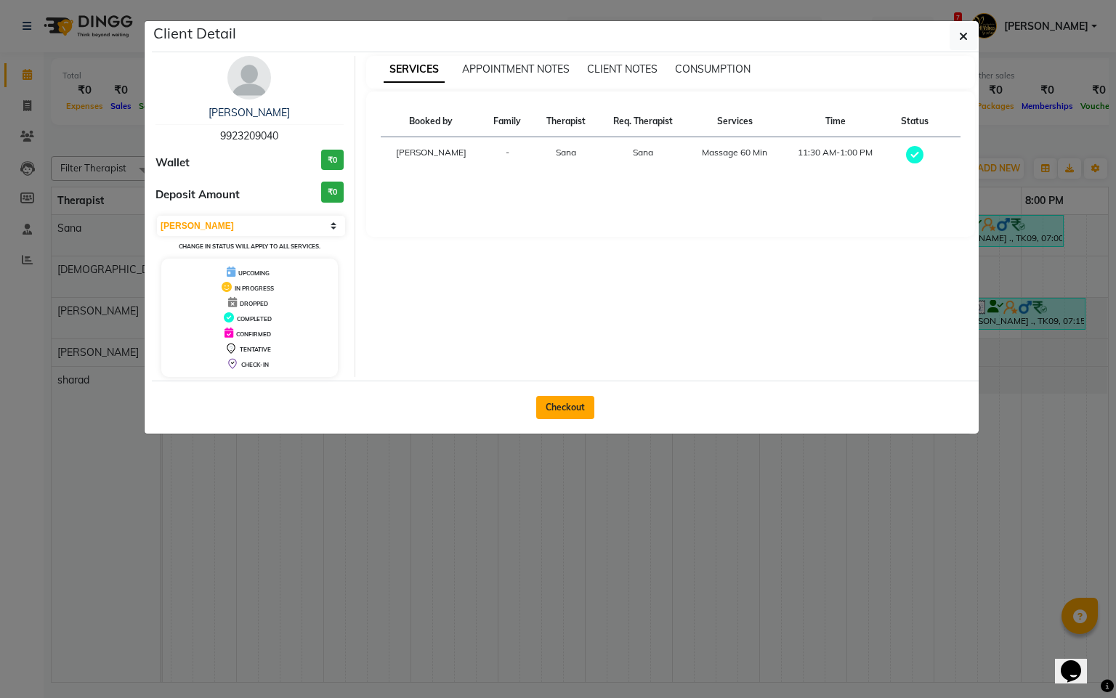
click at [567, 413] on button "Checkout" at bounding box center [565, 407] width 58 height 23
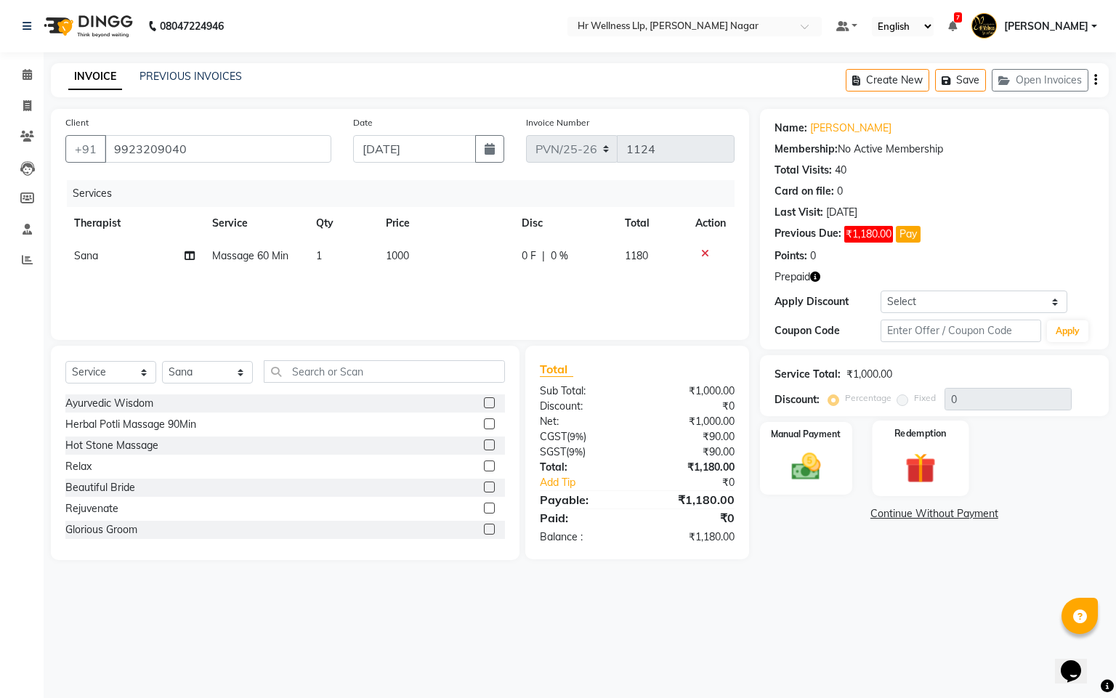
click at [915, 473] on img at bounding box center [920, 469] width 49 height 38
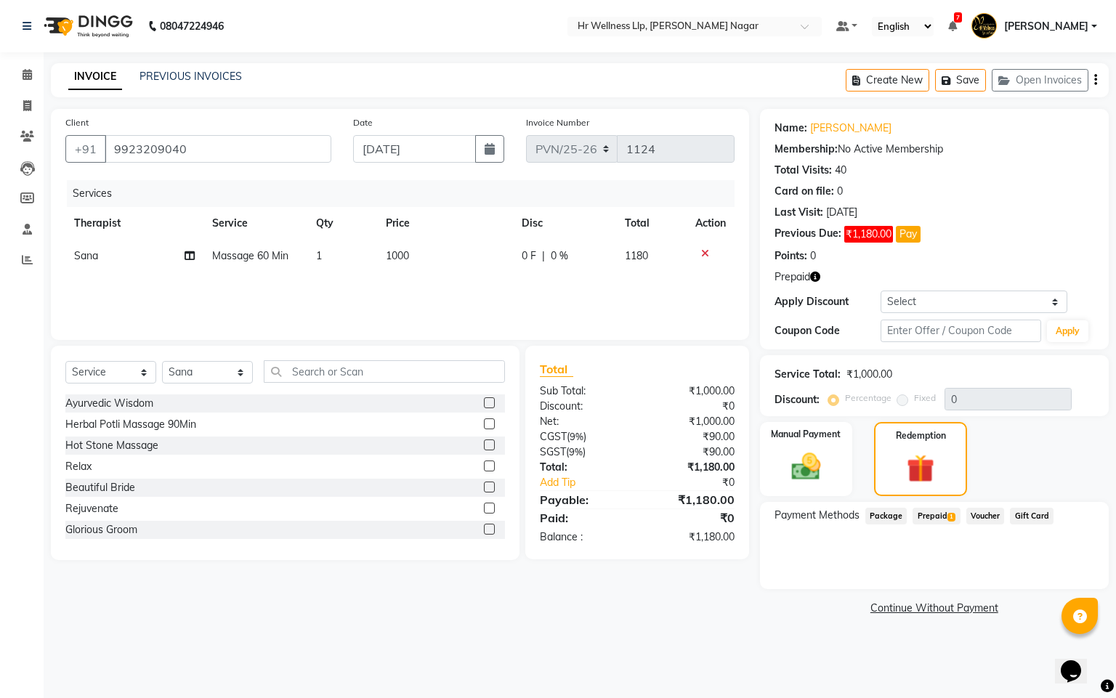
click at [934, 514] on span "Prepaid 1" at bounding box center [936, 516] width 47 height 17
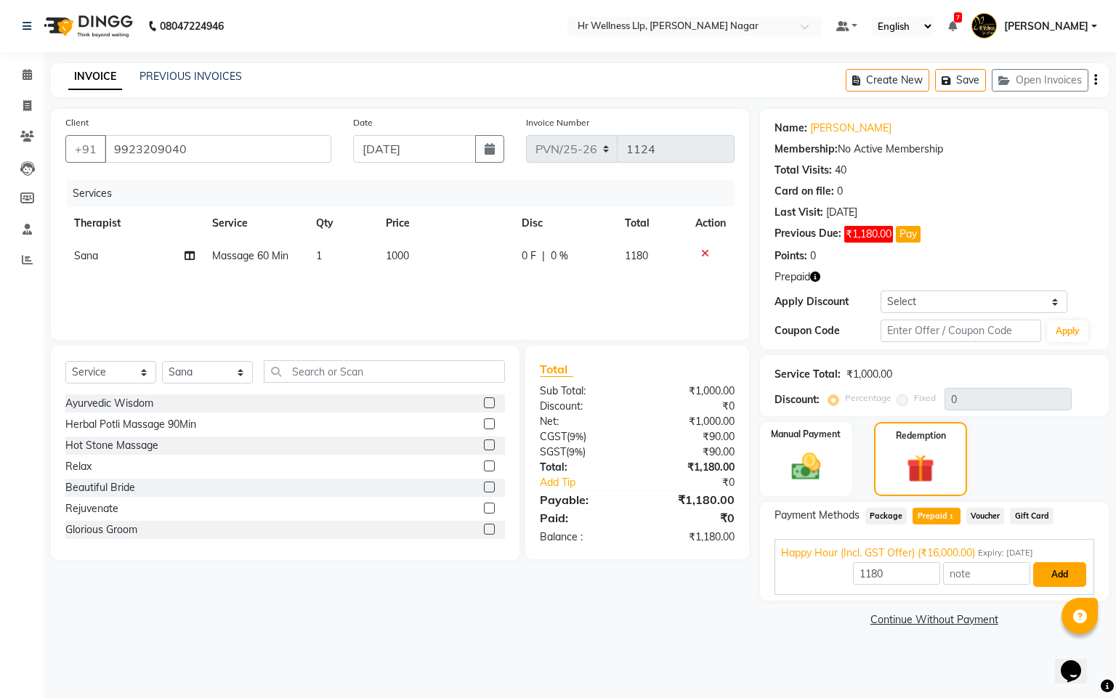
click at [1066, 567] on button "Add" at bounding box center [1059, 574] width 53 height 25
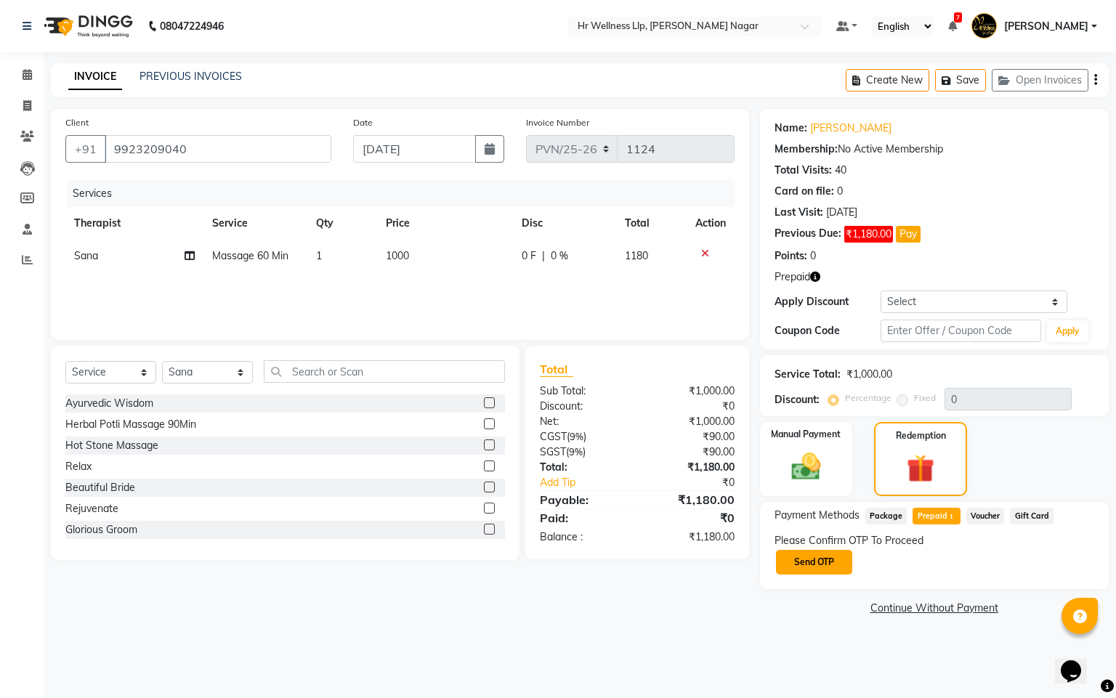
click at [822, 558] on button "Send OTP" at bounding box center [814, 562] width 76 height 25
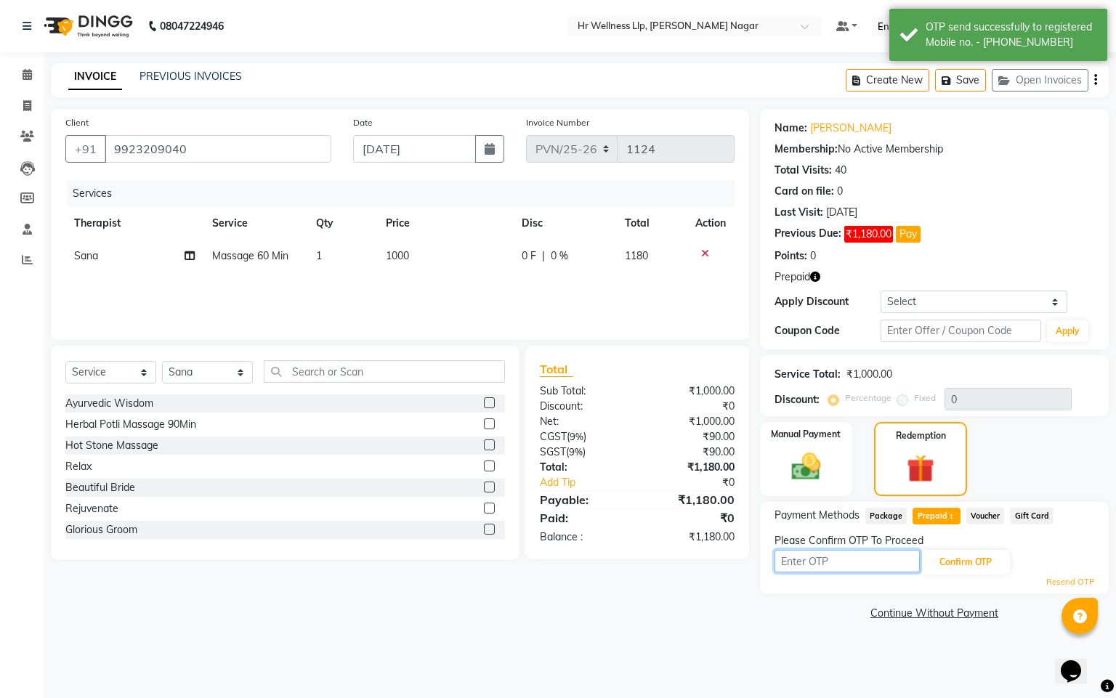
click at [822, 558] on input "text" at bounding box center [847, 561] width 145 height 23
click at [957, 567] on button "Confirm OTP" at bounding box center [965, 562] width 89 height 25
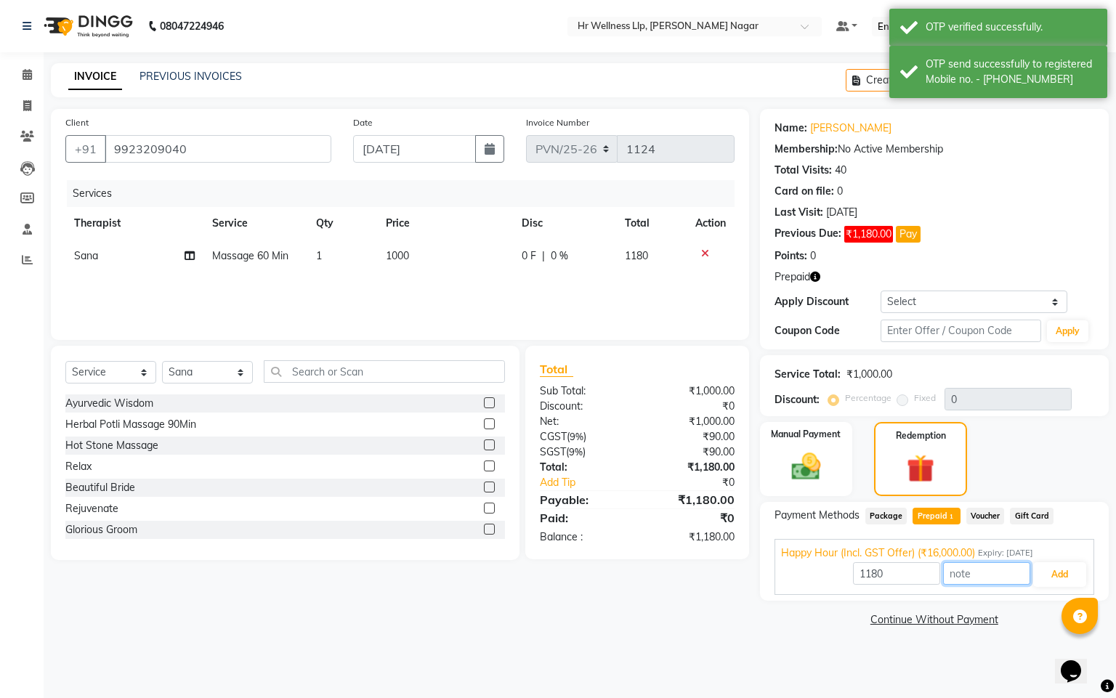
click at [1027, 575] on input "text" at bounding box center [986, 573] width 87 height 23
click at [1069, 573] on button "Add" at bounding box center [1059, 574] width 53 height 25
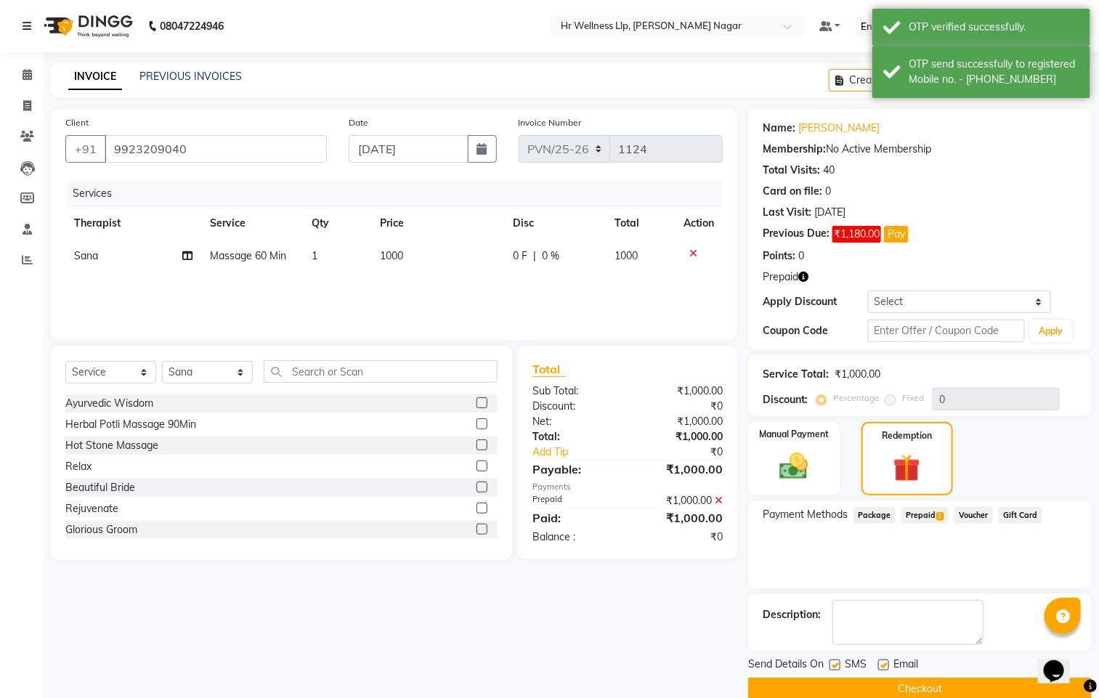
click at [831, 669] on label at bounding box center [835, 665] width 11 height 11
click at [831, 669] on input "checkbox" at bounding box center [834, 665] width 9 height 9
click at [884, 667] on label at bounding box center [883, 665] width 11 height 11
click at [884, 667] on input "checkbox" at bounding box center [882, 665] width 9 height 9
click at [885, 694] on button "Checkout" at bounding box center [920, 689] width 344 height 23
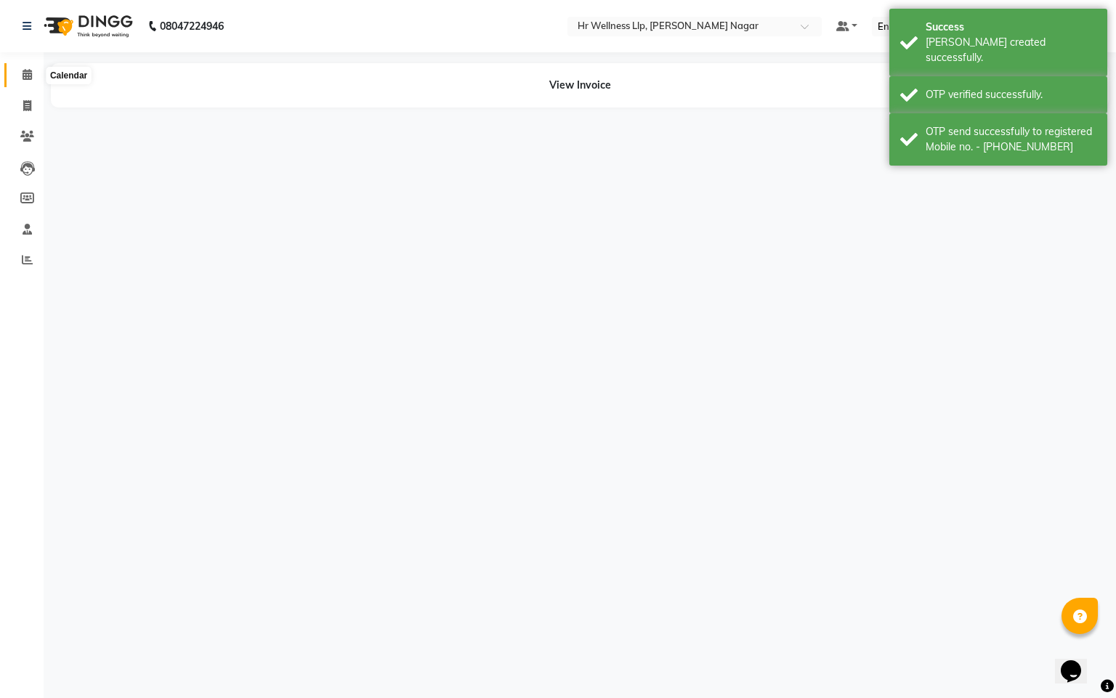
click at [20, 76] on span at bounding box center [27, 75] width 25 height 17
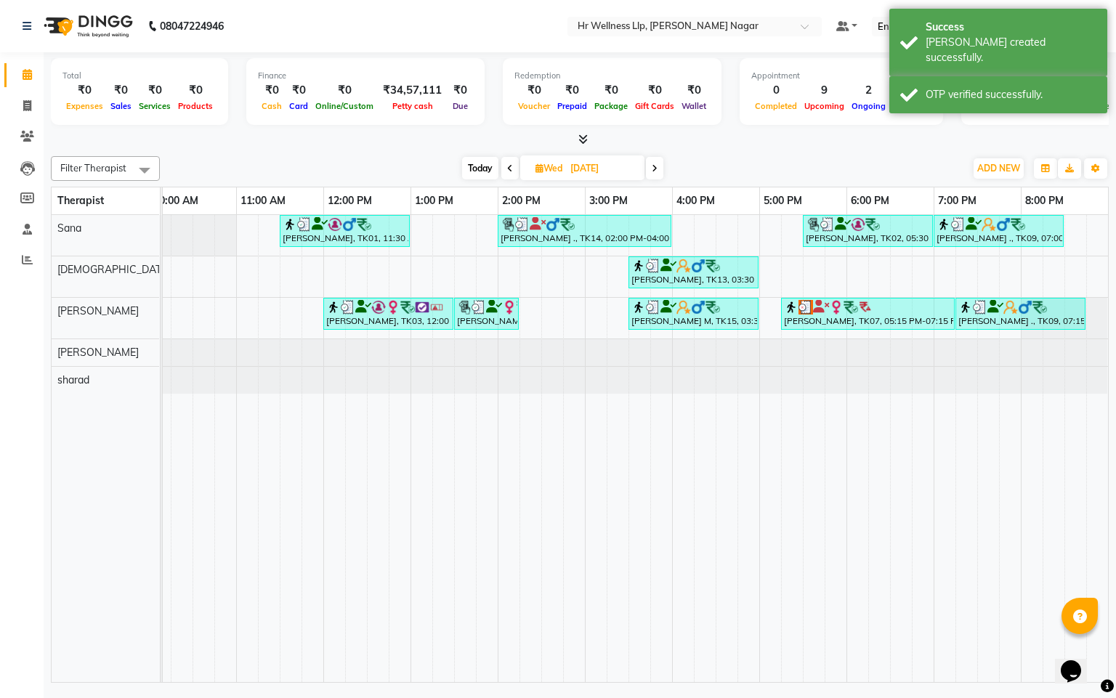
scroll to position [0, 205]
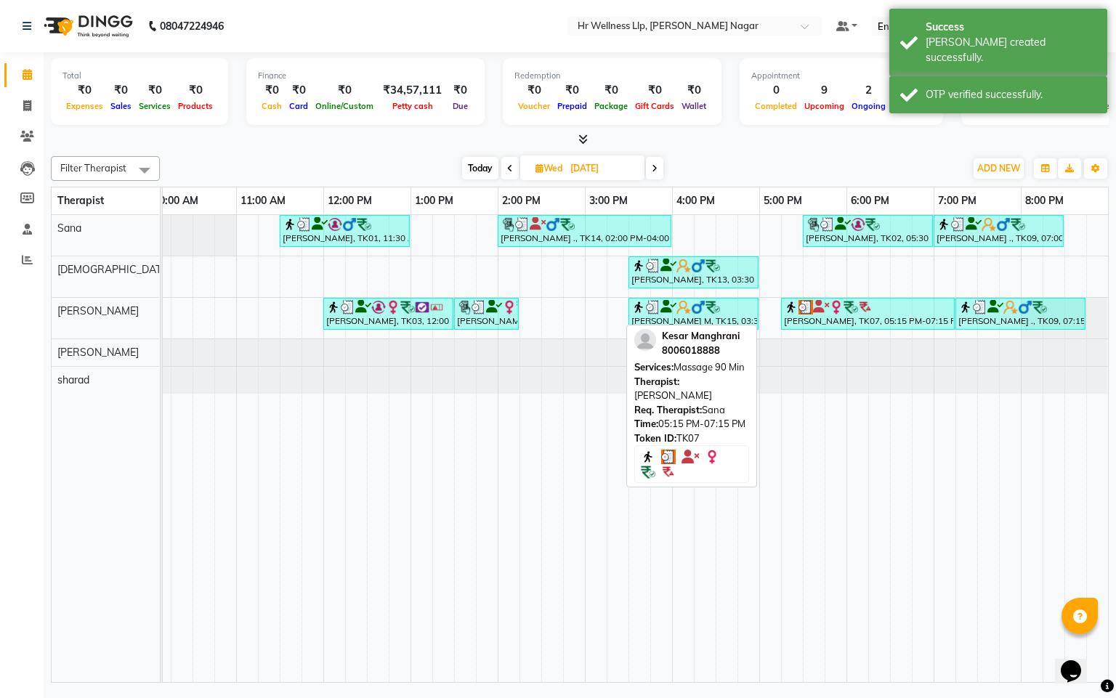
click at [870, 323] on div "[PERSON_NAME], TK07, 05:15 PM-07:15 PM, Massage 90 Min" at bounding box center [868, 314] width 171 height 28
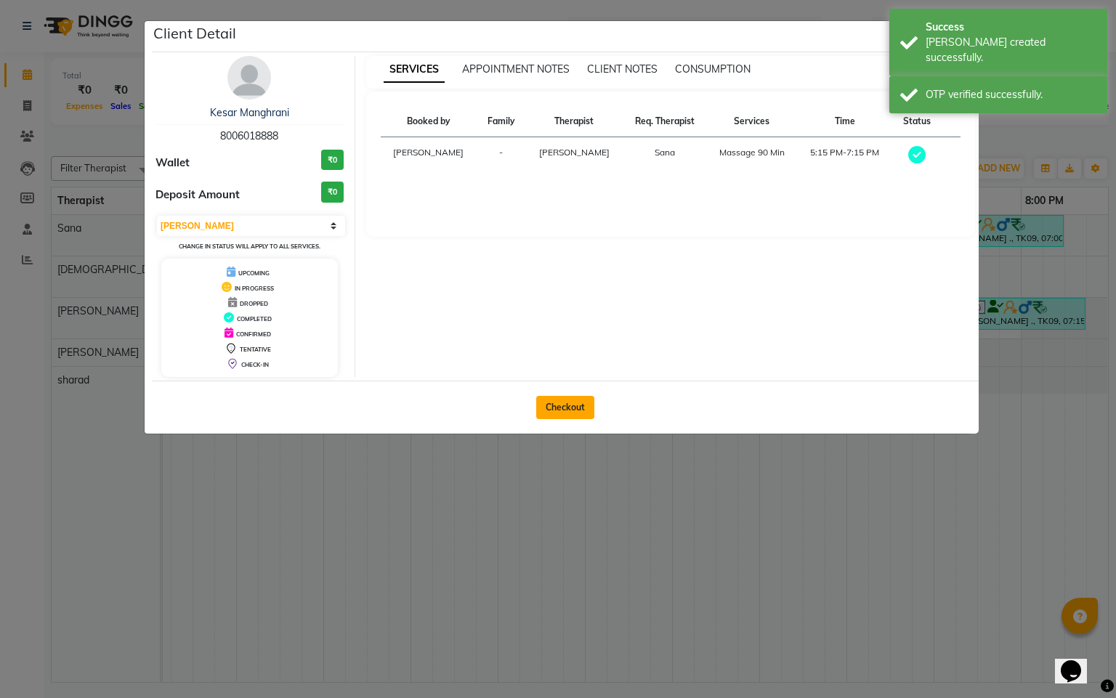
click at [562, 412] on button "Checkout" at bounding box center [565, 407] width 58 height 23
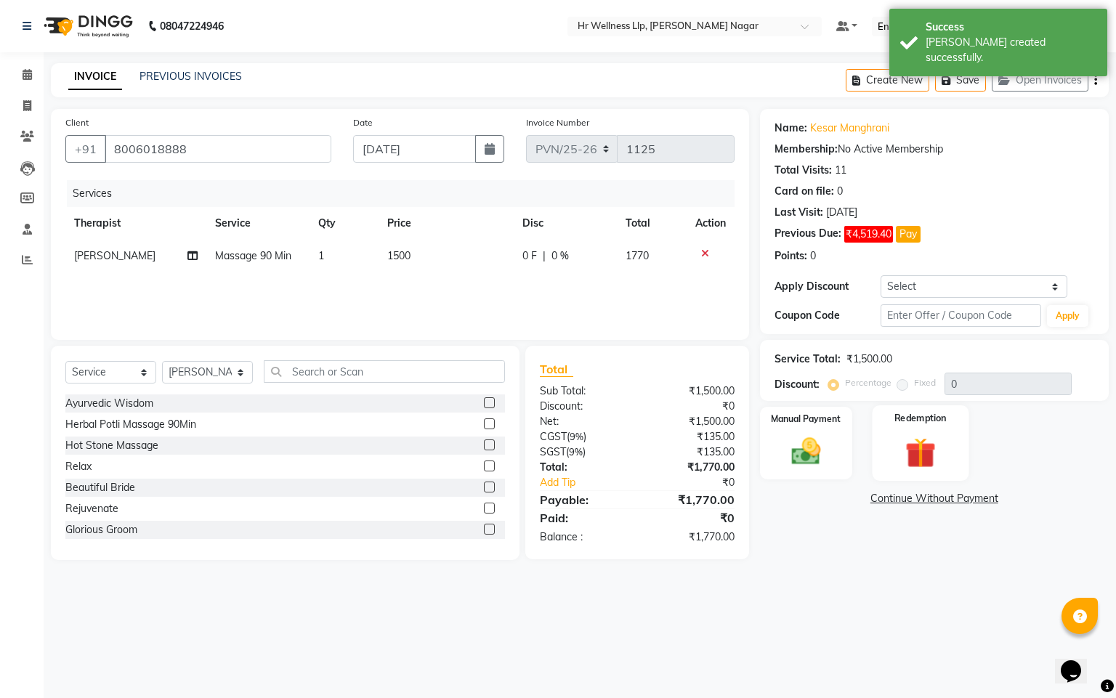
click at [929, 461] on img at bounding box center [920, 453] width 49 height 38
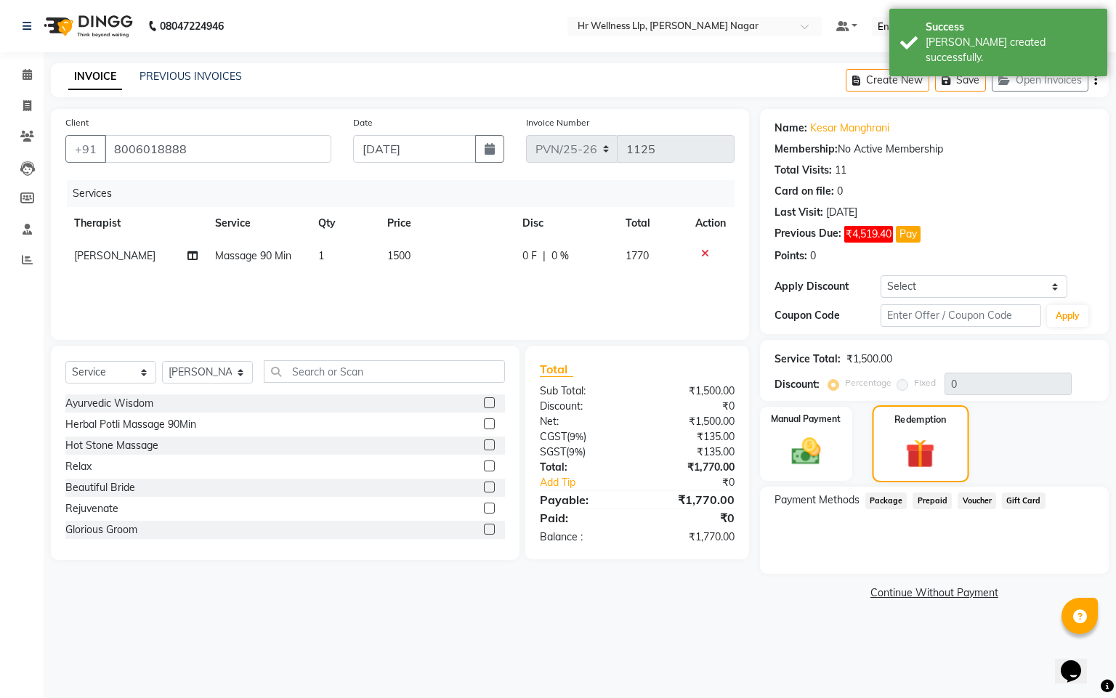
click at [911, 449] on img at bounding box center [920, 454] width 47 height 36
click at [931, 475] on div "Redemption" at bounding box center [921, 443] width 97 height 77
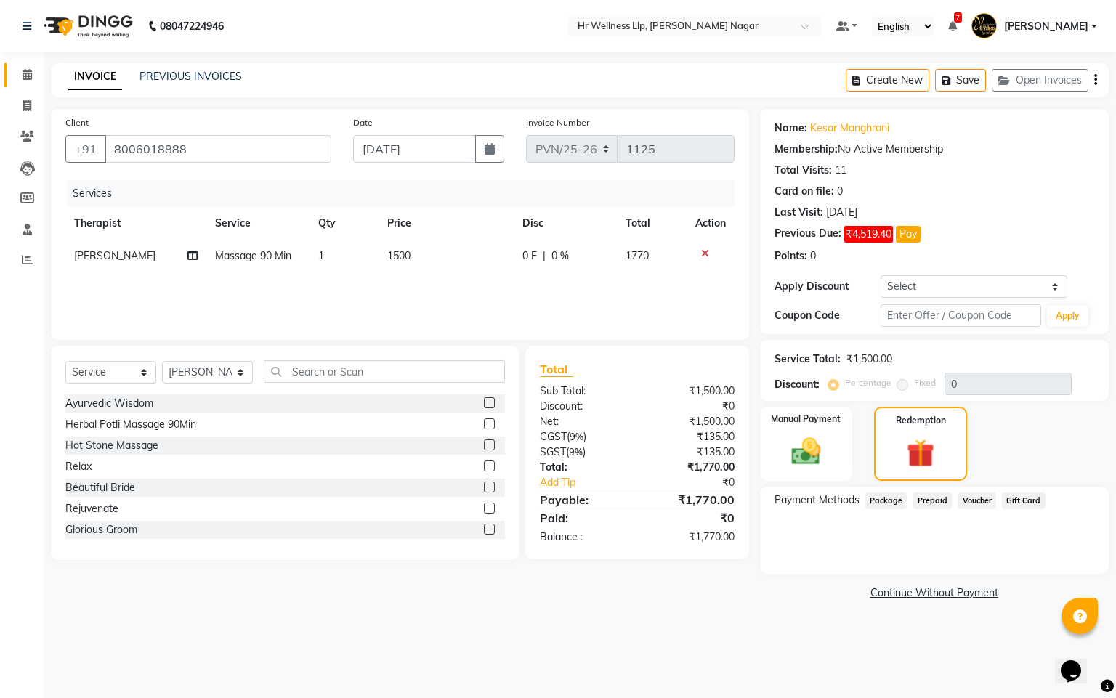
click at [33, 64] on link "Calendar" at bounding box center [21, 75] width 35 height 24
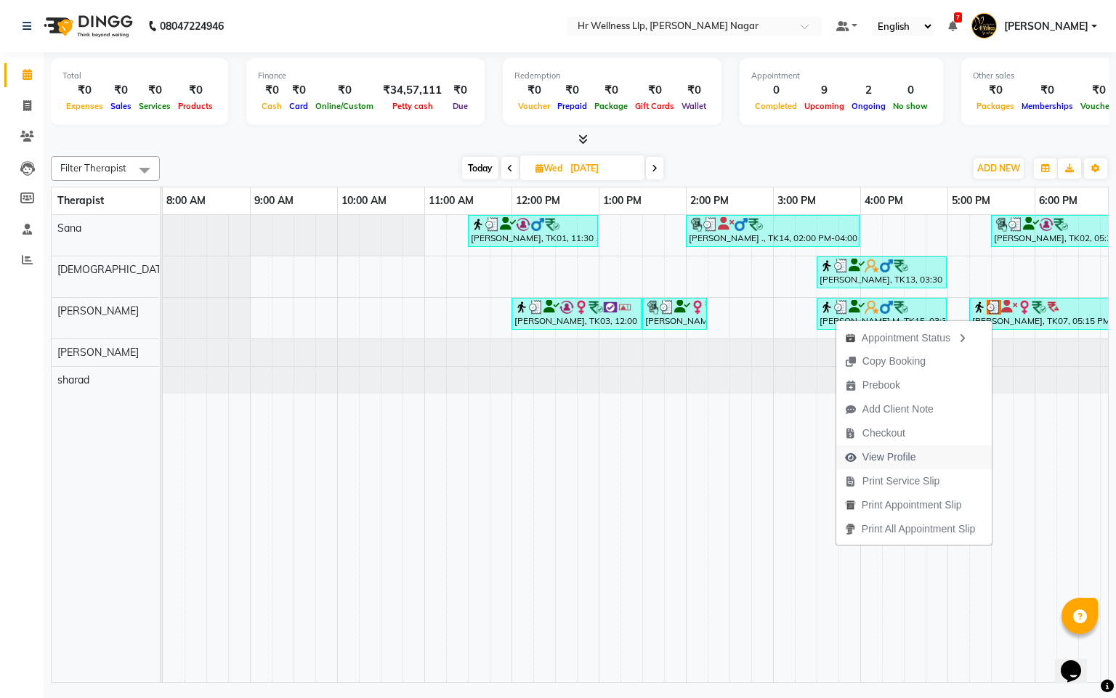
click at [883, 460] on span "View Profile" at bounding box center [889, 457] width 54 height 15
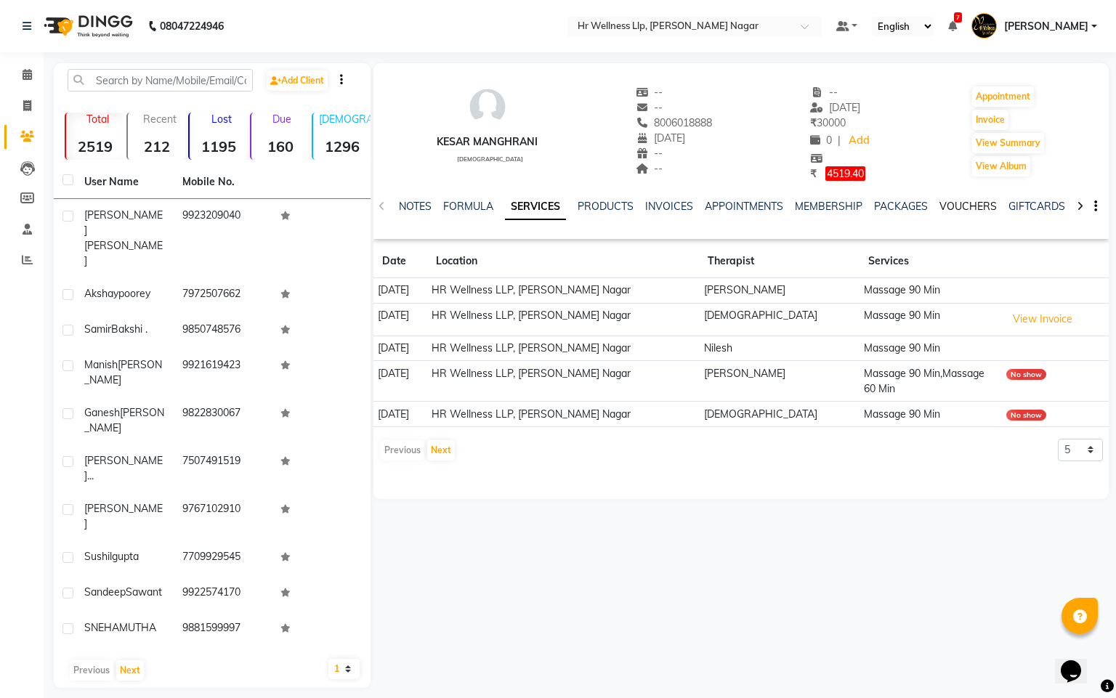
click at [950, 203] on link "VOUCHERS" at bounding box center [967, 206] width 57 height 13
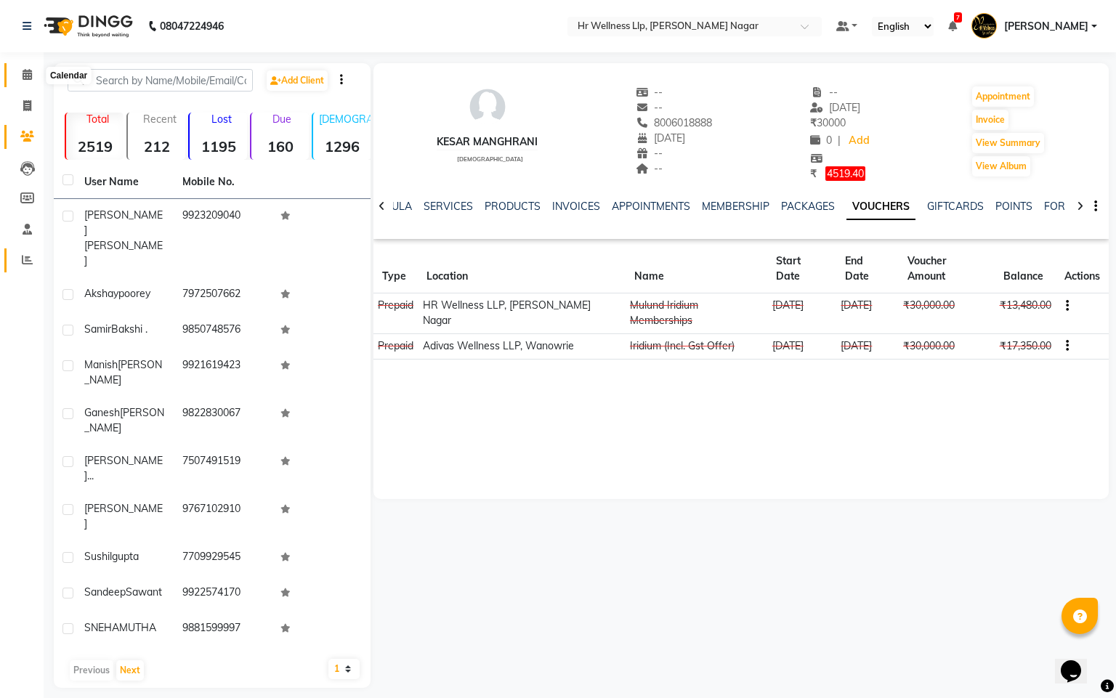
drag, startPoint x: 23, startPoint y: 73, endPoint x: 22, endPoint y: 267, distance: 194.0
click at [20, 74] on span at bounding box center [27, 75] width 25 height 17
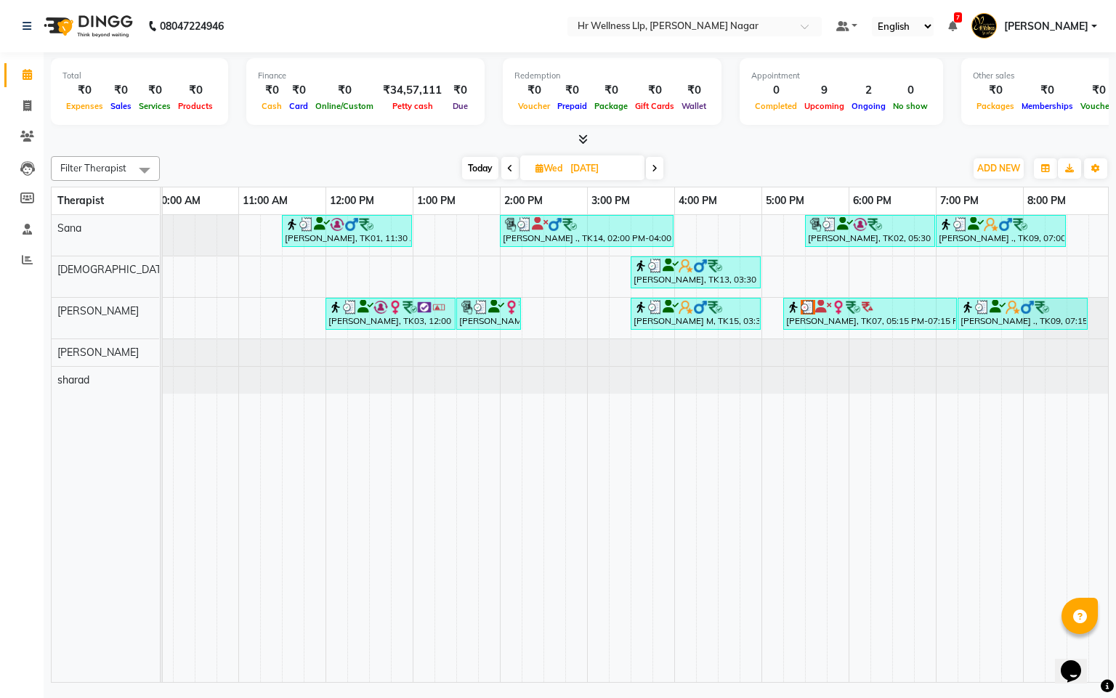
scroll to position [0, 188]
click at [654, 164] on icon at bounding box center [655, 168] width 6 height 9
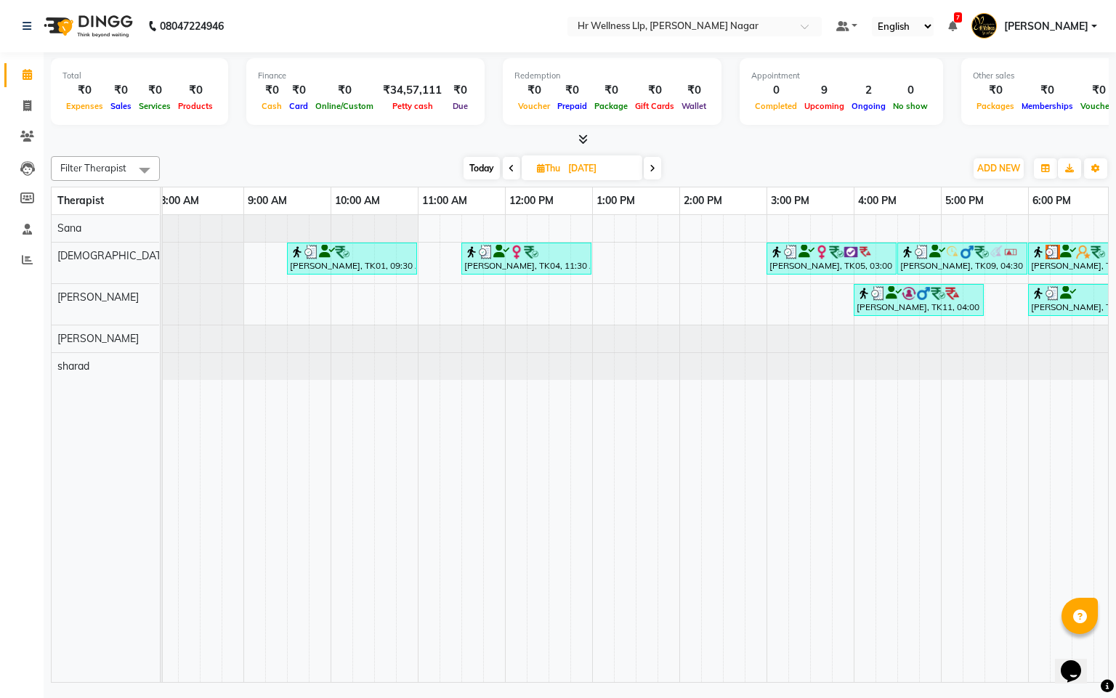
scroll to position [0, 0]
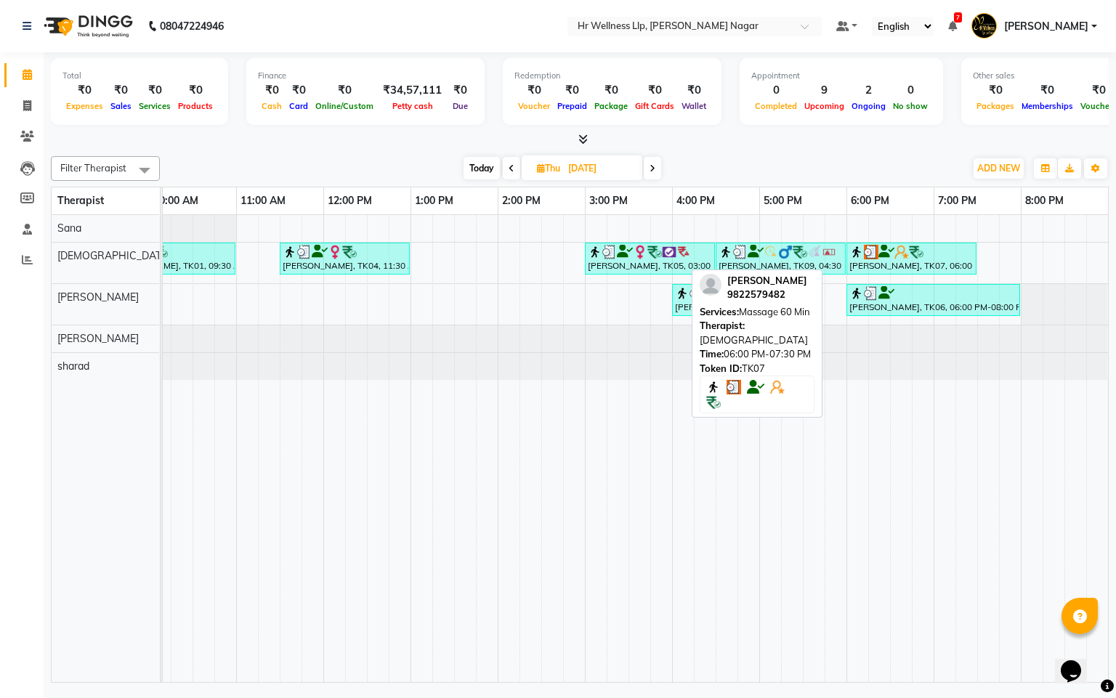
click at [870, 264] on div "[PERSON_NAME], TK07, 06:00 PM-07:30 PM, Massage 60 Min" at bounding box center [911, 259] width 127 height 28
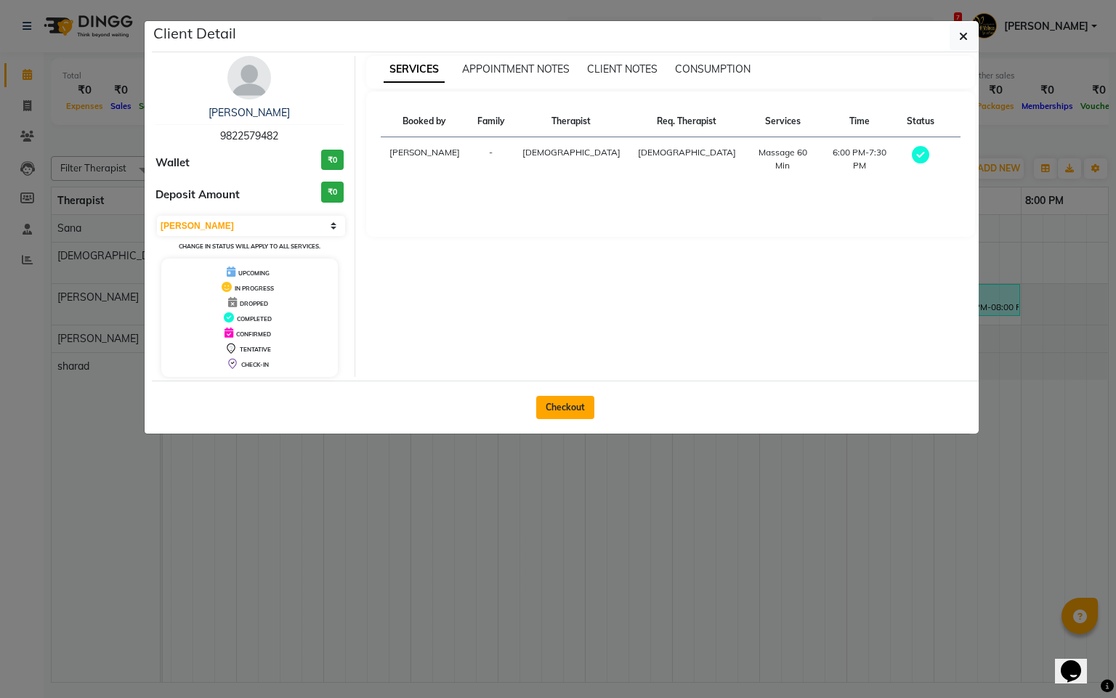
click at [576, 402] on button "Checkout" at bounding box center [565, 407] width 58 height 23
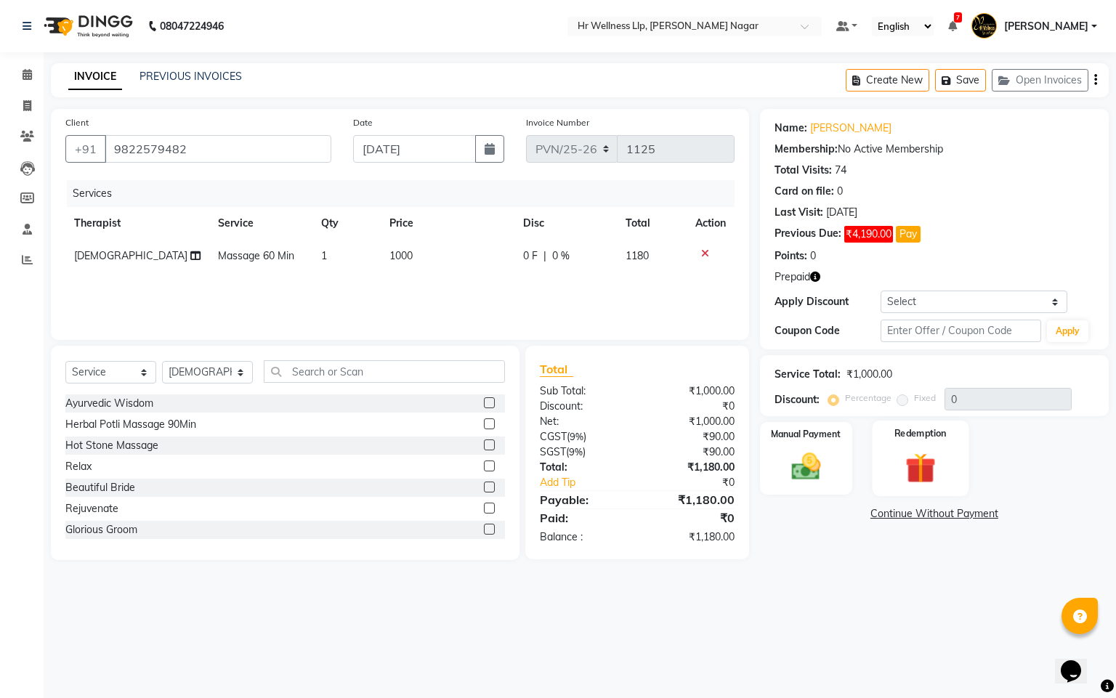
click at [915, 461] on img at bounding box center [920, 469] width 49 height 38
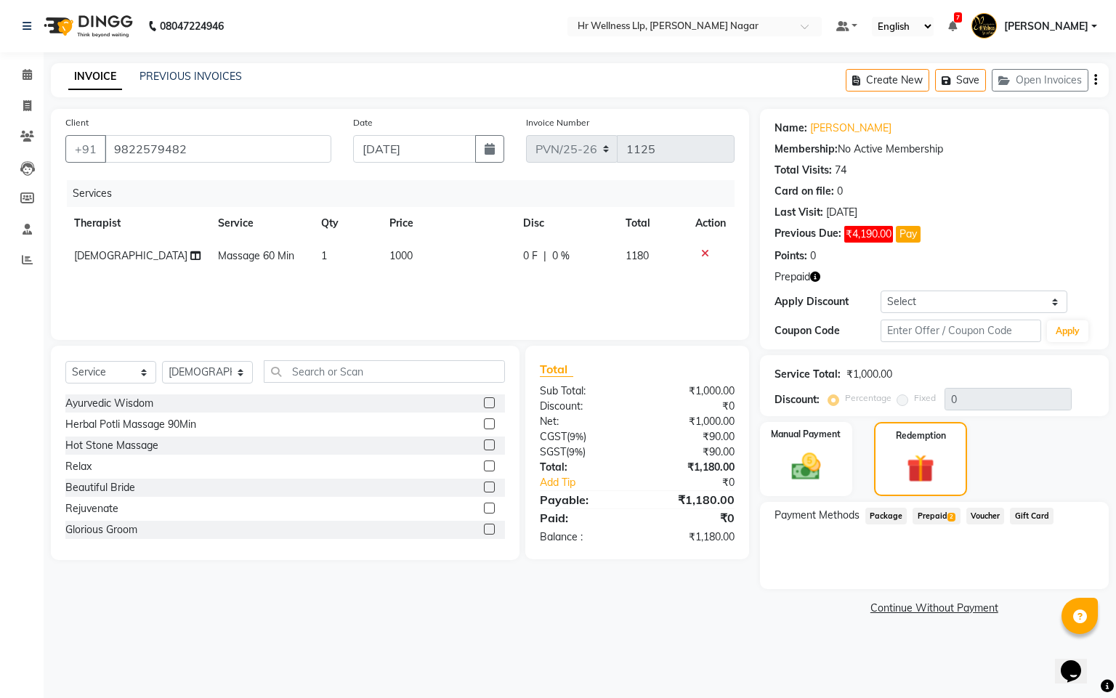
click at [923, 508] on span "Prepaid 2" at bounding box center [936, 516] width 47 height 17
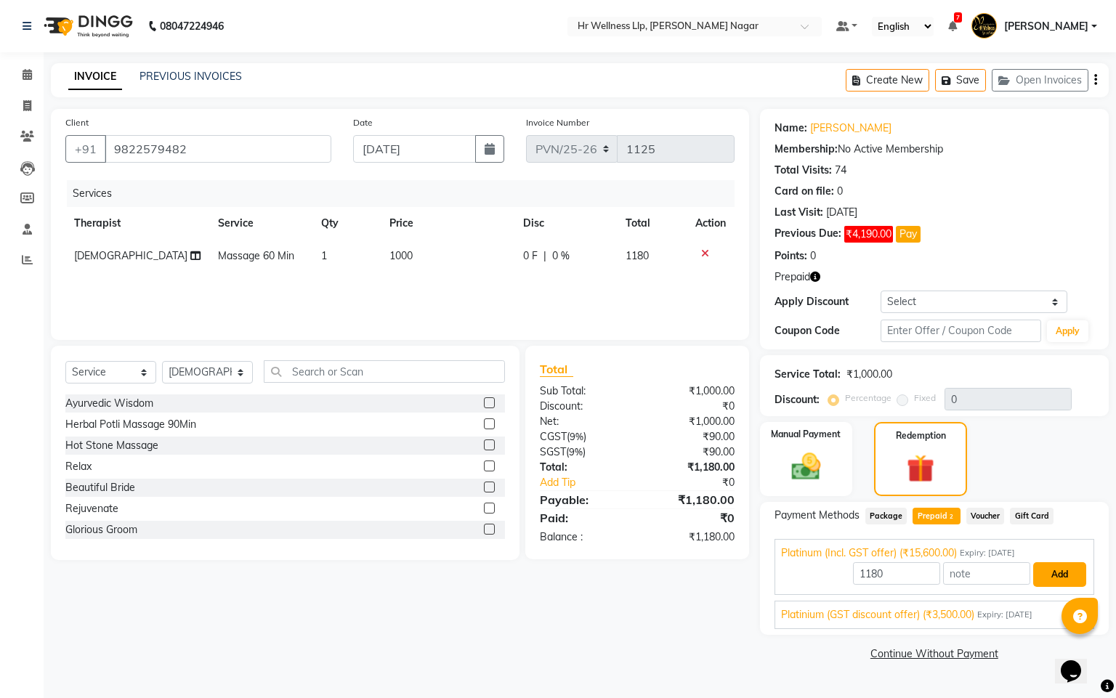
click at [1043, 574] on button "Add" at bounding box center [1059, 574] width 53 height 25
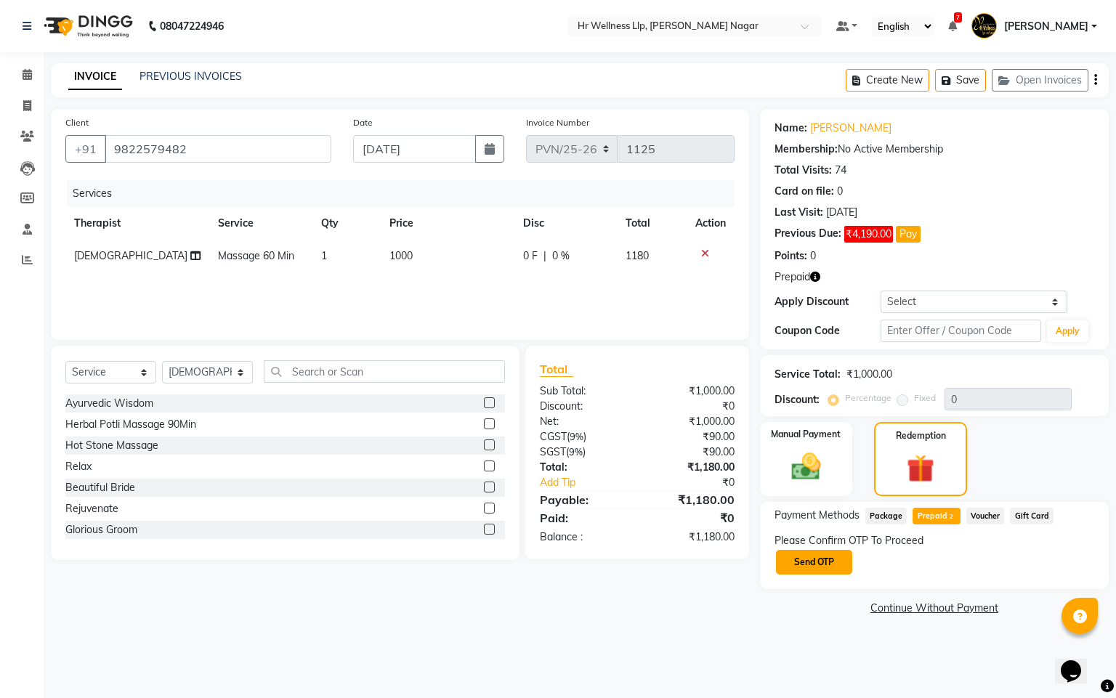
click at [849, 560] on button "Send OTP" at bounding box center [814, 562] width 76 height 25
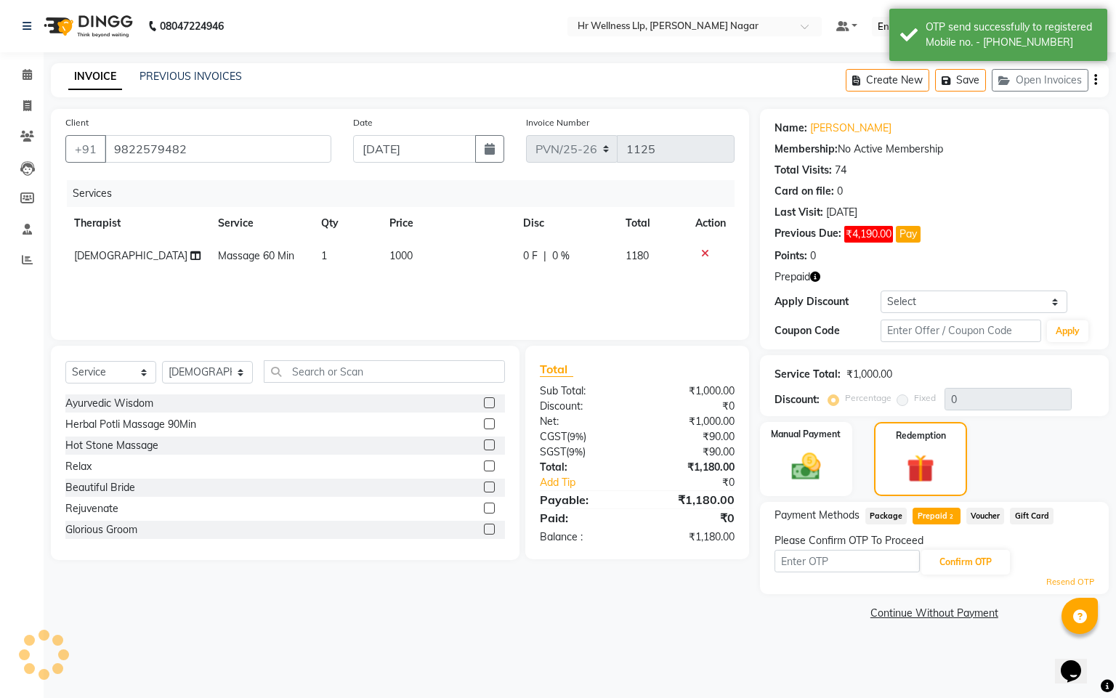
click at [849, 560] on input "text" at bounding box center [847, 561] width 145 height 23
click at [960, 559] on button "Confirm OTP" at bounding box center [965, 562] width 89 height 25
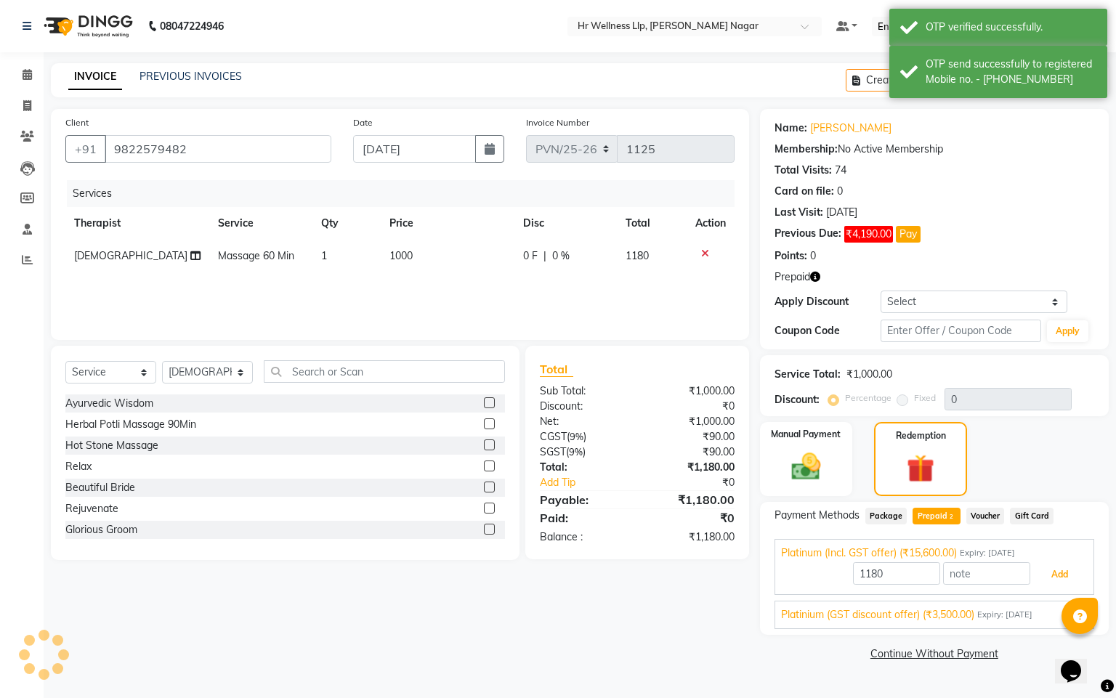
click at [1047, 573] on button "Add" at bounding box center [1059, 574] width 53 height 25
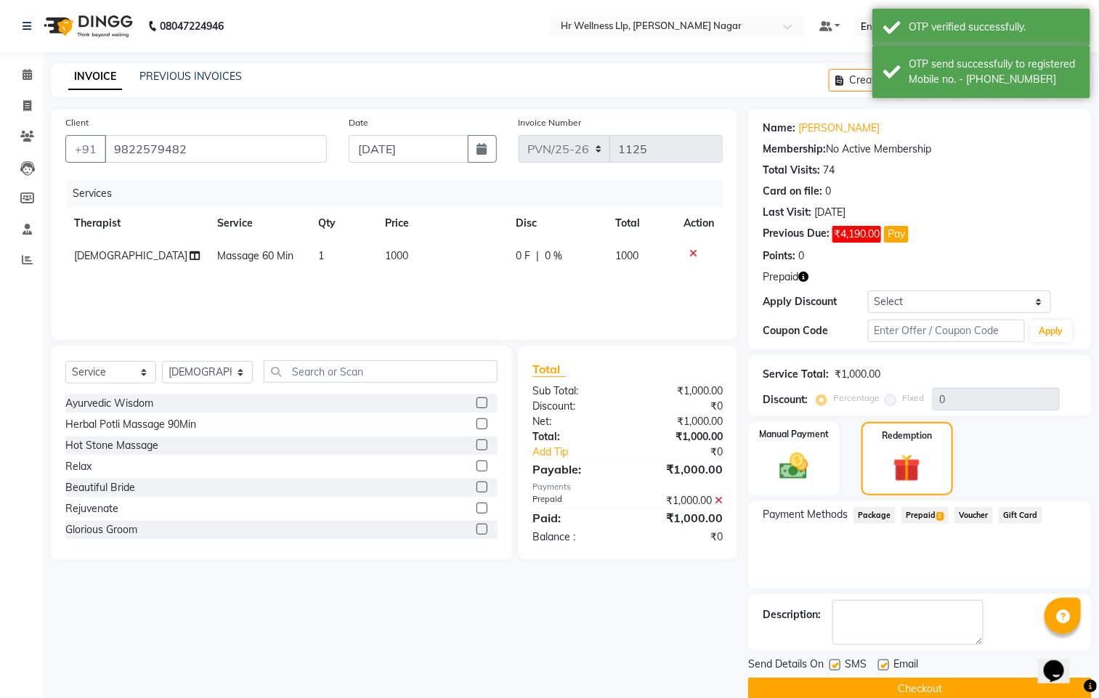
click at [833, 663] on label at bounding box center [835, 665] width 11 height 11
click at [833, 663] on input "checkbox" at bounding box center [834, 665] width 9 height 9
click at [884, 669] on label at bounding box center [883, 665] width 11 height 11
click at [884, 669] on input "checkbox" at bounding box center [882, 665] width 9 height 9
click at [877, 678] on div "Send Details On SMS Email Checkout" at bounding box center [920, 679] width 344 height 44
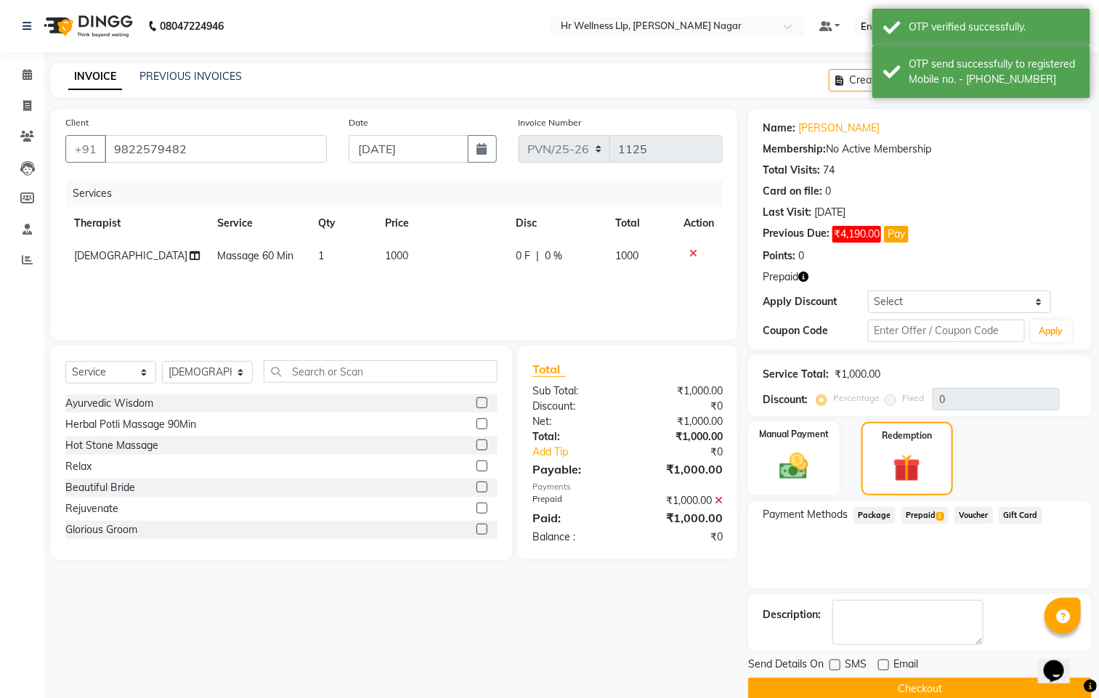
click at [853, 683] on button "Checkout" at bounding box center [920, 689] width 344 height 23
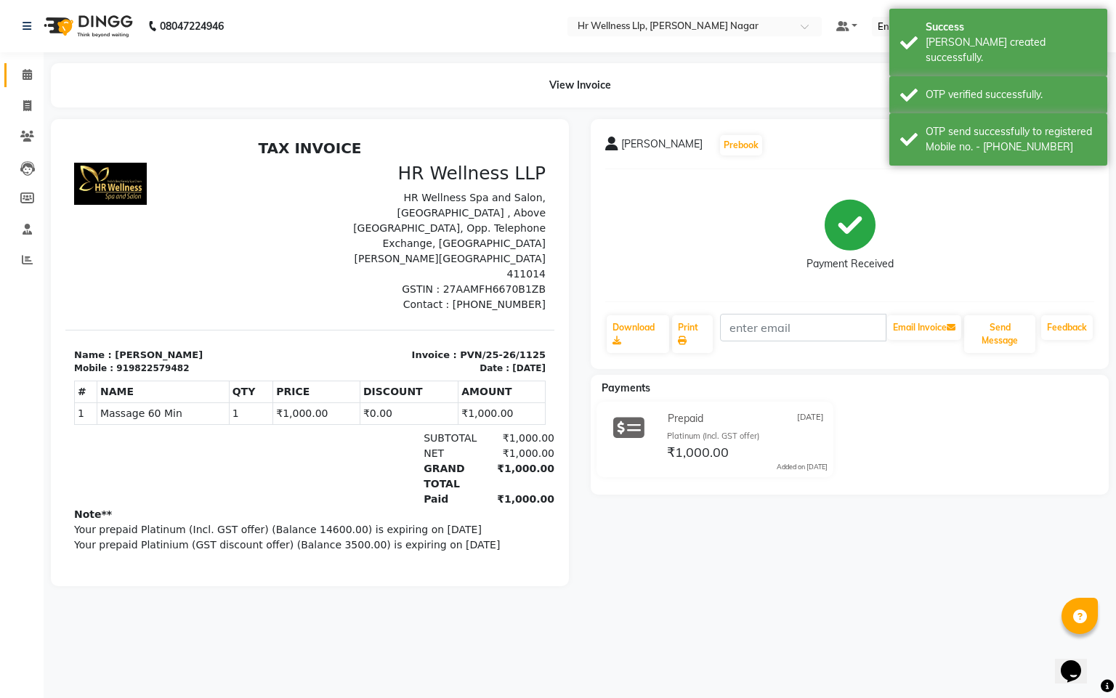
click at [29, 81] on span at bounding box center [27, 75] width 25 height 17
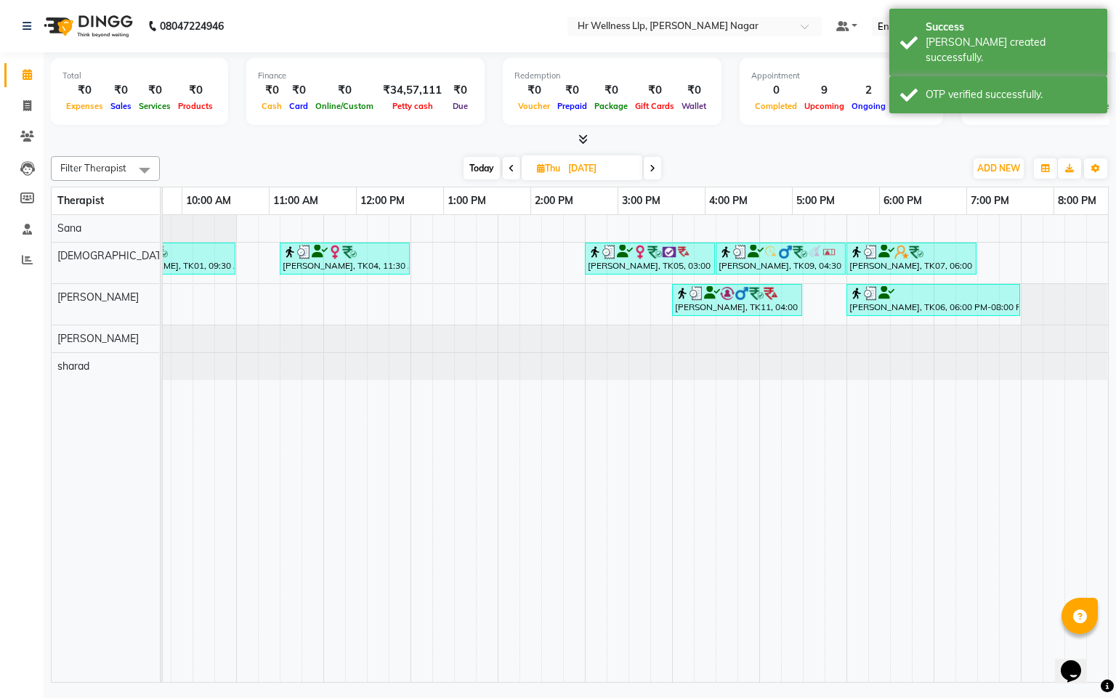
scroll to position [0, 188]
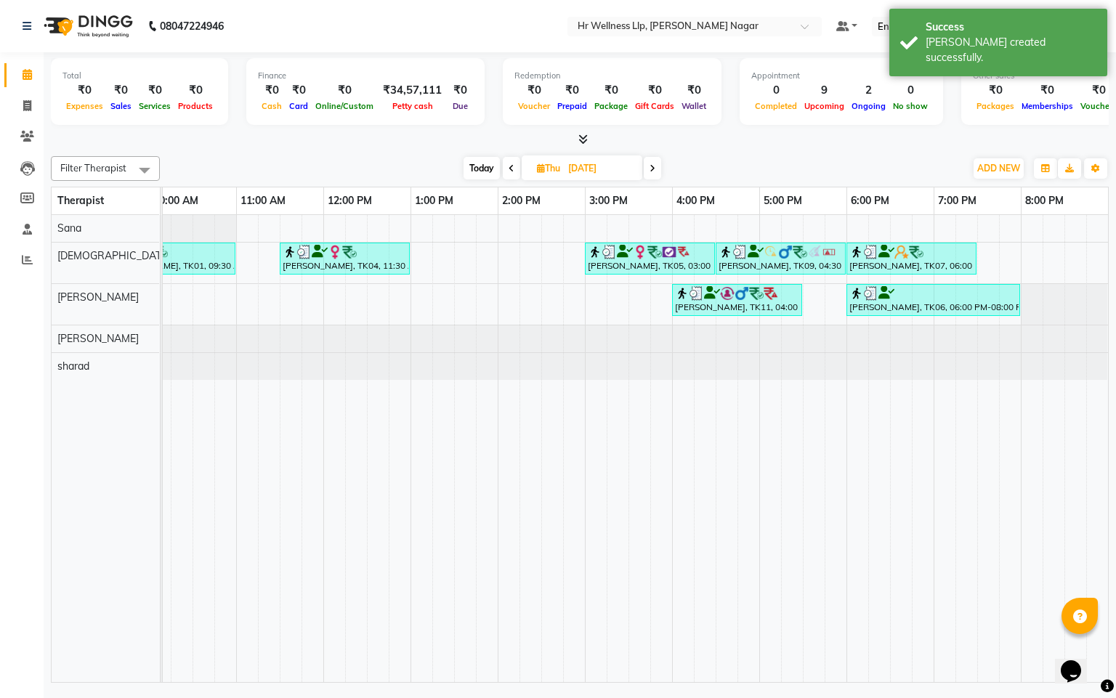
click at [654, 166] on icon at bounding box center [653, 168] width 6 height 9
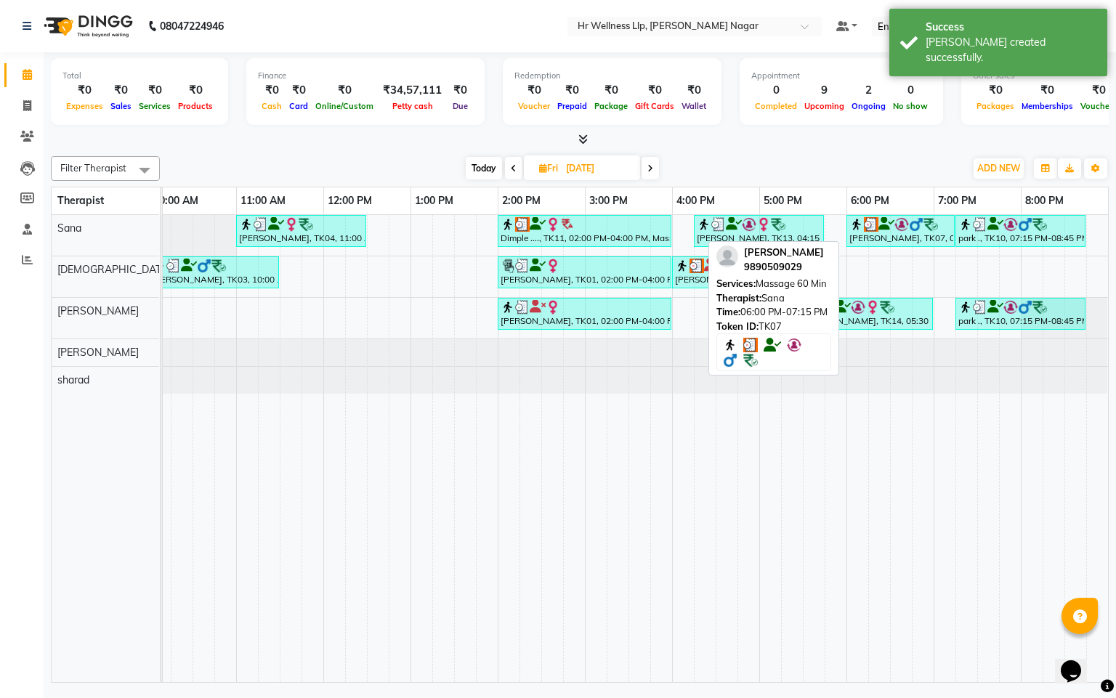
click at [884, 225] on icon at bounding box center [886, 224] width 16 height 1
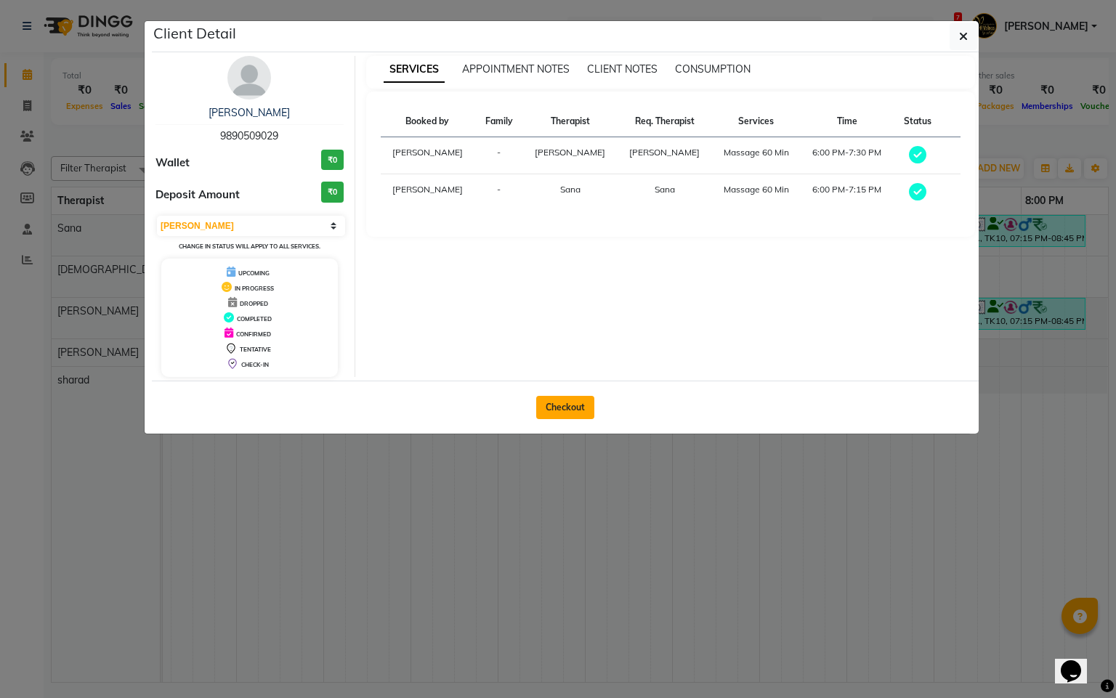
click at [582, 410] on button "Checkout" at bounding box center [565, 407] width 58 height 23
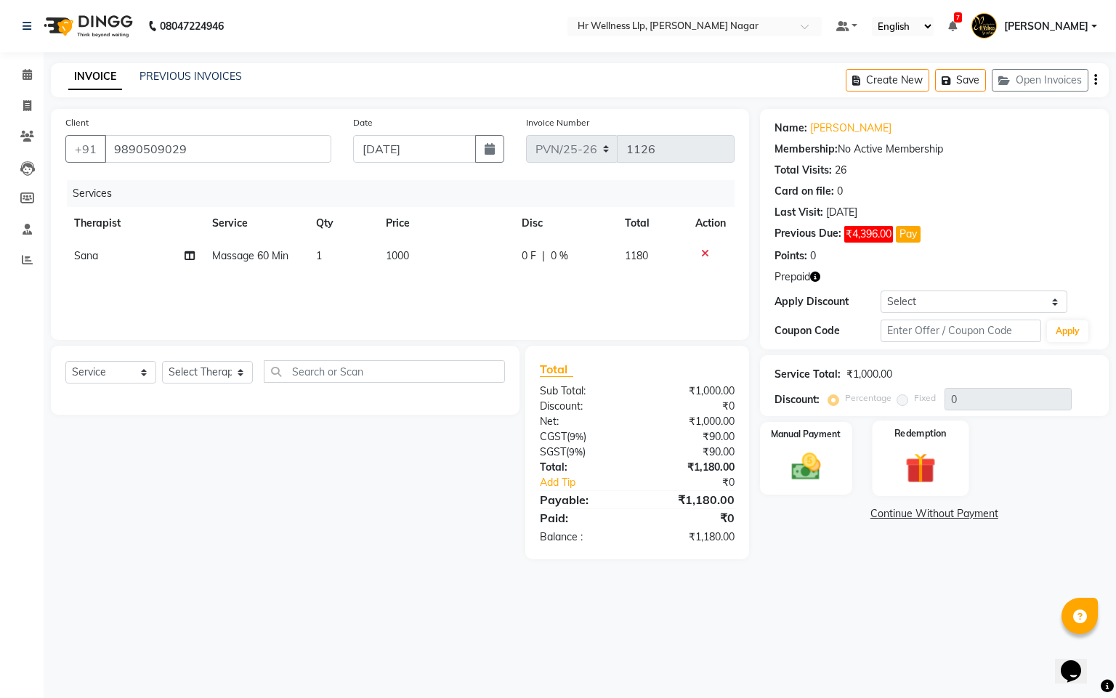
drag, startPoint x: 929, startPoint y: 480, endPoint x: 918, endPoint y: 493, distance: 17.5
click at [929, 478] on img at bounding box center [920, 469] width 49 height 38
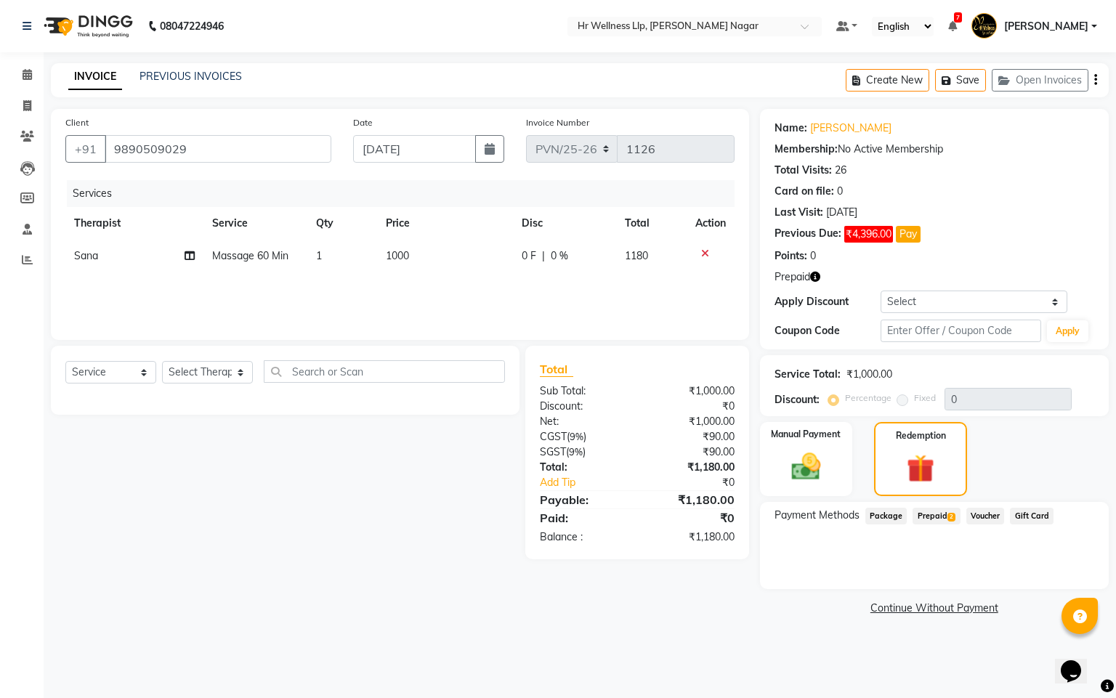
click at [931, 515] on span "Prepaid 2" at bounding box center [936, 516] width 47 height 17
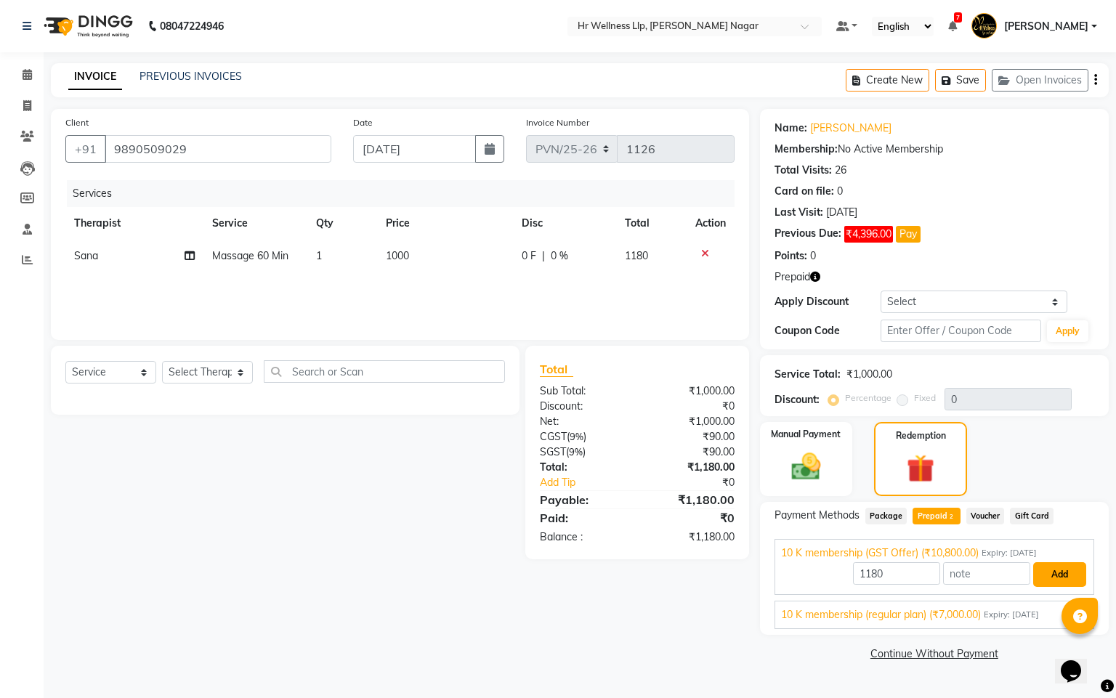
click at [1040, 567] on button "Add" at bounding box center [1059, 574] width 53 height 25
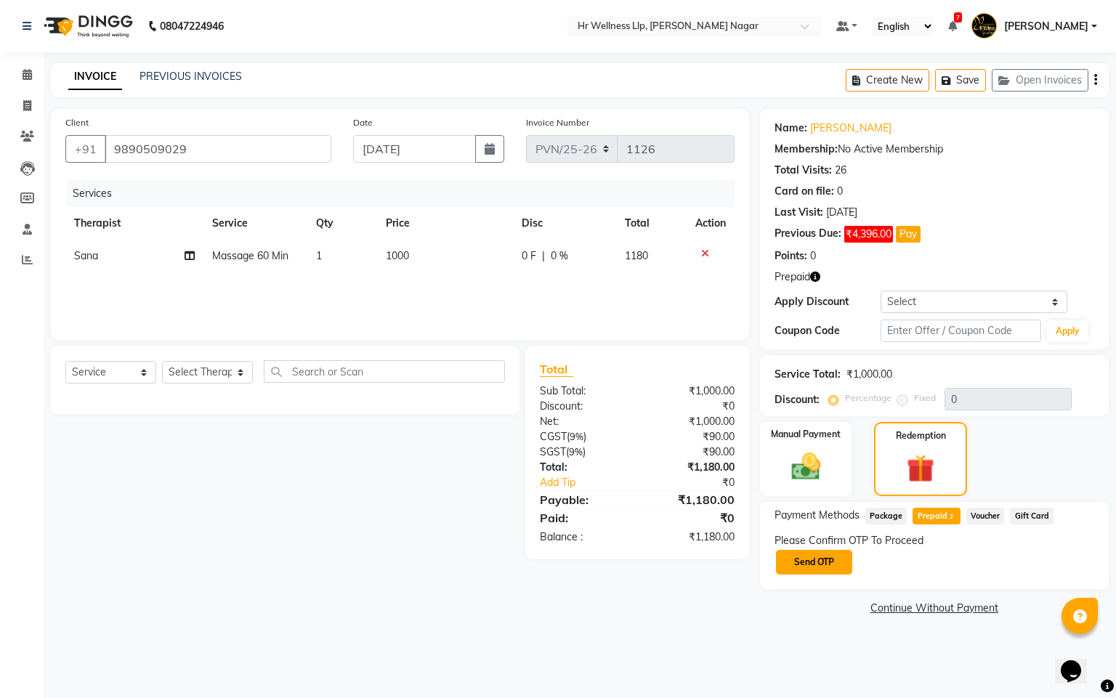
click at [807, 565] on button "Send OTP" at bounding box center [814, 562] width 76 height 25
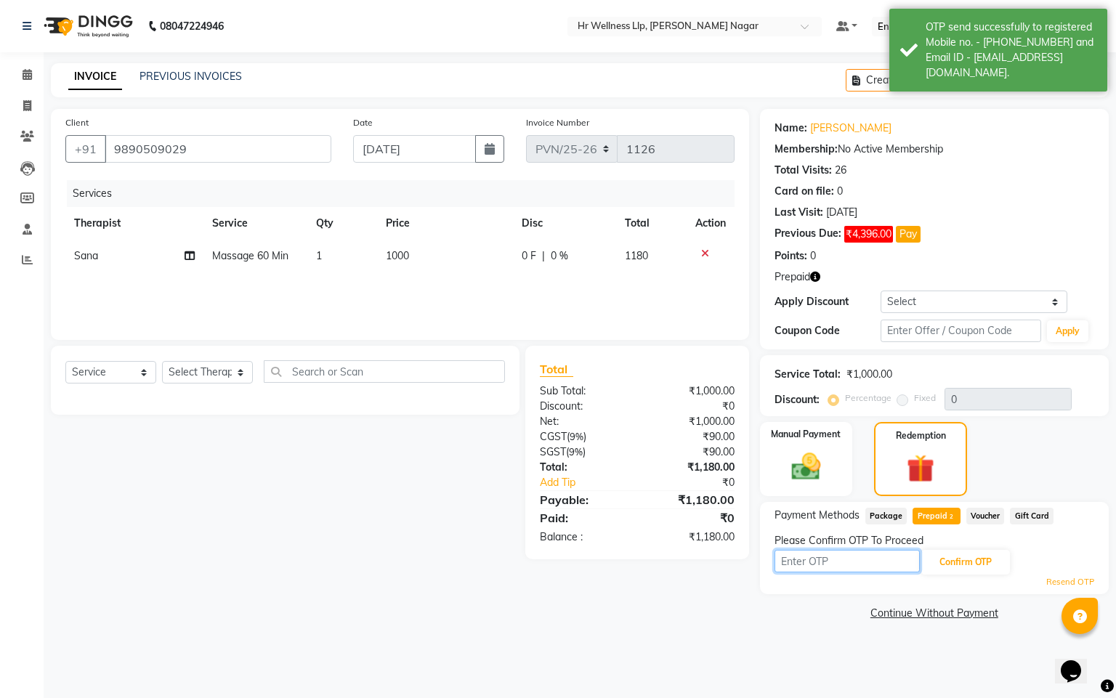
click at [809, 561] on input "text" at bounding box center [847, 561] width 145 height 23
click at [990, 573] on button "Confirm OTP" at bounding box center [965, 562] width 89 height 25
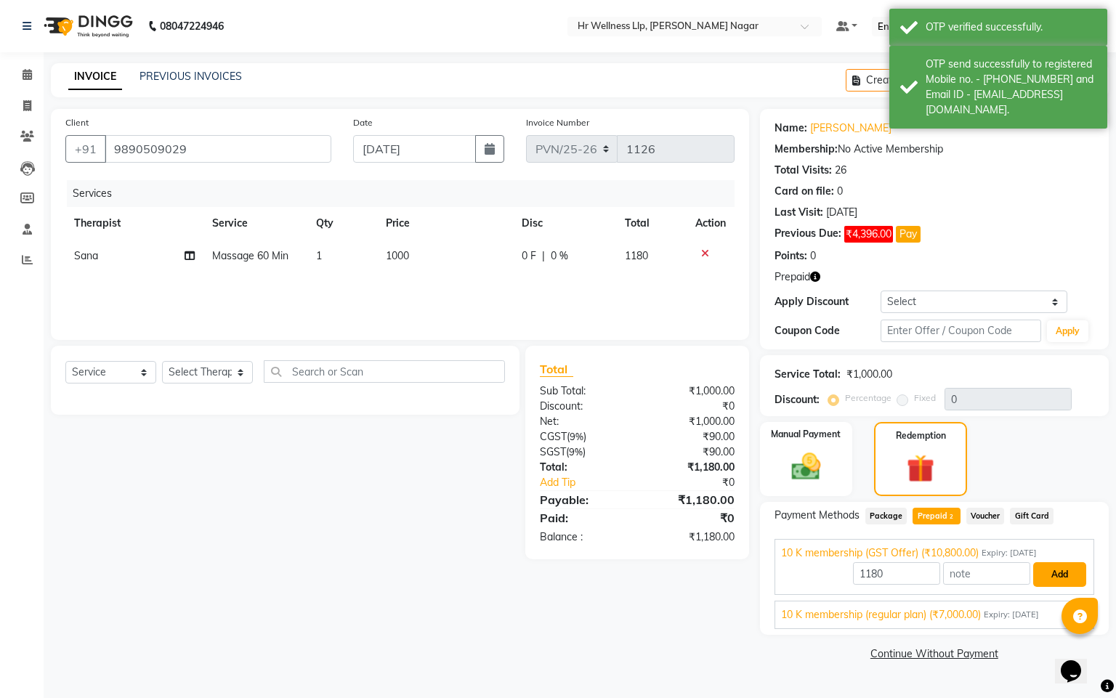
click at [1068, 573] on button "Add" at bounding box center [1059, 574] width 53 height 25
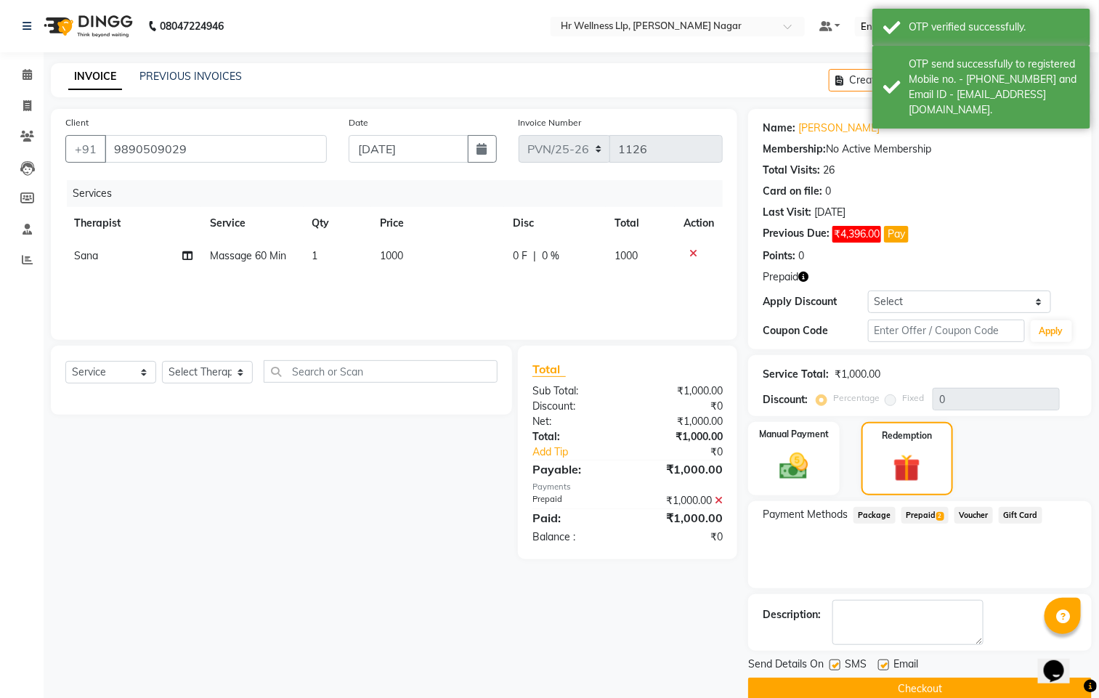
click at [835, 669] on label at bounding box center [835, 665] width 11 height 11
click at [835, 669] on input "checkbox" at bounding box center [834, 665] width 9 height 9
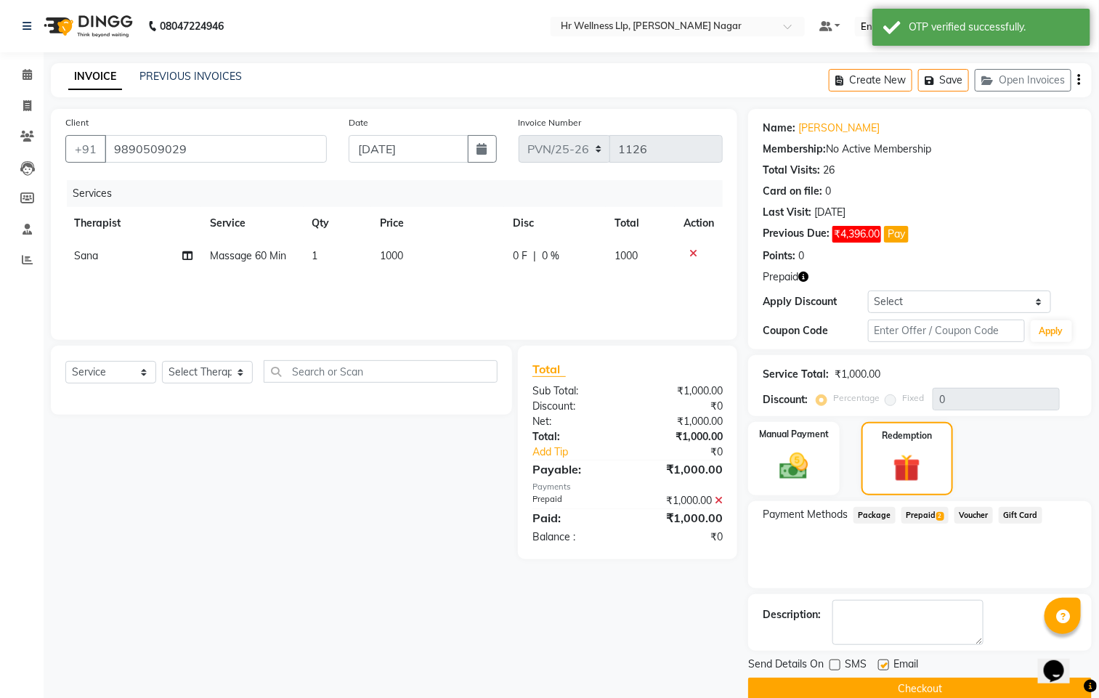
click at [885, 660] on label at bounding box center [883, 665] width 11 height 11
click at [885, 661] on input "checkbox" at bounding box center [882, 665] width 9 height 9
click at [840, 687] on button "Checkout" at bounding box center [920, 689] width 344 height 23
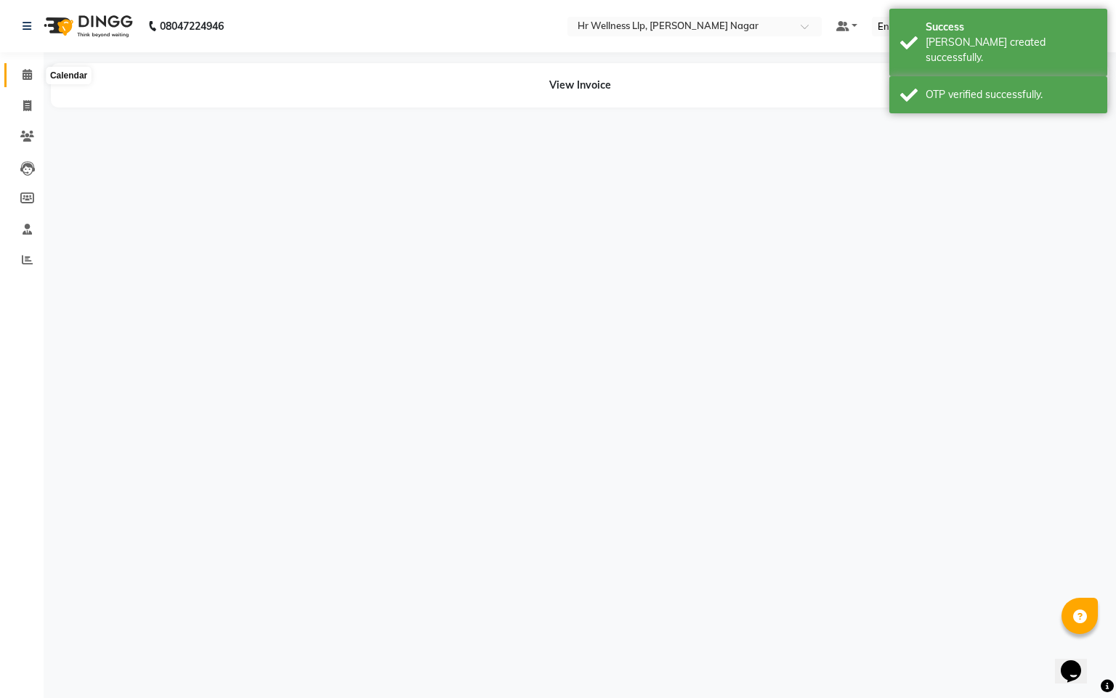
click at [20, 76] on span at bounding box center [27, 75] width 25 height 17
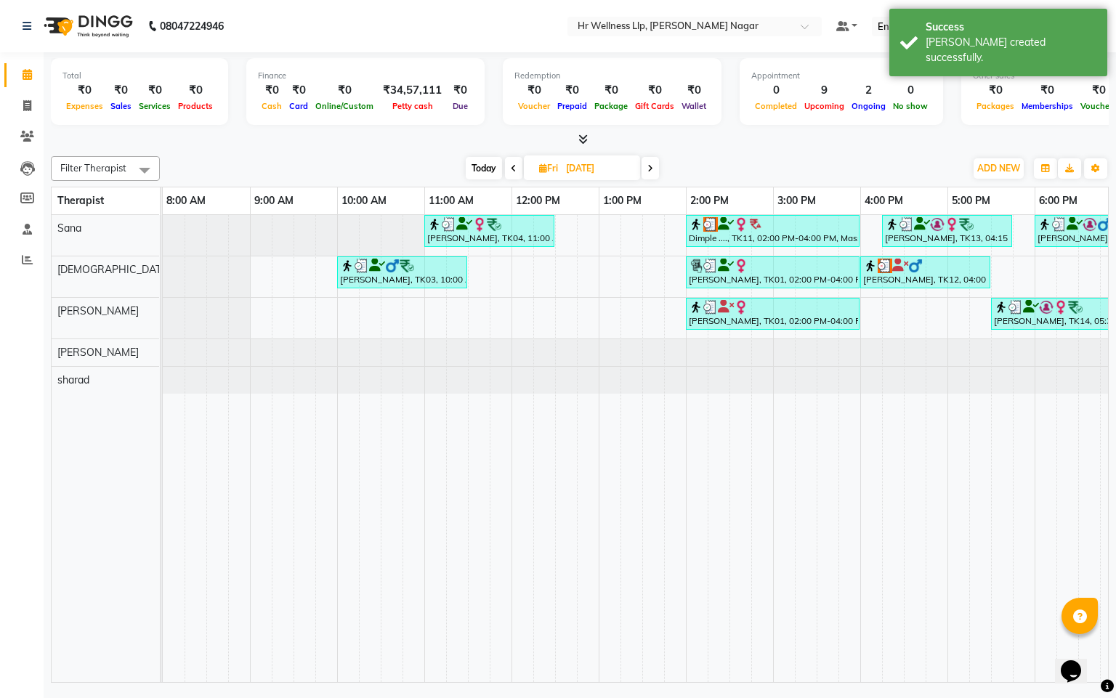
scroll to position [0, 188]
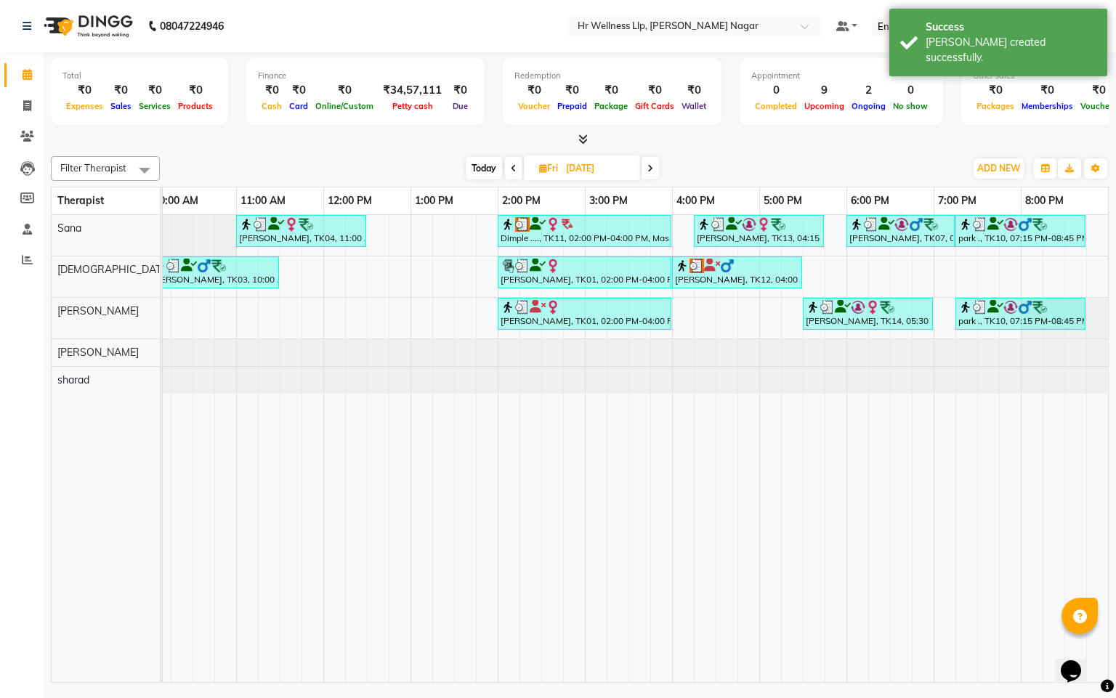
click at [648, 164] on icon at bounding box center [650, 168] width 6 height 9
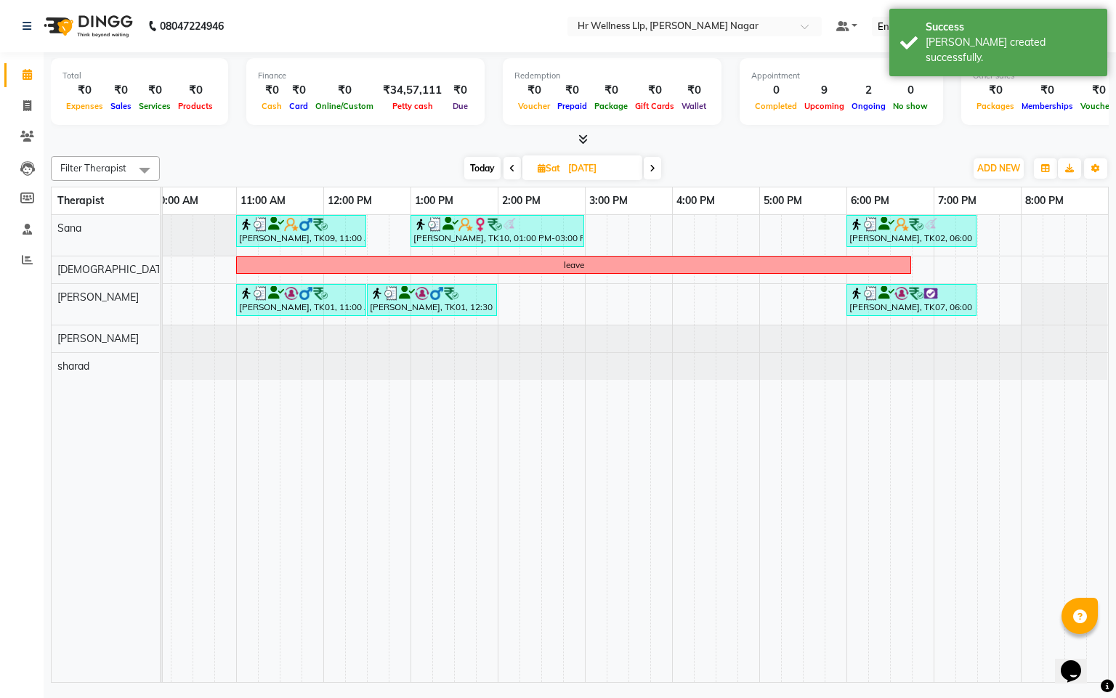
click at [658, 166] on span at bounding box center [652, 168] width 17 height 23
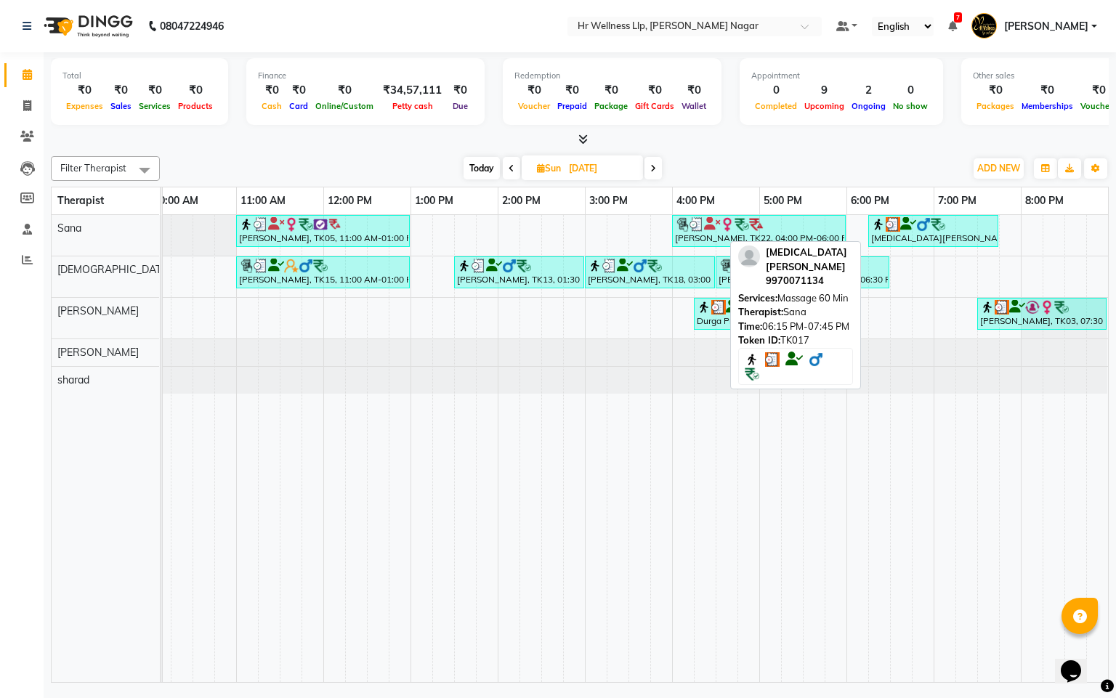
click at [918, 236] on div "[MEDICAL_DATA][PERSON_NAME], TK17, 06:15 PM-07:45 PM, Massage 60 Min" at bounding box center [933, 231] width 127 height 28
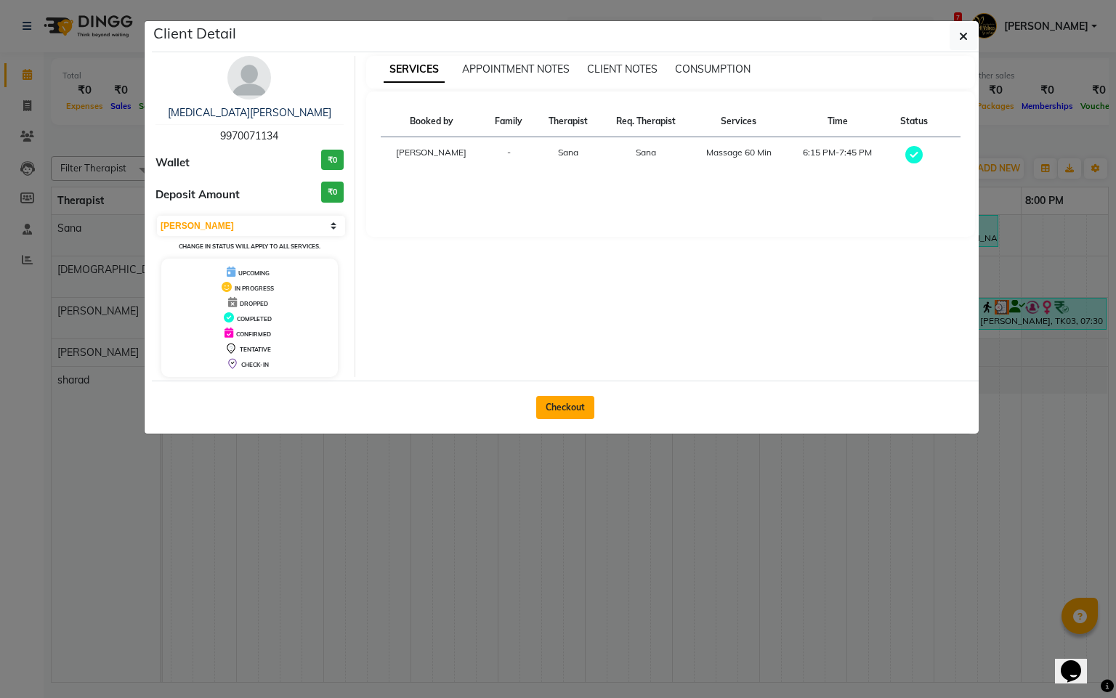
click at [570, 397] on button "Checkout" at bounding box center [565, 407] width 58 height 23
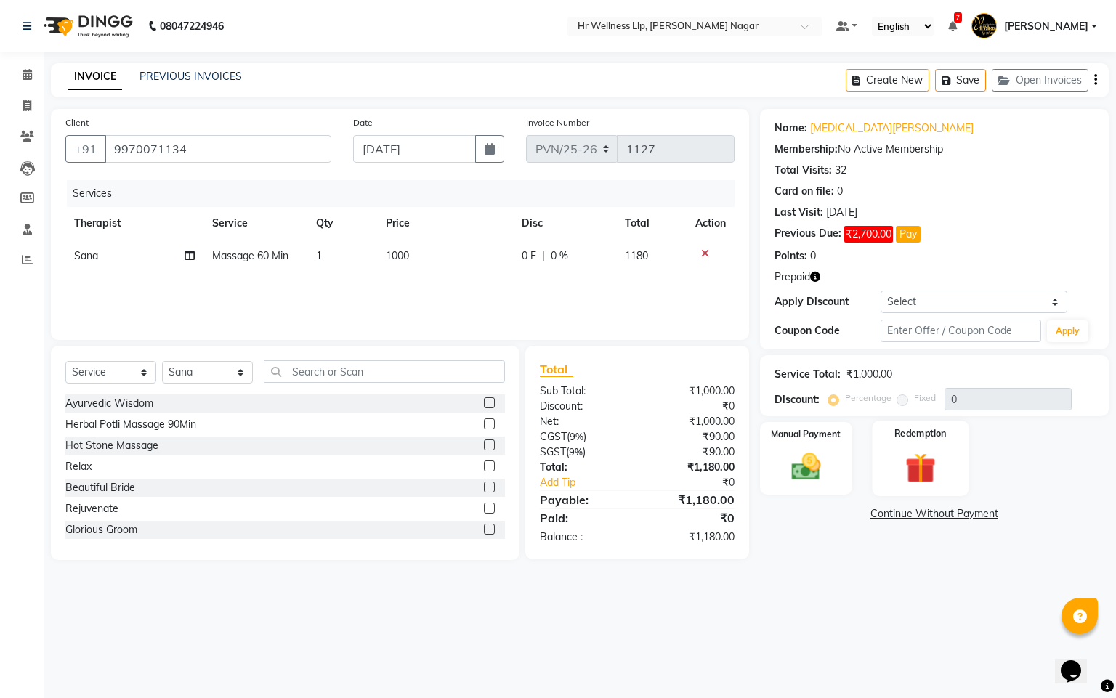
click at [899, 461] on img at bounding box center [920, 469] width 49 height 38
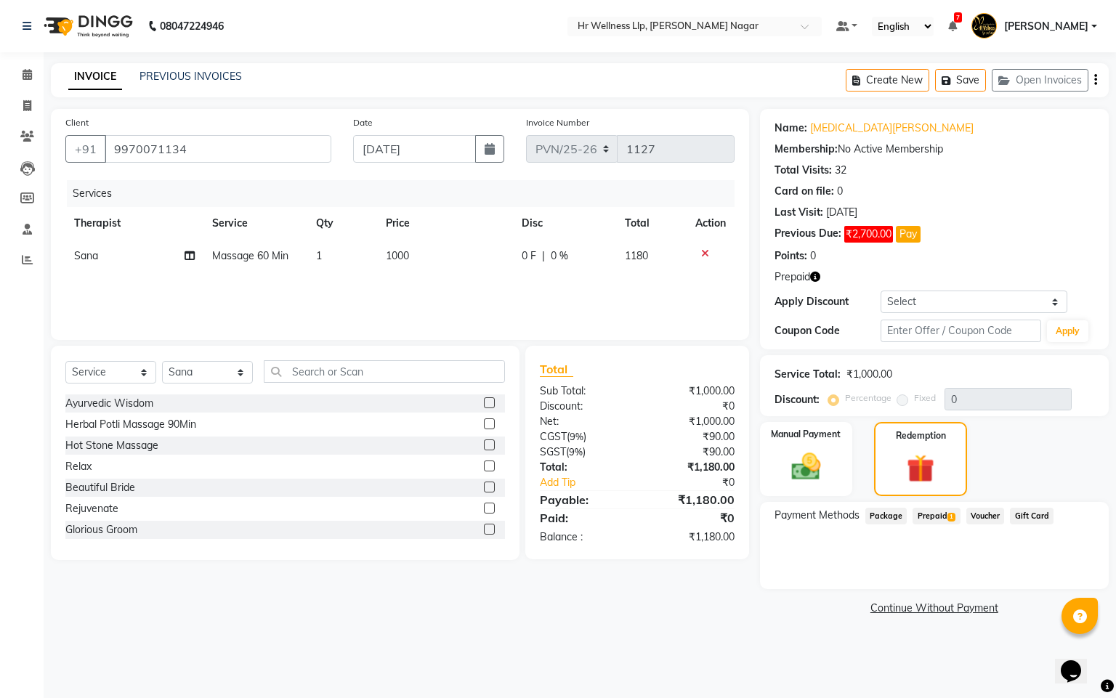
click at [916, 514] on span "Prepaid 1" at bounding box center [936, 516] width 47 height 17
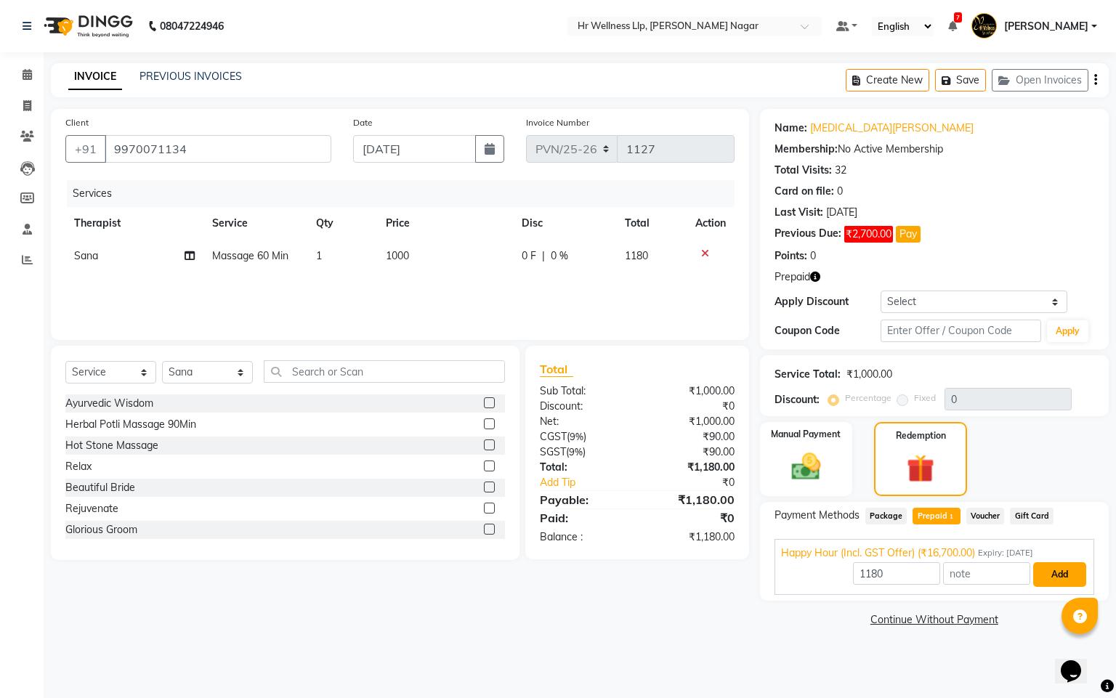
click at [1046, 572] on button "Add" at bounding box center [1059, 574] width 53 height 25
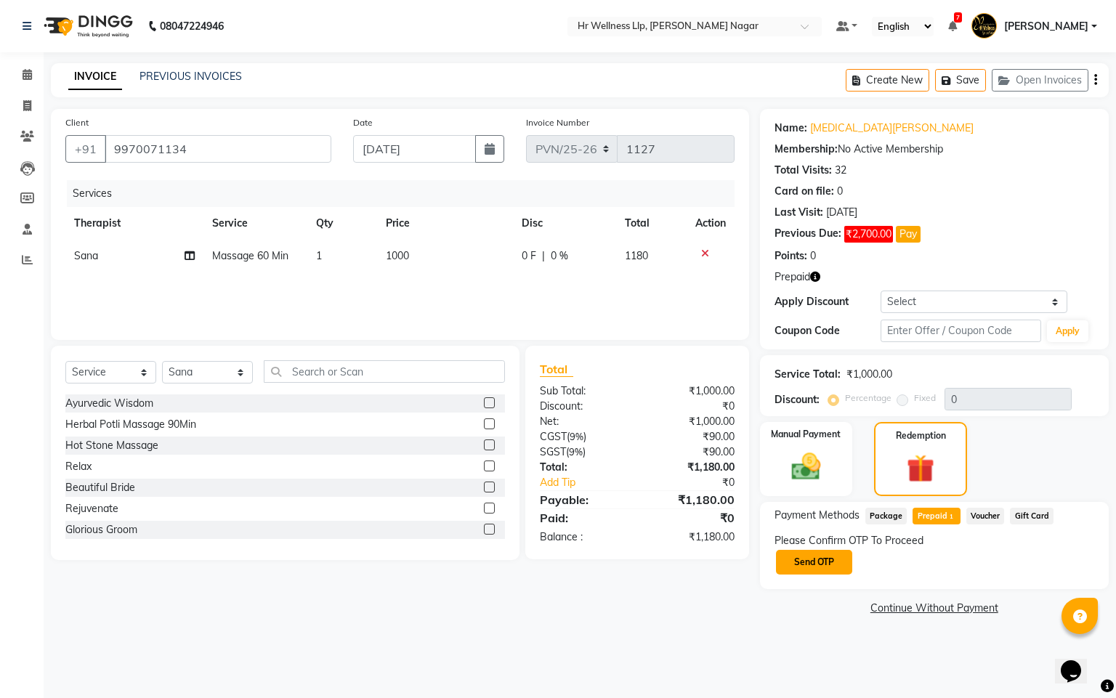
click at [818, 565] on button "Send OTP" at bounding box center [814, 562] width 76 height 25
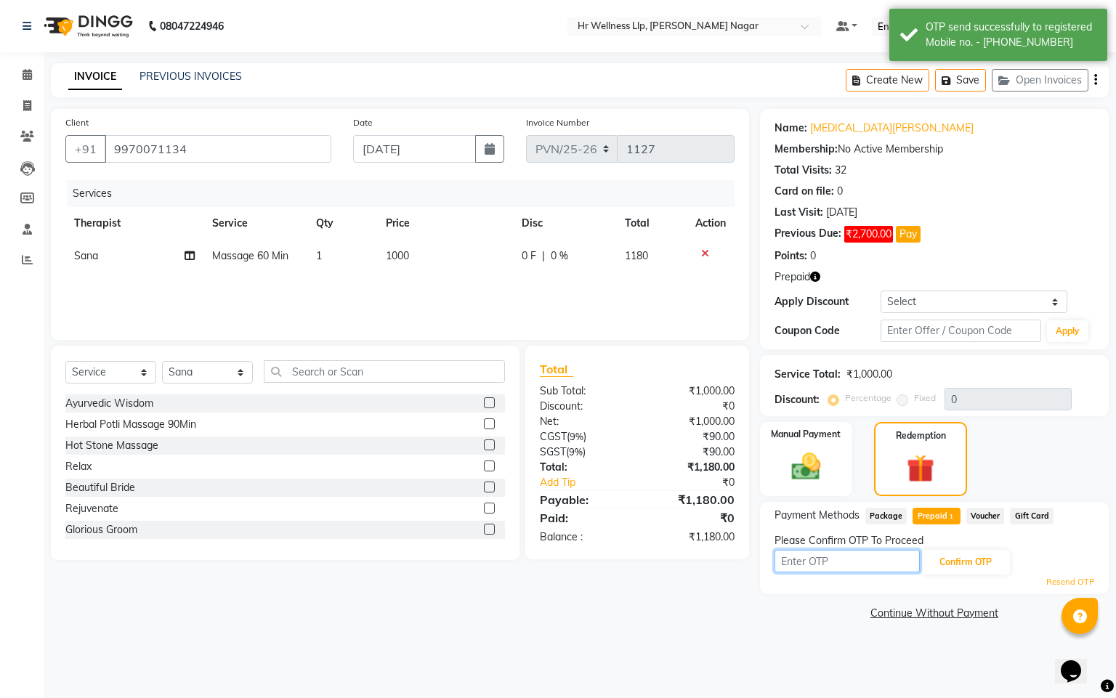
click at [818, 565] on input "text" at bounding box center [847, 561] width 145 height 23
click at [940, 574] on button "Confirm OTP" at bounding box center [965, 562] width 89 height 25
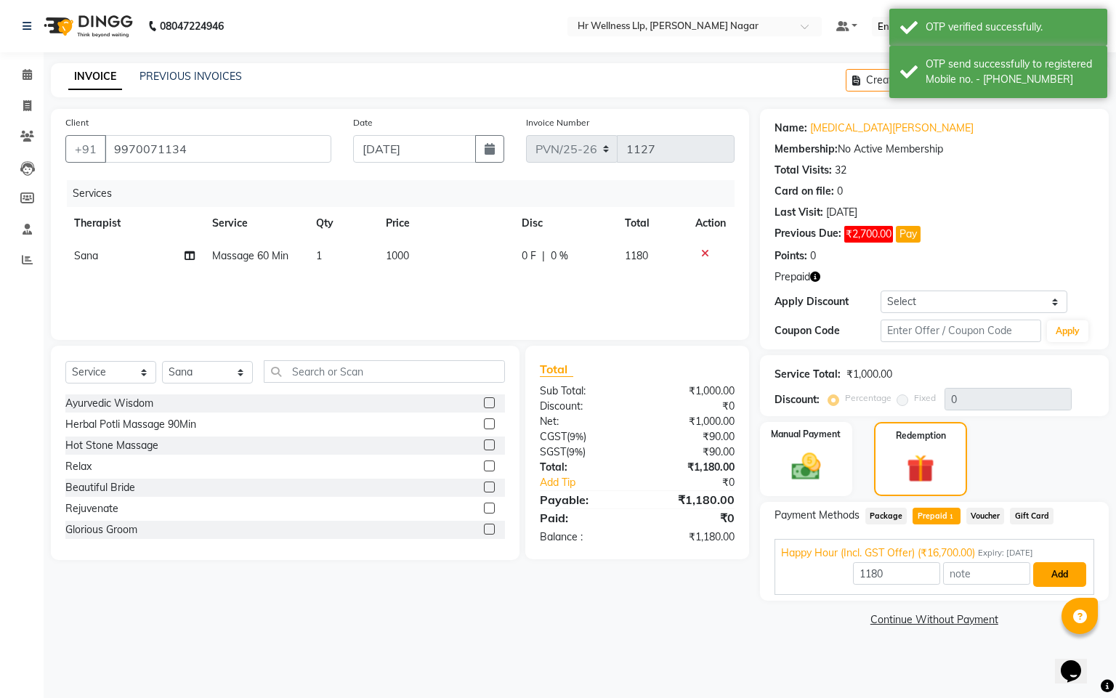
click at [1051, 580] on button "Add" at bounding box center [1059, 574] width 53 height 25
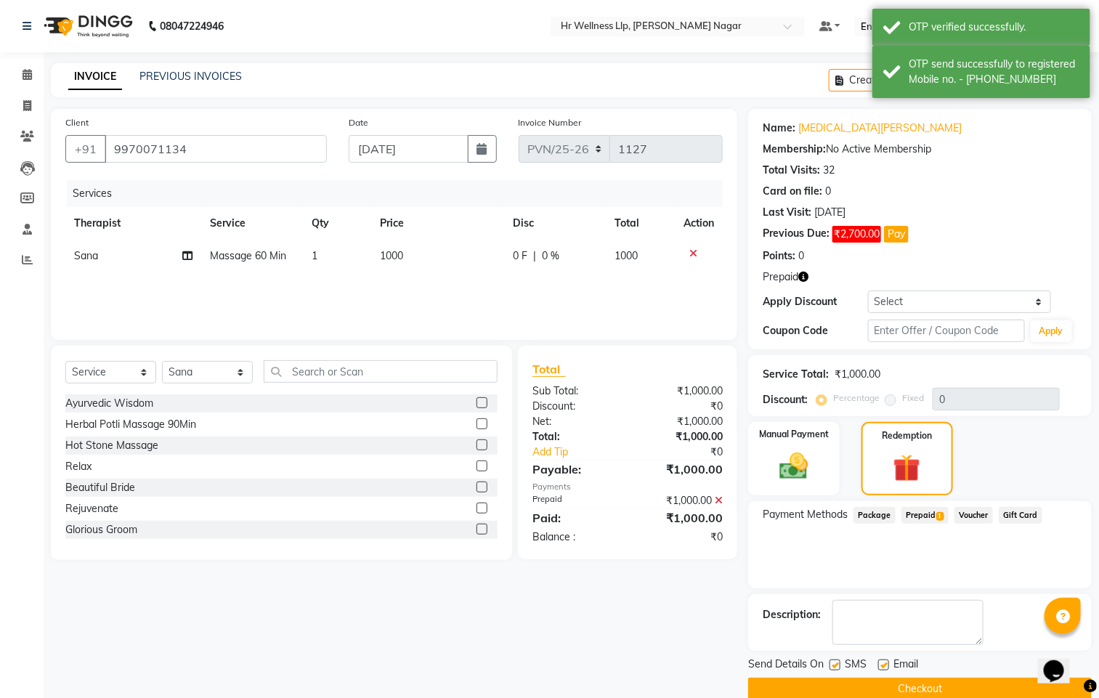
click at [836, 670] on label at bounding box center [835, 665] width 11 height 11
click at [836, 670] on input "checkbox" at bounding box center [834, 665] width 9 height 9
click at [883, 668] on label at bounding box center [883, 665] width 11 height 11
click at [883, 668] on input "checkbox" at bounding box center [882, 665] width 9 height 9
click at [16, 73] on span at bounding box center [27, 75] width 25 height 17
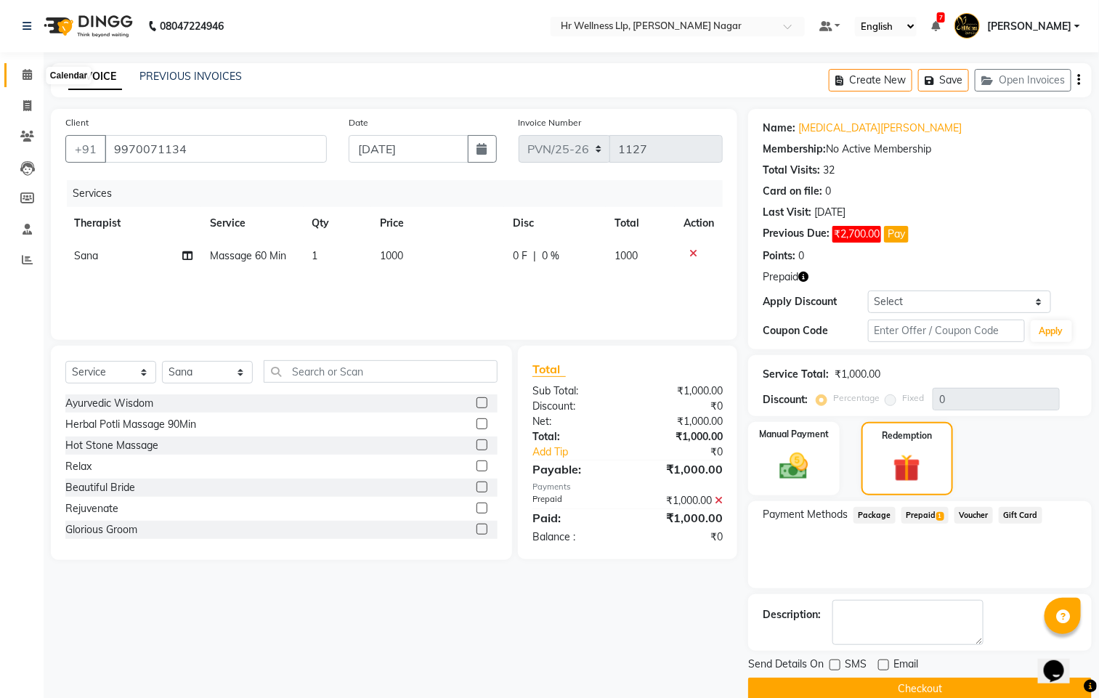
click at [31, 76] on icon at bounding box center [27, 74] width 9 height 11
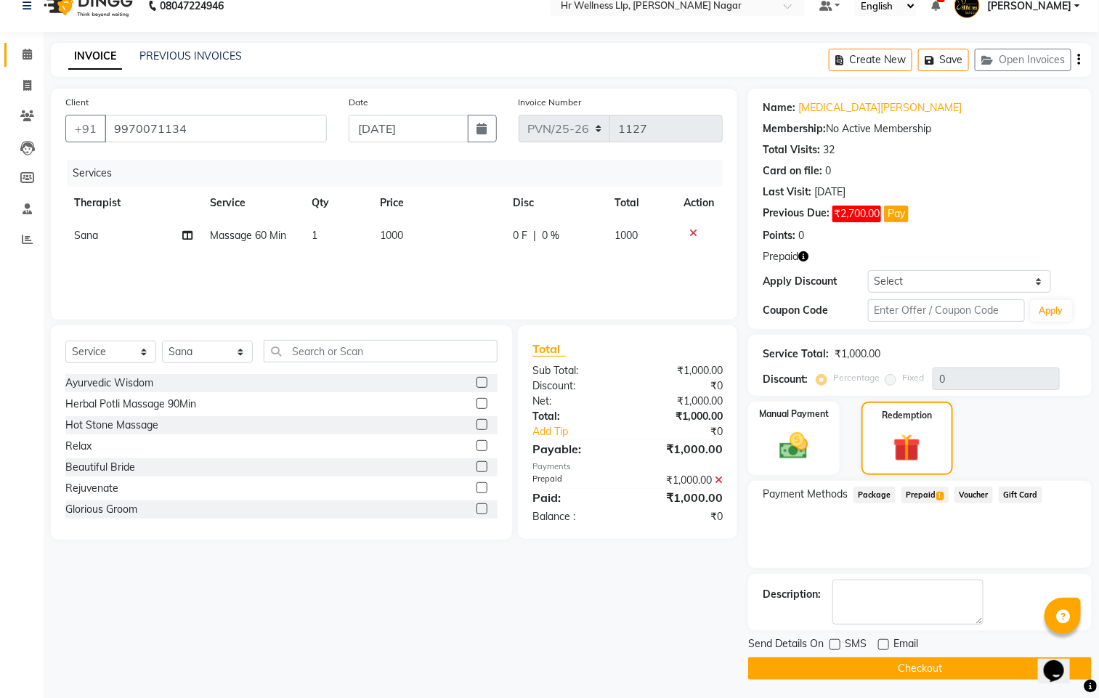
scroll to position [25, 0]
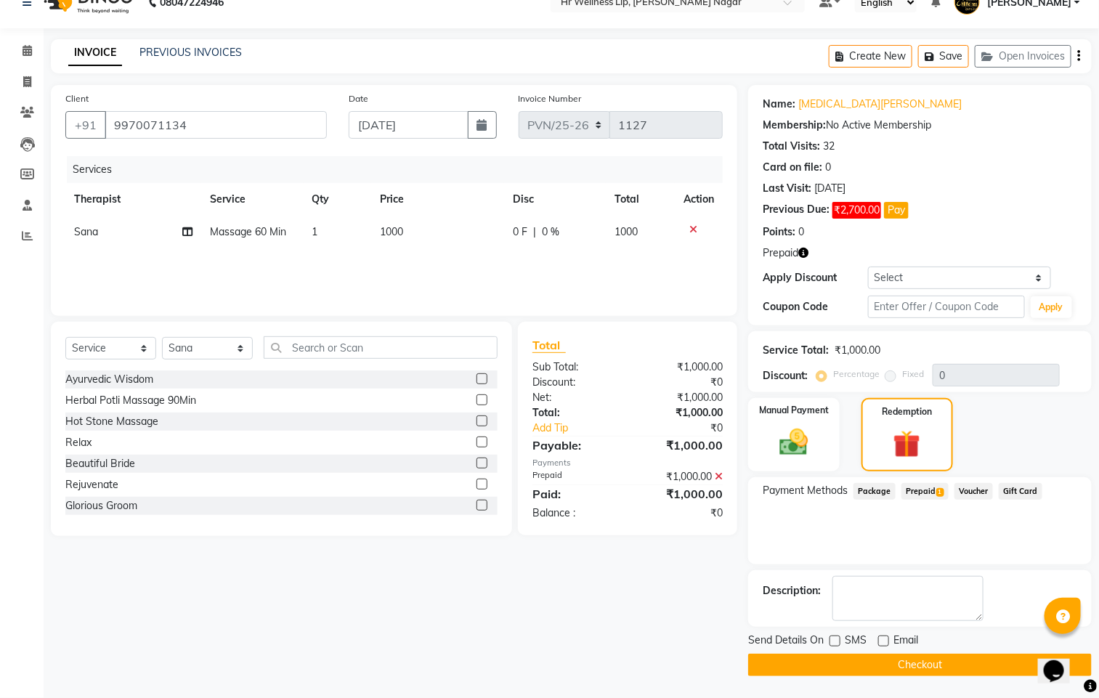
click at [918, 666] on button "Checkout" at bounding box center [920, 665] width 344 height 23
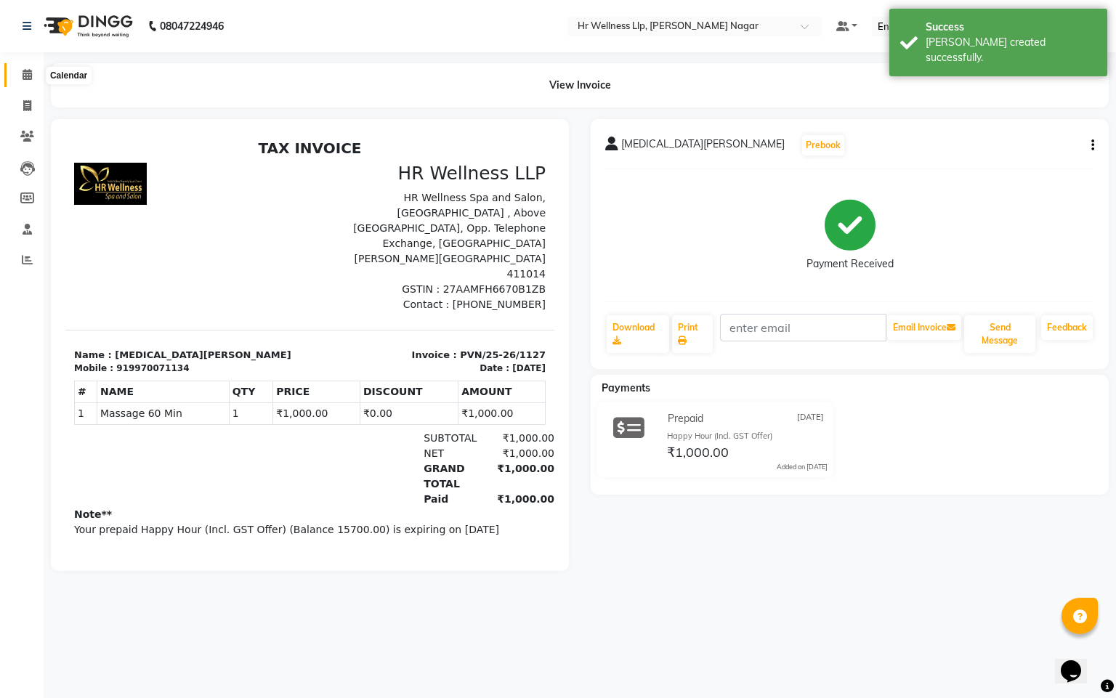
click at [26, 74] on icon at bounding box center [27, 74] width 9 height 11
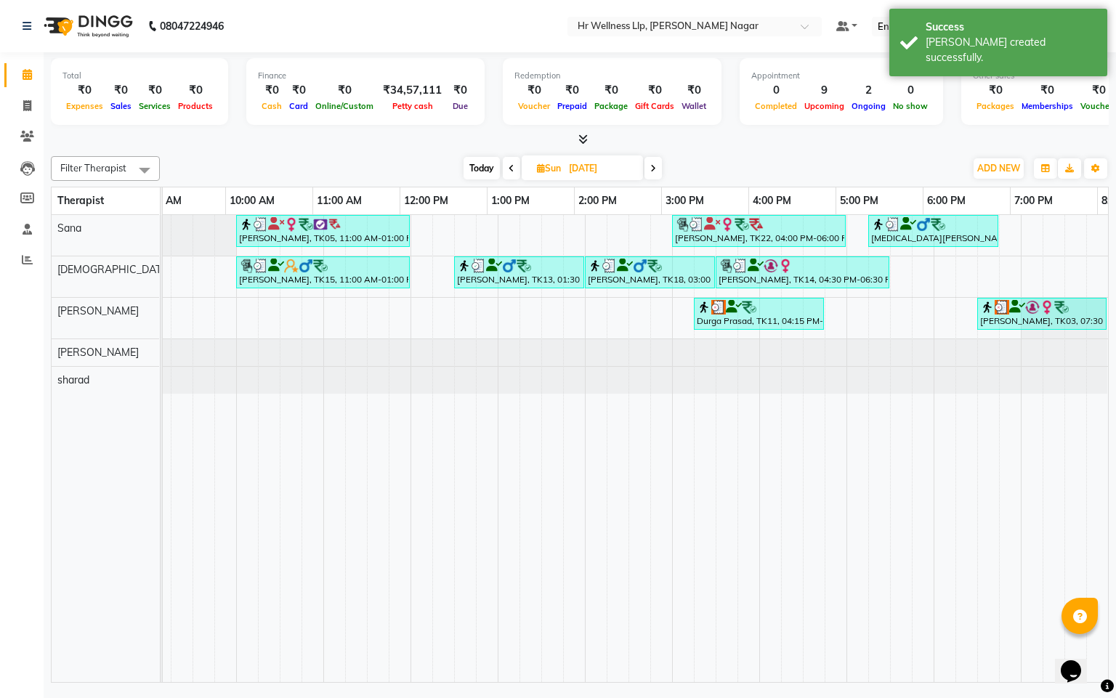
scroll to position [0, 188]
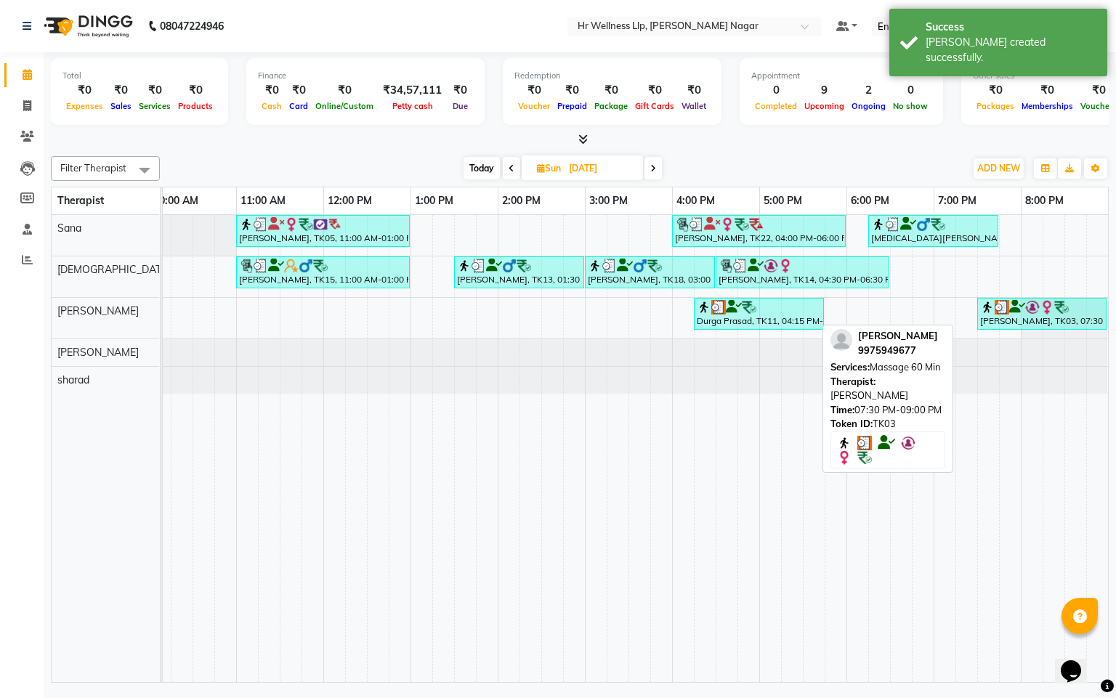
click at [1016, 318] on div "[PERSON_NAME], TK03, 07:30 PM-09:00 PM, Massage 60 Min" at bounding box center [1042, 314] width 126 height 28
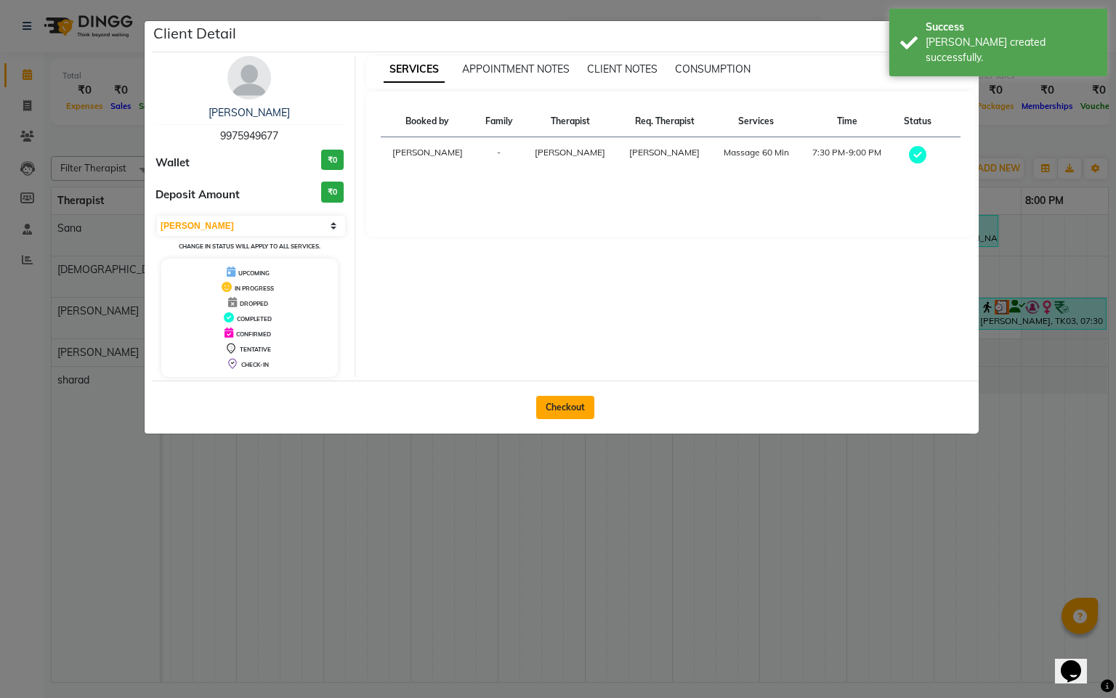
click at [560, 403] on button "Checkout" at bounding box center [565, 407] width 58 height 23
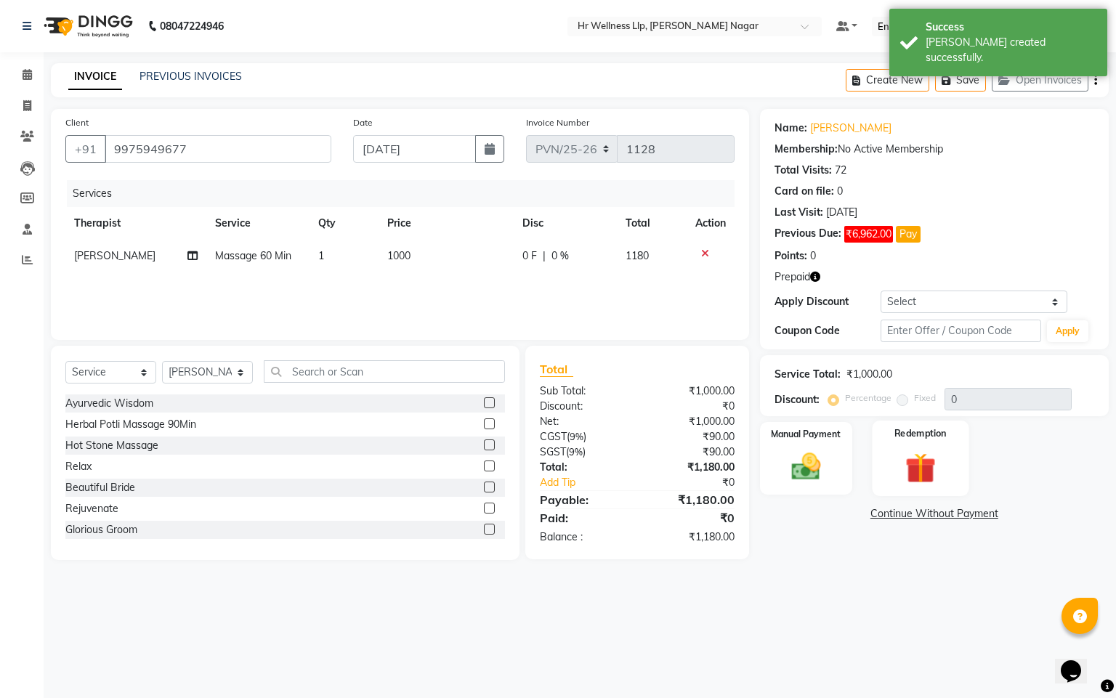
click at [918, 458] on img at bounding box center [920, 469] width 49 height 38
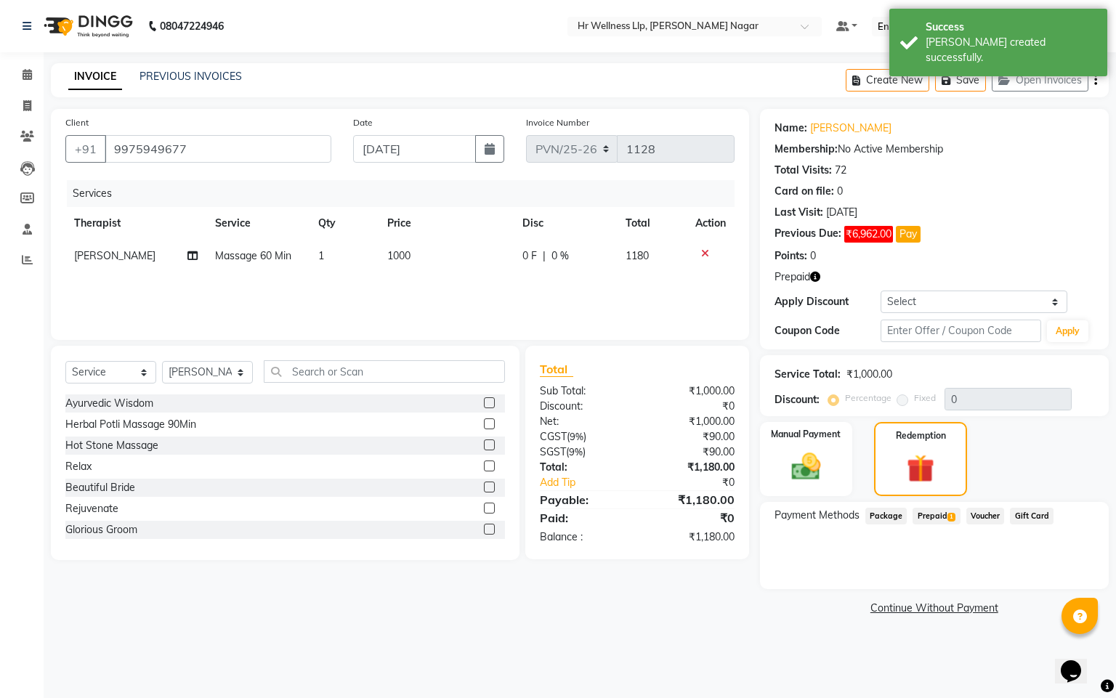
click at [942, 510] on span "Prepaid 1" at bounding box center [936, 516] width 47 height 17
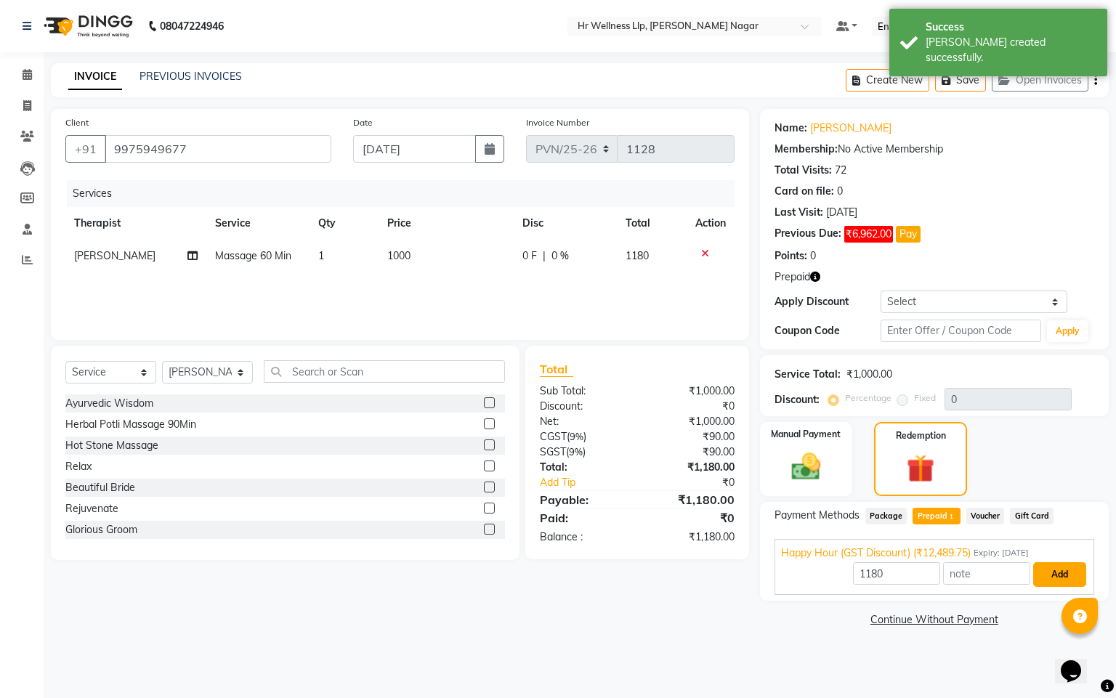
click at [1046, 569] on button "Add" at bounding box center [1059, 574] width 53 height 25
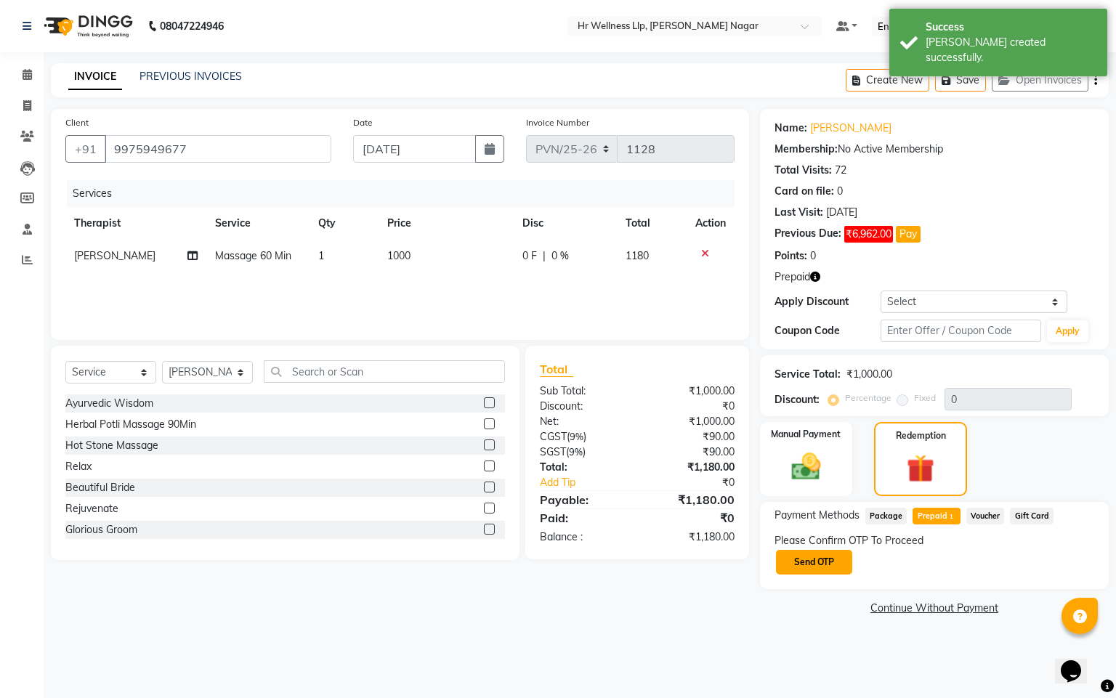
click at [837, 565] on button "Send OTP" at bounding box center [814, 562] width 76 height 25
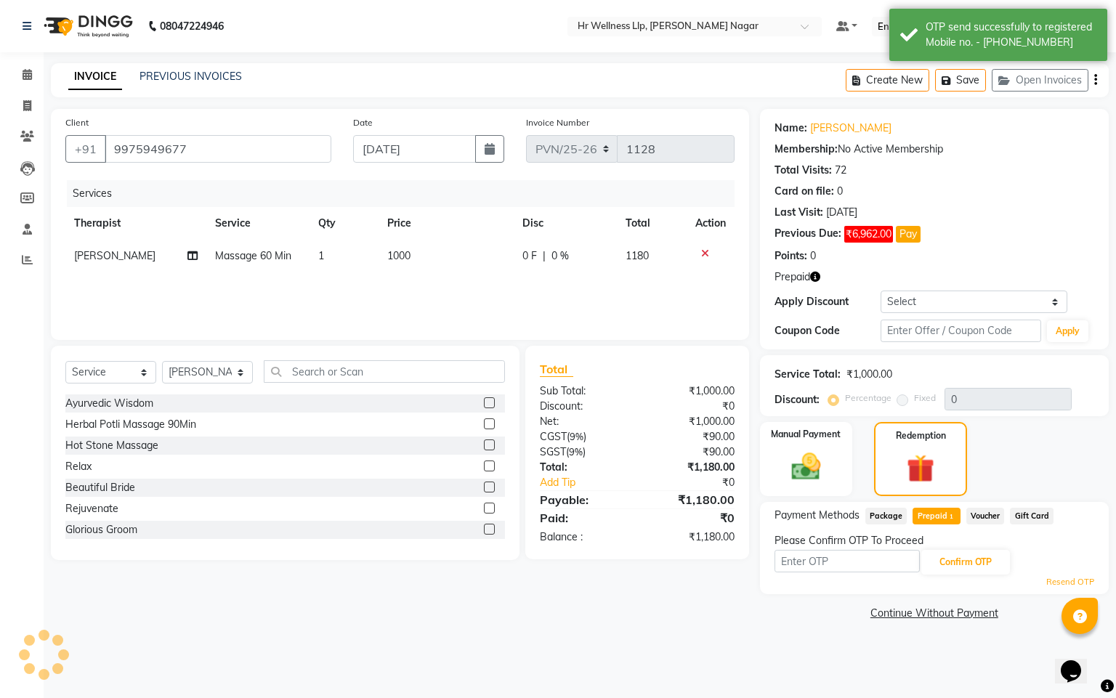
click at [837, 565] on input "text" at bounding box center [847, 561] width 145 height 23
click at [942, 567] on button "Confirm OTP" at bounding box center [965, 562] width 89 height 25
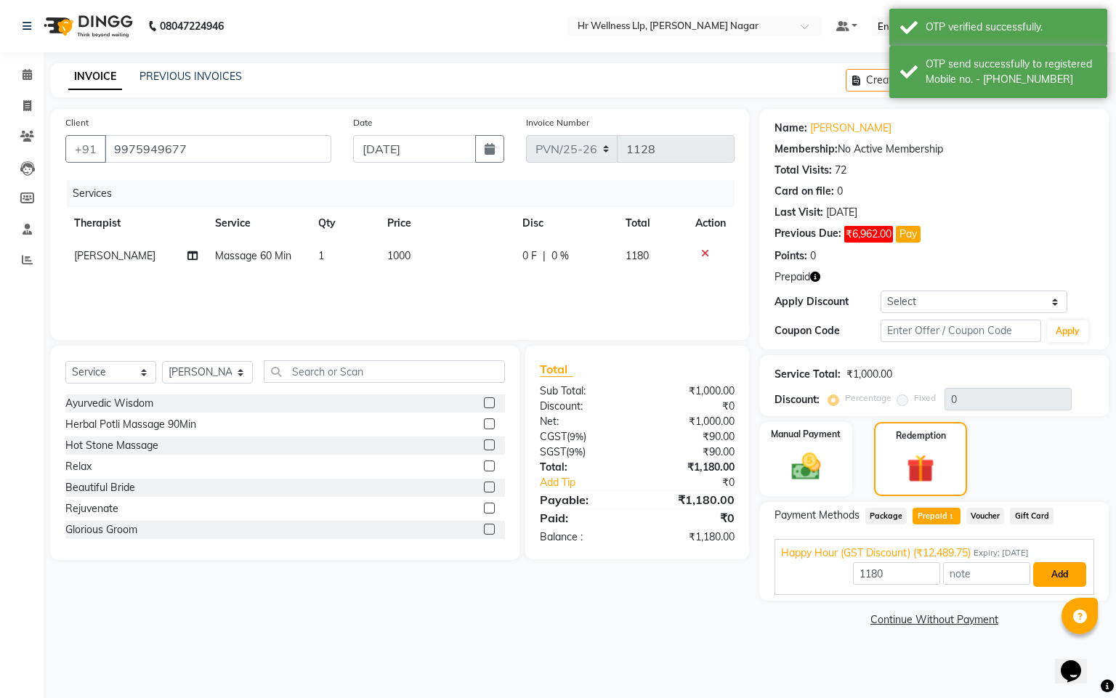
click at [1068, 580] on button "Add" at bounding box center [1059, 574] width 53 height 25
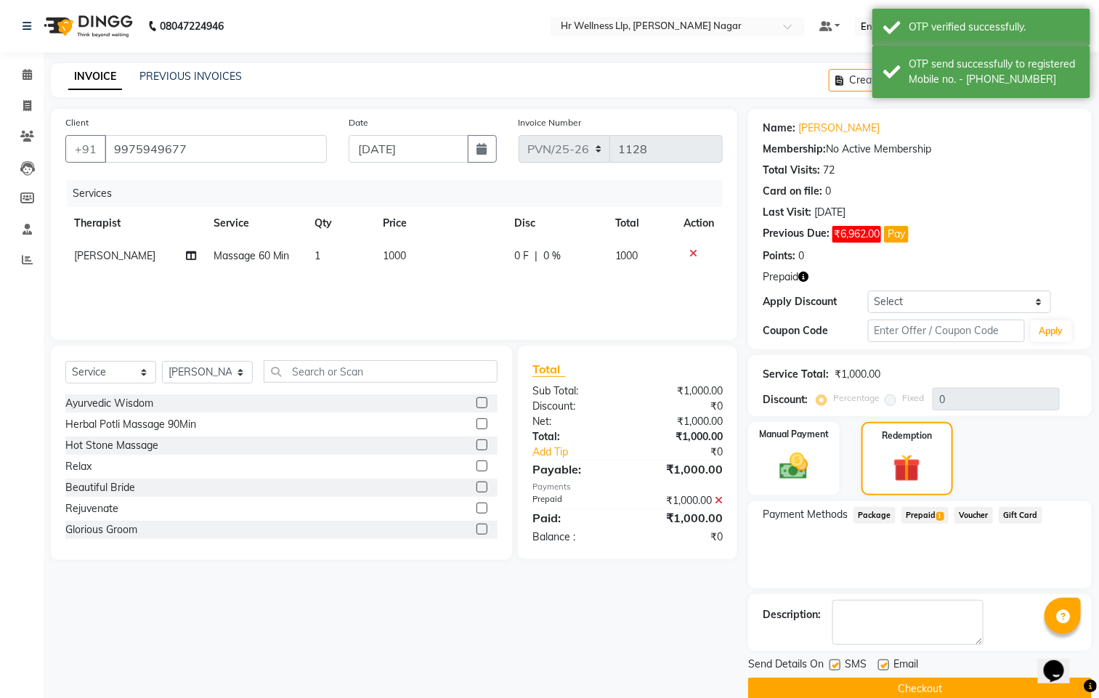
click at [837, 665] on label at bounding box center [835, 665] width 11 height 11
click at [837, 665] on input "checkbox" at bounding box center [834, 665] width 9 height 9
click at [886, 669] on label at bounding box center [883, 665] width 11 height 11
click at [886, 669] on input "checkbox" at bounding box center [882, 665] width 9 height 9
click at [828, 681] on button "Checkout" at bounding box center [920, 689] width 344 height 23
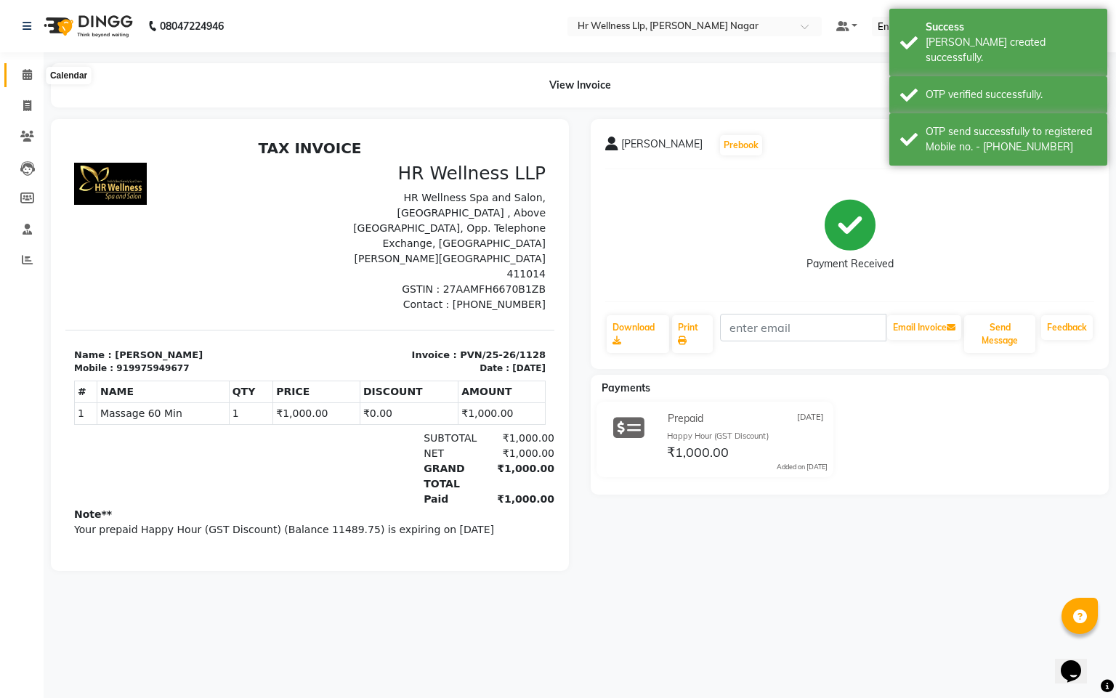
click at [18, 81] on span at bounding box center [27, 75] width 25 height 17
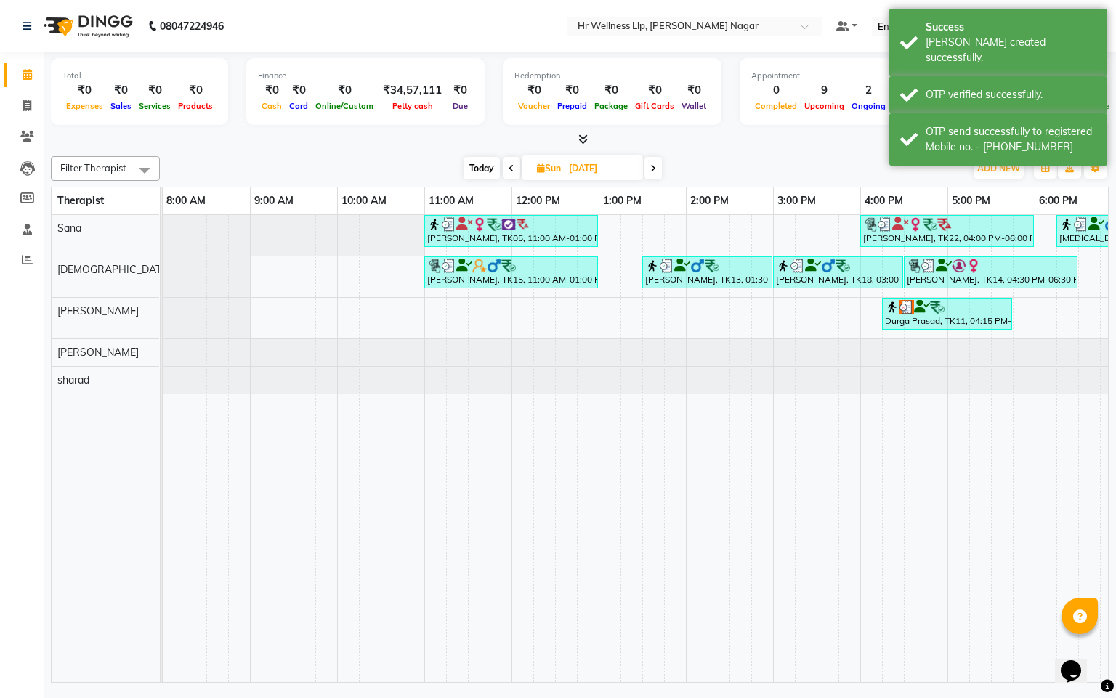
scroll to position [0, 188]
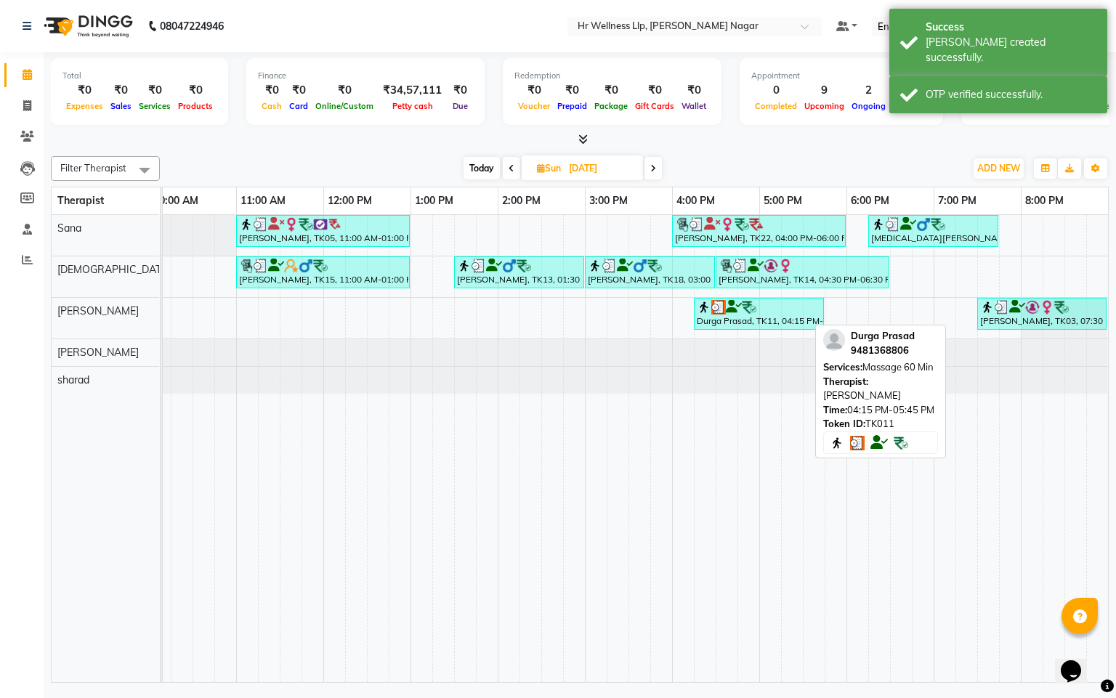
click at [759, 323] on div "Durga Prasad, TK11, 04:15 PM-05:45 PM, Massage 60 Min" at bounding box center [758, 314] width 127 height 28
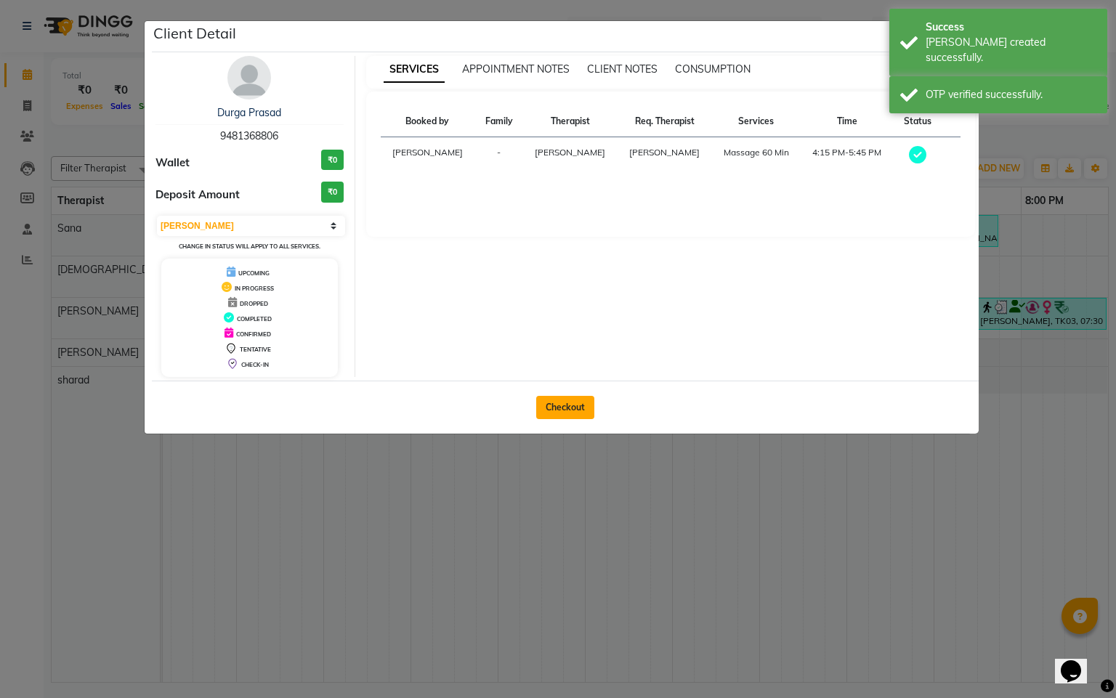
click at [562, 413] on button "Checkout" at bounding box center [565, 407] width 58 height 23
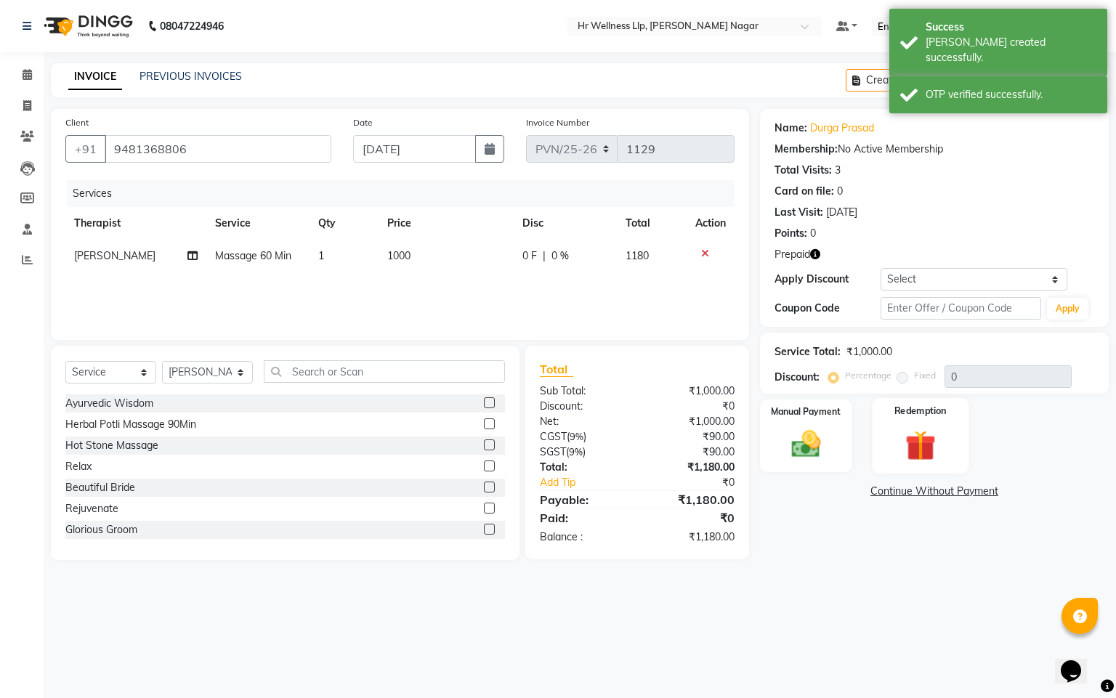
click at [934, 439] on img at bounding box center [920, 446] width 49 height 38
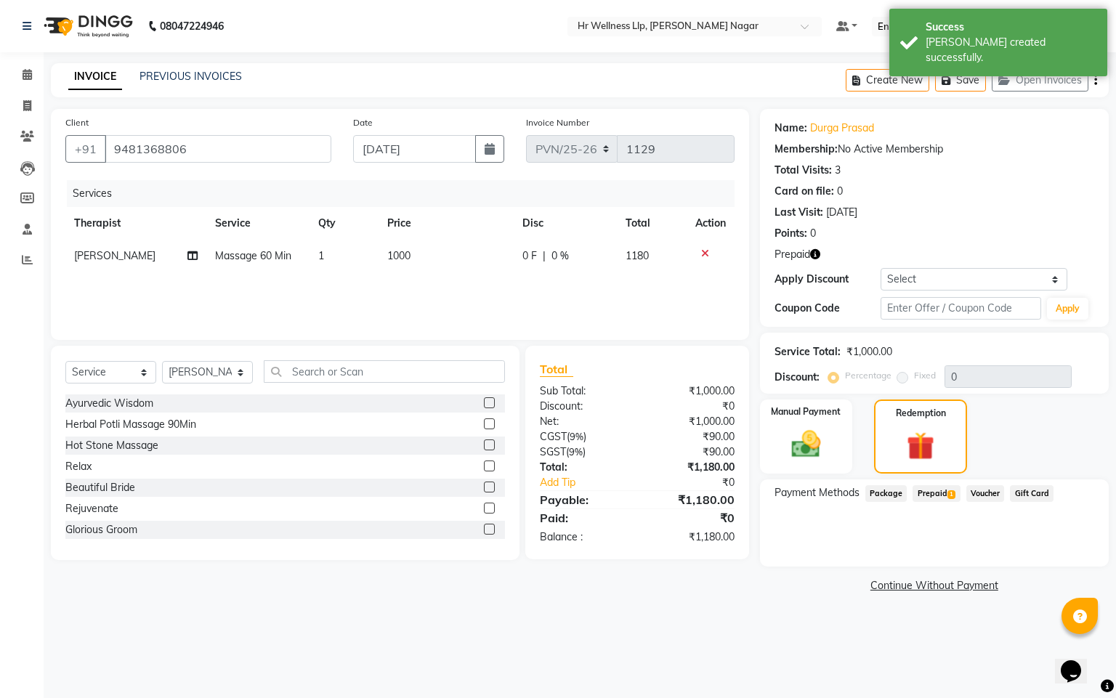
click at [929, 497] on span "Prepaid 1" at bounding box center [936, 493] width 47 height 17
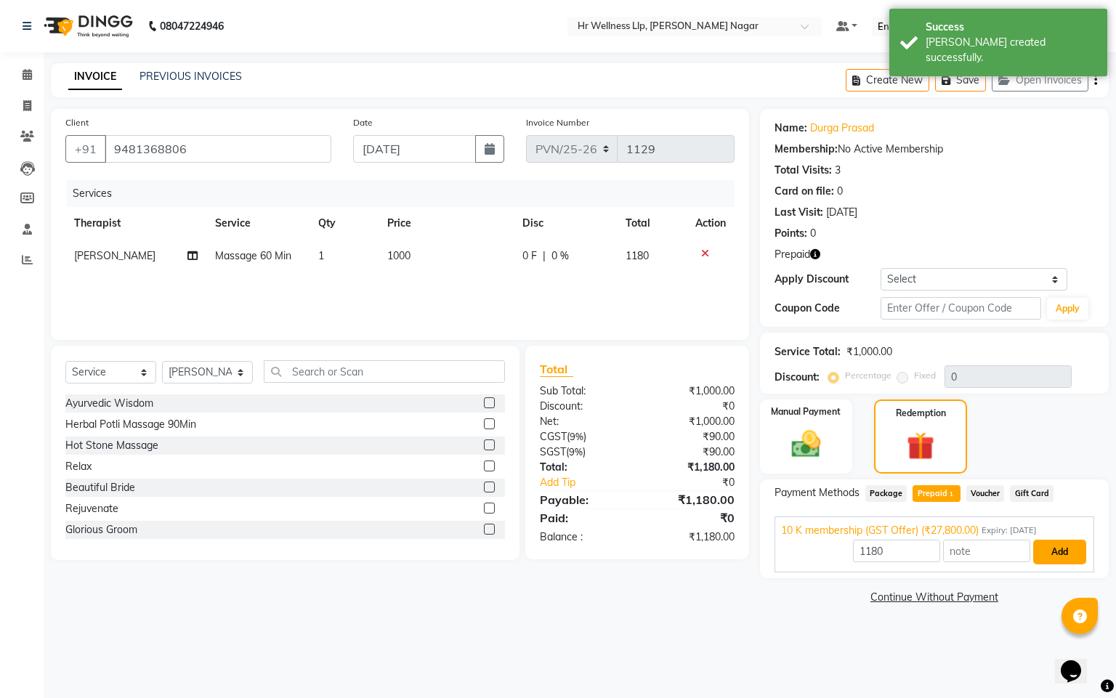
click at [1055, 545] on button "Add" at bounding box center [1059, 552] width 53 height 25
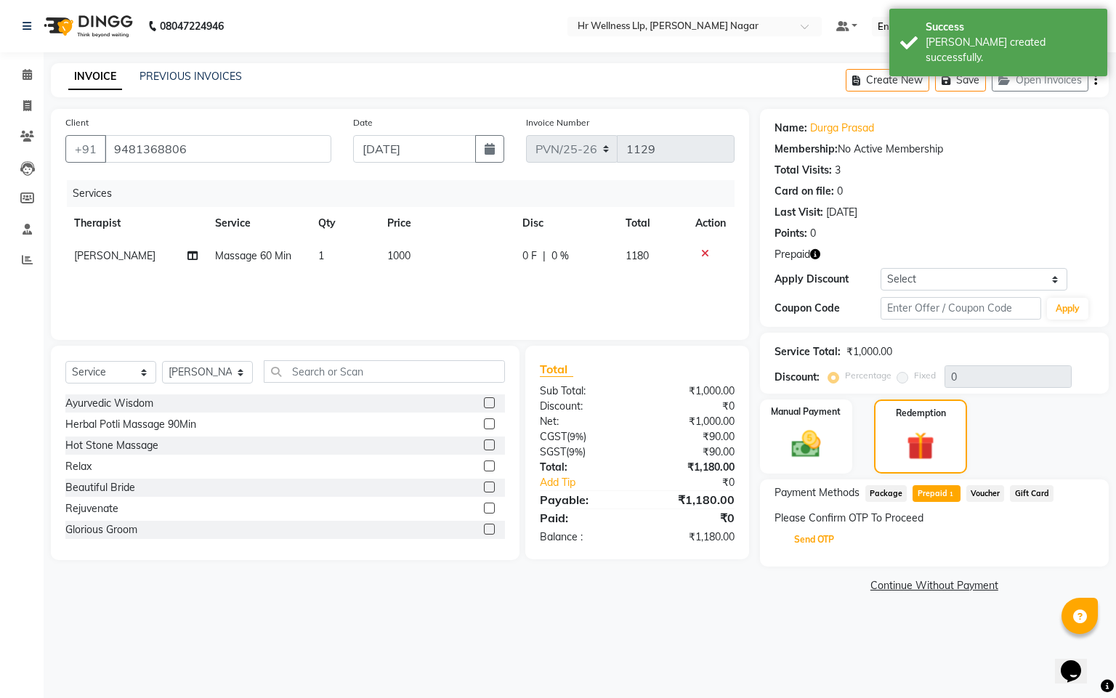
drag, startPoint x: 787, startPoint y: 539, endPoint x: 798, endPoint y: 538, distance: 10.9
click at [789, 539] on button "Send OTP" at bounding box center [814, 539] width 76 height 25
click at [798, 538] on div "Please Confirm OTP To Proceed Send OTP" at bounding box center [935, 532] width 320 height 43
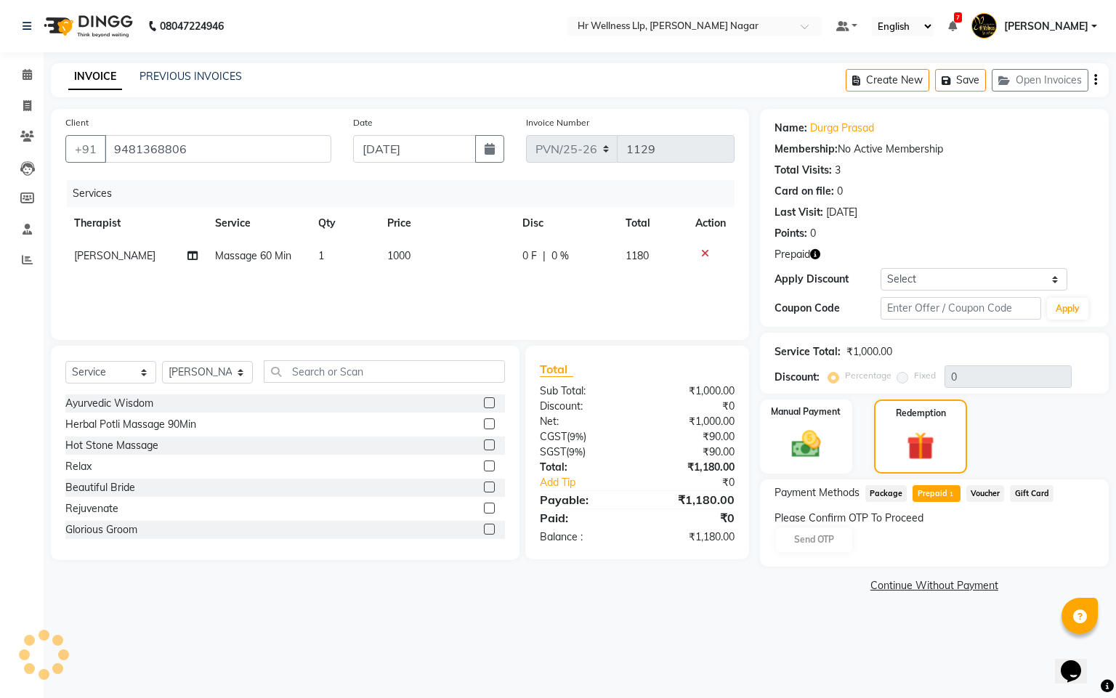
click at [820, 528] on div "Please Confirm OTP To Proceed Send OTP" at bounding box center [935, 532] width 320 height 43
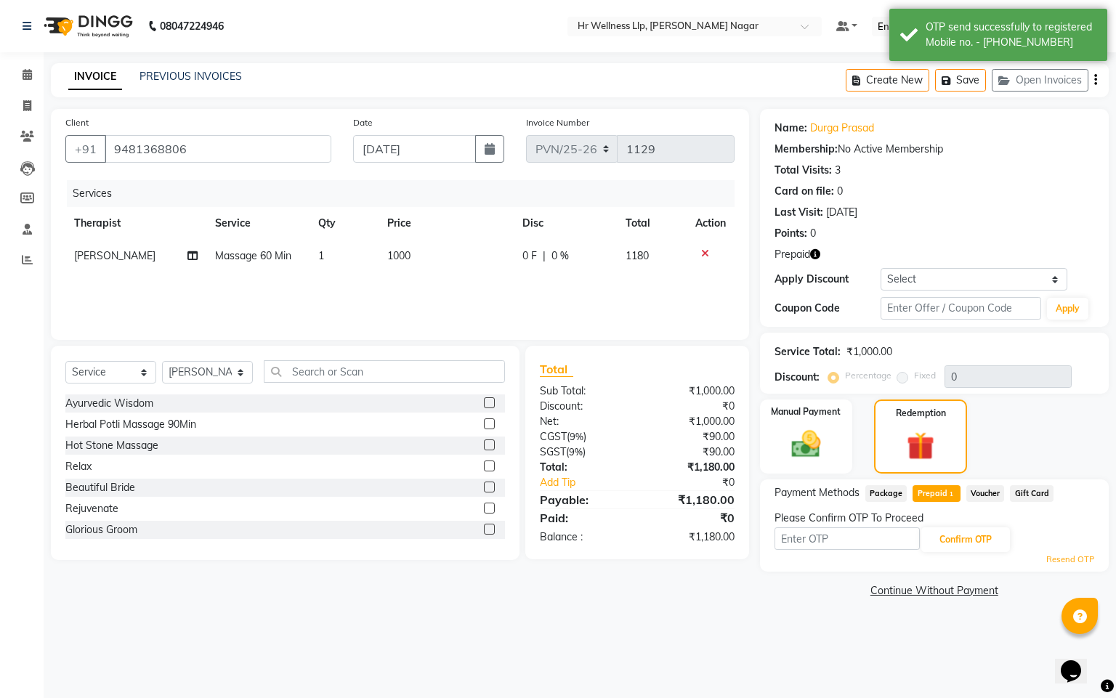
click at [811, 543] on input "text" at bounding box center [847, 538] width 145 height 23
click at [979, 530] on button "Confirm OTP" at bounding box center [965, 539] width 89 height 25
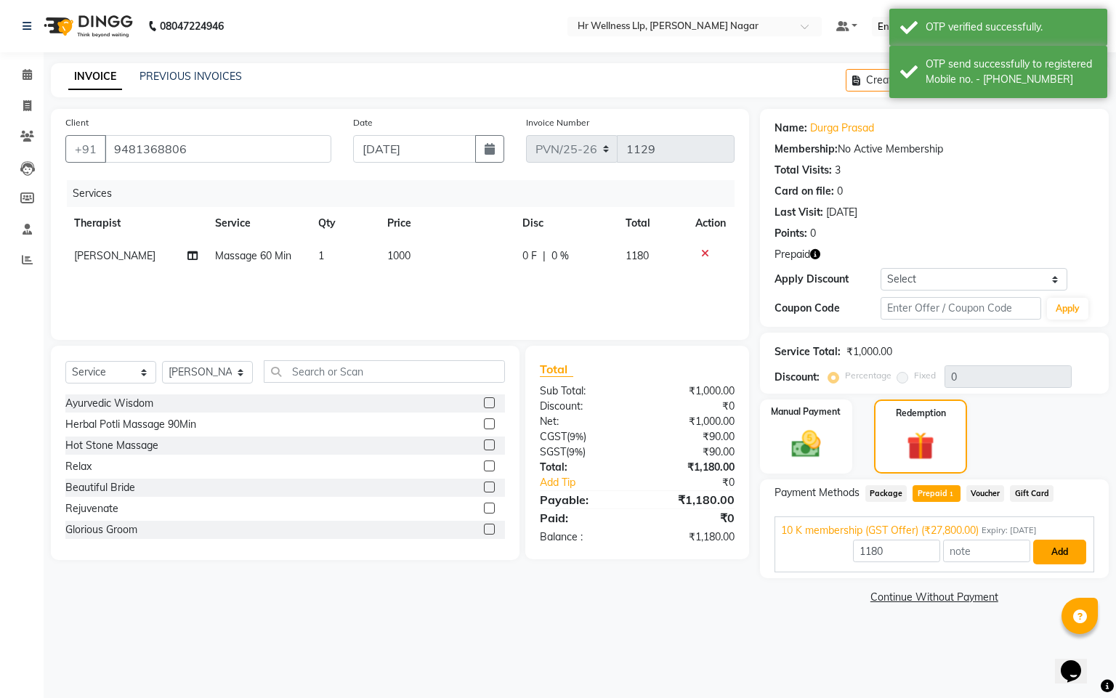
click at [1056, 548] on button "Add" at bounding box center [1059, 552] width 53 height 25
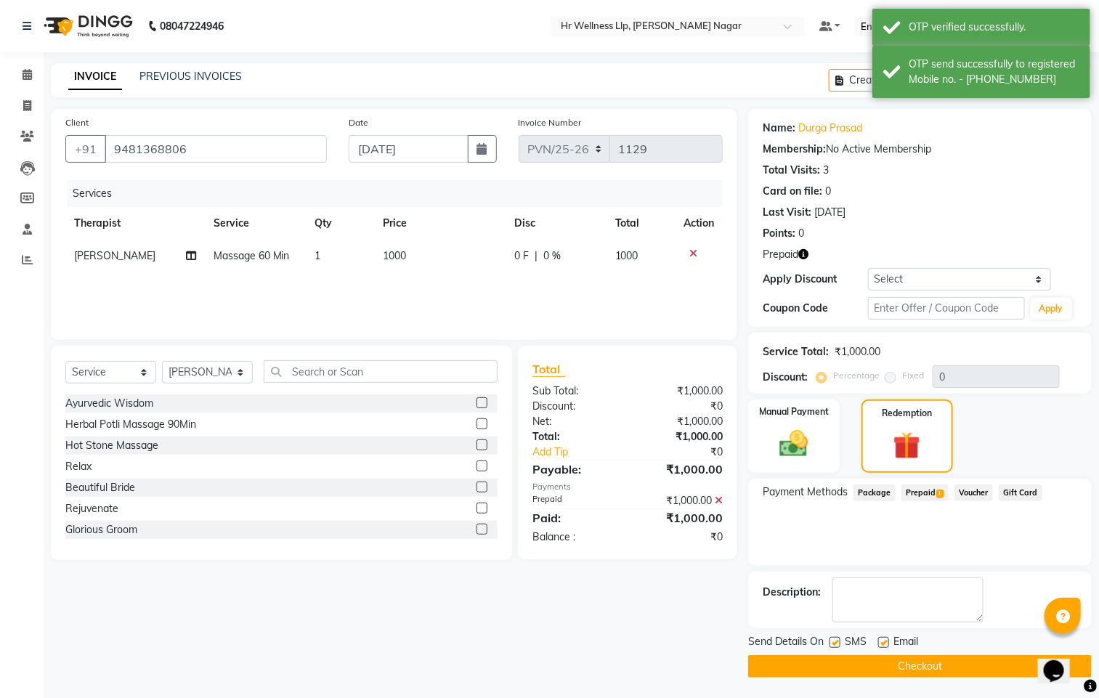
drag, startPoint x: 836, startPoint y: 639, endPoint x: 923, endPoint y: 660, distance: 89.7
click at [835, 639] on label at bounding box center [835, 642] width 11 height 11
click at [835, 639] on input "checkbox" at bounding box center [834, 643] width 9 height 9
click at [883, 639] on label at bounding box center [883, 642] width 11 height 11
click at [883, 639] on input "checkbox" at bounding box center [882, 643] width 9 height 9
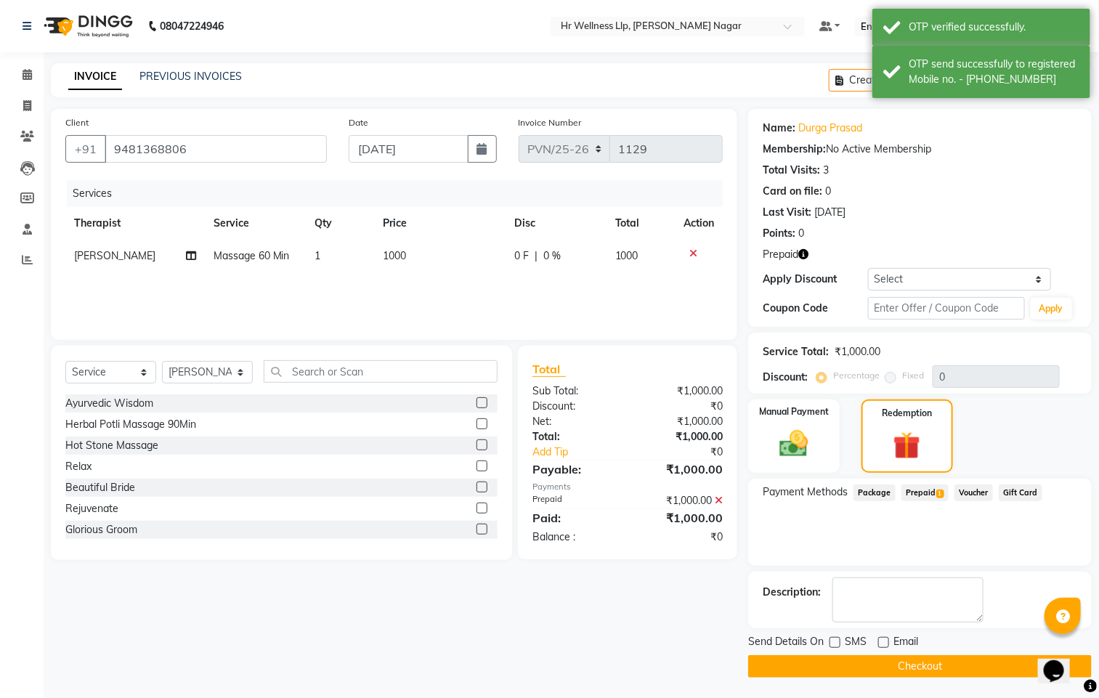
click at [907, 669] on button "Checkout" at bounding box center [920, 666] width 344 height 23
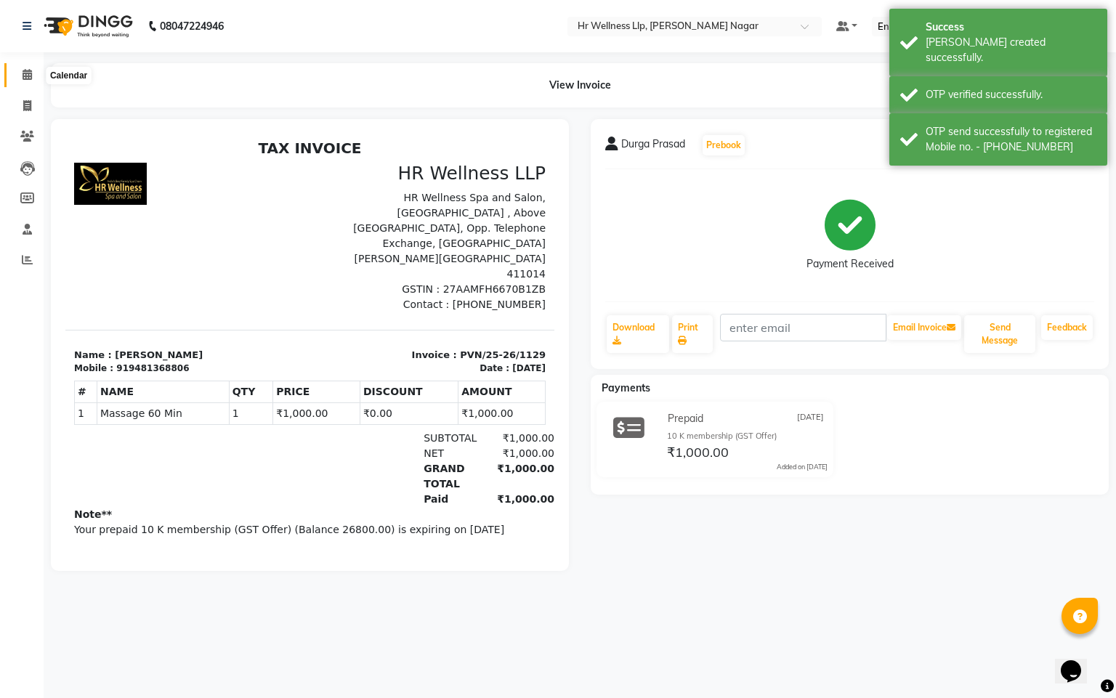
click at [20, 72] on span at bounding box center [27, 75] width 25 height 17
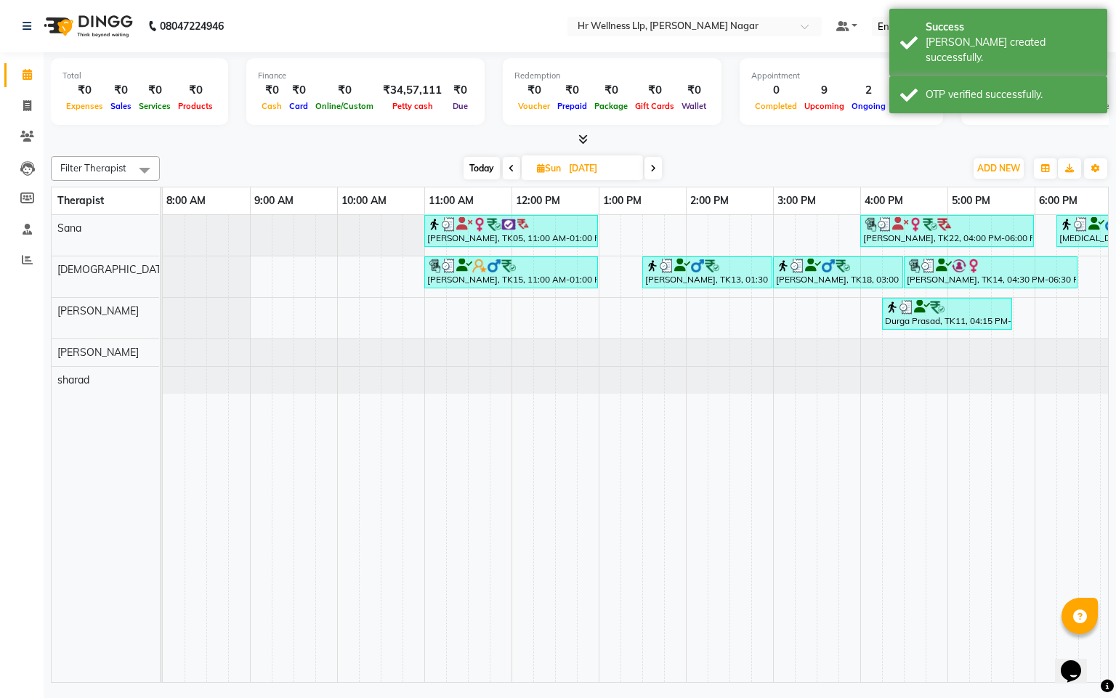
scroll to position [0, 188]
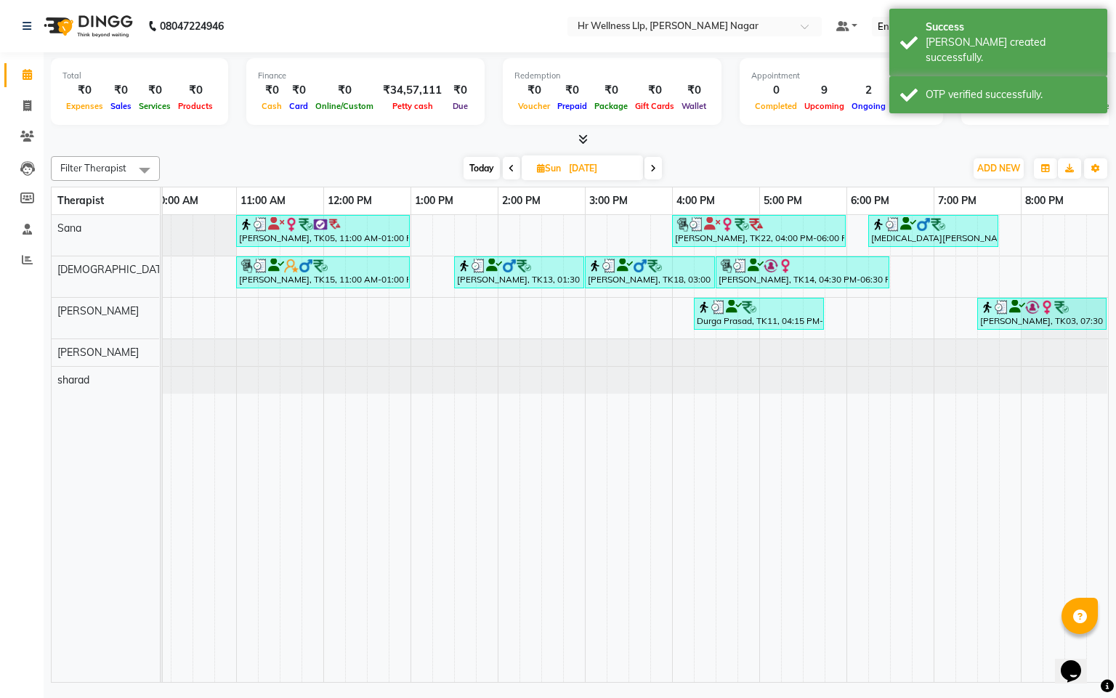
click at [513, 164] on span at bounding box center [511, 168] width 17 height 23
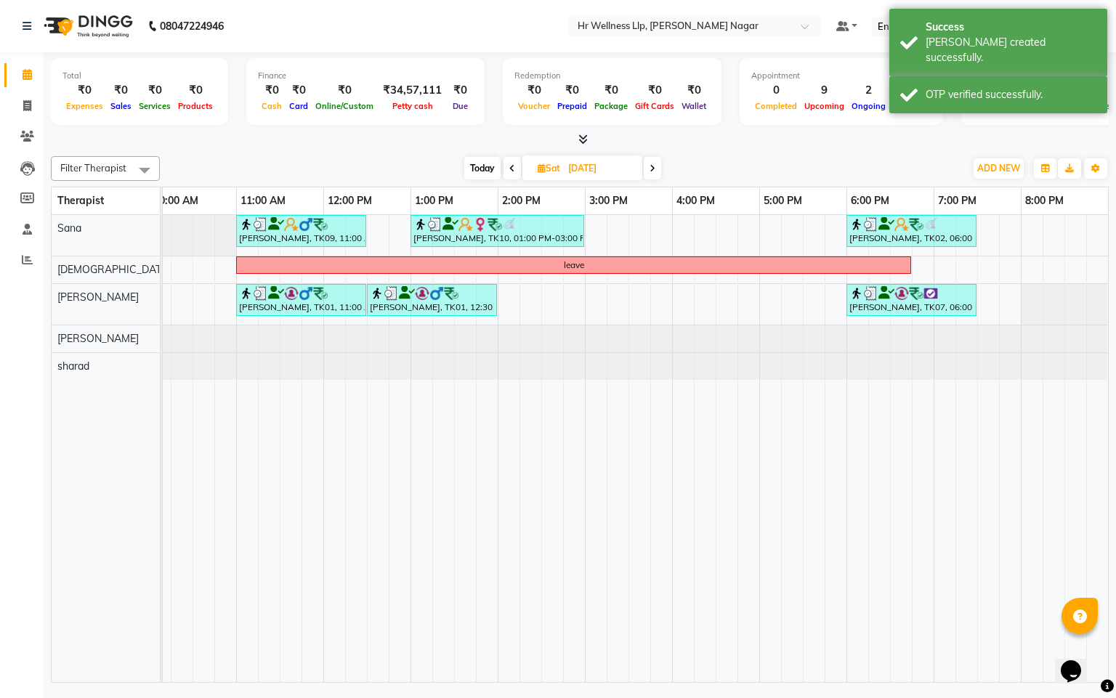
click at [504, 168] on span at bounding box center [512, 168] width 17 height 23
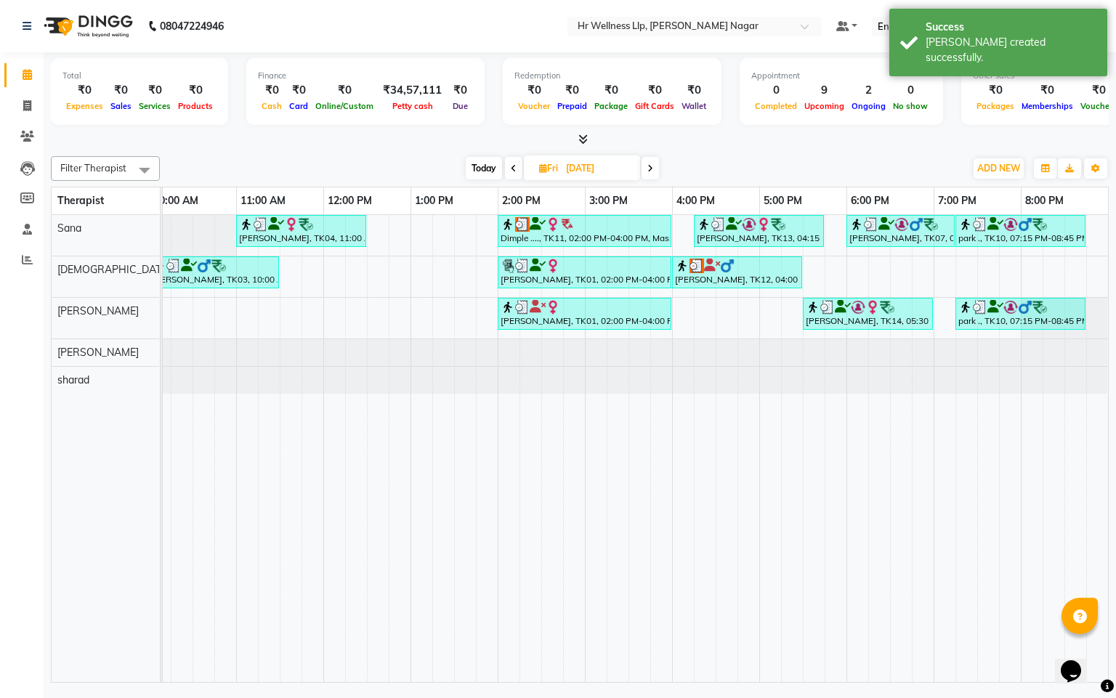
click at [511, 164] on icon at bounding box center [514, 168] width 6 height 9
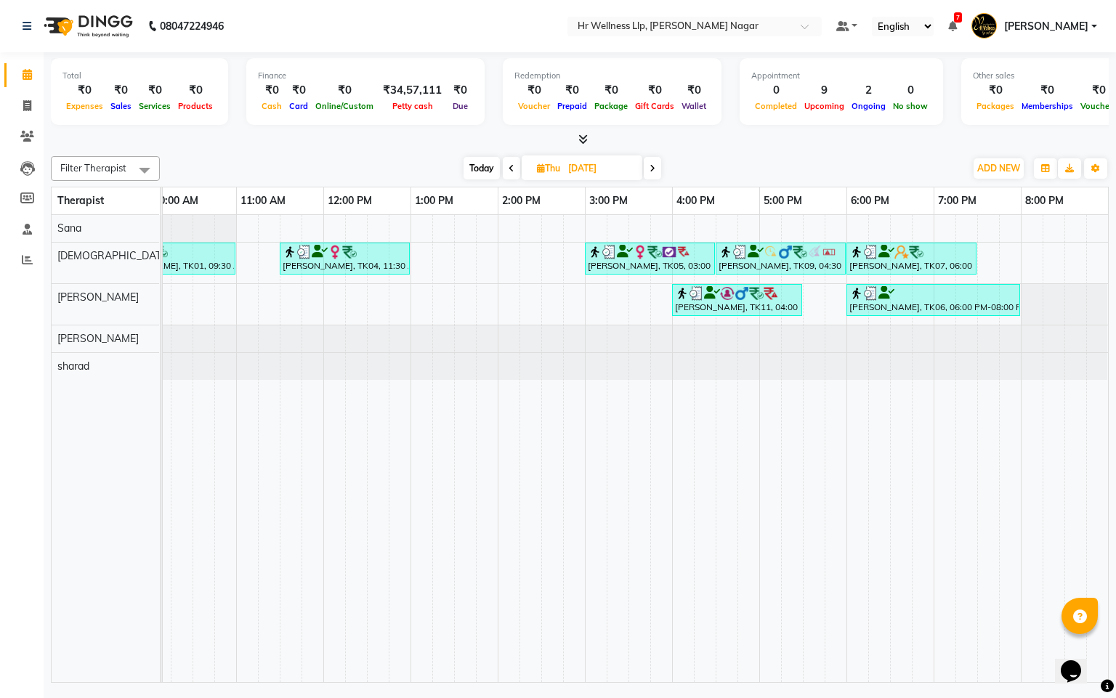
scroll to position [0, 0]
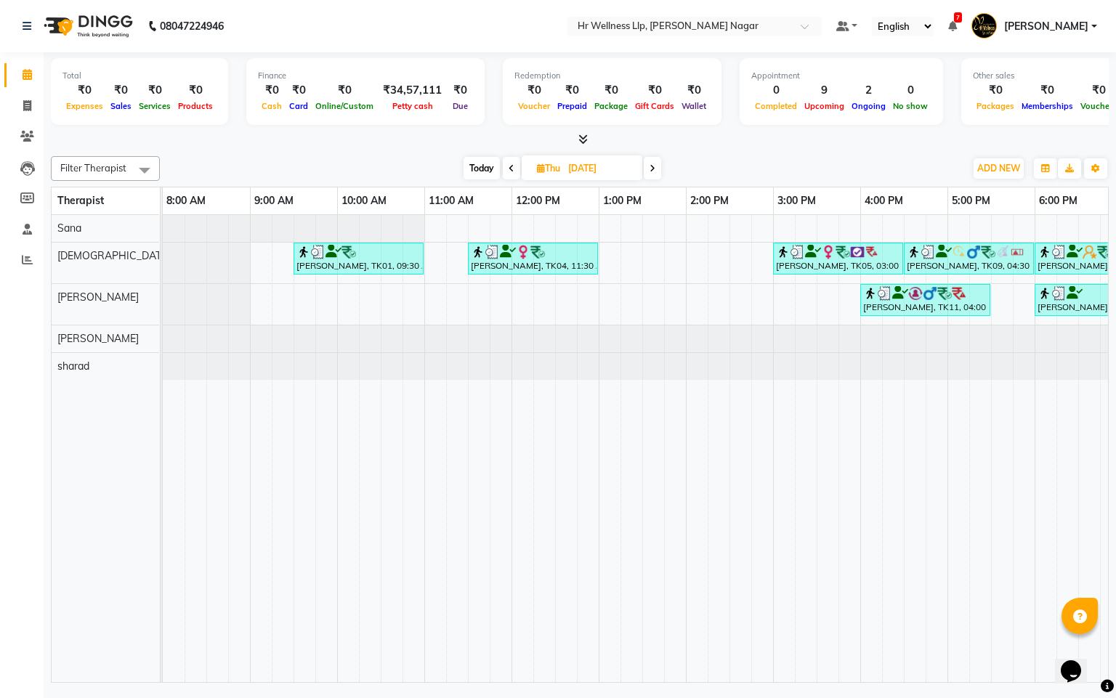
click at [513, 173] on span at bounding box center [511, 168] width 17 height 23
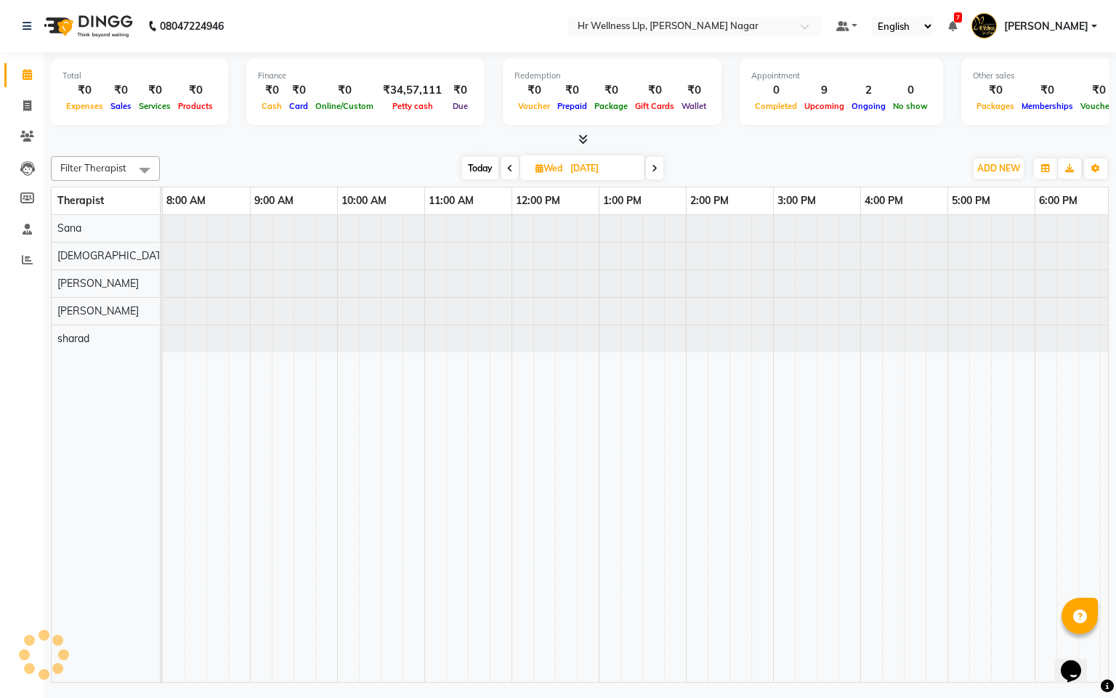
scroll to position [0, 188]
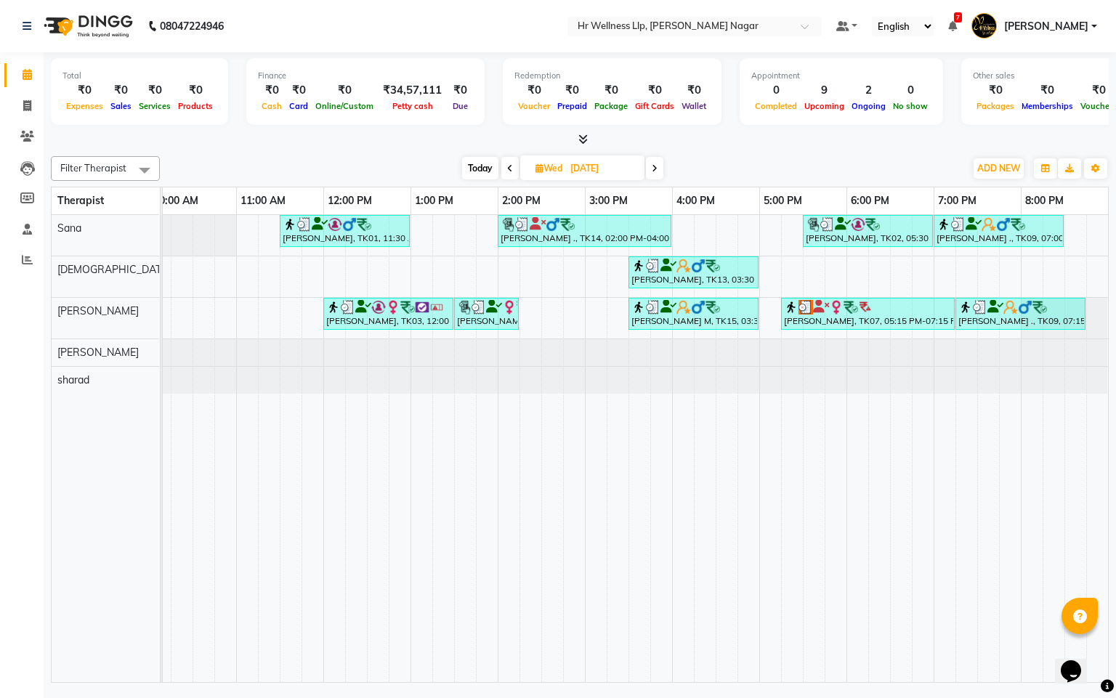
click at [502, 168] on span at bounding box center [509, 168] width 17 height 23
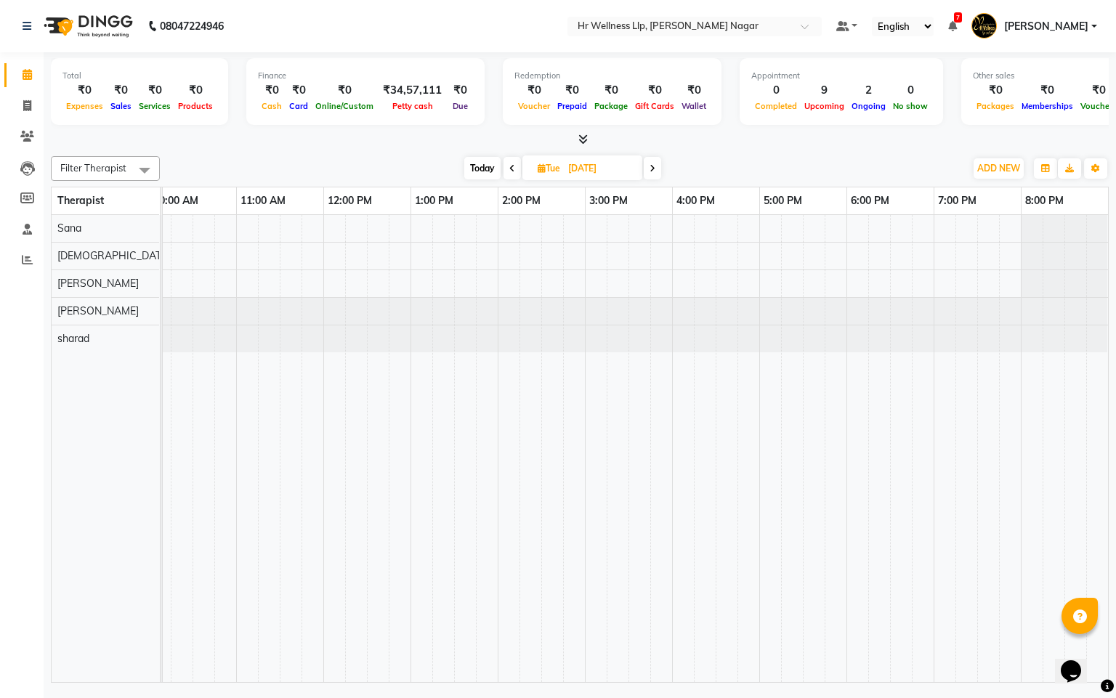
click at [509, 169] on icon at bounding box center [512, 168] width 6 height 9
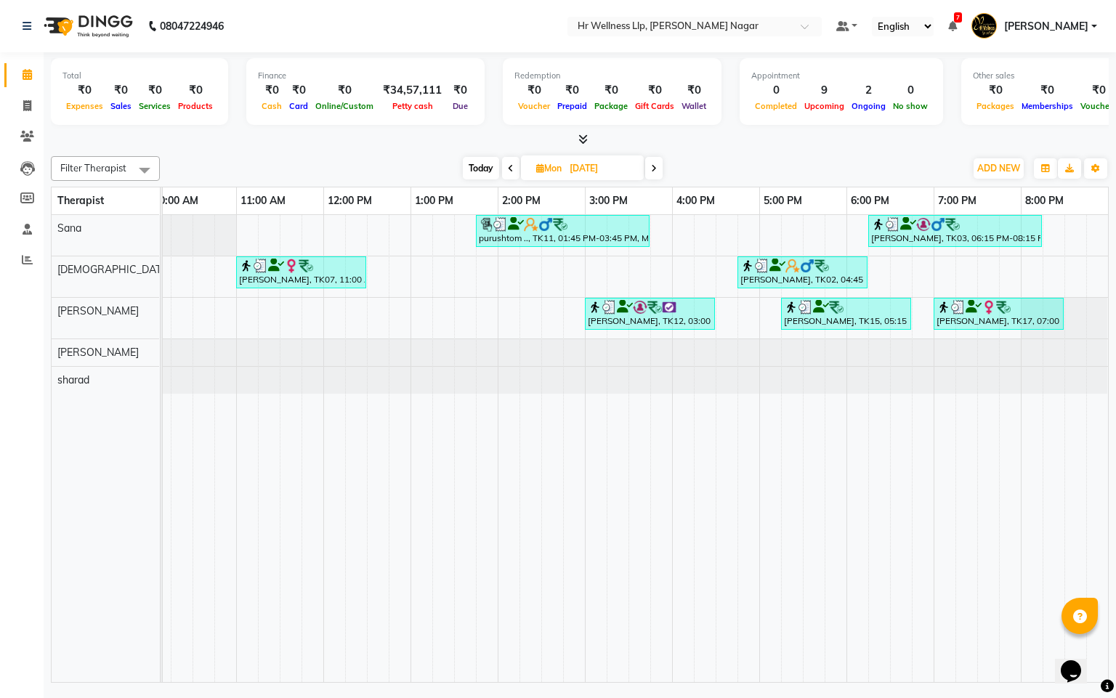
click at [511, 172] on icon at bounding box center [511, 168] width 6 height 9
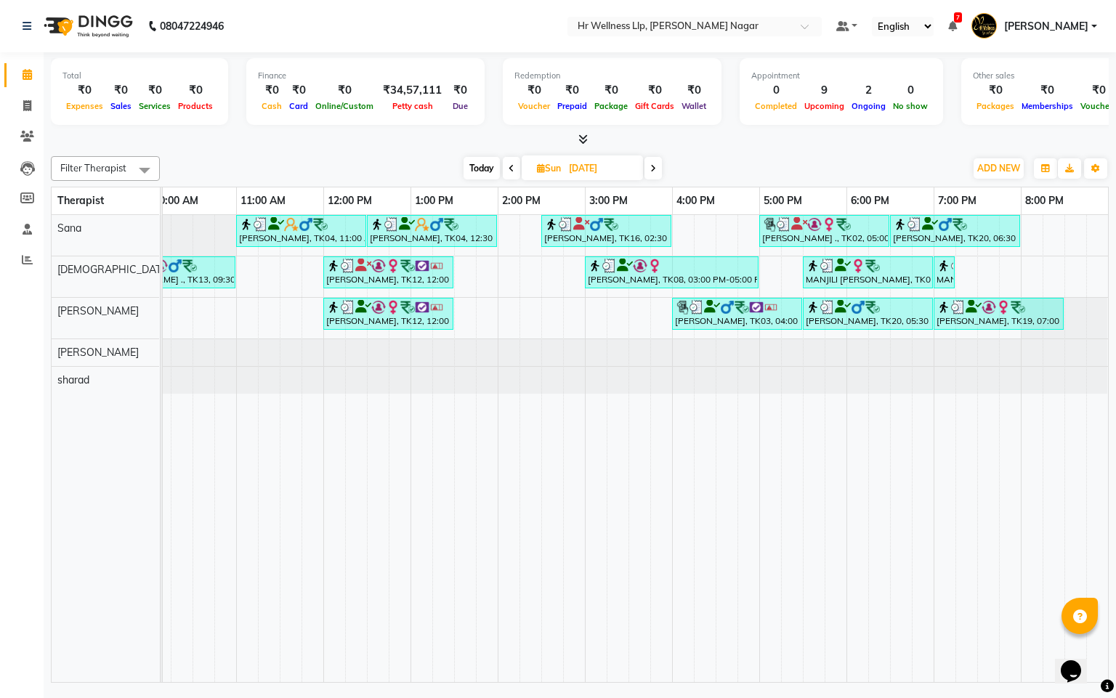
click at [509, 171] on icon at bounding box center [512, 168] width 6 height 9
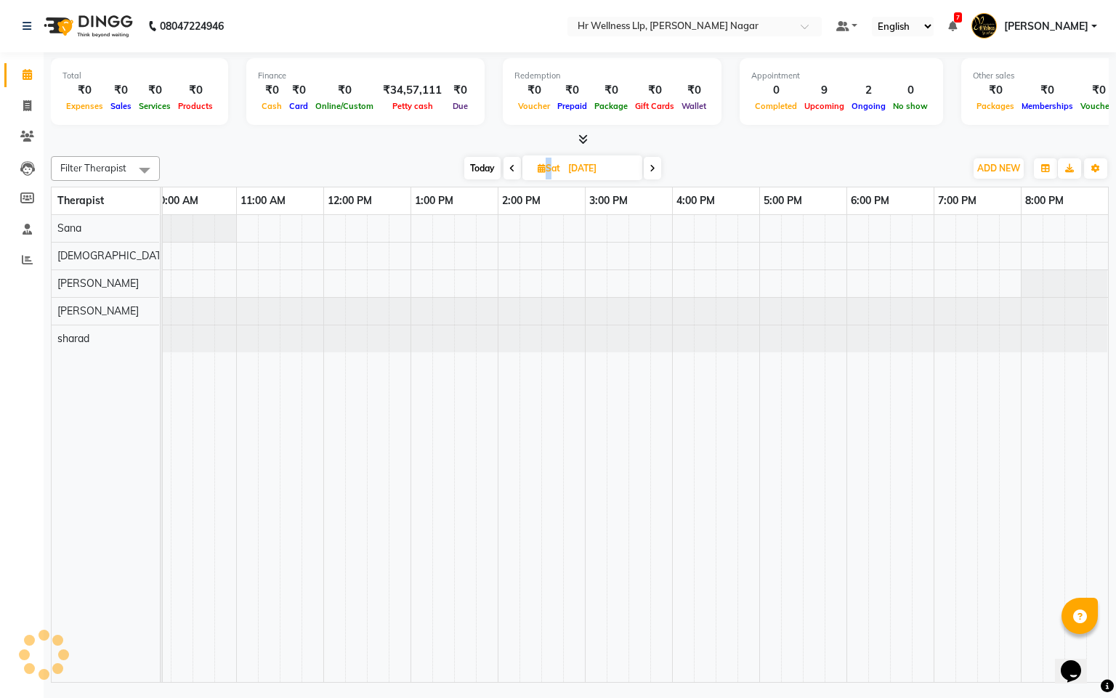
click at [509, 171] on icon at bounding box center [512, 168] width 6 height 9
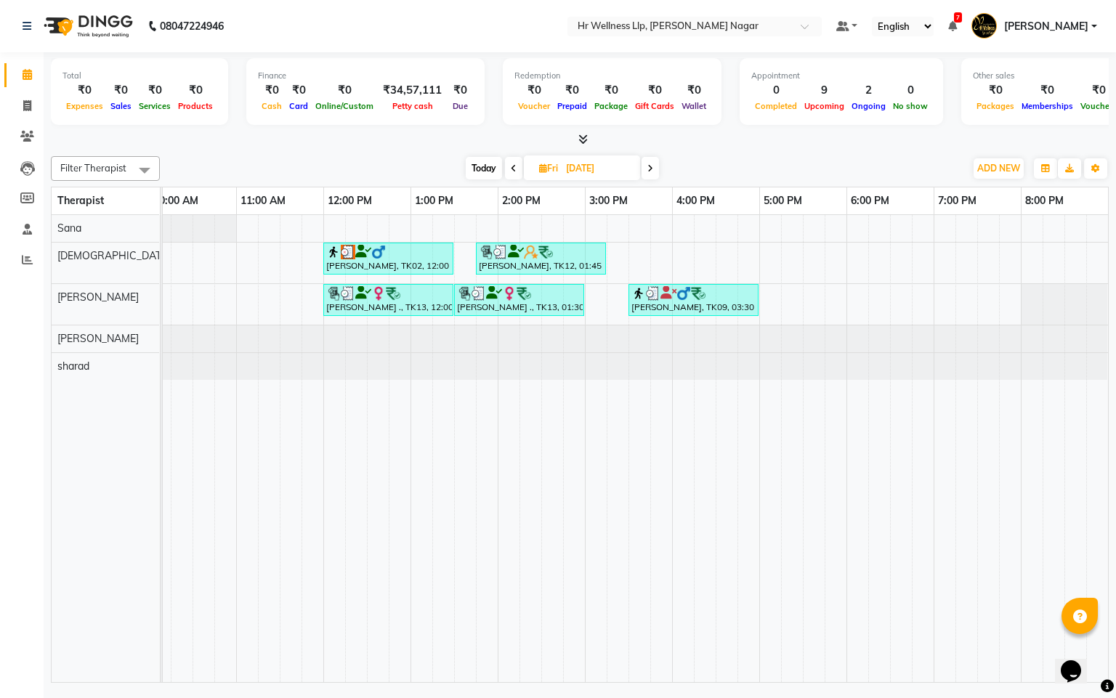
click at [509, 171] on span at bounding box center [513, 168] width 17 height 23
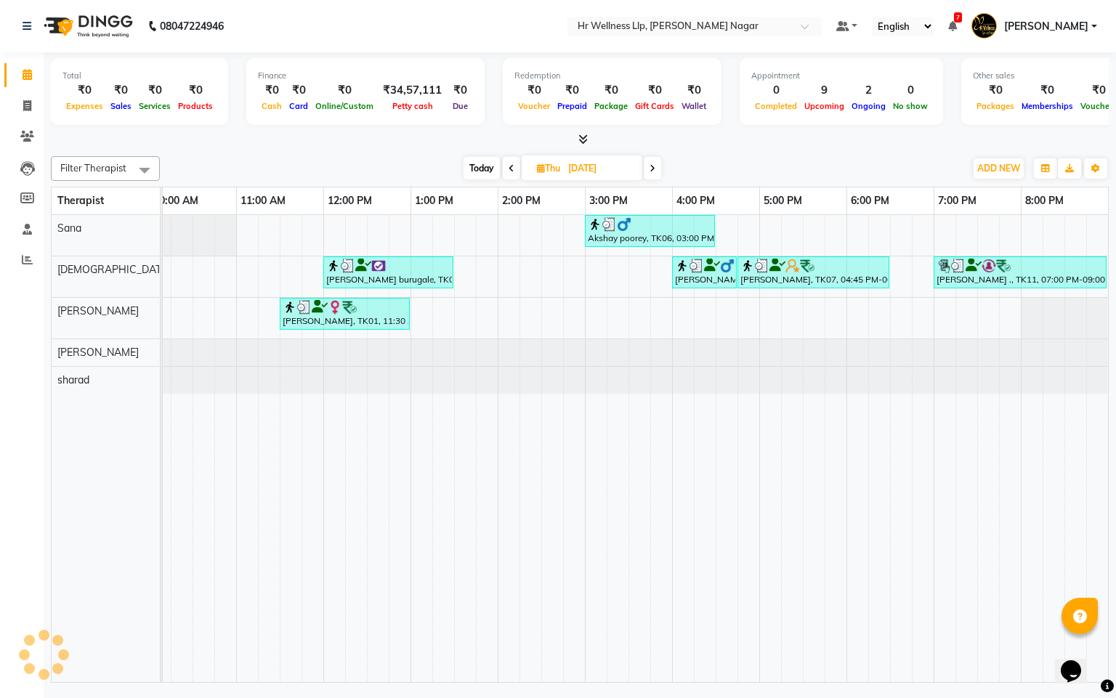
click at [509, 171] on icon at bounding box center [512, 168] width 6 height 9
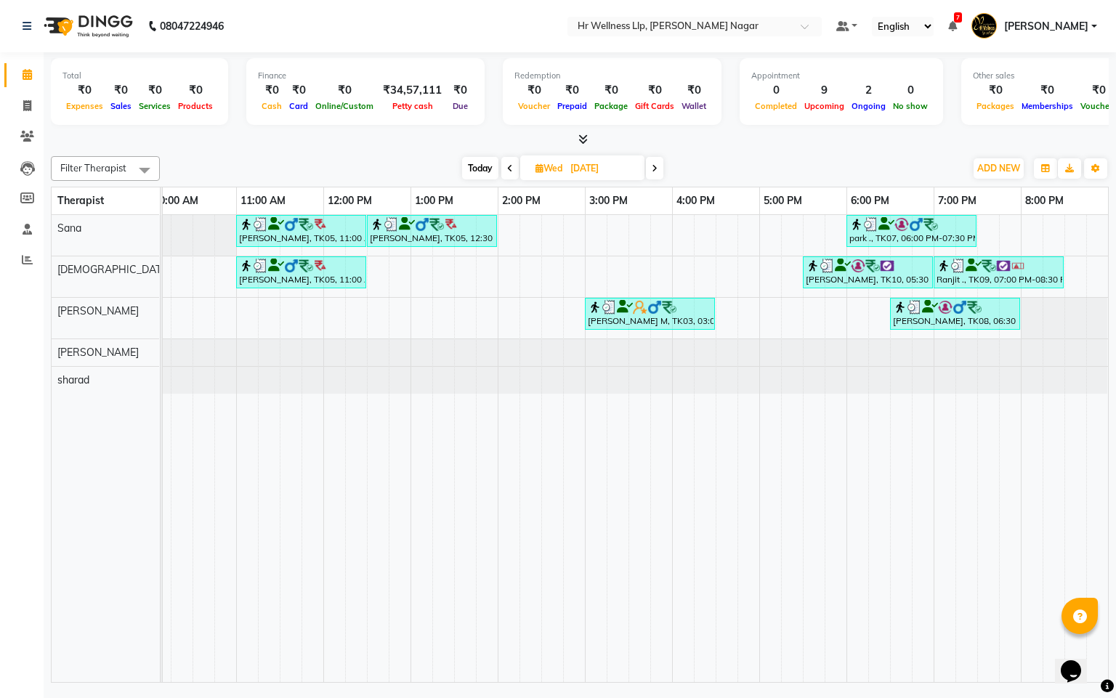
click at [509, 171] on icon at bounding box center [510, 168] width 6 height 9
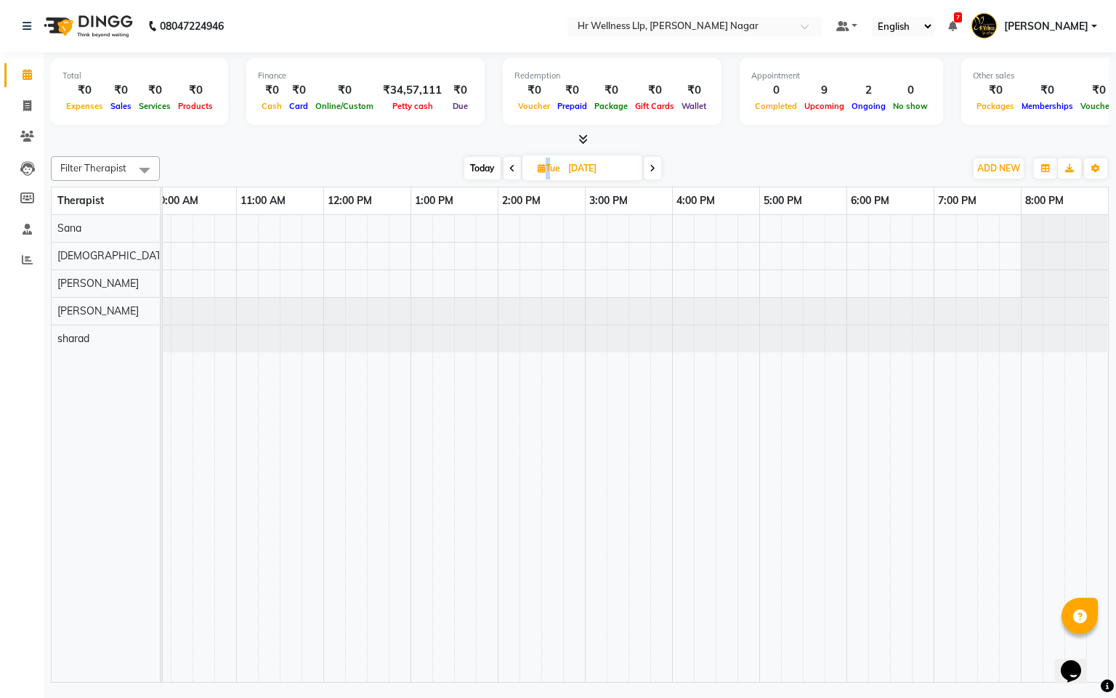
click at [509, 171] on icon at bounding box center [512, 168] width 6 height 9
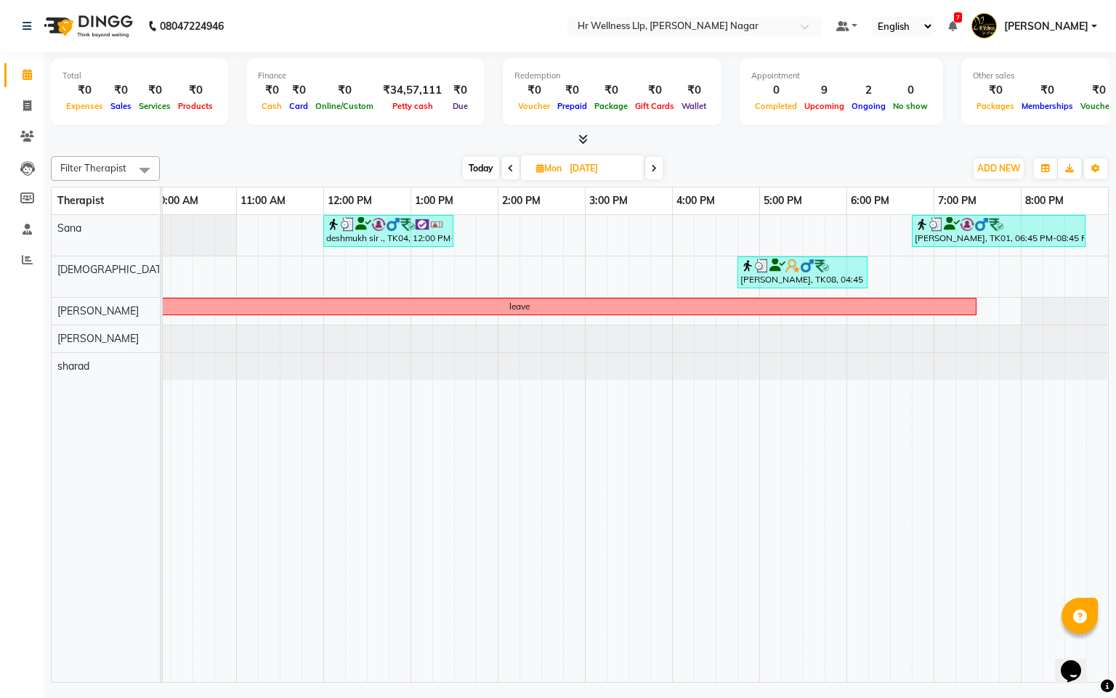
click at [509, 171] on icon at bounding box center [511, 168] width 6 height 9
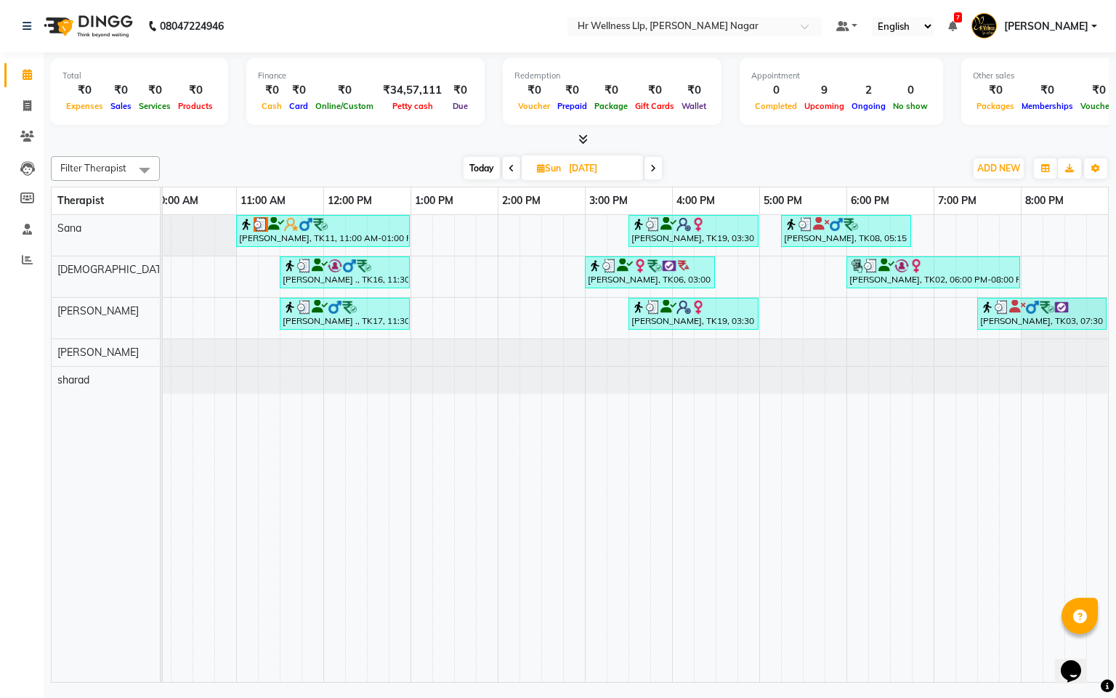
click at [509, 171] on icon at bounding box center [512, 168] width 6 height 9
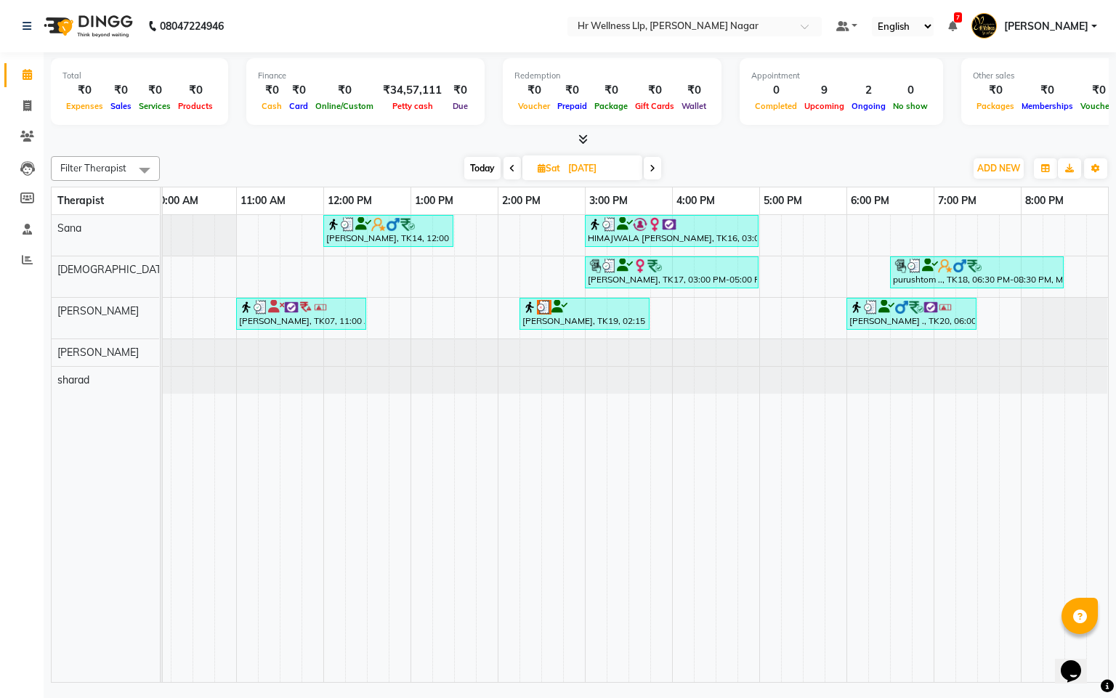
click at [509, 171] on icon at bounding box center [512, 168] width 6 height 9
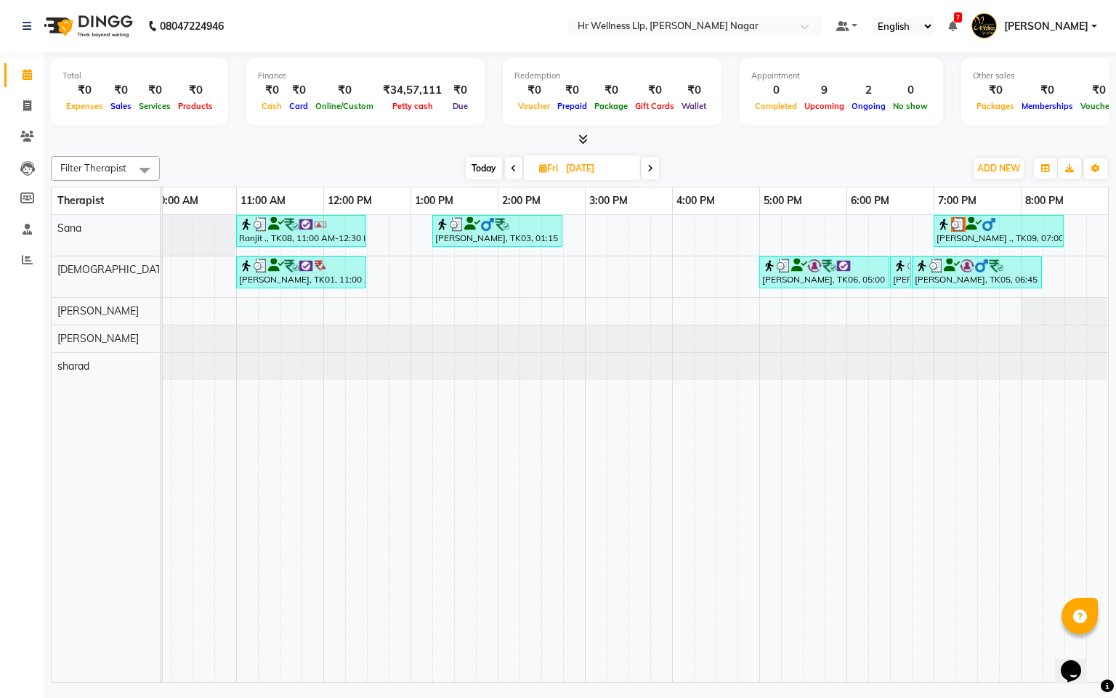
click at [658, 164] on span at bounding box center [650, 168] width 17 height 23
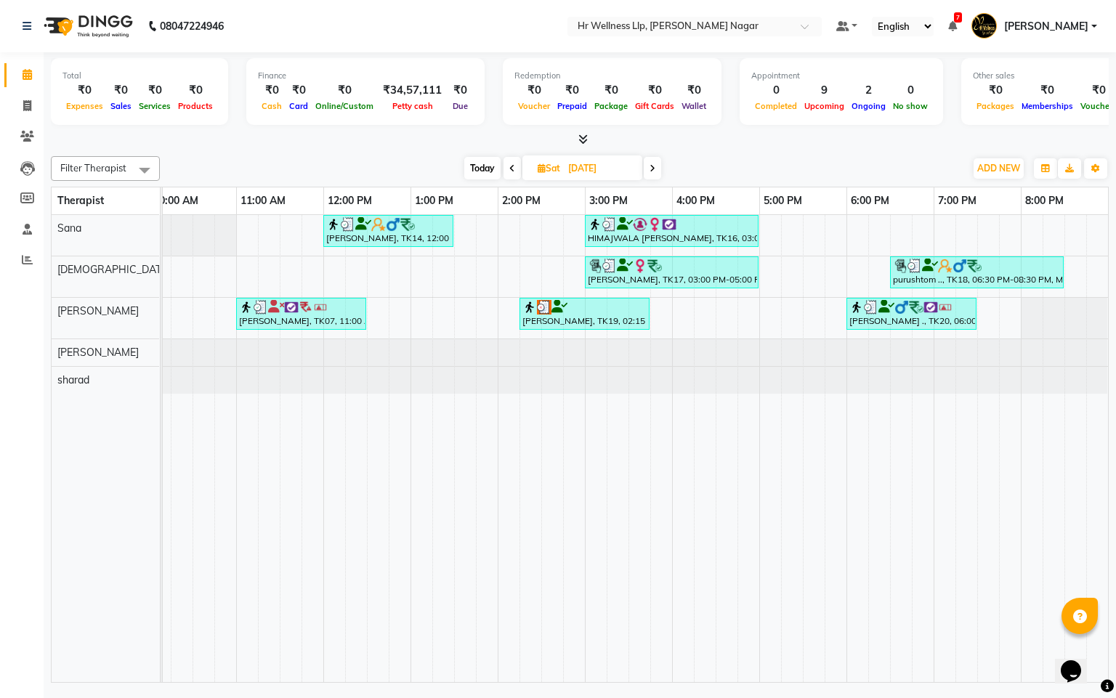
click at [519, 170] on span at bounding box center [512, 168] width 17 height 23
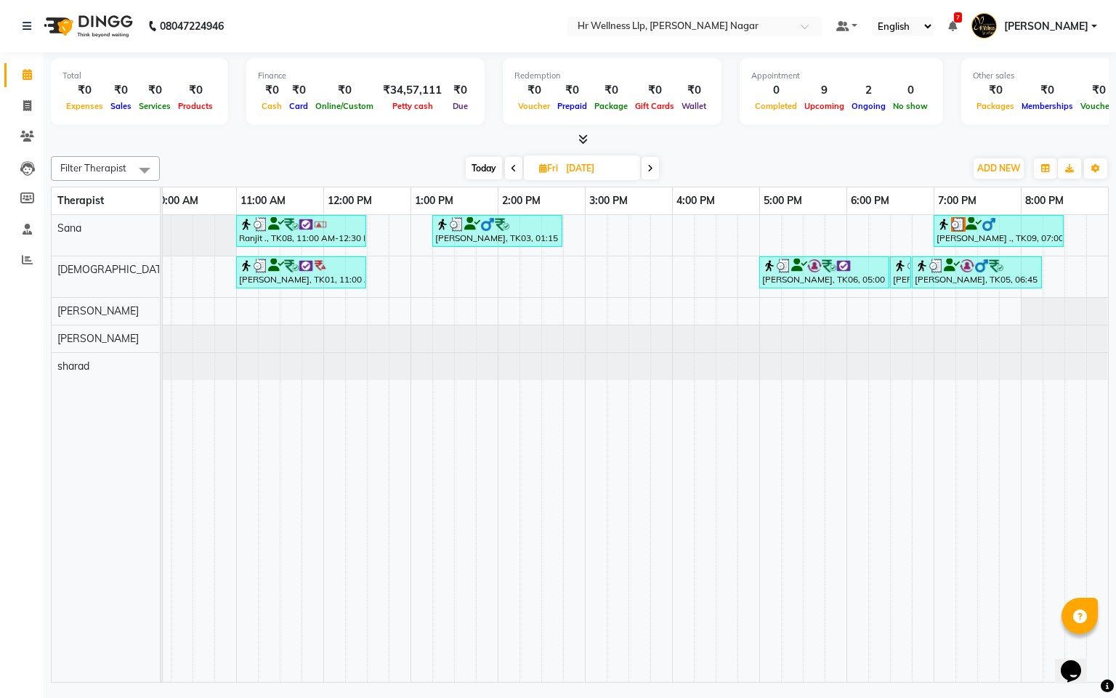
click at [512, 173] on span at bounding box center [513, 168] width 17 height 23
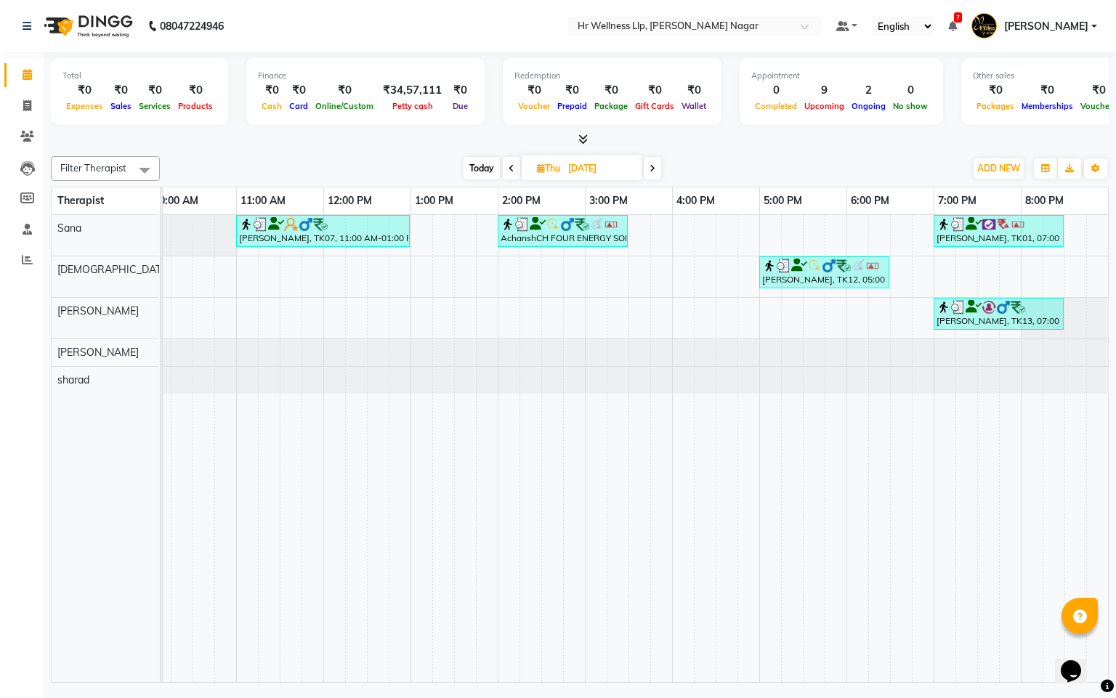
click at [512, 171] on icon at bounding box center [512, 168] width 6 height 9
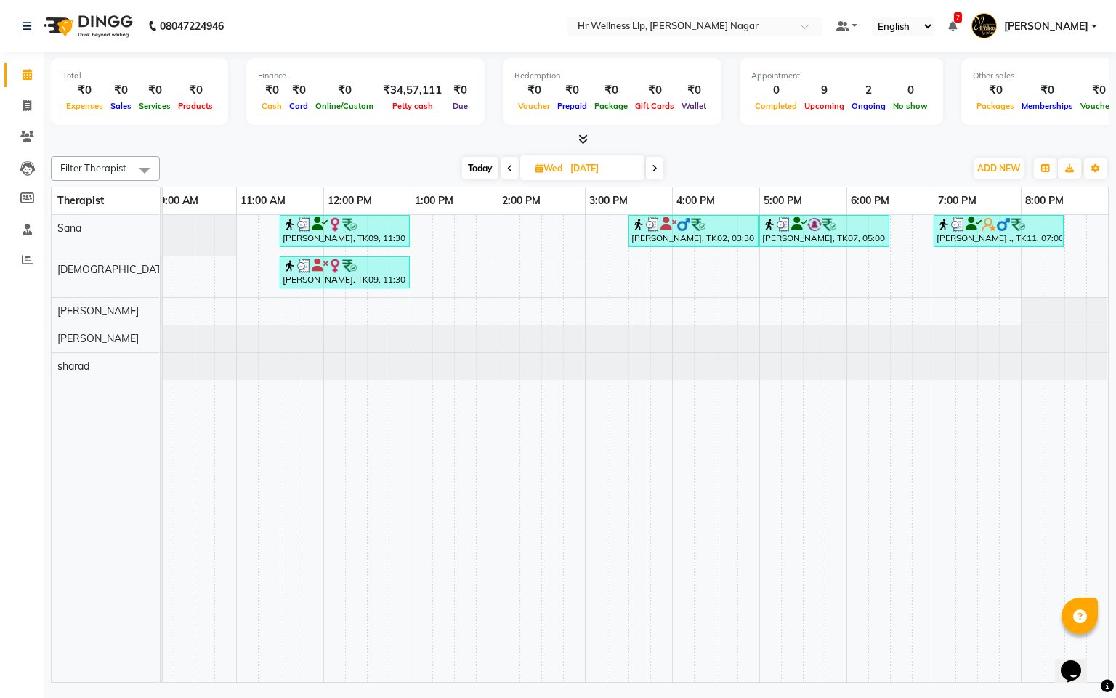
click at [501, 166] on span at bounding box center [509, 168] width 17 height 23
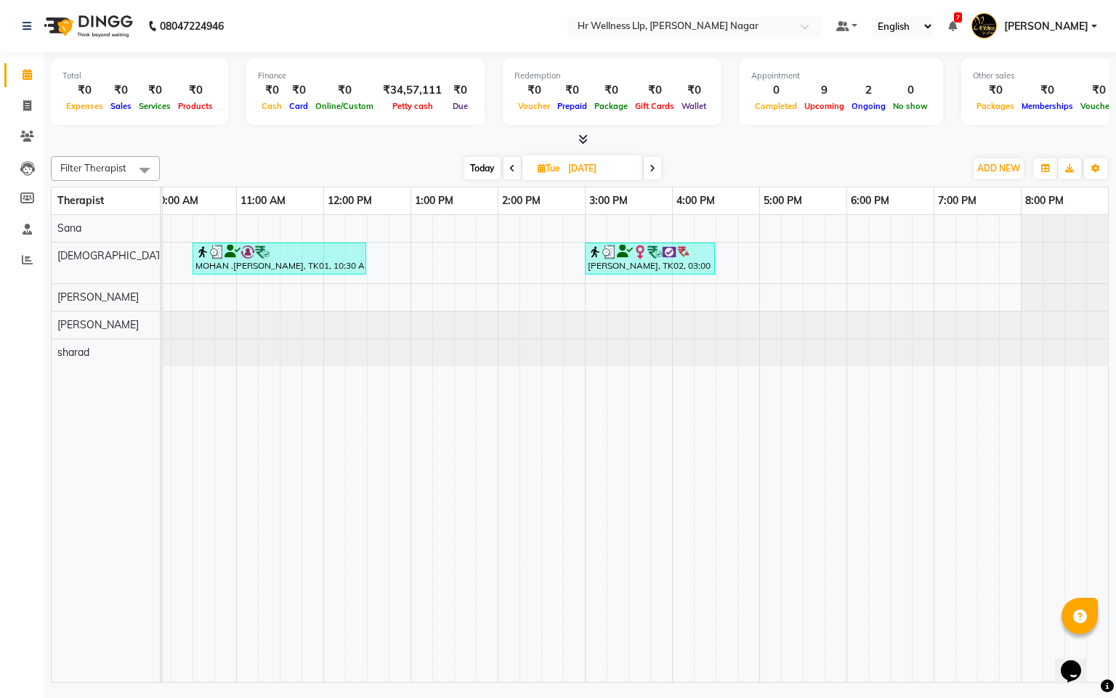
click at [514, 174] on span at bounding box center [512, 168] width 17 height 23
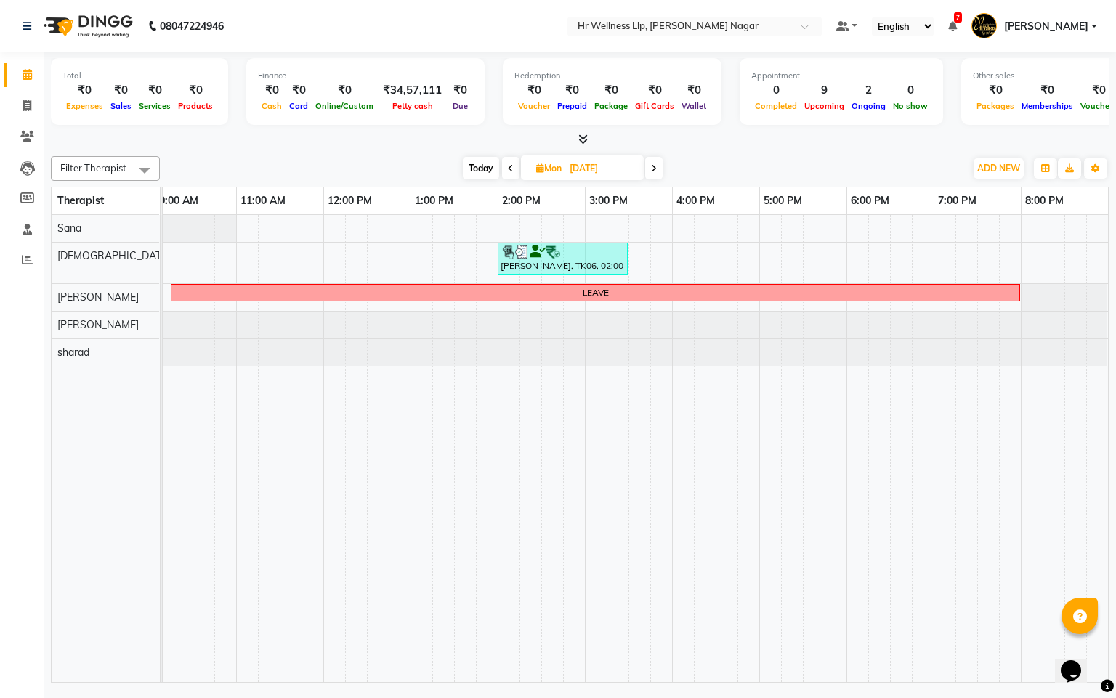
click at [508, 172] on icon at bounding box center [511, 168] width 6 height 9
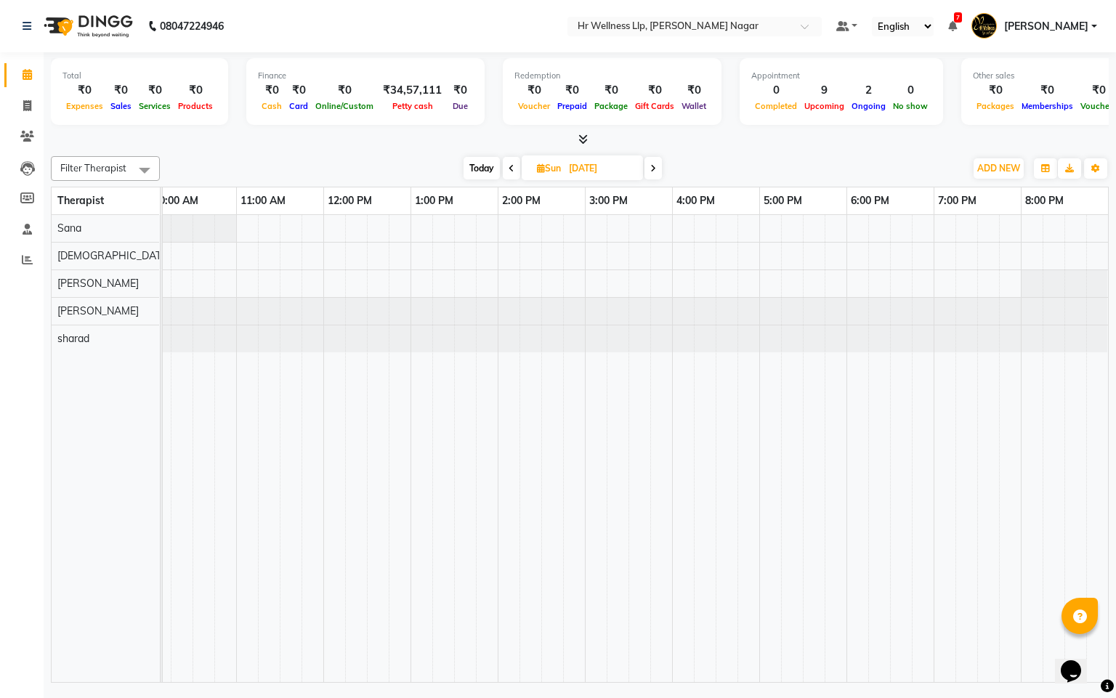
click at [509, 171] on icon at bounding box center [512, 168] width 6 height 9
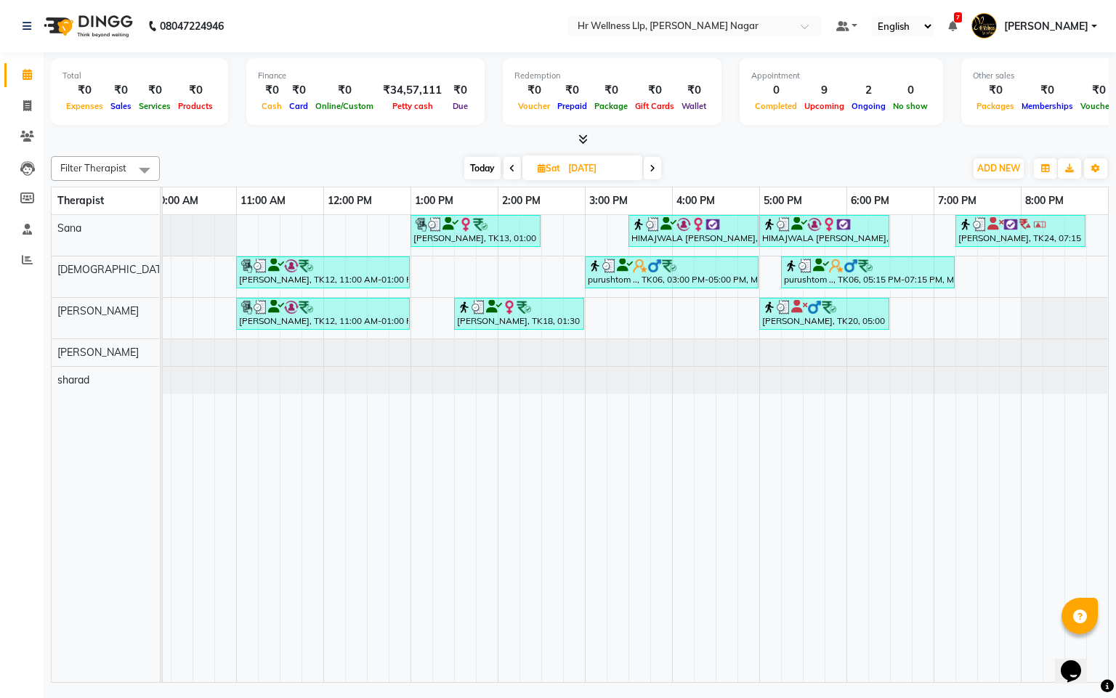
click at [510, 164] on icon at bounding box center [512, 168] width 6 height 9
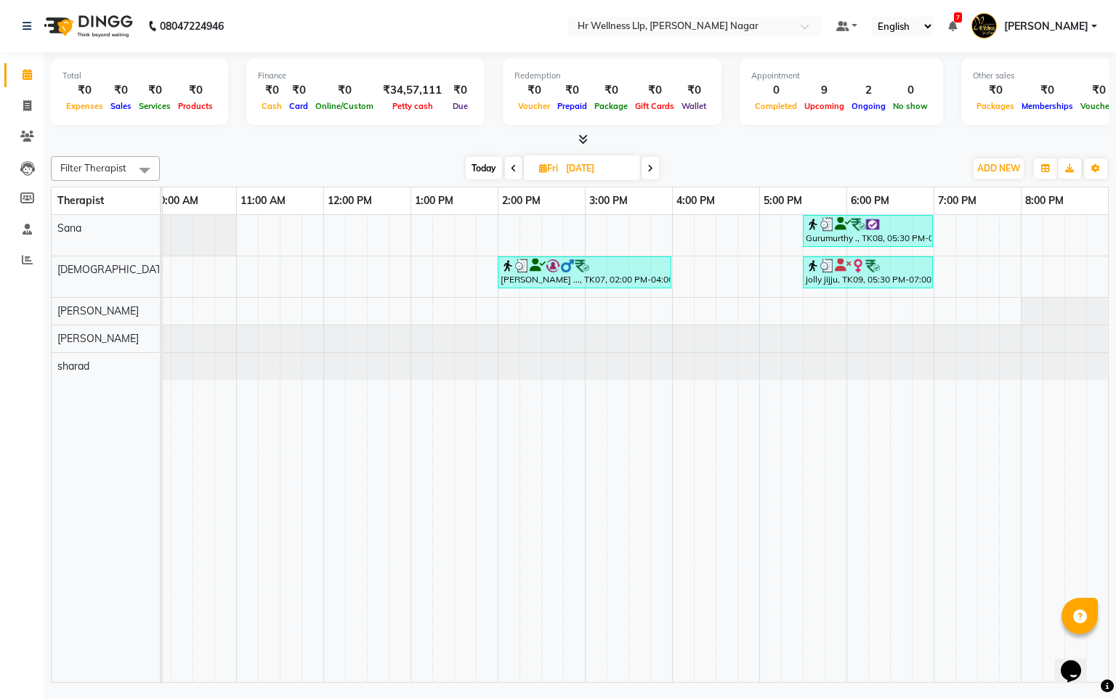
click at [511, 164] on icon at bounding box center [514, 168] width 6 height 9
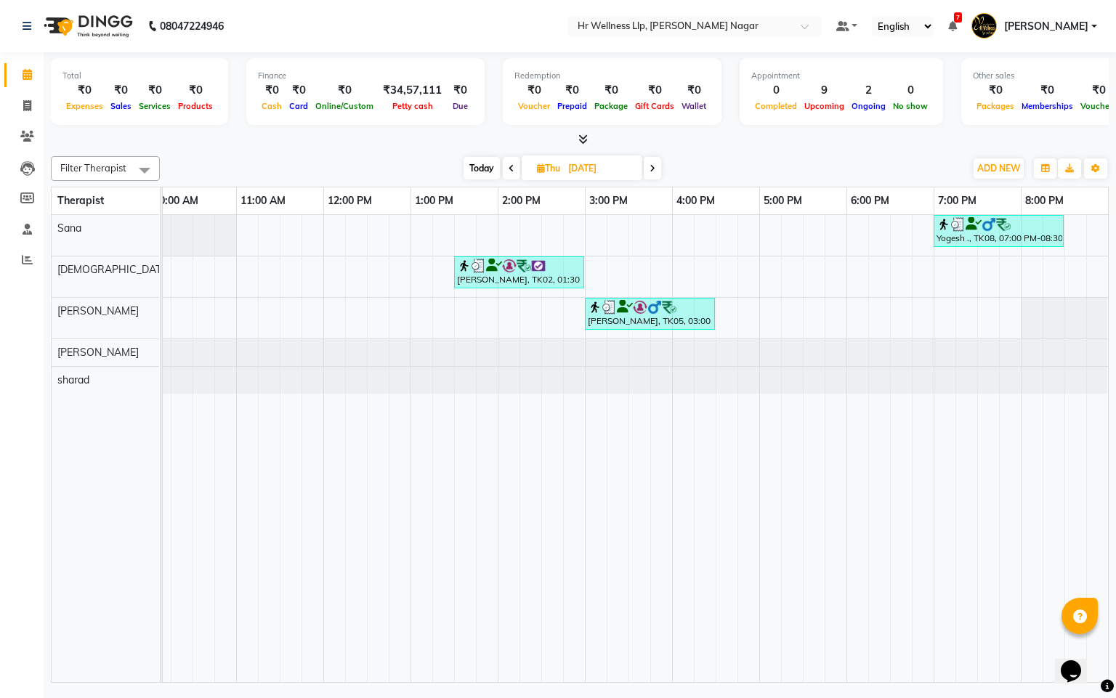
click at [506, 169] on span at bounding box center [511, 168] width 17 height 23
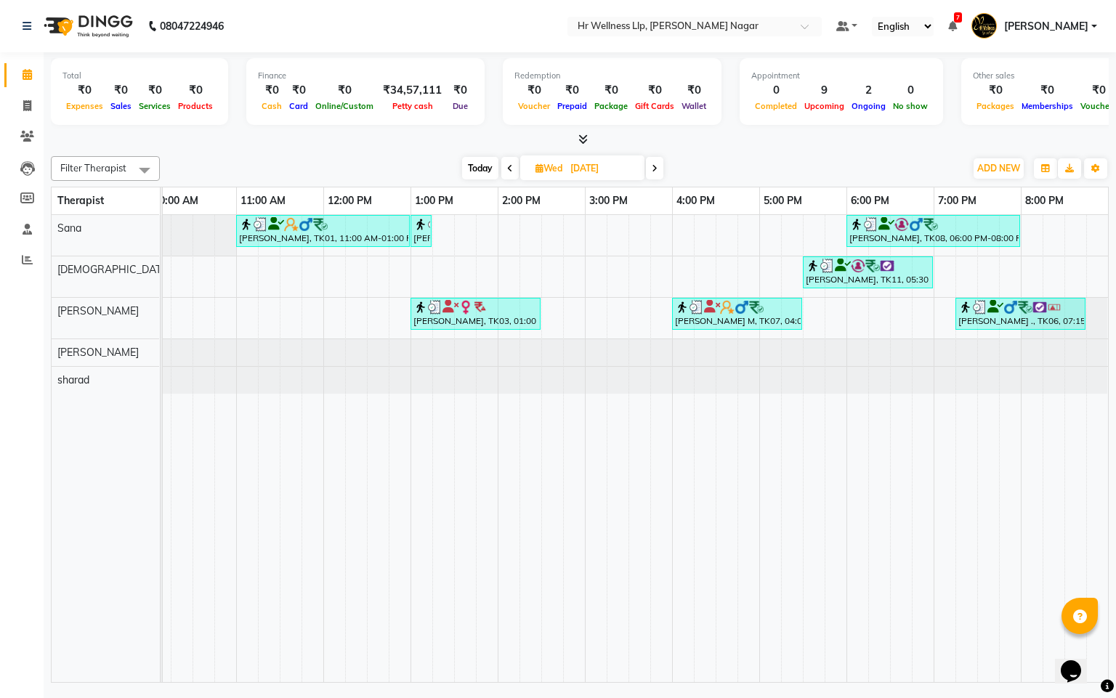
click at [512, 162] on span at bounding box center [509, 168] width 17 height 23
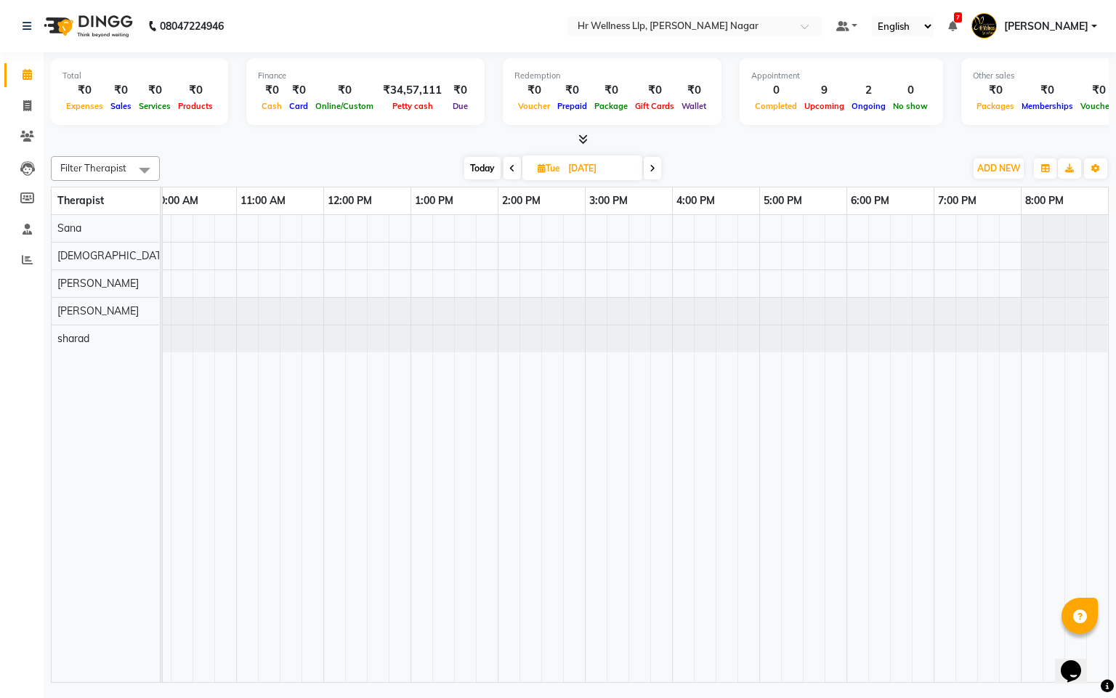
click at [511, 170] on icon at bounding box center [512, 168] width 6 height 9
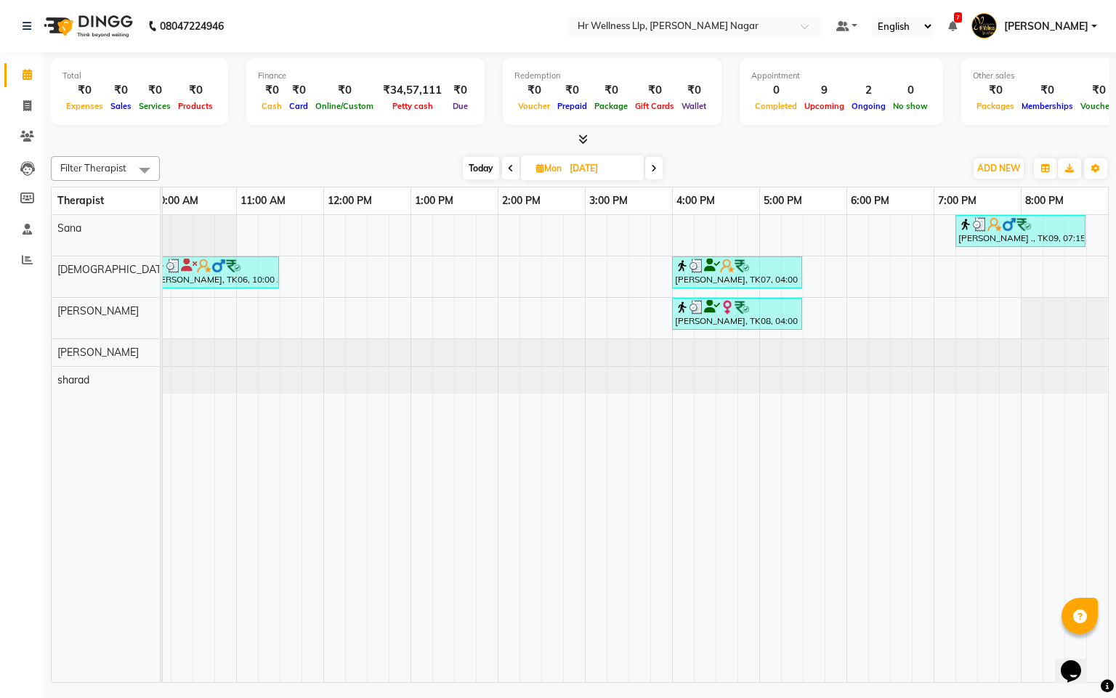
click at [508, 166] on icon at bounding box center [511, 168] width 6 height 9
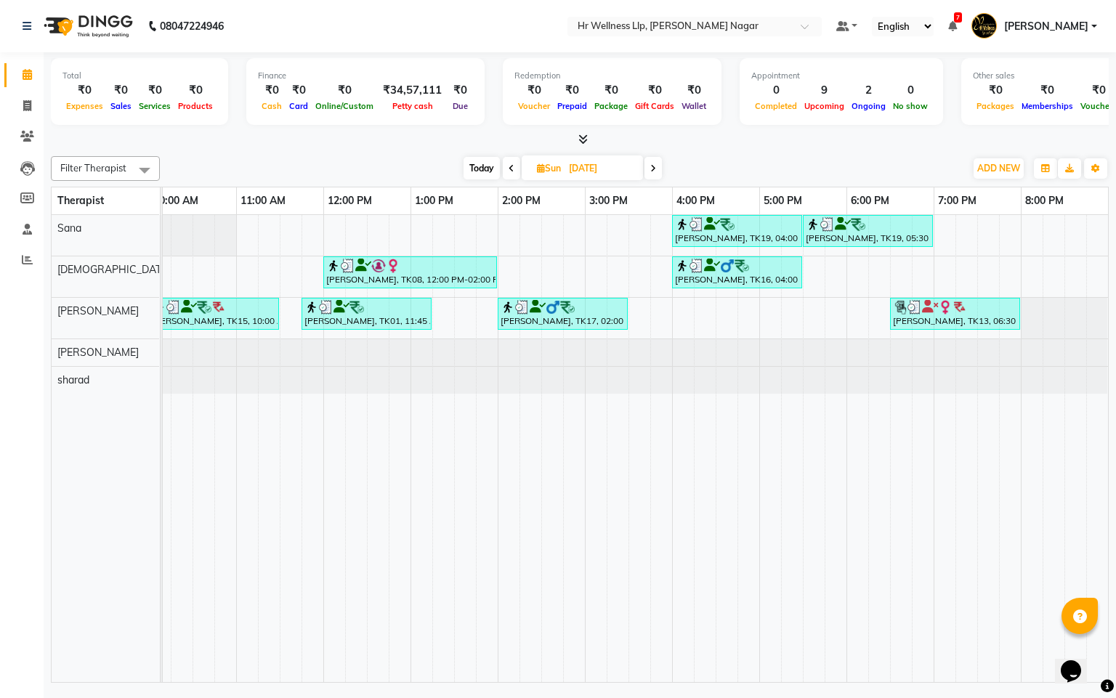
click at [511, 166] on icon at bounding box center [512, 168] width 6 height 9
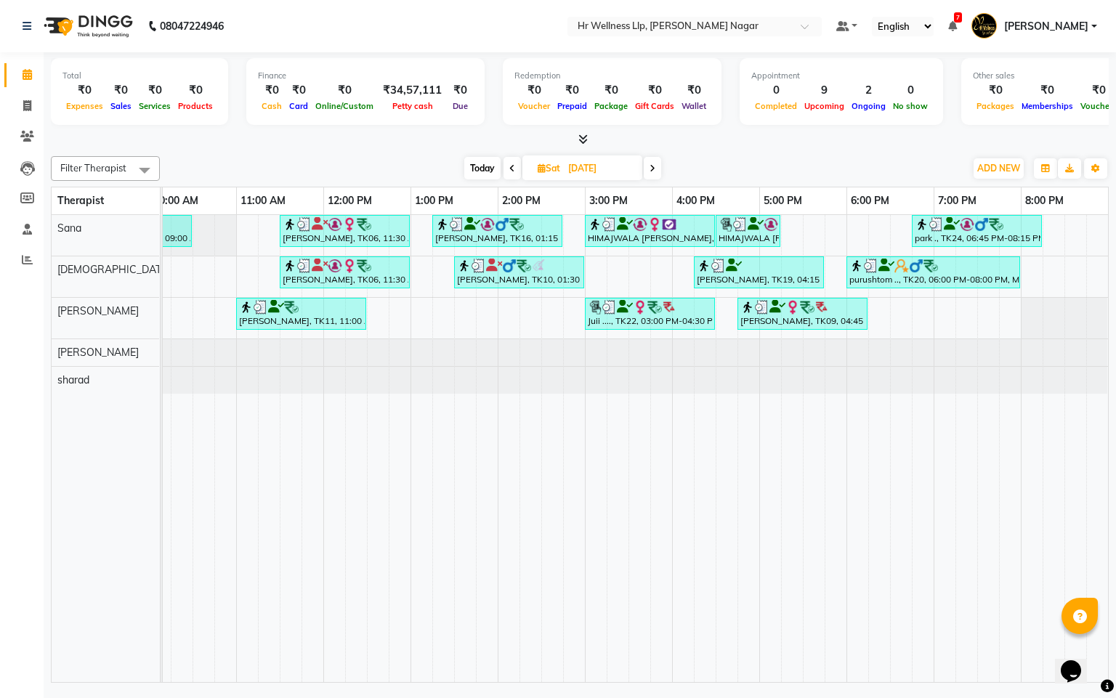
click at [510, 166] on icon at bounding box center [512, 168] width 6 height 9
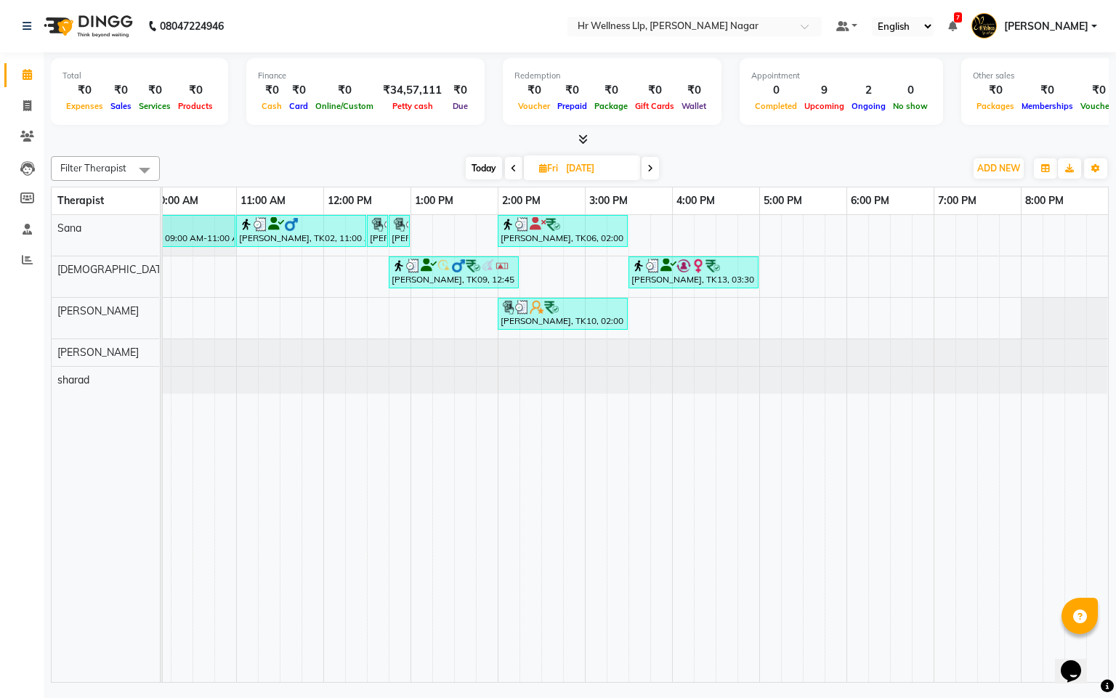
click at [511, 168] on icon at bounding box center [514, 168] width 6 height 9
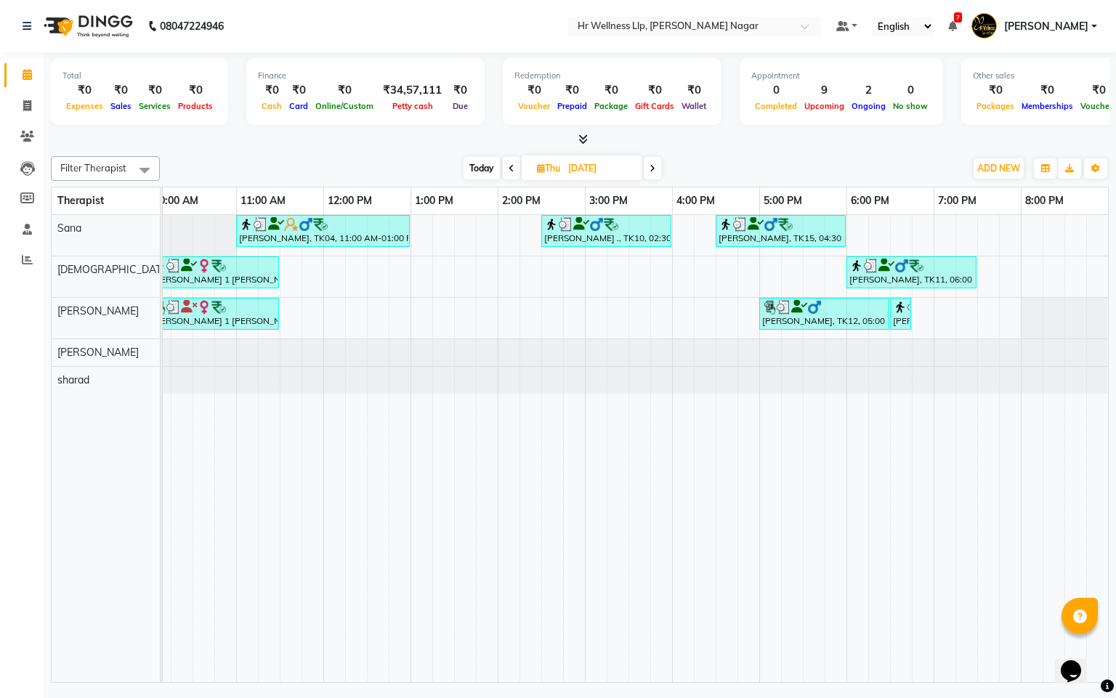
click at [511, 169] on icon at bounding box center [512, 168] width 6 height 9
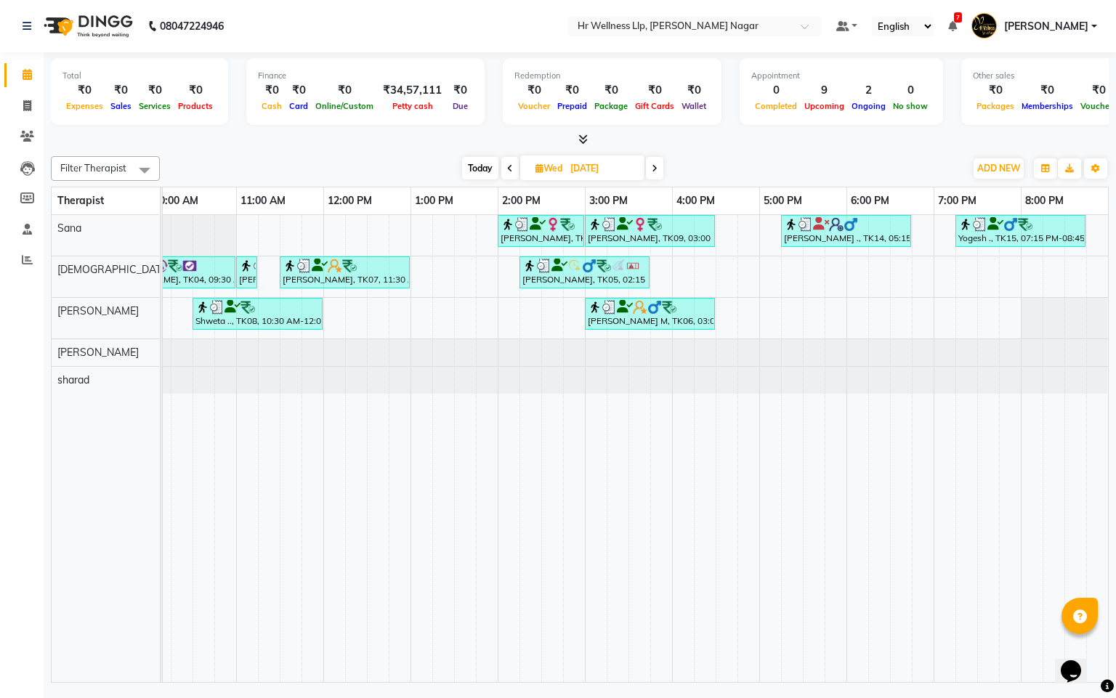
click at [507, 171] on icon at bounding box center [510, 168] width 6 height 9
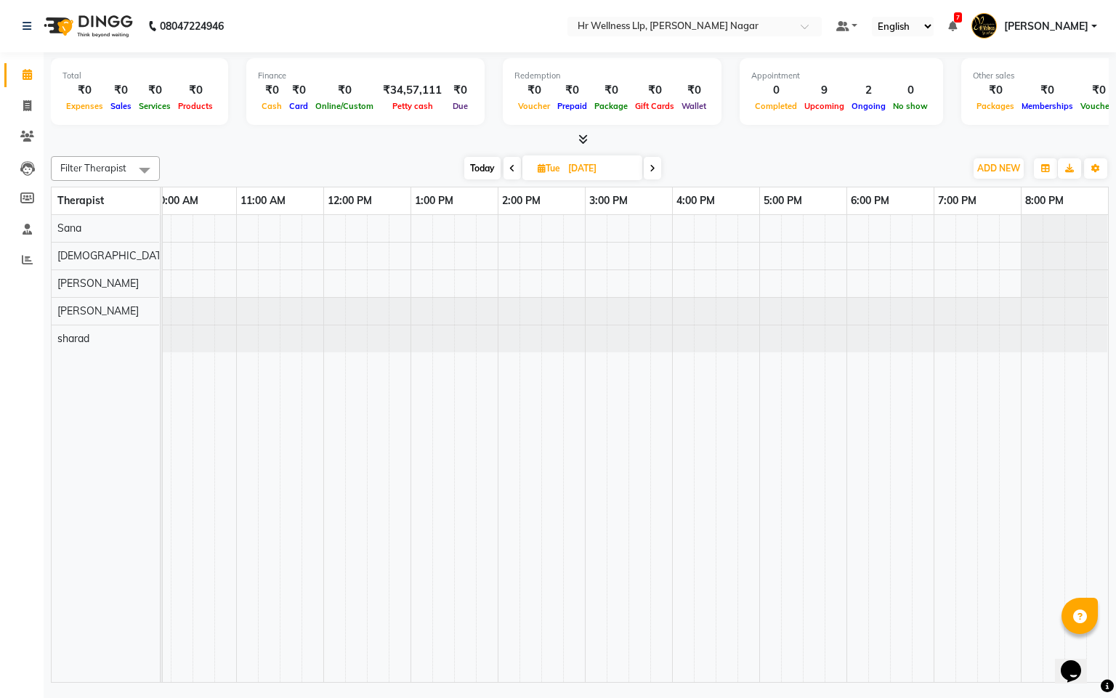
click at [500, 161] on div "[DATE] [DATE]" at bounding box center [563, 169] width 200 height 22
click at [504, 171] on span at bounding box center [512, 168] width 17 height 23
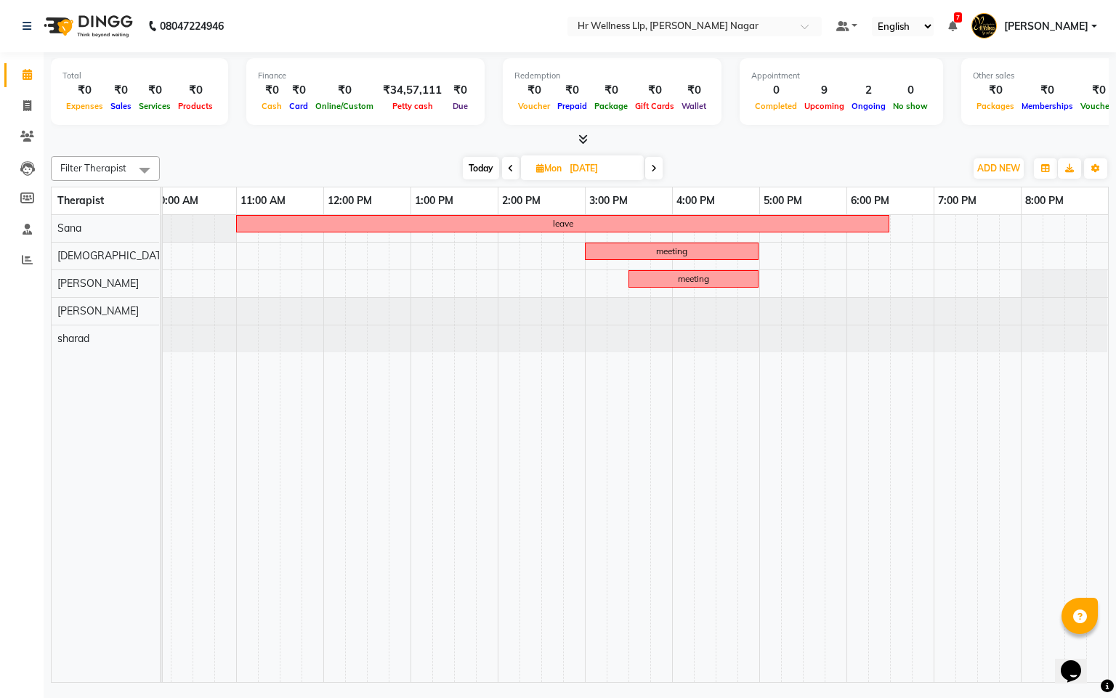
click at [512, 171] on span at bounding box center [510, 168] width 17 height 23
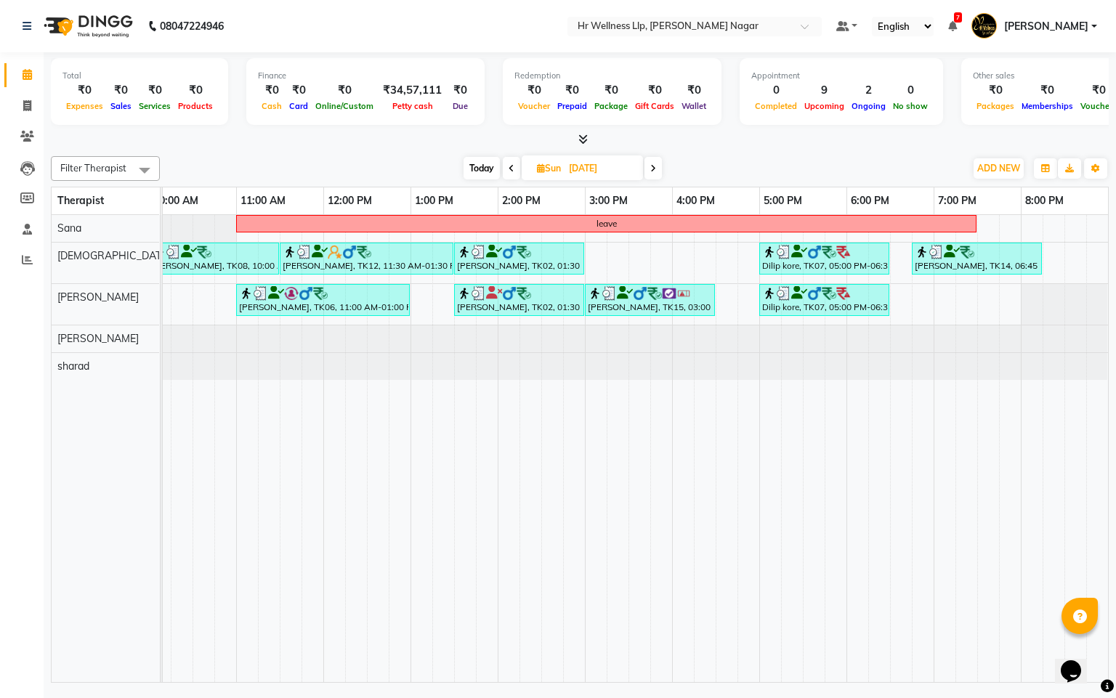
click at [510, 169] on icon at bounding box center [512, 168] width 6 height 9
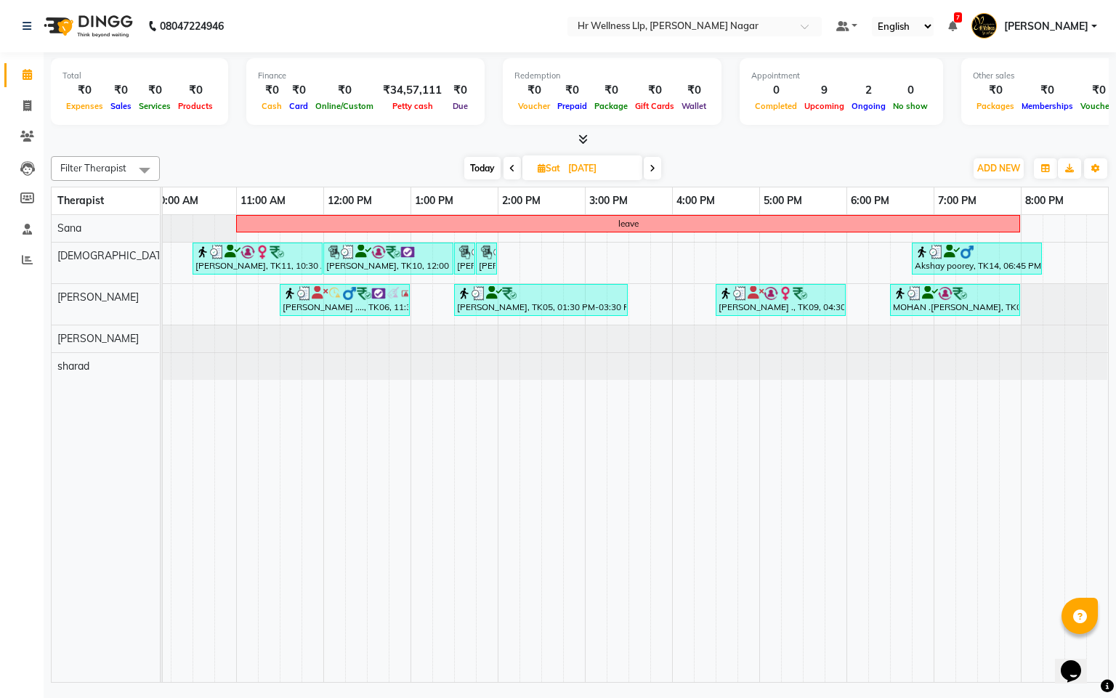
click at [509, 170] on icon at bounding box center [512, 168] width 6 height 9
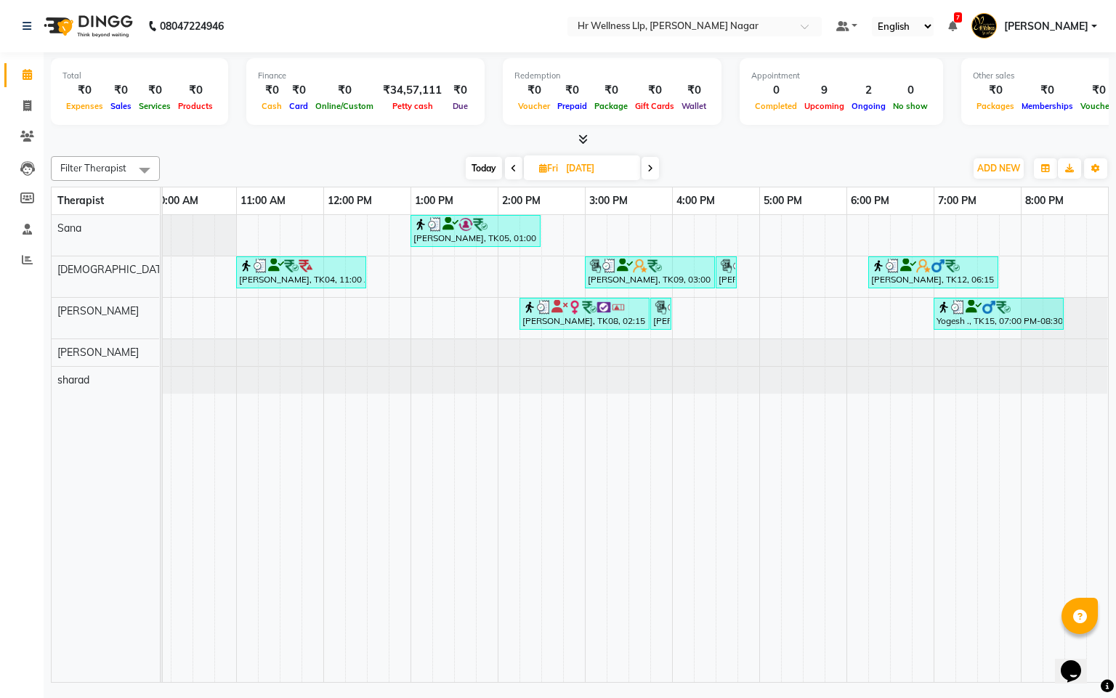
drag, startPoint x: 512, startPoint y: 181, endPoint x: 513, endPoint y: 173, distance: 8.0
click at [513, 173] on span at bounding box center [513, 168] width 17 height 23
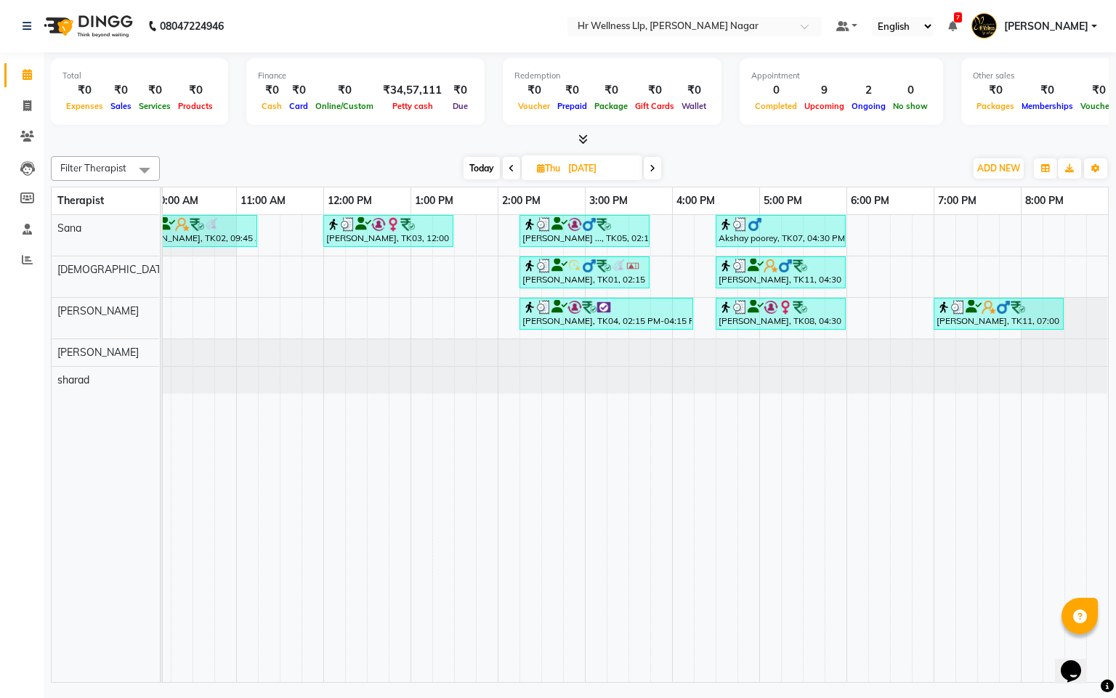
click at [513, 173] on span at bounding box center [511, 168] width 17 height 23
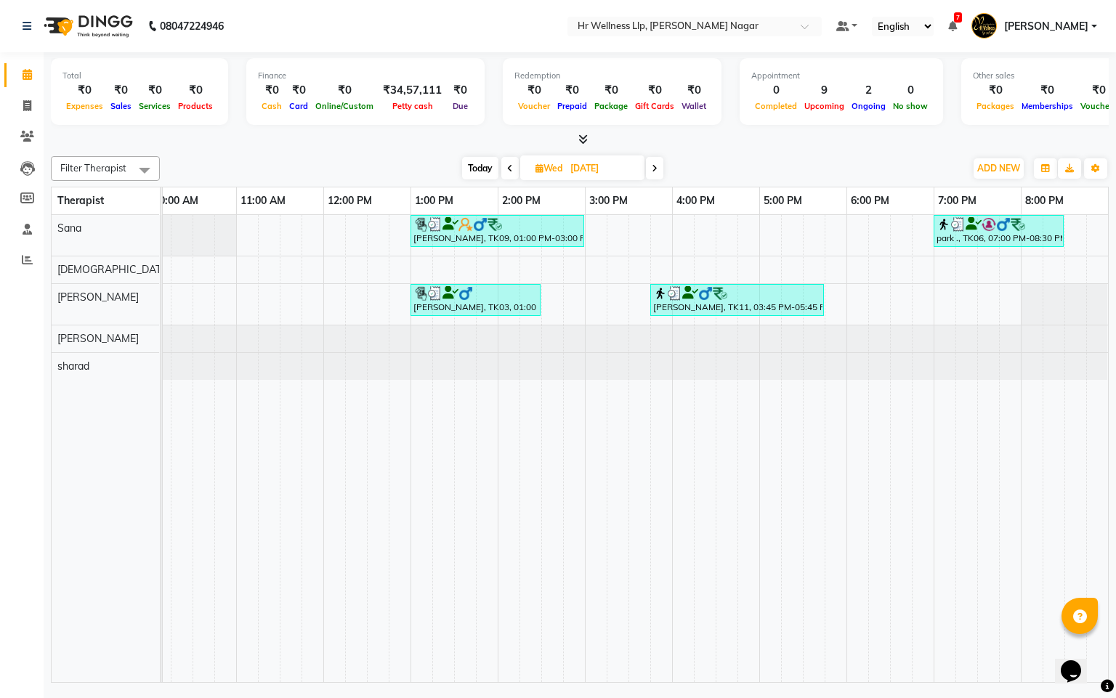
click at [480, 170] on span "Today" at bounding box center [480, 168] width 36 height 23
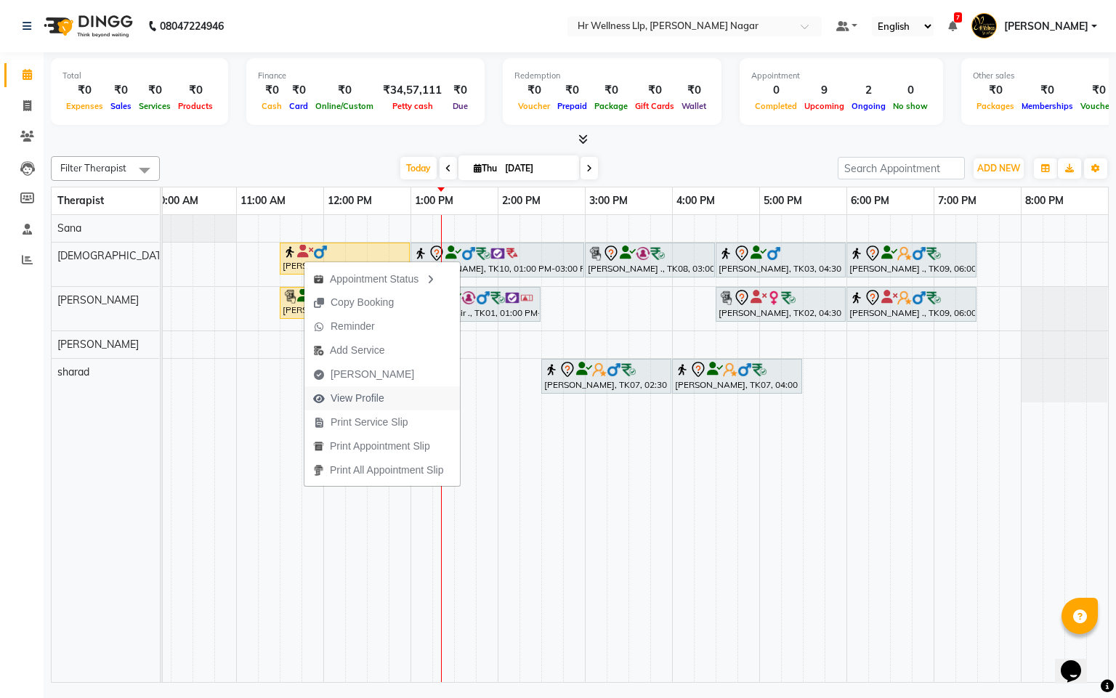
click at [373, 402] on span "View Profile" at bounding box center [358, 398] width 54 height 15
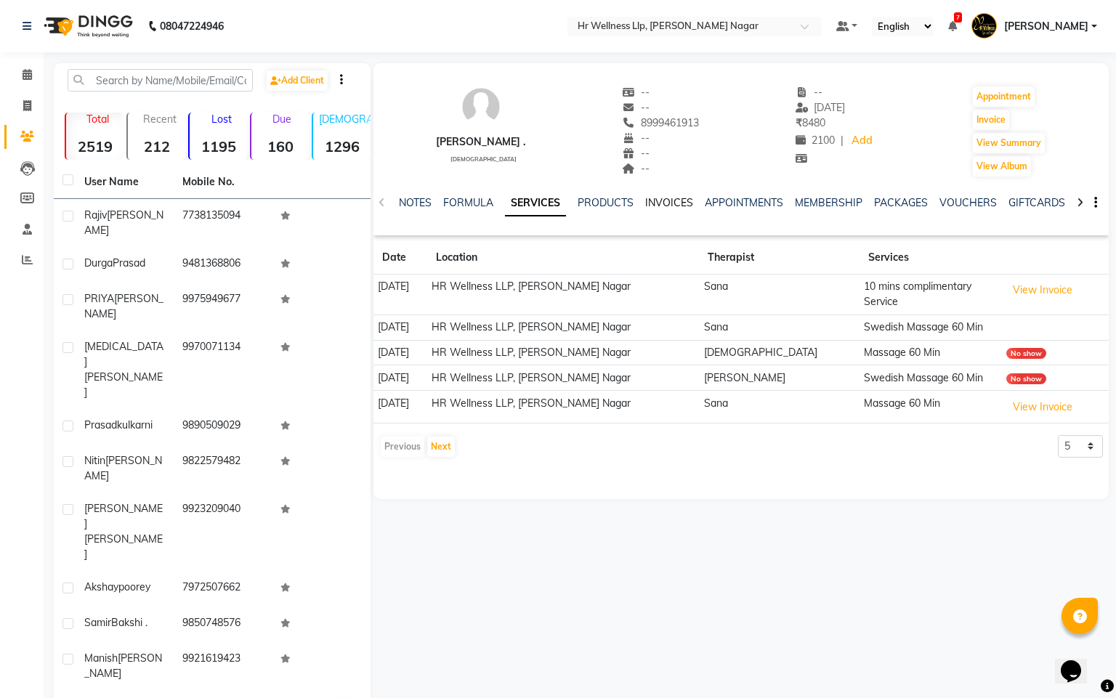
click at [652, 201] on link "INVOICES" at bounding box center [669, 202] width 48 height 13
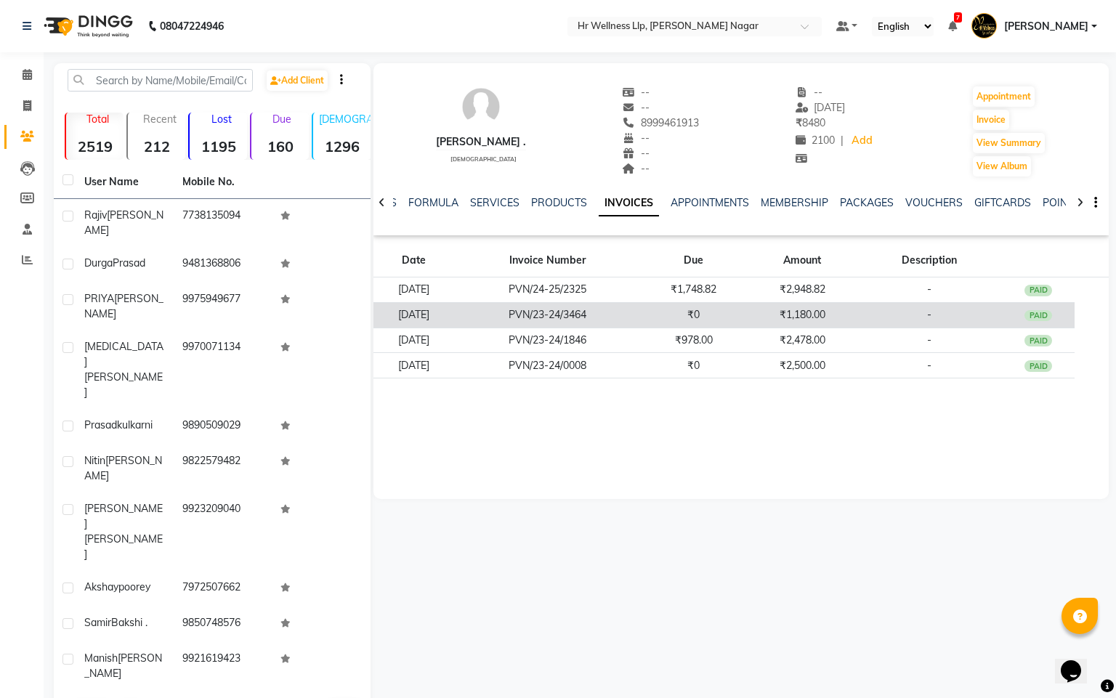
click at [698, 308] on td "₹0" at bounding box center [693, 314] width 108 height 25
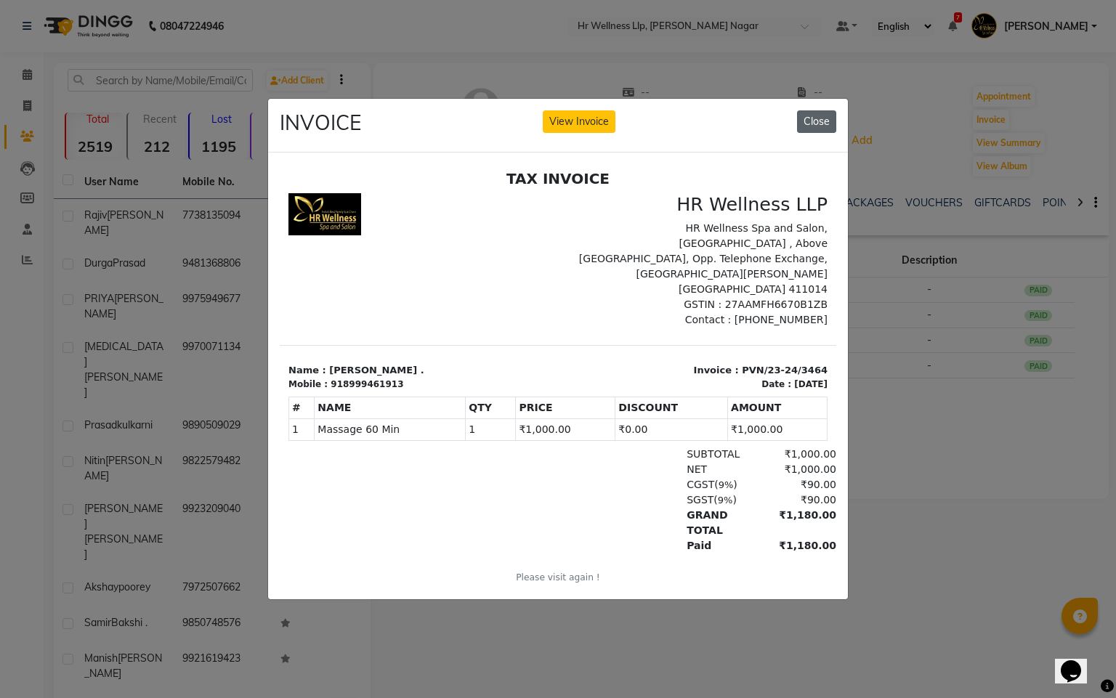
click at [820, 110] on button "Close" at bounding box center [816, 121] width 39 height 23
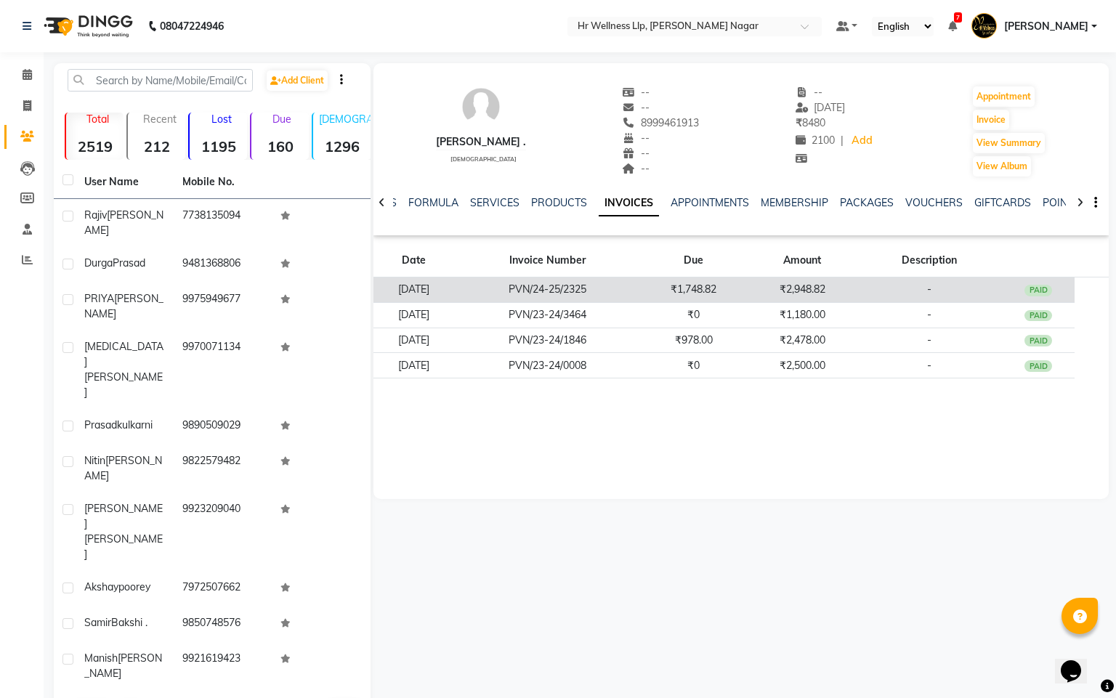
click at [576, 291] on td "PVN/24-25/2325" at bounding box center [547, 290] width 185 height 25
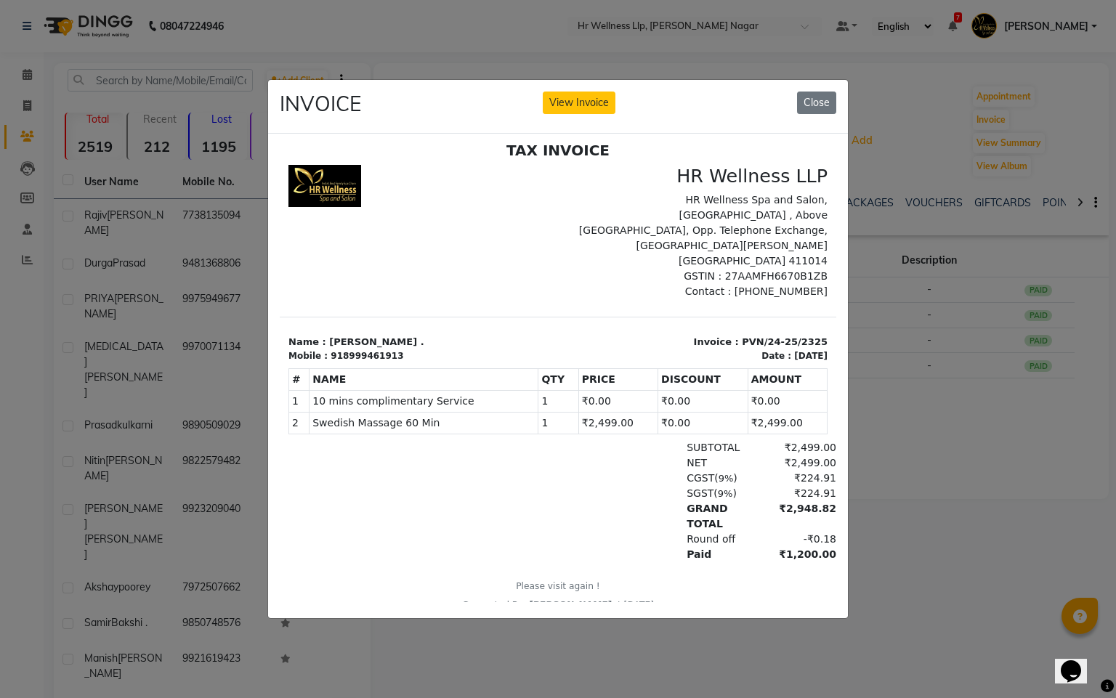
scroll to position [12, 0]
click at [828, 92] on button "Close" at bounding box center [816, 103] width 39 height 23
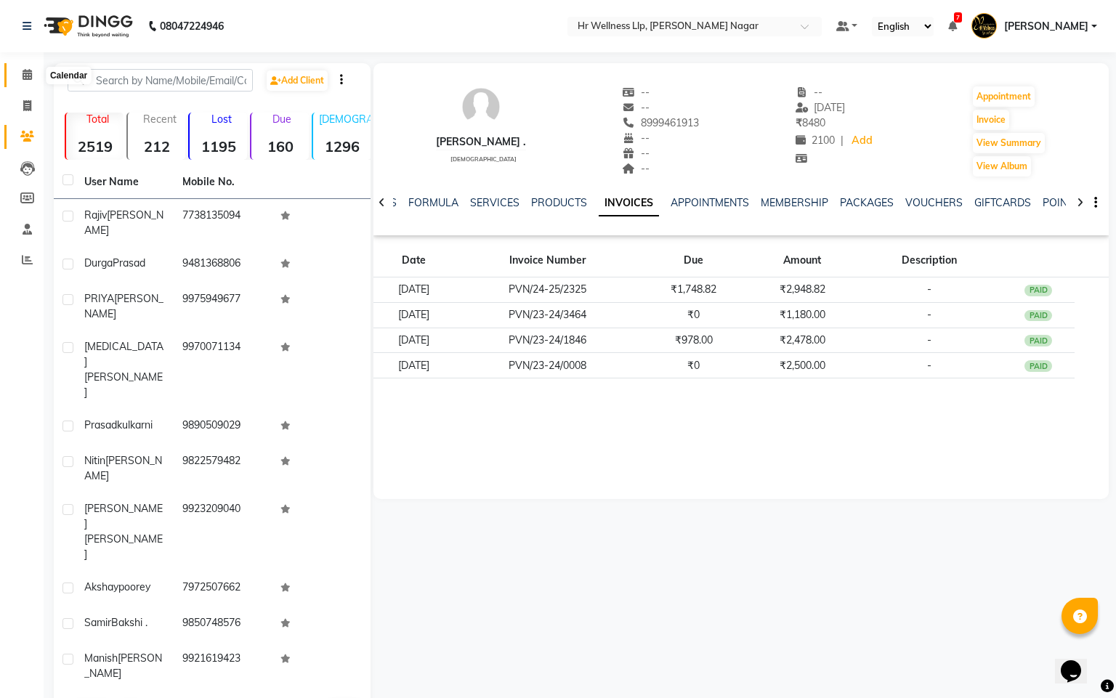
click at [26, 73] on icon at bounding box center [27, 74] width 9 height 11
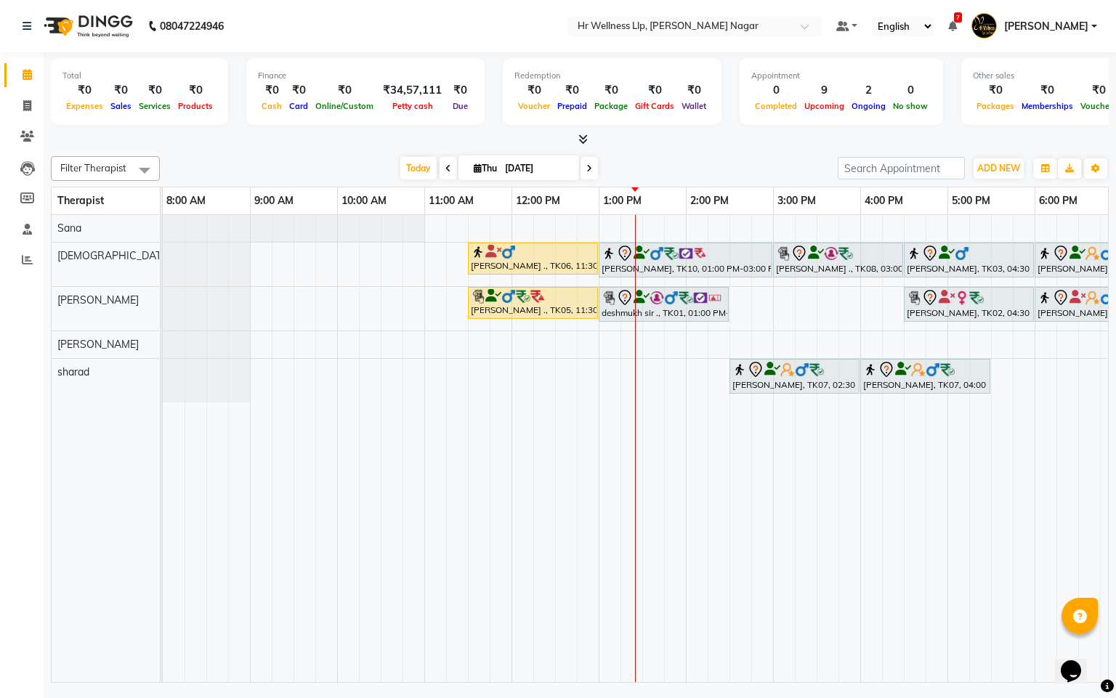
scroll to position [0, 188]
